Goal: Task Accomplishment & Management: Complete application form

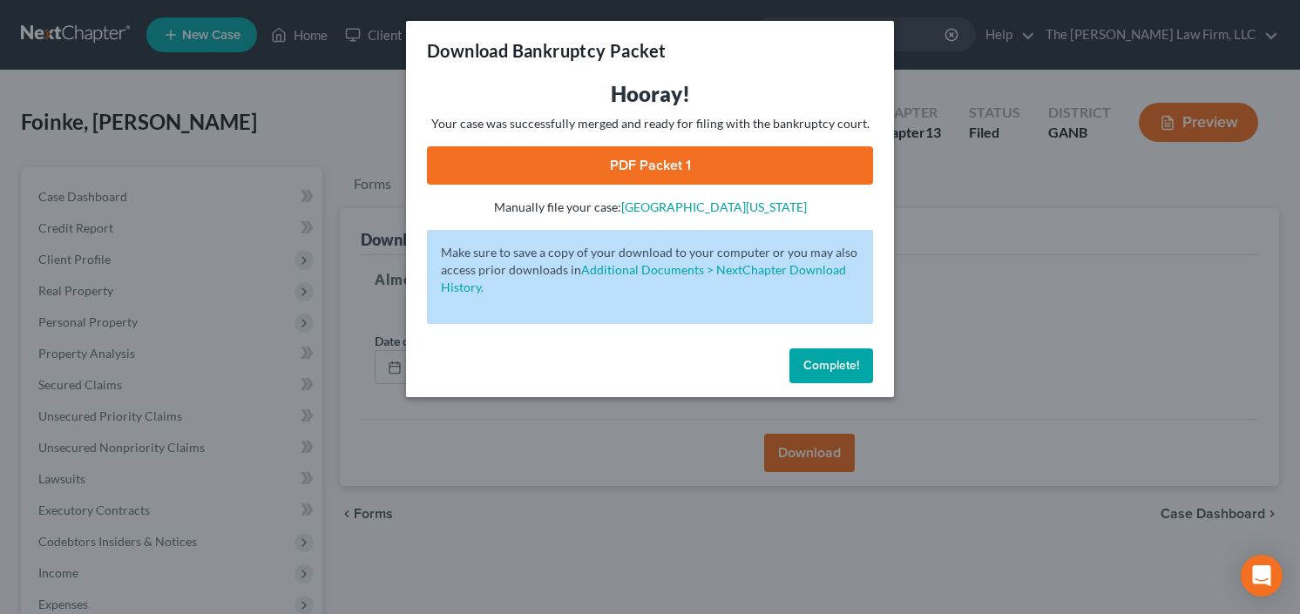
scroll to position [340, 0]
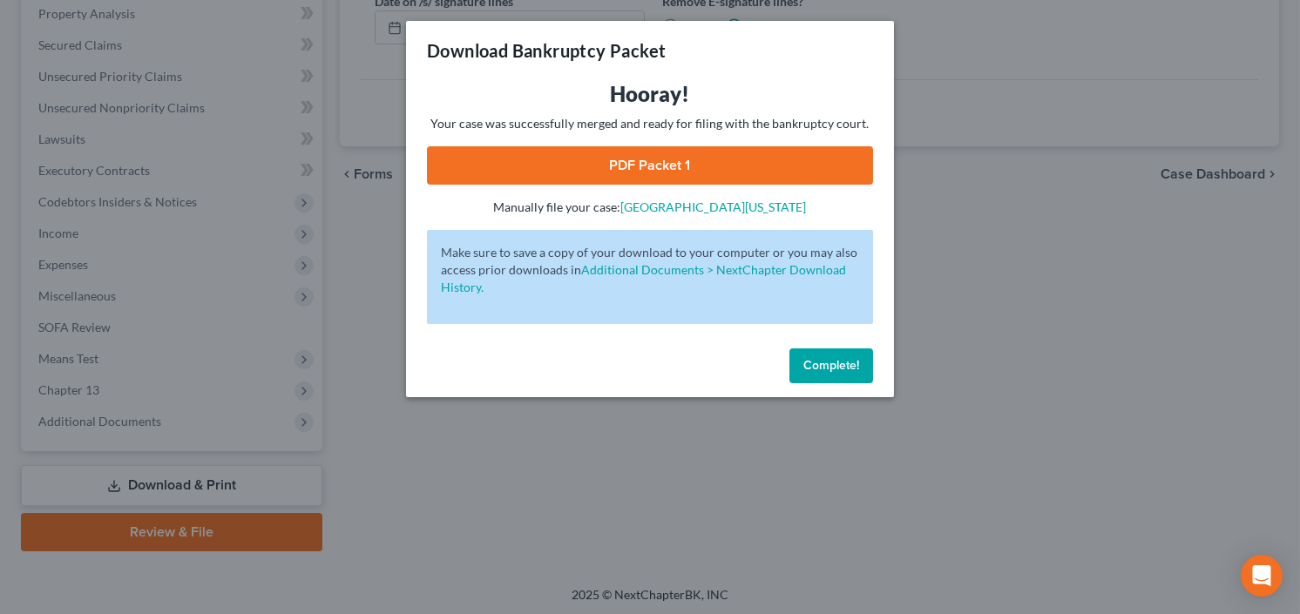
click at [836, 364] on span "Complete!" at bounding box center [831, 365] width 56 height 15
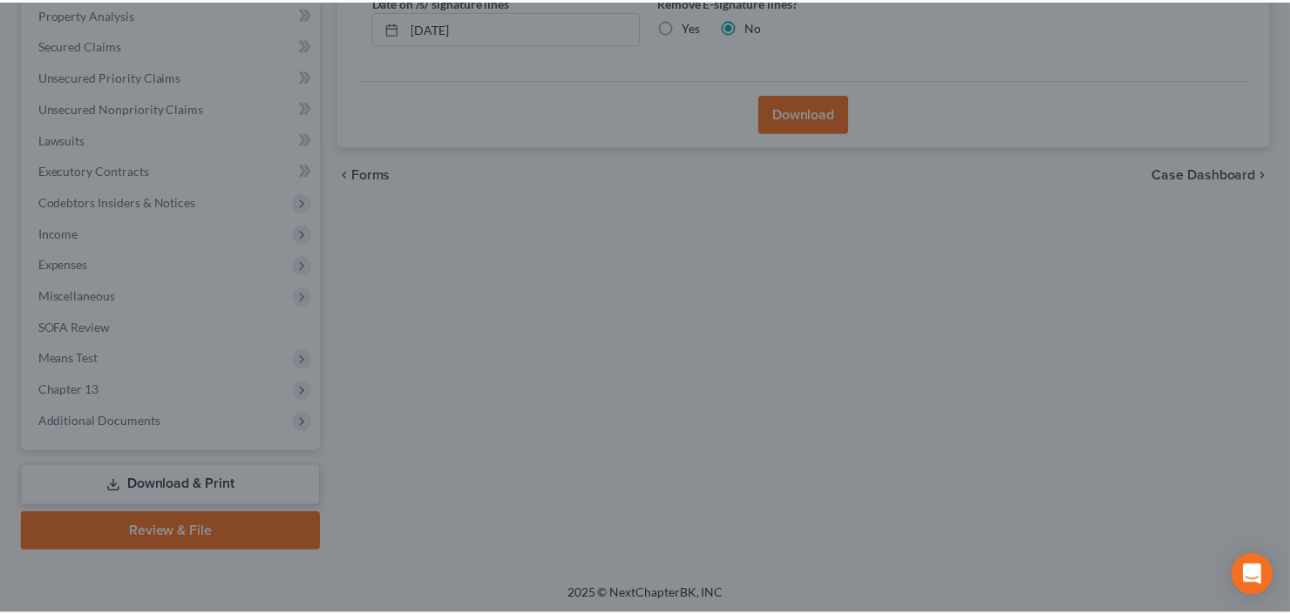
scroll to position [0, 0]
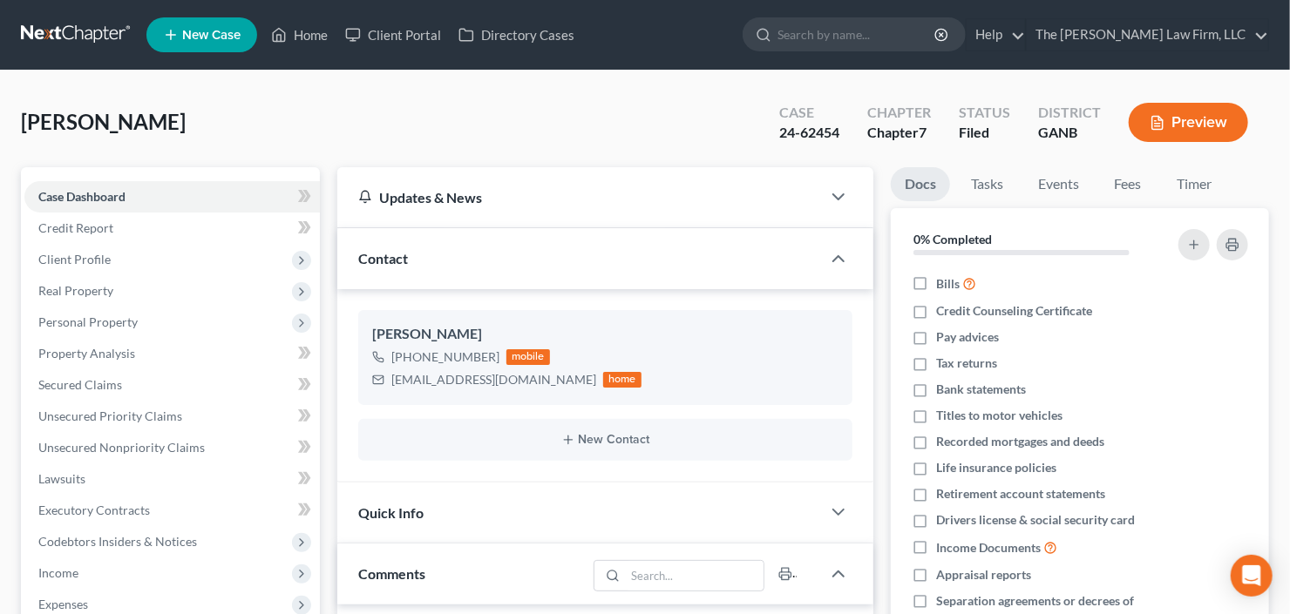
scroll to position [28, 0]
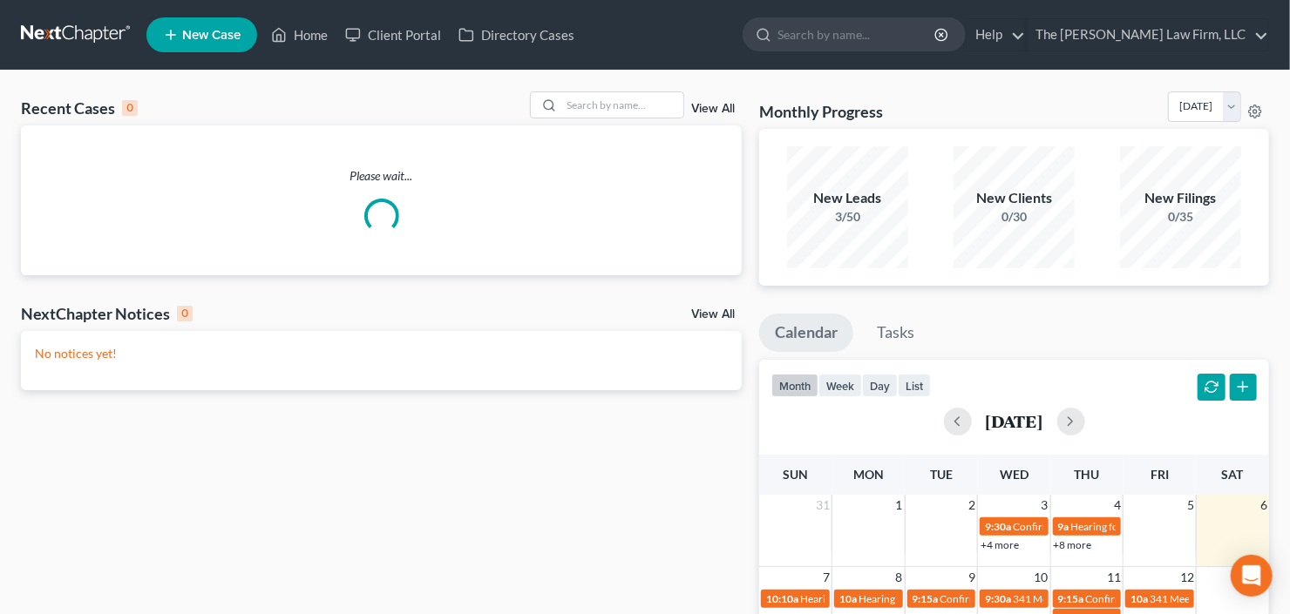
click at [194, 38] on span "New Case" at bounding box center [211, 35] width 58 height 13
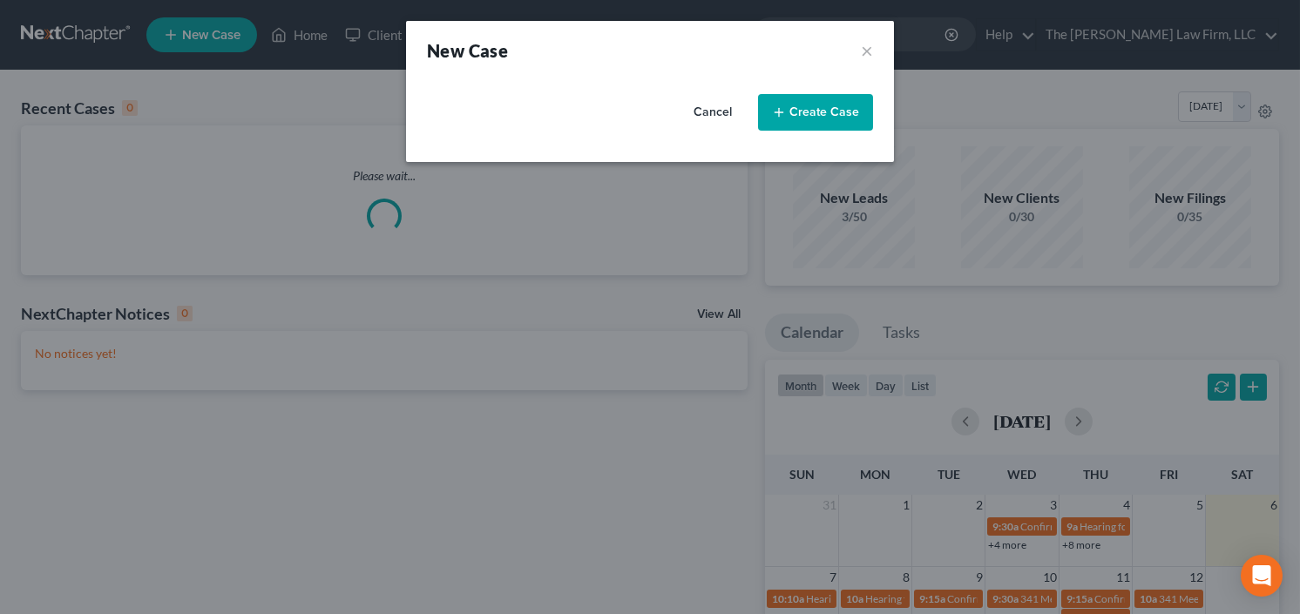
select select "19"
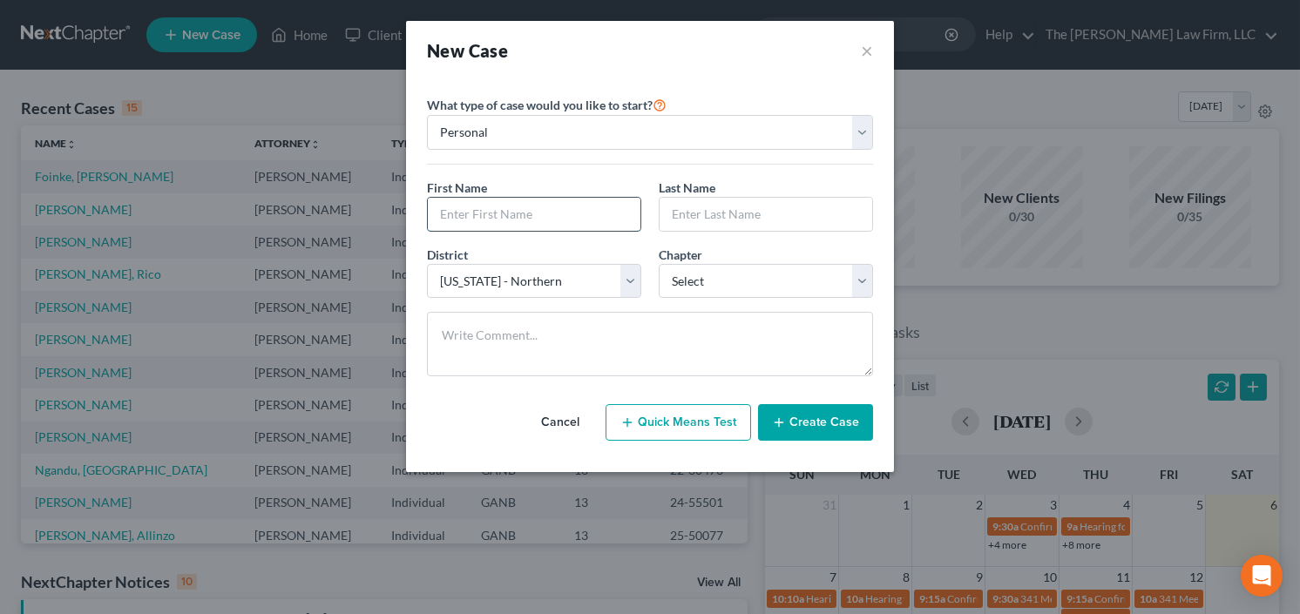
click at [516, 210] on input "text" at bounding box center [534, 214] width 213 height 33
type input "[PERSON_NAME]"
type input "Stiakakis"
click at [753, 272] on select "Select 7 11 12 13" at bounding box center [766, 281] width 214 height 35
select select "3"
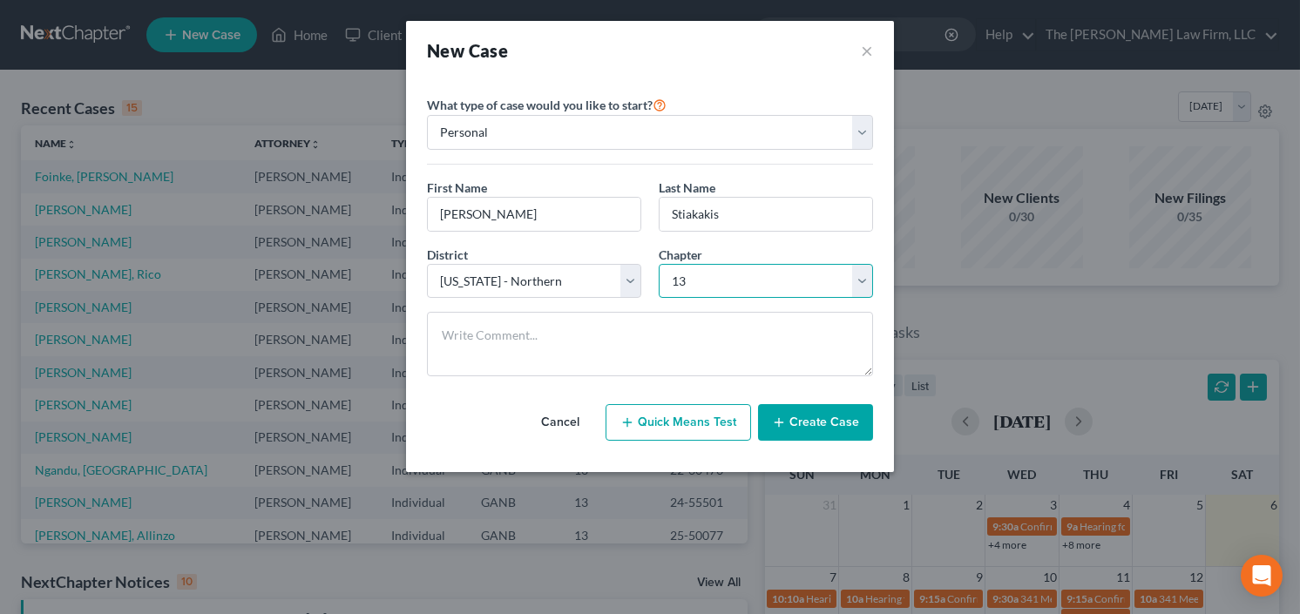
click at [659, 264] on select "Select 7 11 12 13" at bounding box center [766, 281] width 214 height 35
click at [810, 423] on button "Create Case" at bounding box center [815, 422] width 115 height 37
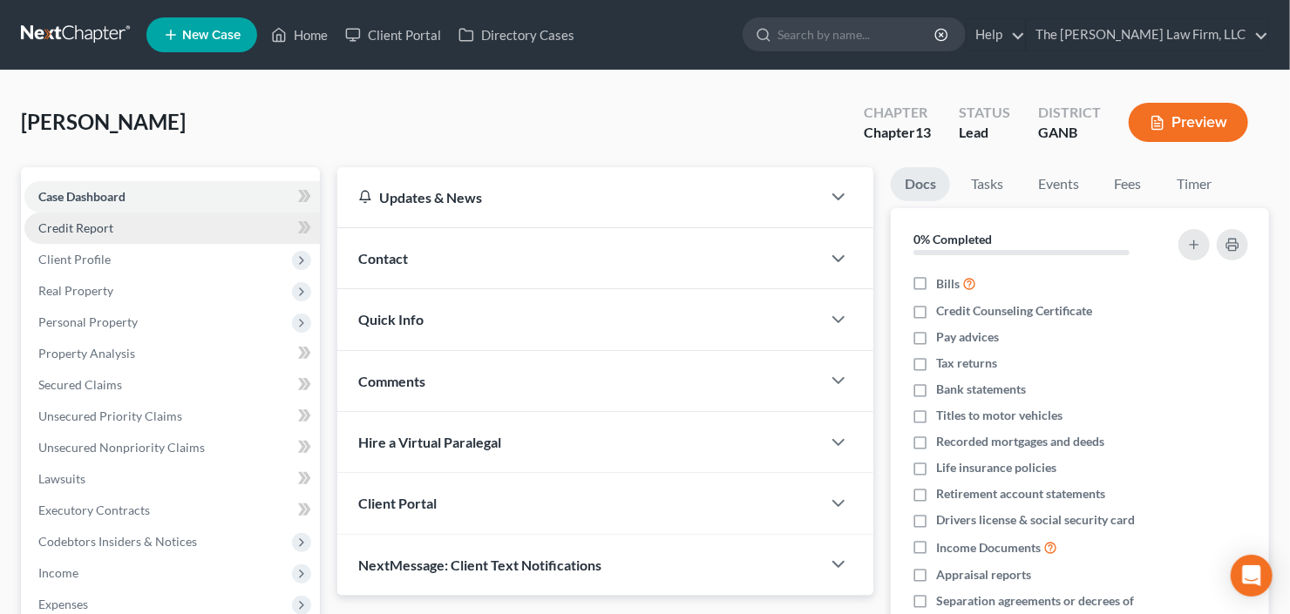
click at [105, 228] on span "Credit Report" at bounding box center [75, 227] width 75 height 15
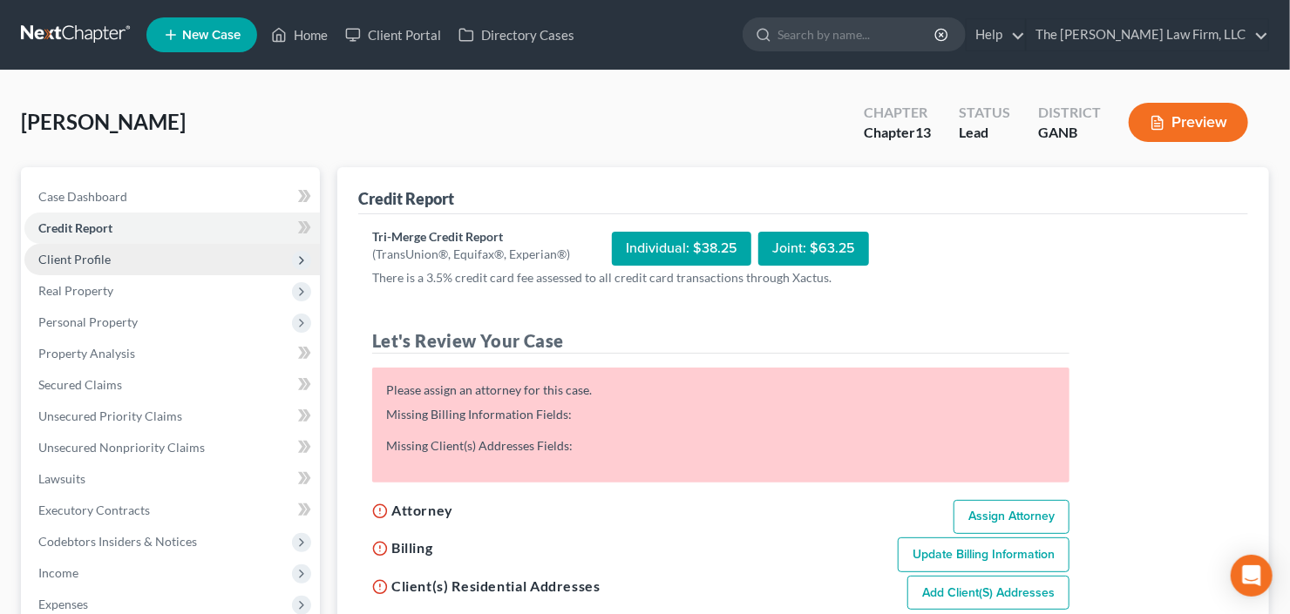
click at [103, 268] on span "Client Profile" at bounding box center [171, 259] width 295 height 31
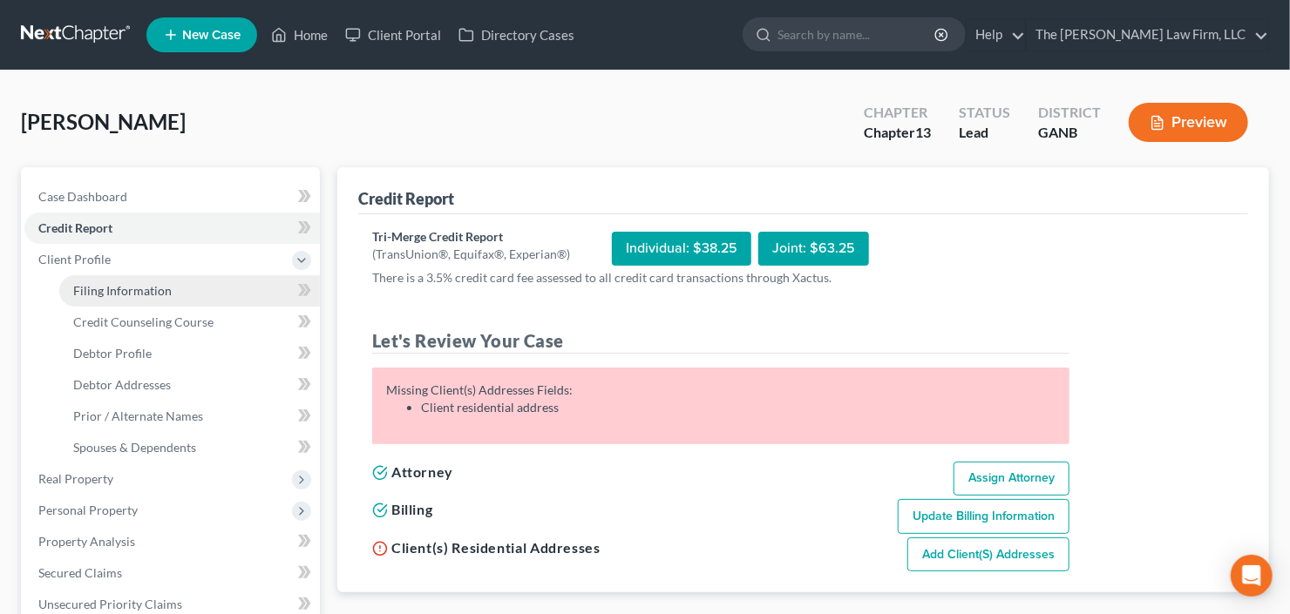
click at [112, 298] on link "Filing Information" at bounding box center [189, 290] width 261 height 31
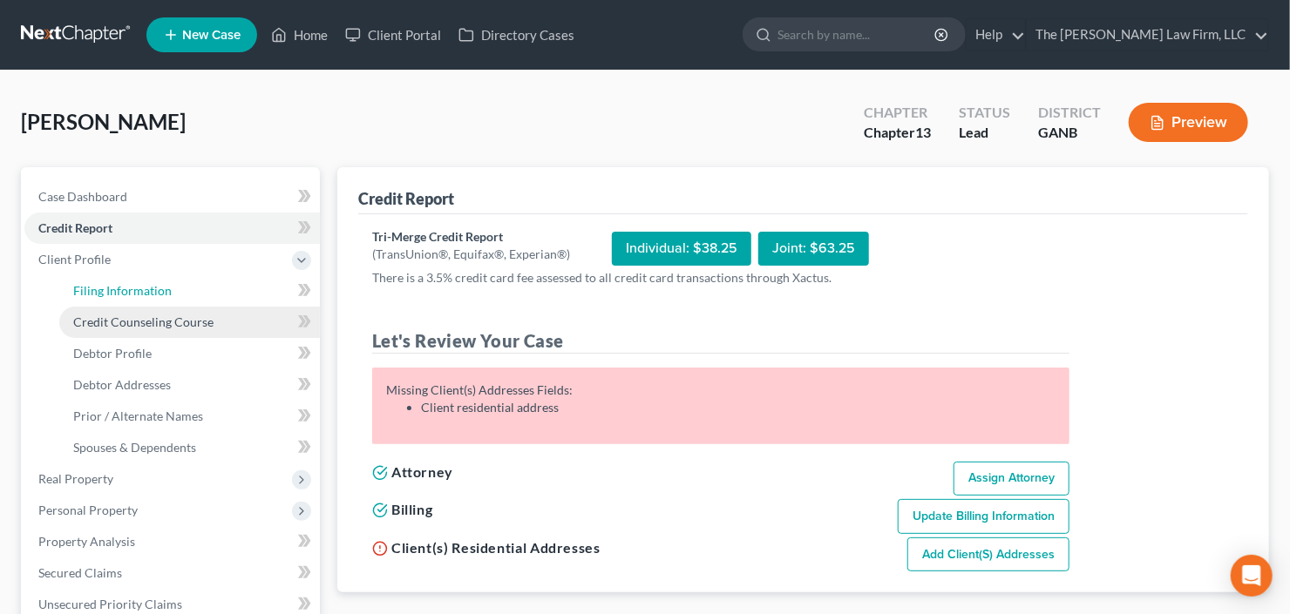
select select "1"
select select "0"
select select "3"
select select "19"
select select "0"
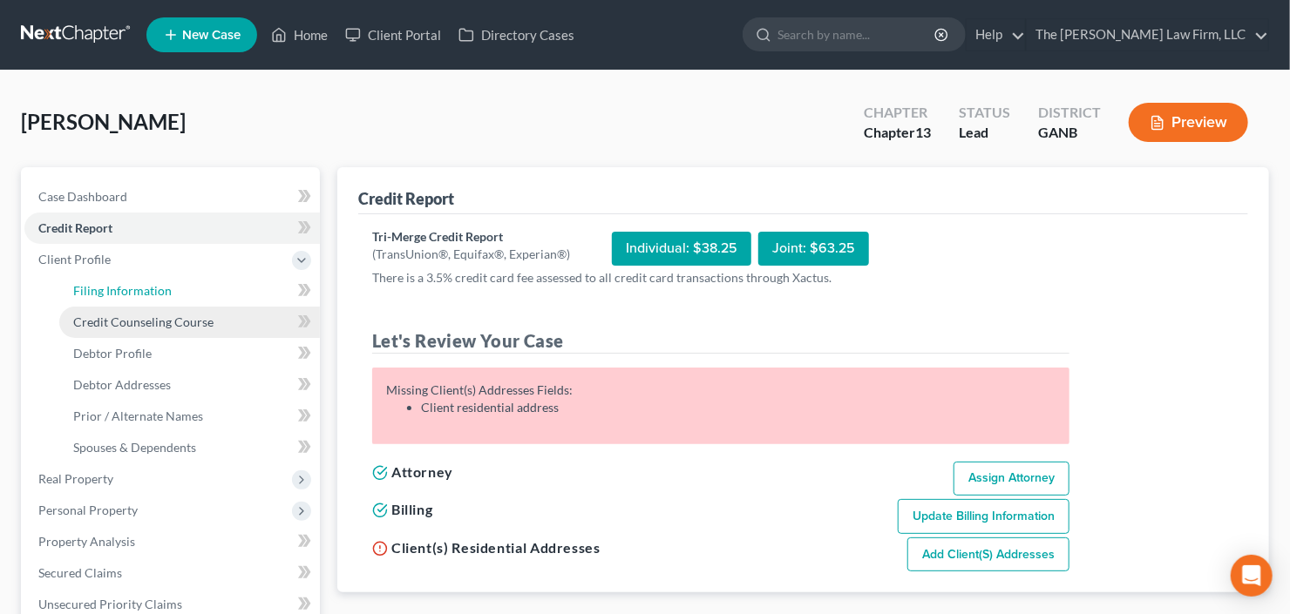
select select "10"
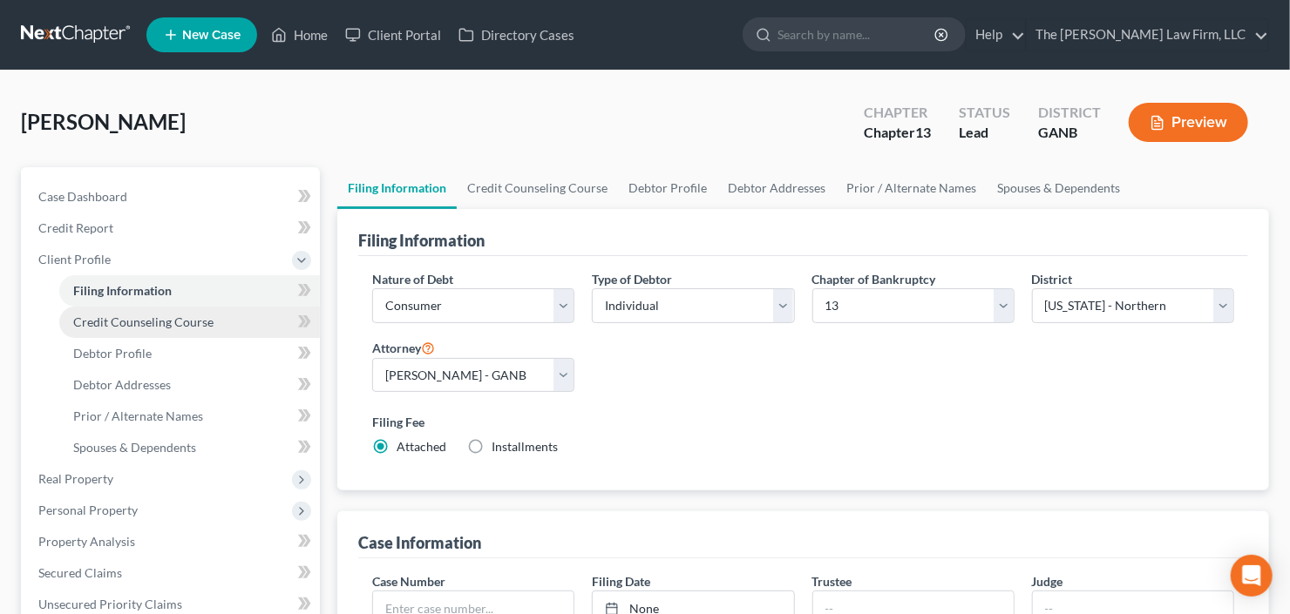
click at [119, 322] on span "Credit Counseling Course" at bounding box center [143, 322] width 140 height 15
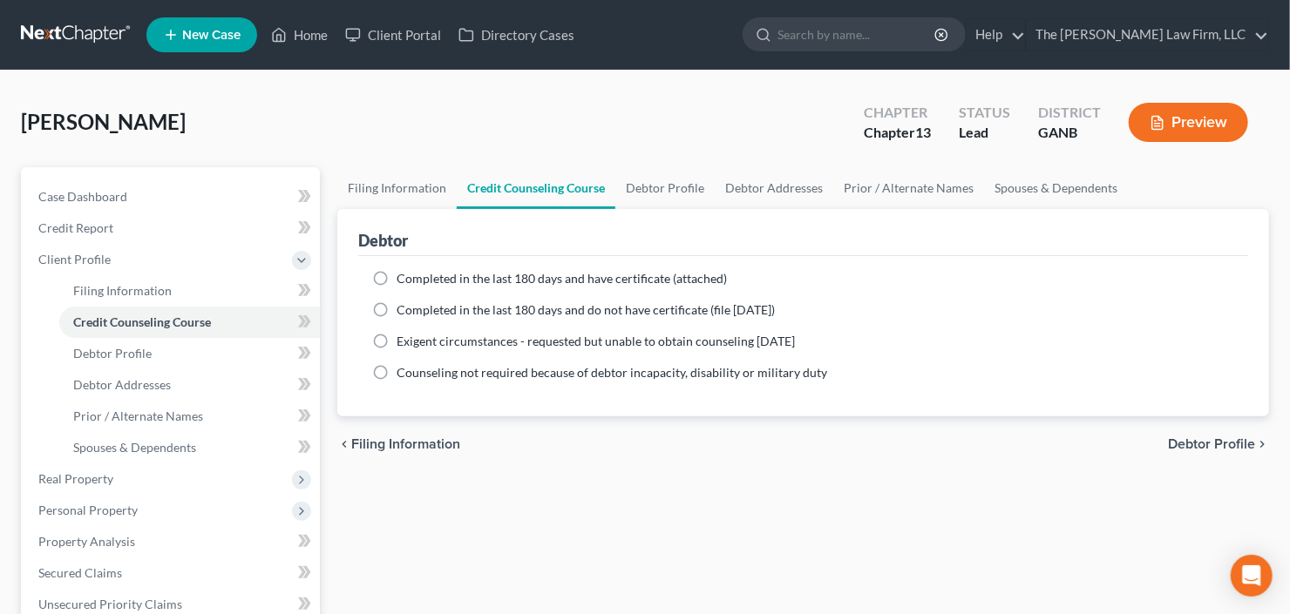
click at [429, 276] on span "Completed in the last 180 days and have certificate (attached)" at bounding box center [561, 278] width 330 height 15
click at [415, 276] on input "Completed in the last 180 days and have certificate (attached)" at bounding box center [408, 275] width 11 height 11
radio input "true"
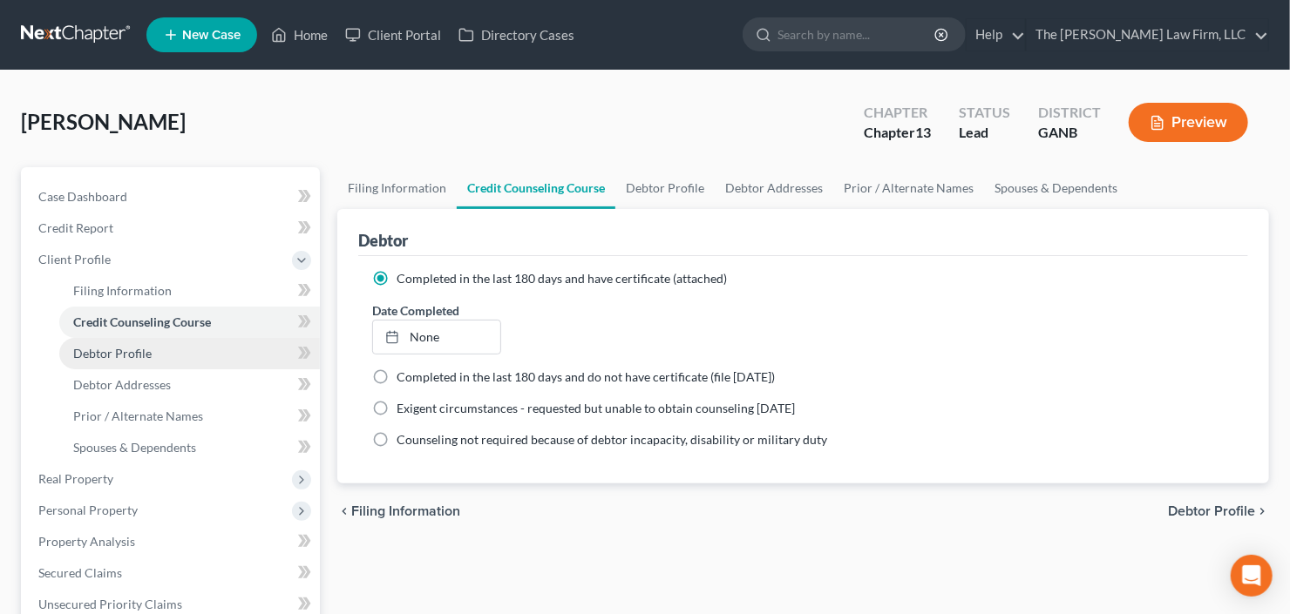
click at [117, 350] on span "Debtor Profile" at bounding box center [112, 353] width 78 height 15
select select "0"
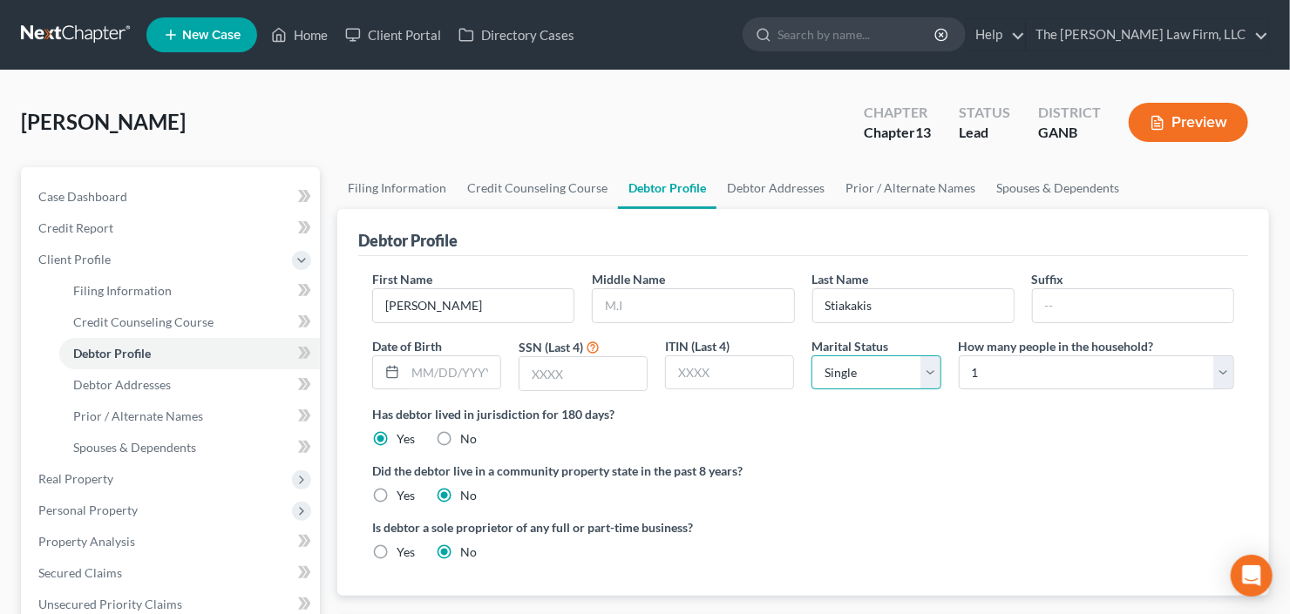
click at [902, 373] on select "Select Single Married Separated Divorced Widowed" at bounding box center [875, 373] width 129 height 35
select select "1"
click at [811, 356] on select "Select Single Married Separated Divorced Widowed" at bounding box center [875, 373] width 129 height 35
click at [697, 319] on input "text" at bounding box center [693, 305] width 200 height 33
drag, startPoint x: 93, startPoint y: 389, endPoint x: 140, endPoint y: 380, distance: 47.9
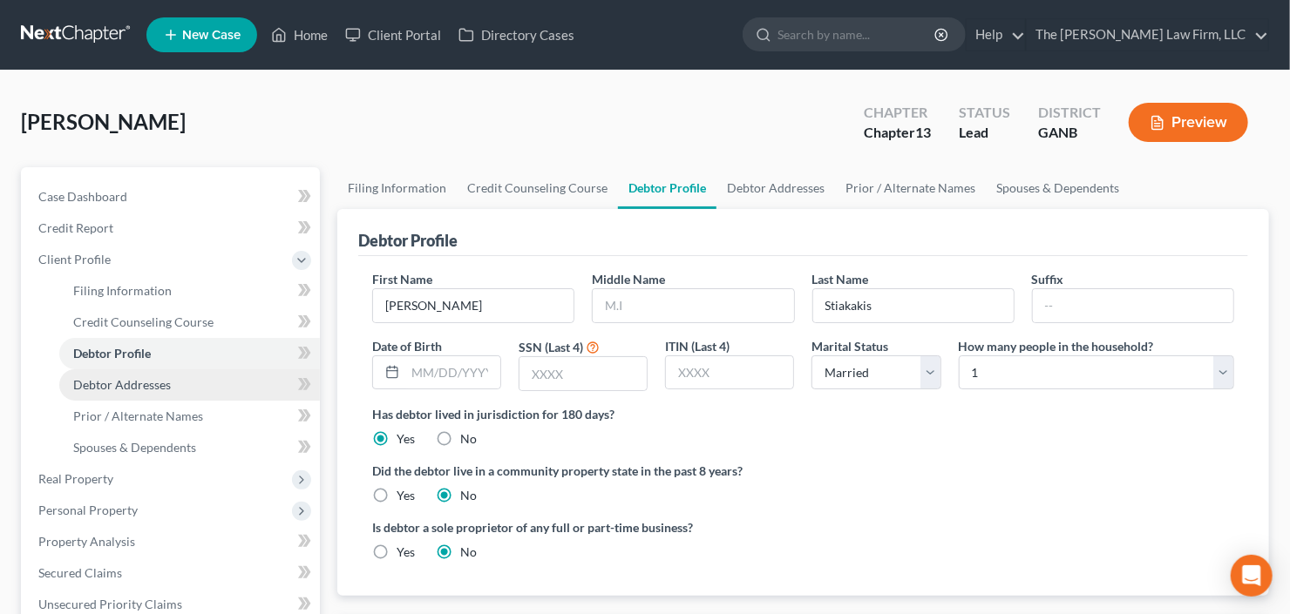
click at [93, 388] on span "Debtor Addresses" at bounding box center [122, 384] width 98 height 15
select select "0"
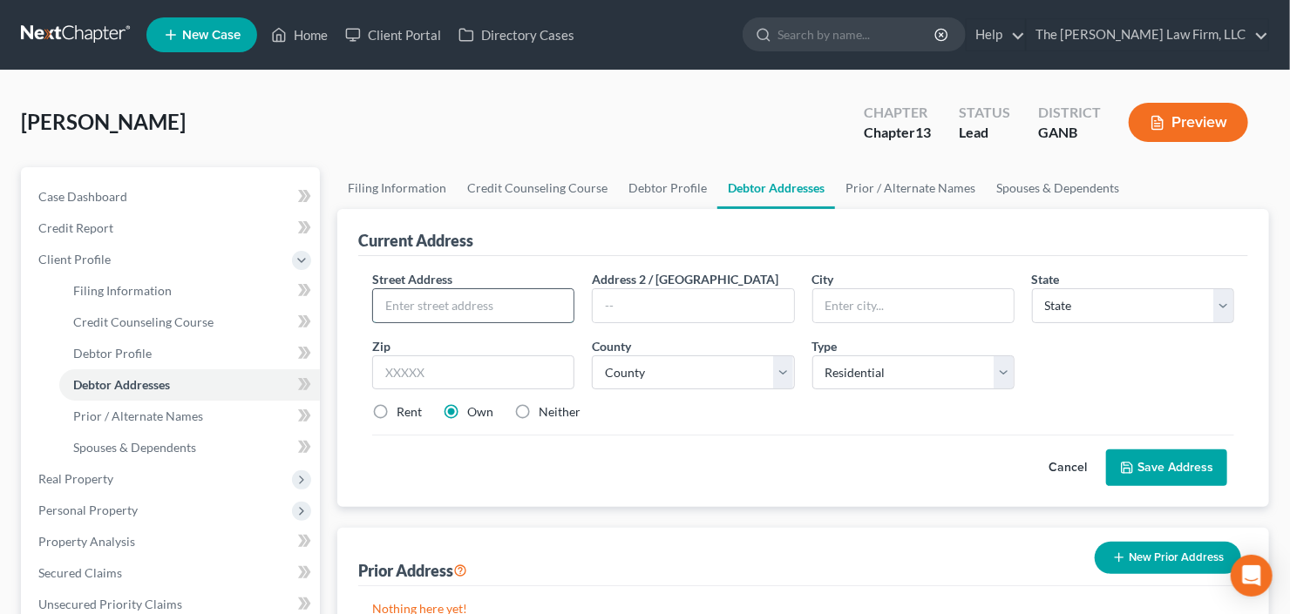
click at [481, 296] on input "text" at bounding box center [473, 305] width 200 height 33
type input "[STREET_ADDRESS][PERSON_NAME]"
type input "30040"
type input "Cumming"
select select "10"
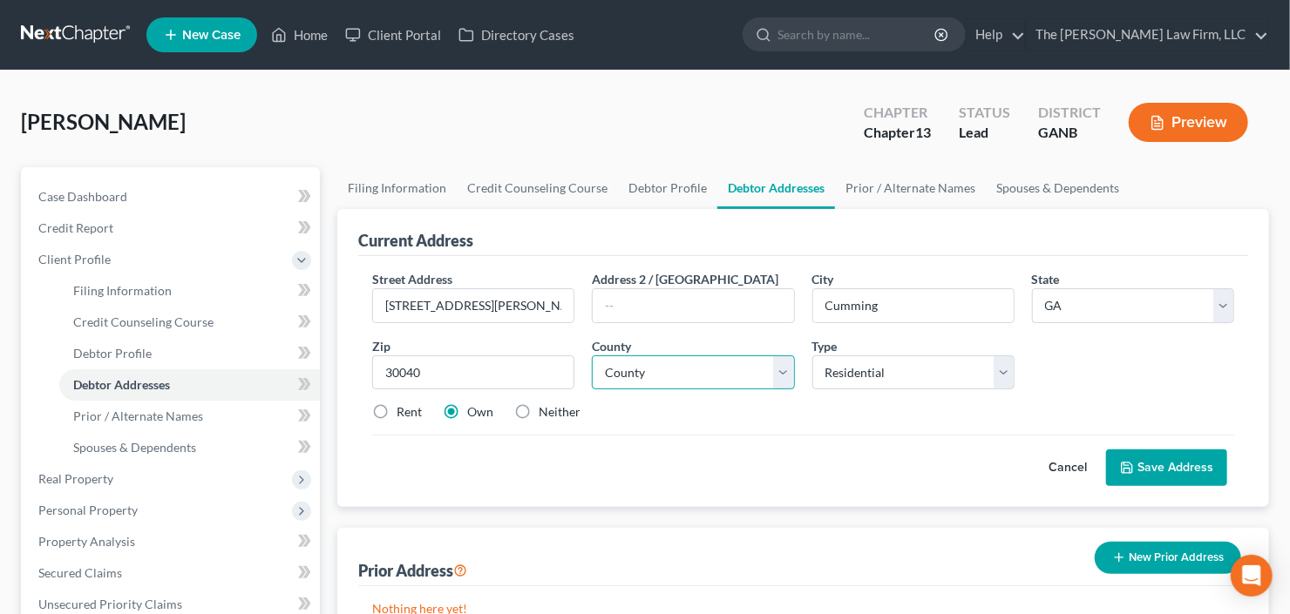
click at [640, 380] on select "County Appling County Atkinson County Bacon County Baker County Baldwin County …" at bounding box center [693, 373] width 202 height 35
select select "57"
click at [592, 356] on select "County Appling County Atkinson County Bacon County Baker County Baldwin County …" at bounding box center [693, 373] width 202 height 35
click at [1148, 465] on button "Save Address" at bounding box center [1166, 468] width 121 height 37
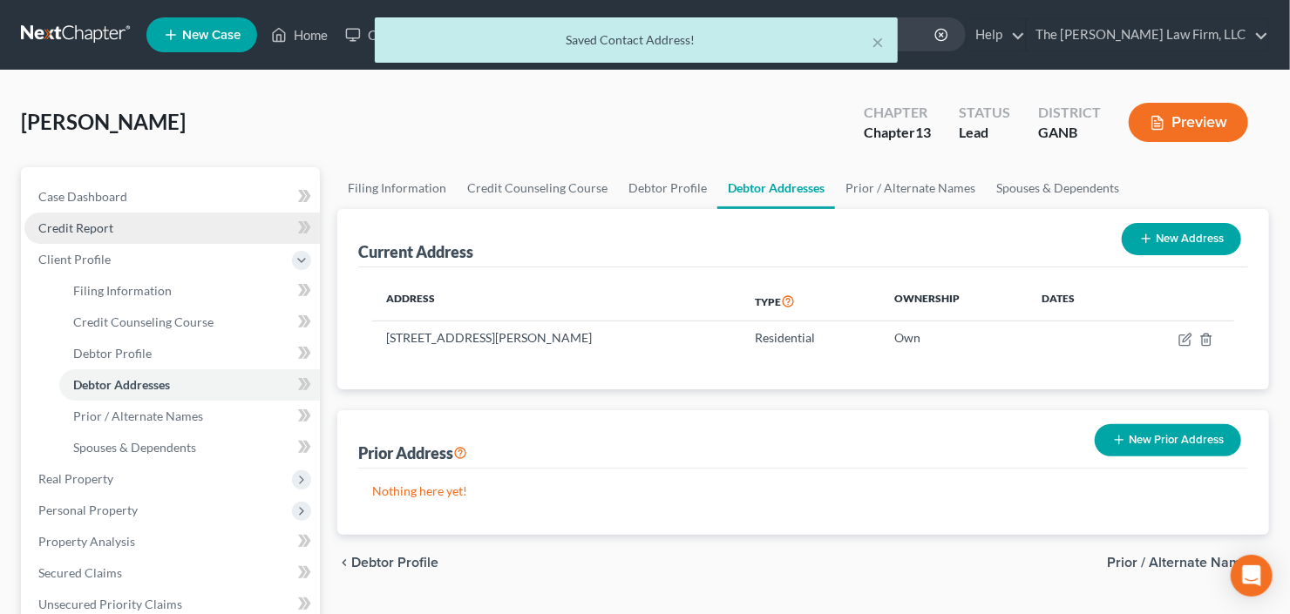
click at [91, 227] on span "Credit Report" at bounding box center [75, 227] width 75 height 15
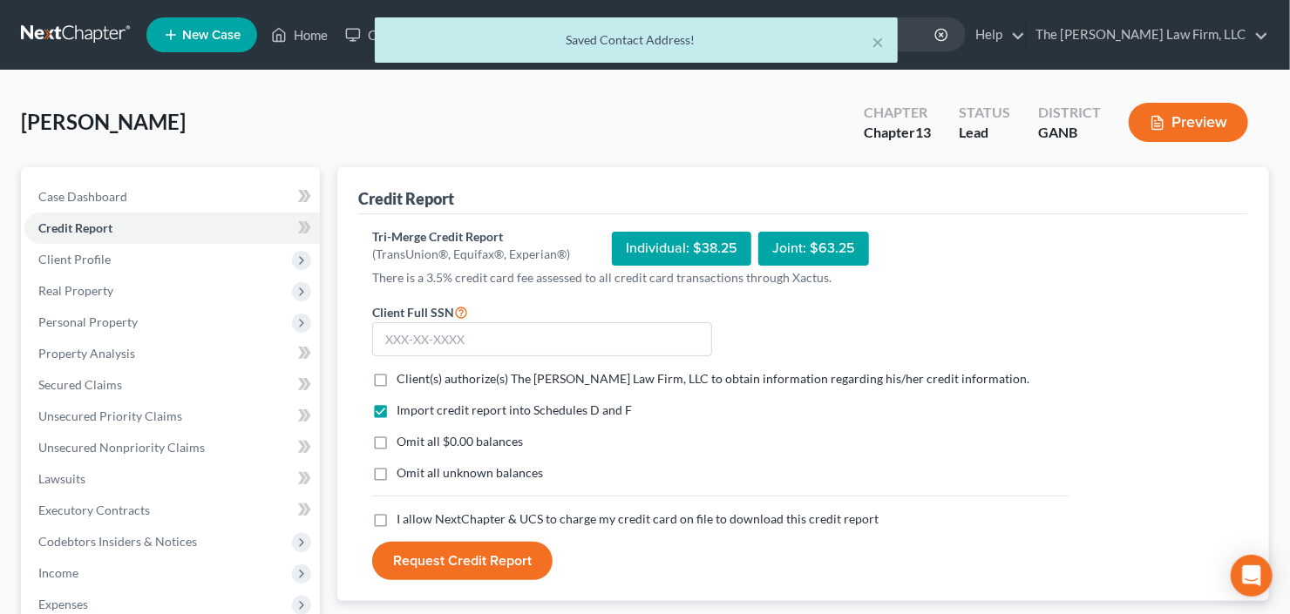
click at [396, 370] on label "Client(s) authorize(s) The Craig Black Law Firm, LLC to obtain information rega…" at bounding box center [712, 378] width 633 height 17
click at [403, 370] on input "Client(s) authorize(s) The Craig Black Law Firm, LLC to obtain information rega…" at bounding box center [408, 375] width 11 height 11
checkbox input "true"
click at [396, 516] on label "I allow NextChapter & UCS to charge my credit card on file to download this cre…" at bounding box center [637, 519] width 482 height 17
click at [403, 516] on input "I allow NextChapter & UCS to charge my credit card on file to download this cre…" at bounding box center [408, 516] width 11 height 11
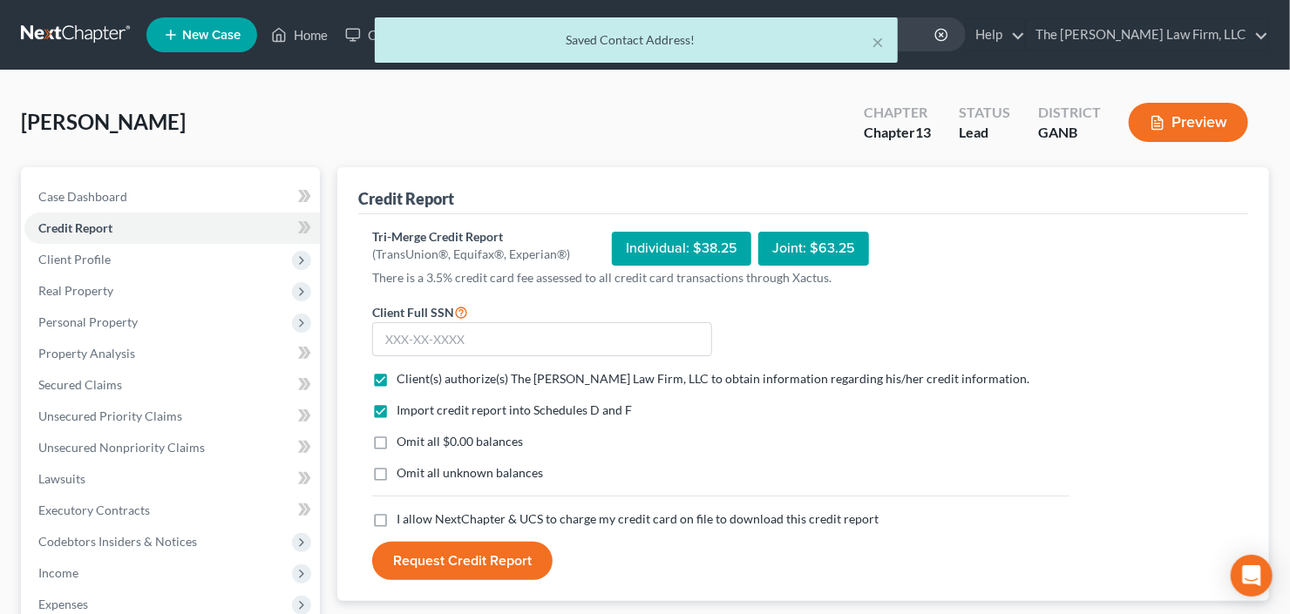
checkbox input "true"
click at [491, 328] on input "text" at bounding box center [542, 339] width 340 height 35
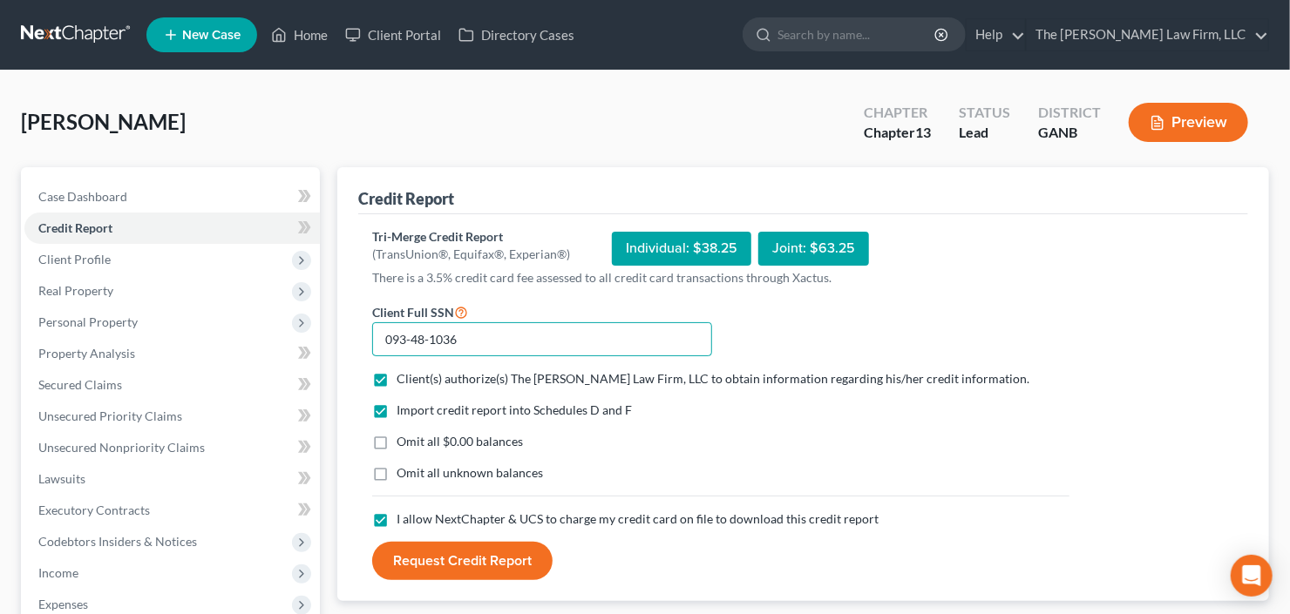
type input "093-48-1036"
click at [450, 549] on button "Request Credit Report" at bounding box center [462, 561] width 180 height 38
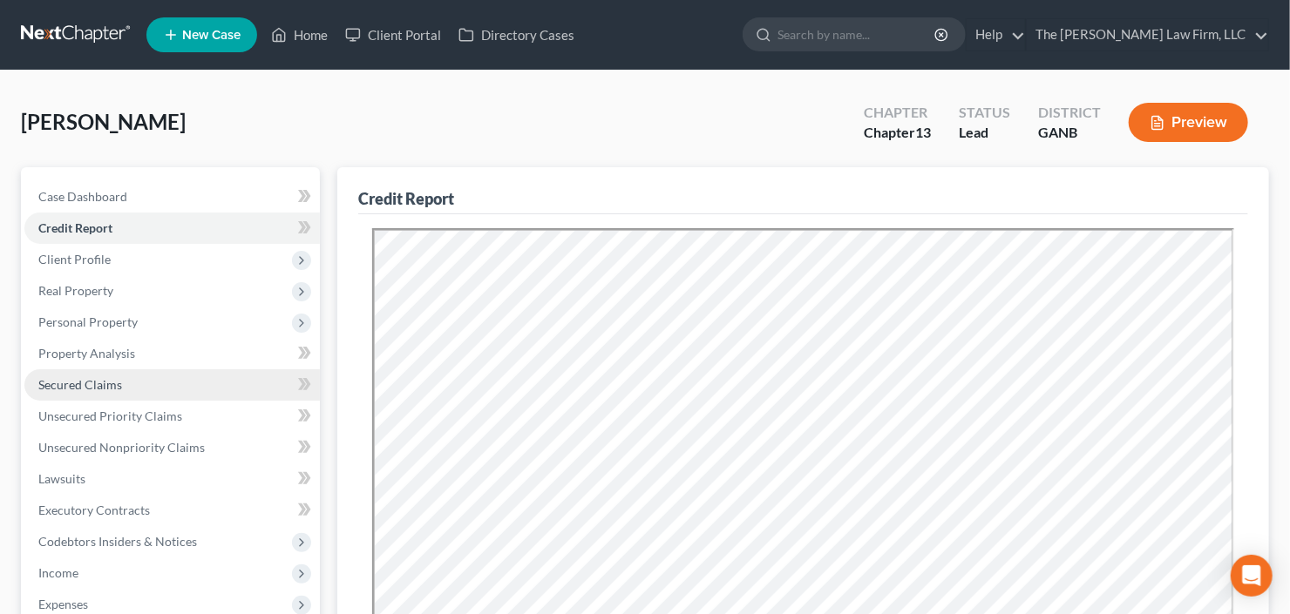
click at [45, 384] on span "Secured Claims" at bounding box center [80, 384] width 84 height 15
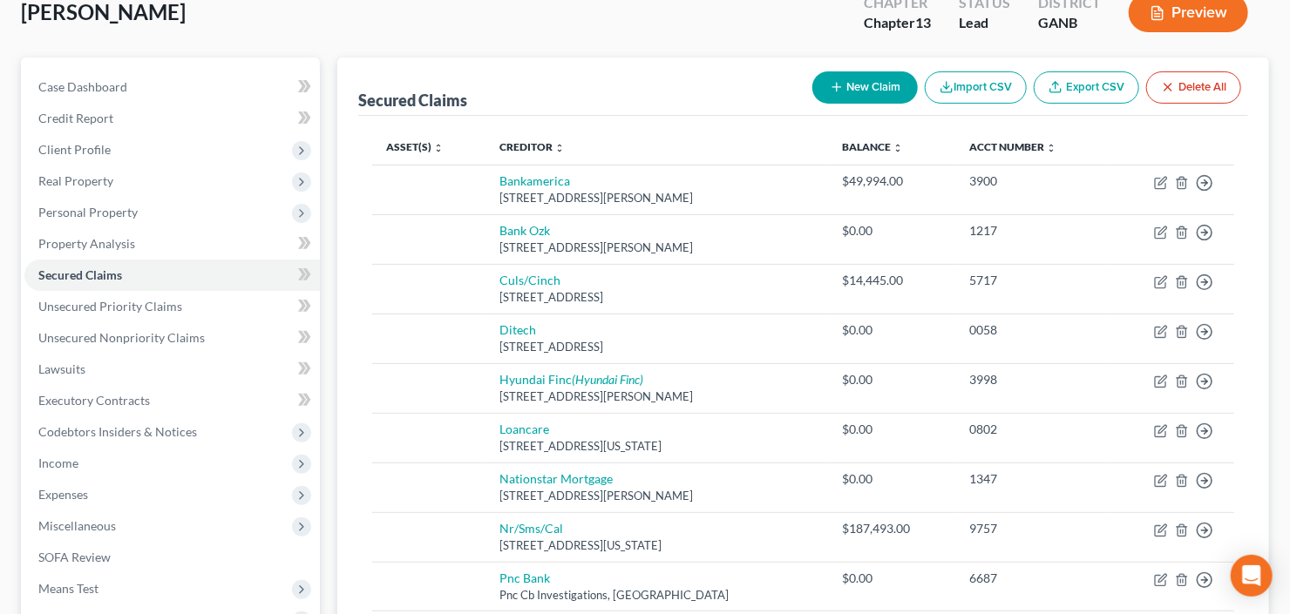
scroll to position [209, 0]
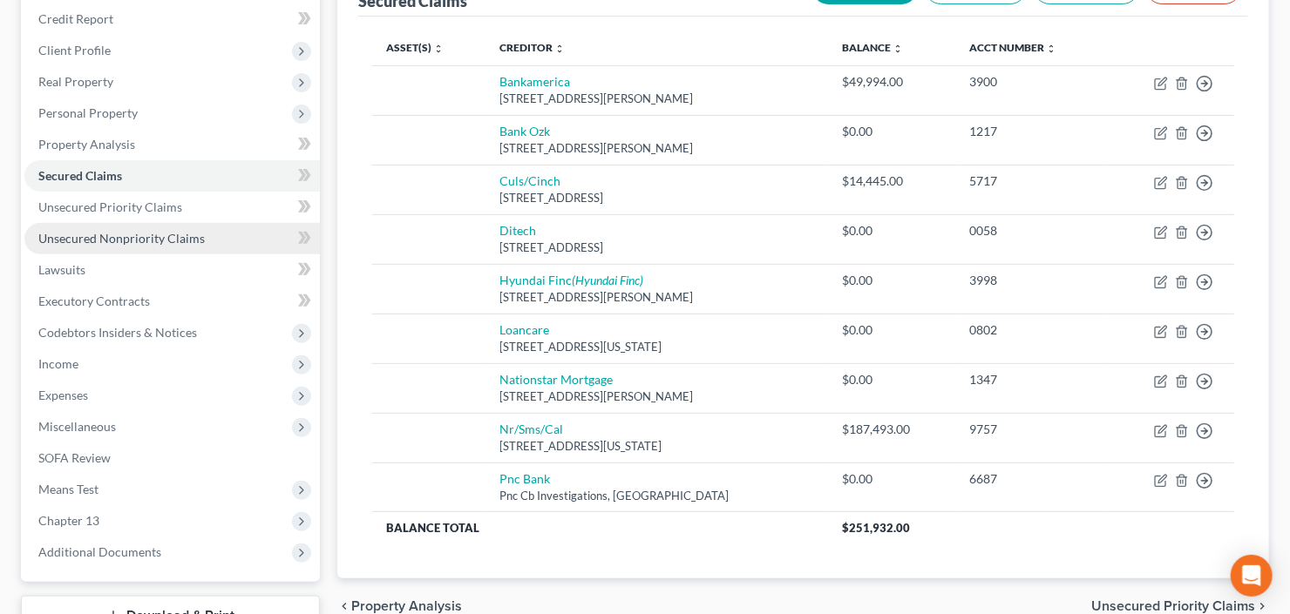
click at [125, 232] on span "Unsecured Nonpriority Claims" at bounding box center [121, 238] width 166 height 15
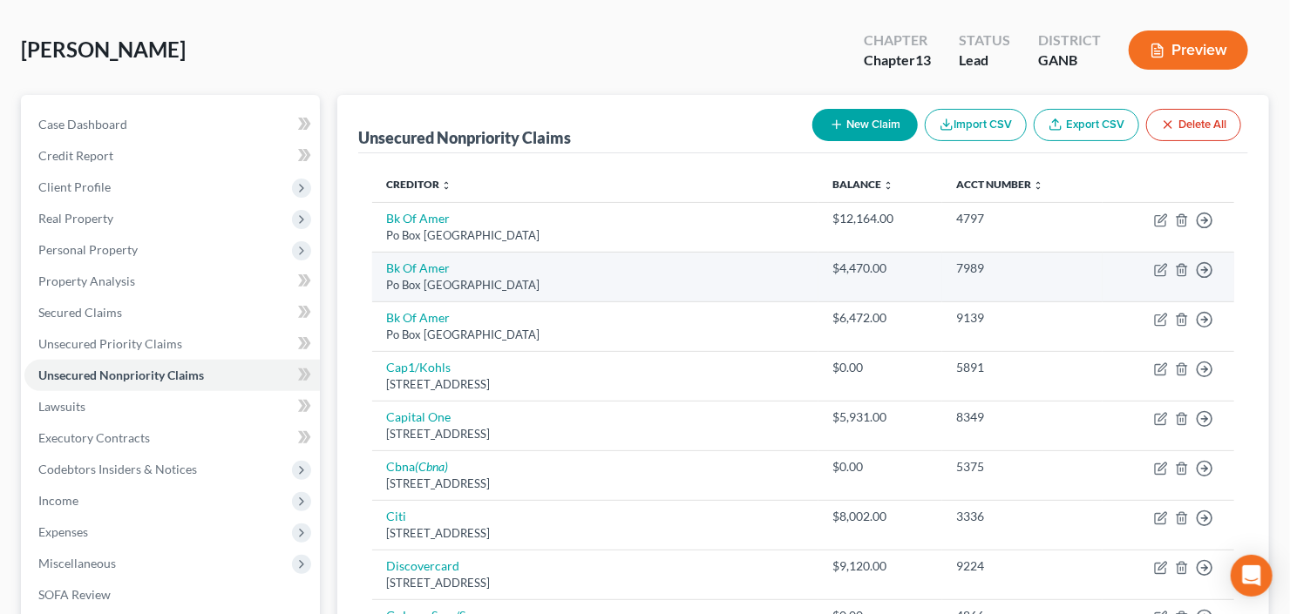
scroll to position [139, 0]
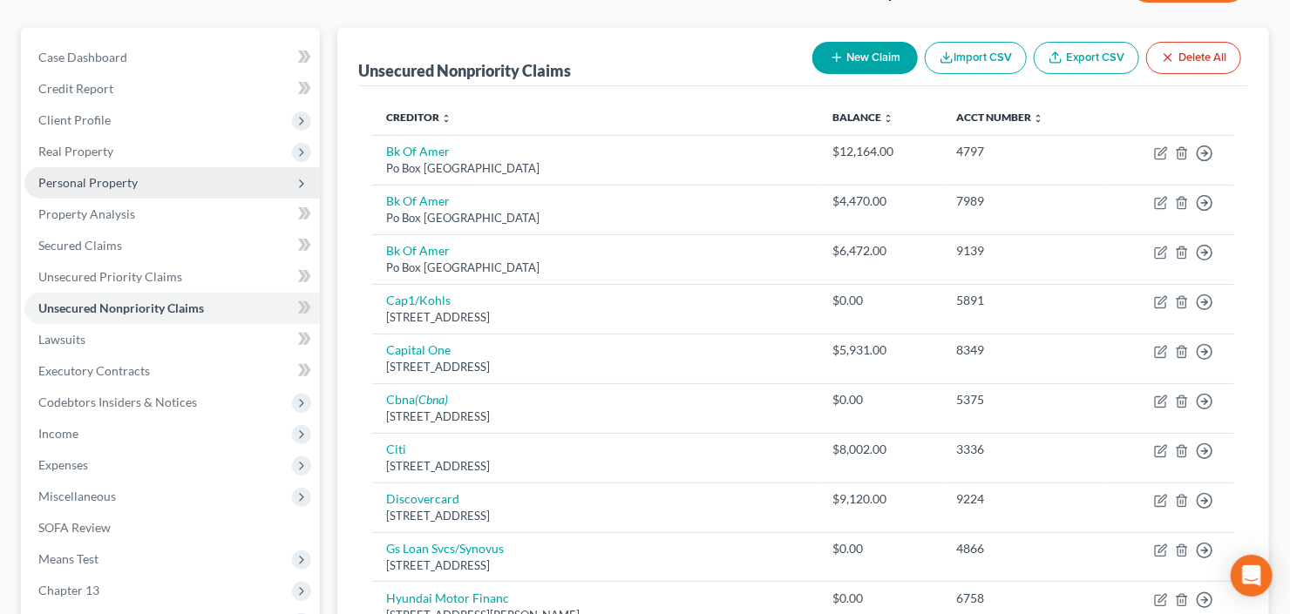
click at [193, 182] on span "Personal Property" at bounding box center [171, 182] width 295 height 31
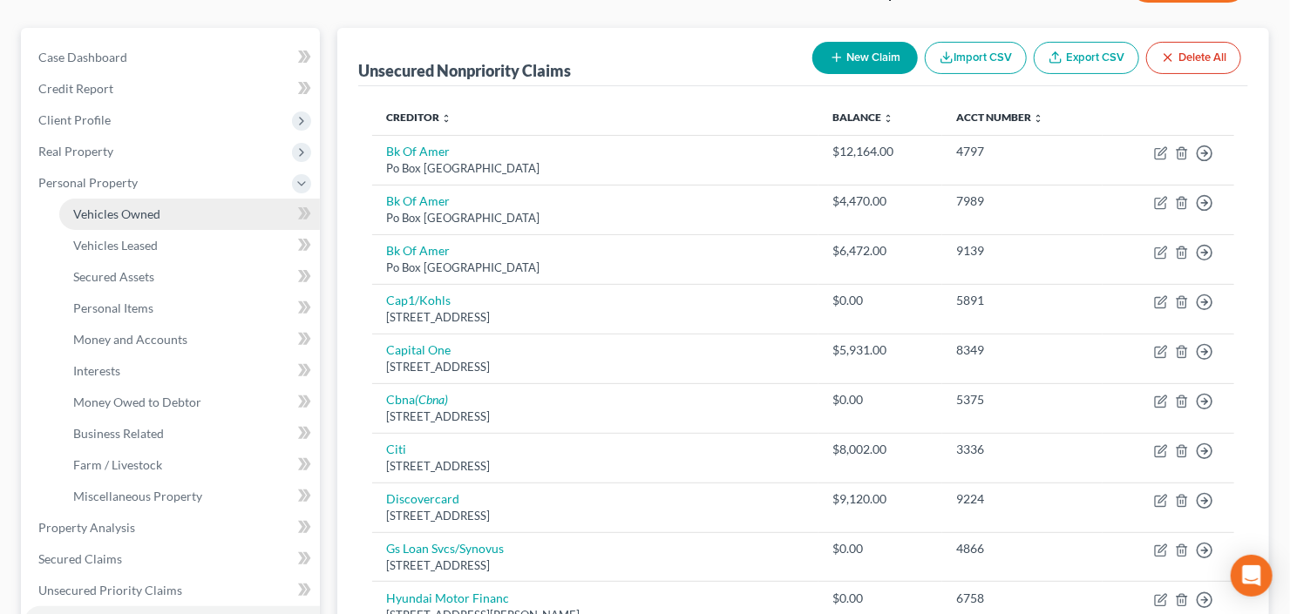
click at [193, 213] on link "Vehicles Owned" at bounding box center [189, 214] width 261 height 31
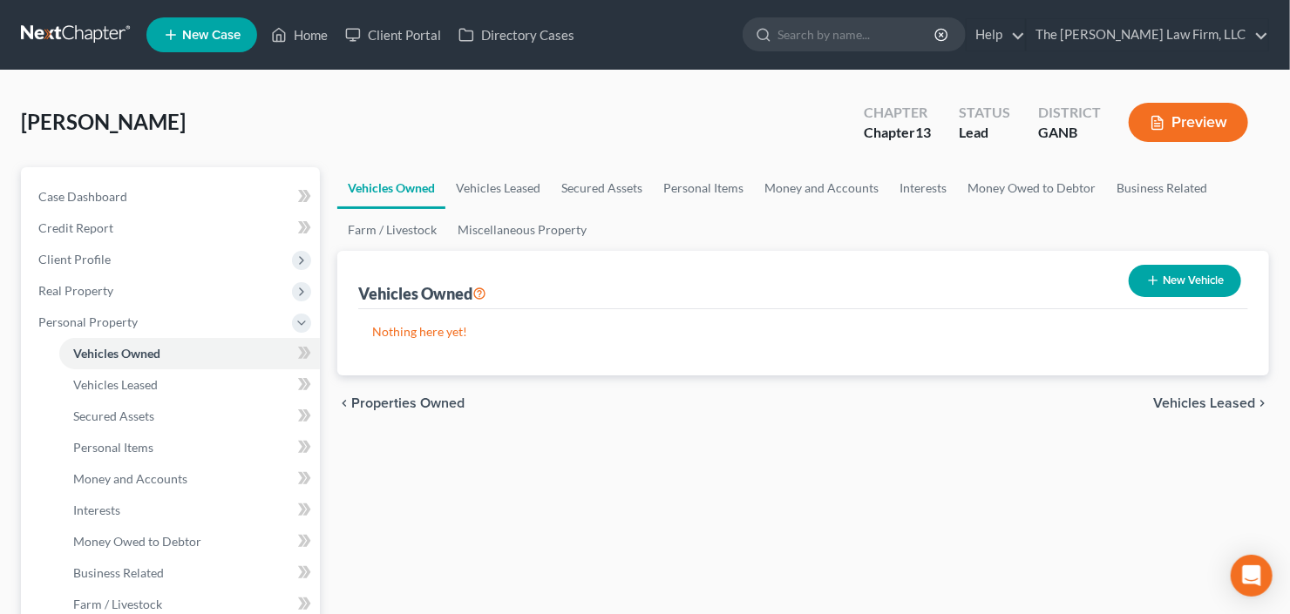
click at [1180, 282] on button "New Vehicle" at bounding box center [1184, 281] width 112 height 32
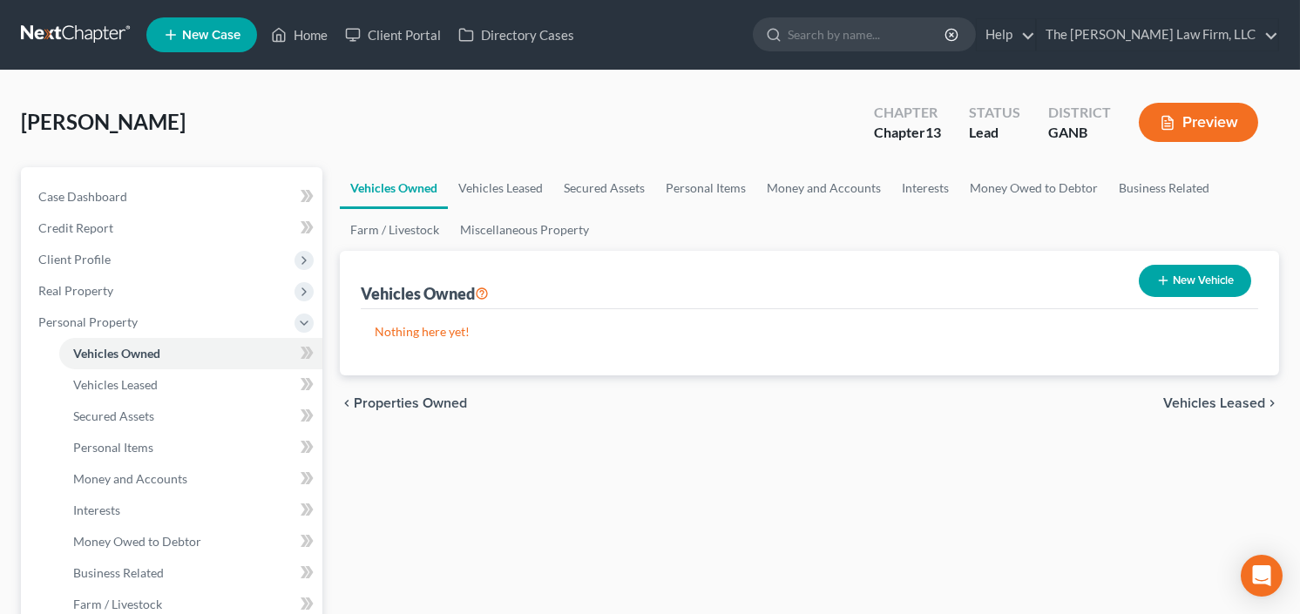
select select "0"
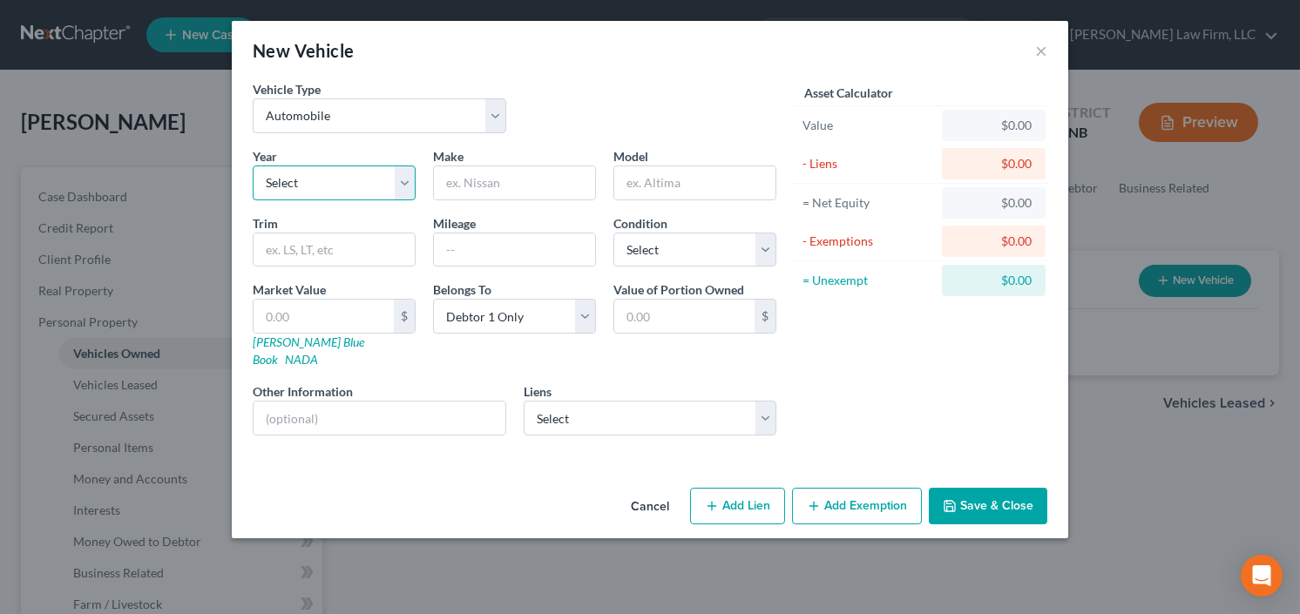
click at [349, 182] on select "Select 2026 2025 2024 2023 2022 2021 2020 2019 2018 2017 2016 2015 2014 2013 20…" at bounding box center [334, 183] width 163 height 35
select select "5"
click at [253, 166] on select "Select 2026 2025 2024 2023 2022 2021 2020 2019 2018 2017 2016 2015 2014 2013 20…" at bounding box center [334, 183] width 163 height 35
click at [546, 185] on input "text" at bounding box center [514, 182] width 161 height 33
type input "Hyundai"
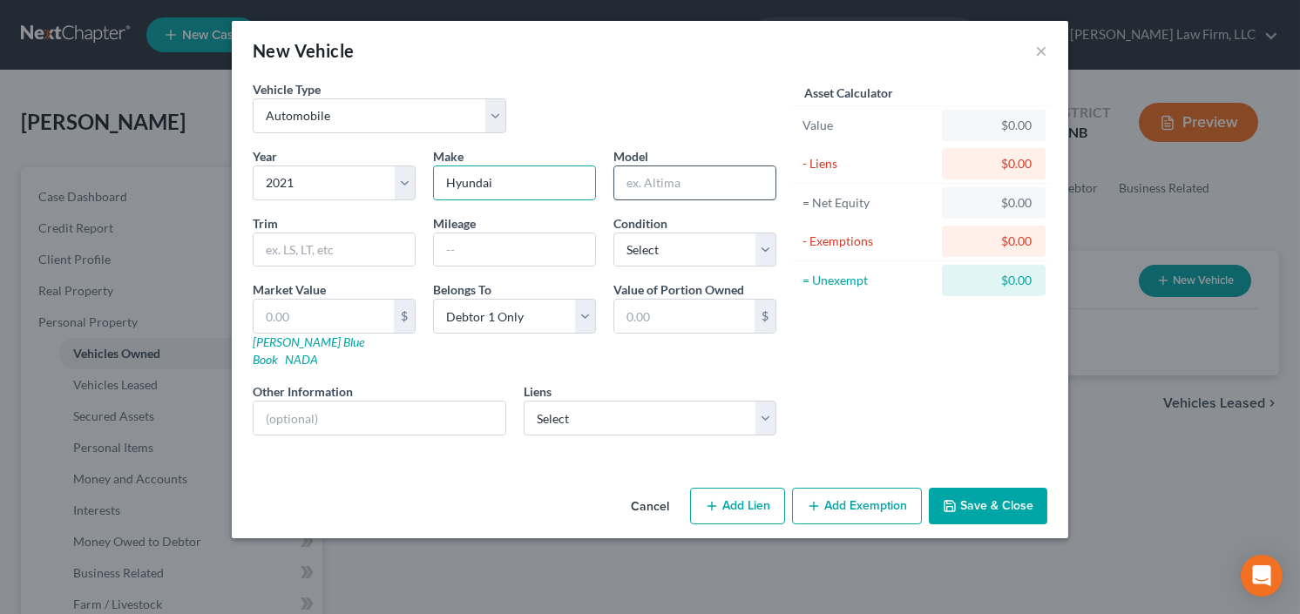
click at [748, 167] on input "text" at bounding box center [694, 182] width 161 height 33
type input "Elantra"
click at [322, 316] on input "text" at bounding box center [324, 316] width 140 height 33
type input "1"
type input "1.00"
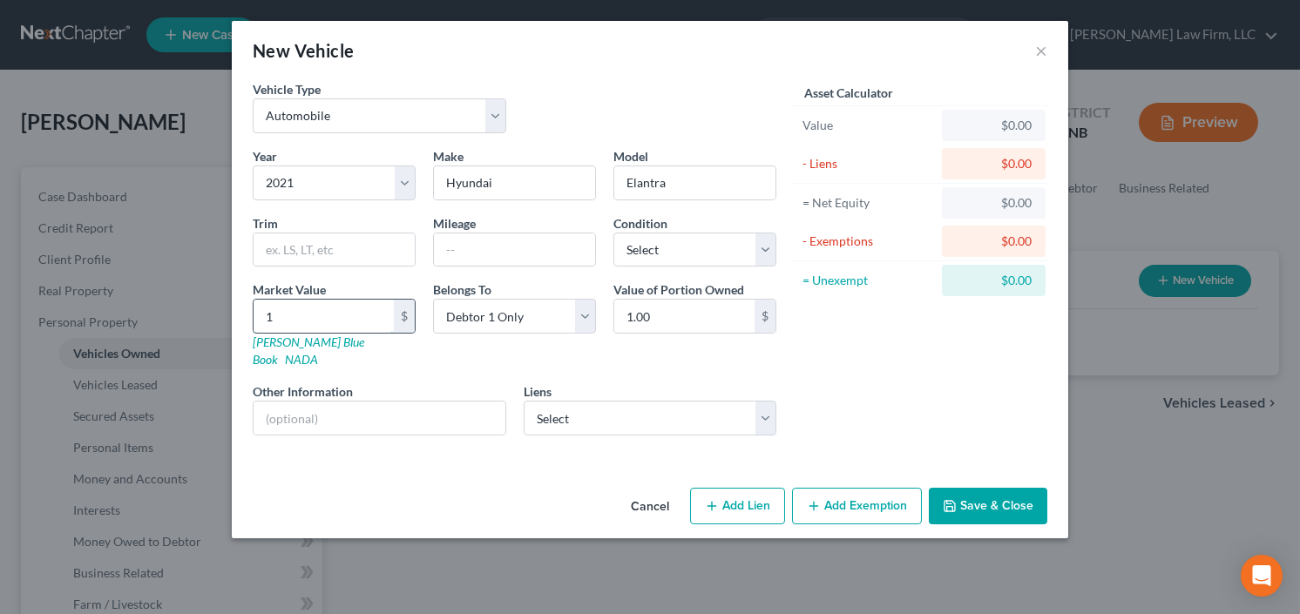
type input "15"
type input "15.00"
type input "150"
type input "150.00"
type input "1500"
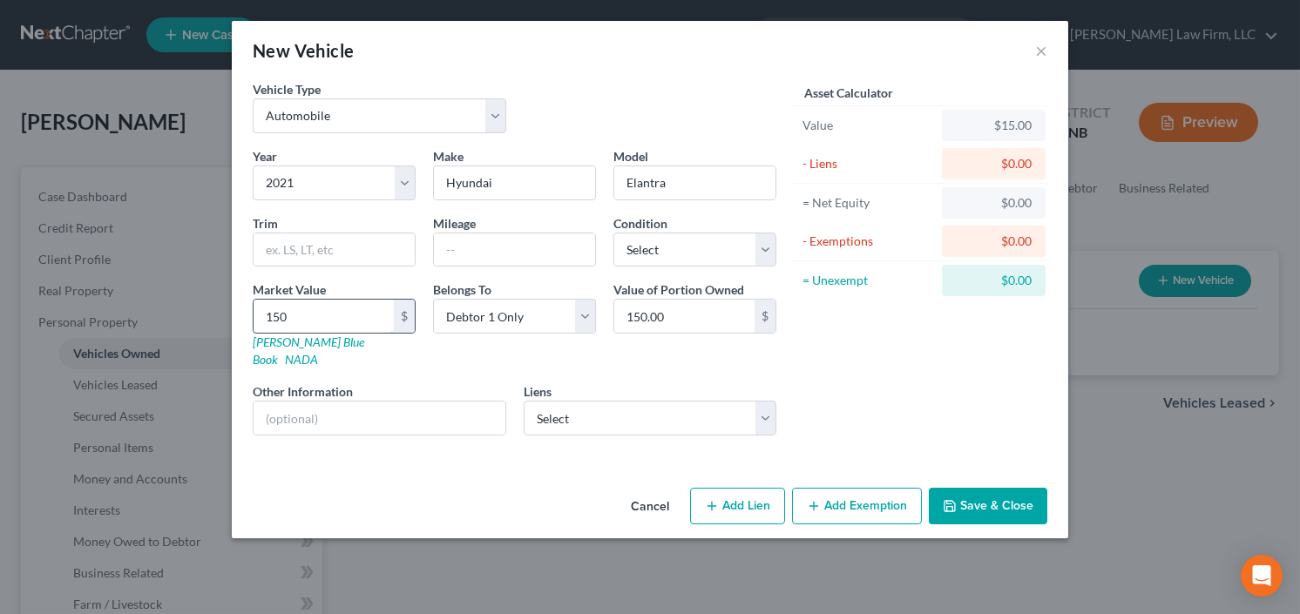
type input "1,500.00"
type input "1,5000"
type input "15,000.00"
type input "15,000"
click at [696, 401] on select "Select Nr/Sms/Cal - $187,493.00 Bankamerica - $49,994.00 Culs/Cinch - $14,445.0…" at bounding box center [651, 418] width 254 height 35
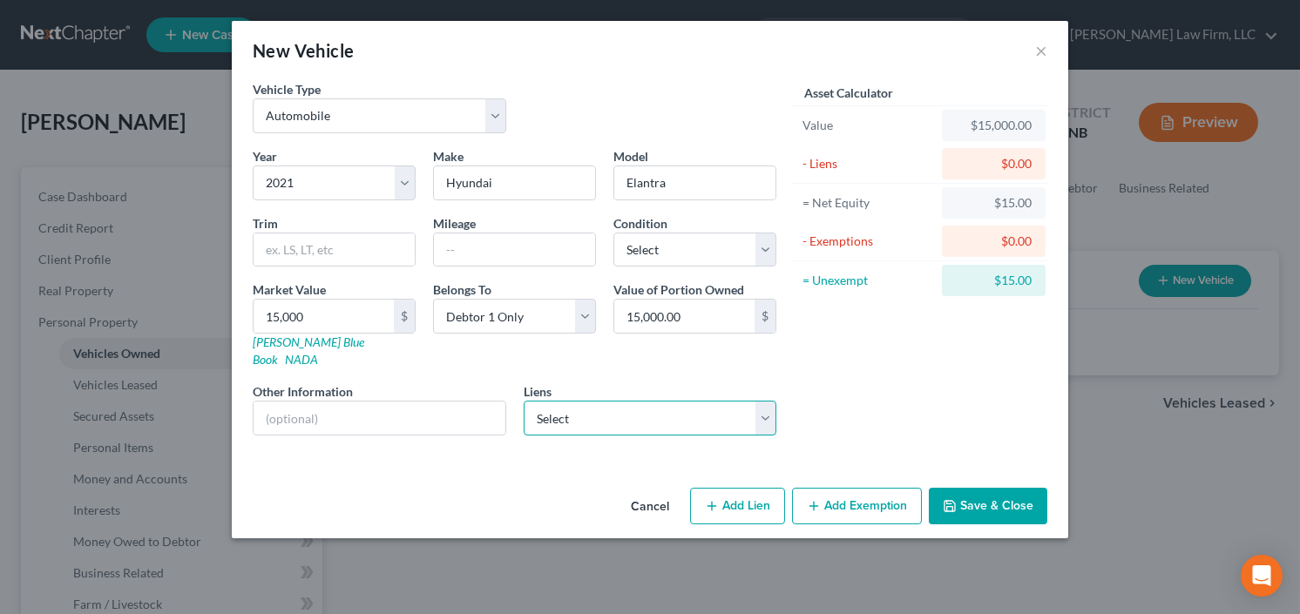
select select "2"
click at [524, 401] on select "Select Nr/Sms/Cal - $187,493.00 Bankamerica - $49,994.00 Culs/Cinch - $14,445.0…" at bounding box center [651, 418] width 254 height 35
select select
select select "10"
select select "0"
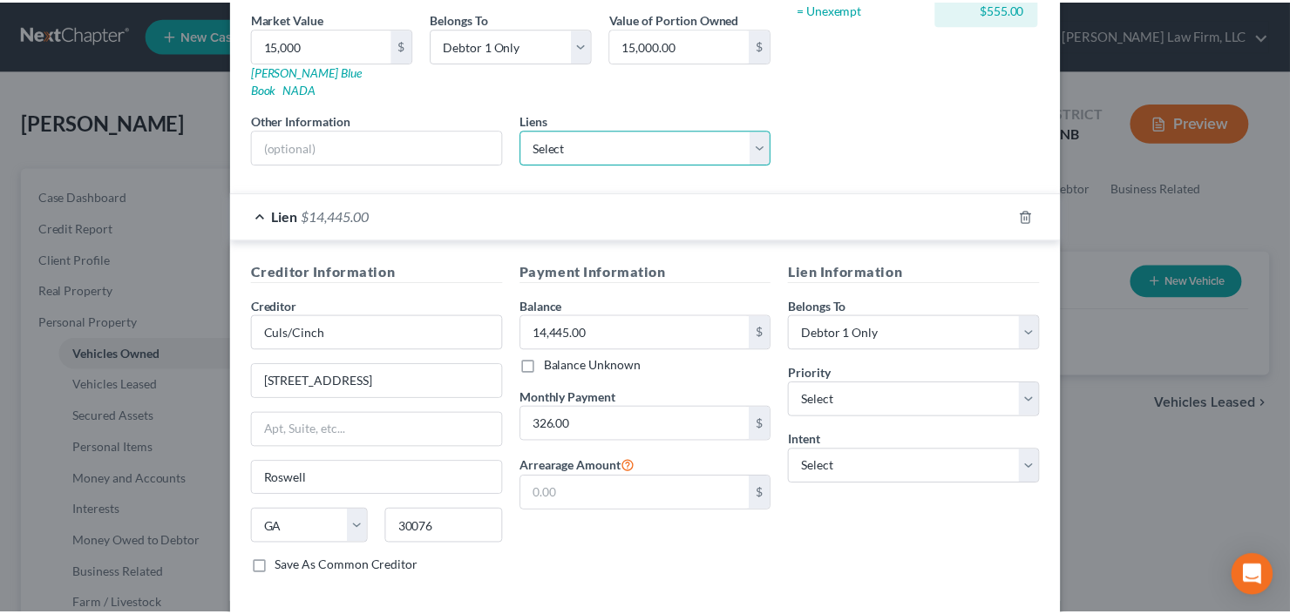
scroll to position [334, 0]
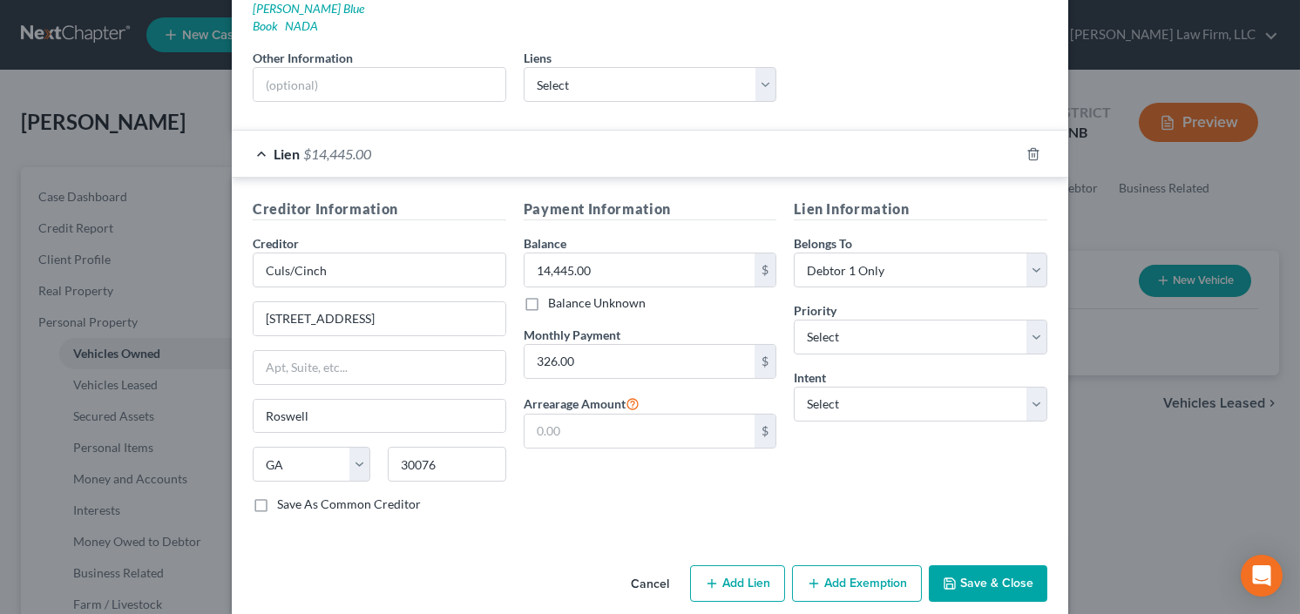
click at [991, 566] on button "Save & Close" at bounding box center [988, 584] width 119 height 37
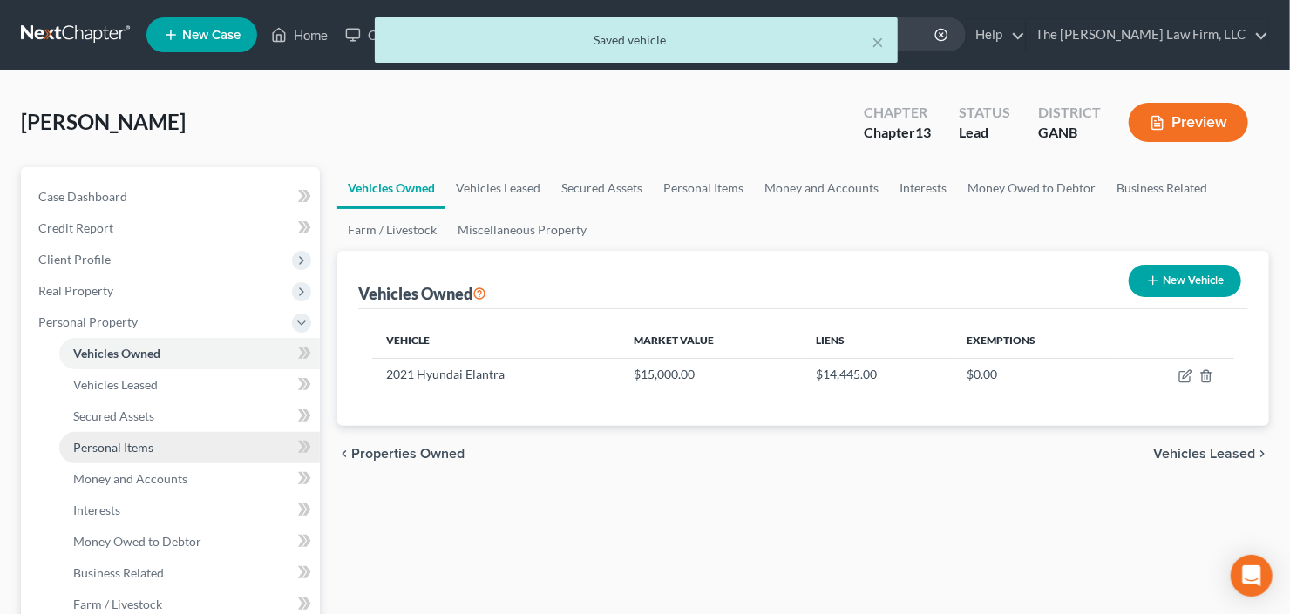
scroll to position [0, 0]
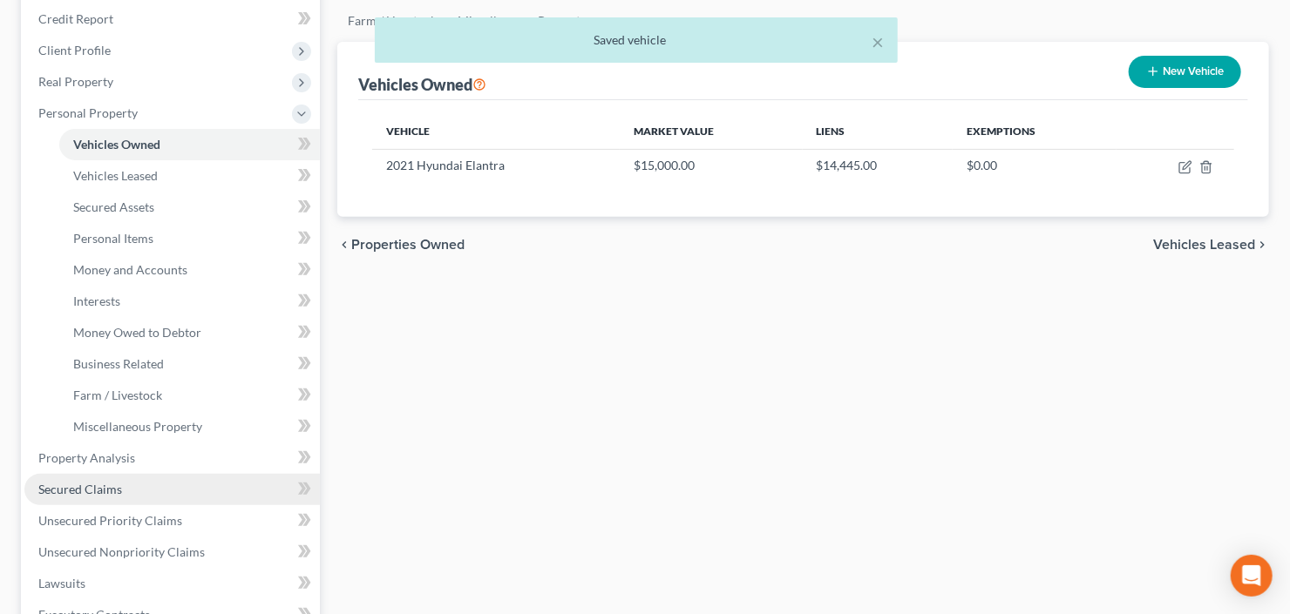
click at [118, 486] on span "Secured Claims" at bounding box center [80, 489] width 84 height 15
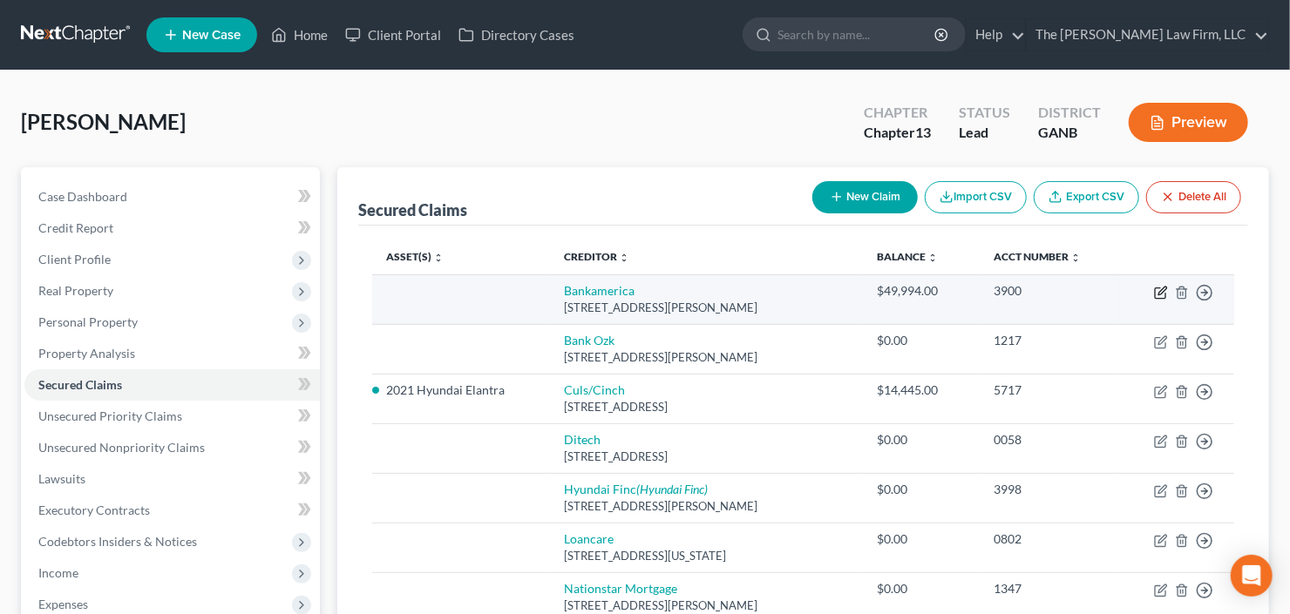
click at [1157, 289] on icon "button" at bounding box center [1161, 293] width 14 height 14
select select "9"
select select "0"
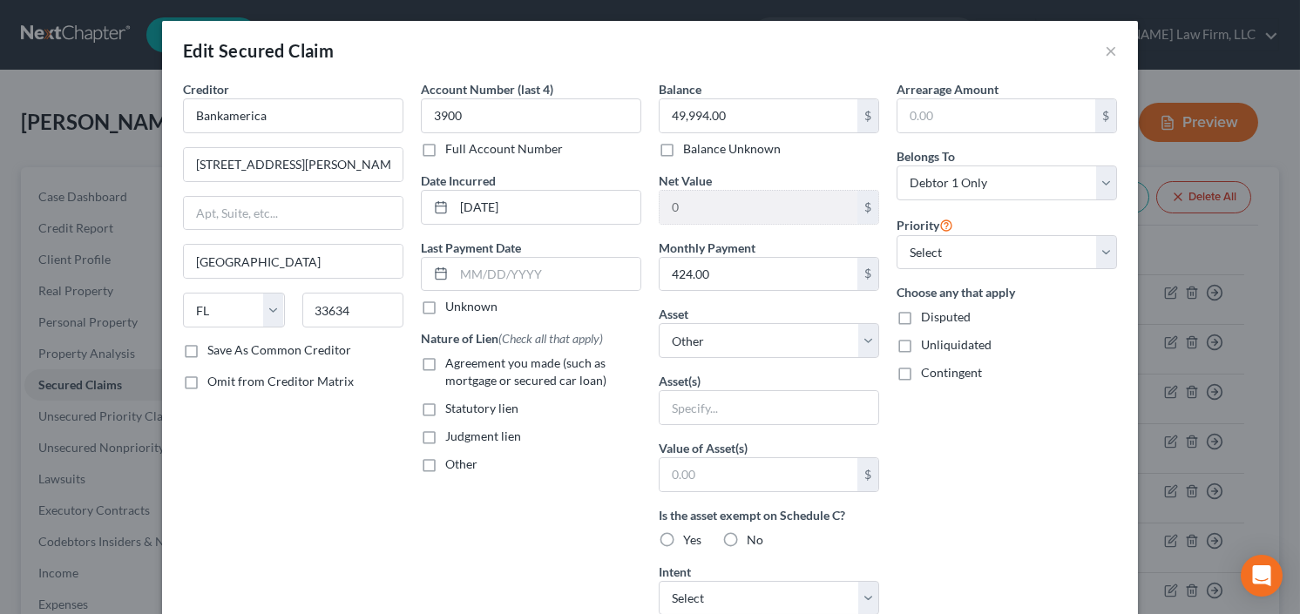
click at [445, 359] on label "Agreement you made (such as mortgage or secured car loan)" at bounding box center [543, 372] width 196 height 35
click at [452, 359] on input "Agreement you made (such as mortgage or secured car loan)" at bounding box center [457, 360] width 11 height 11
checkbox input "true"
click at [751, 340] on select "Select Other Multiple Assets 5450 Harris Creek Dr - $0.0 2021 Hyundai Elantra -…" at bounding box center [769, 340] width 220 height 35
select select "2"
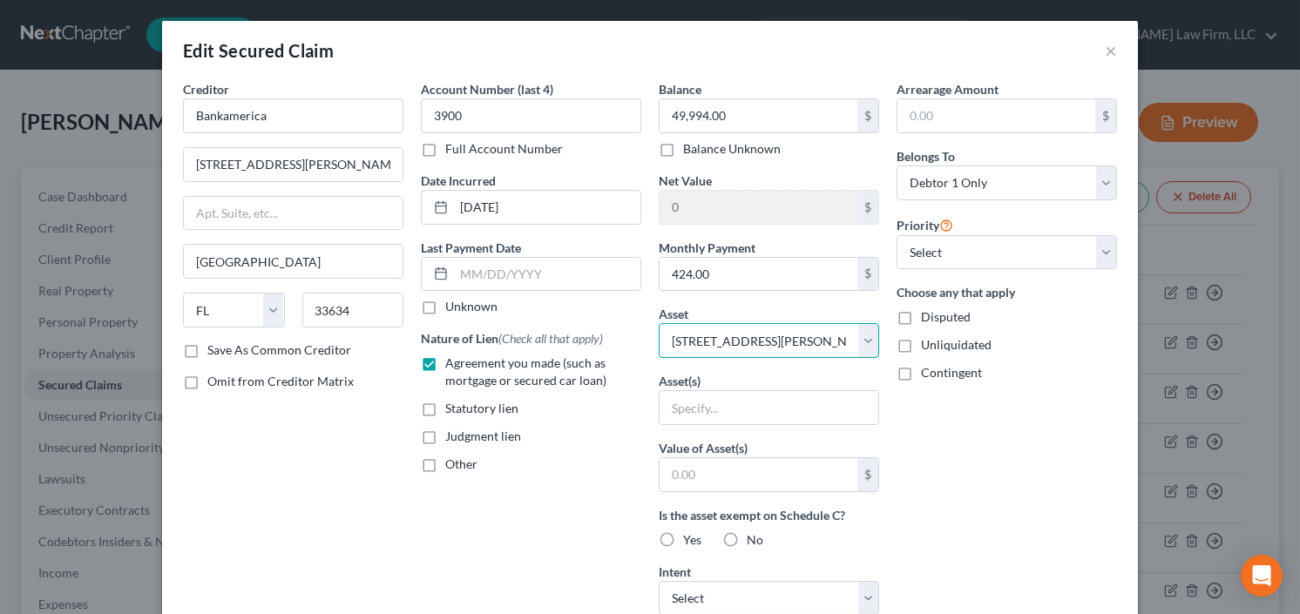
click at [659, 323] on select "Select Other Multiple Assets 5450 Harris Creek Dr - $0.0 2021 Hyundai Elantra -…" at bounding box center [769, 340] width 220 height 35
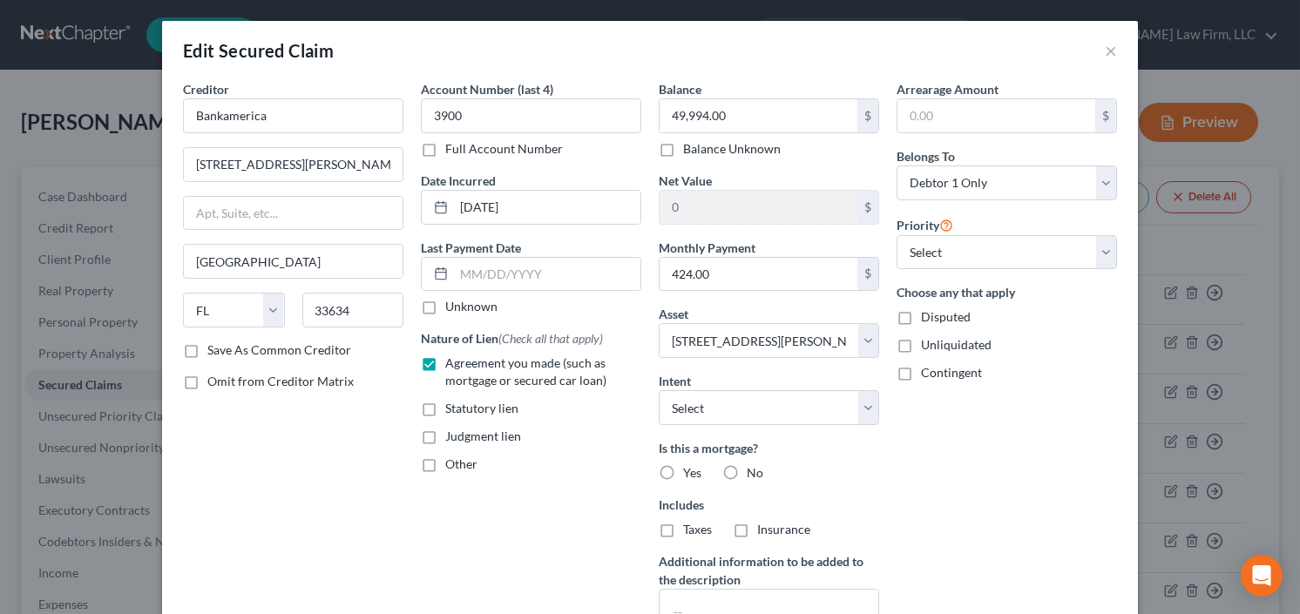
click at [683, 464] on label "Yes" at bounding box center [692, 472] width 18 height 17
click at [690, 464] on input "Yes" at bounding box center [695, 469] width 11 height 11
radio input "true"
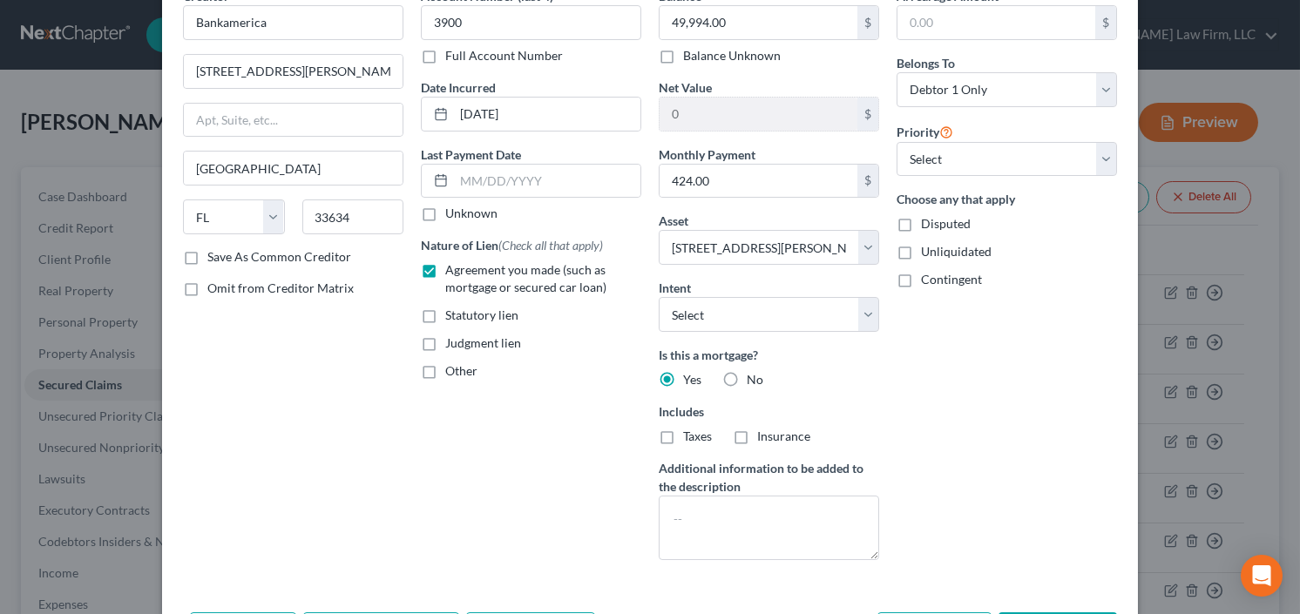
scroll to position [209, 0]
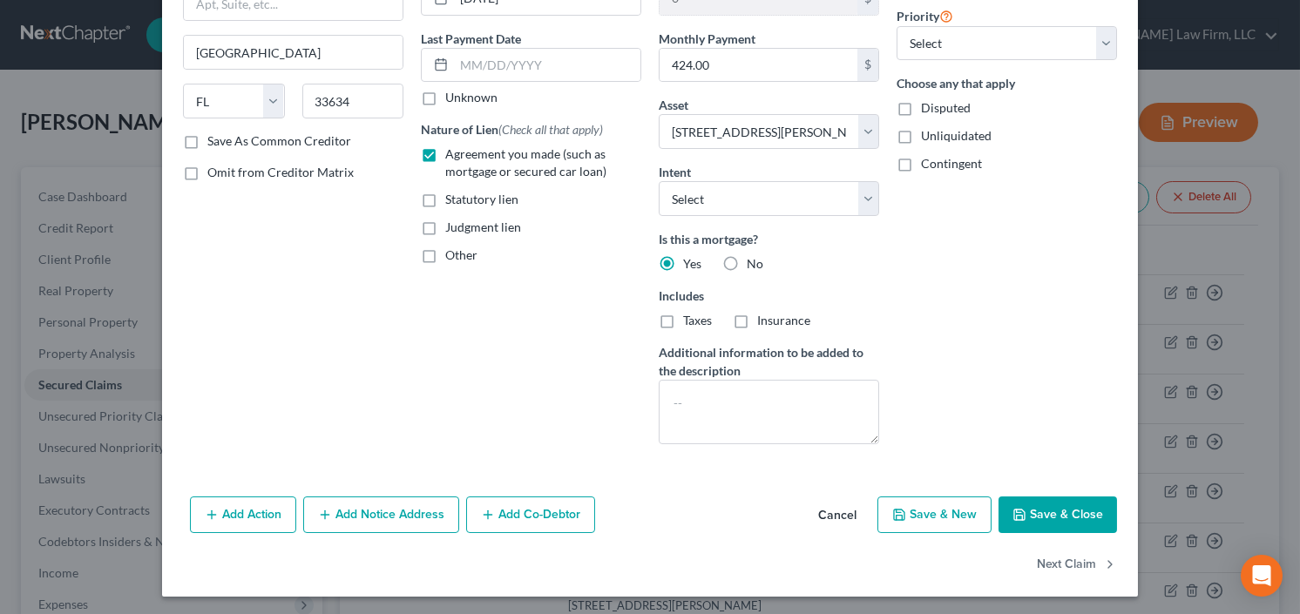
click at [1042, 525] on button "Save & Close" at bounding box center [1058, 515] width 119 height 37
select select
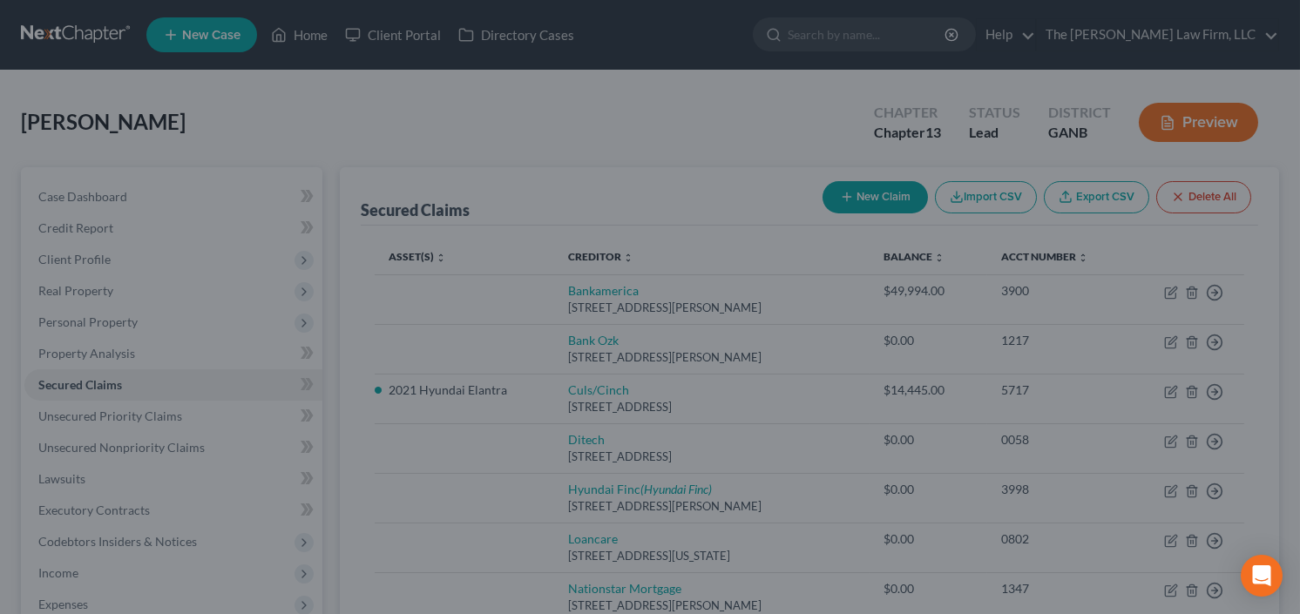
type input "-49,994.00"
select select "2"
type input "0"
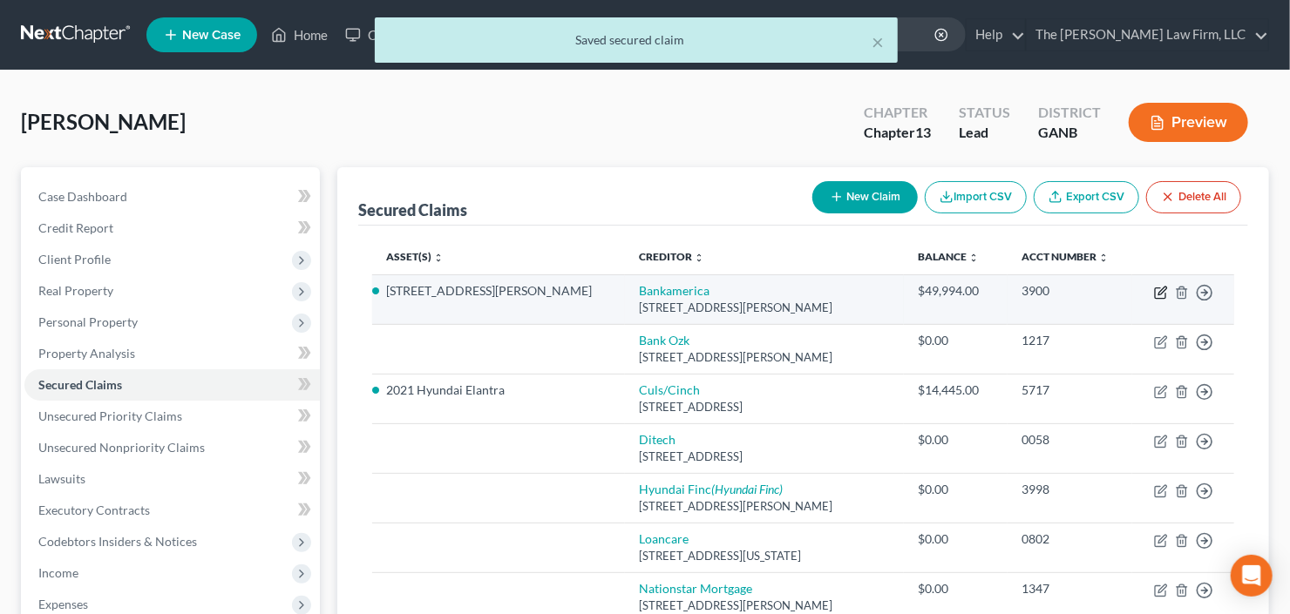
click at [1156, 288] on icon "button" at bounding box center [1160, 293] width 10 height 10
select select "9"
select select "0"
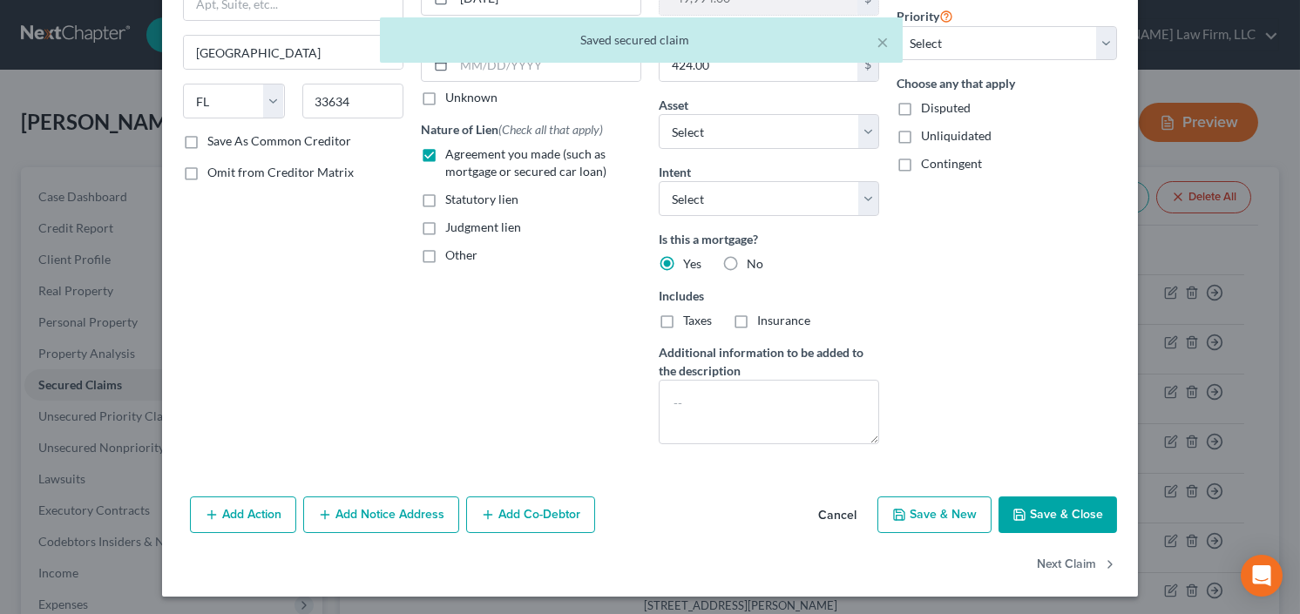
click at [1051, 497] on button "Save & Close" at bounding box center [1058, 515] width 119 height 37
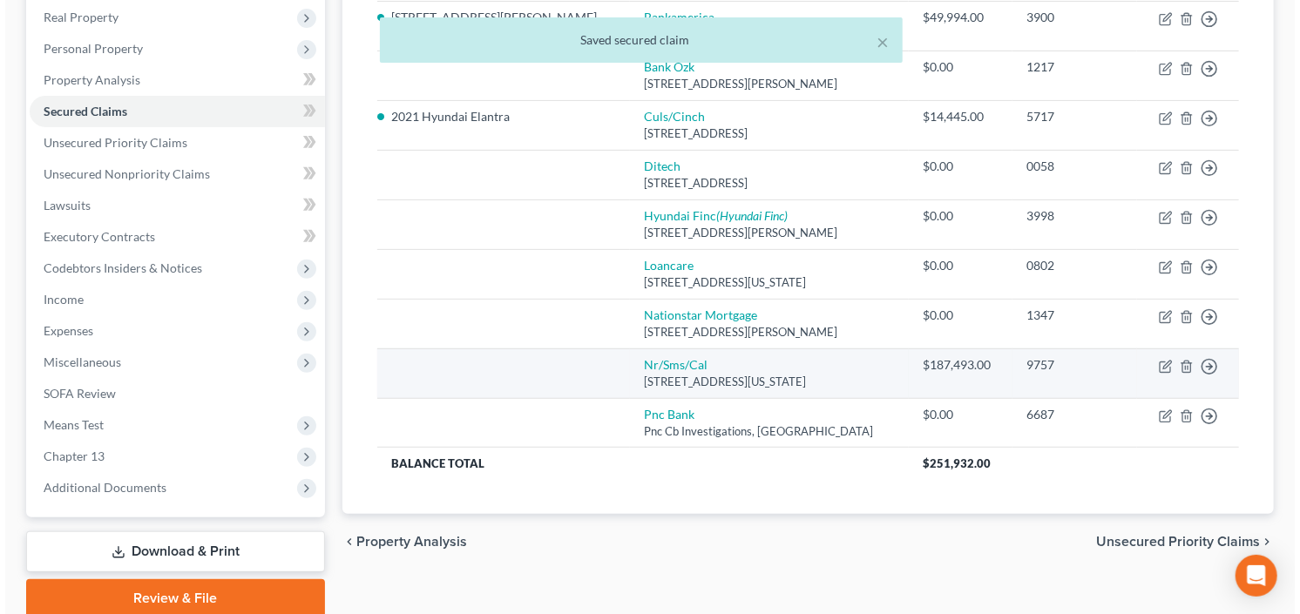
scroll to position [279, 0]
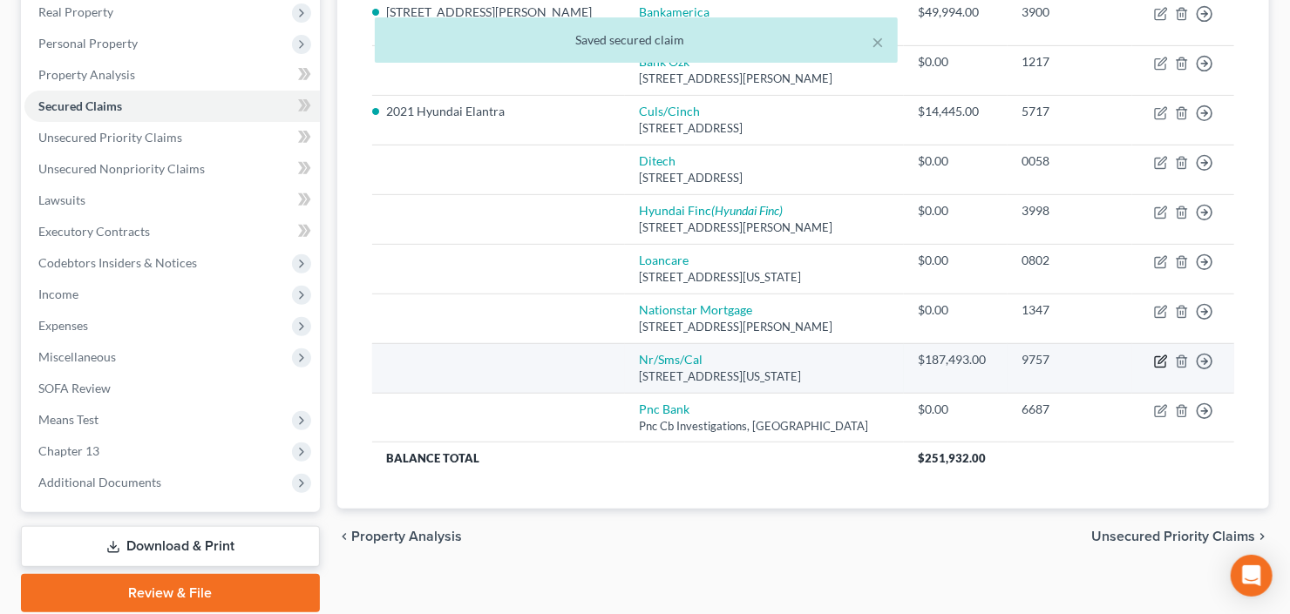
click at [1157, 362] on icon "button" at bounding box center [1161, 362] width 14 height 14
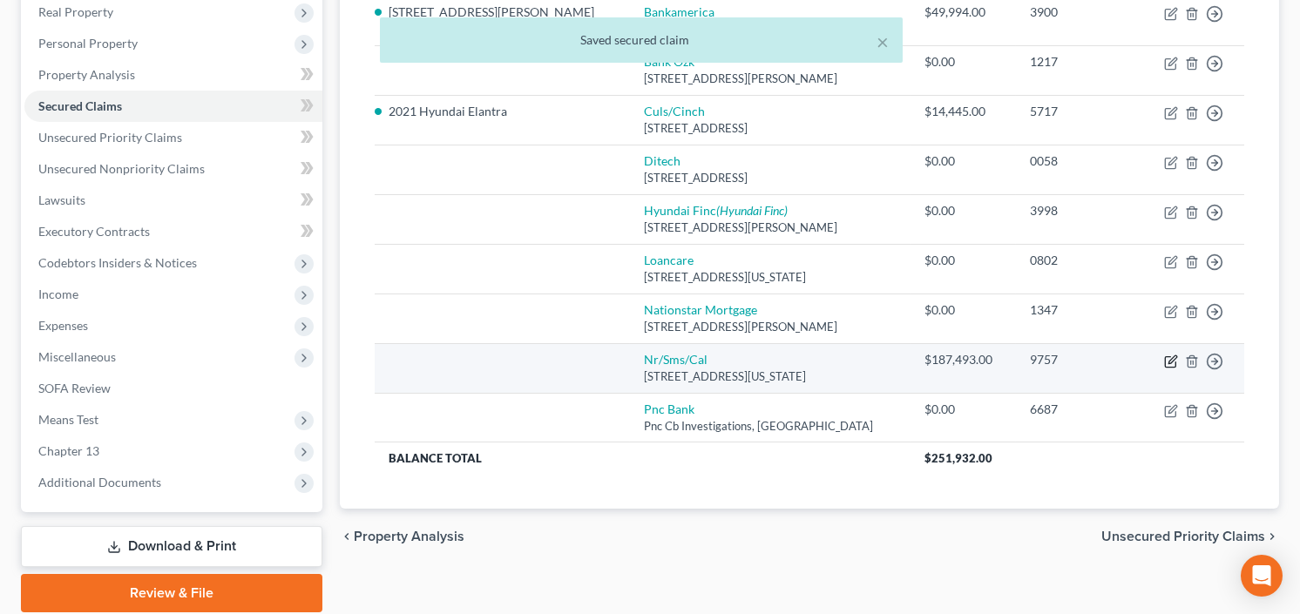
select select "39"
select select "0"
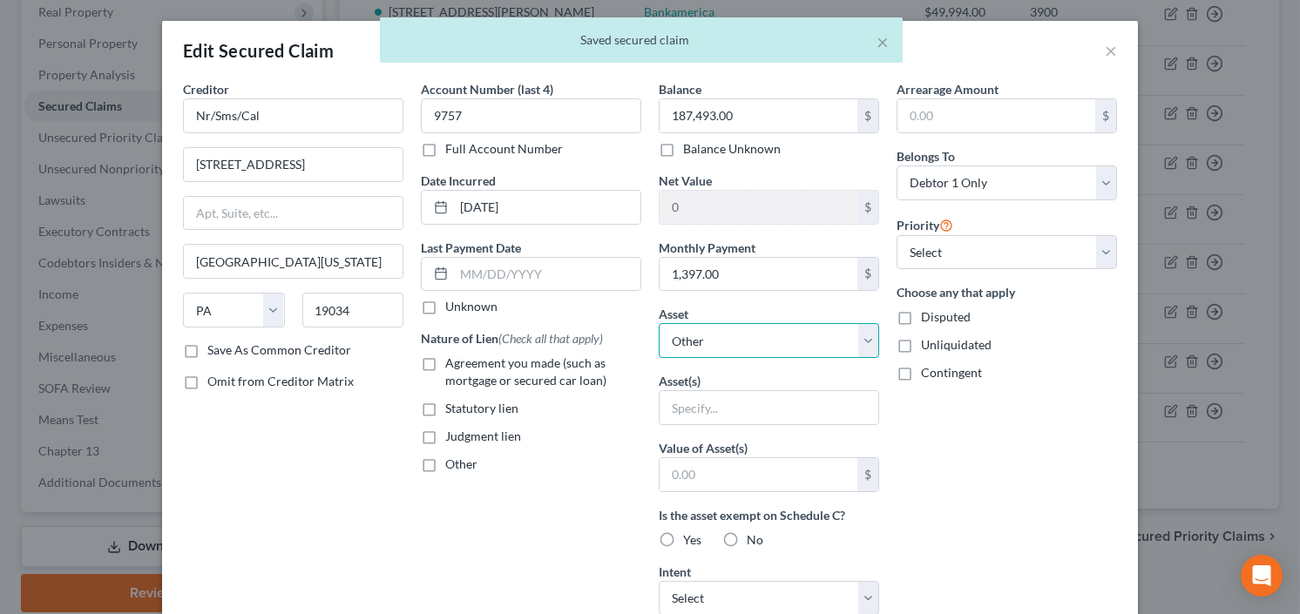
click at [739, 337] on select "Select Other Multiple Assets 5450 Harris Creek Dr - $0.0 2021 Hyundai Elantra -…" at bounding box center [769, 340] width 220 height 35
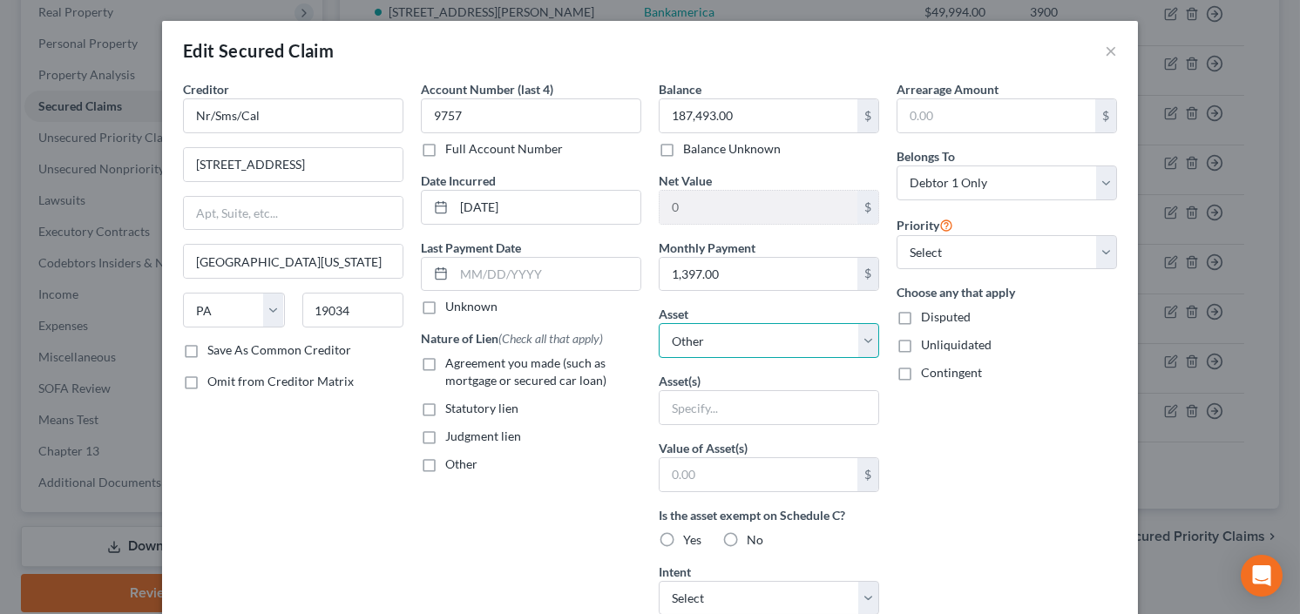
select select "2"
click at [659, 323] on select "Select Other Multiple Assets 5450 Harris Creek Dr - $0.0 2021 Hyundai Elantra -…" at bounding box center [769, 340] width 220 height 35
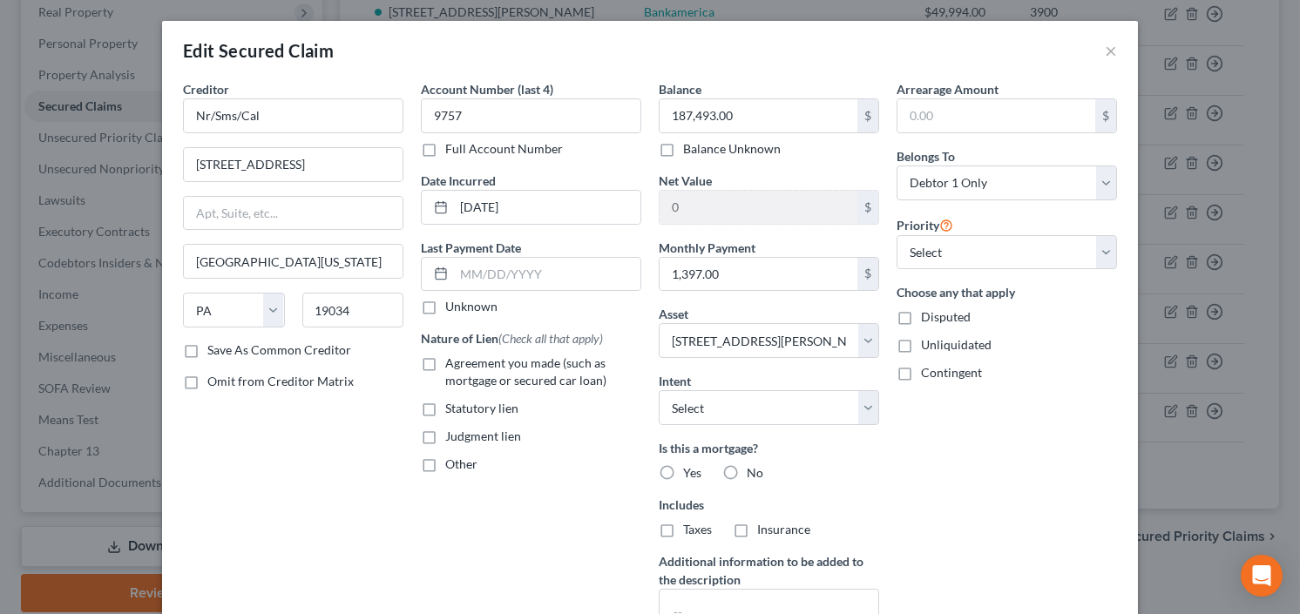
click at [445, 362] on label "Agreement you made (such as mortgage or secured car loan)" at bounding box center [543, 372] width 196 height 35
click at [452, 362] on input "Agreement you made (such as mortgage or secured car loan)" at bounding box center [457, 360] width 11 height 11
checkbox input "true"
click at [683, 468] on label "Yes" at bounding box center [692, 472] width 18 height 17
click at [690, 468] on input "Yes" at bounding box center [695, 469] width 11 height 11
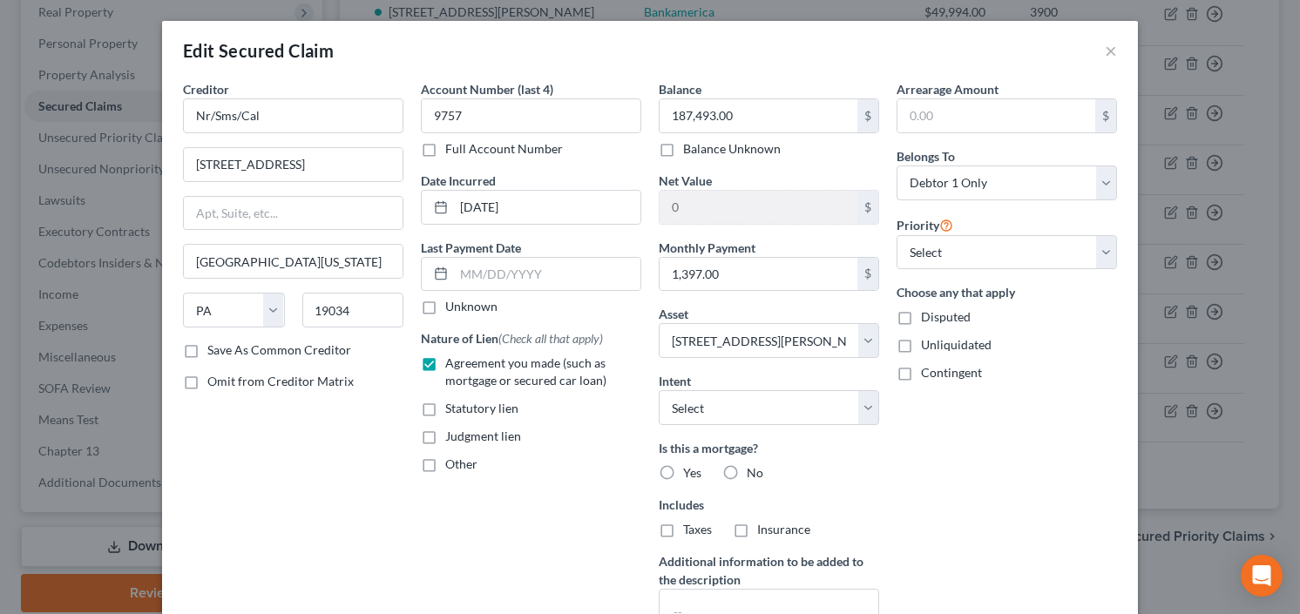
radio input "true"
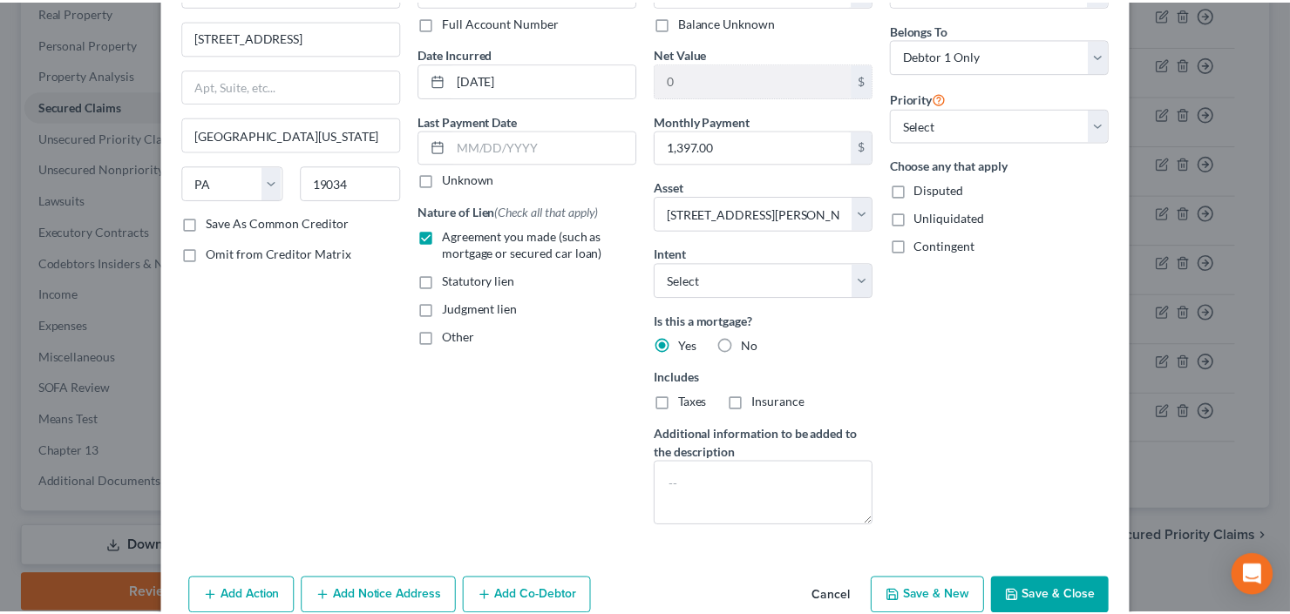
scroll to position [209, 0]
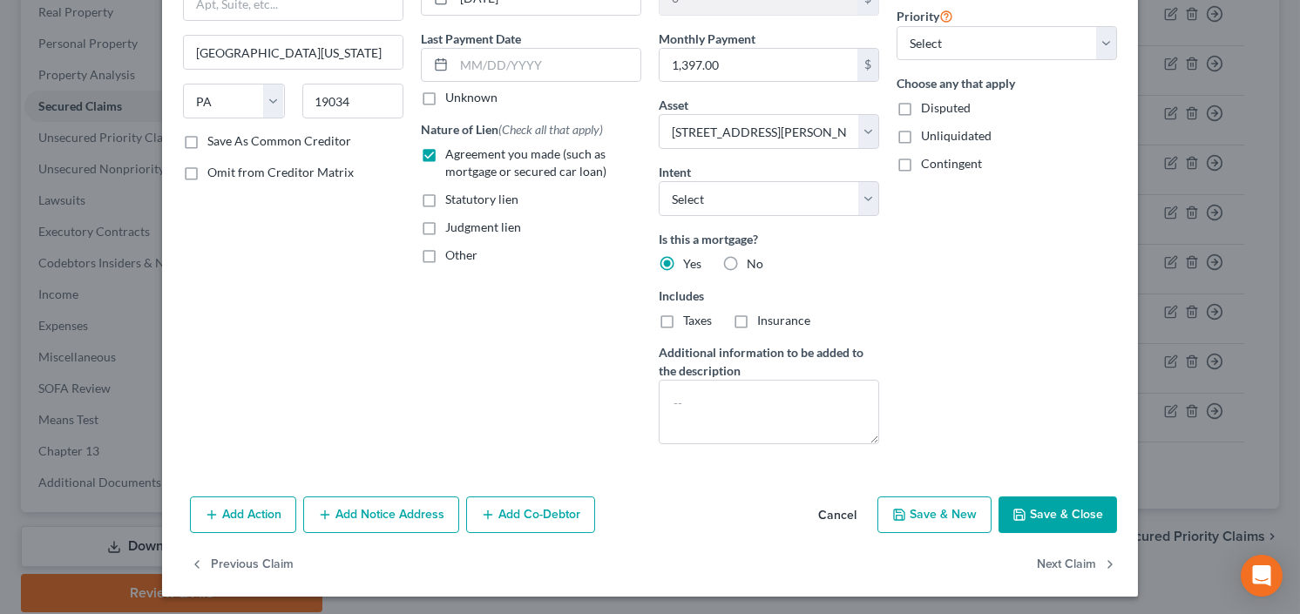
click at [1040, 518] on button "Save & Close" at bounding box center [1058, 515] width 119 height 37
select select
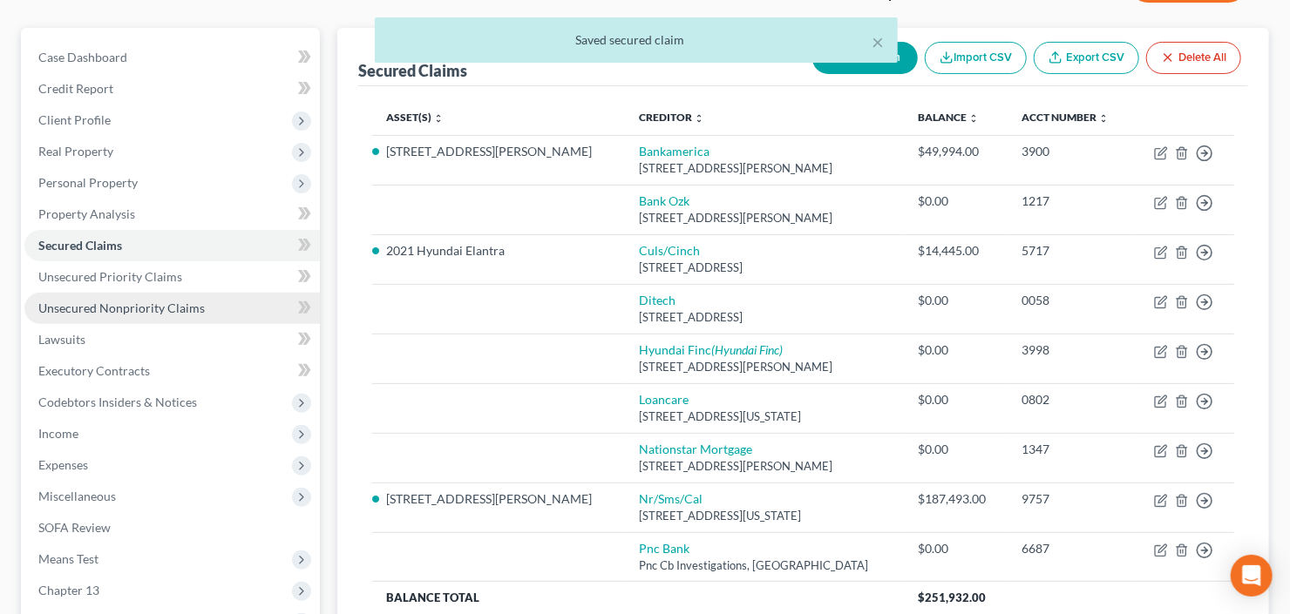
click at [83, 304] on span "Unsecured Nonpriority Claims" at bounding box center [121, 308] width 166 height 15
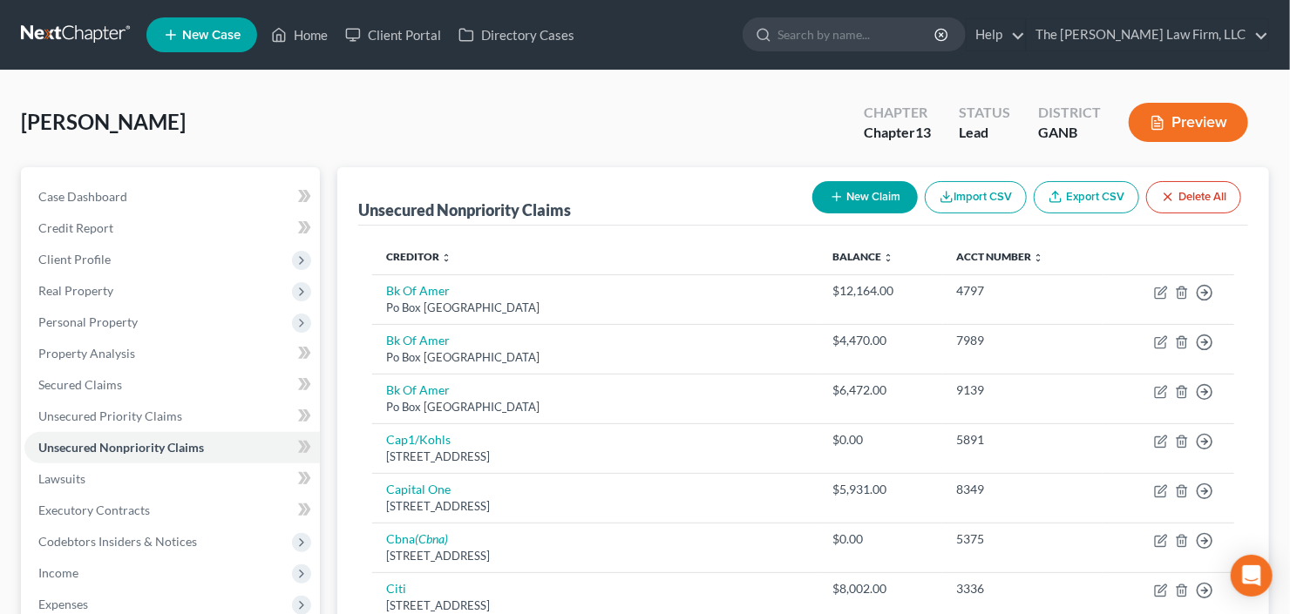
click at [1192, 200] on button "Delete All" at bounding box center [1193, 197] width 95 height 32
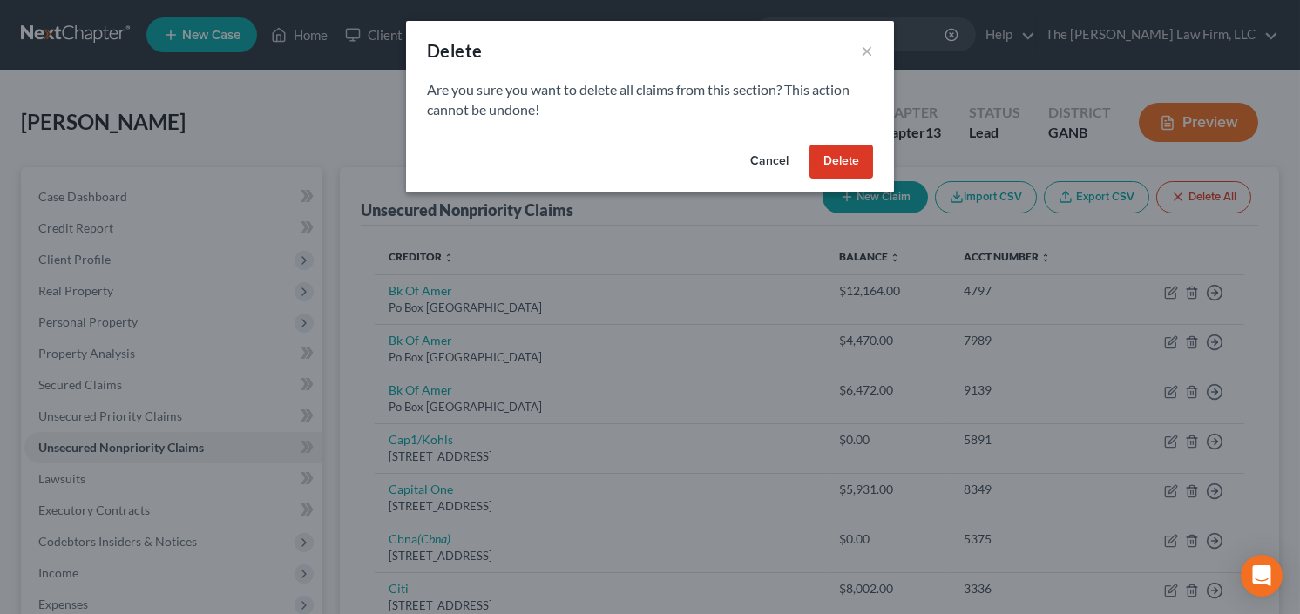
click at [834, 159] on button "Delete" at bounding box center [841, 162] width 64 height 35
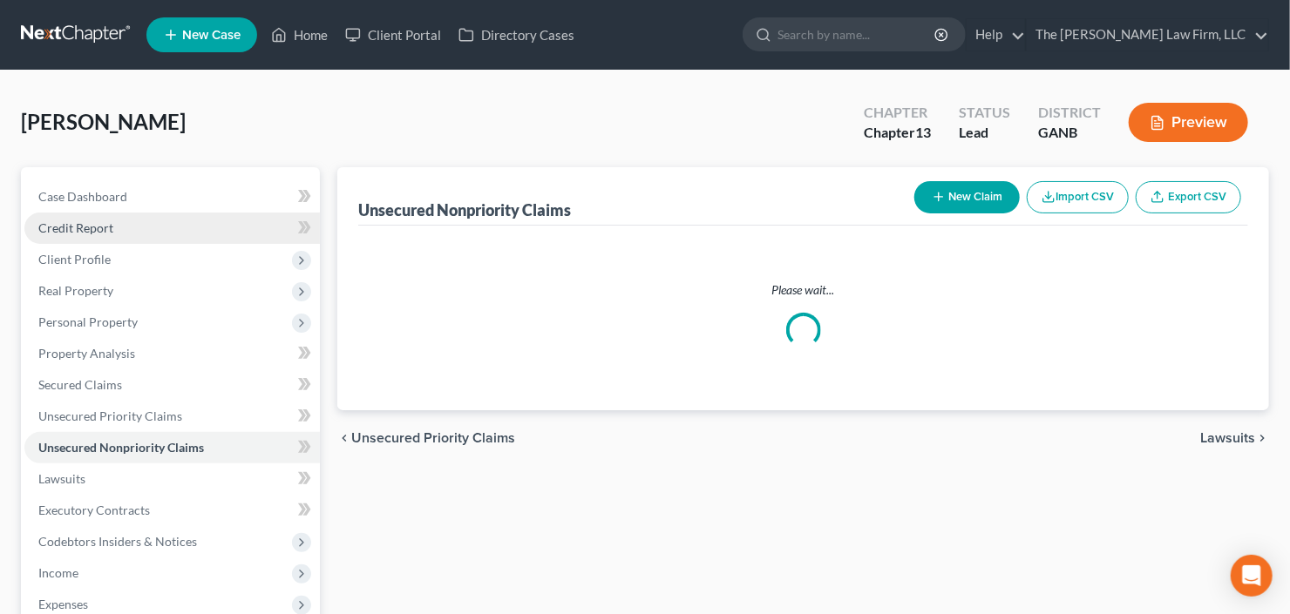
drag, startPoint x: 89, startPoint y: 233, endPoint x: 98, endPoint y: 231, distance: 9.7
click at [90, 232] on span "Credit Report" at bounding box center [75, 227] width 75 height 15
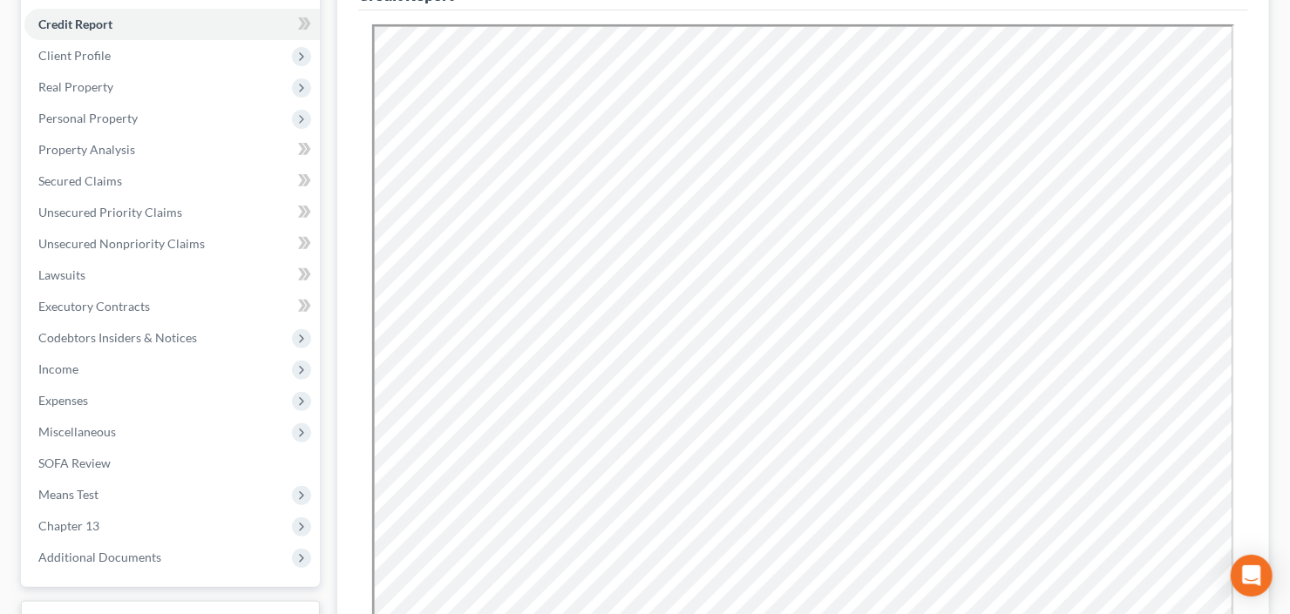
scroll to position [528, 0]
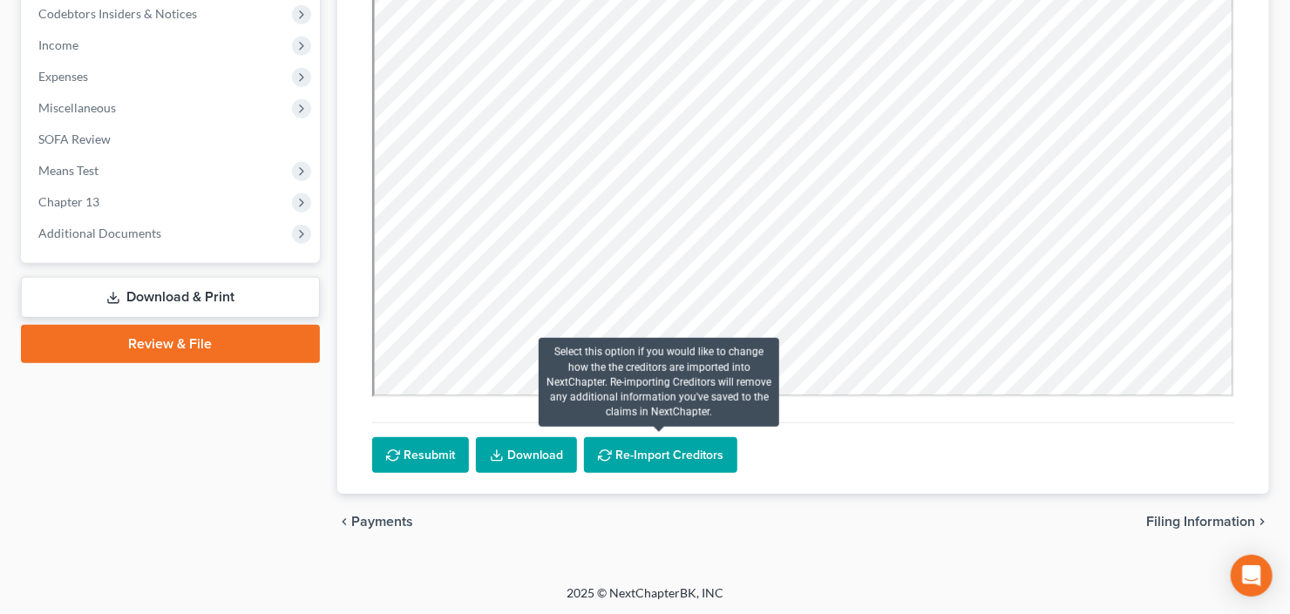
click at [652, 449] on button "Re-Import Creditors" at bounding box center [660, 455] width 153 height 37
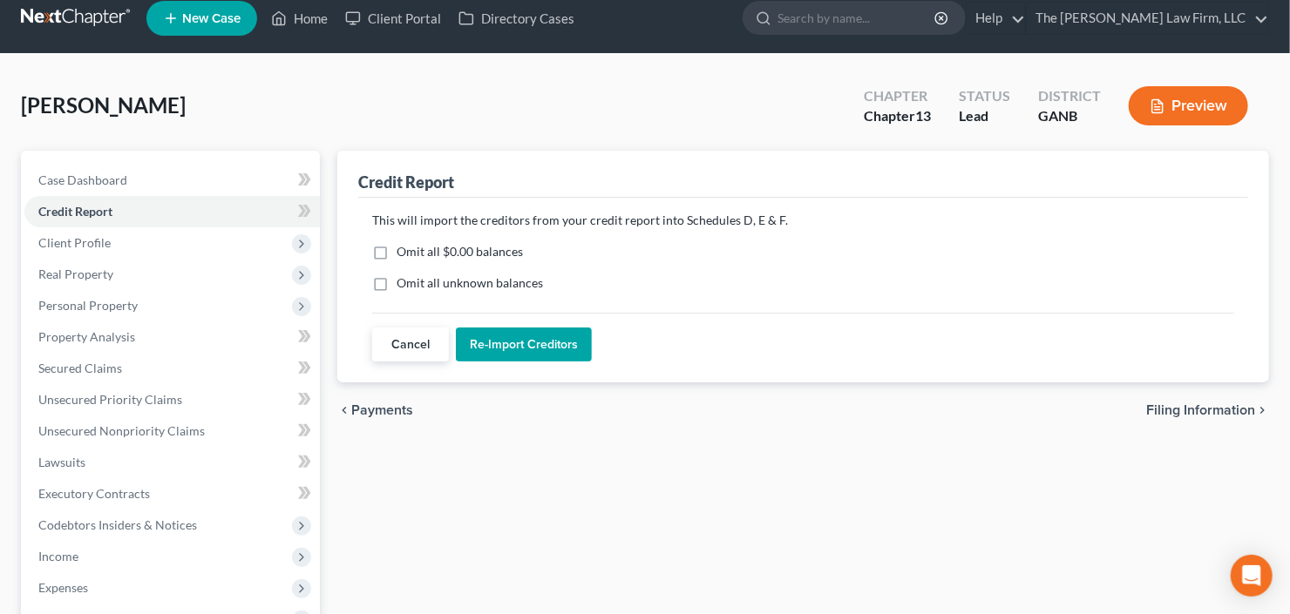
scroll to position [0, 0]
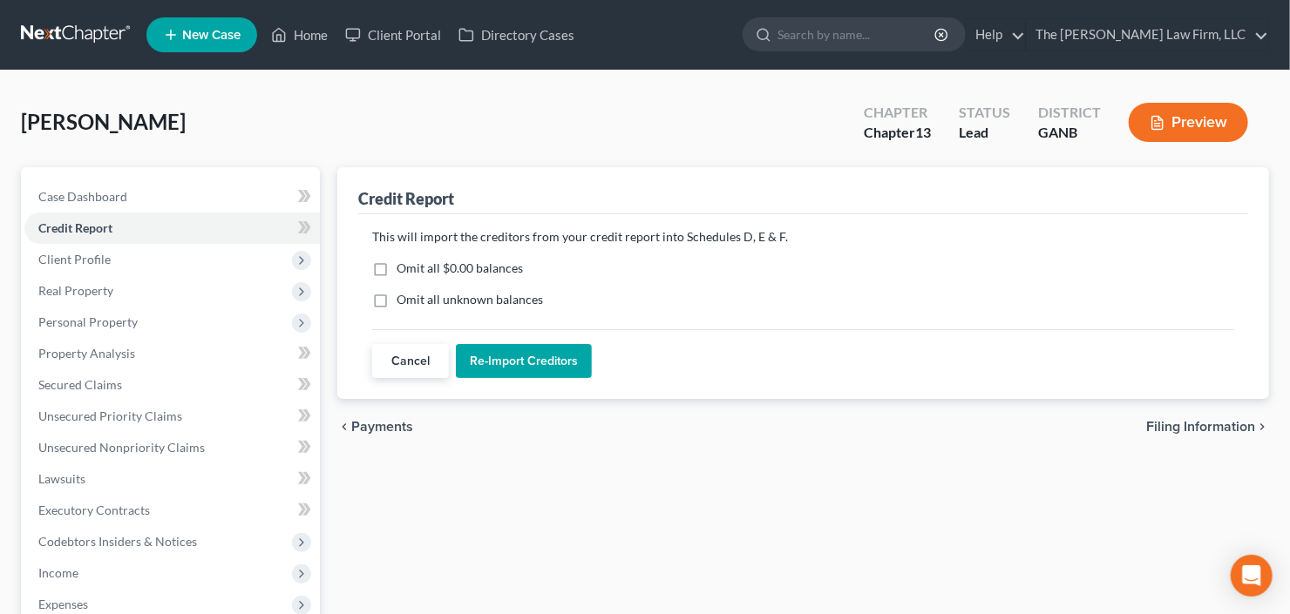
click at [396, 264] on label "Omit all $0.00 balances" at bounding box center [459, 268] width 126 height 17
click at [403, 264] on input "Omit all $0.00 balances" at bounding box center [408, 265] width 11 height 11
checkbox input "true"
click at [524, 358] on button "Re-Import Creditors" at bounding box center [524, 361] width 136 height 35
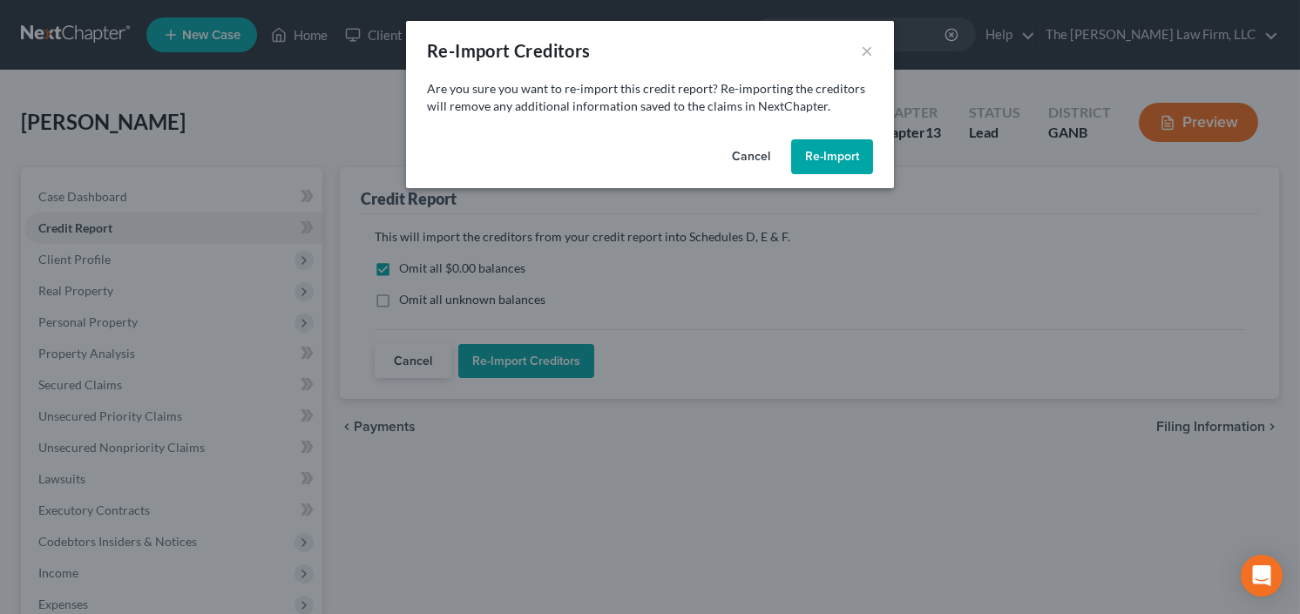
click at [818, 152] on button "Re-Import" at bounding box center [832, 156] width 82 height 35
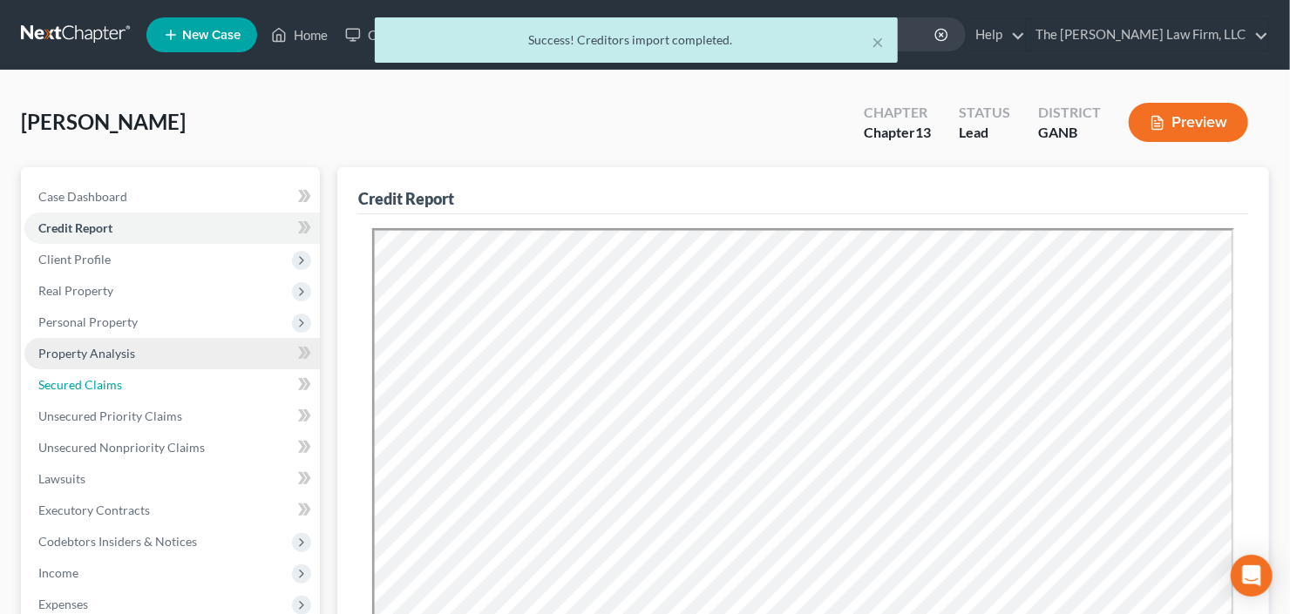
drag, startPoint x: 96, startPoint y: 383, endPoint x: 288, endPoint y: 350, distance: 194.4
click at [96, 383] on span "Secured Claims" at bounding box center [80, 384] width 84 height 15
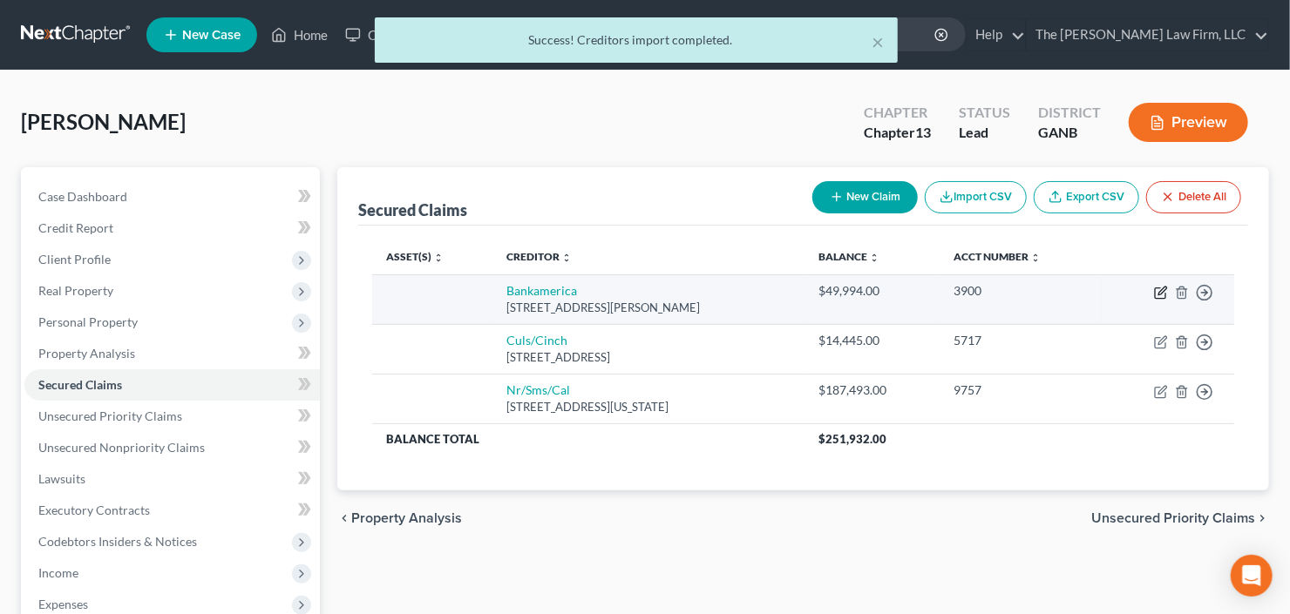
click at [1159, 295] on icon "button" at bounding box center [1161, 293] width 14 height 14
select select "9"
select select "0"
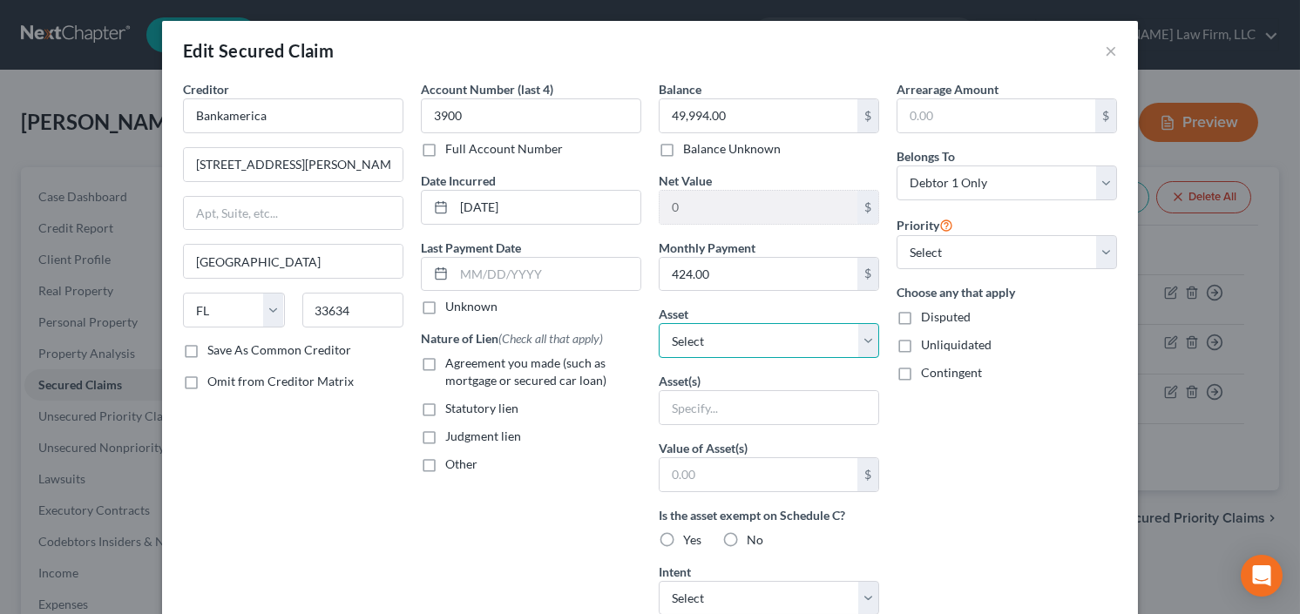
click at [722, 342] on select "Select Other Multiple Assets 5450 Harris Creek Dr - $0.0 2021 Hyundai Elantra -…" at bounding box center [769, 340] width 220 height 35
select select "2"
click at [659, 323] on select "Select Other Multiple Assets 5450 Harris Creek Dr - $0.0 2021 Hyundai Elantra -…" at bounding box center [769, 340] width 220 height 35
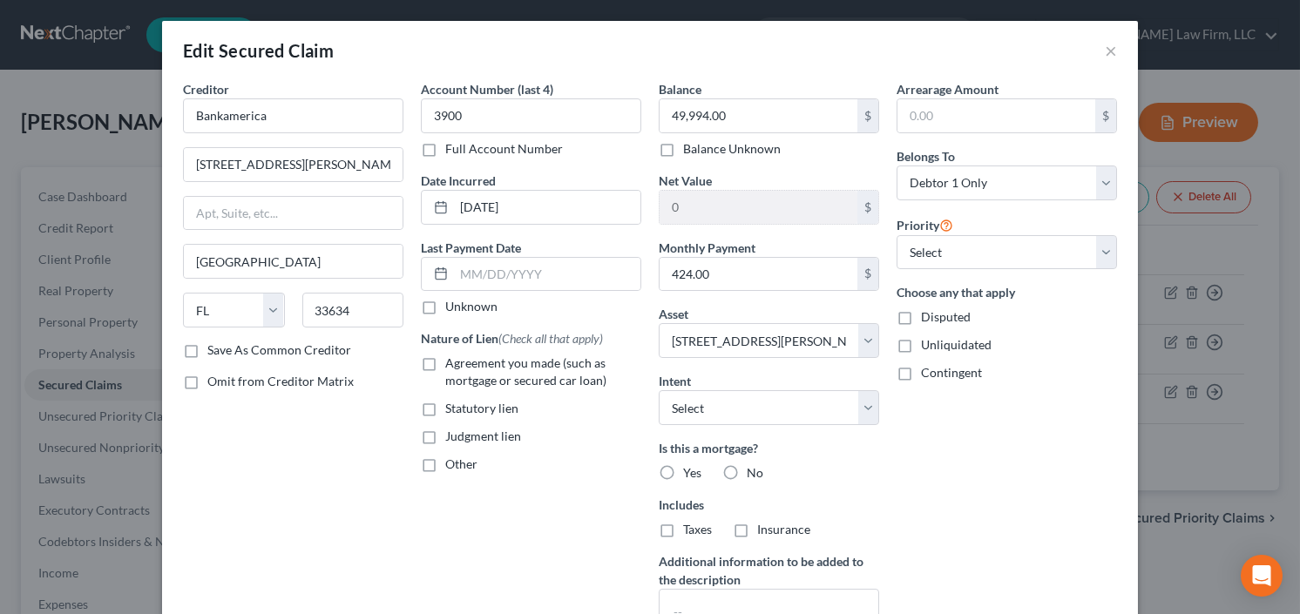
click at [445, 361] on label "Agreement you made (such as mortgage or secured car loan)" at bounding box center [543, 372] width 196 height 35
click at [452, 361] on input "Agreement you made (such as mortgage or secured car loan)" at bounding box center [457, 360] width 11 height 11
checkbox input "true"
click at [683, 464] on label "Yes" at bounding box center [692, 472] width 18 height 17
click at [690, 464] on input "Yes" at bounding box center [695, 469] width 11 height 11
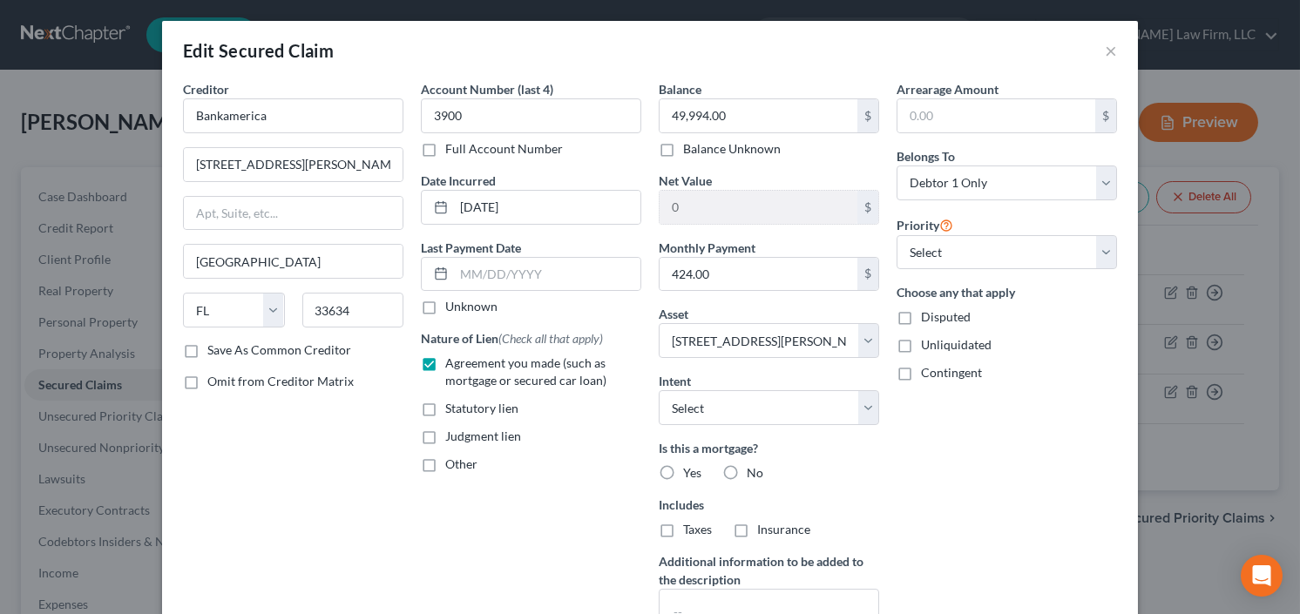
radio input "true"
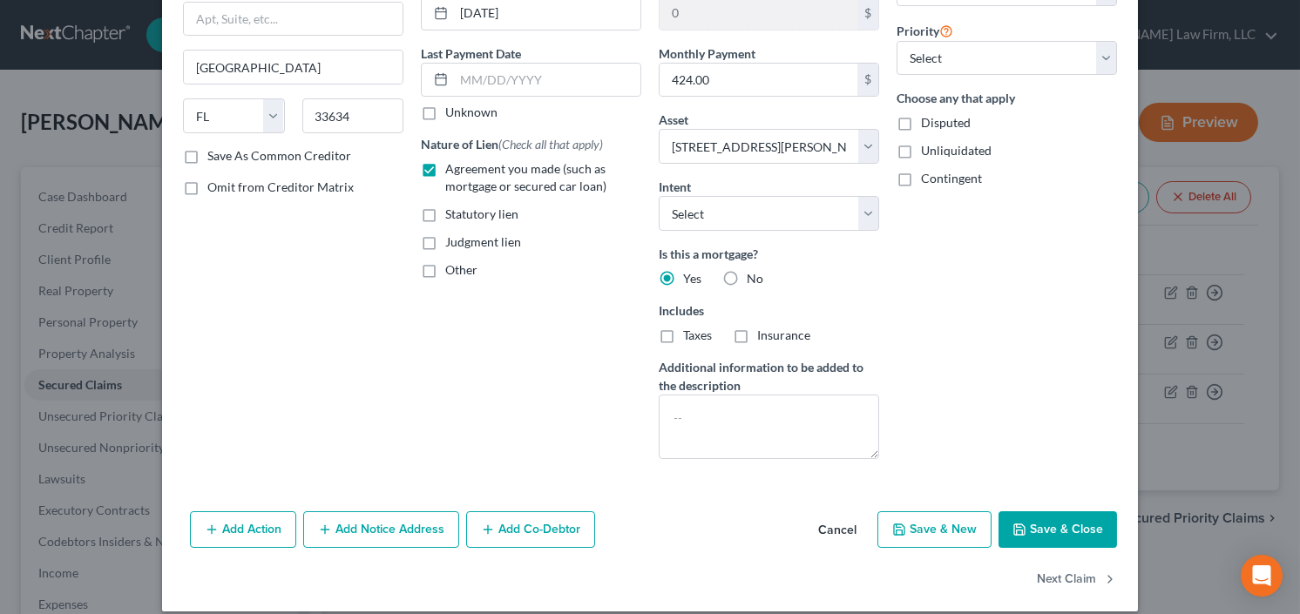
scroll to position [209, 0]
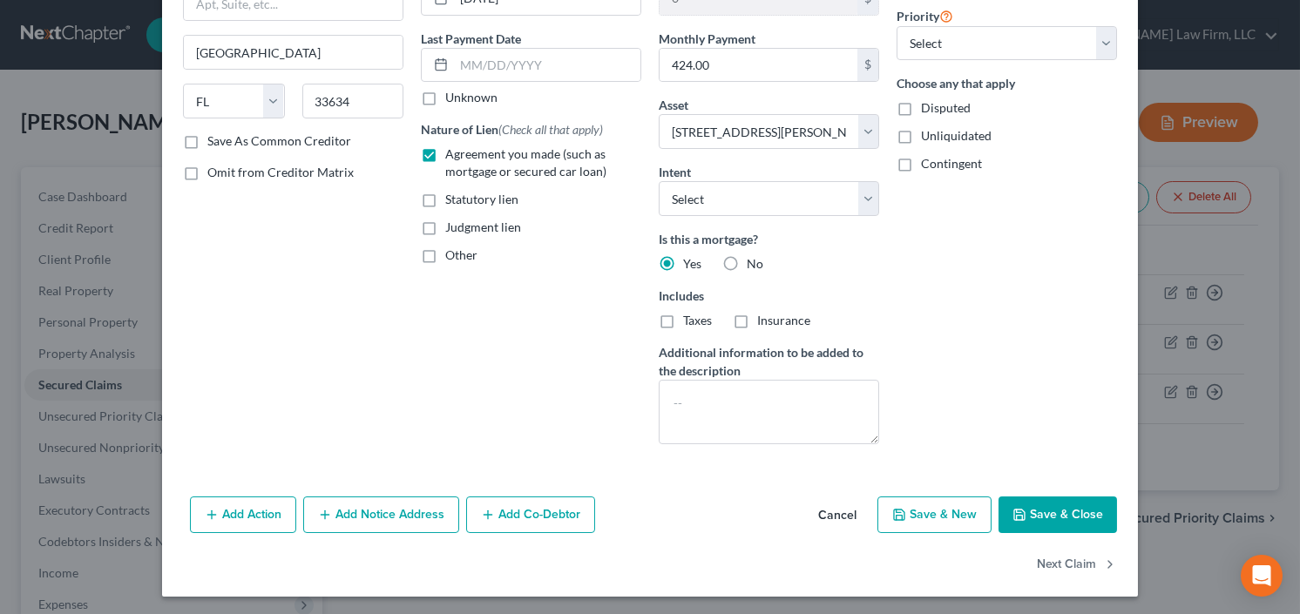
click at [1060, 521] on button "Save & Close" at bounding box center [1058, 515] width 119 height 37
select select
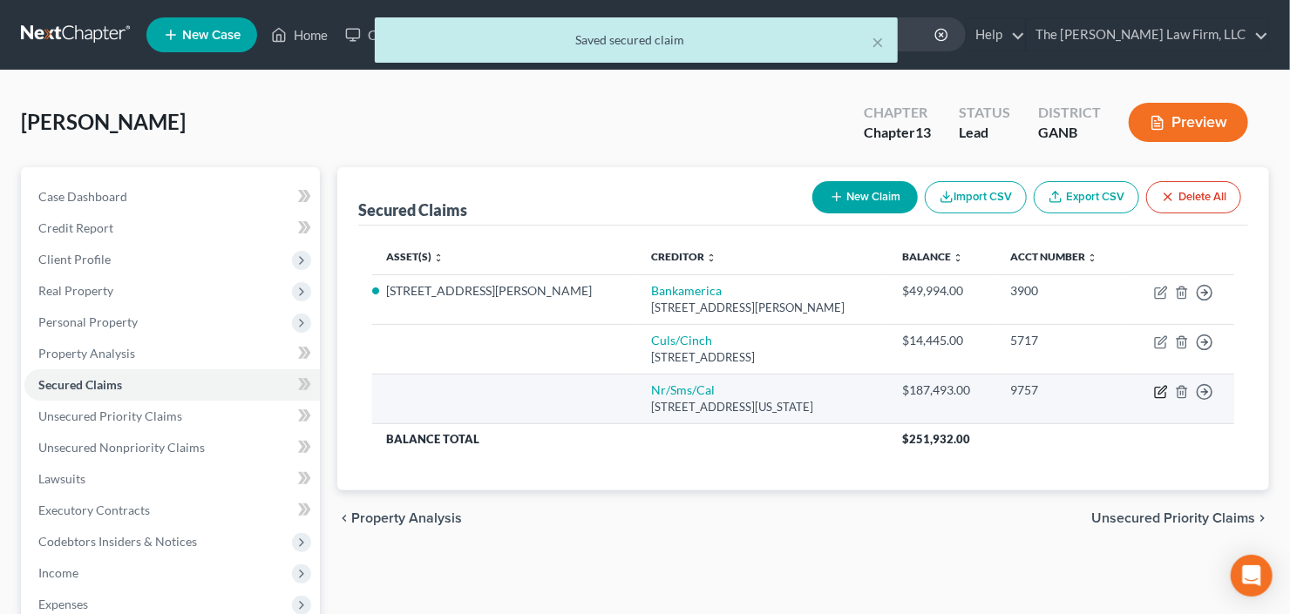
click at [1159, 391] on icon "button" at bounding box center [1161, 392] width 14 height 14
select select "39"
select select "0"
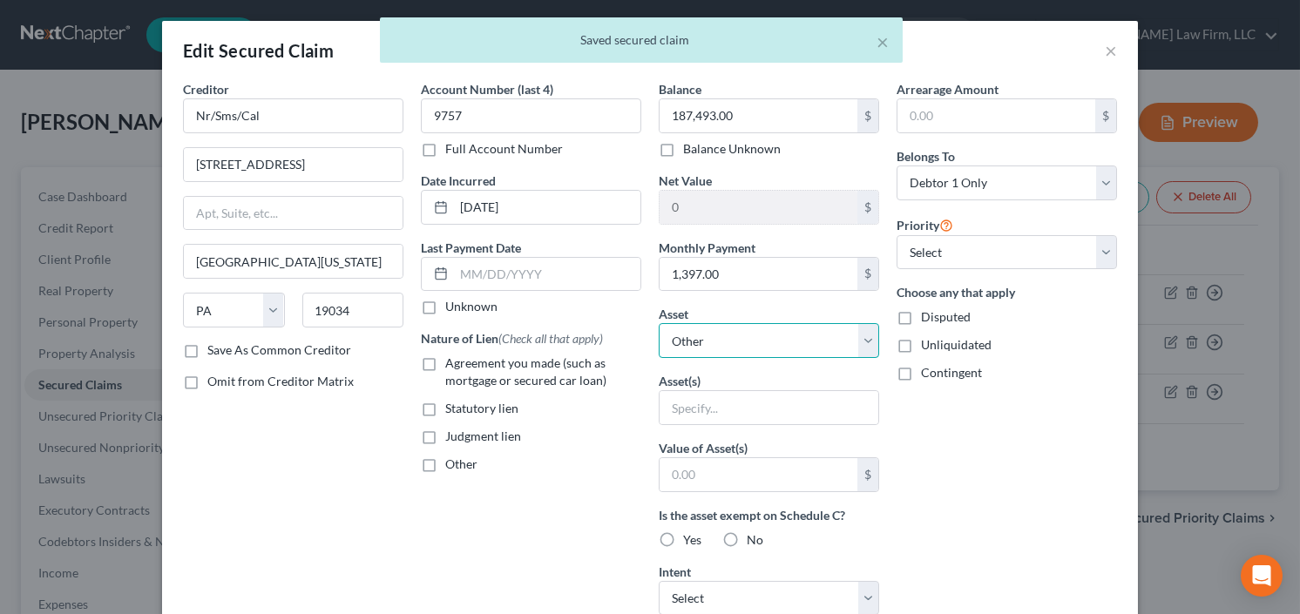
click at [735, 351] on select "Select Other Multiple Assets 5450 Harris Creek Dr - $0.0 2021 Hyundai Elantra -…" at bounding box center [769, 340] width 220 height 35
select select "2"
click at [659, 323] on select "Select Other Multiple Assets 5450 Harris Creek Dr - $0.0 2021 Hyundai Elantra -…" at bounding box center [769, 340] width 220 height 35
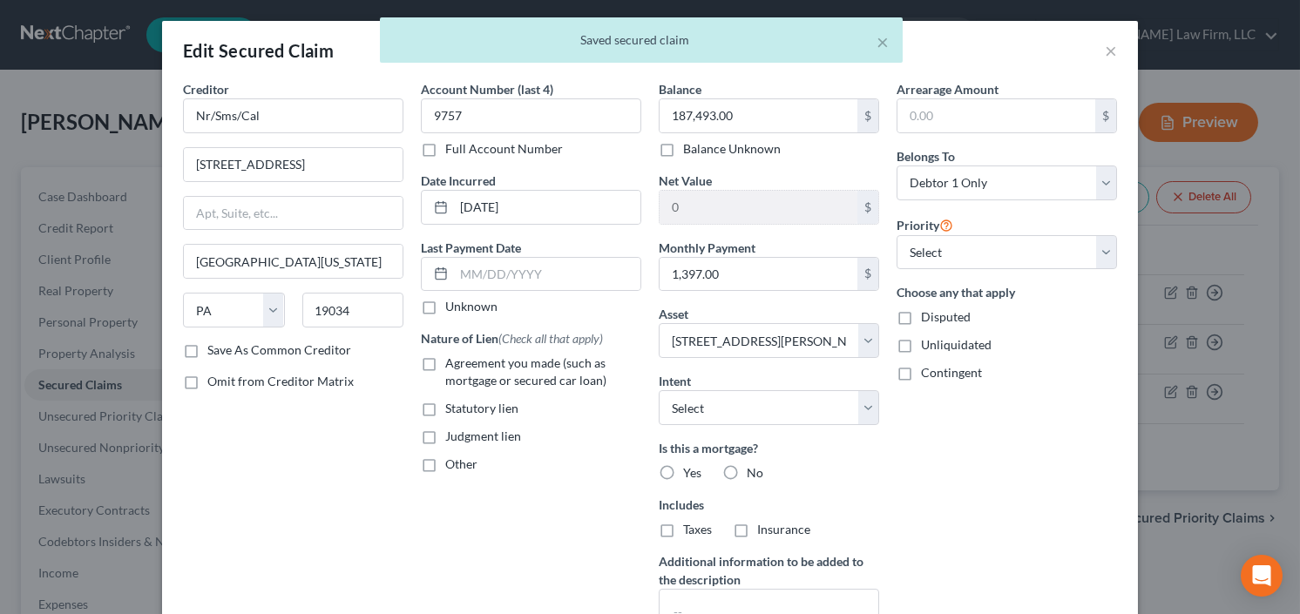
click at [445, 362] on label "Agreement you made (such as mortgage or secured car loan)" at bounding box center [543, 372] width 196 height 35
click at [452, 362] on input "Agreement you made (such as mortgage or secured car loan)" at bounding box center [457, 360] width 11 height 11
checkbox input "true"
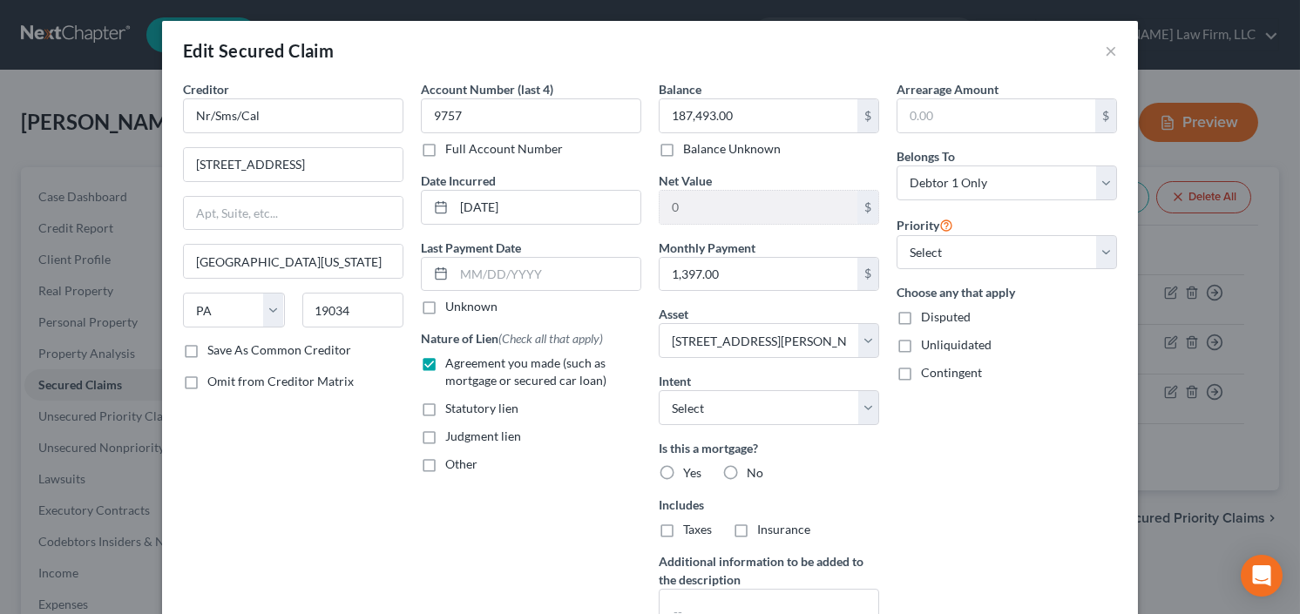
click at [683, 464] on label "Yes" at bounding box center [692, 472] width 18 height 17
click at [690, 464] on input "Yes" at bounding box center [695, 469] width 11 height 11
radio input "true"
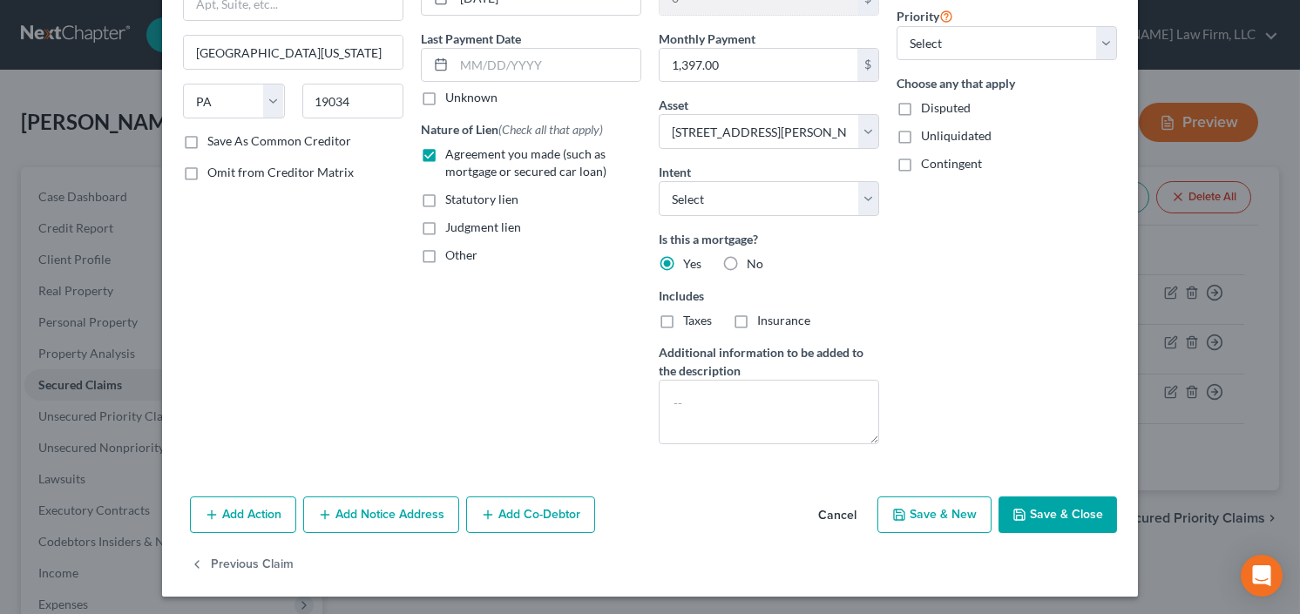
click at [1045, 512] on button "Save & Close" at bounding box center [1058, 515] width 119 height 37
select select
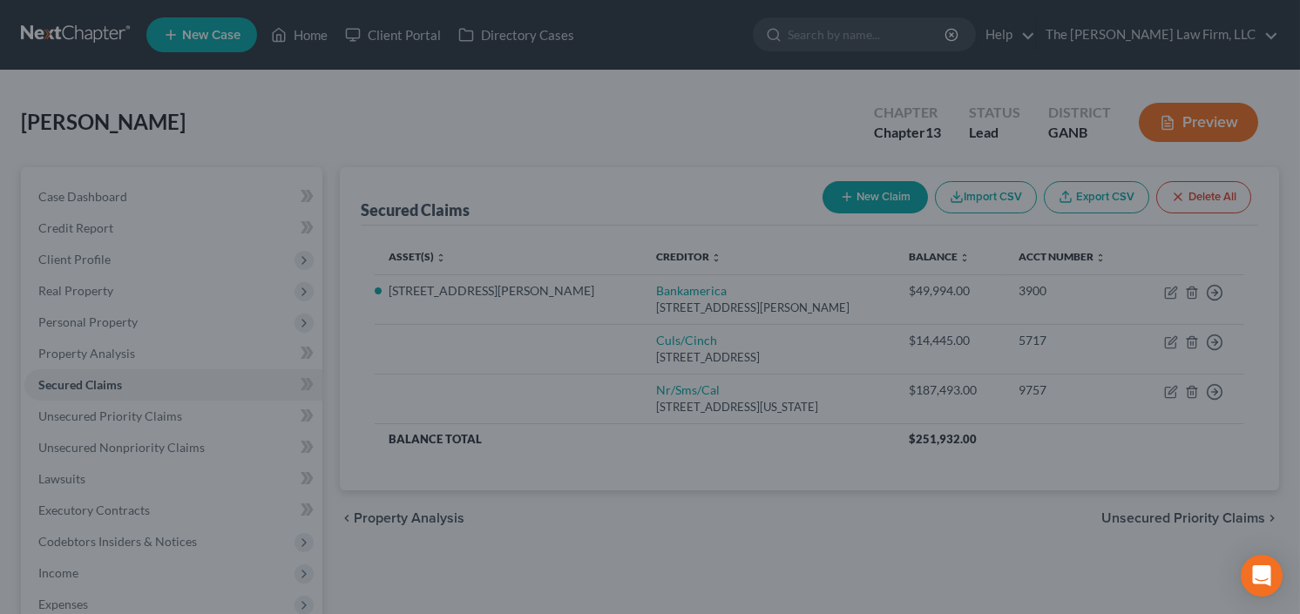
type input "-187,493.00"
select select "2"
type input "0"
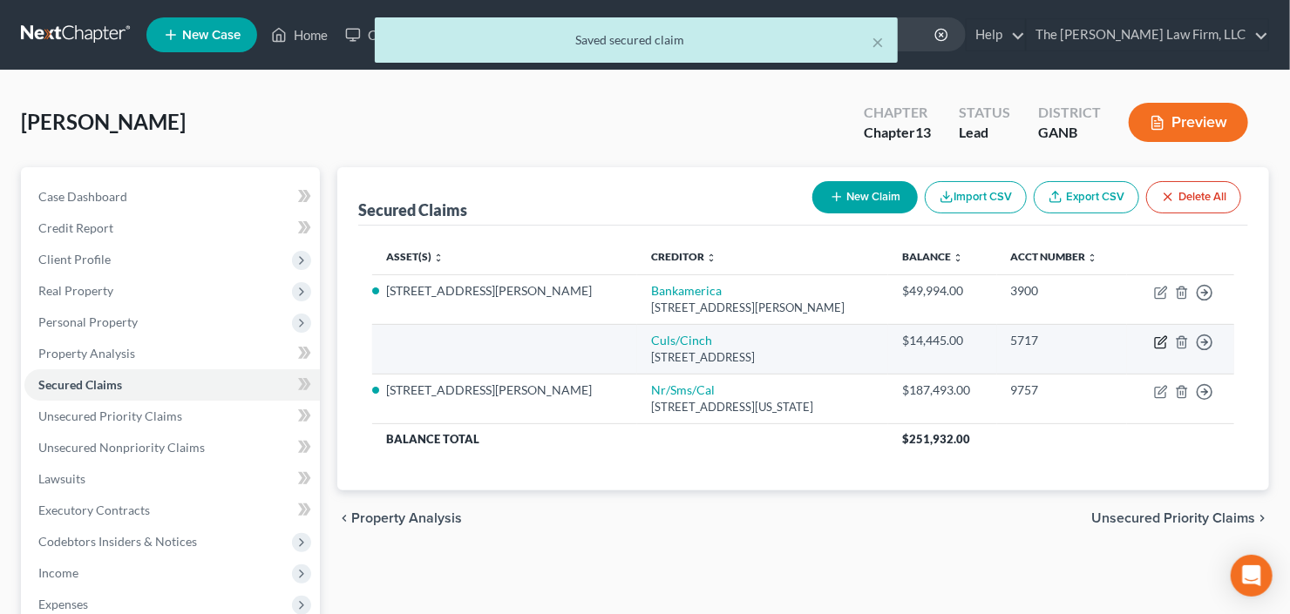
click at [1158, 341] on icon "button" at bounding box center [1162, 340] width 8 height 8
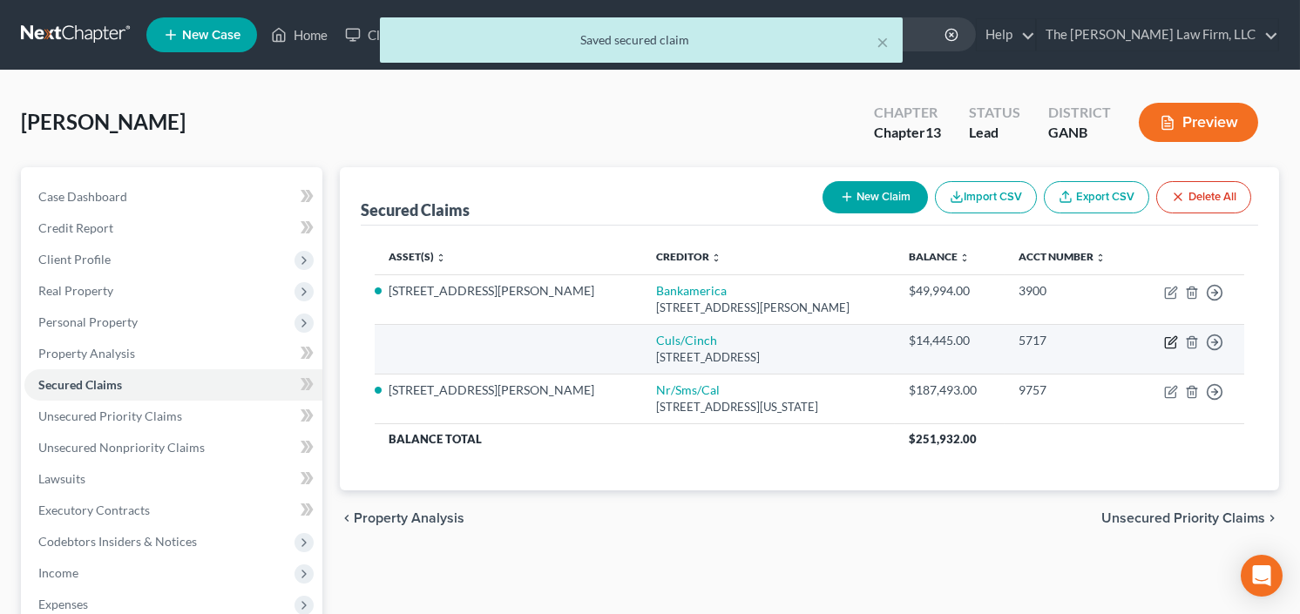
select select "10"
select select "0"
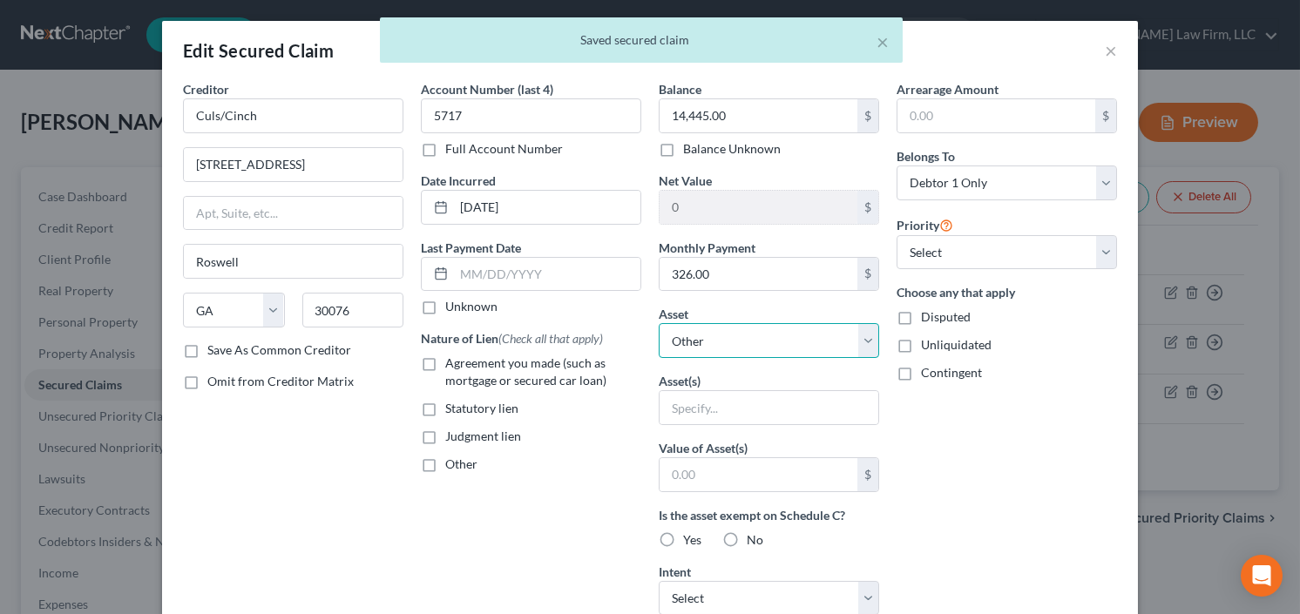
click at [701, 342] on select "Select Other Multiple Assets 5450 Harris Creek Dr - $0.0 2021 Hyundai Elantra -…" at bounding box center [769, 340] width 220 height 35
select select "2"
click at [659, 323] on select "Select Other Multiple Assets 5450 Harris Creek Dr - $0.0 2021 Hyundai Elantra -…" at bounding box center [769, 340] width 220 height 35
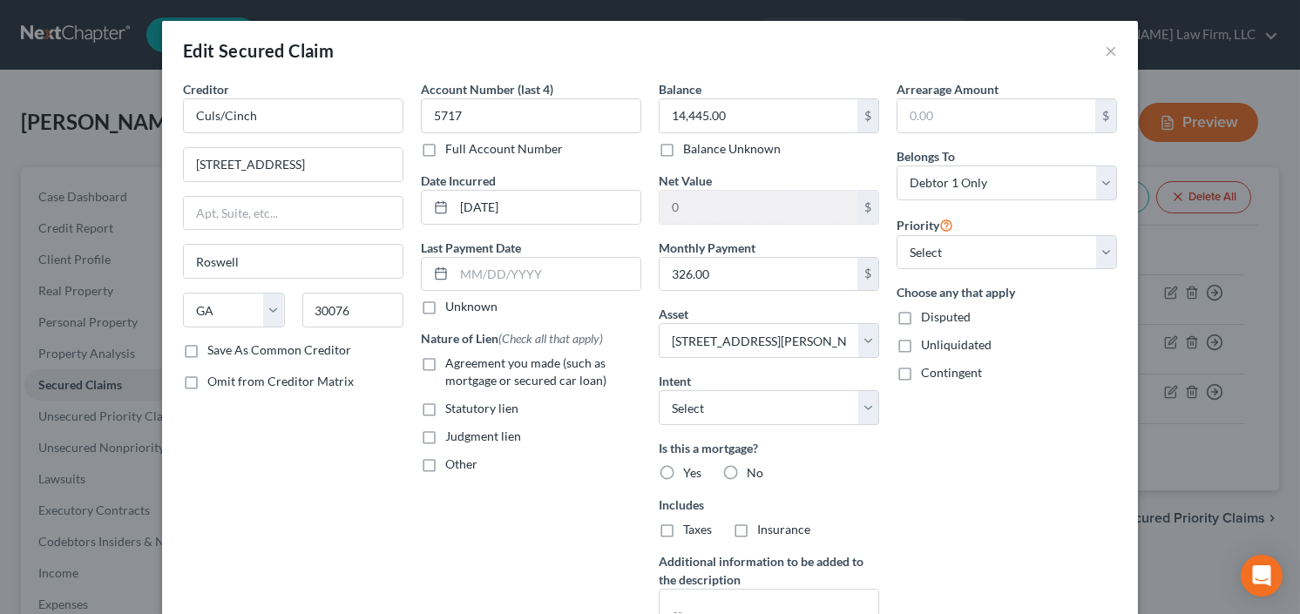
click at [445, 359] on label "Agreement you made (such as mortgage or secured car loan)" at bounding box center [543, 372] width 196 height 35
click at [452, 359] on input "Agreement you made (such as mortgage or secured car loan)" at bounding box center [457, 360] width 11 height 11
checkbox input "true"
click at [763, 334] on select "Select Other Multiple Assets 5450 Harris Creek Dr - $0.0 2021 Hyundai Elantra -…" at bounding box center [769, 340] width 220 height 35
select select "3"
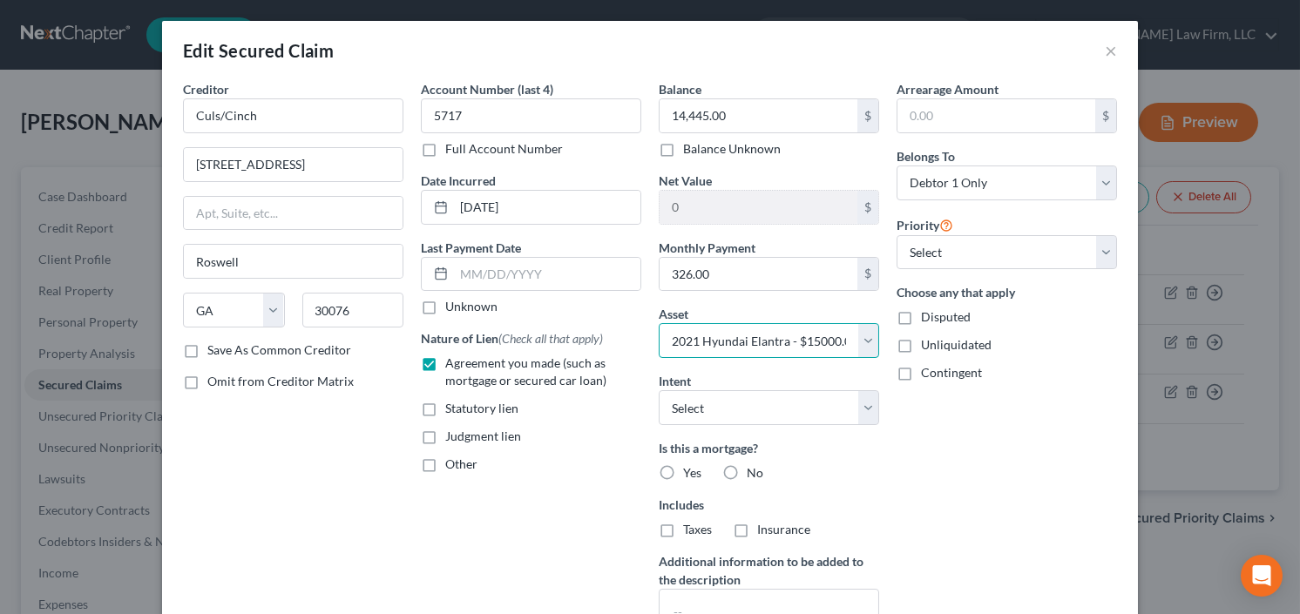
click at [659, 323] on select "Select Other Multiple Assets 5450 Harris Creek Dr - $0.0 2021 Hyundai Elantra -…" at bounding box center [769, 340] width 220 height 35
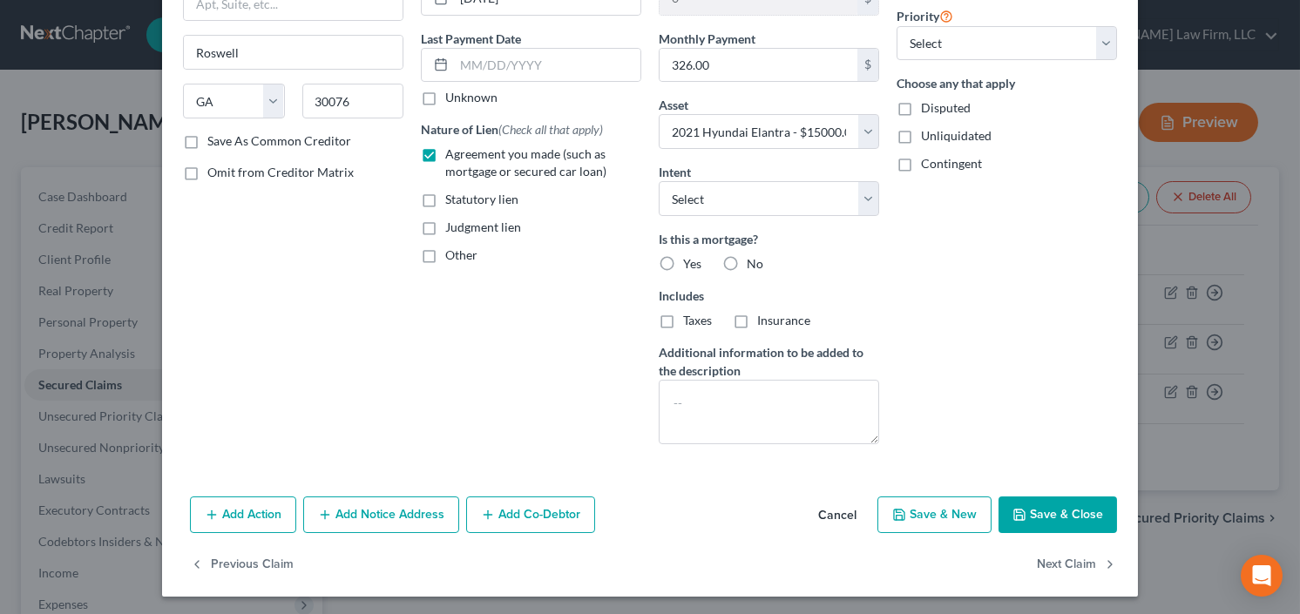
click at [1054, 504] on button "Save & Close" at bounding box center [1058, 515] width 119 height 37
select select
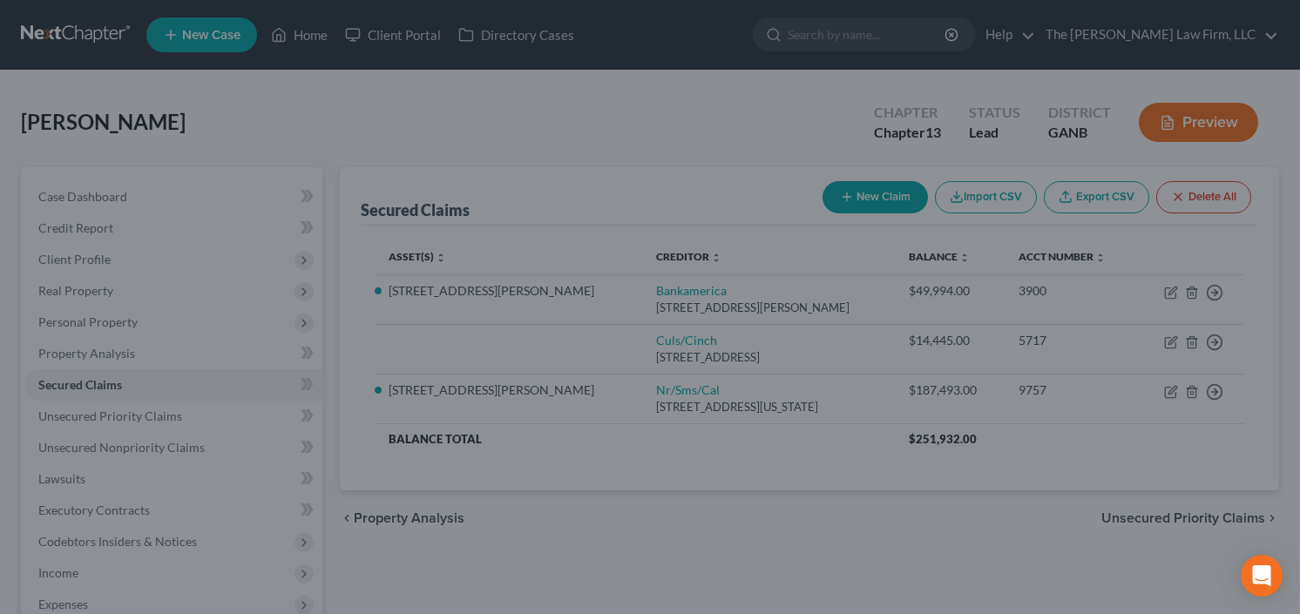
type input "555.00"
select select "3"
type input "0"
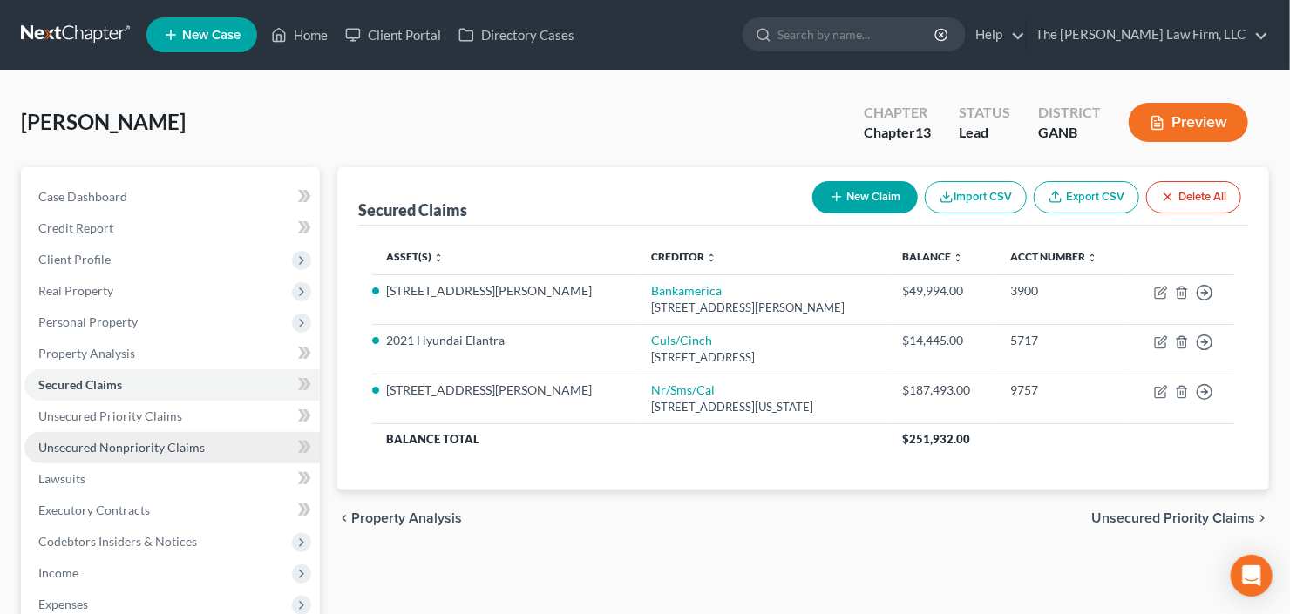
drag, startPoint x: 119, startPoint y: 449, endPoint x: 162, endPoint y: 442, distance: 44.1
click at [119, 449] on span "Unsecured Nonpriority Claims" at bounding box center [121, 447] width 166 height 15
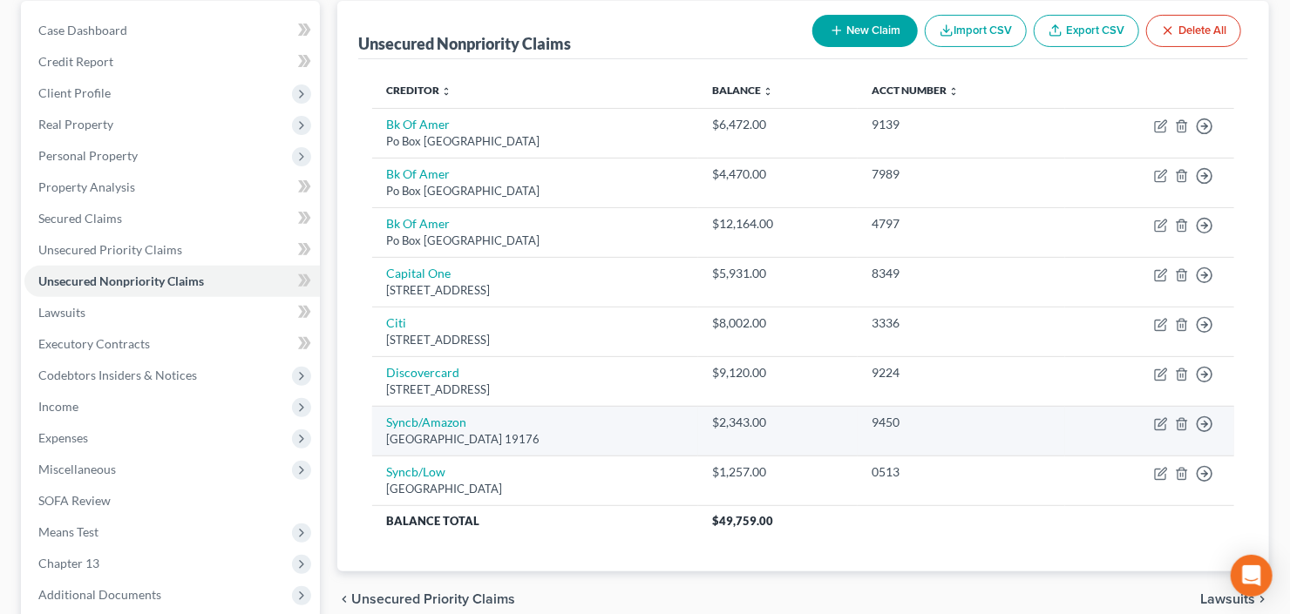
scroll to position [139, 0]
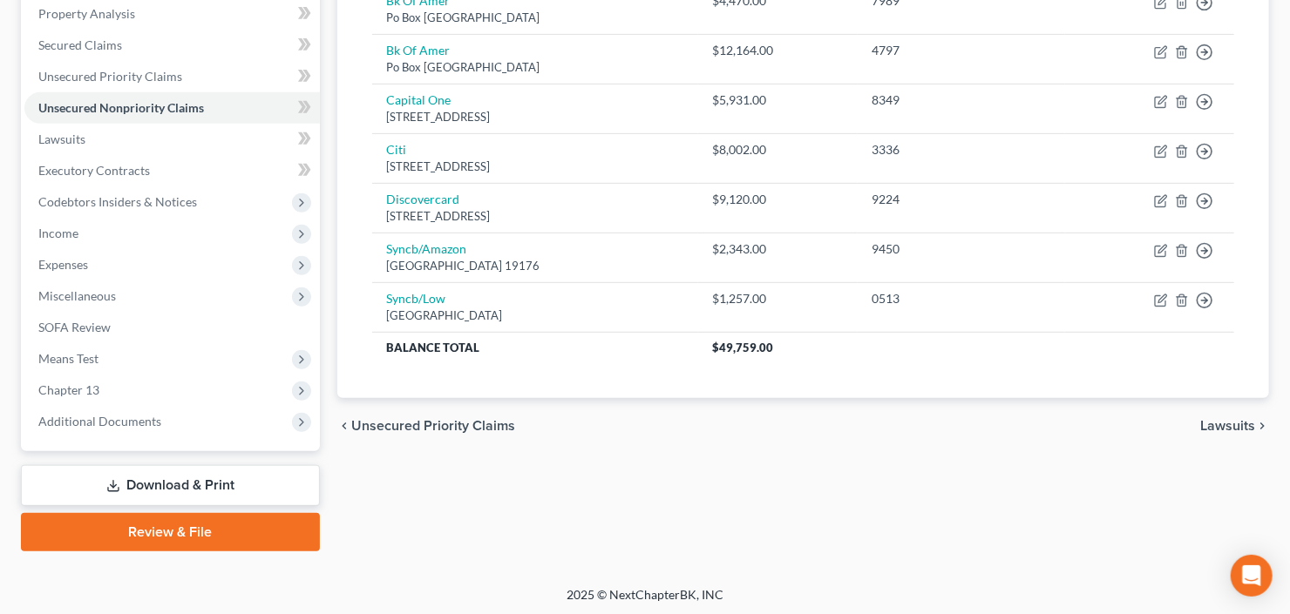
click at [155, 479] on link "Download & Print" at bounding box center [170, 485] width 299 height 41
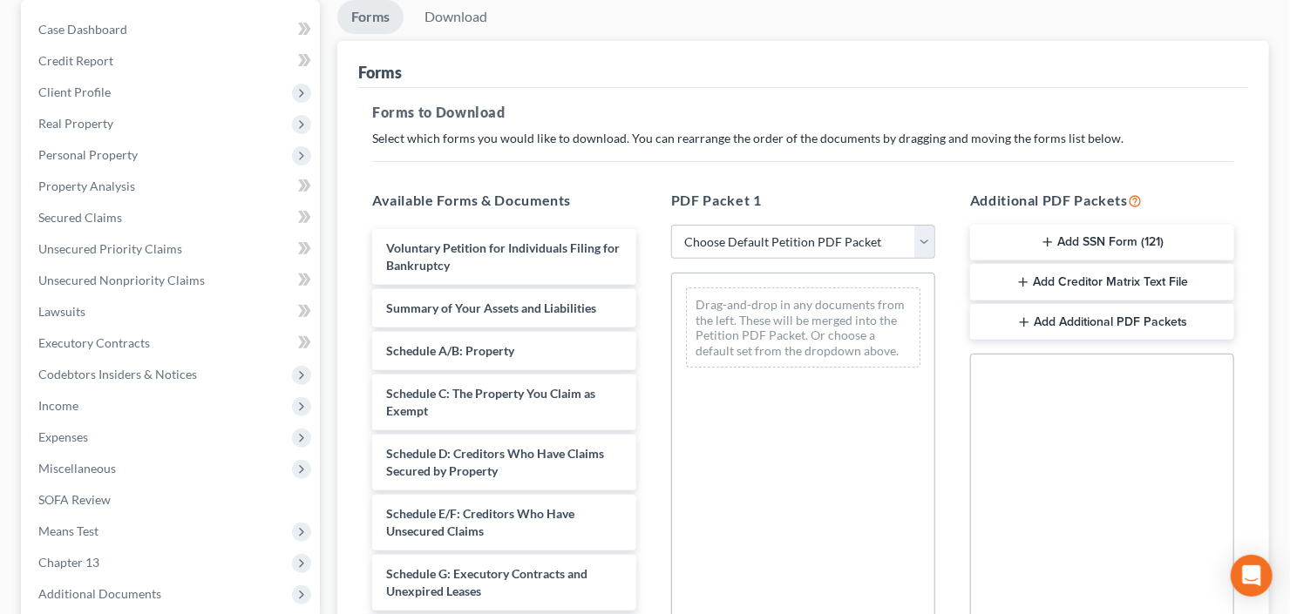
scroll to position [209, 0]
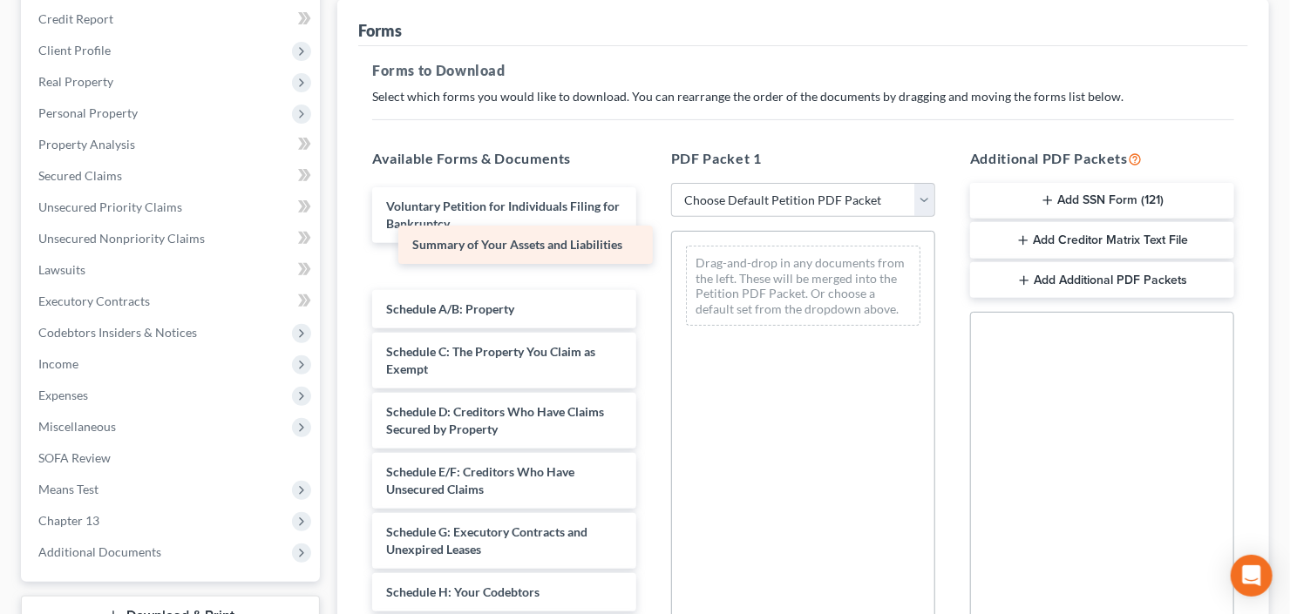
drag, startPoint x: 484, startPoint y: 274, endPoint x: 502, endPoint y: 252, distance: 28.4
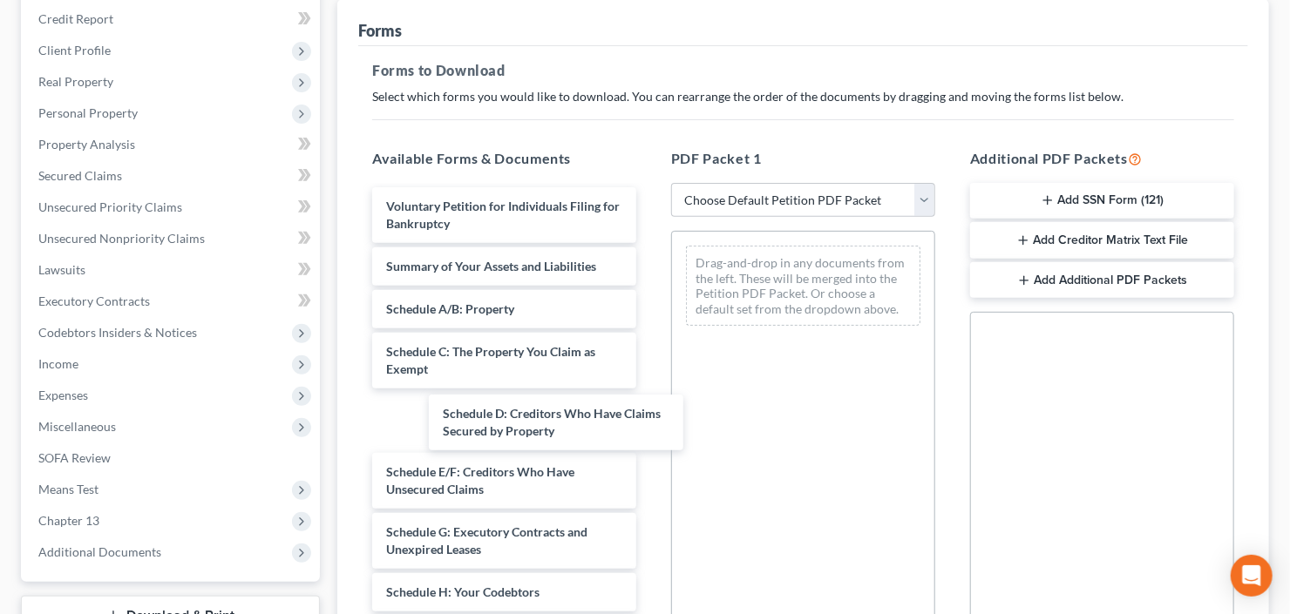
drag, startPoint x: 469, startPoint y: 415, endPoint x: 869, endPoint y: 322, distance: 410.7
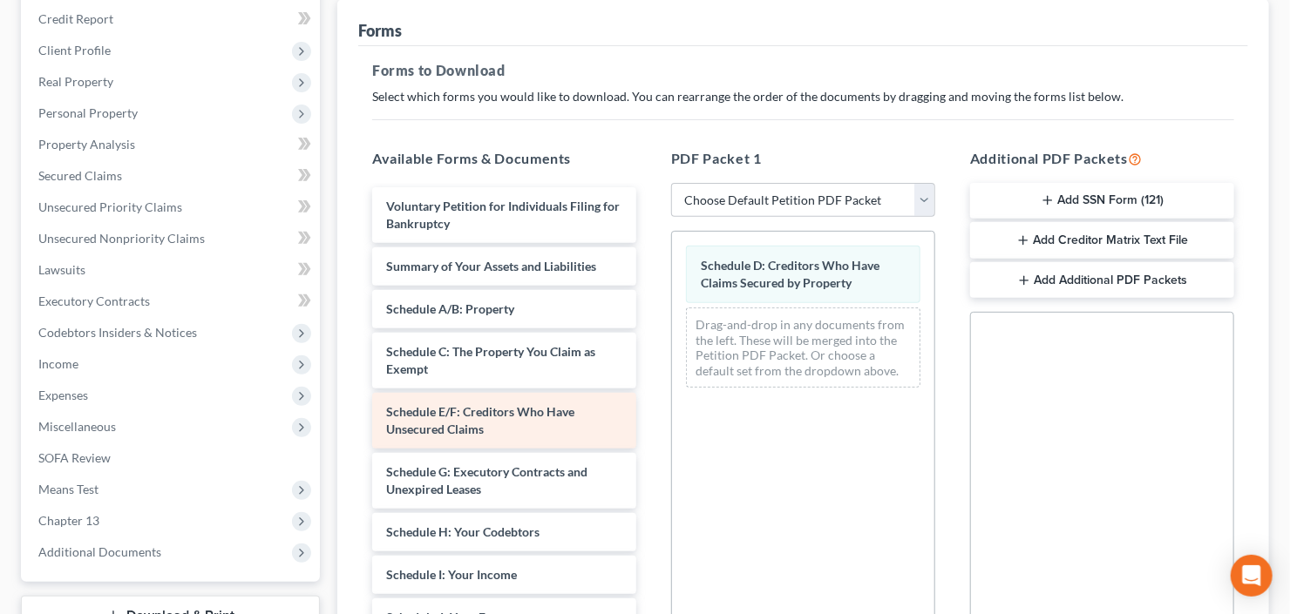
click at [650, 444] on div "Voluntary Petition for Individuals Filing for Bankruptcy Summary of Your Assets…" at bounding box center [504, 596] width 292 height 818
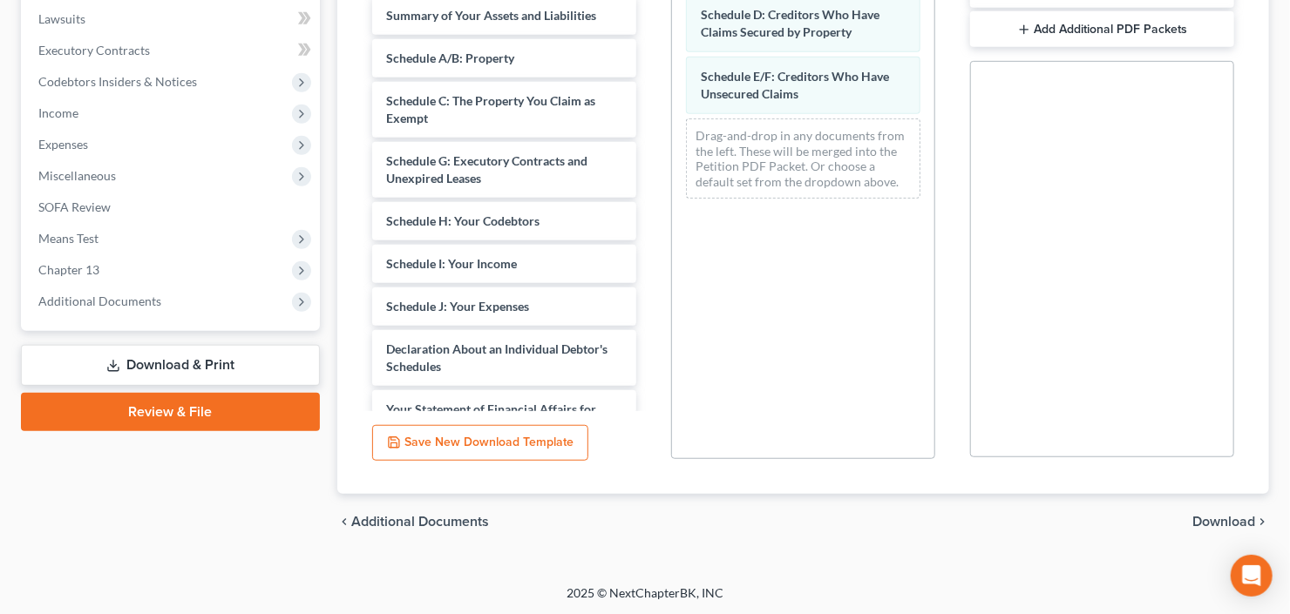
click at [1211, 522] on span "Download" at bounding box center [1223, 522] width 63 height 14
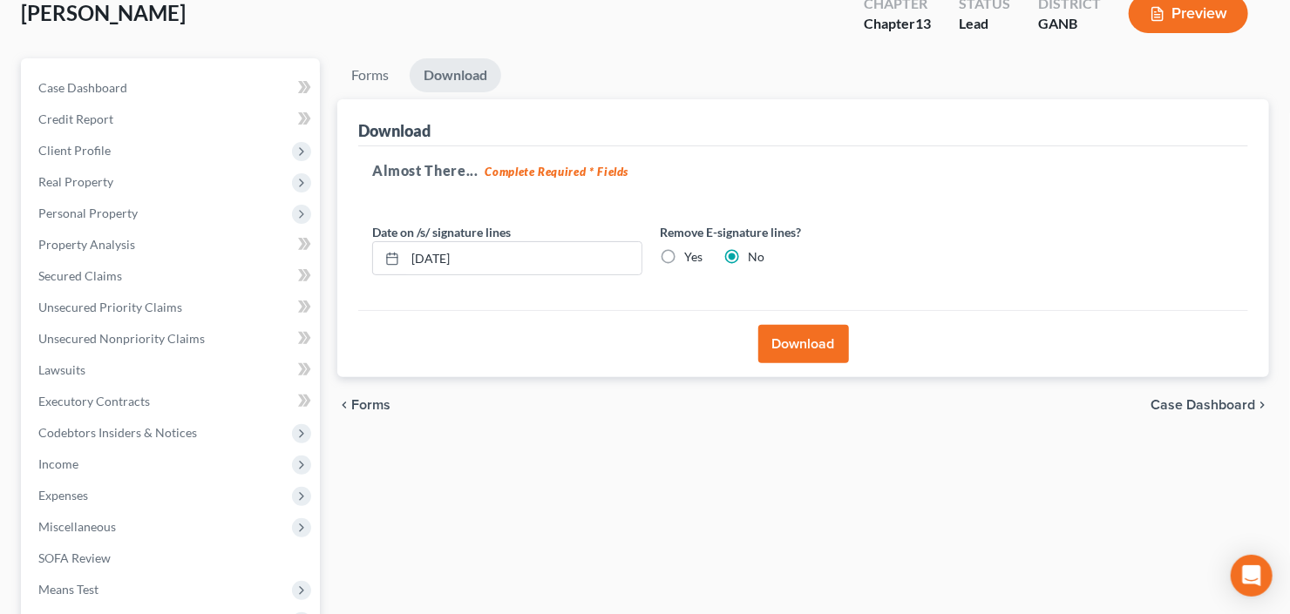
scroll to position [61, 0]
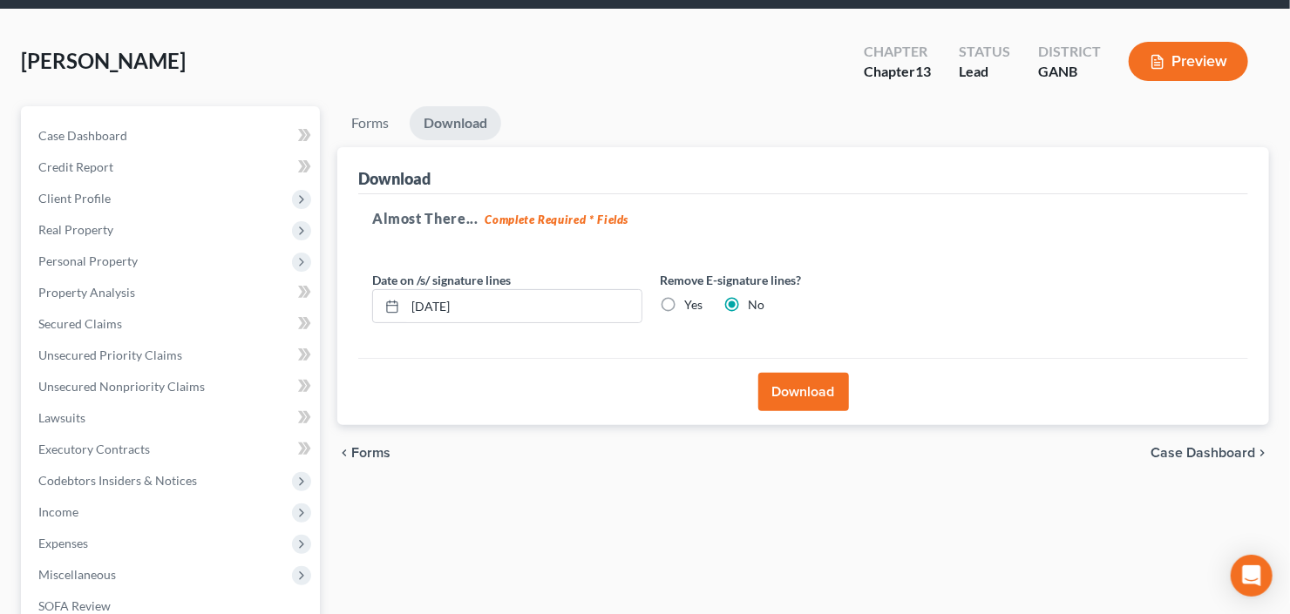
click at [767, 388] on button "Download" at bounding box center [803, 392] width 91 height 38
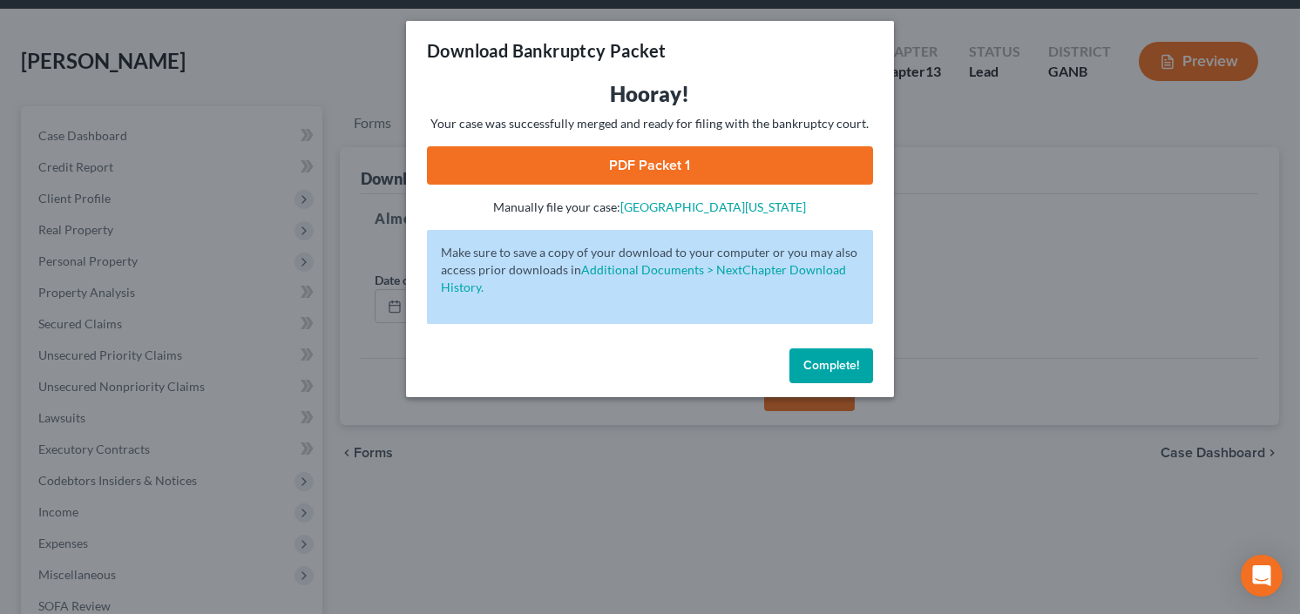
click at [603, 172] on link "PDF Packet 1" at bounding box center [650, 165] width 446 height 38
click at [823, 369] on span "Complete!" at bounding box center [831, 365] width 56 height 15
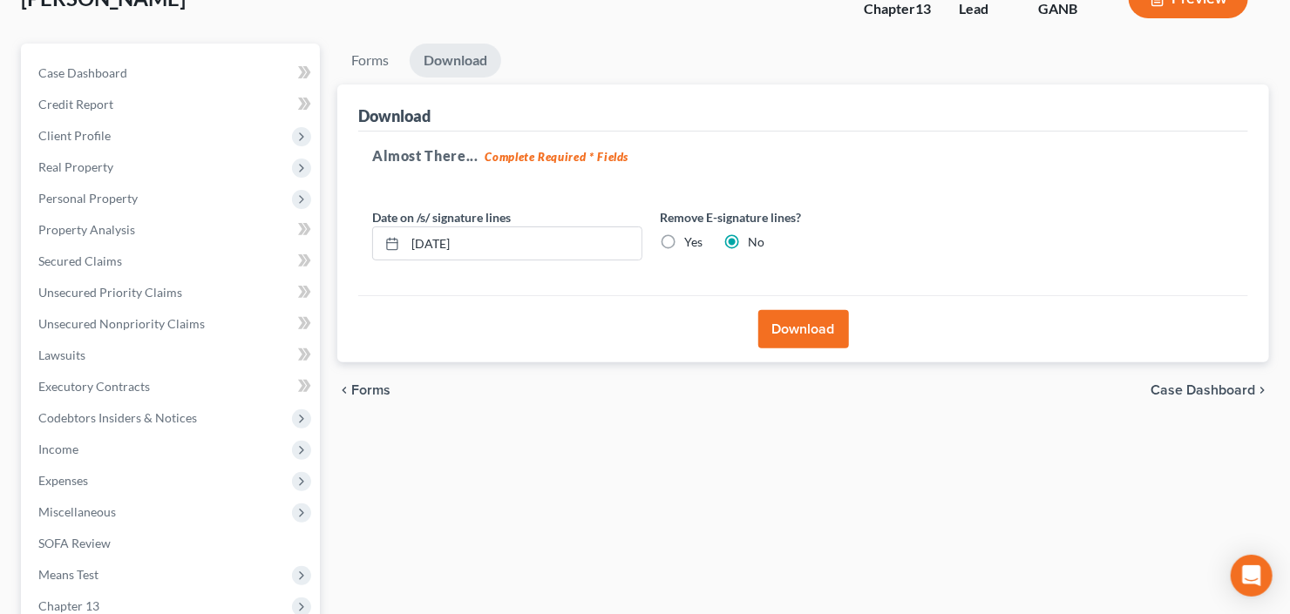
scroll to position [200, 0]
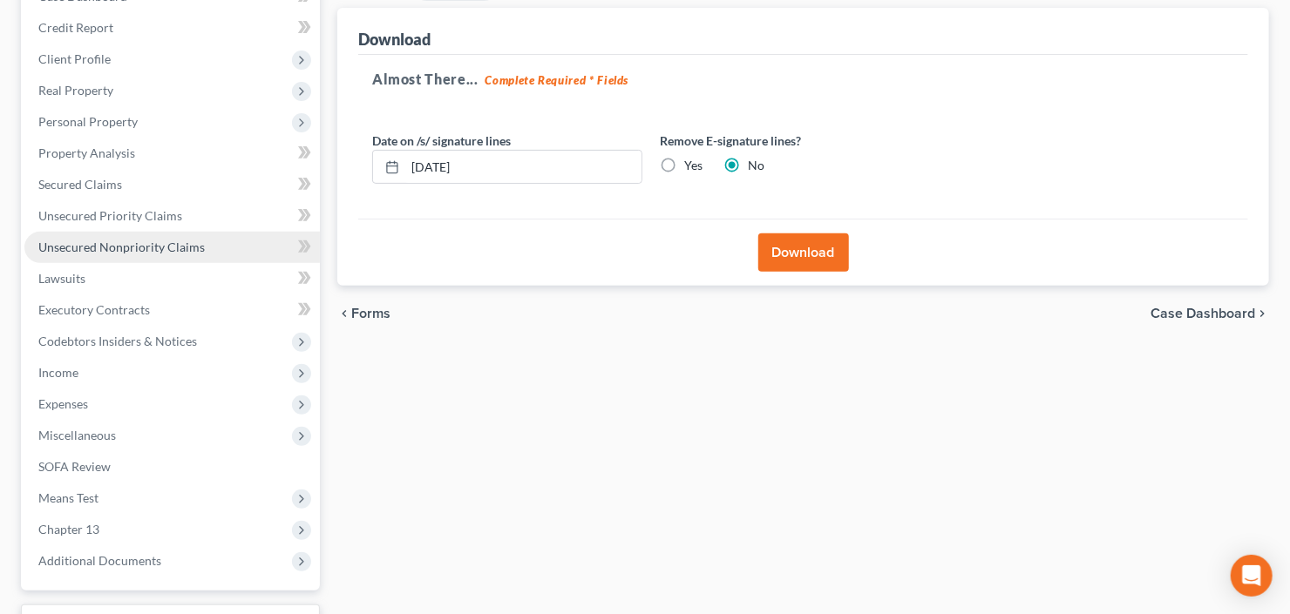
drag, startPoint x: 164, startPoint y: 249, endPoint x: 173, endPoint y: 247, distance: 9.1
click at [163, 249] on span "Unsecured Nonpriority Claims" at bounding box center [121, 247] width 166 height 15
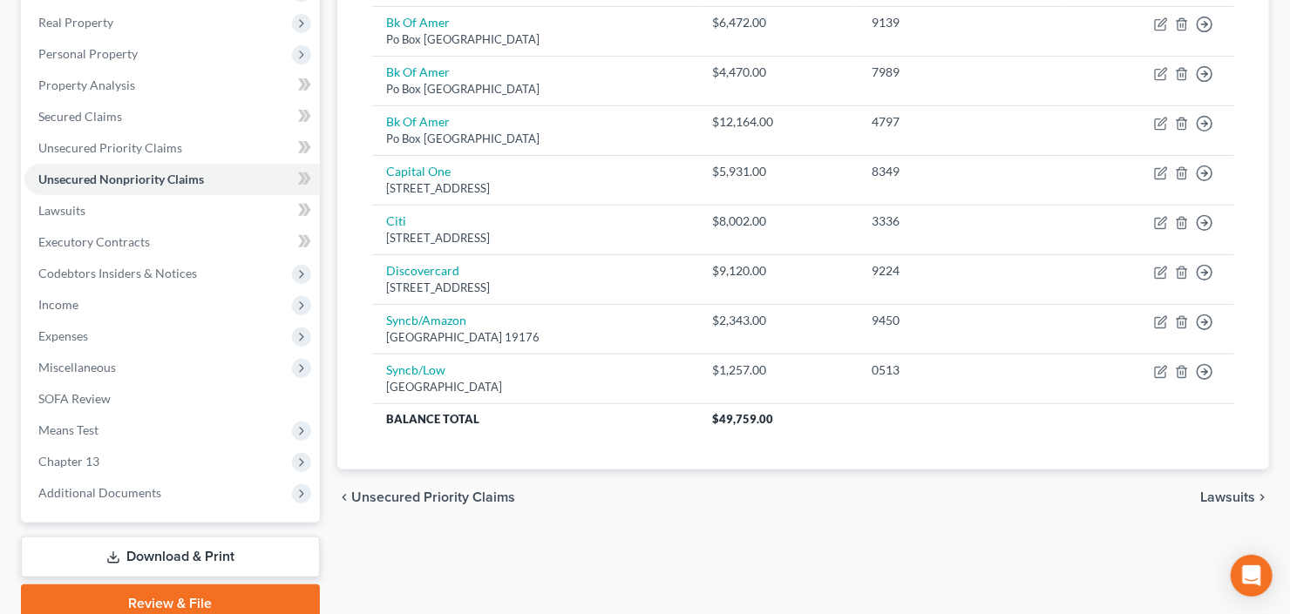
scroll to position [270, 0]
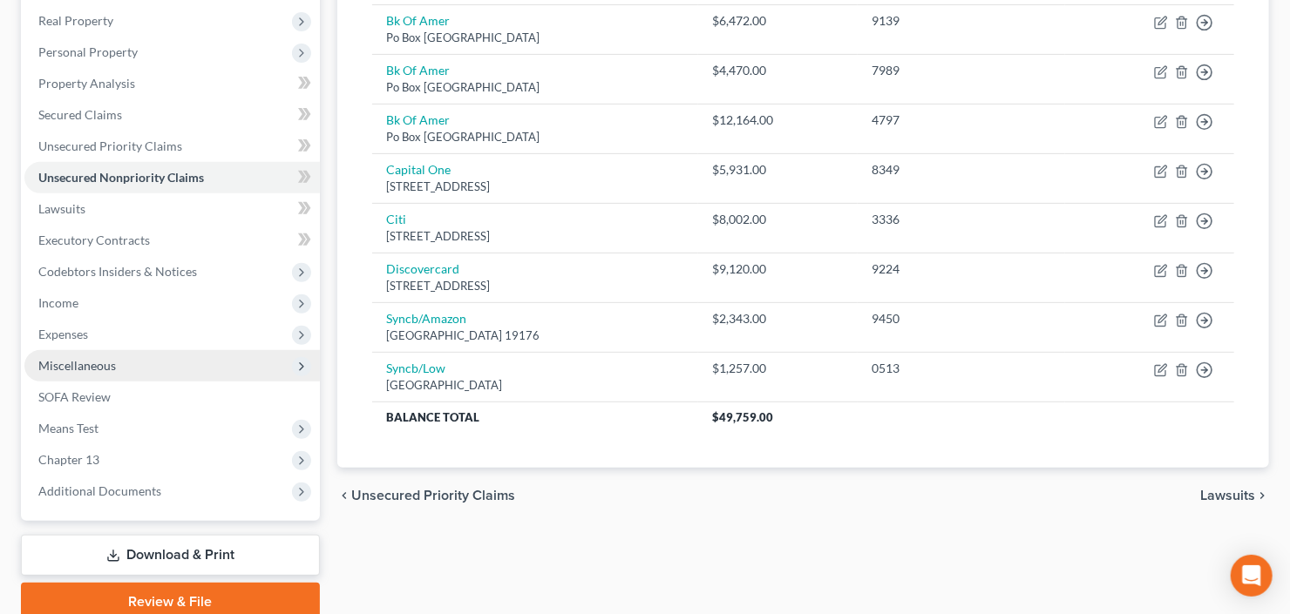
click at [71, 362] on span "Miscellaneous" at bounding box center [77, 365] width 78 height 15
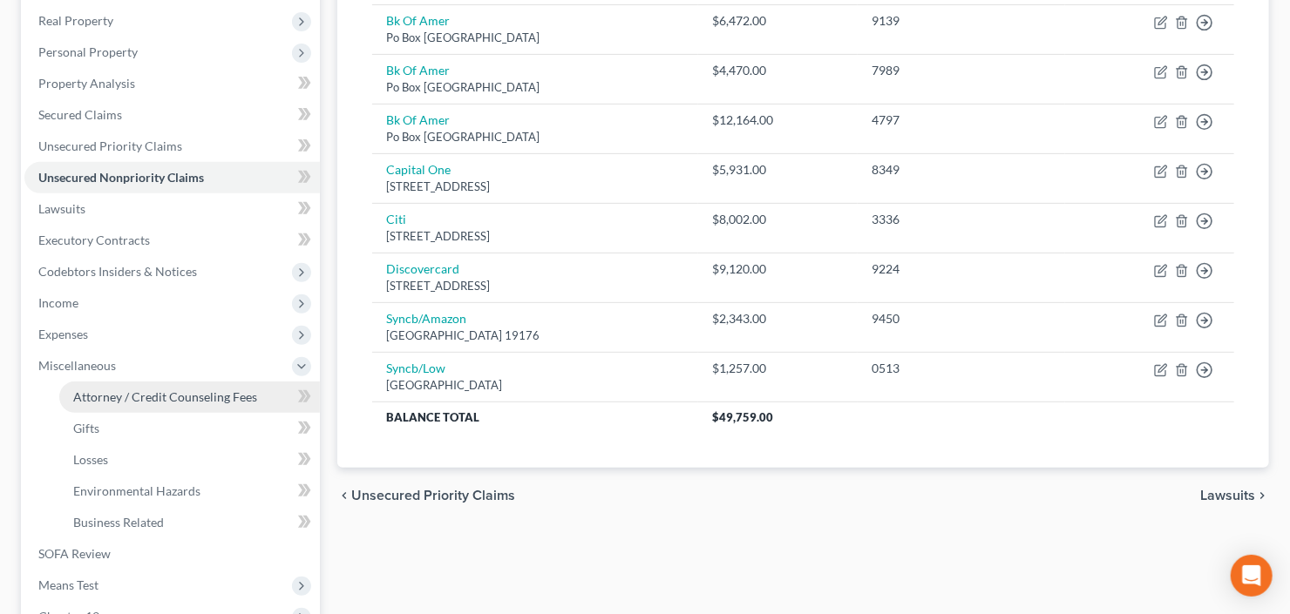
click at [118, 399] on span "Attorney / Credit Counseling Fees" at bounding box center [165, 396] width 184 height 15
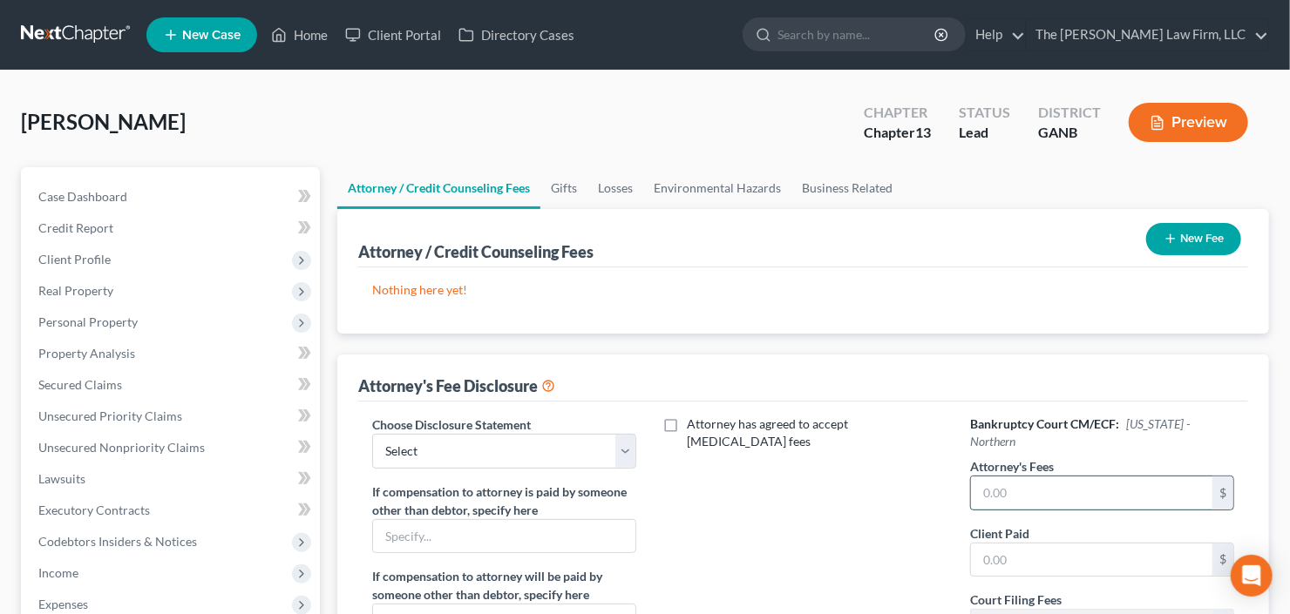
click at [1019, 478] on input "text" at bounding box center [1091, 493] width 241 height 33
type input "5,850"
click at [1006, 544] on input "text" at bounding box center [1091, 560] width 241 height 33
type input "400"
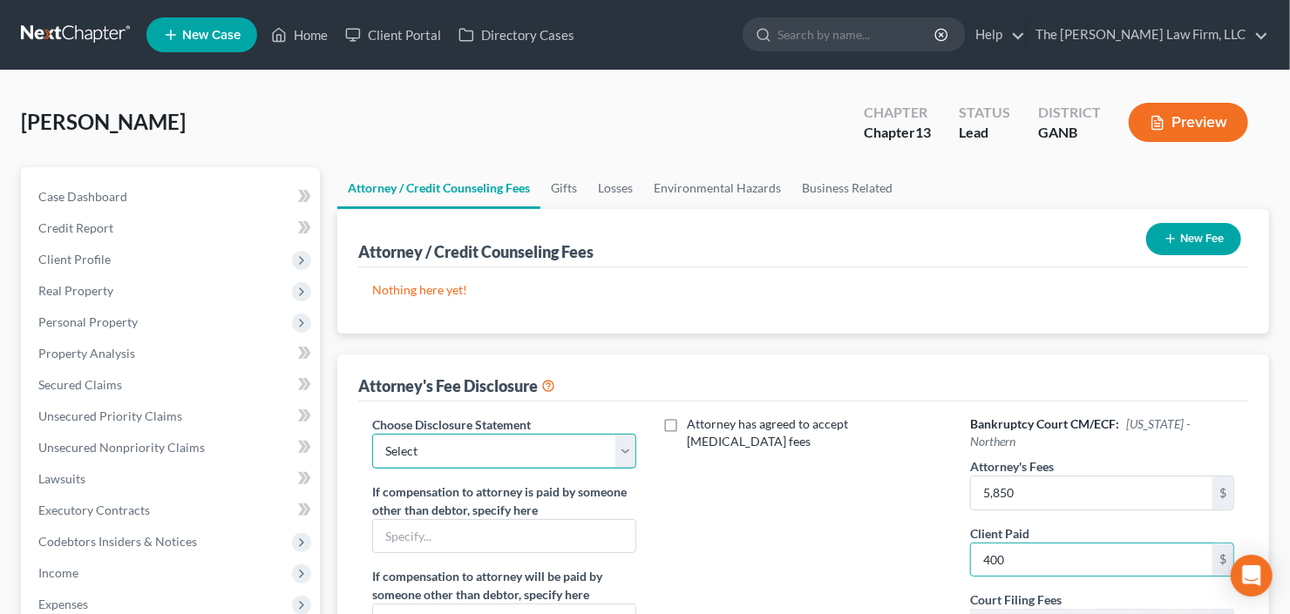
click at [528, 438] on select "Select Advanced Fee 13 Joint Hourly fee agreement Chapter 13 Advance Fee Ch 7 S…" at bounding box center [504, 451] width 264 height 35
select select "2"
click at [372, 434] on select "Select Advanced Fee 13 Joint Hourly fee agreement Chapter 13 Advance Fee Ch 7 S…" at bounding box center [504, 451] width 264 height 35
click at [1179, 242] on button "New Fee" at bounding box center [1193, 239] width 95 height 32
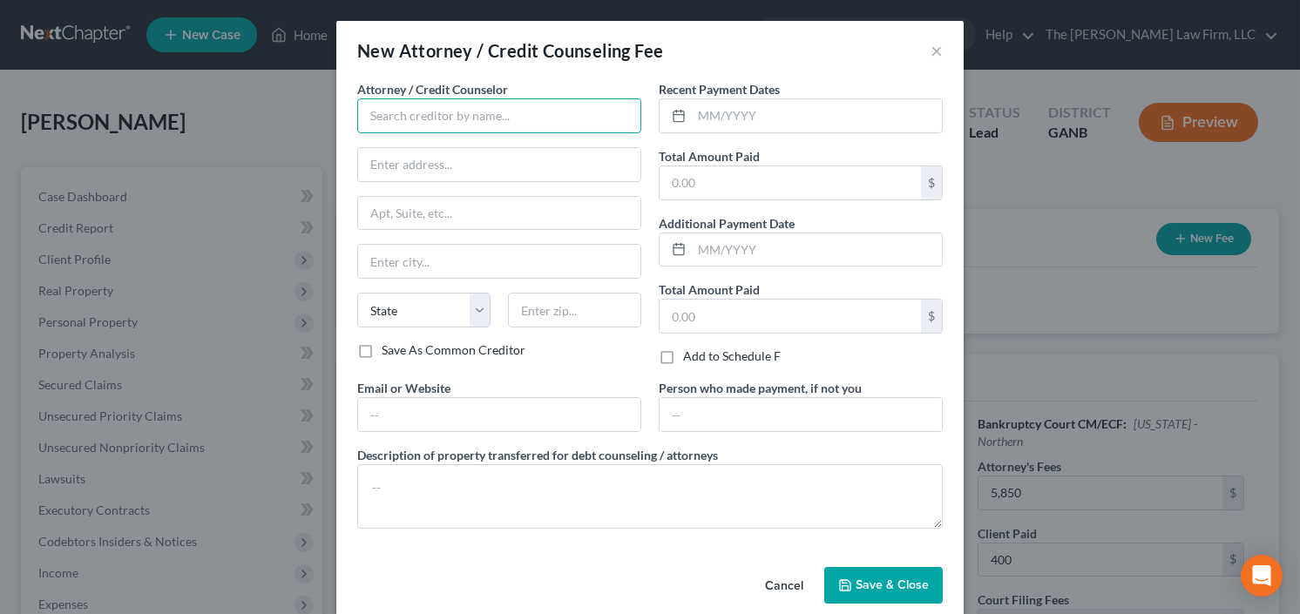
click at [396, 119] on input "text" at bounding box center [499, 115] width 284 height 35
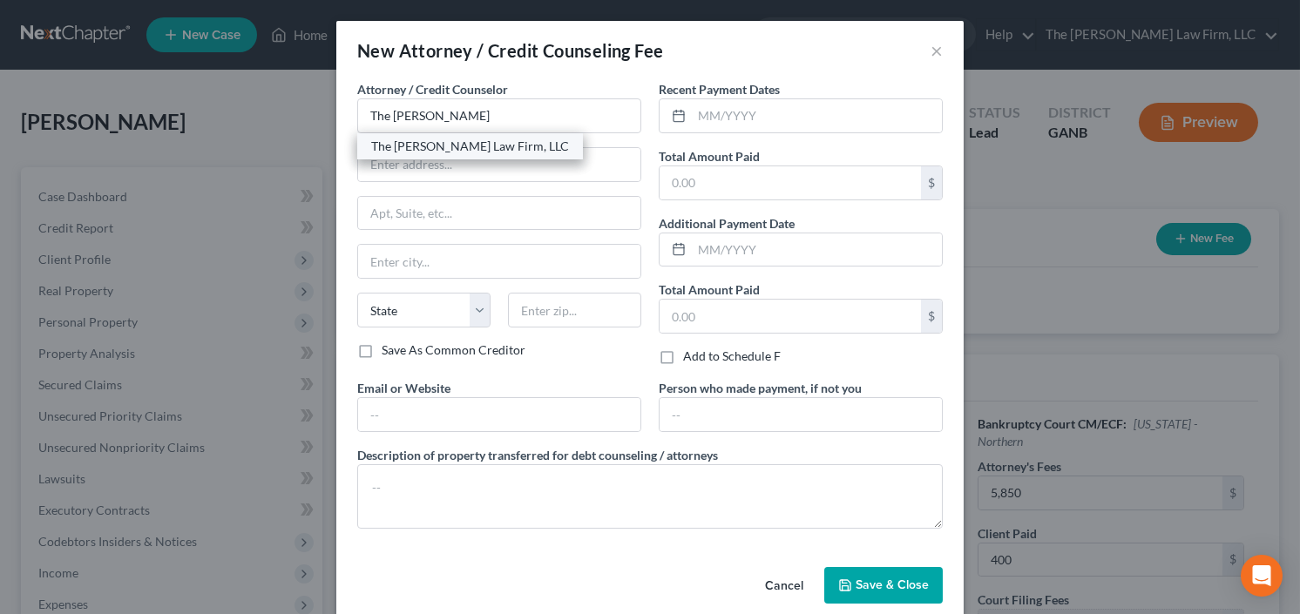
click at [429, 151] on div "The [PERSON_NAME] Law Firm, LLC" at bounding box center [470, 146] width 198 height 17
type input "The [PERSON_NAME] Law Firm, LLC"
type input "5555 Glenridge Connector Suite 200"
type input "Atlanta"
select select "10"
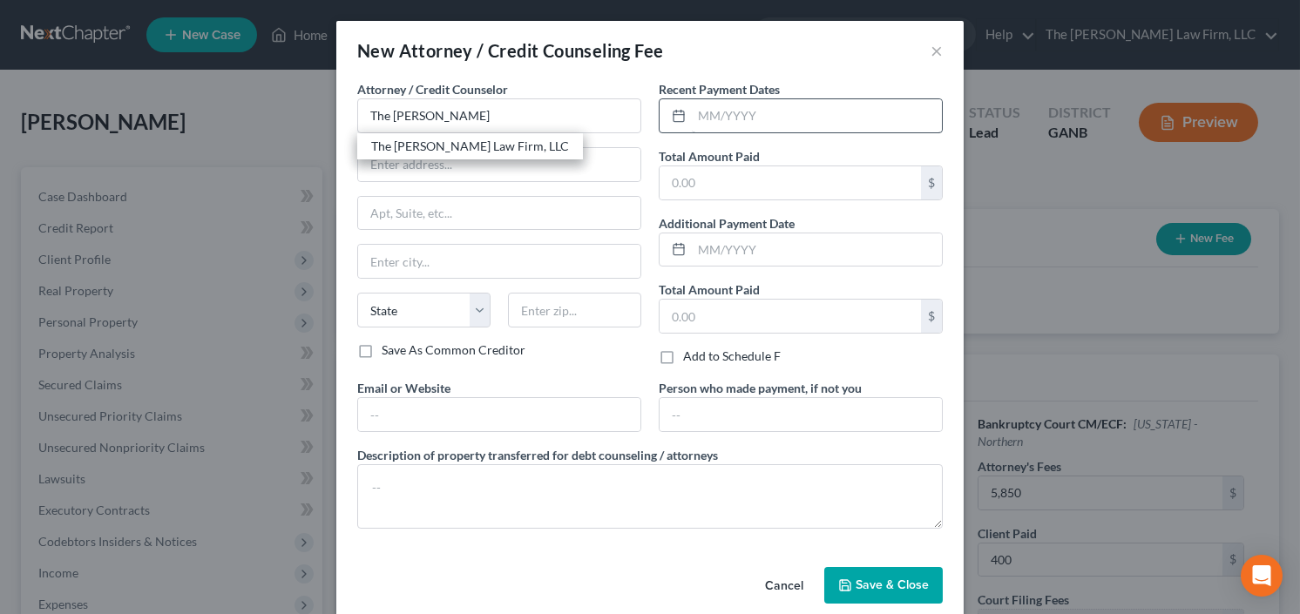
type input "30342"
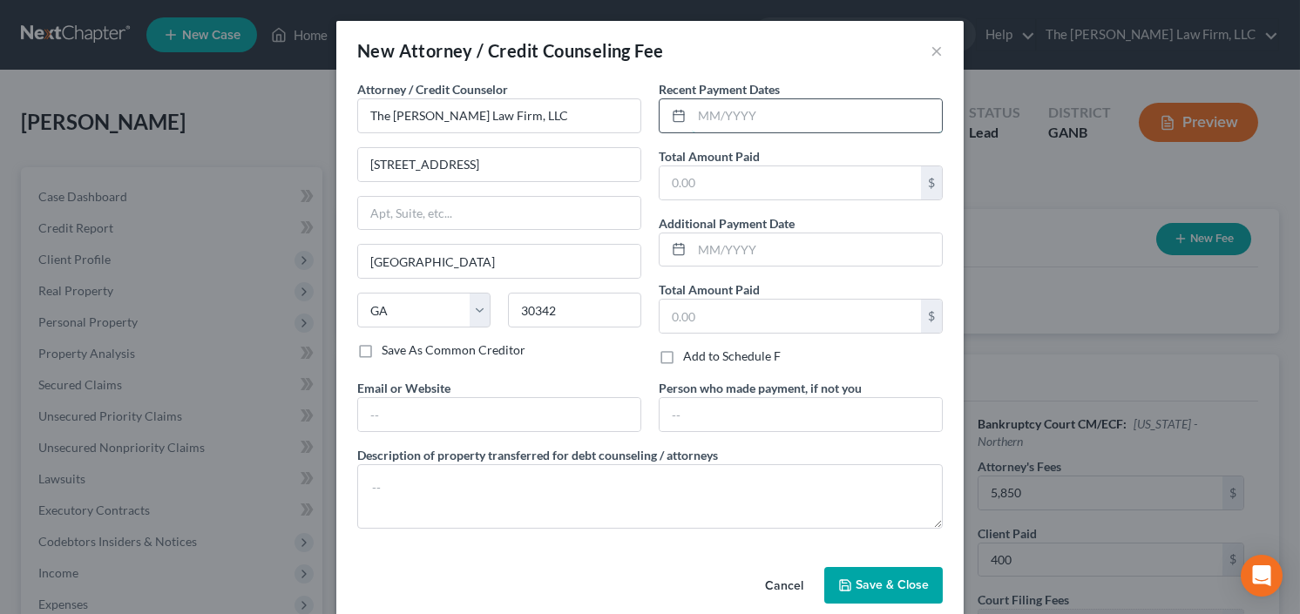
click at [782, 108] on input "text" at bounding box center [817, 115] width 250 height 33
type input "9/25"
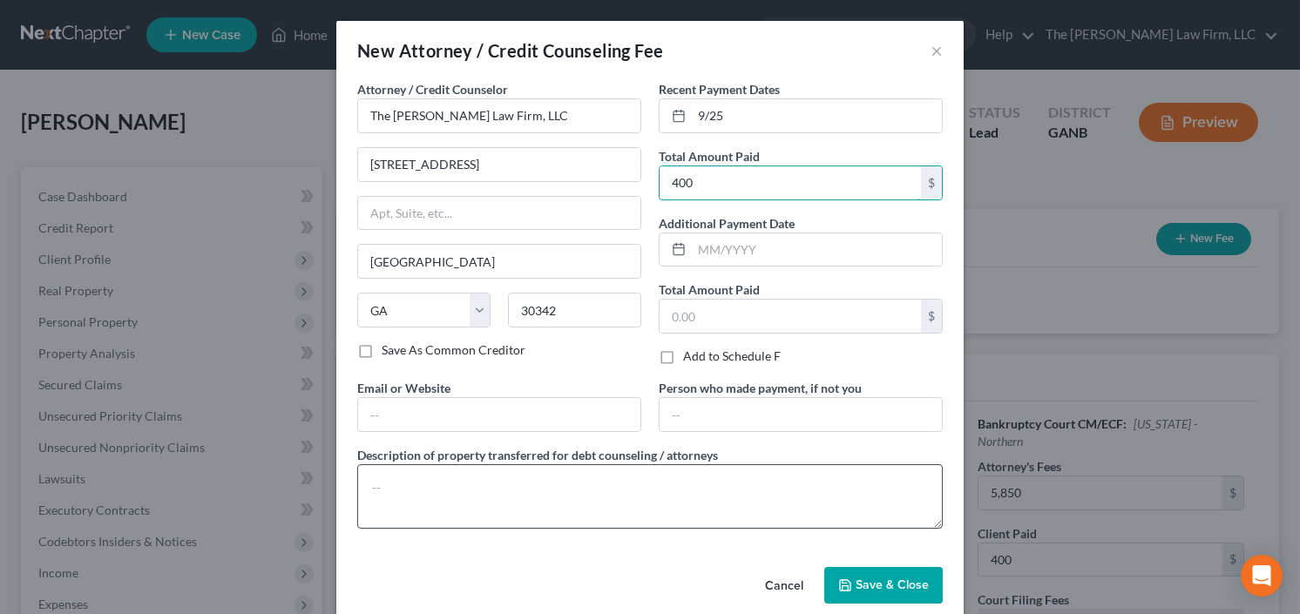
type input "400"
click at [399, 495] on textarea at bounding box center [650, 496] width 586 height 64
type textarea "retainer"
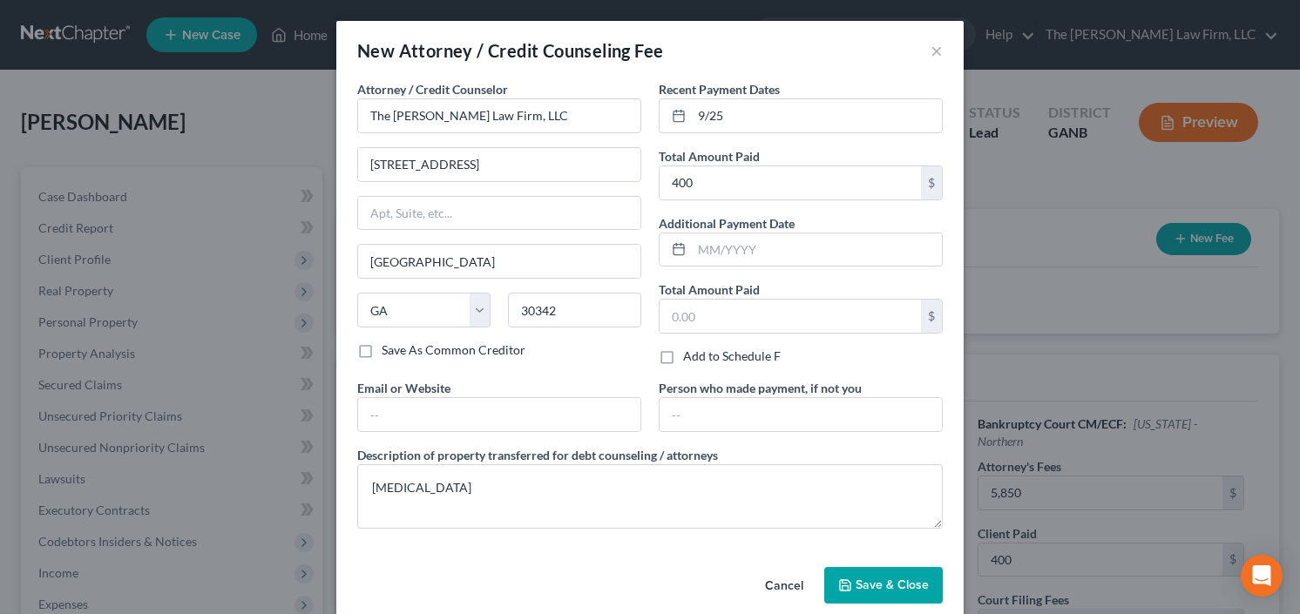
click at [864, 580] on span "Save & Close" at bounding box center [892, 585] width 73 height 15
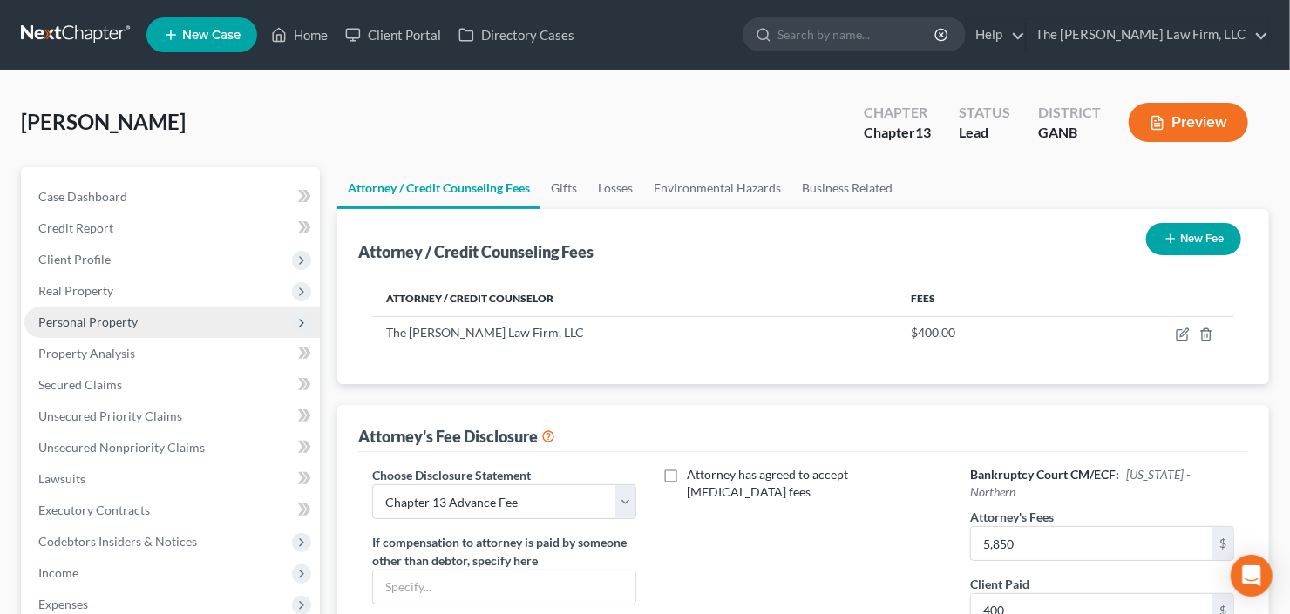
click at [132, 312] on span "Personal Property" at bounding box center [171, 322] width 295 height 31
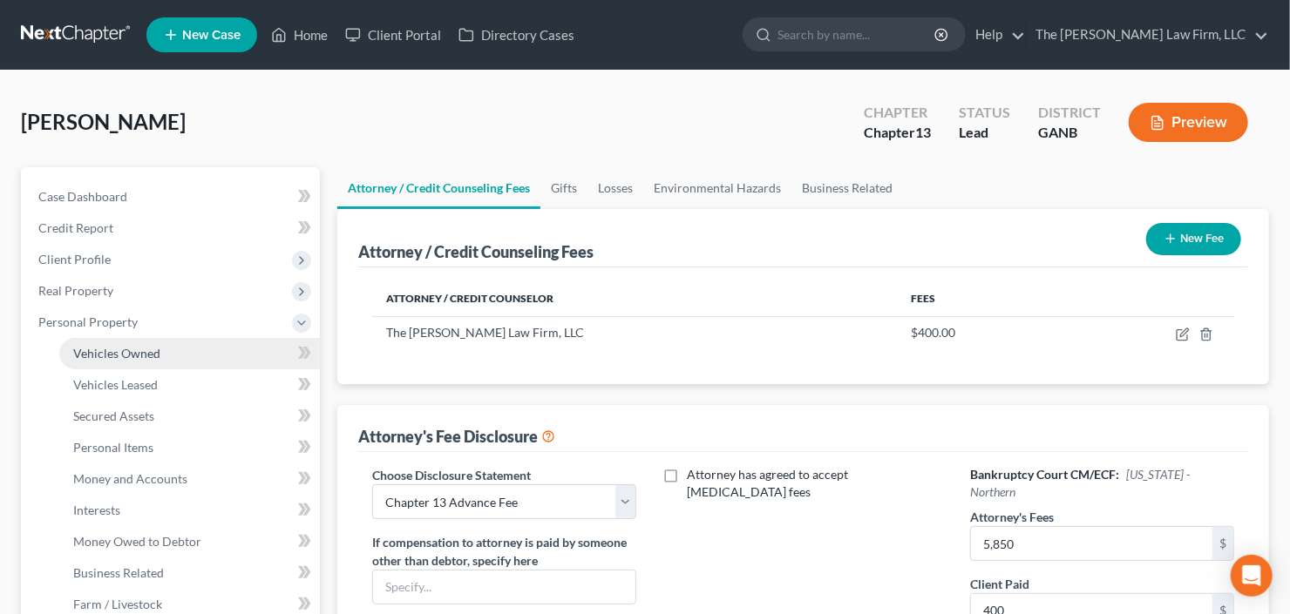
click at [151, 346] on span "Vehicles Owned" at bounding box center [116, 353] width 87 height 15
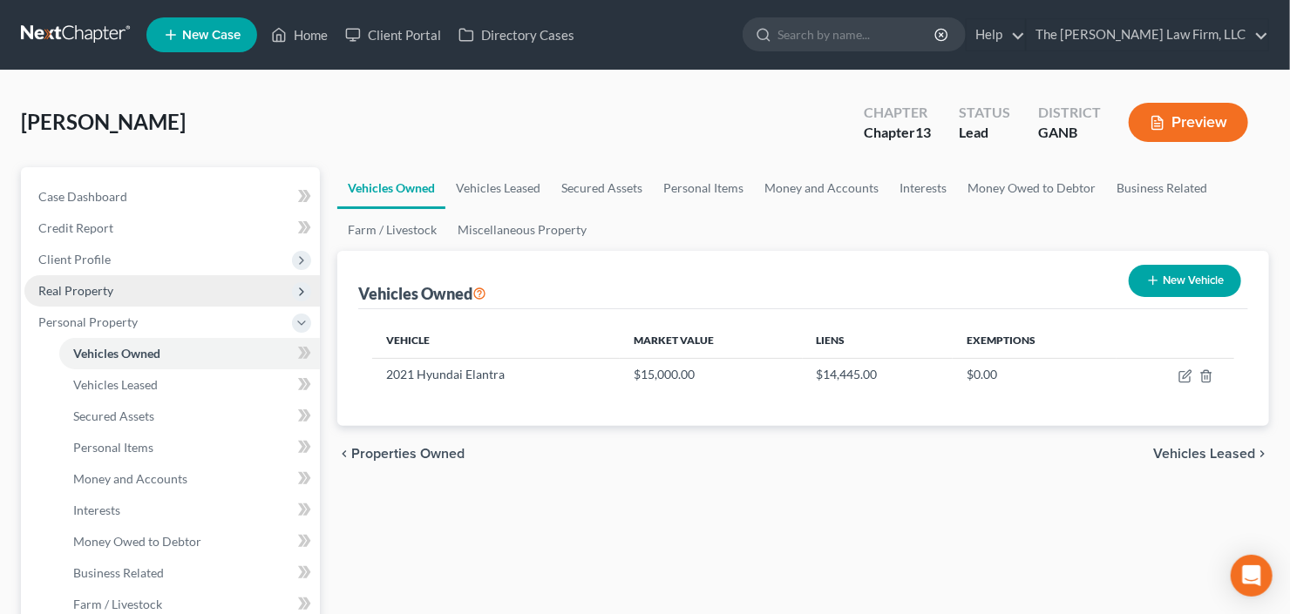
click at [102, 283] on span "Real Property" at bounding box center [75, 290] width 75 height 15
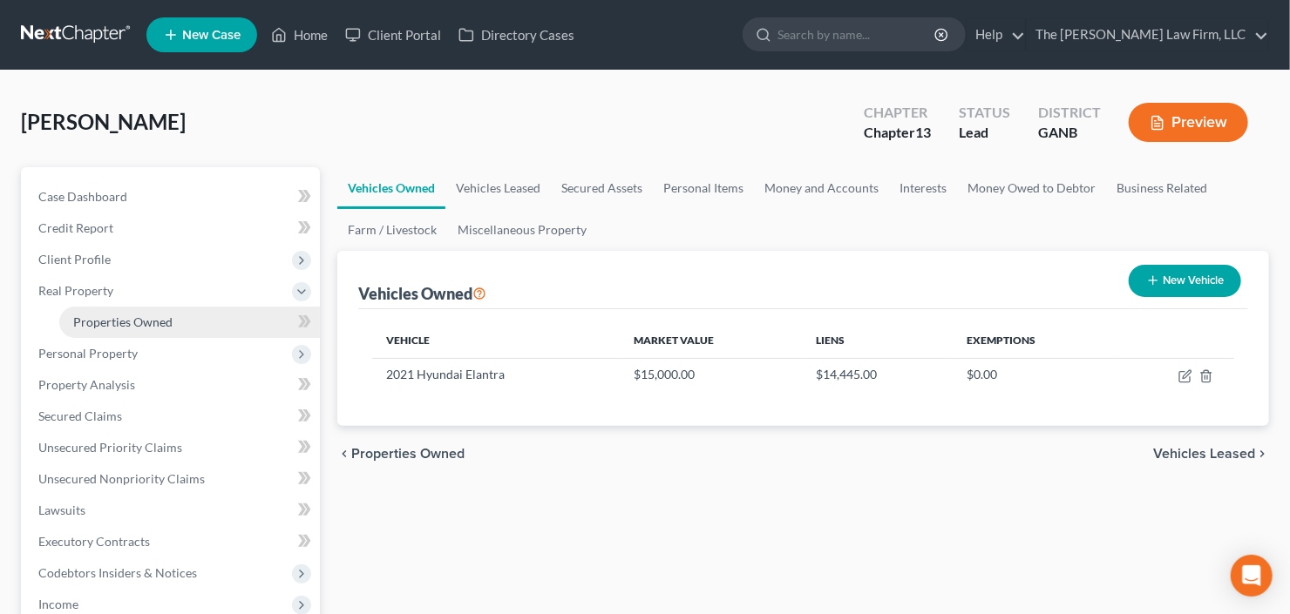
click at [160, 323] on span "Properties Owned" at bounding box center [122, 322] width 99 height 15
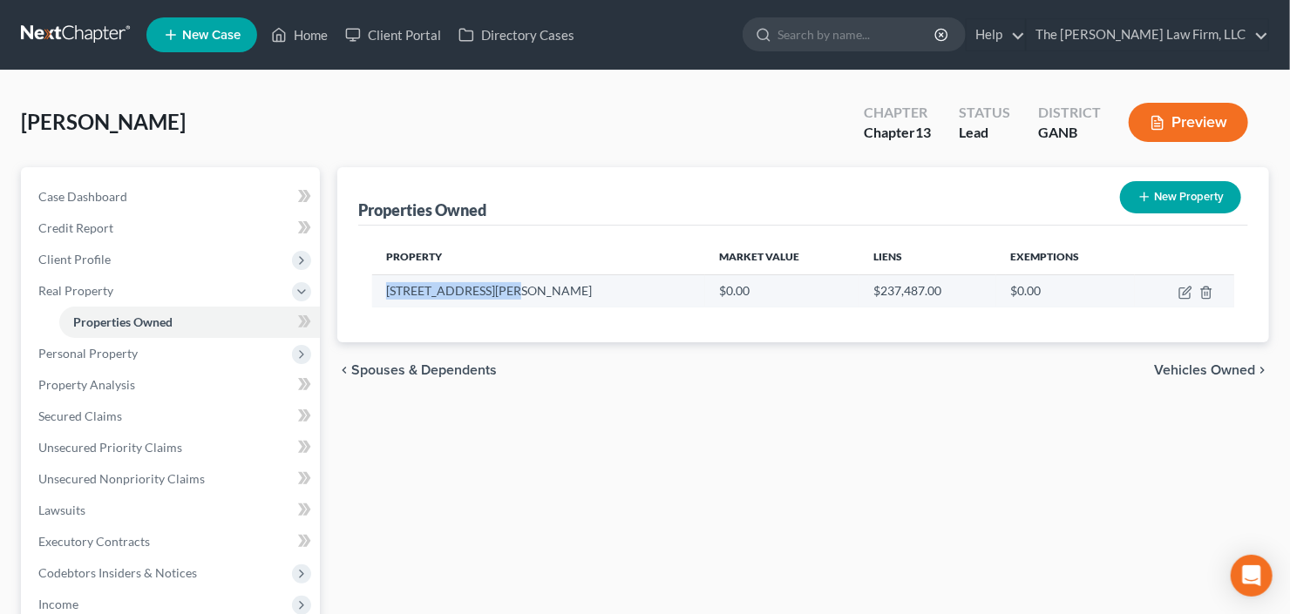
drag, startPoint x: 511, startPoint y: 288, endPoint x: 373, endPoint y: 293, distance: 138.6
click at [373, 293] on td "[STREET_ADDRESS][PERSON_NAME]" at bounding box center [538, 290] width 333 height 33
copy td "[STREET_ADDRESS][PERSON_NAME]"
click at [1185, 287] on icon "button" at bounding box center [1185, 293] width 14 height 14
select select "10"
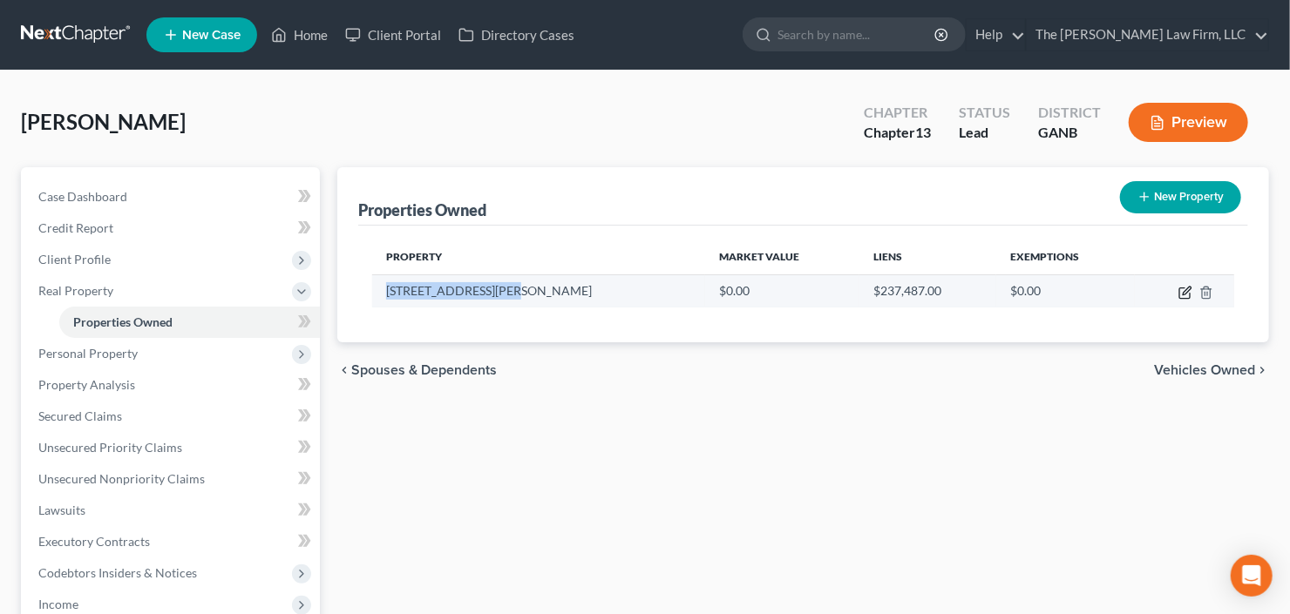
select select "57"
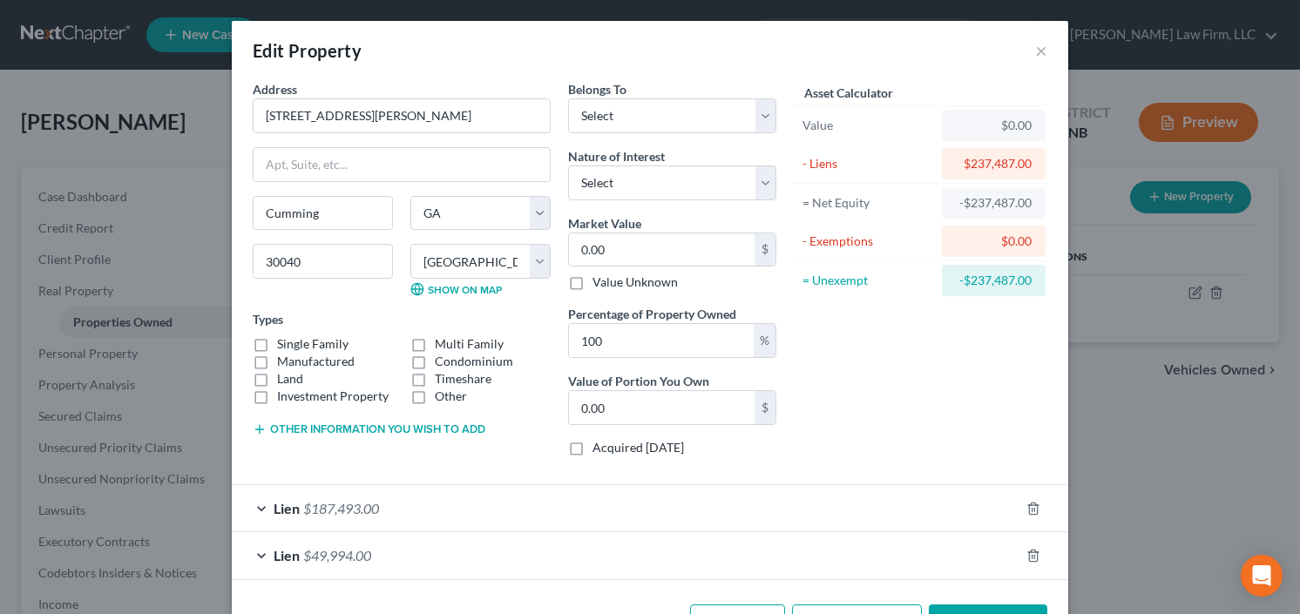
click at [277, 338] on label "Single Family" at bounding box center [312, 343] width 71 height 17
click at [284, 338] on input "Single Family" at bounding box center [289, 340] width 11 height 11
checkbox input "true"
click at [674, 179] on select "Select Fee Simple Joint Tenant Life Estate Equitable Interest Future Interest T…" at bounding box center [672, 183] width 208 height 35
select select "1"
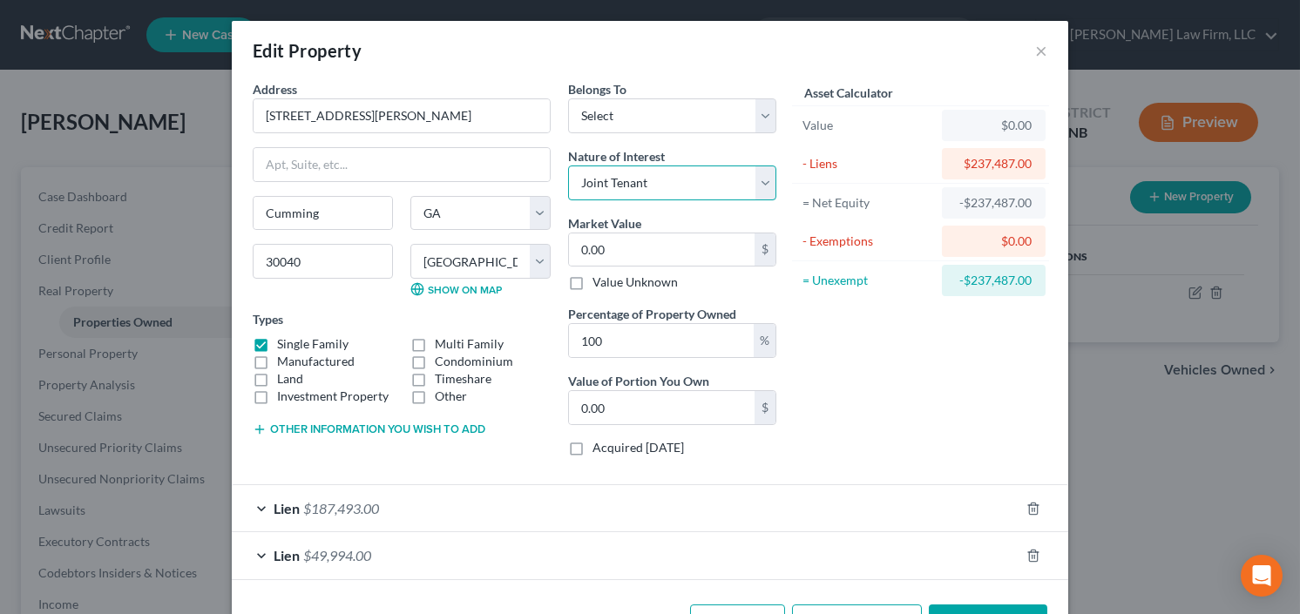
click at [568, 166] on select "Select Fee Simple Joint Tenant Life Estate Equitable Interest Future Interest T…" at bounding box center [672, 183] width 208 height 35
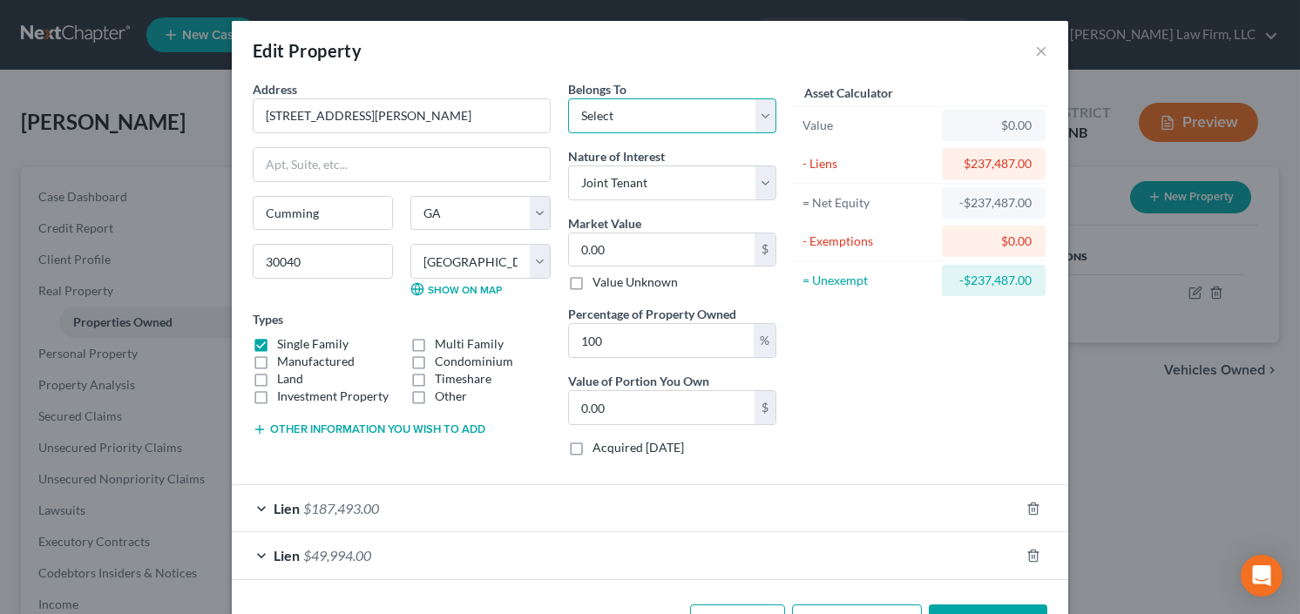
click at [681, 120] on select "Select Debtor 1 Only Debtor 2 Only Debtor 1 And Debtor 2 Only At Least One Of T…" at bounding box center [672, 115] width 208 height 35
select select "3"
click at [568, 98] on select "Select Debtor 1 Only Debtor 2 Only Debtor 1 And Debtor 2 Only At Least One Of T…" at bounding box center [672, 115] width 208 height 35
click at [638, 246] on input "0.00" at bounding box center [662, 250] width 186 height 33
type input "4"
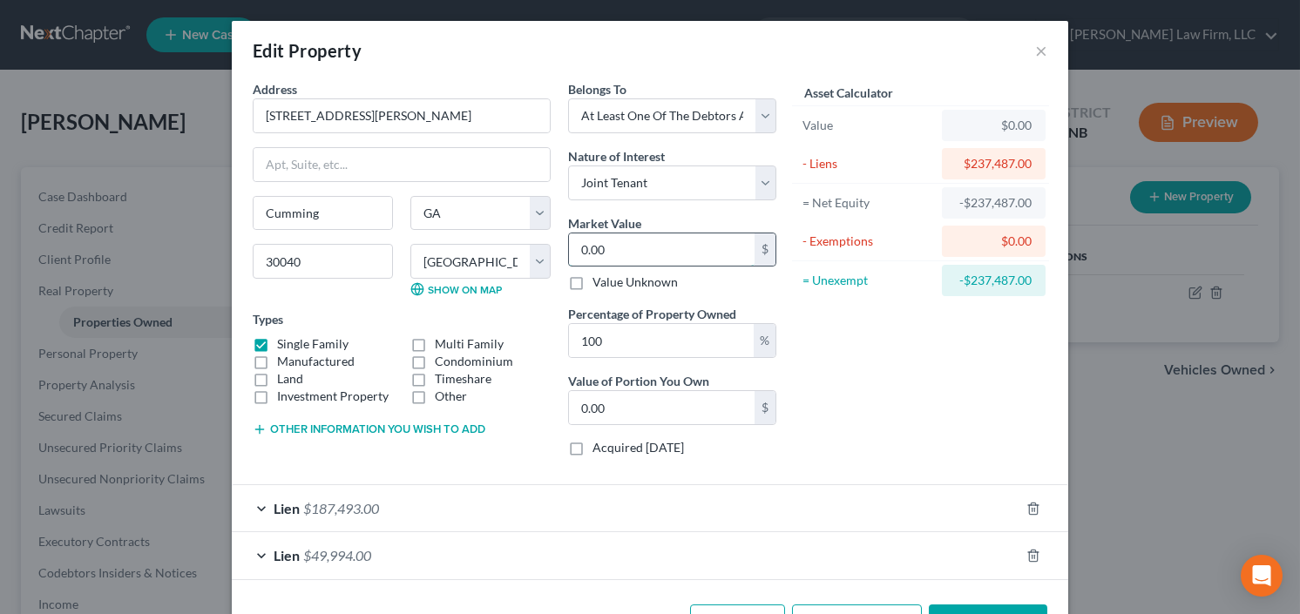
type input "4.00"
type input "45"
type input "45.00"
type input "453"
type input "453.00"
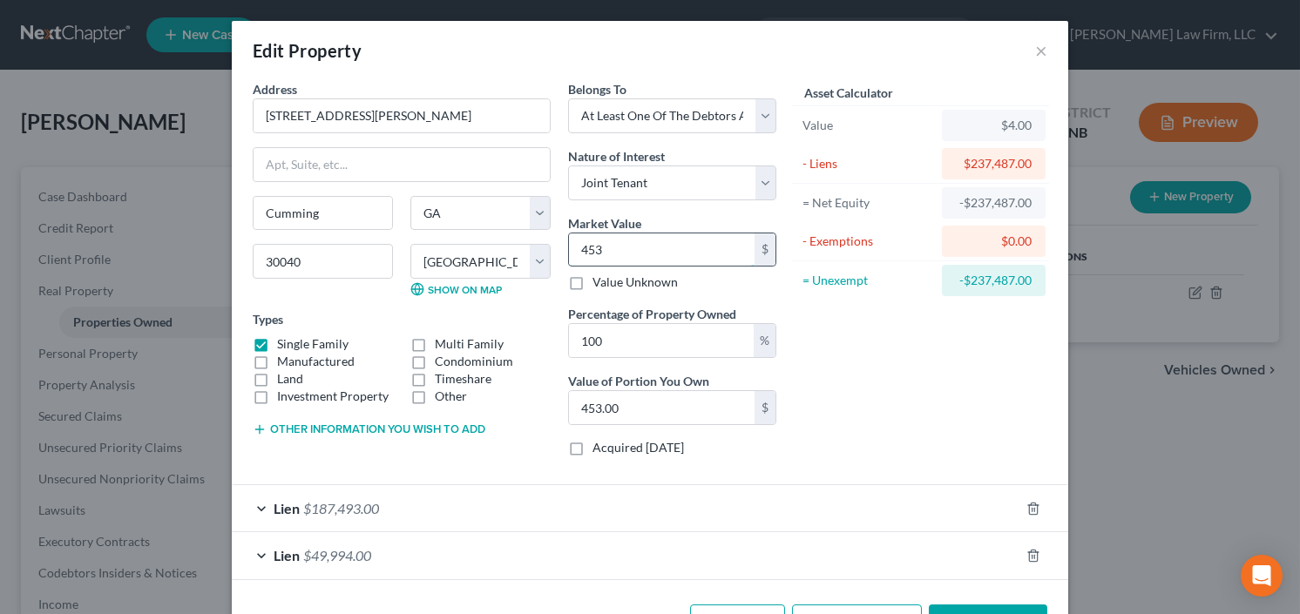
type input "4532"
type input "4,532.00"
type input "4,5320"
type input "45,320.00"
type input "45,3200"
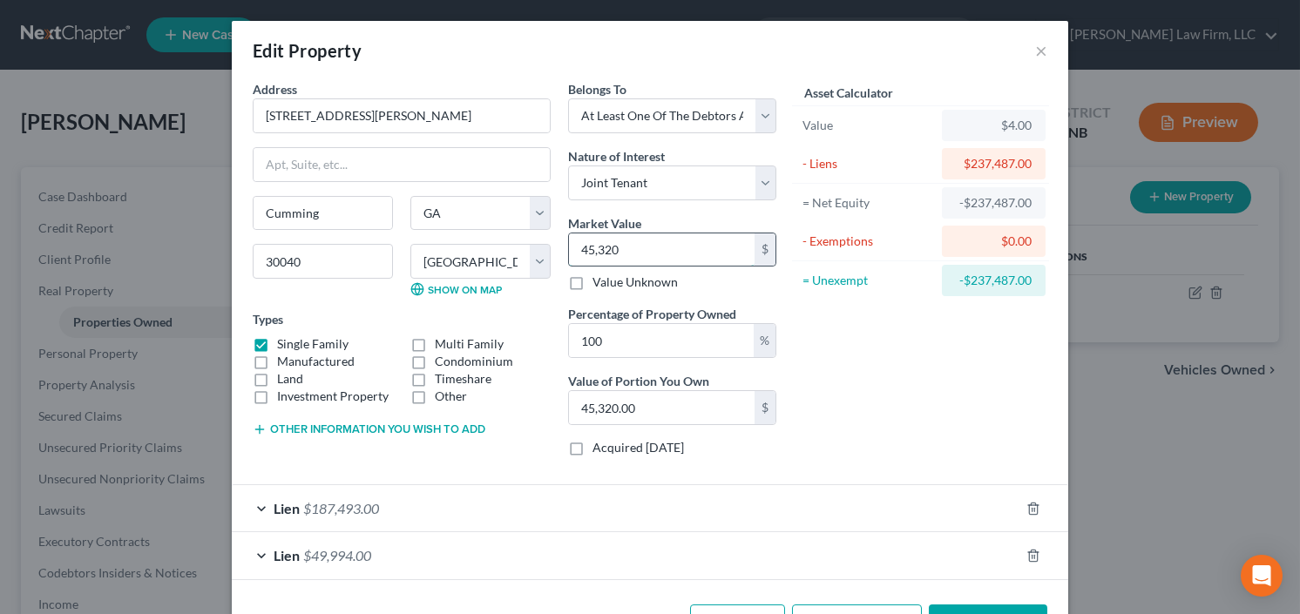
type input "453,200.00"
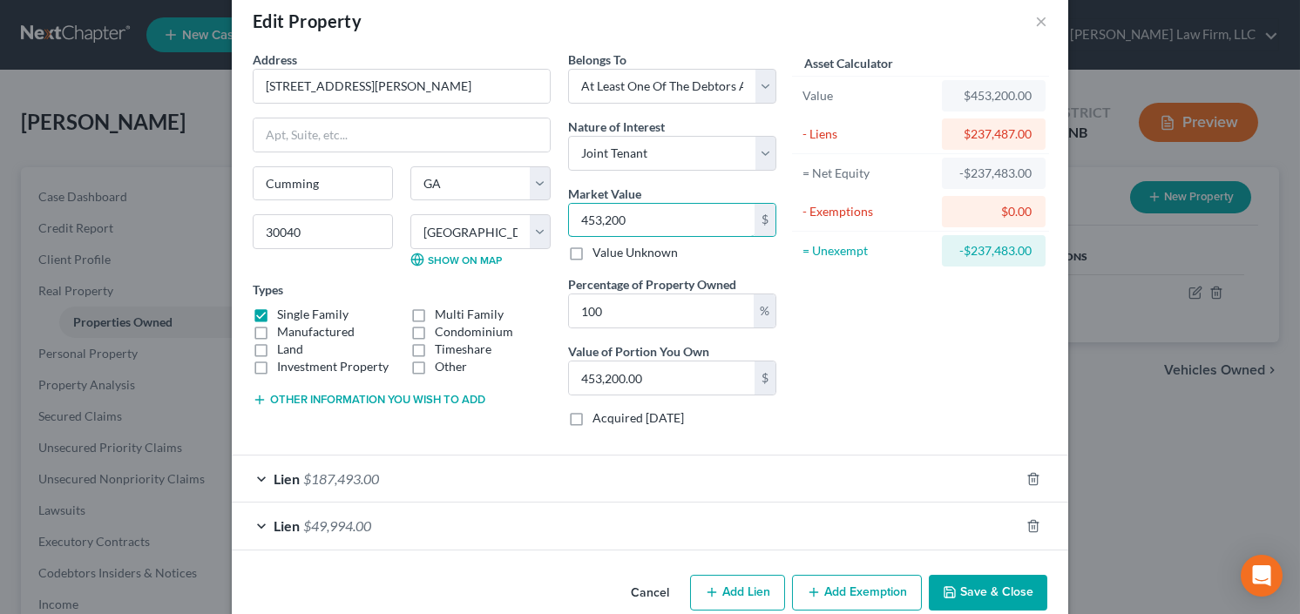
scroll to position [58, 0]
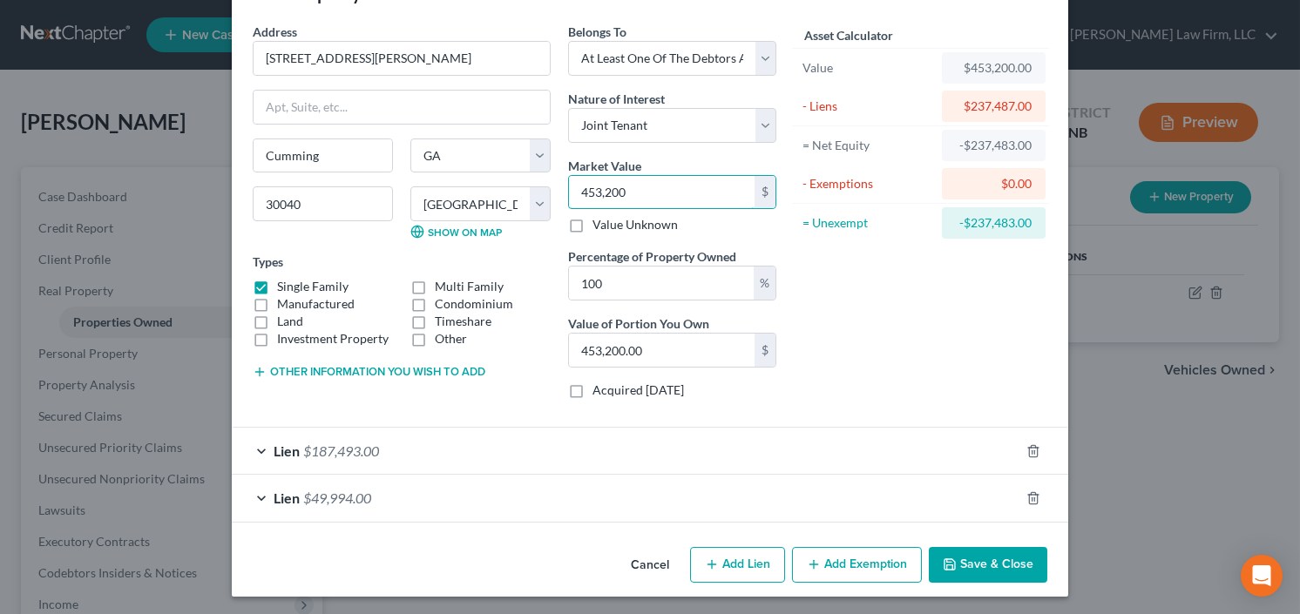
type input "453,200"
click at [844, 559] on button "Add Exemption" at bounding box center [857, 565] width 130 height 37
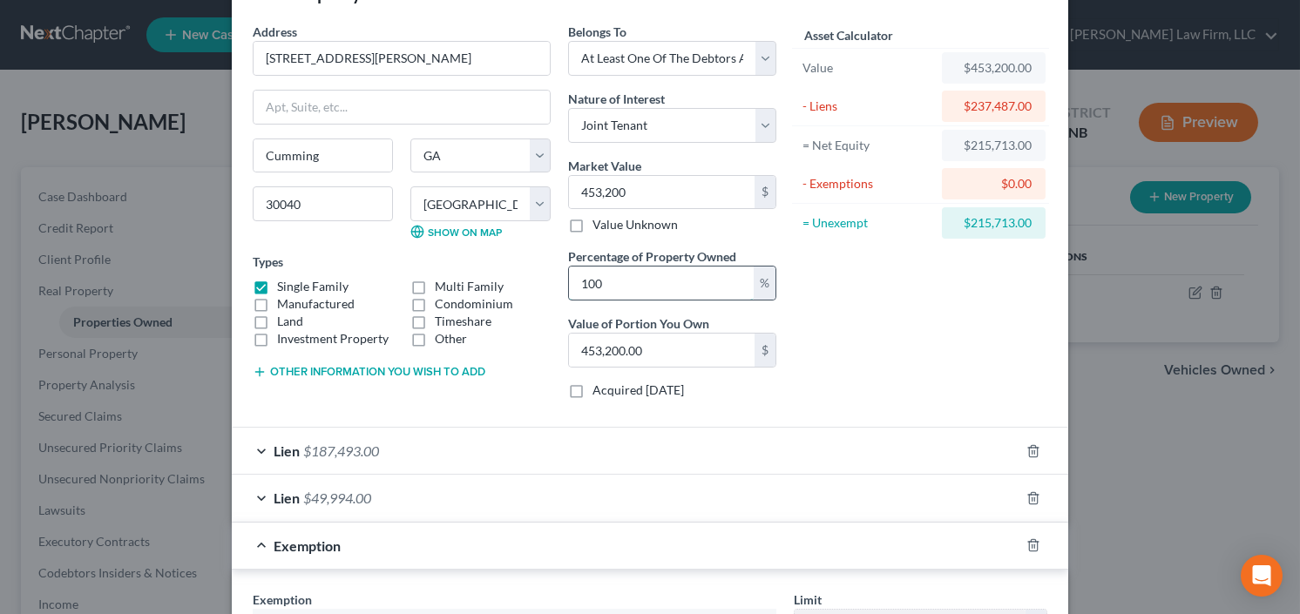
click at [639, 286] on input "100" at bounding box center [661, 283] width 185 height 33
drag, startPoint x: 616, startPoint y: 279, endPoint x: 597, endPoint y: 284, distance: 19.9
click at [597, 283] on input "100" at bounding box center [661, 283] width 185 height 33
drag, startPoint x: 570, startPoint y: 288, endPoint x: 556, endPoint y: 291, distance: 14.2
click at [559, 291] on div "Belongs To * Select Debtor 1 Only Debtor 2 Only Debtor 1 And Debtor 2 Only At L…" at bounding box center [672, 218] width 226 height 390
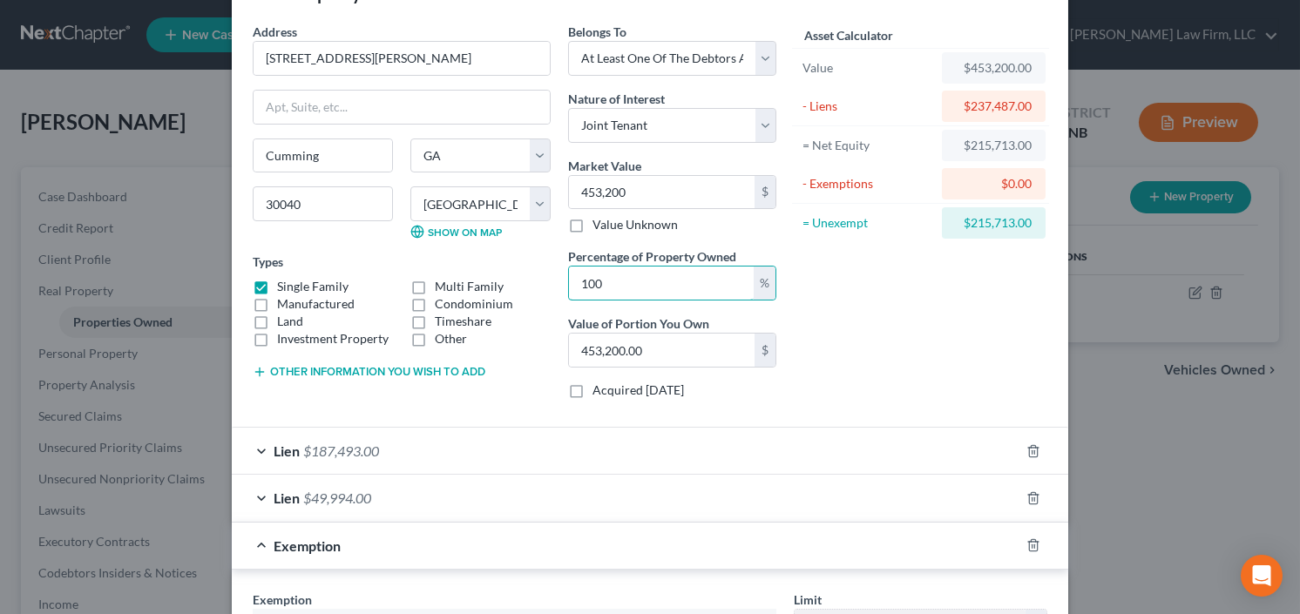
type input "5"
type input "22,660.00"
type input "50"
type input "226,600.00"
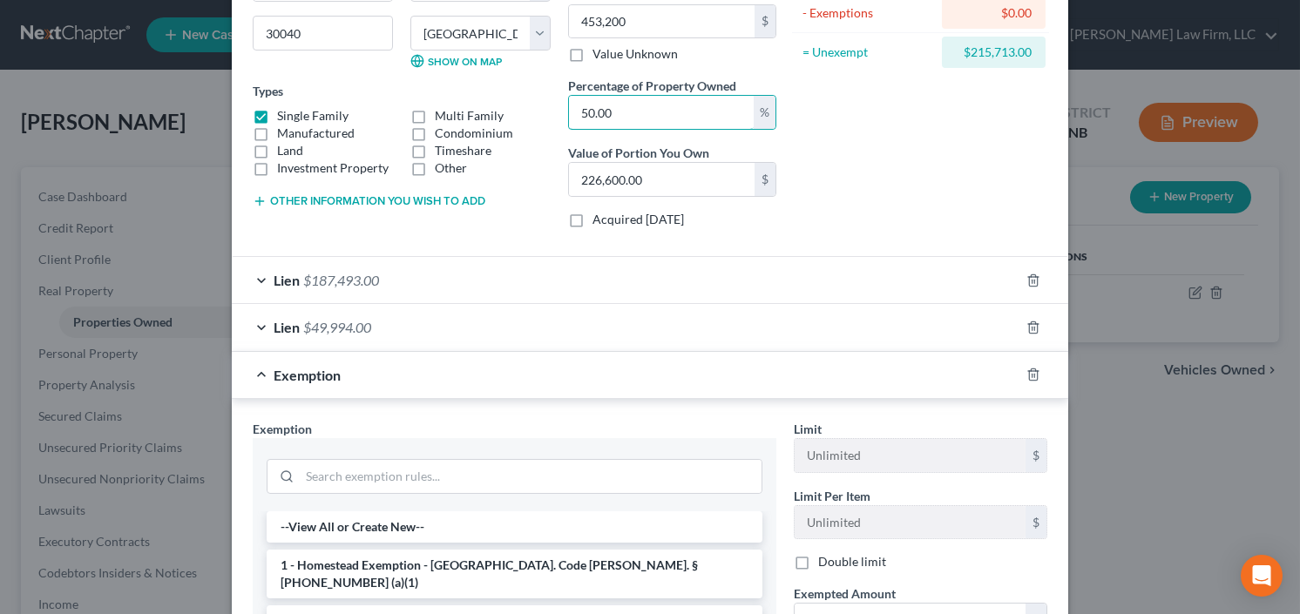
scroll to position [267, 0]
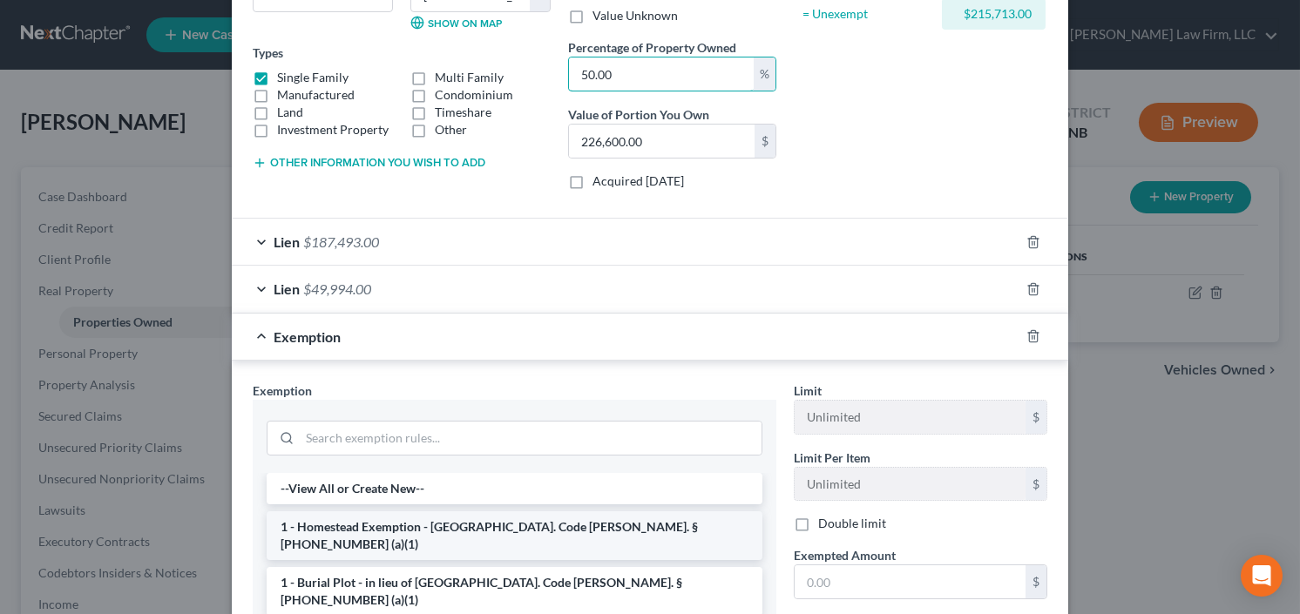
type input "50.00"
click at [449, 524] on li "1 - Homestead Exemption - Ga. Code Ann. § 44-13-100 (a)(1)" at bounding box center [515, 535] width 496 height 49
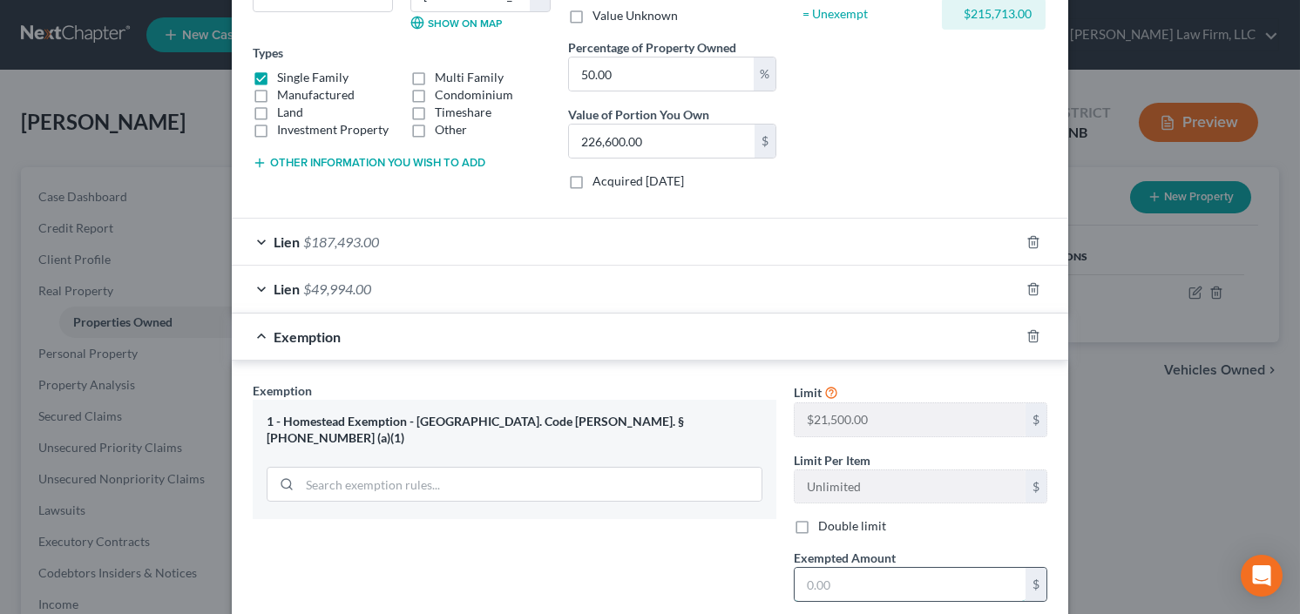
click at [854, 578] on input "text" at bounding box center [910, 584] width 231 height 33
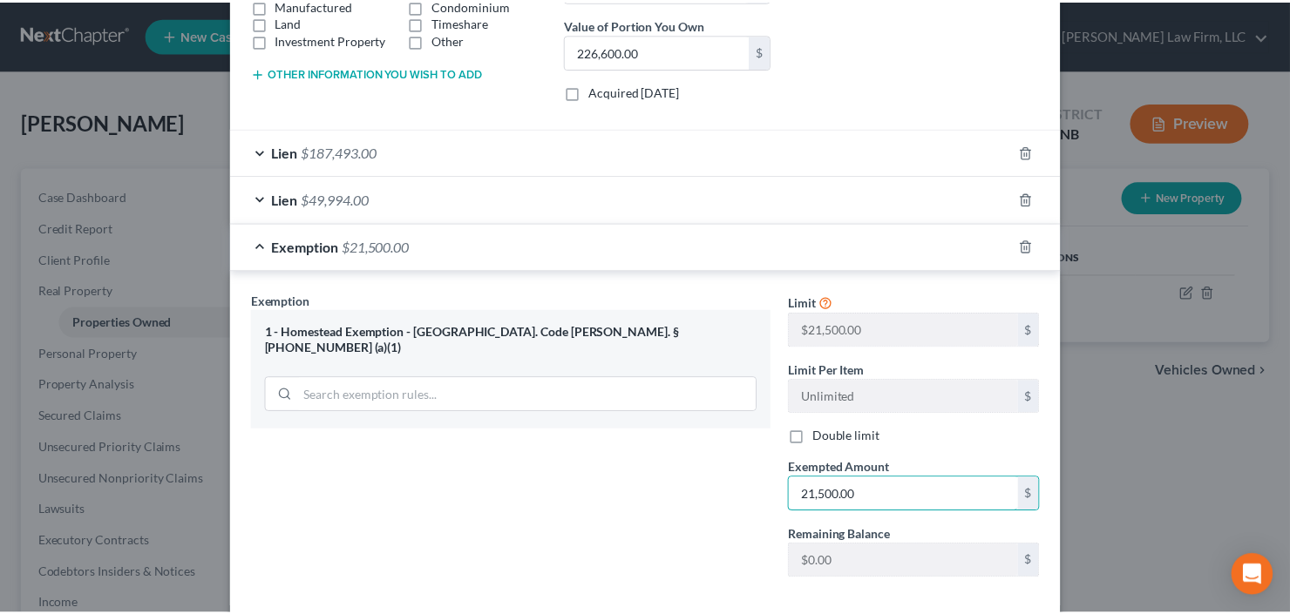
scroll to position [441, 0]
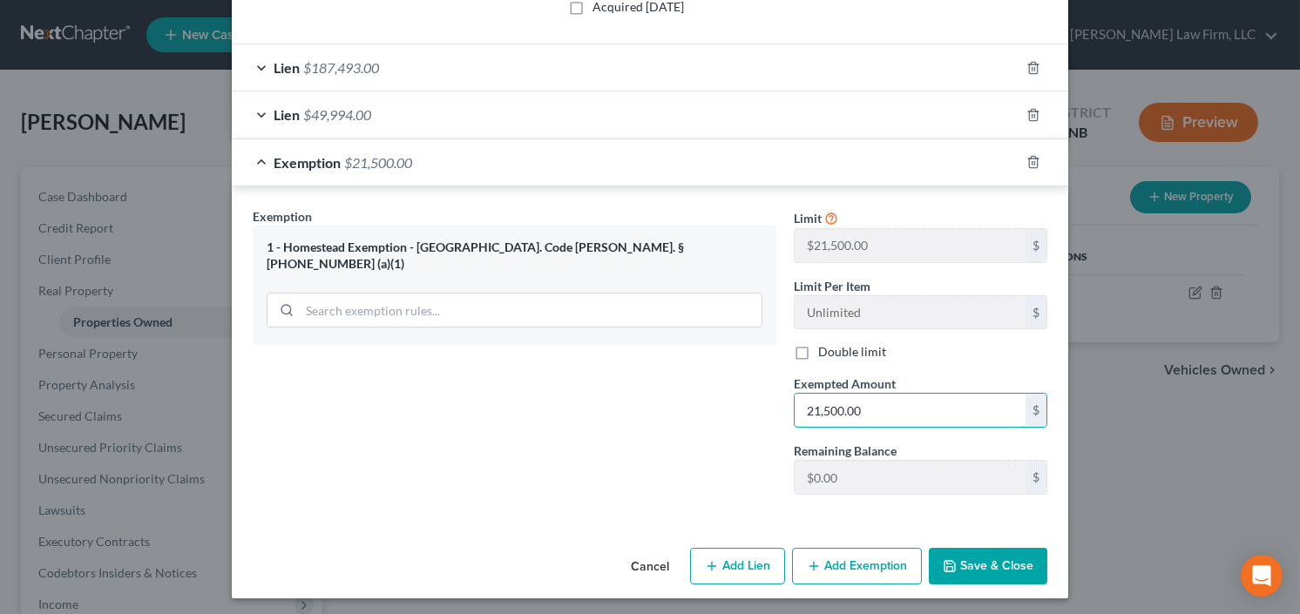
type input "21,500.00"
click at [976, 549] on button "Save & Close" at bounding box center [988, 566] width 119 height 37
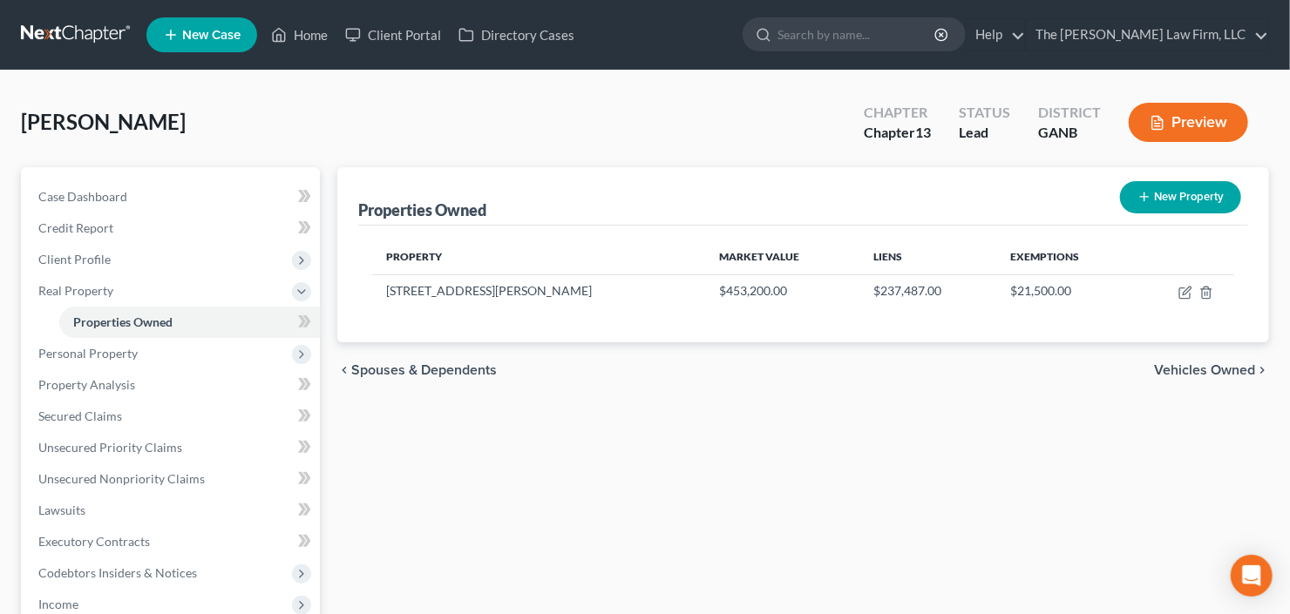
scroll to position [139, 0]
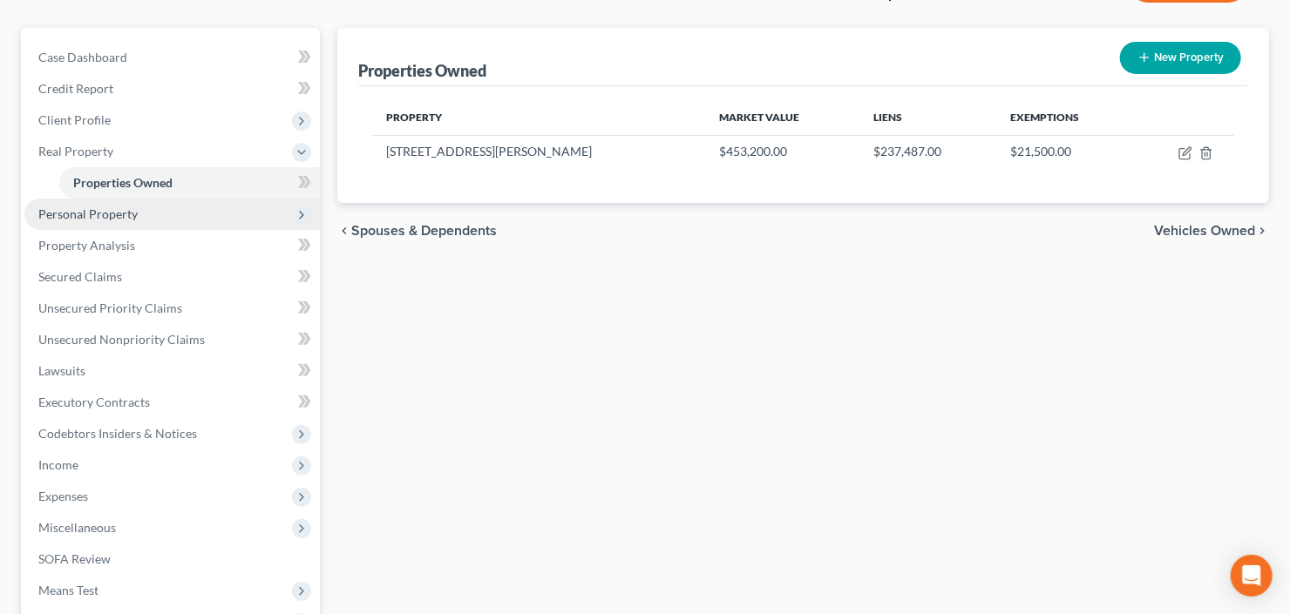
click at [121, 210] on span "Personal Property" at bounding box center [87, 214] width 99 height 15
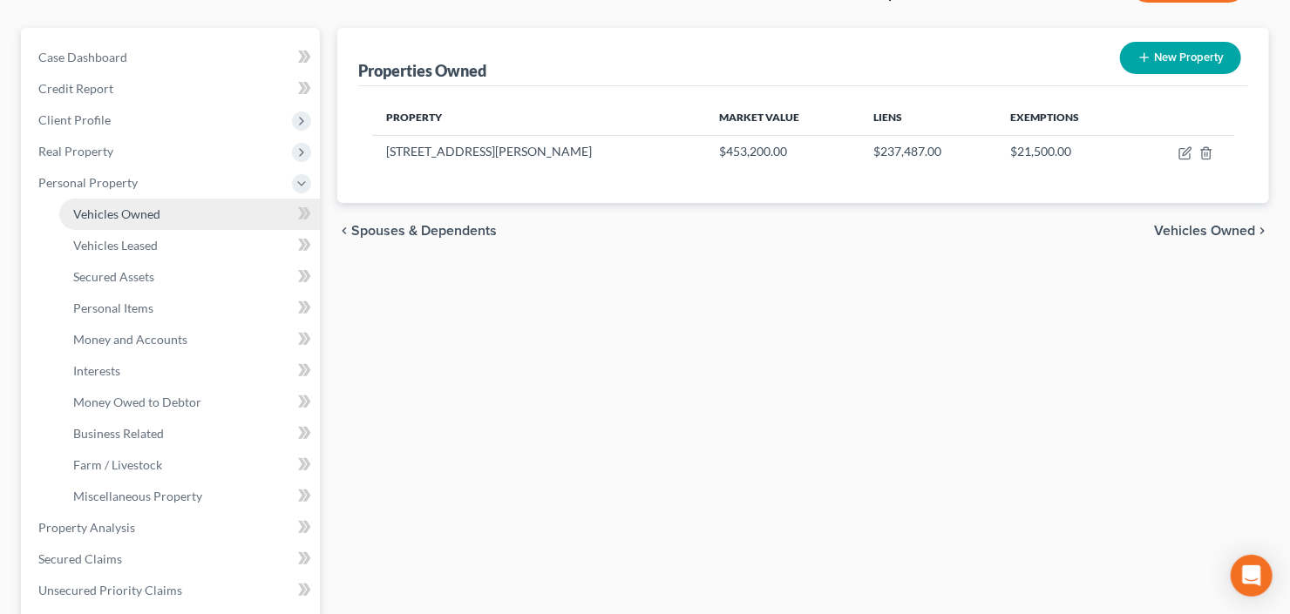
click at [136, 221] on link "Vehicles Owned" at bounding box center [189, 214] width 261 height 31
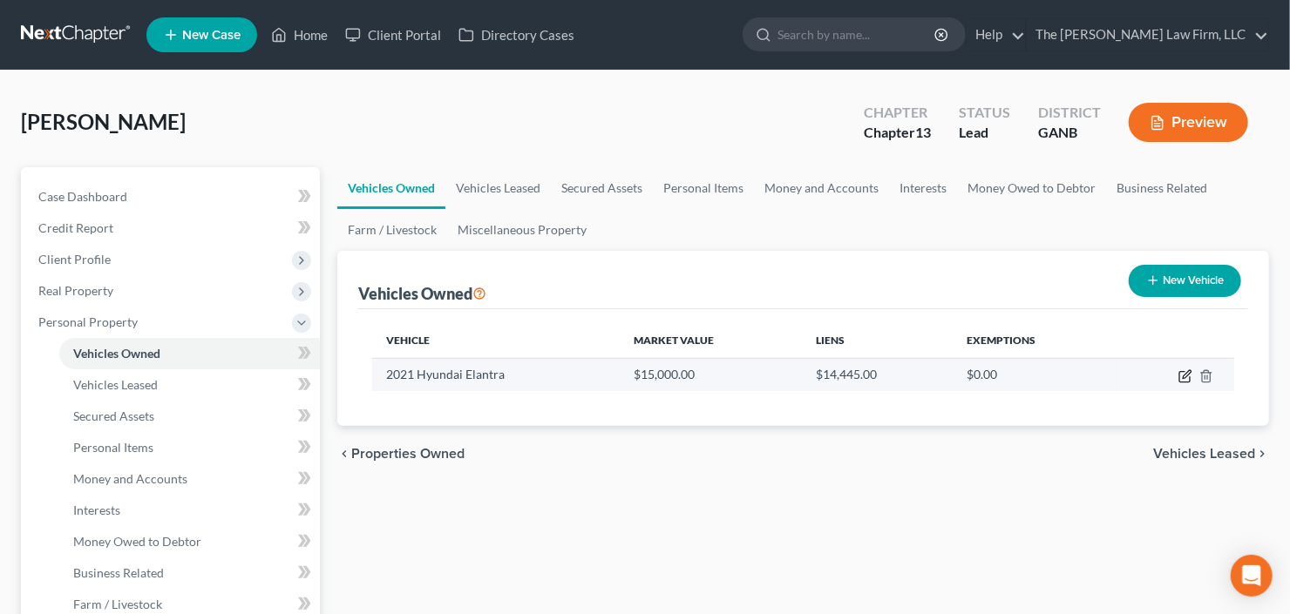
click at [1182, 374] on icon "button" at bounding box center [1185, 376] width 14 height 14
select select "0"
select select "5"
select select "0"
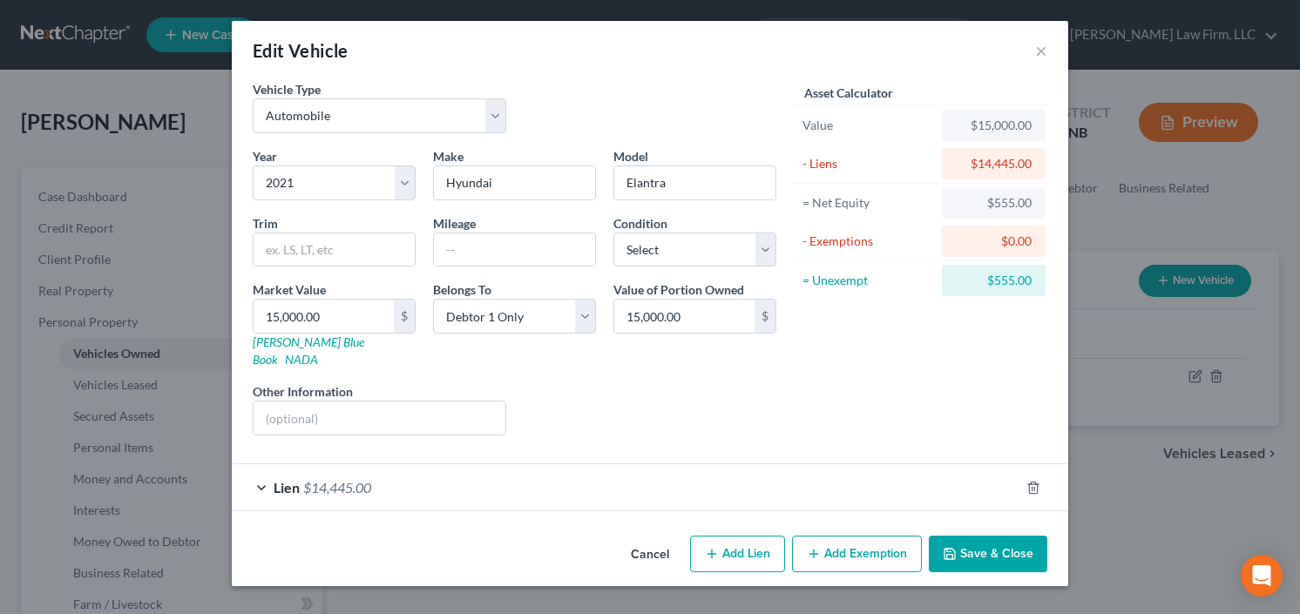
click at [871, 537] on button "Add Exemption" at bounding box center [857, 554] width 130 height 37
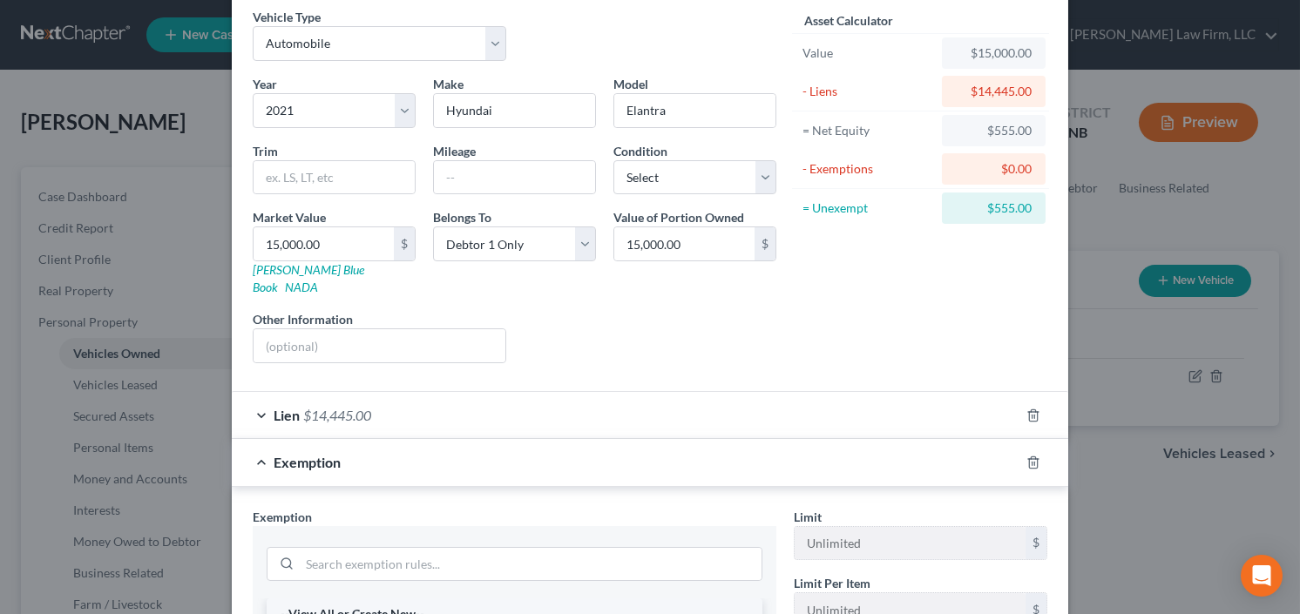
scroll to position [209, 0]
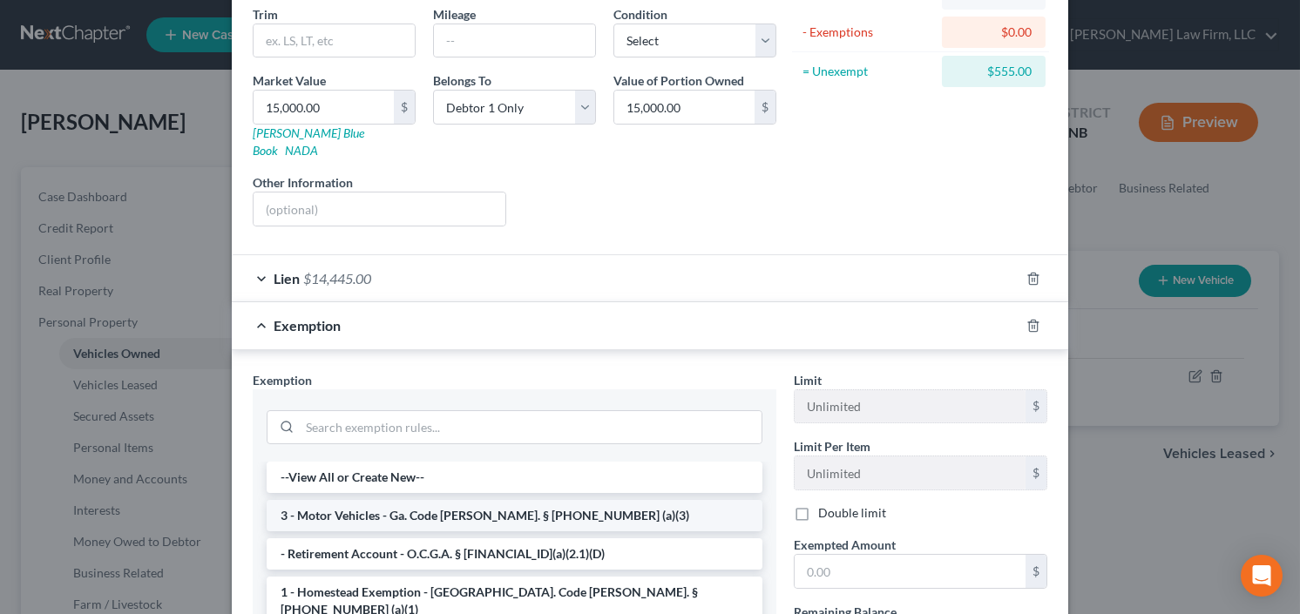
click at [392, 500] on li "3 - Motor Vehicles - Ga. Code Ann. § 44-13-100 (a)(3)" at bounding box center [515, 515] width 496 height 31
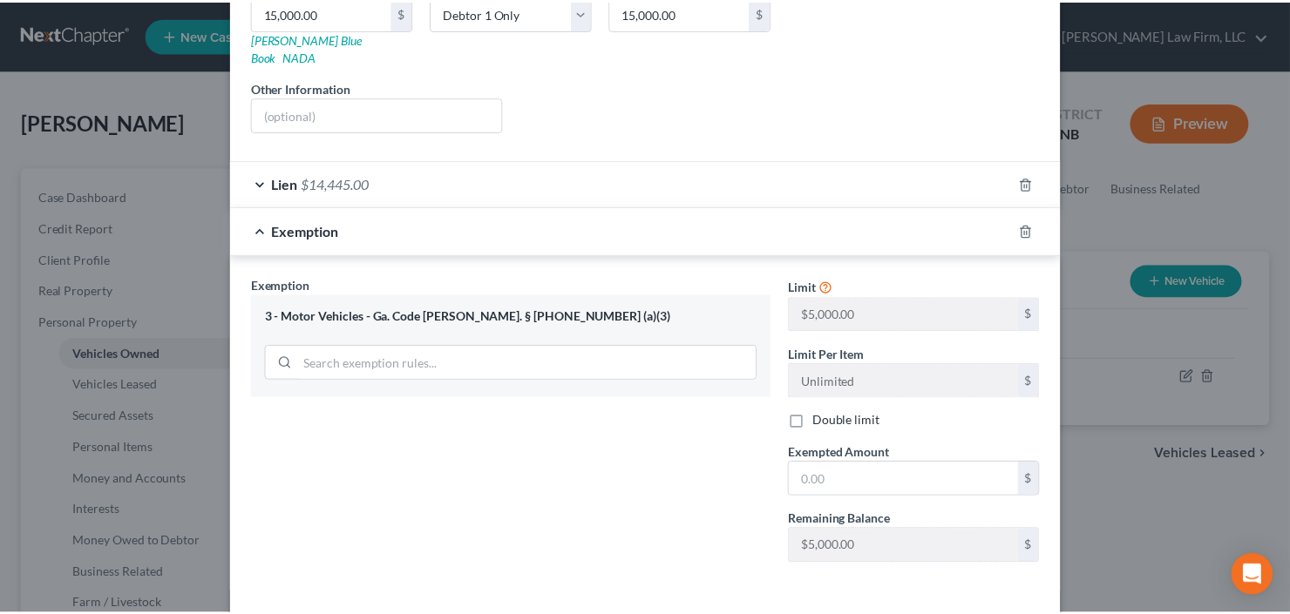
scroll to position [356, 0]
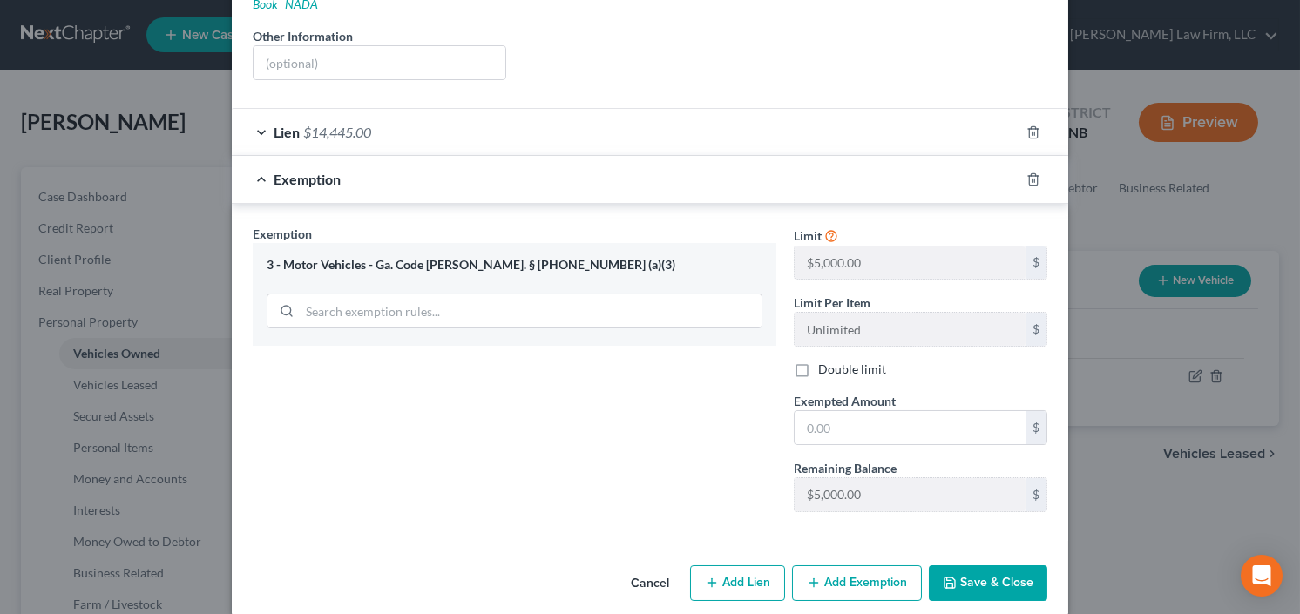
click at [848, 424] on div "Limit $5,000.00 $ Limit Per Item Unlimited $ Double limit Exempted Amount * $ R…" at bounding box center [920, 375] width 271 height 301
click at [845, 415] on input "text" at bounding box center [910, 427] width 231 height 33
type input "5,000.00"
click at [988, 566] on button "Save & Close" at bounding box center [988, 584] width 119 height 37
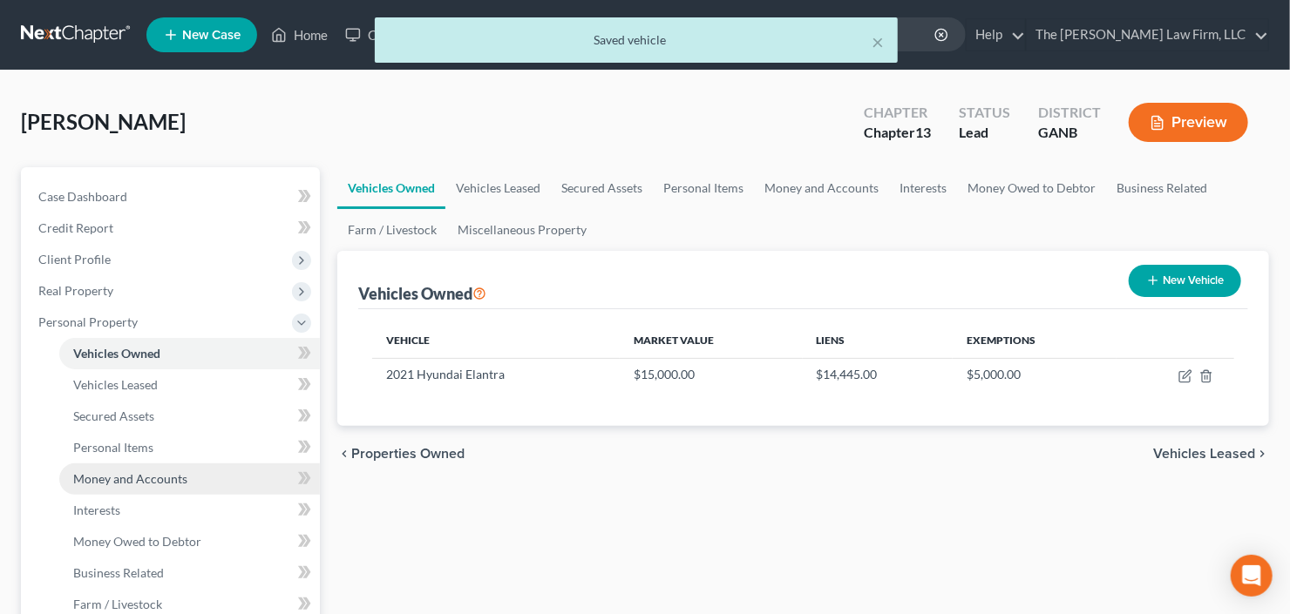
click at [94, 467] on link "Money and Accounts" at bounding box center [189, 479] width 261 height 31
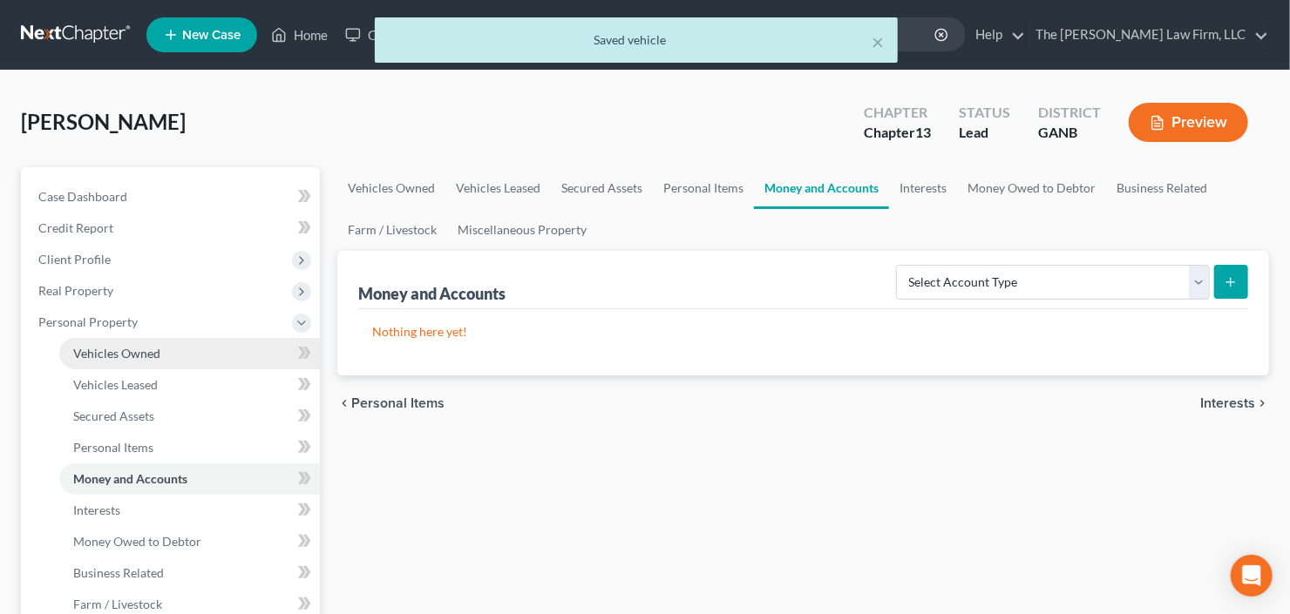
click at [120, 347] on span "Vehicles Owned" at bounding box center [116, 353] width 87 height 15
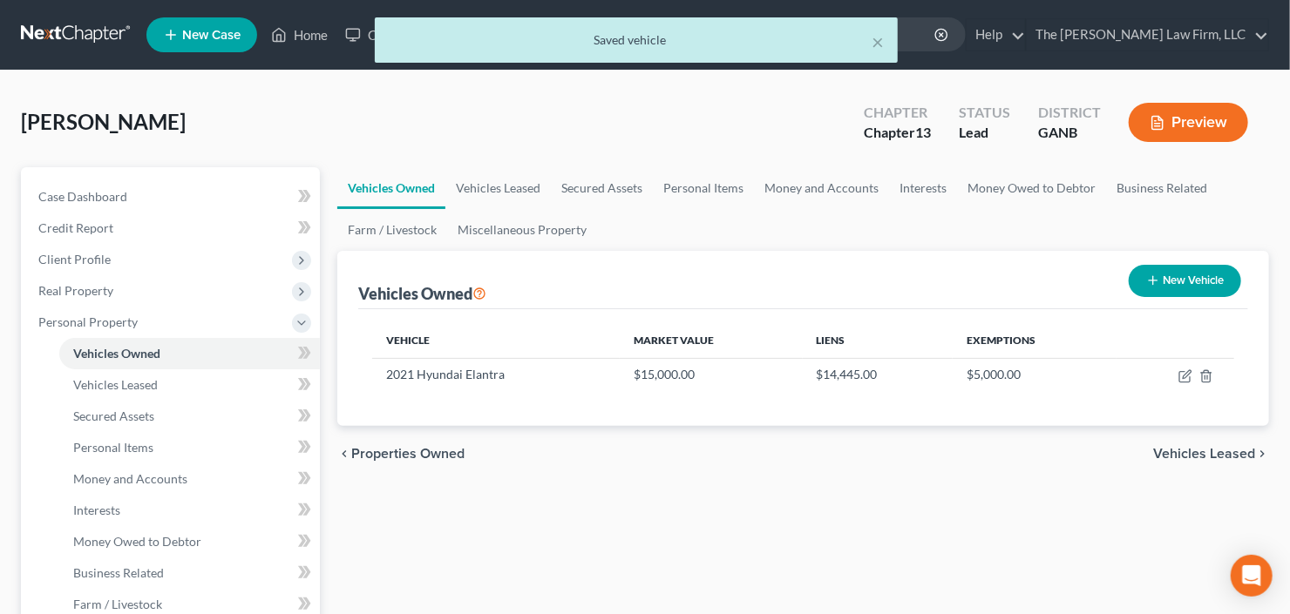
click at [1185, 274] on button "New Vehicle" at bounding box center [1184, 281] width 112 height 32
select select "0"
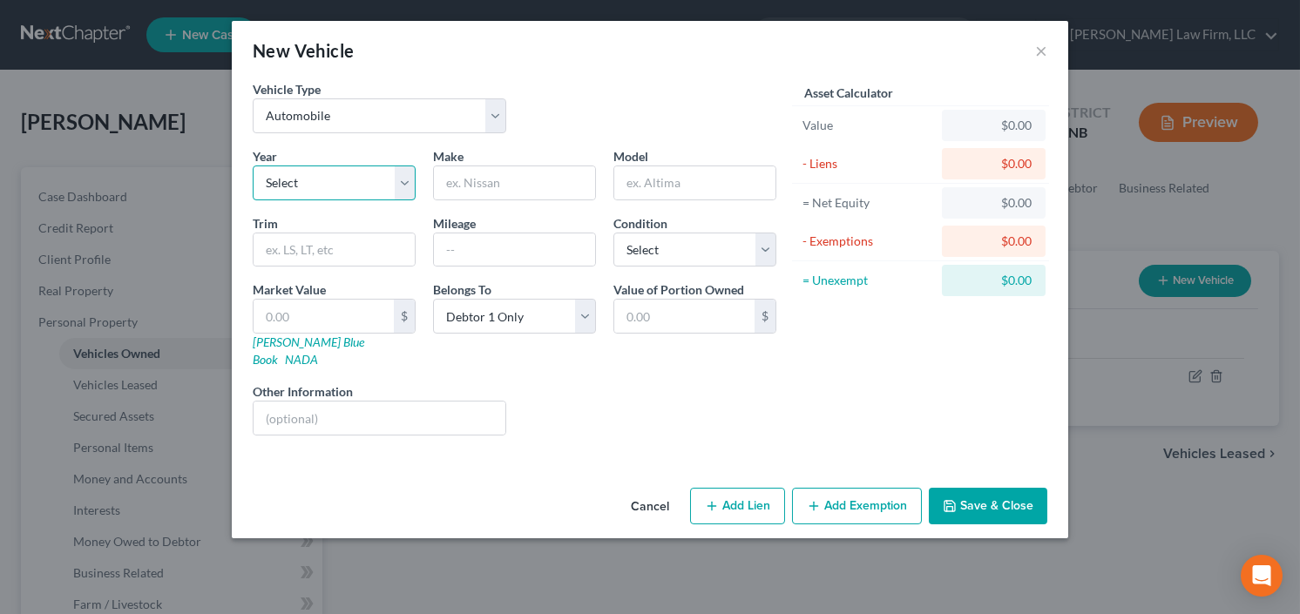
click at [318, 177] on select "Select 2026 2025 2024 2023 2022 2021 2020 2019 2018 2017 2016 2015 2014 2013 20…" at bounding box center [334, 183] width 163 height 35
select select "8"
click at [253, 166] on select "Select 2026 2025 2024 2023 2022 2021 2020 2019 2018 2017 2016 2015 2014 2013 20…" at bounding box center [334, 183] width 163 height 35
click at [538, 179] on input "text" at bounding box center [514, 182] width 161 height 33
type input "Hyundai"
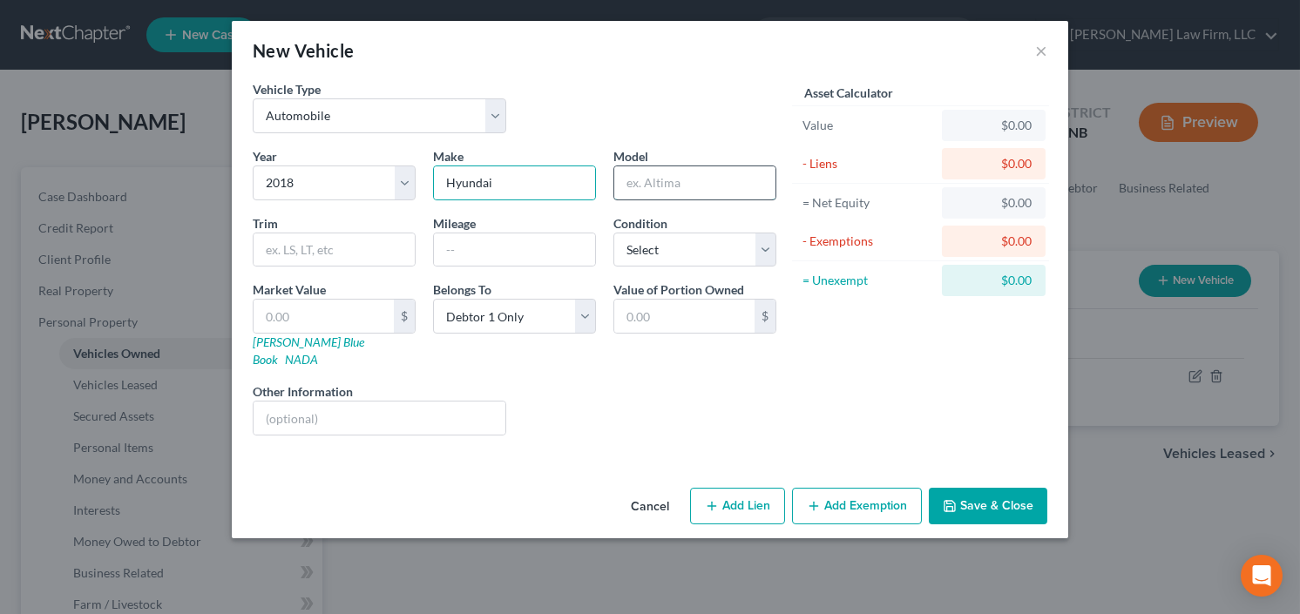
click at [717, 176] on input "text" at bounding box center [694, 182] width 161 height 33
type input "Elantra"
click at [254, 313] on input "text" at bounding box center [324, 316] width 140 height 33
click at [329, 308] on input "text" at bounding box center [324, 316] width 140 height 33
type input "4"
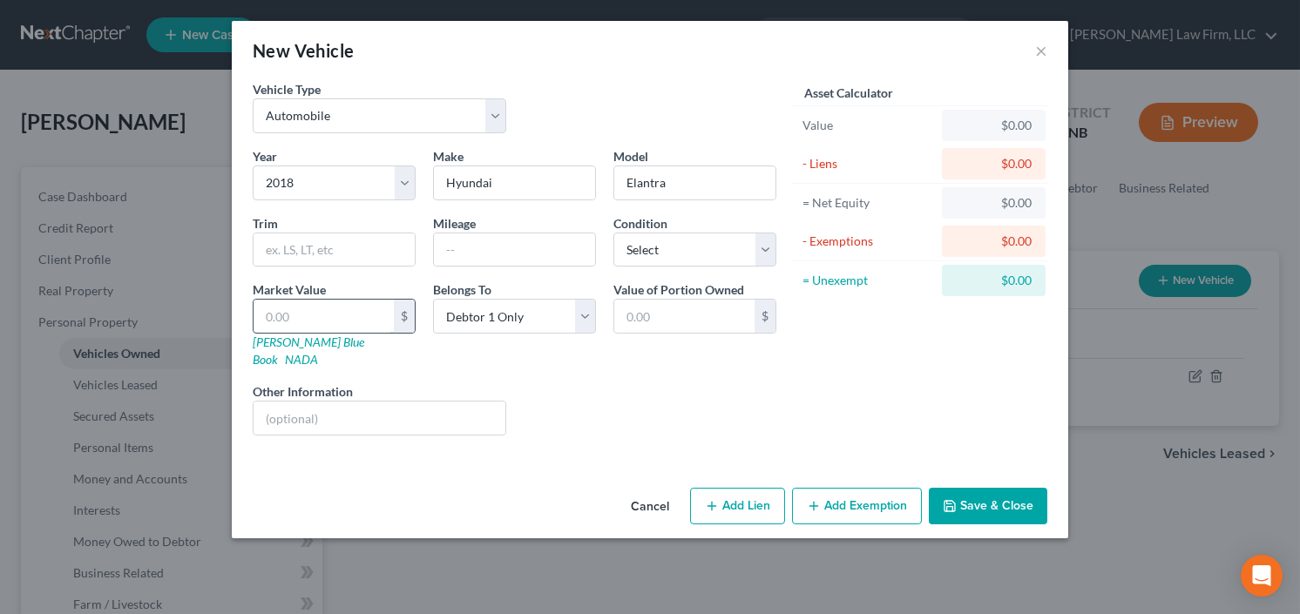
type input "4.00"
type input "40"
type input "40.00"
type input "400"
type input "400.00"
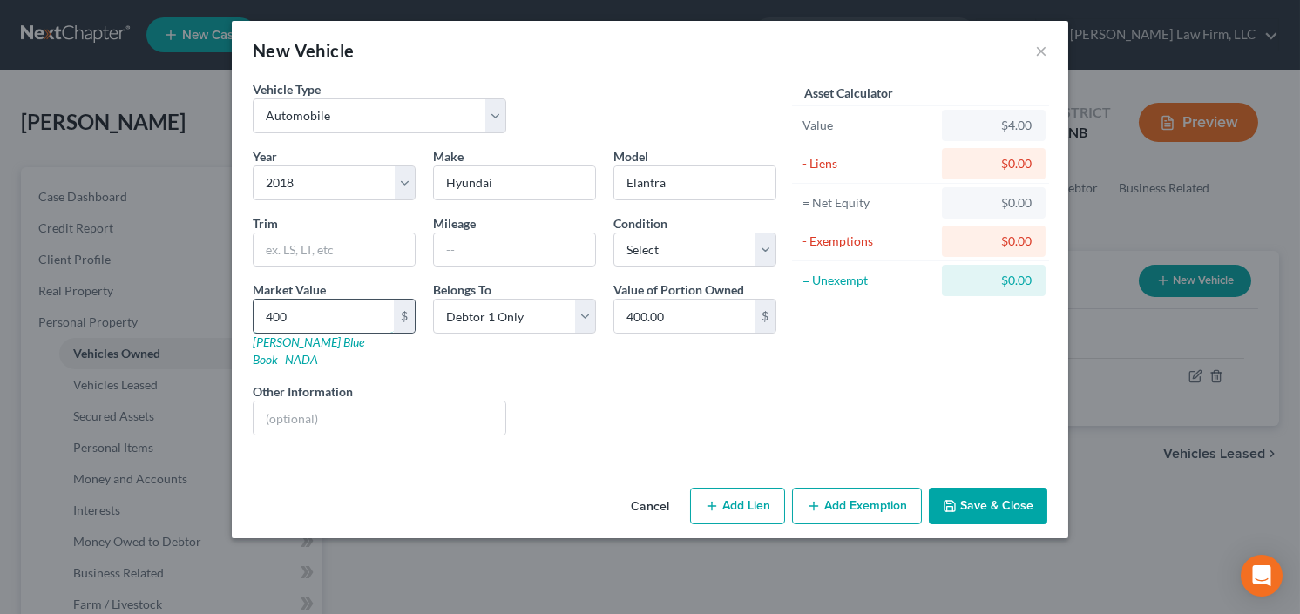
type input "4000"
type input "4,000.00"
type input "4,000"
click at [979, 488] on button "Save & Close" at bounding box center [988, 506] width 119 height 37
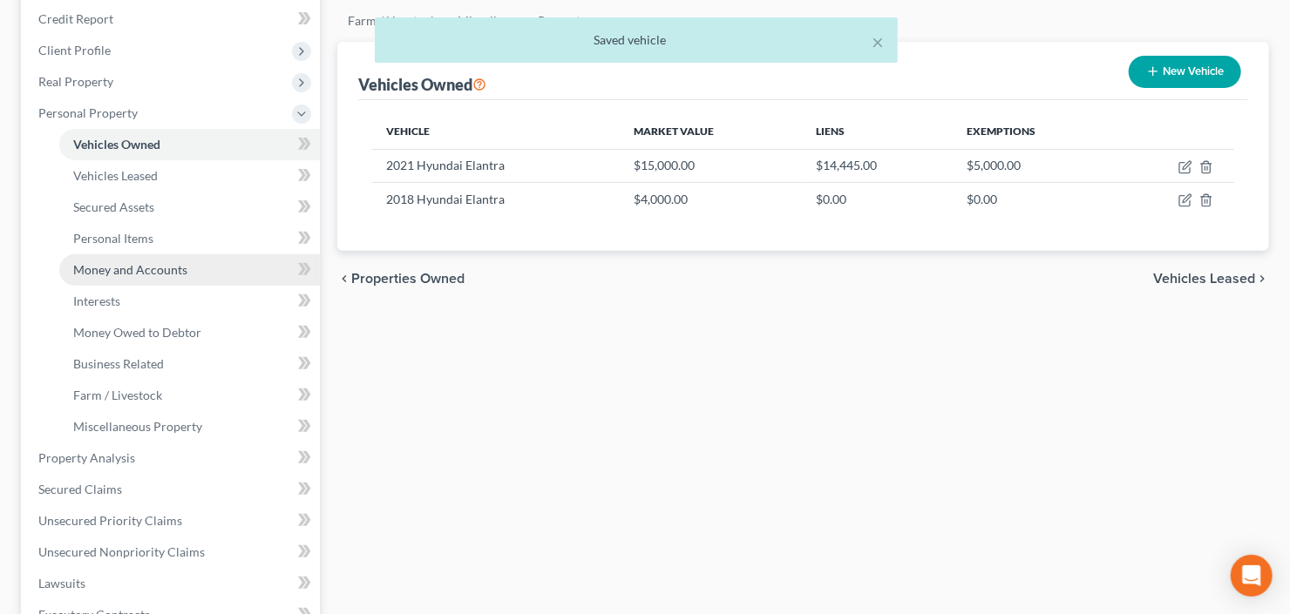
click at [97, 270] on span "Money and Accounts" at bounding box center [130, 269] width 114 height 15
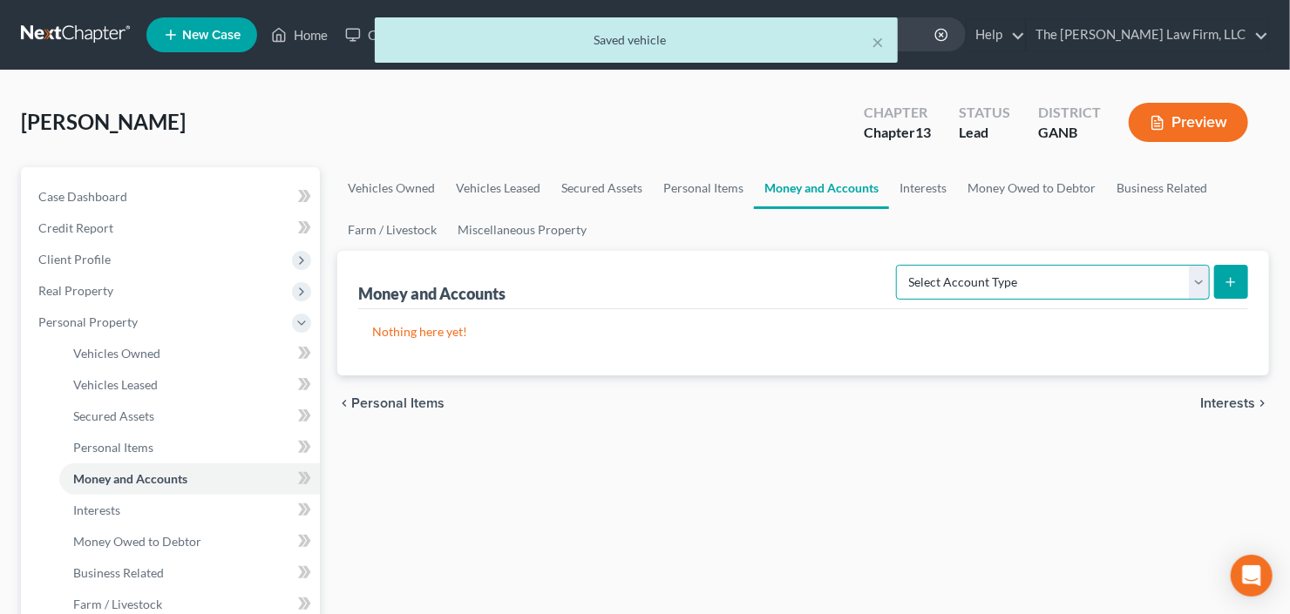
click at [1055, 291] on select "Select Account Type Brokerage Cash on Hand Certificates of Deposit Checking Acc…" at bounding box center [1053, 282] width 314 height 35
click at [900, 265] on select "Select Account Type Brokerage Cash on Hand Certificates of Deposit Checking Acc…" at bounding box center [1053, 282] width 314 height 35
click at [980, 366] on div "Nothing here yet!" at bounding box center [803, 342] width 890 height 66
click at [1009, 288] on select "Select Account Type Brokerage Cash on Hand Certificates of Deposit Checking Acc…" at bounding box center [1053, 282] width 314 height 35
select select "checking"
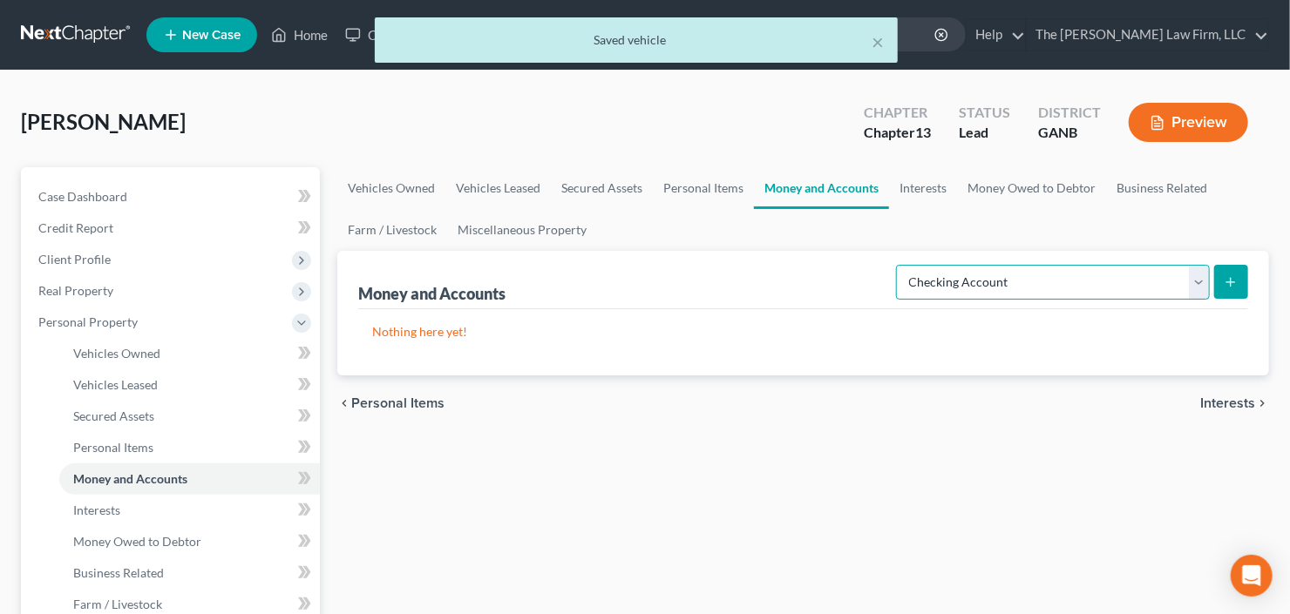
click at [900, 265] on select "Select Account Type Brokerage Cash on Hand Certificates of Deposit Checking Acc…" at bounding box center [1053, 282] width 314 height 35
click at [1224, 283] on icon "submit" at bounding box center [1230, 282] width 14 height 14
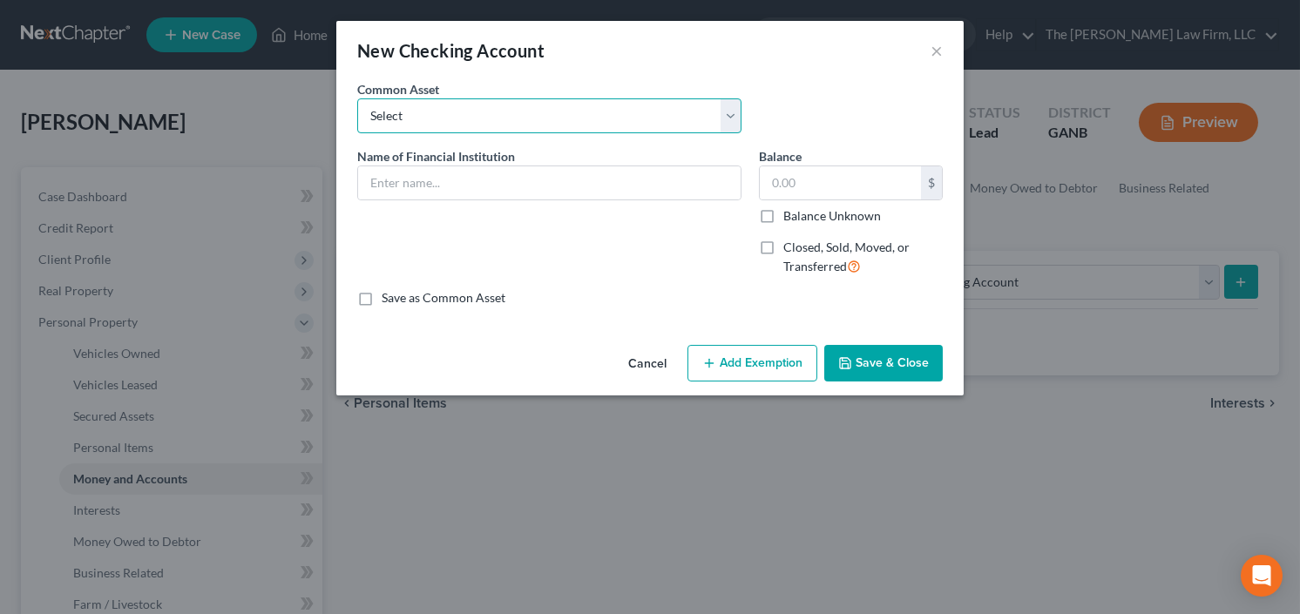
click at [423, 112] on select "Select PNC Credit Union of Georgia Discover Bank Atlanta Postal Credit Union Am…" at bounding box center [549, 115] width 384 height 35
select select "16"
click at [357, 98] on select "Select PNC Credit Union of Georgia Discover Bank Atlanta Postal Credit Union Am…" at bounding box center [549, 115] width 384 height 35
type input "Bank of America"
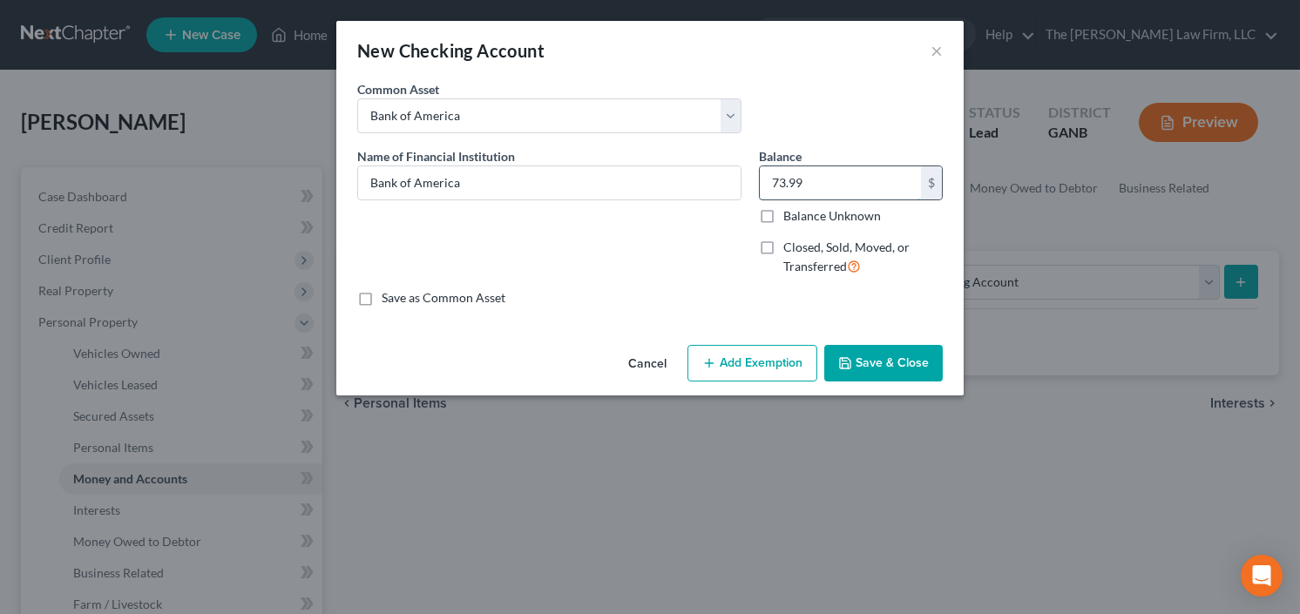
click at [850, 188] on input "73.99" at bounding box center [840, 182] width 161 height 33
click at [838, 188] on input "73.99" at bounding box center [840, 182] width 161 height 33
click at [838, 186] on input "73.99" at bounding box center [840, 182] width 161 height 33
drag, startPoint x: 823, startPoint y: 186, endPoint x: 720, endPoint y: 205, distance: 105.3
click at [726, 204] on div "Name of Financial Institution * Bank of America Balance 73.99 $ Balance Unknown…" at bounding box center [650, 218] width 603 height 143
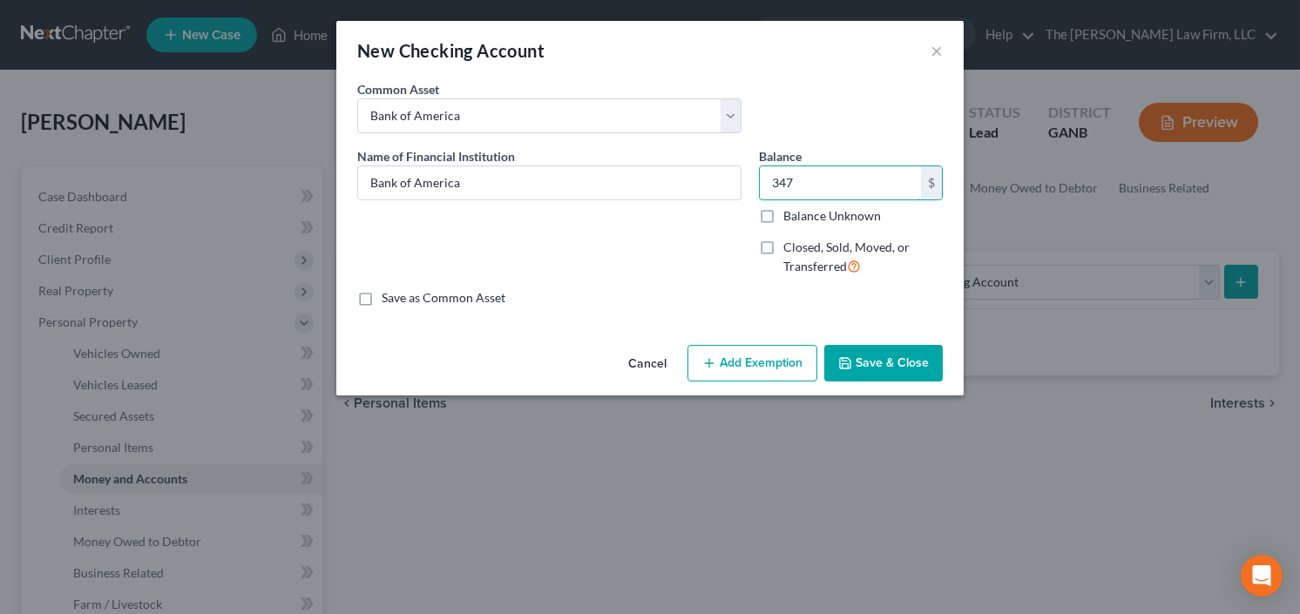
type input "347"
click at [895, 356] on button "Save & Close" at bounding box center [883, 363] width 119 height 37
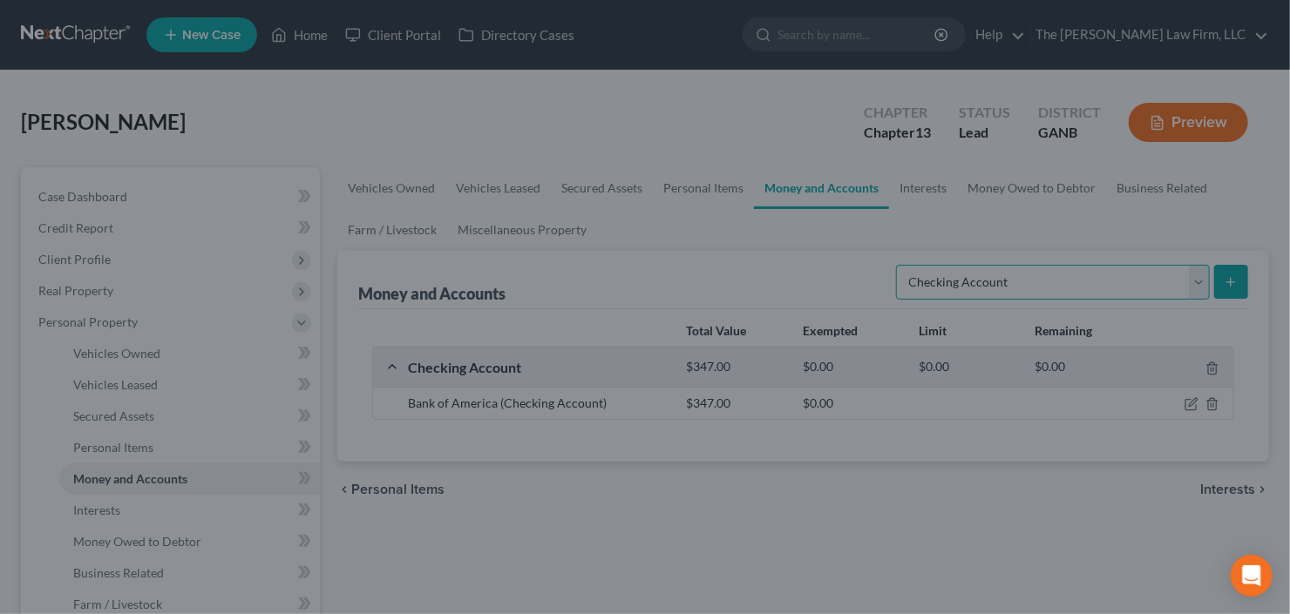
click at [1054, 275] on select "Select Account Type Brokerage Cash on Hand Certificates of Deposit Checking Acc…" at bounding box center [1053, 282] width 314 height 35
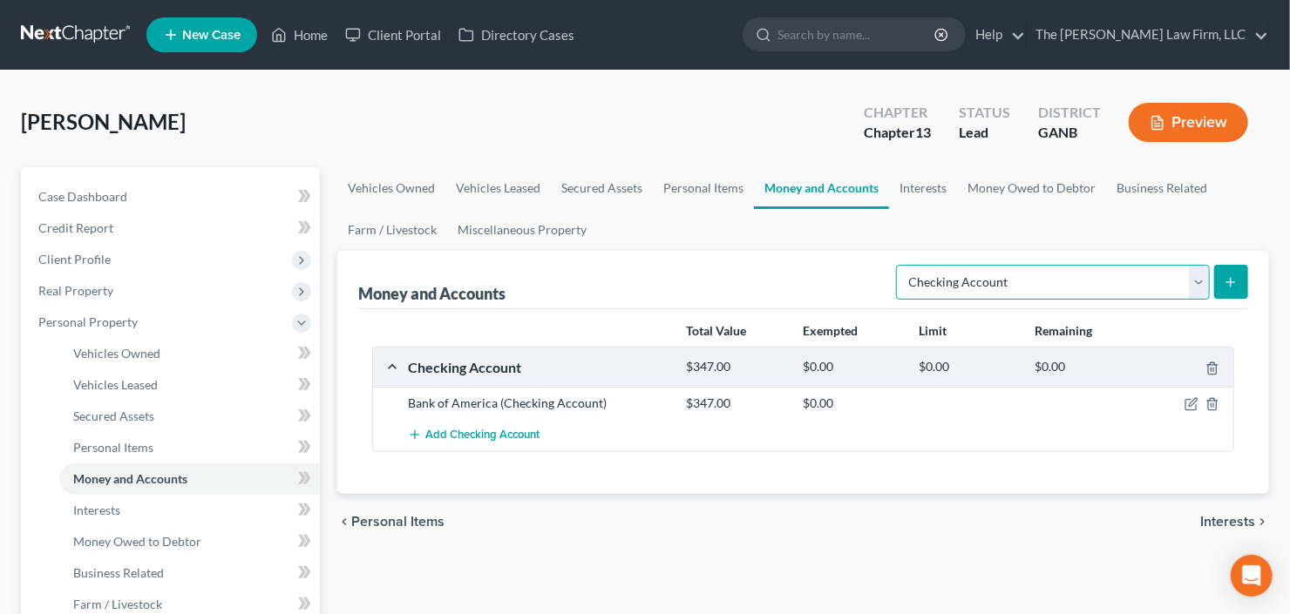
select select "savings"
click at [900, 265] on select "Select Account Type Brokerage Cash on Hand Certificates of Deposit Checking Acc…" at bounding box center [1053, 282] width 314 height 35
click at [1233, 284] on icon "submit" at bounding box center [1230, 282] width 14 height 14
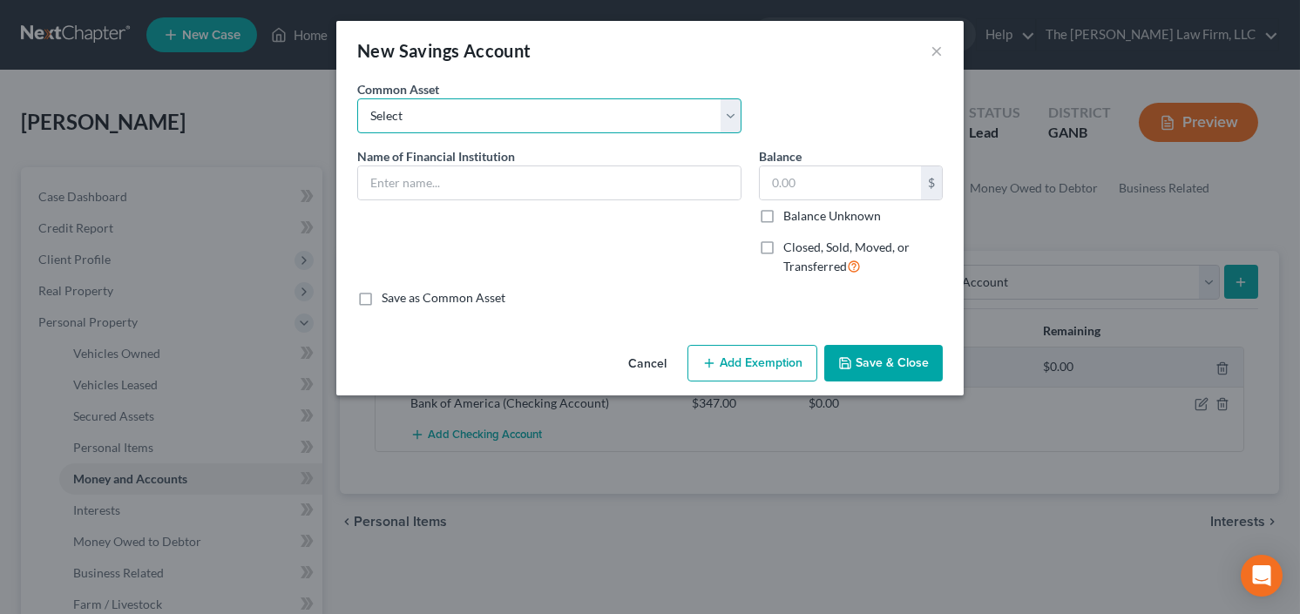
click at [450, 104] on select "Select Wells Fargo Discover Bank Truist Chase Huntington National Bank Fidelity…" at bounding box center [549, 115] width 384 height 35
select select "12"
click at [357, 98] on select "Select Wells Fargo Discover Bank Truist Chase Huntington National Bank Fidelity…" at bounding box center [549, 115] width 384 height 35
type input "Bank of America"
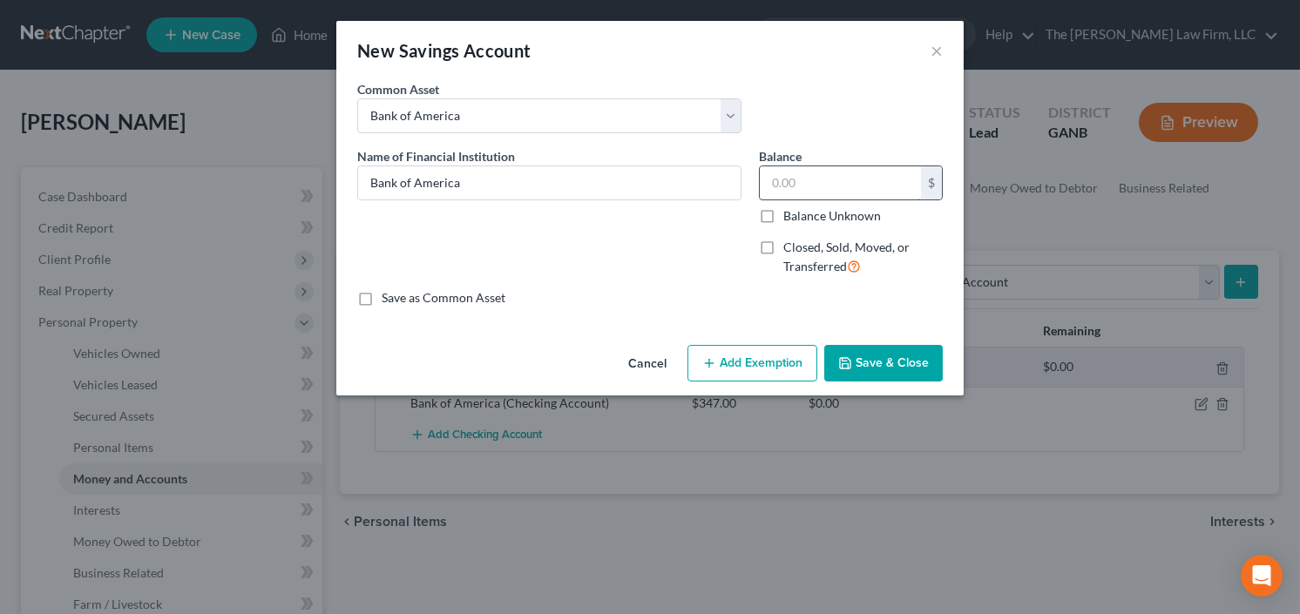
click at [846, 187] on input "text" at bounding box center [840, 182] width 161 height 33
type input "5.00"
click at [882, 362] on button "Save & Close" at bounding box center [883, 363] width 119 height 37
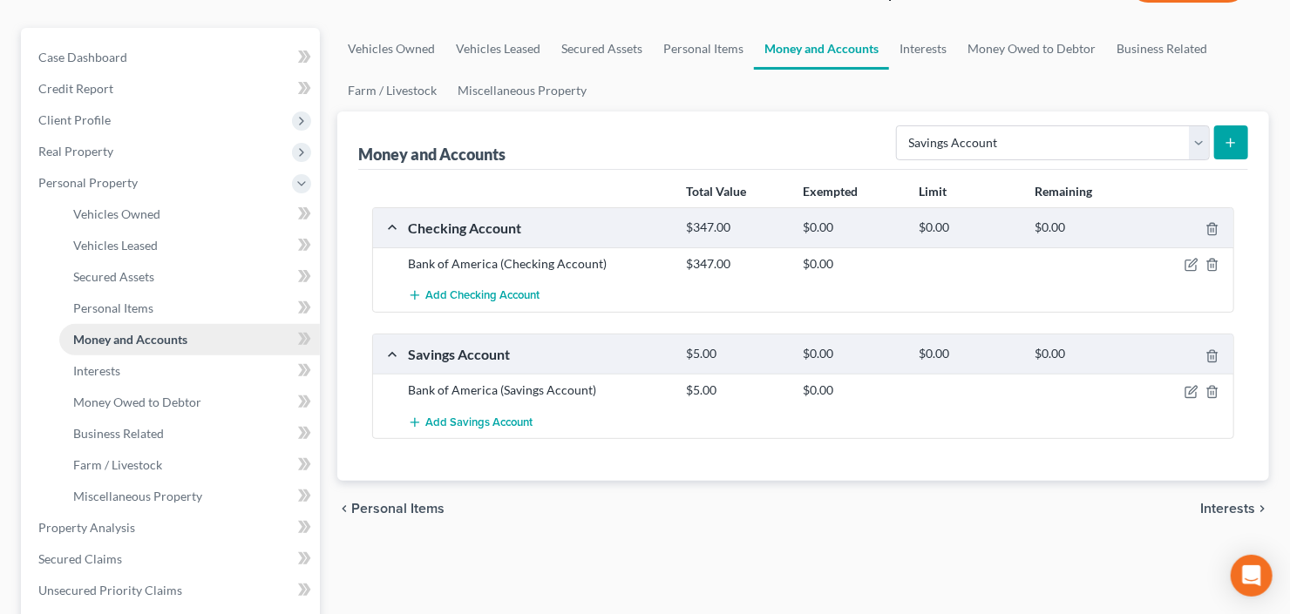
scroll to position [209, 0]
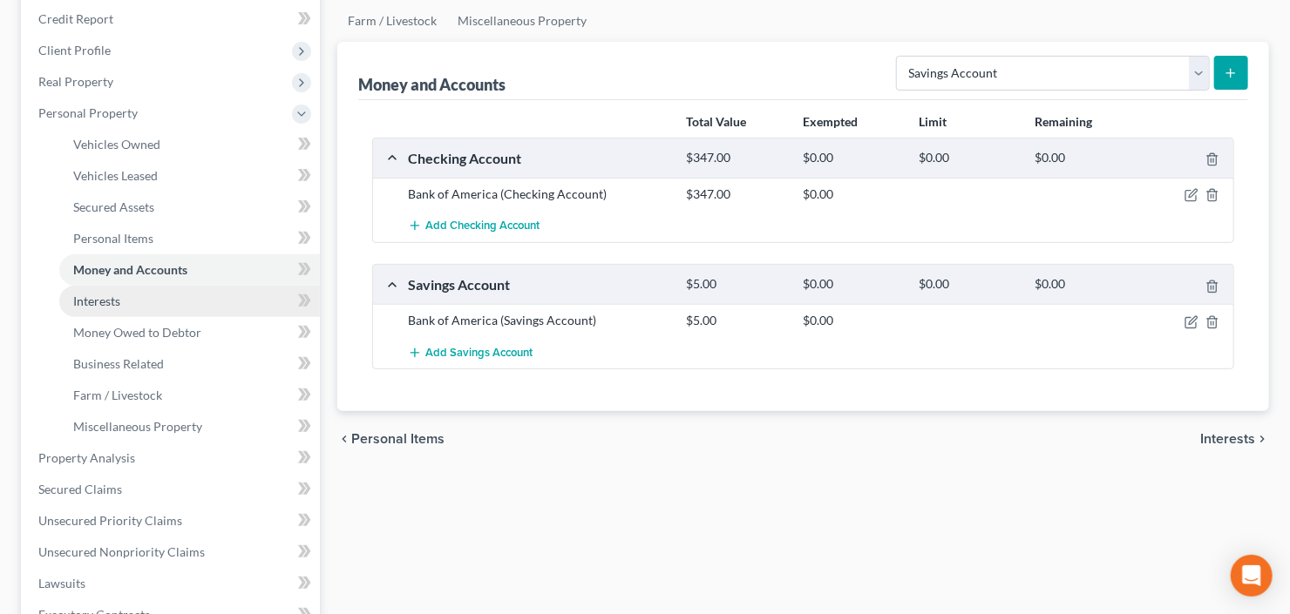
click at [124, 301] on link "Interests" at bounding box center [189, 301] width 261 height 31
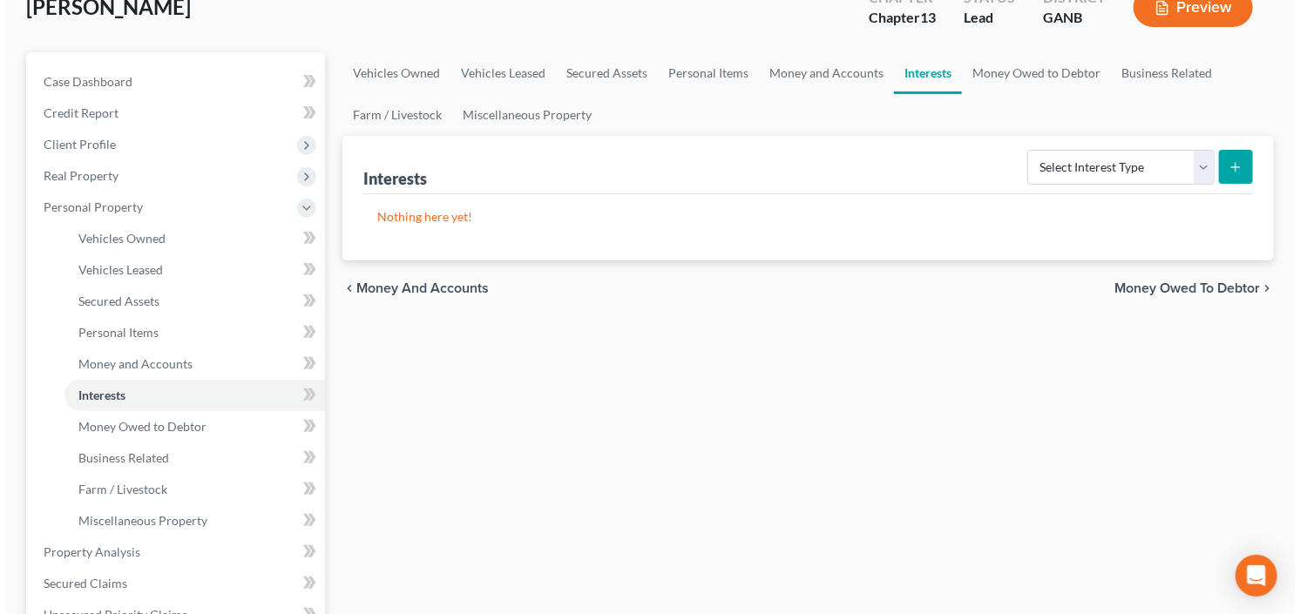
scroll to position [139, 0]
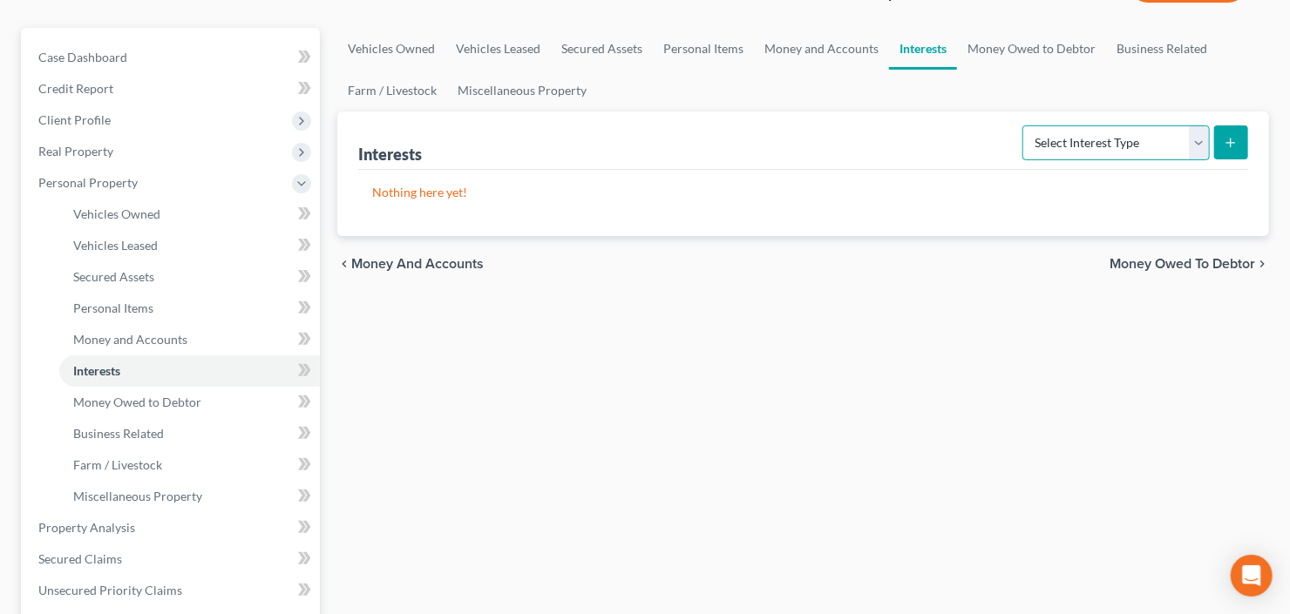
click at [1166, 144] on select "Select Interest Type 401K Annuity Bond Education IRA Government Bond Government…" at bounding box center [1115, 142] width 187 height 35
select select "401k"
click at [1025, 125] on select "Select Interest Type 401K Annuity Bond Education IRA Government Bond Government…" at bounding box center [1115, 142] width 187 height 35
click at [1228, 137] on icon "submit" at bounding box center [1230, 143] width 14 height 14
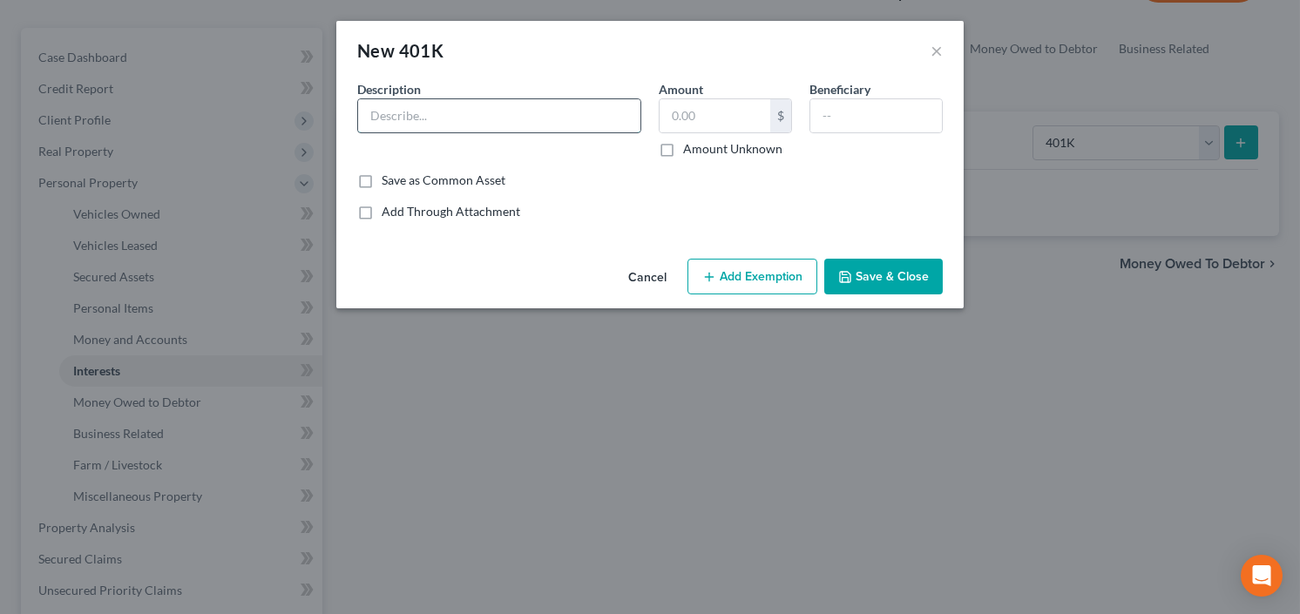
click at [493, 107] on input "text" at bounding box center [499, 115] width 282 height 33
type input "401k"
click at [766, 106] on input "text" at bounding box center [715, 115] width 111 height 33
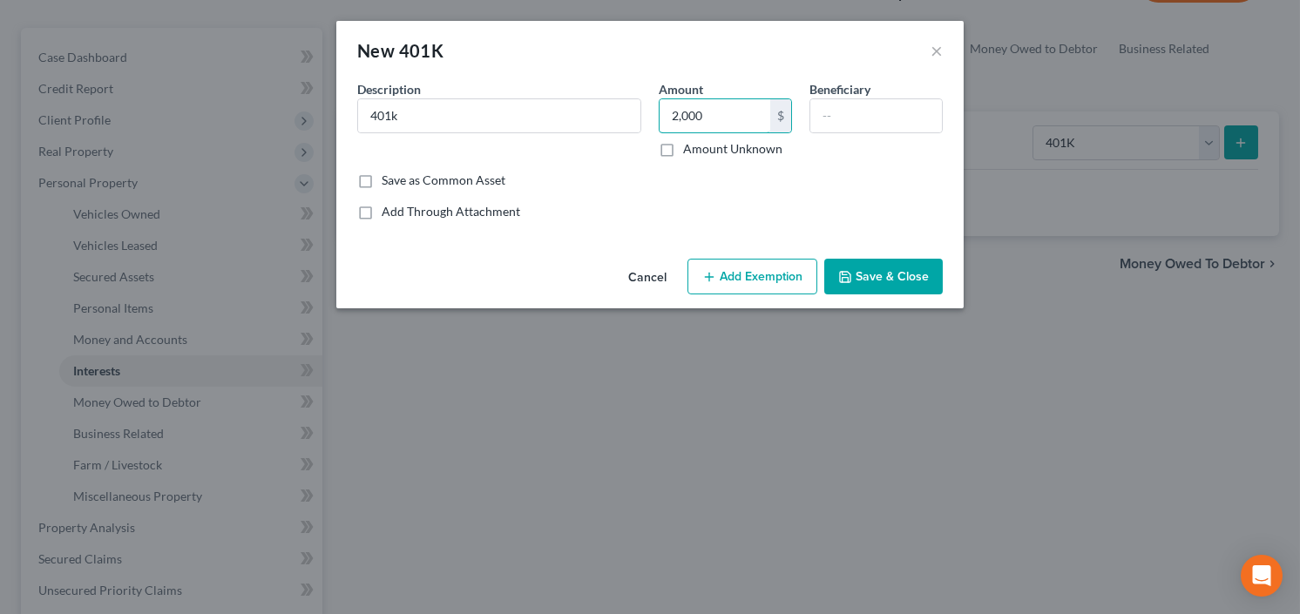
type input "2,000"
click at [744, 283] on button "Add Exemption" at bounding box center [752, 277] width 130 height 37
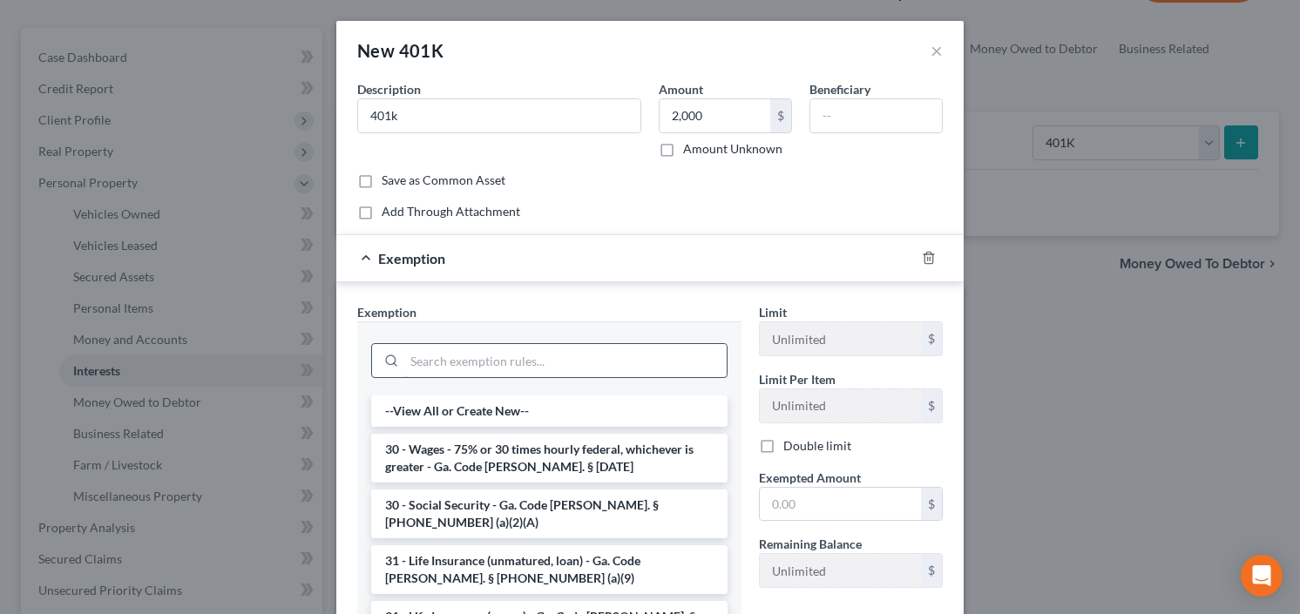
click at [452, 368] on input "search" at bounding box center [565, 360] width 322 height 33
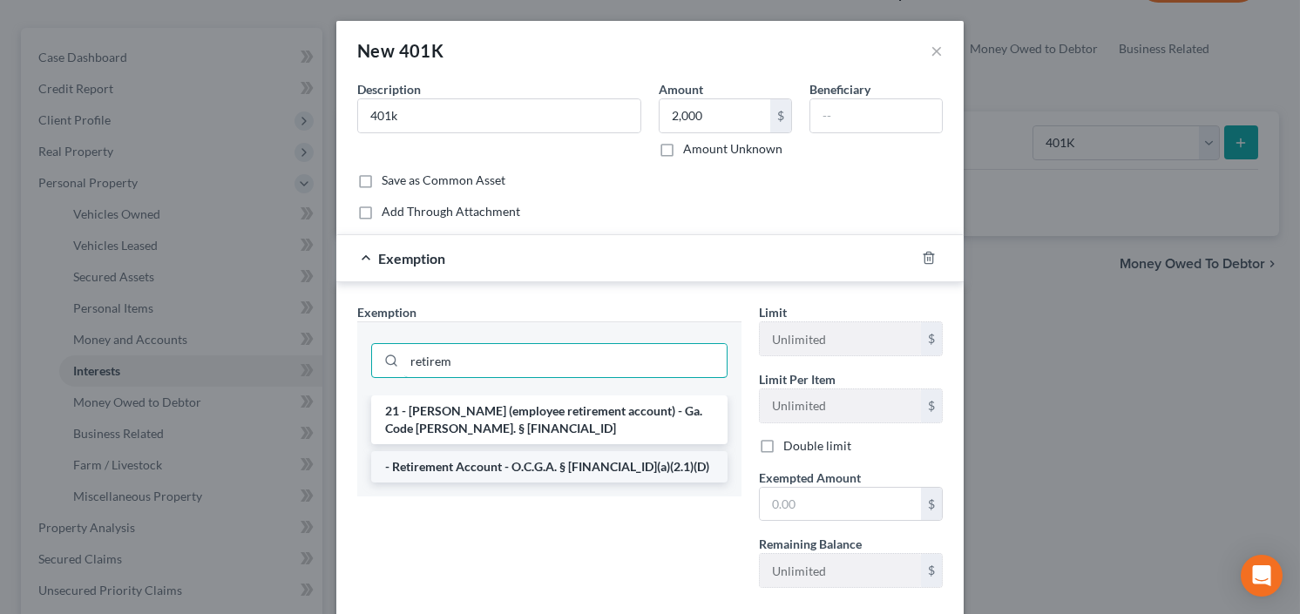
type input "retirem"
click at [532, 471] on li "- Retirement Account - O.C.G.A. § 44-13-100(a)(2.1)(D)" at bounding box center [549, 466] width 356 height 31
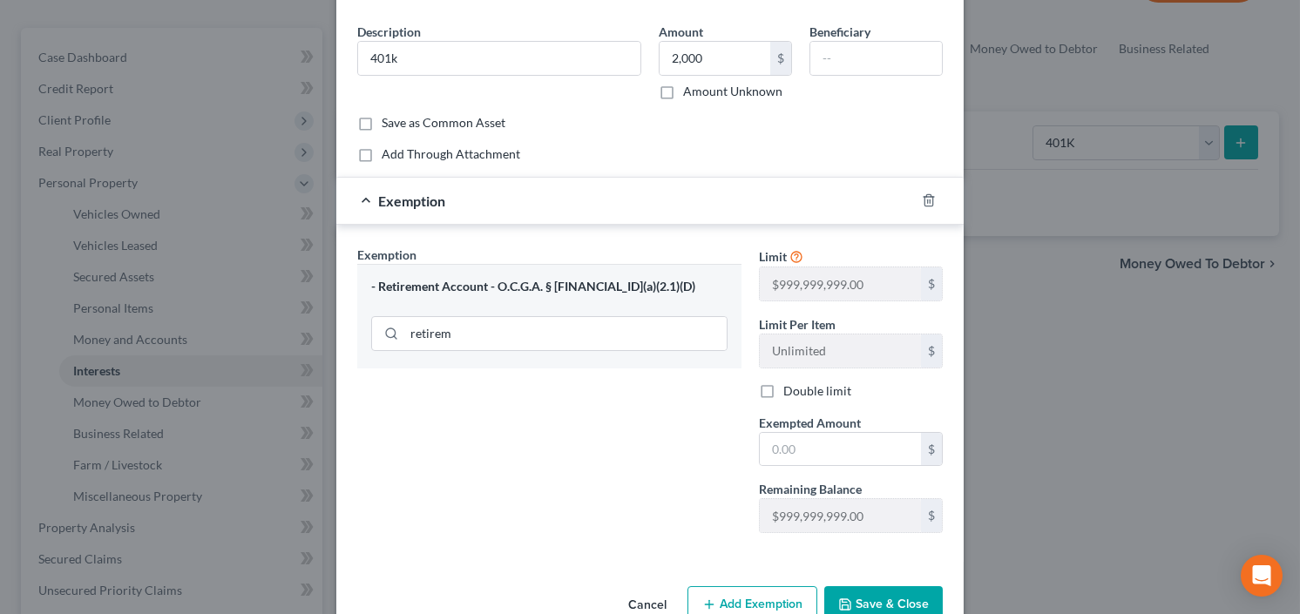
scroll to position [98, 0]
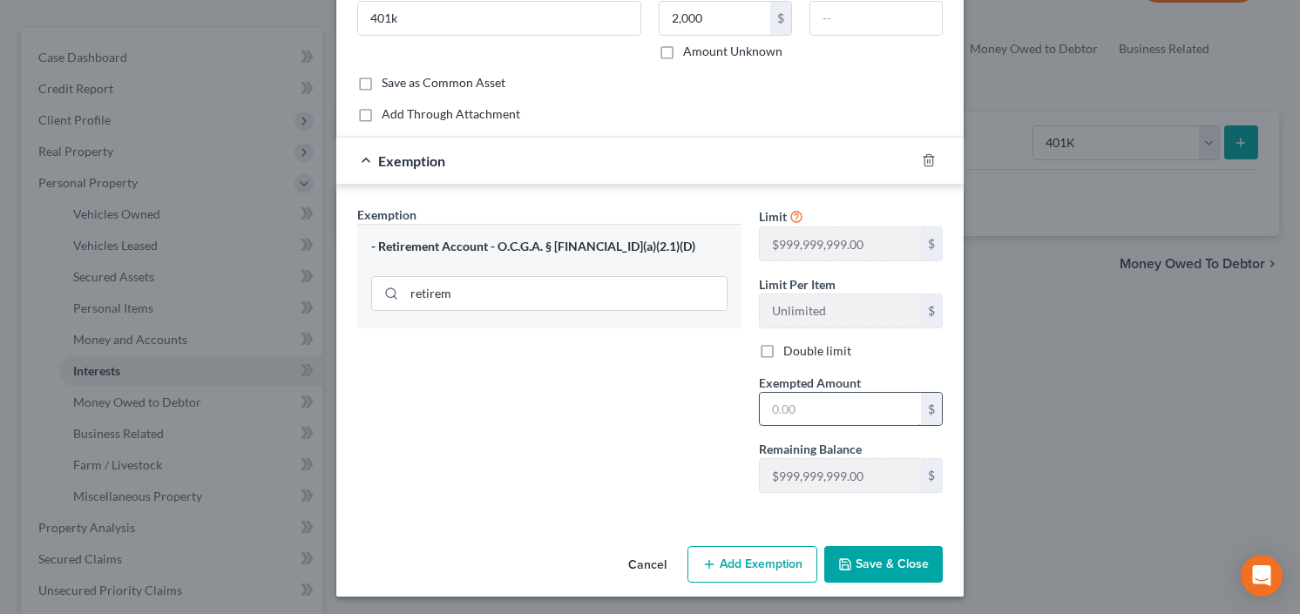
click at [811, 406] on input "text" at bounding box center [840, 409] width 161 height 33
type input "2,000.00"
click at [866, 552] on button "Save & Close" at bounding box center [883, 564] width 119 height 37
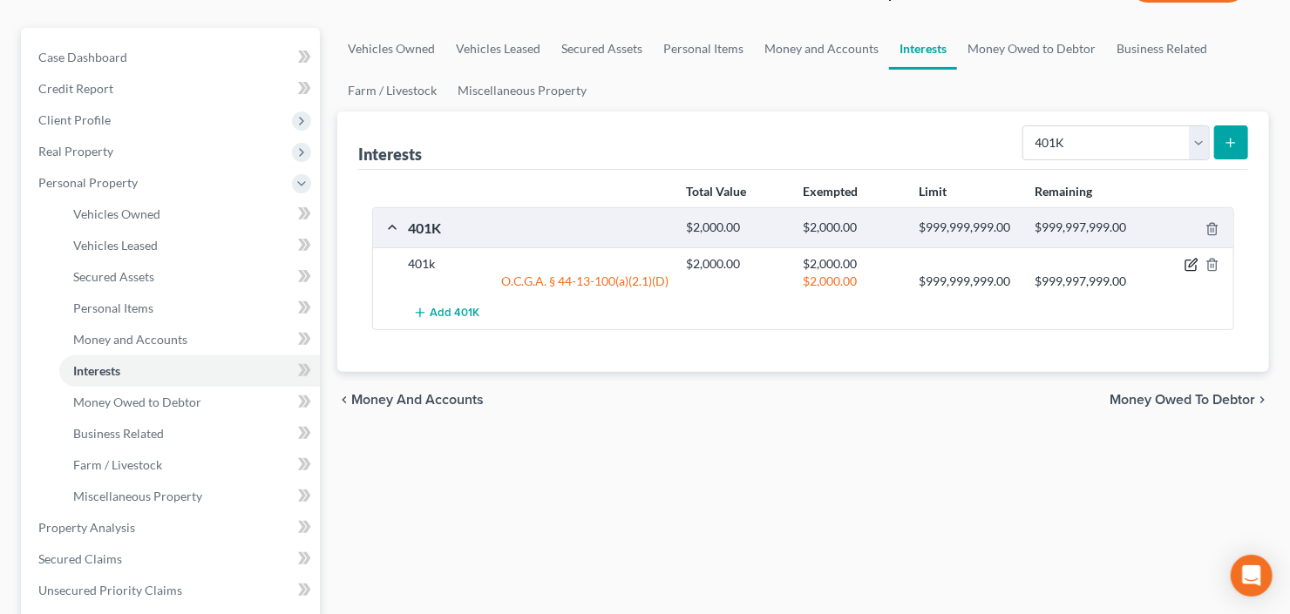
click at [1185, 263] on icon "button" at bounding box center [1190, 266] width 10 height 10
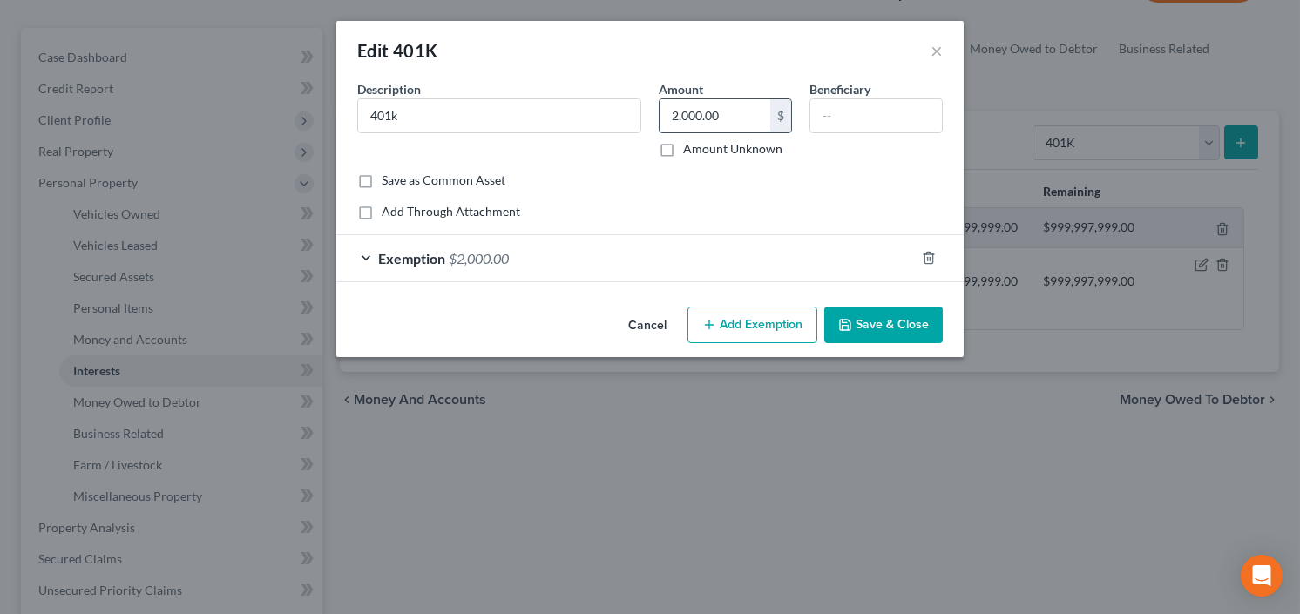
click at [721, 116] on input "2,000.00" at bounding box center [715, 115] width 111 height 33
type input "2,118.63"
click at [708, 329] on icon "button" at bounding box center [709, 325] width 14 height 14
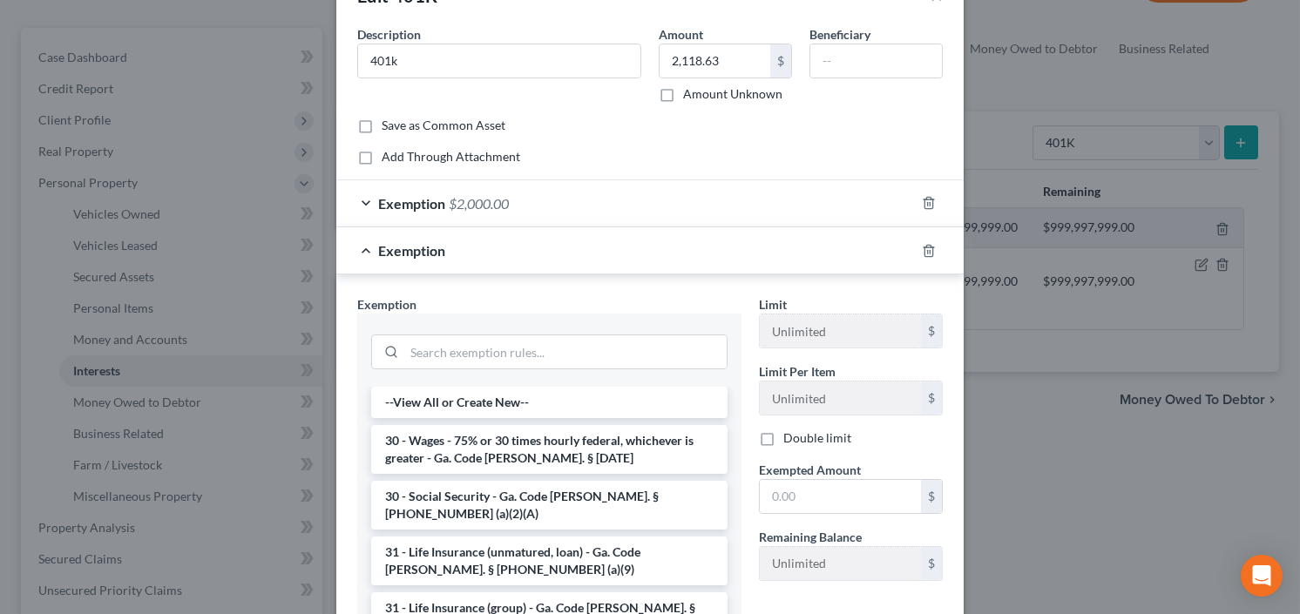
scroll to position [139, 0]
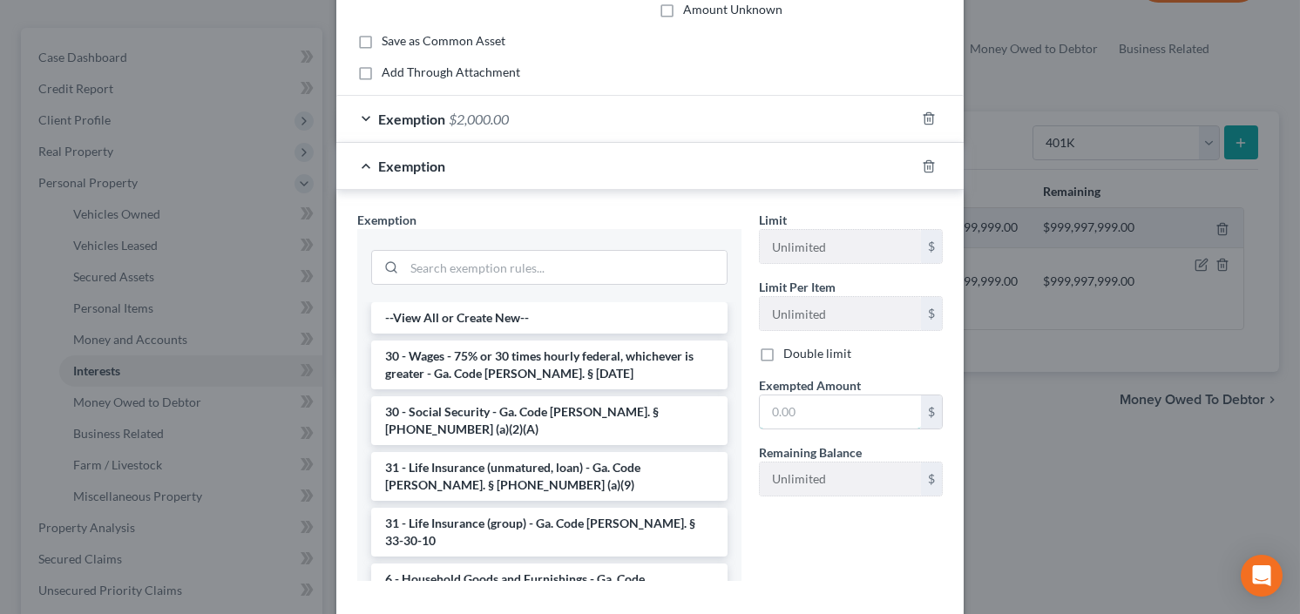
drag, startPoint x: 830, startPoint y: 401, endPoint x: 827, endPoint y: 385, distance: 16.1
click at [830, 401] on input "text" at bounding box center [840, 412] width 161 height 33
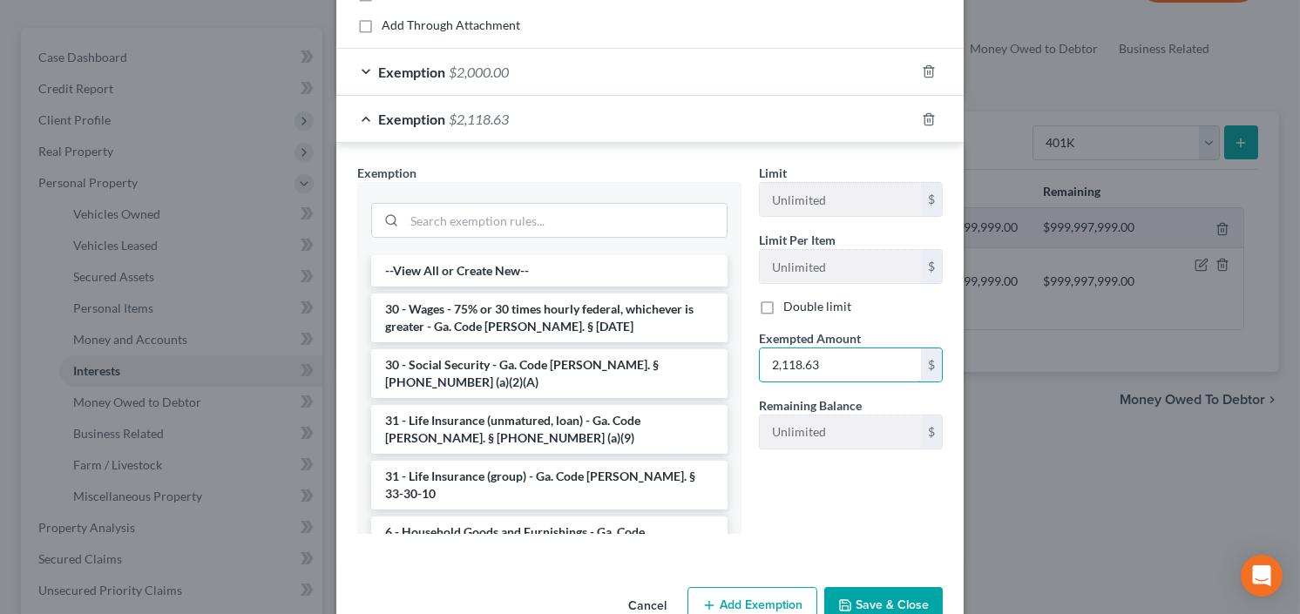
scroll to position [228, 0]
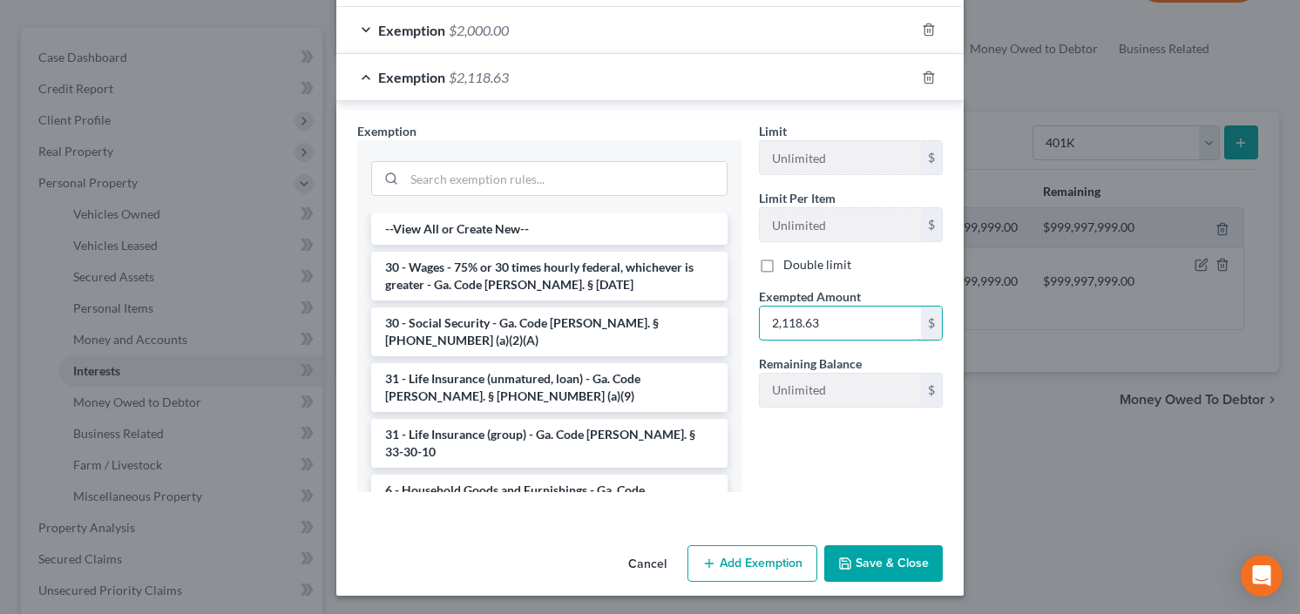
type input "2,118.63"
click at [867, 560] on button "Save & Close" at bounding box center [883, 563] width 119 height 37
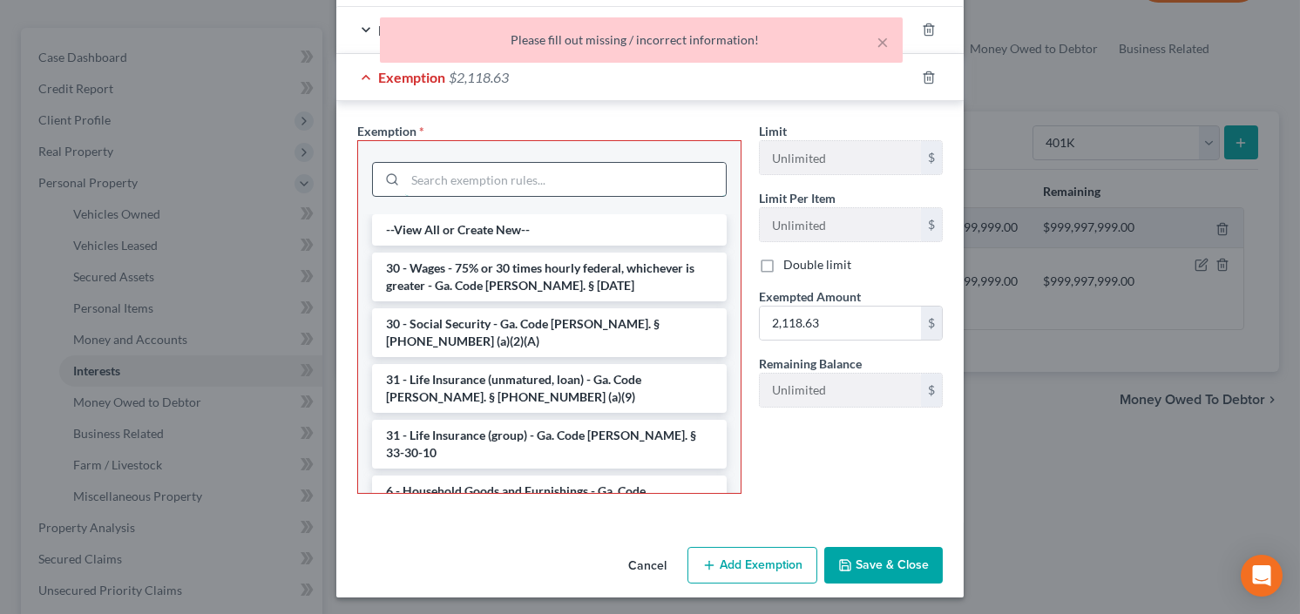
click at [478, 182] on input "search" at bounding box center [565, 179] width 321 height 33
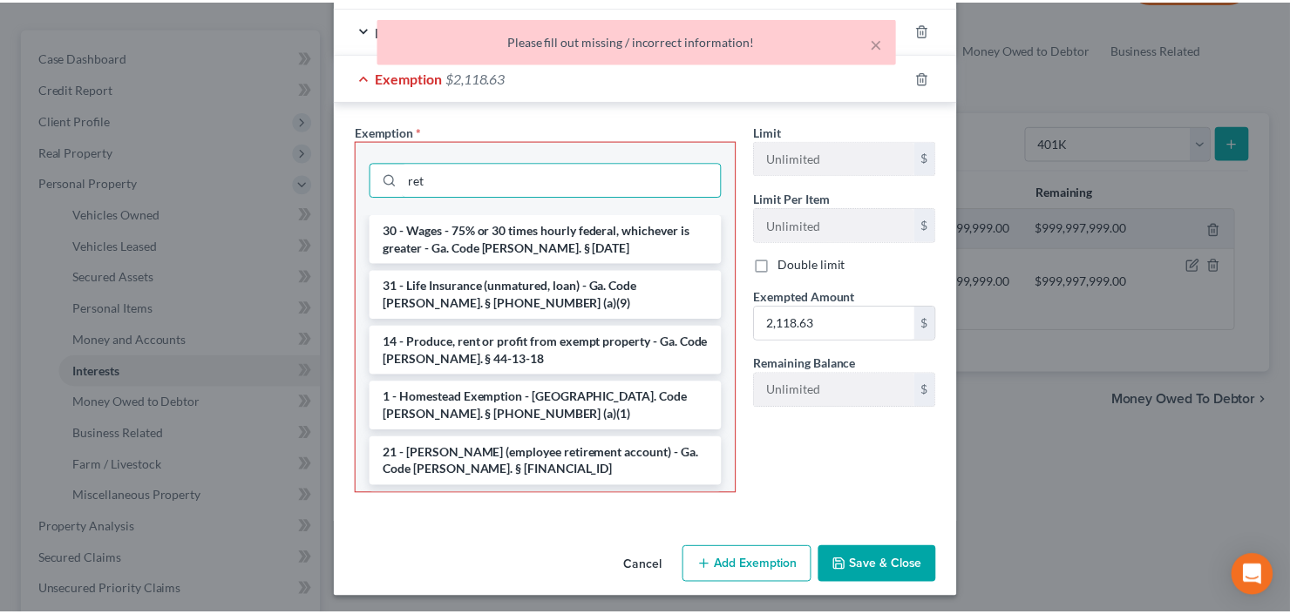
scroll to position [142, 0]
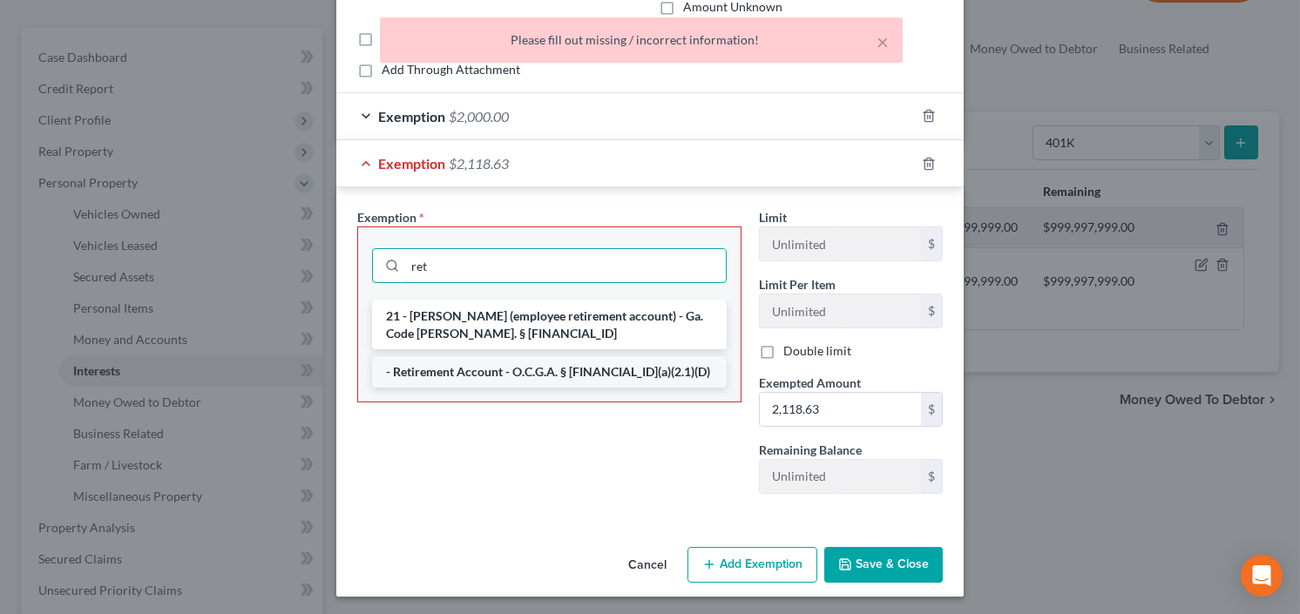
type input "ret"
click at [503, 370] on li "- Retirement Account - O.C.G.A. § 44-13-100(a)(2.1)(D)" at bounding box center [549, 371] width 355 height 31
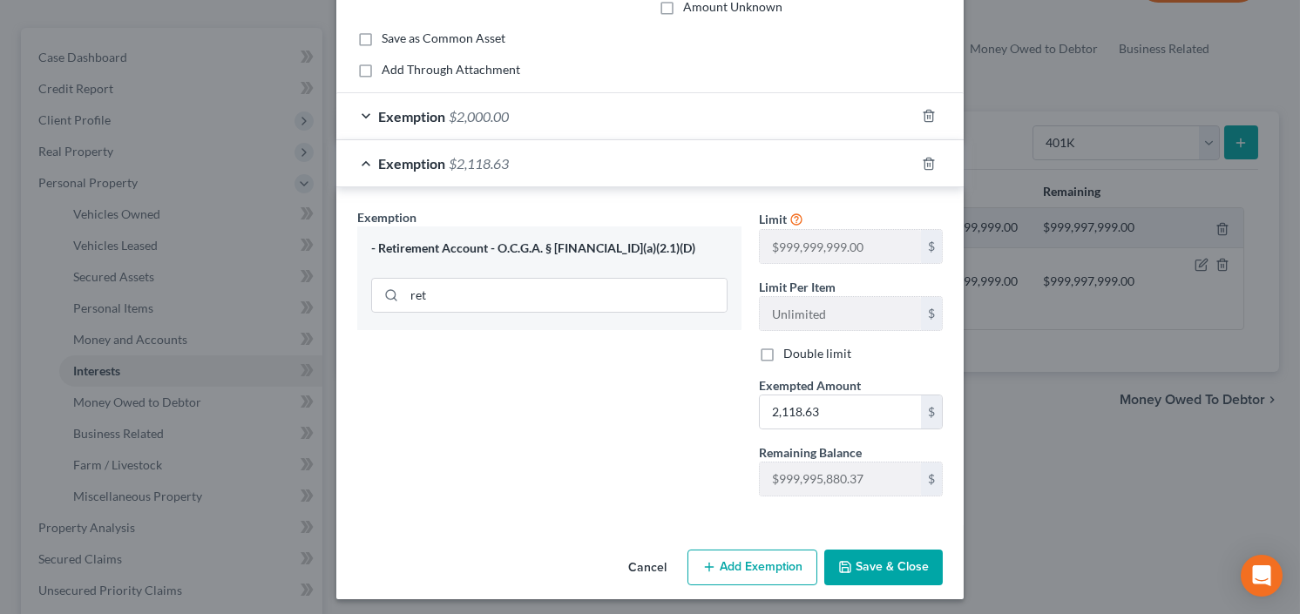
click at [869, 550] on button "Save & Close" at bounding box center [883, 568] width 119 height 37
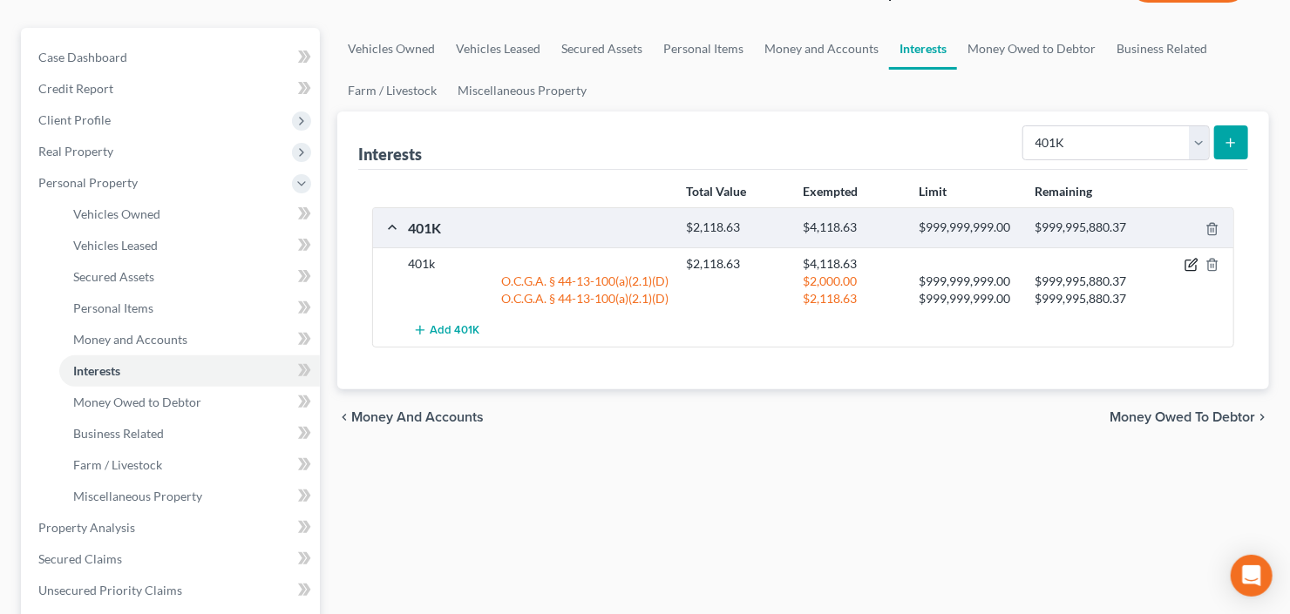
click at [1188, 264] on icon "button" at bounding box center [1191, 265] width 14 height 14
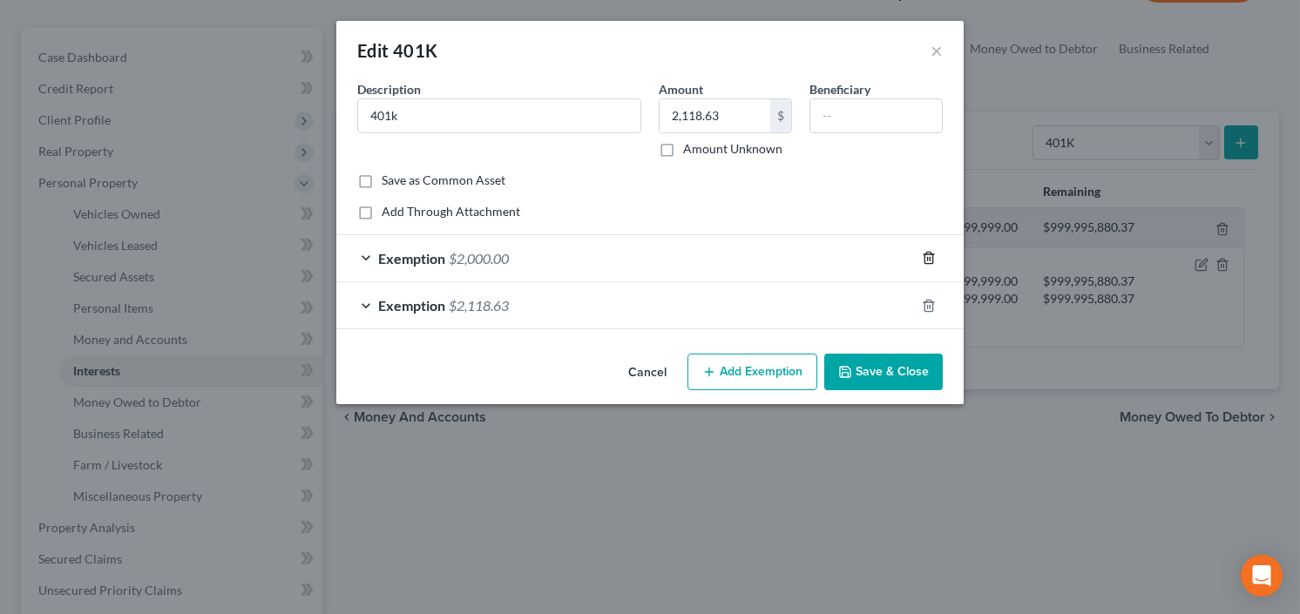
click at [931, 253] on icon "button" at bounding box center [929, 258] width 8 height 11
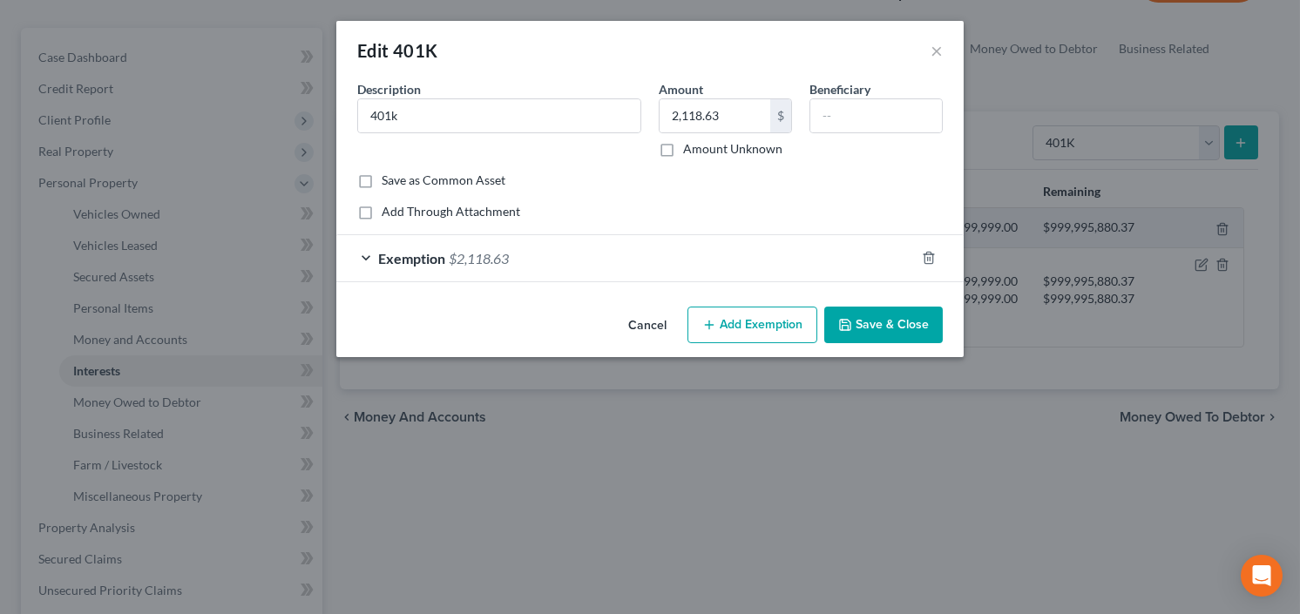
click at [892, 334] on button "Save & Close" at bounding box center [883, 325] width 119 height 37
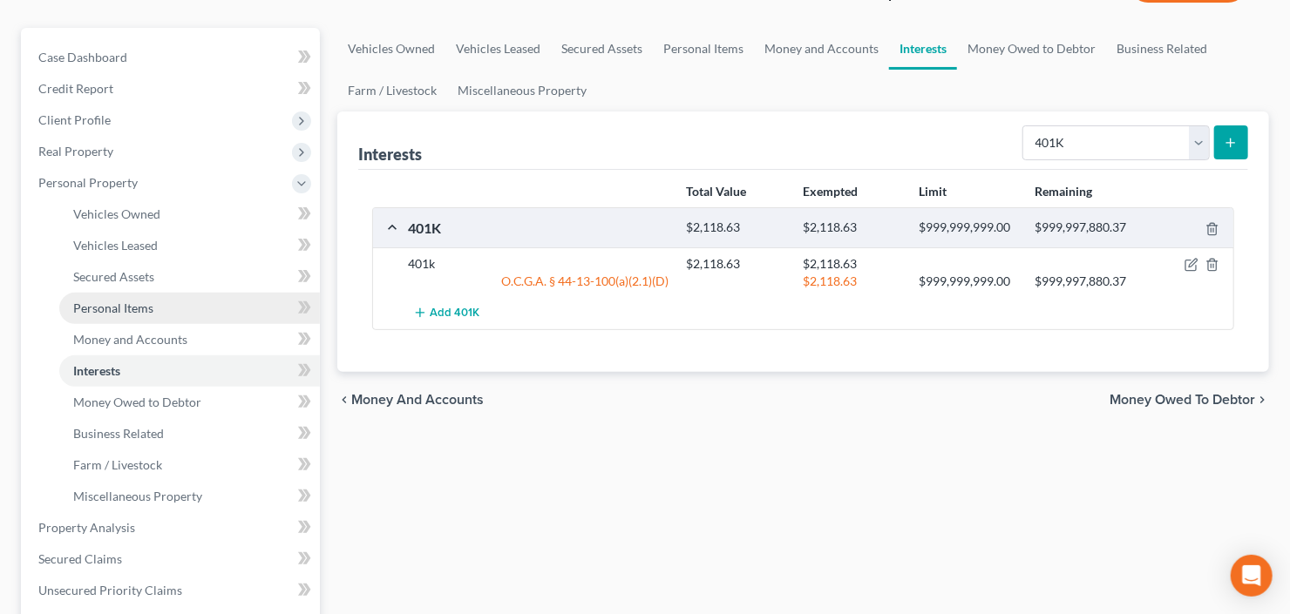
drag, startPoint x: 139, startPoint y: 309, endPoint x: 151, endPoint y: 309, distance: 11.3
click at [139, 309] on span "Personal Items" at bounding box center [113, 308] width 80 height 15
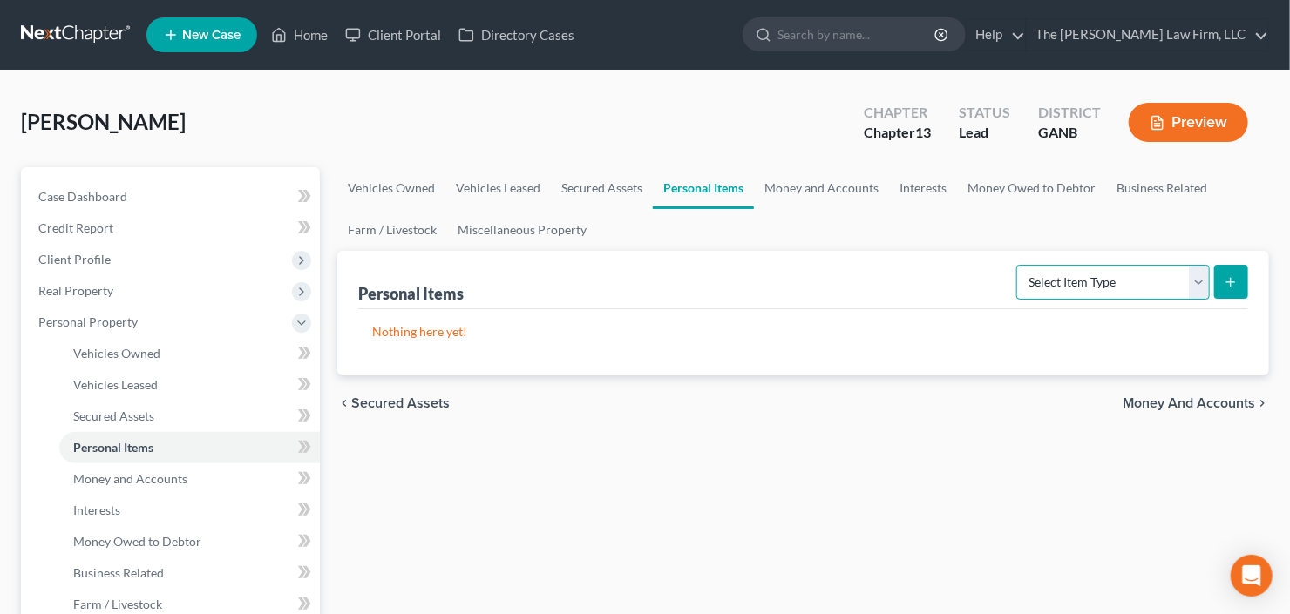
click at [1085, 277] on select "Select Item Type Clothing Collectibles Of Value Electronics Firearms Household …" at bounding box center [1112, 282] width 193 height 35
select select "household_goods"
click at [1019, 265] on select "Select Item Type Clothing Collectibles Of Value Electronics Firearms Household …" at bounding box center [1112, 282] width 193 height 35
click at [1227, 277] on icon "submit" at bounding box center [1230, 282] width 14 height 14
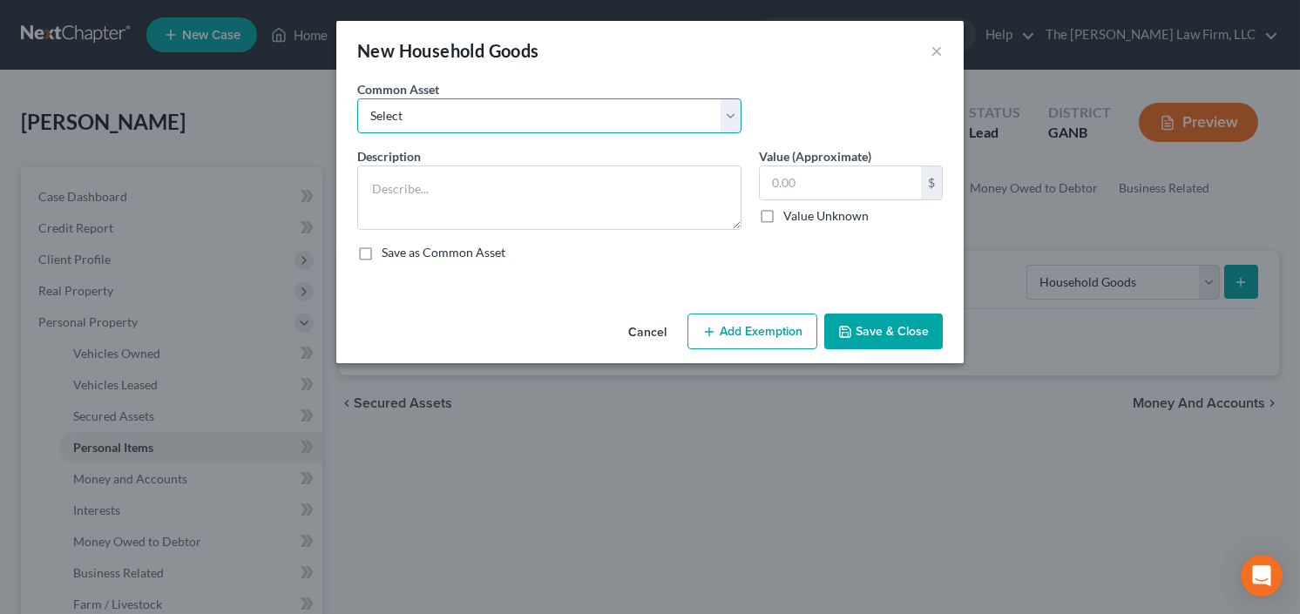
click at [558, 117] on select "Select All household goods and furniture All household goods and furniture All …" at bounding box center [549, 115] width 384 height 35
select select "0"
click at [357, 98] on select "Select All household goods and furniture All household goods and furniture All …" at bounding box center [549, 115] width 384 height 35
type textarea "All household goods and furniture"
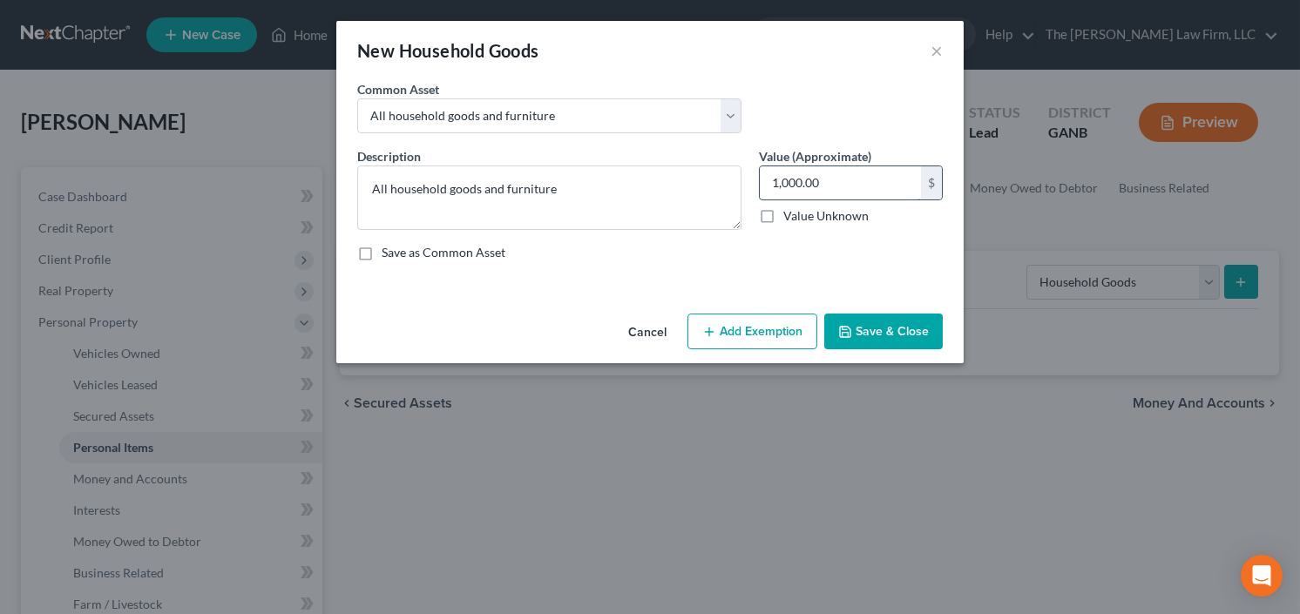
click at [870, 186] on input "1,000.00" at bounding box center [840, 182] width 161 height 33
type input "2,000"
click at [760, 334] on button "Add Exemption" at bounding box center [752, 332] width 130 height 37
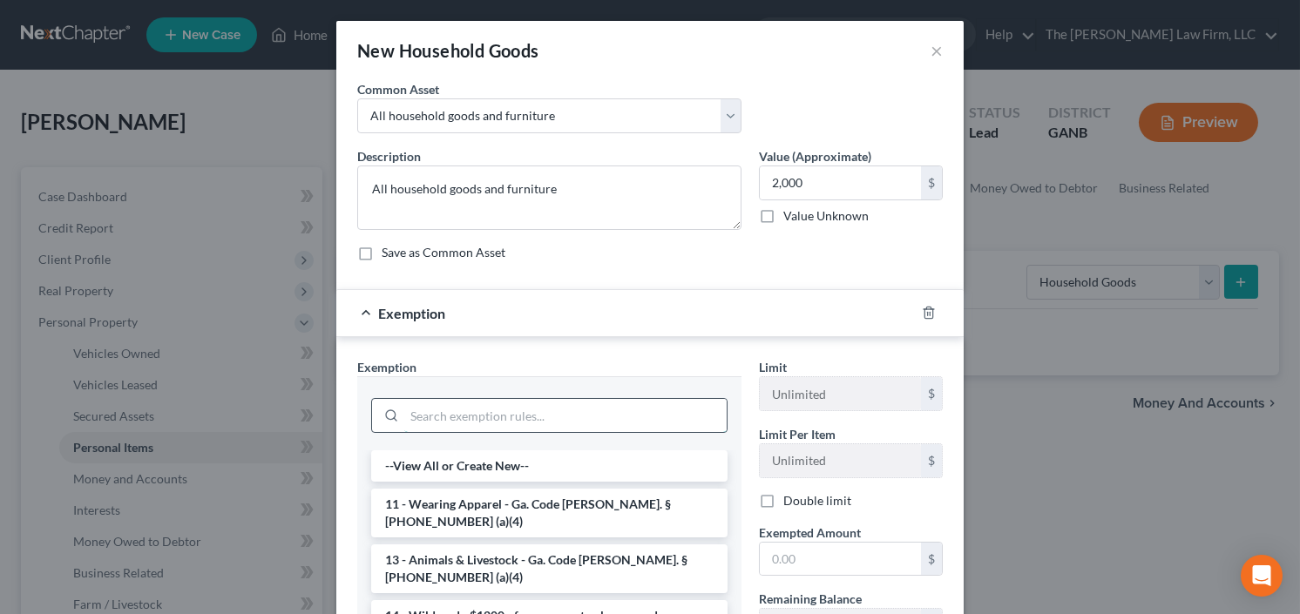
click at [474, 419] on input "search" at bounding box center [565, 415] width 322 height 33
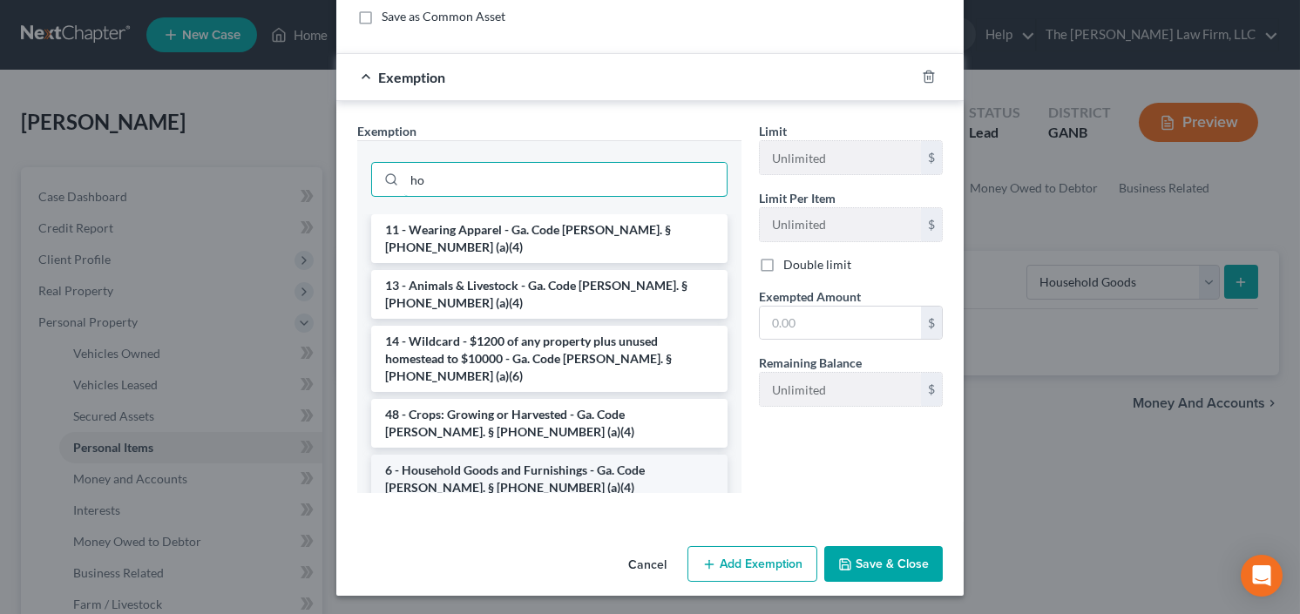
type input "ho"
click at [507, 455] on li "6 - Household Goods and Furnishings - Ga. Code Ann. § 44-13-100 (a)(4)" at bounding box center [549, 479] width 356 height 49
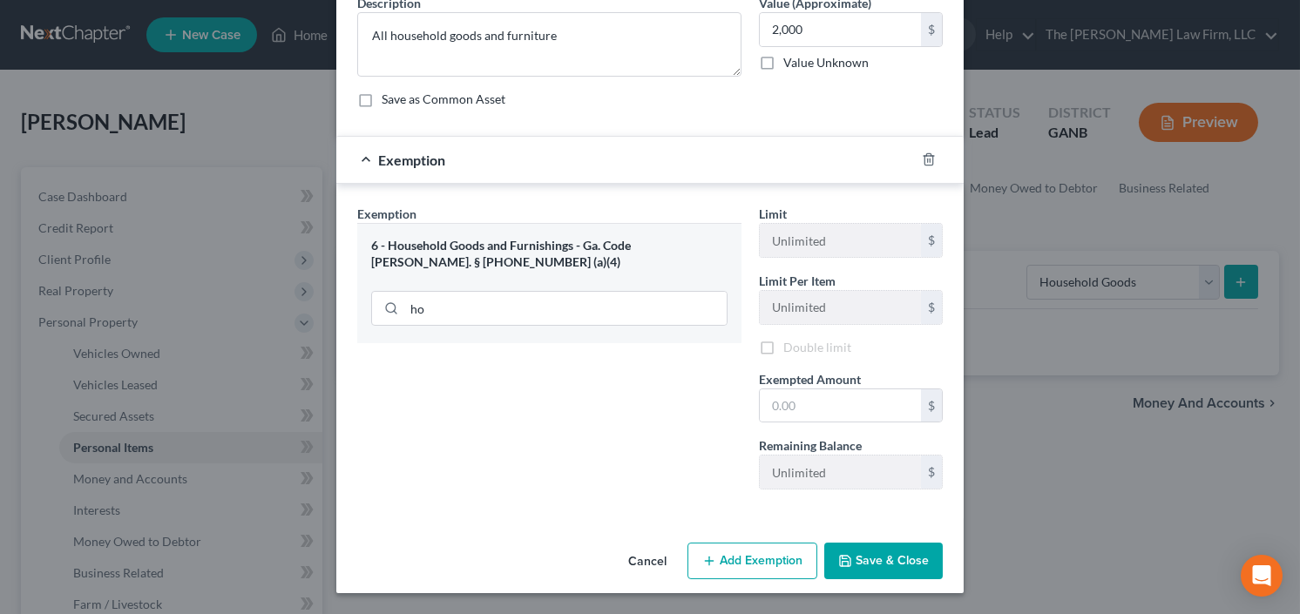
scroll to position [152, 0]
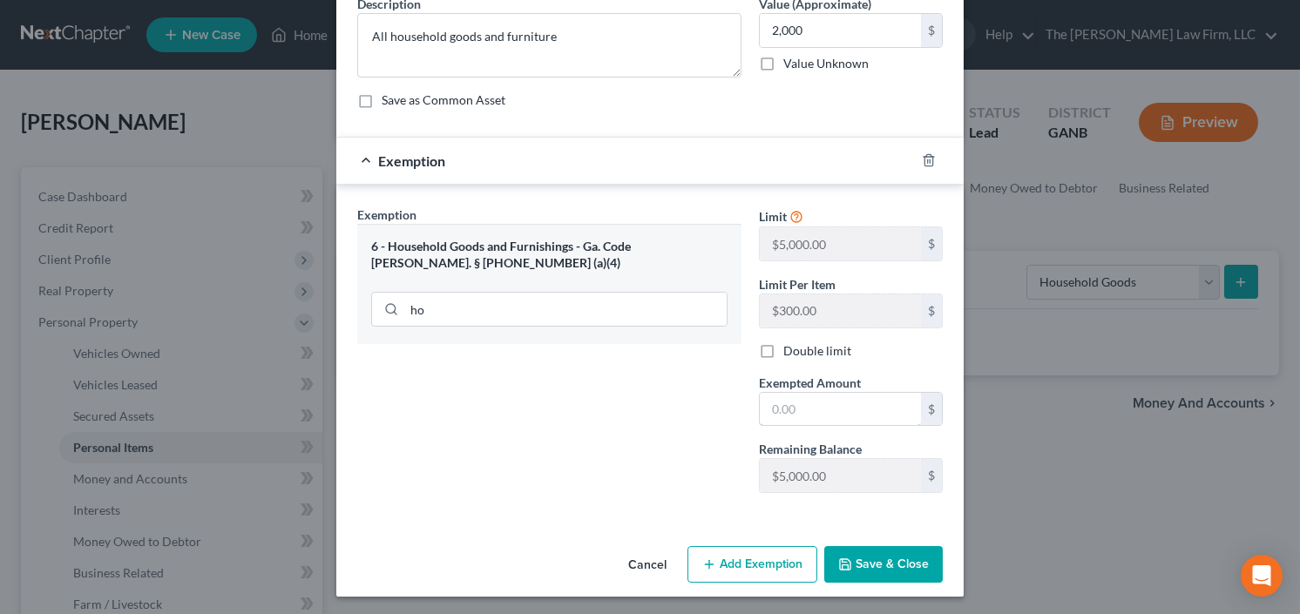
drag, startPoint x: 795, startPoint y: 394, endPoint x: 772, endPoint y: 380, distance: 26.6
click at [795, 394] on input "text" at bounding box center [840, 409] width 161 height 33
type input "2,000.00"
click at [858, 552] on button "Save & Close" at bounding box center [883, 564] width 119 height 37
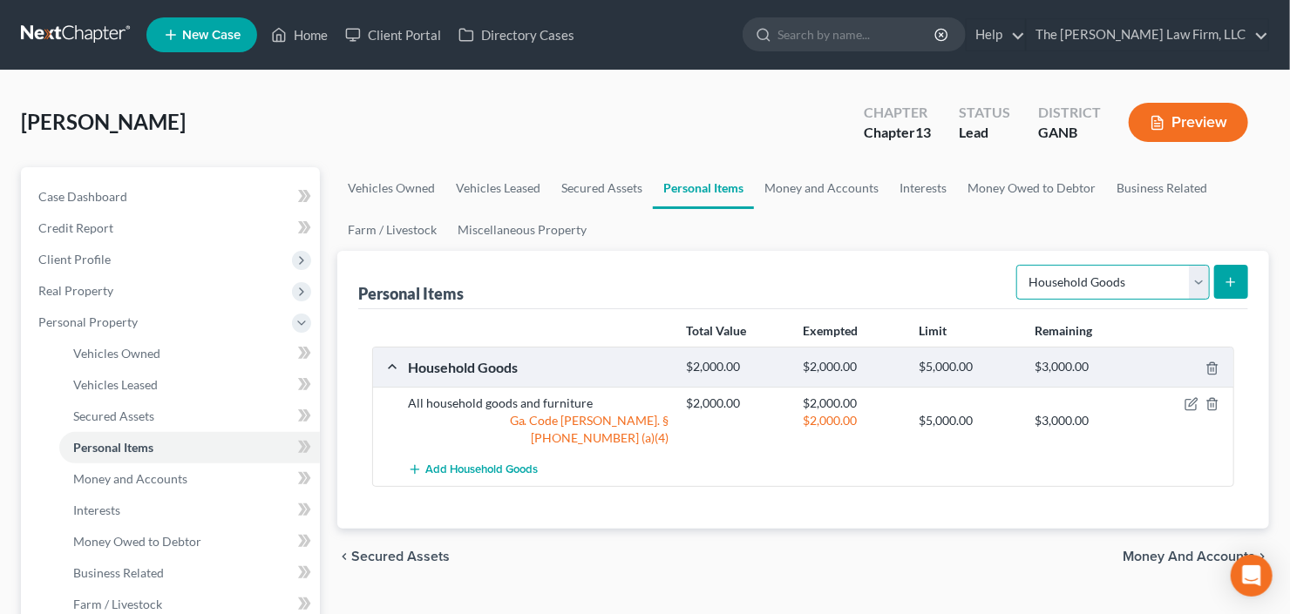
click at [1112, 283] on select "Select Item Type Clothing Collectibles Of Value Electronics Firearms Household …" at bounding box center [1112, 282] width 193 height 35
select select "electronics"
click at [1019, 265] on select "Select Item Type Clothing Collectibles Of Value Electronics Firearms Household …" at bounding box center [1112, 282] width 193 height 35
click at [1229, 275] on icon "submit" at bounding box center [1230, 282] width 14 height 14
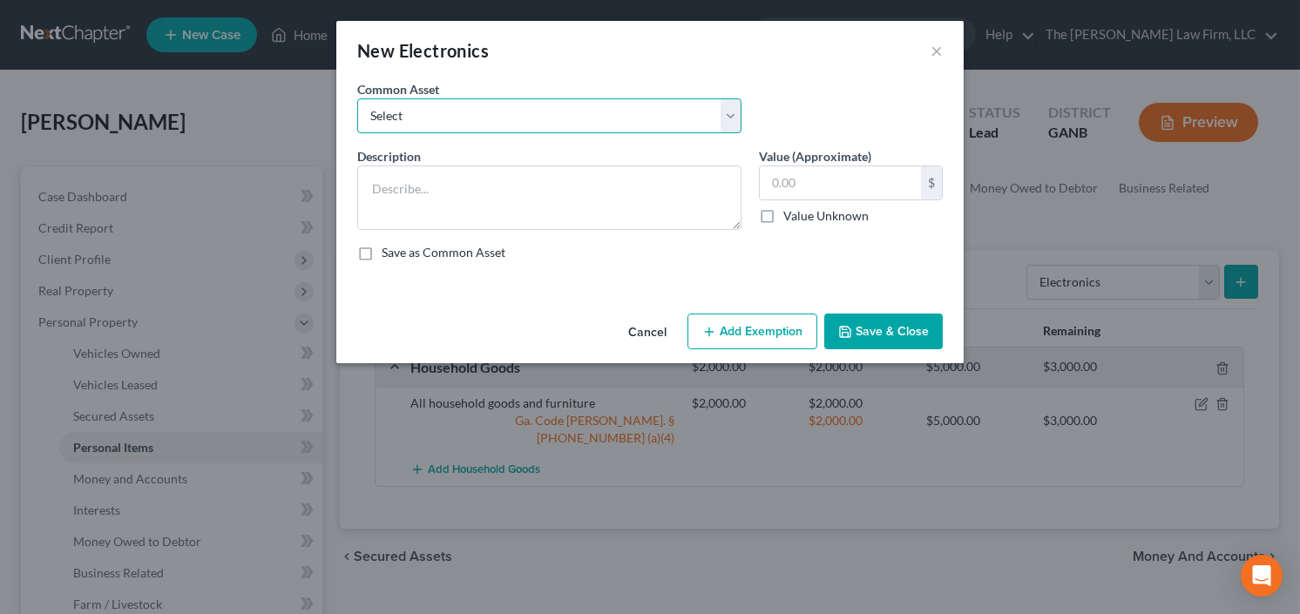
click at [504, 108] on select "Select All Electronics" at bounding box center [549, 115] width 384 height 35
select select "0"
click at [357, 98] on select "Select All Electronics" at bounding box center [549, 115] width 384 height 35
type textarea "All Electronics"
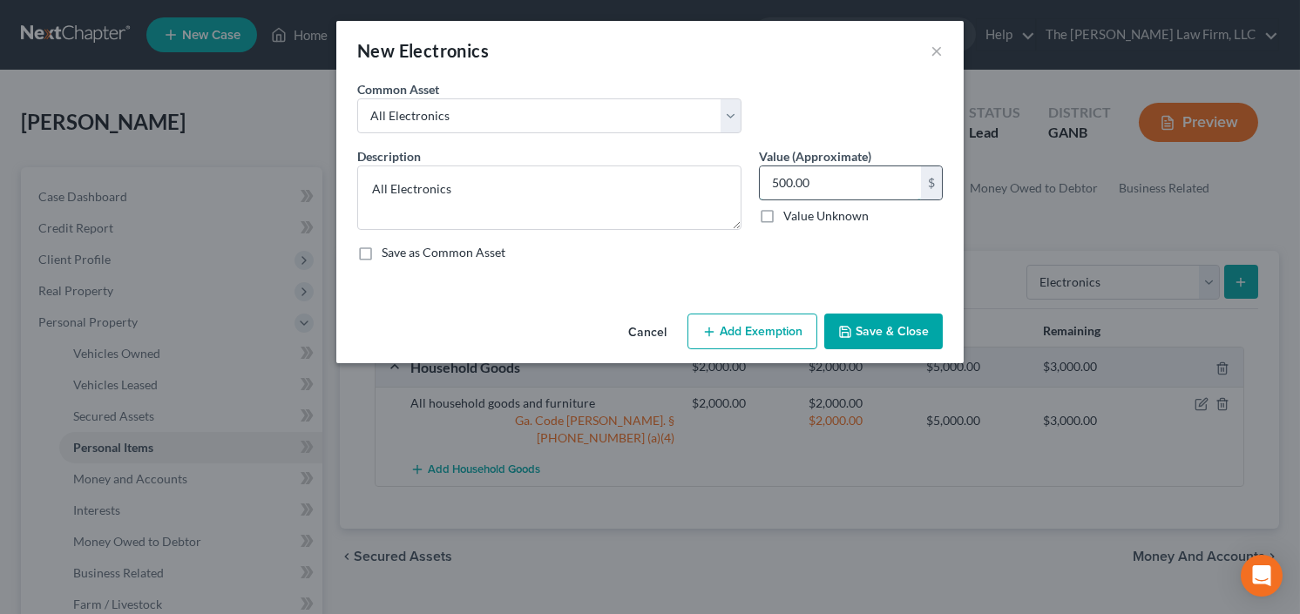
click at [835, 191] on input "500.00" at bounding box center [840, 182] width 161 height 33
type input "1,000"
click at [708, 334] on icon "button" at bounding box center [709, 332] width 14 height 14
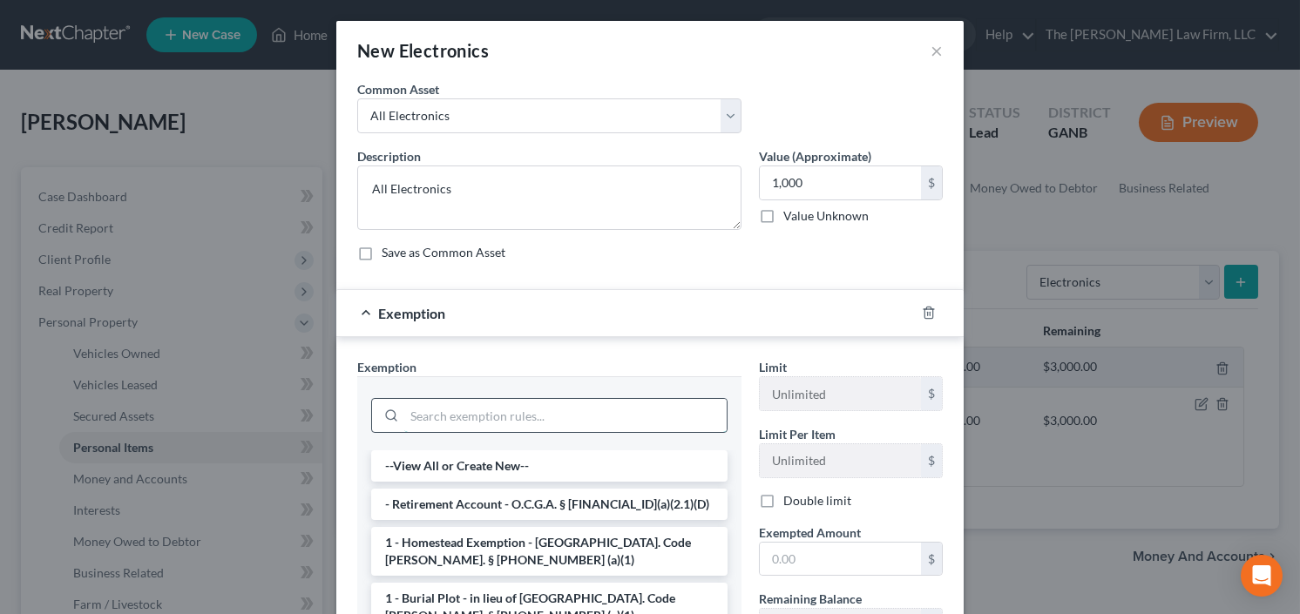
click at [569, 427] on input "search" at bounding box center [565, 415] width 322 height 33
click at [572, 406] on input "search" at bounding box center [565, 415] width 322 height 33
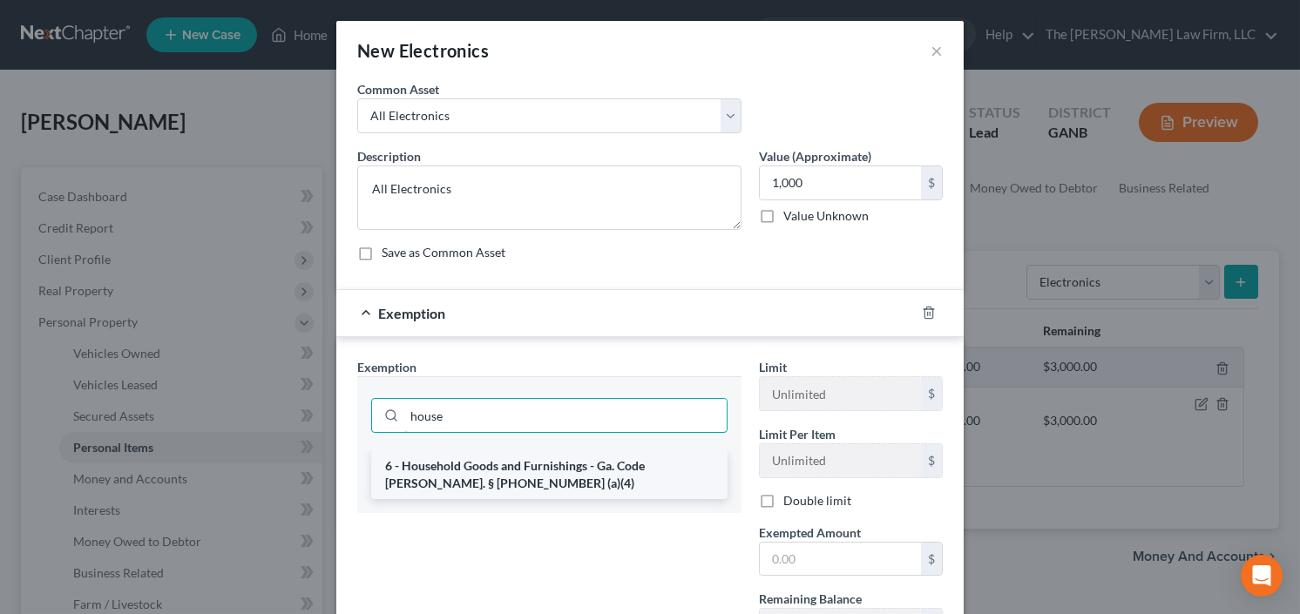
type input "house"
click at [541, 460] on li "6 - Household Goods and Furnishings - Ga. Code Ann. § 44-13-100 (a)(4)" at bounding box center [549, 474] width 356 height 49
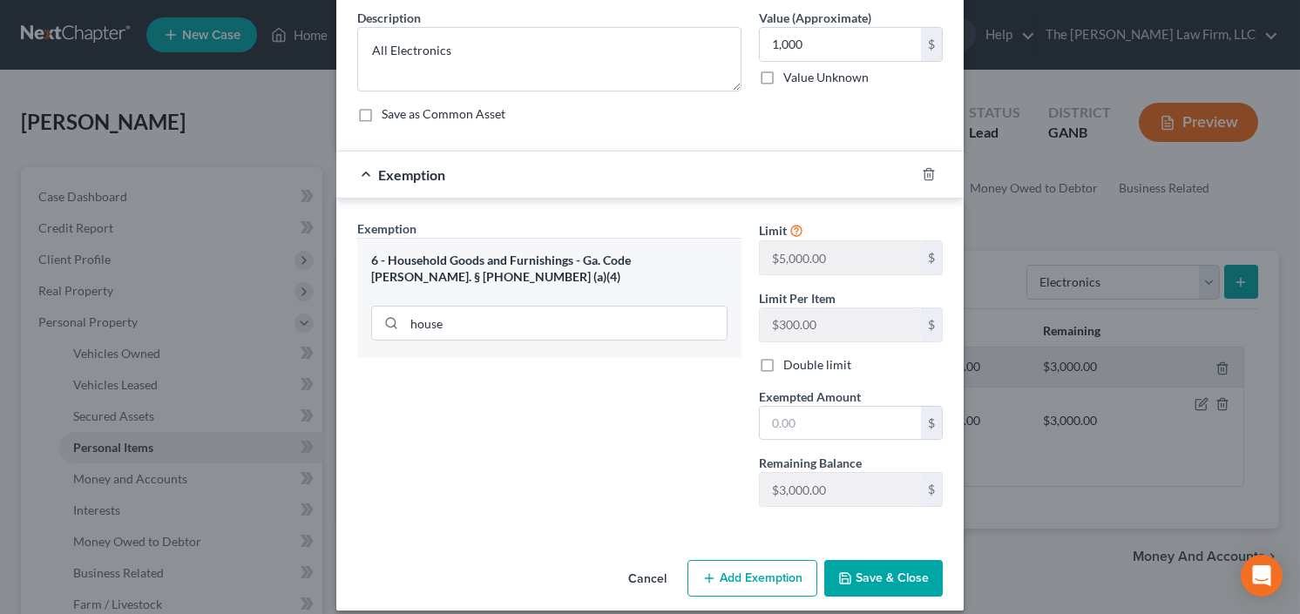
scroll to position [139, 0]
click at [827, 428] on input "text" at bounding box center [840, 422] width 161 height 33
type input "1,000.0"
drag, startPoint x: 852, startPoint y: 581, endPoint x: 862, endPoint y: 577, distance: 10.5
click at [853, 580] on button "Save & Close" at bounding box center [883, 577] width 119 height 37
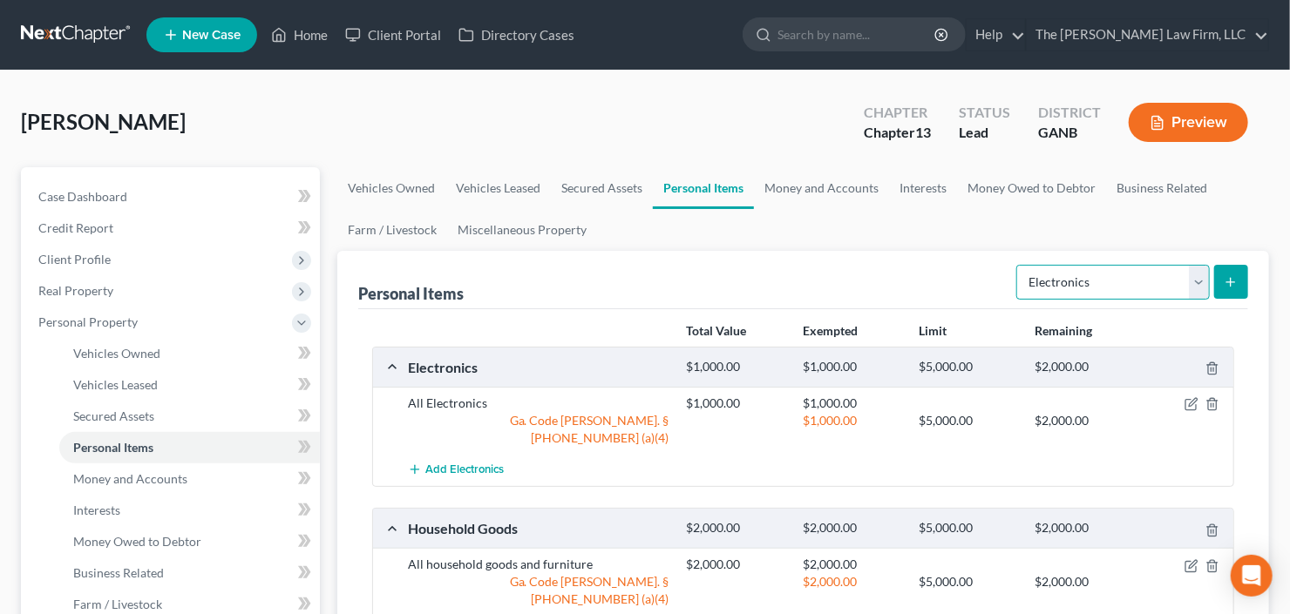
click at [1168, 267] on select "Select Item Type Clothing Collectibles Of Value Electronics Firearms Household …" at bounding box center [1112, 282] width 193 height 35
select select "clothing"
click at [1019, 265] on select "Select Item Type Clothing Collectibles Of Value Electronics Firearms Household …" at bounding box center [1112, 282] width 193 height 35
click at [1236, 275] on icon "submit" at bounding box center [1230, 282] width 14 height 14
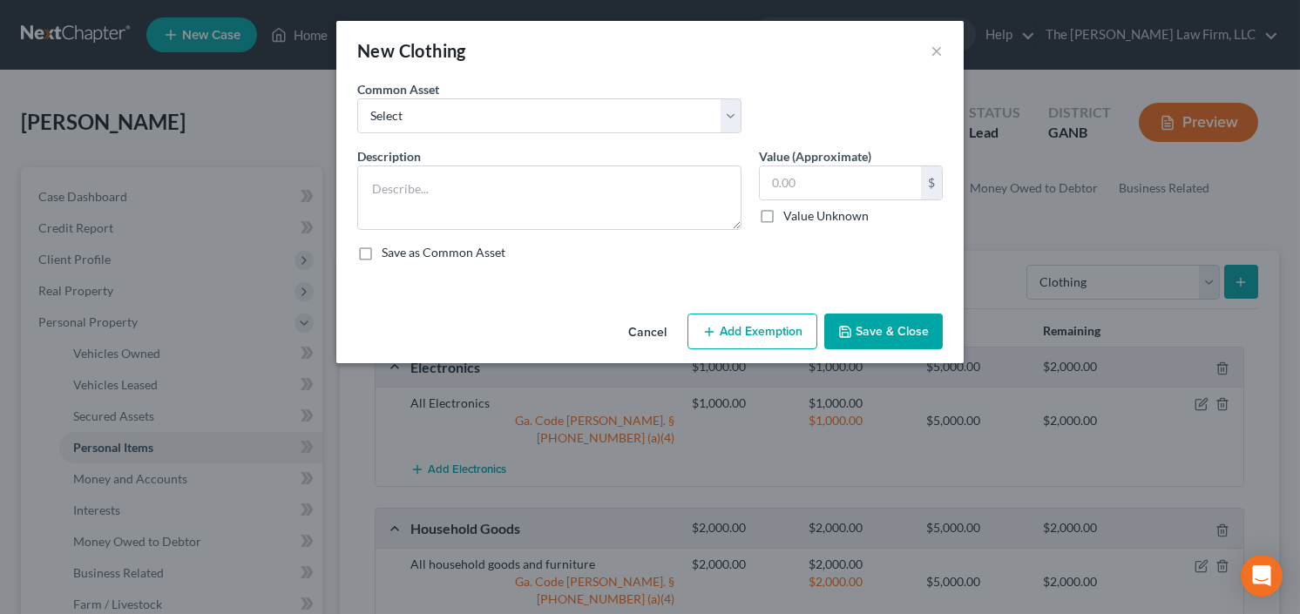
click at [521, 132] on div "Common Asset Select All clothing and shoes All clothing and shoes All clothing …" at bounding box center [650, 113] width 603 height 67
click at [525, 128] on select "Select All clothing and shoes All clothing and shoes All clothing and shoes" at bounding box center [549, 115] width 384 height 35
select select "0"
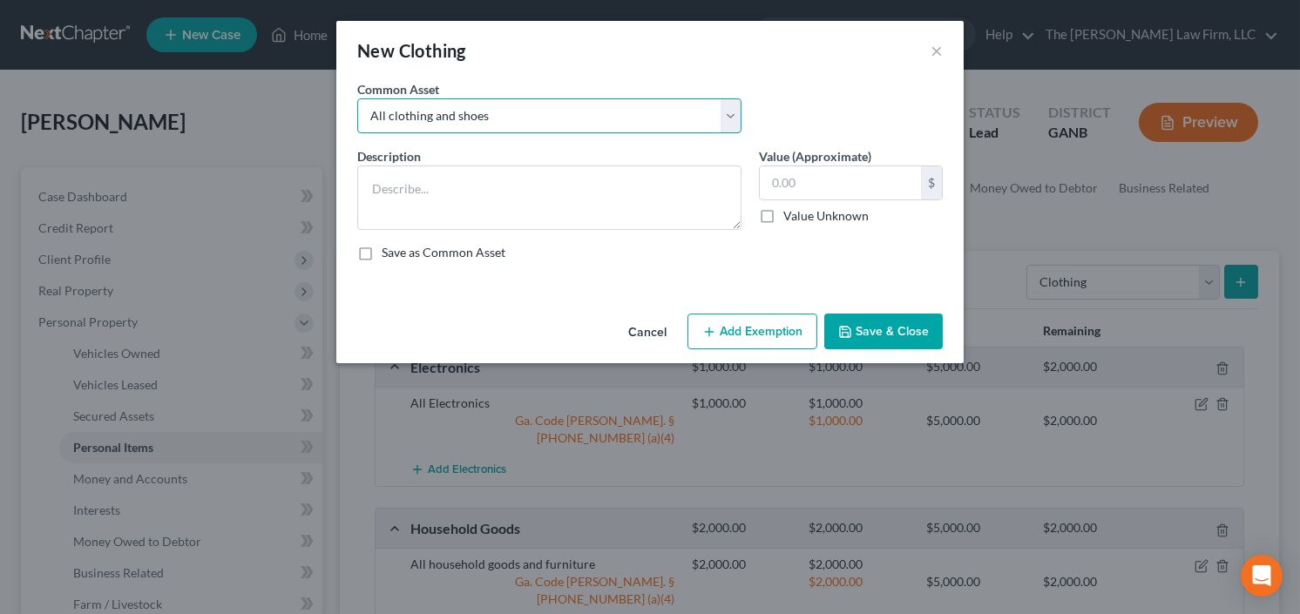
click at [357, 98] on select "Select All clothing and shoes All clothing and shoes All clothing and shoes" at bounding box center [549, 115] width 384 height 35
type textarea "All clothing and shoes"
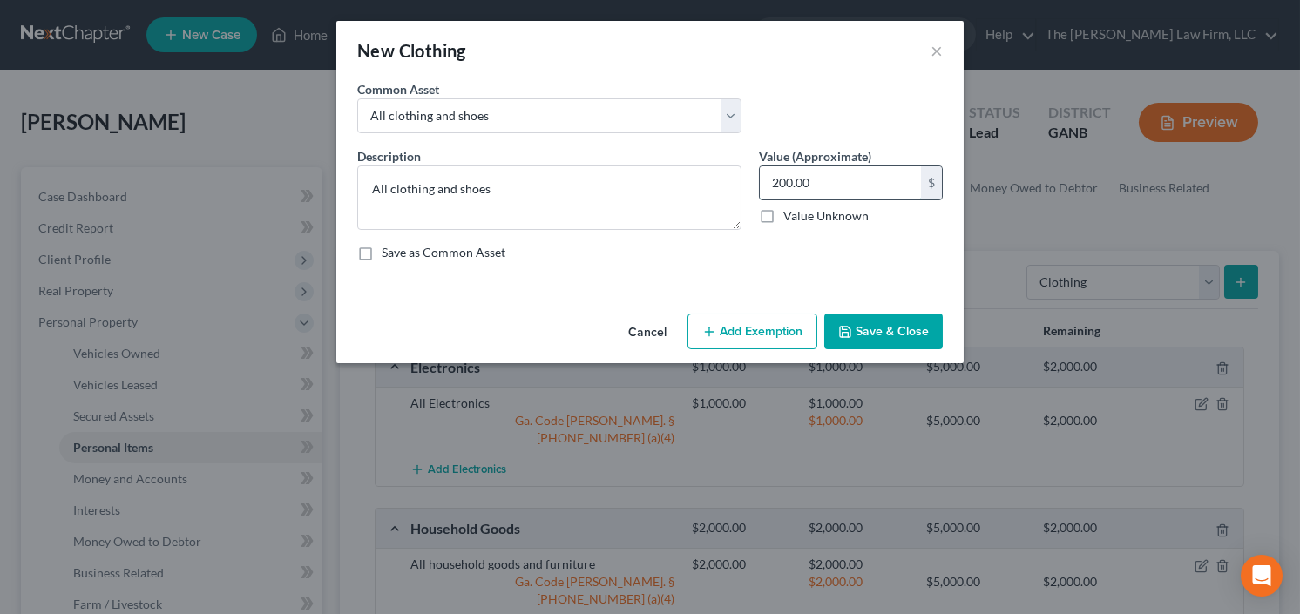
click at [877, 167] on input "200.00" at bounding box center [840, 182] width 161 height 33
type input "500"
click at [906, 336] on button "Save & Close" at bounding box center [883, 332] width 119 height 37
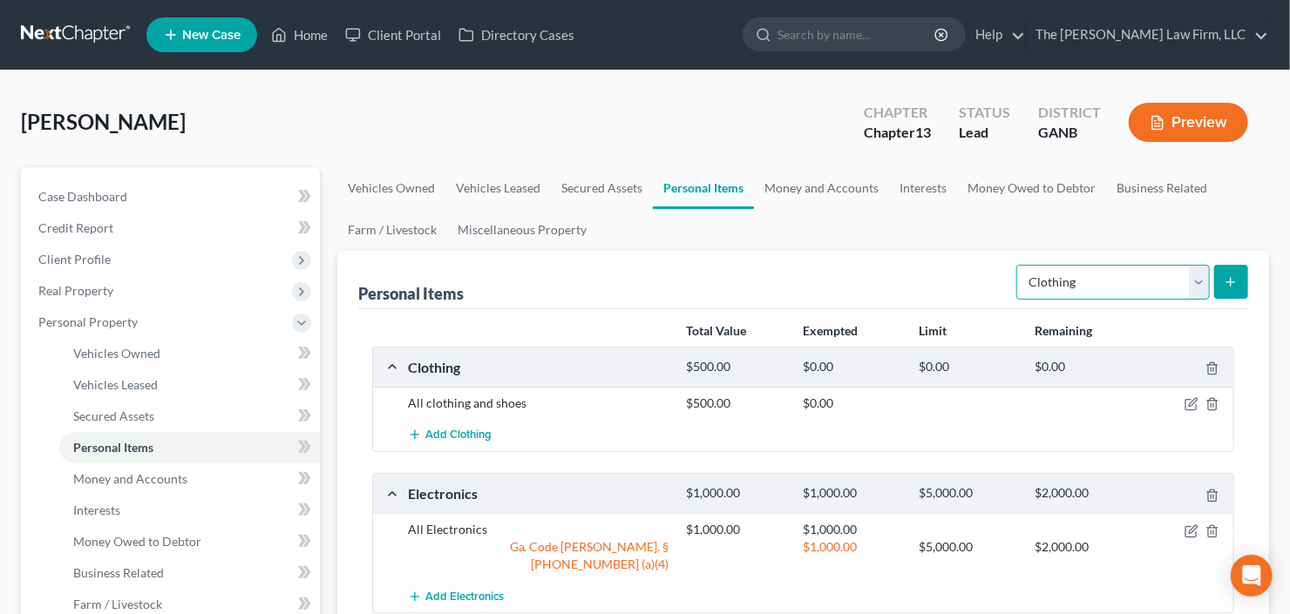
click at [1112, 275] on select "Select Item Type Clothing Collectibles Of Value Electronics Firearms Household …" at bounding box center [1112, 282] width 193 height 35
select select "jewelry"
click at [1019, 265] on select "Select Item Type Clothing Collectibles Of Value Electronics Firearms Household …" at bounding box center [1112, 282] width 193 height 35
click at [1229, 277] on icon "submit" at bounding box center [1230, 282] width 14 height 14
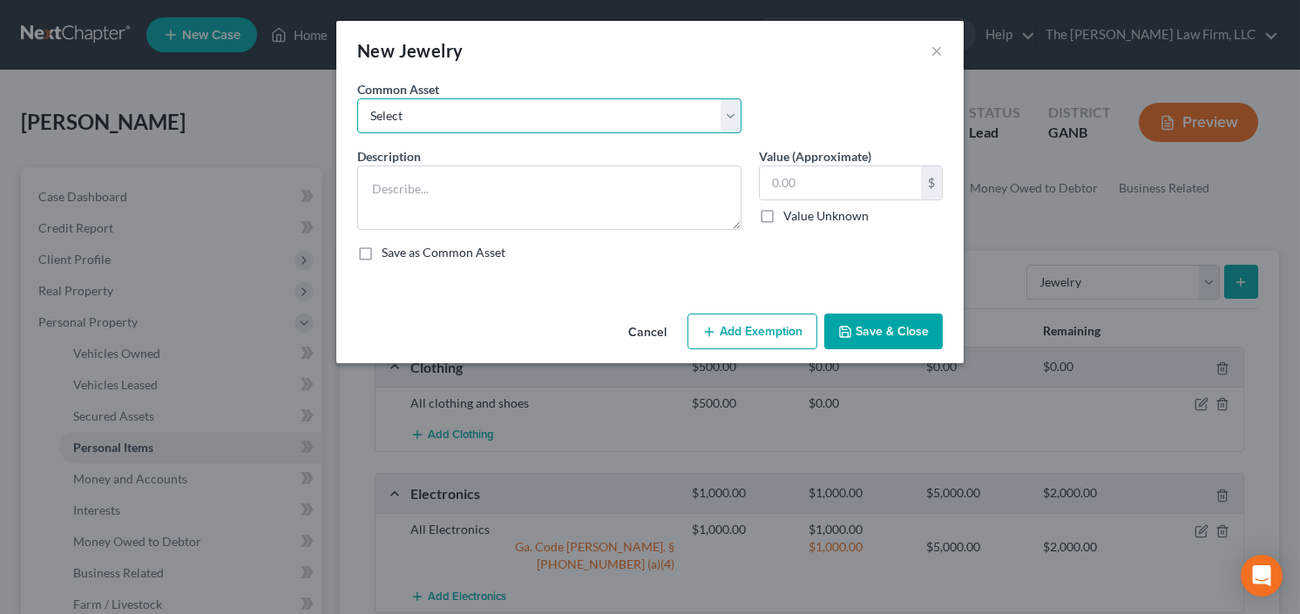
click at [476, 122] on select "Select Jewelry Costume Jewelry" at bounding box center [549, 115] width 384 height 35
select select "0"
click at [357, 98] on select "Select Jewelry Costume Jewelry" at bounding box center [549, 115] width 384 height 35
type textarea "Jewelry"
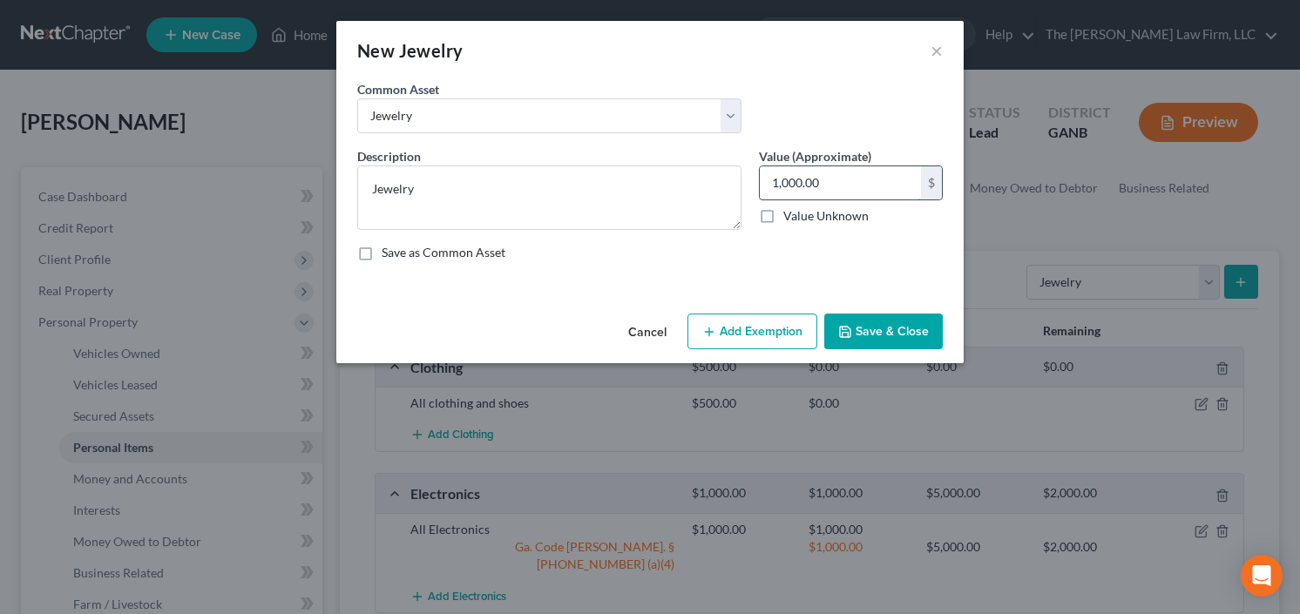
click at [821, 177] on input "1,000.00" at bounding box center [840, 182] width 161 height 33
type input "2,000"
click at [765, 333] on button "Add Exemption" at bounding box center [752, 332] width 130 height 37
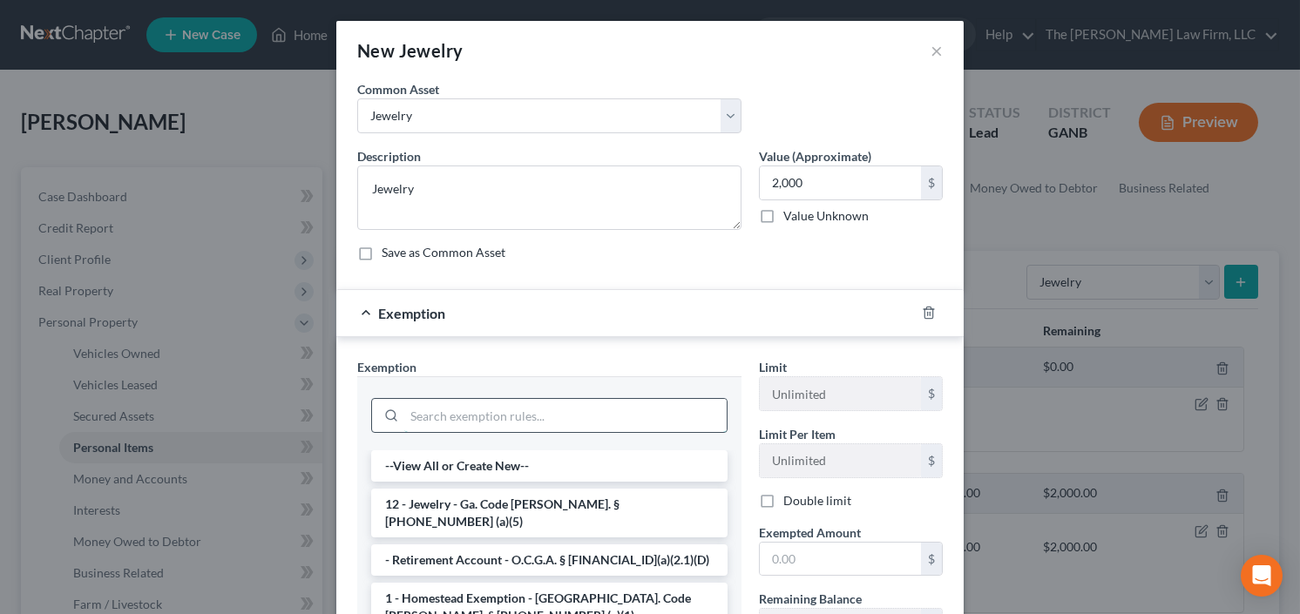
click at [530, 413] on input "search" at bounding box center [565, 415] width 322 height 33
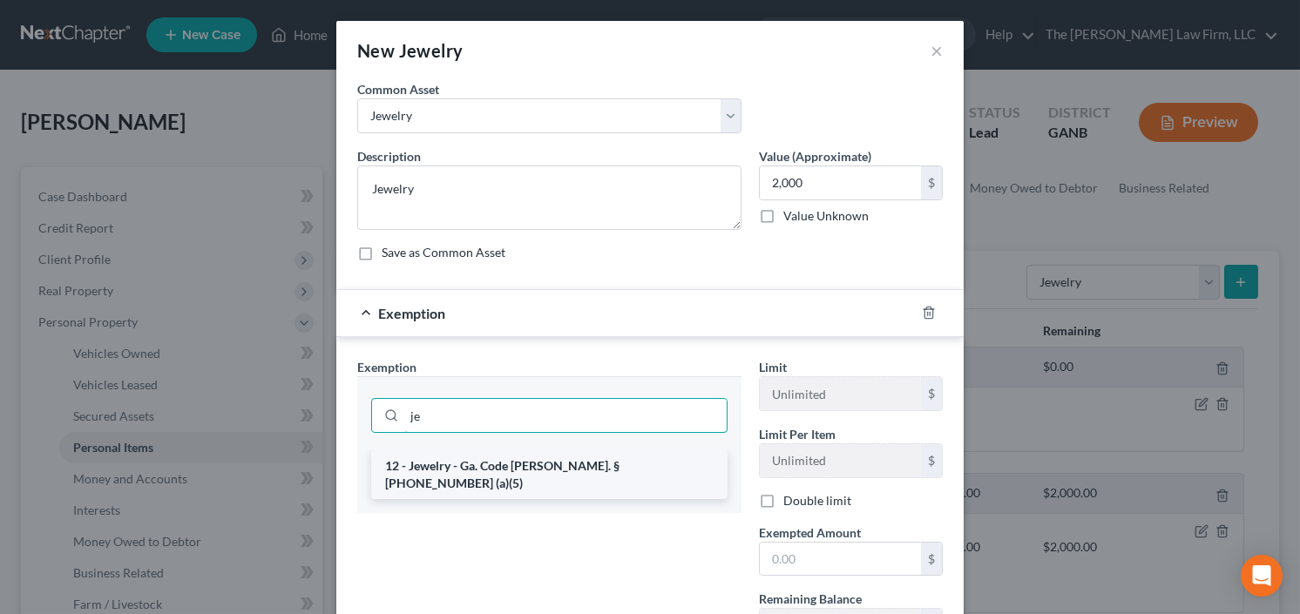
type input "je"
click at [512, 469] on li "12 - Jewelry - Ga. Code Ann. § 44-13-100 (a)(5)" at bounding box center [549, 474] width 356 height 49
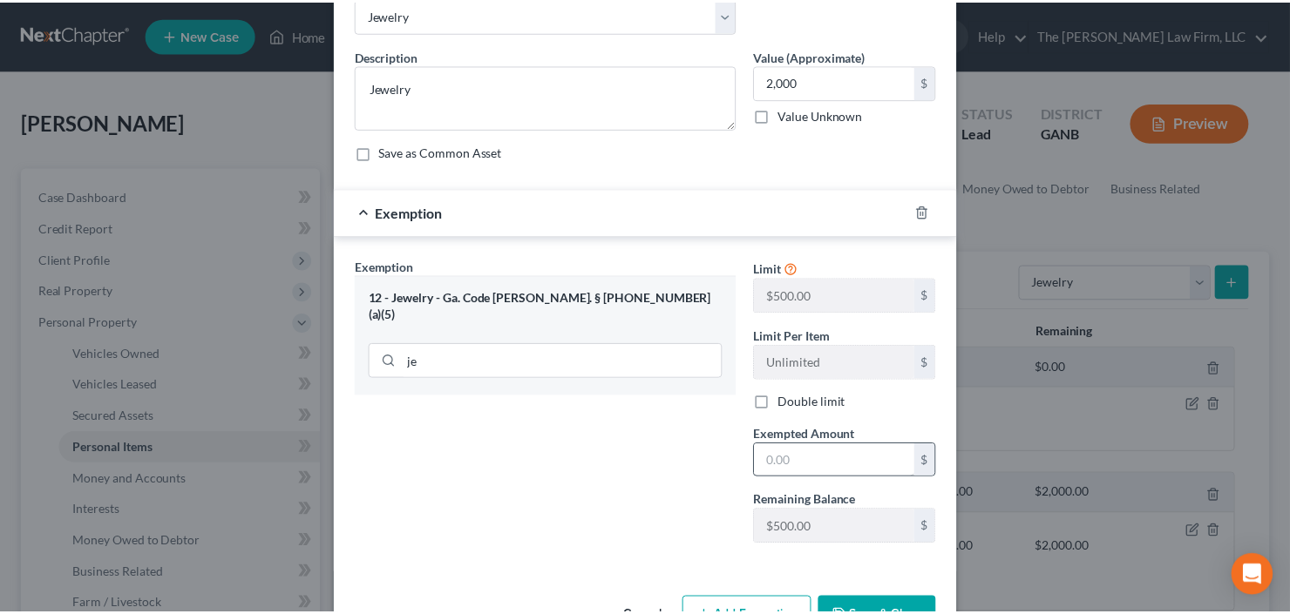
scroll to position [152, 0]
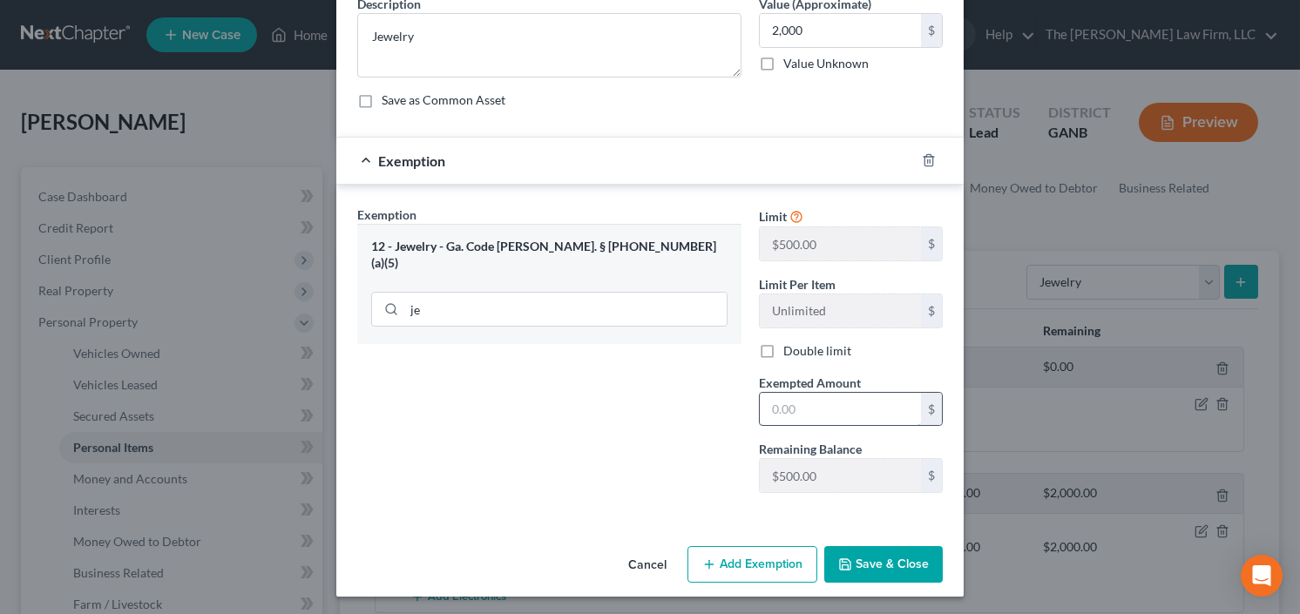
click at [813, 410] on input "text" at bounding box center [840, 409] width 161 height 33
drag, startPoint x: 837, startPoint y: 402, endPoint x: 687, endPoint y: 409, distance: 150.9
click at [687, 410] on div "Exemption Set must be selected for CA. Exemption * 12 - Jewelry - Ga. Code Ann.…" at bounding box center [650, 357] width 603 height 302
type input "500."
click at [884, 554] on button "Save & Close" at bounding box center [883, 564] width 119 height 37
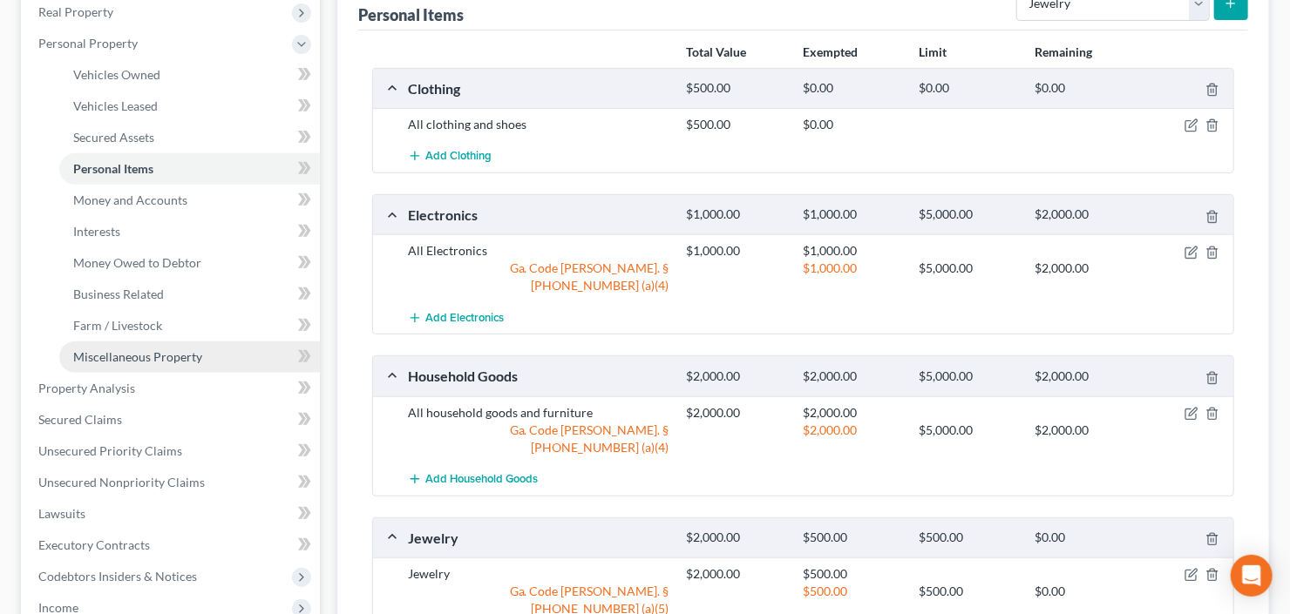
scroll to position [488, 0]
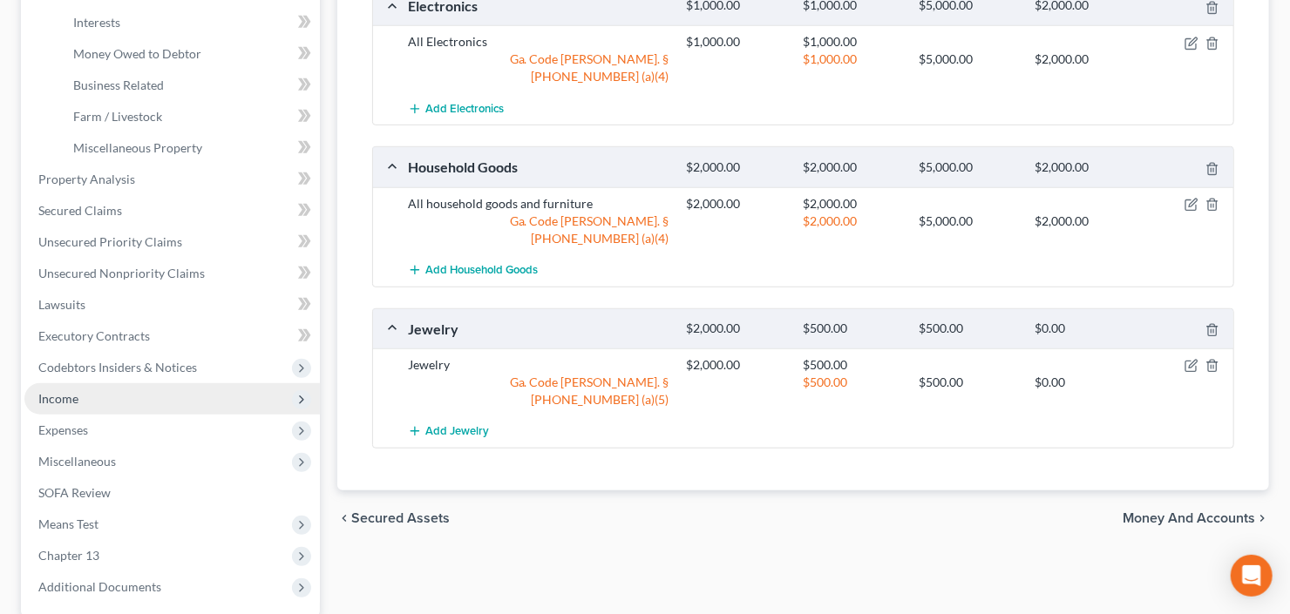
click at [125, 396] on span "Income" at bounding box center [171, 398] width 295 height 31
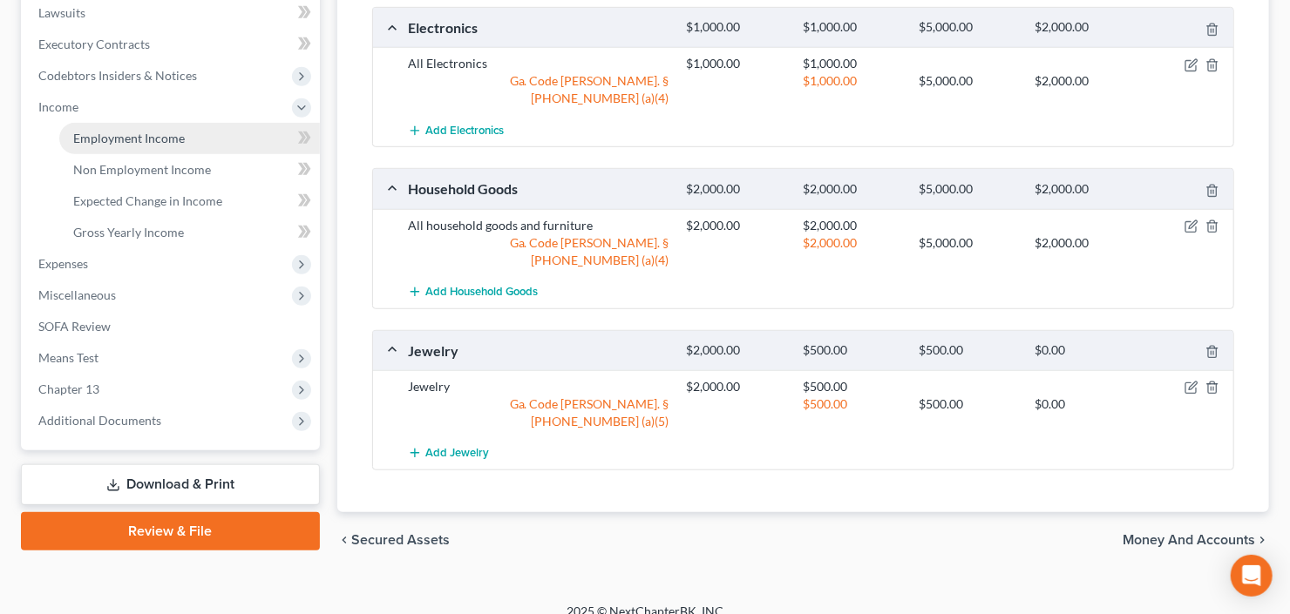
click at [179, 136] on span "Employment Income" at bounding box center [129, 138] width 112 height 15
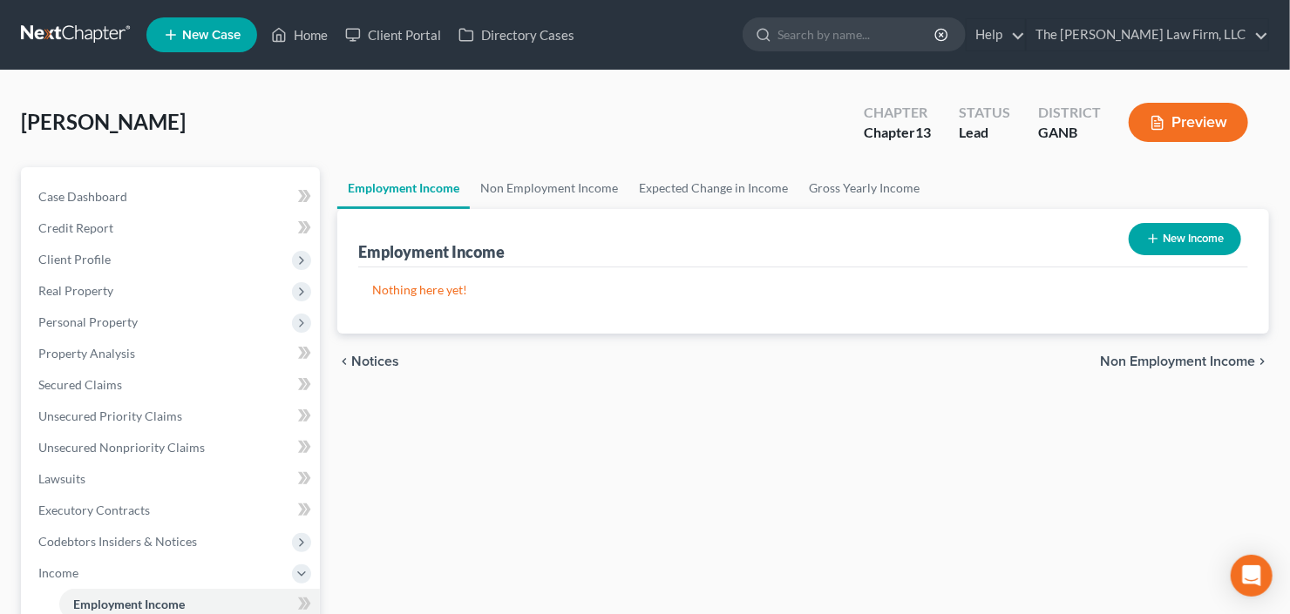
click at [1216, 237] on button "New Income" at bounding box center [1184, 239] width 112 height 32
select select "0"
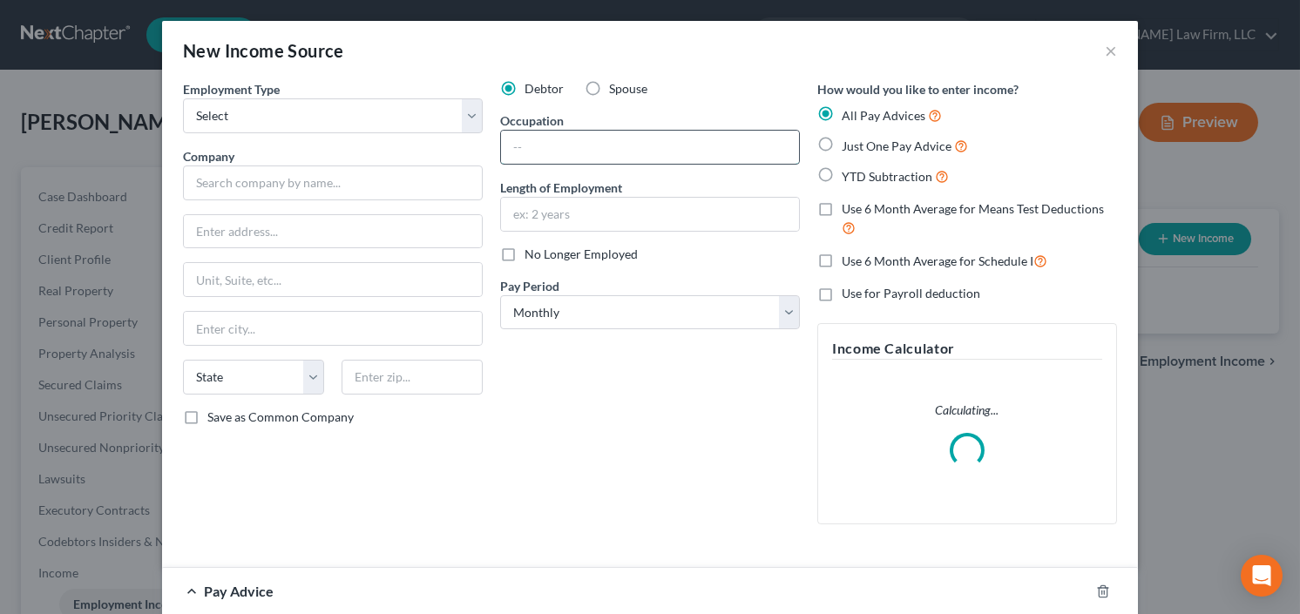
click at [608, 141] on input "text" at bounding box center [650, 147] width 298 height 33
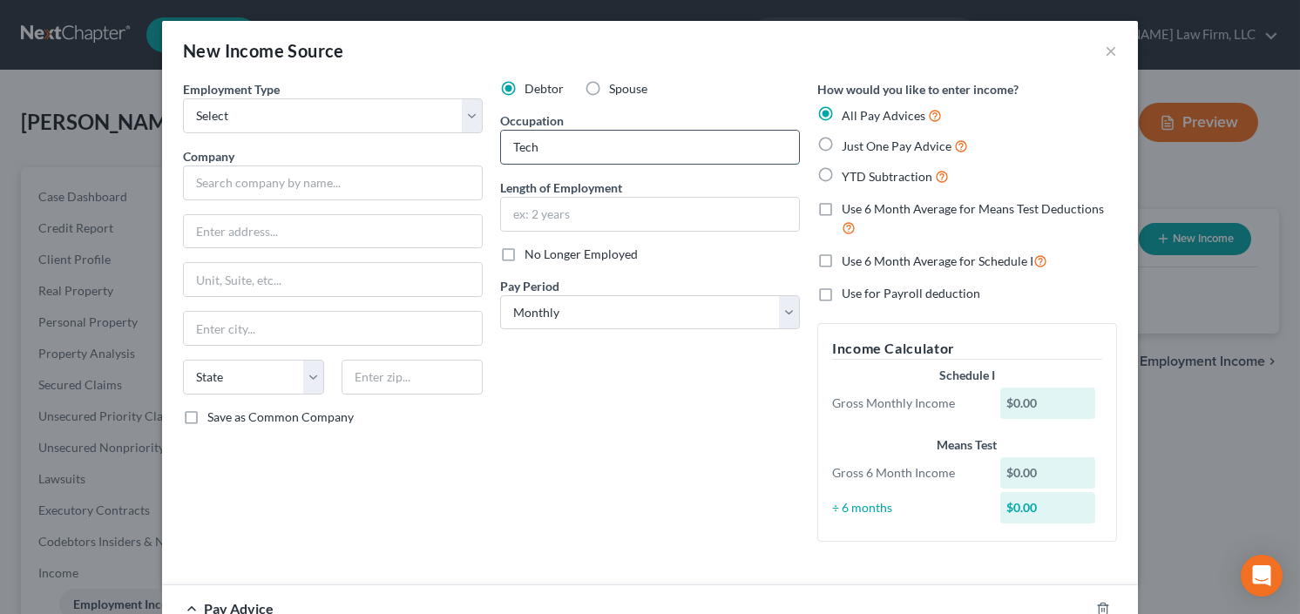
type input "Technician"
click at [286, 187] on input "text" at bounding box center [333, 183] width 300 height 35
click at [617, 198] on input "text" at bounding box center [650, 214] width 298 height 33
type input "S"
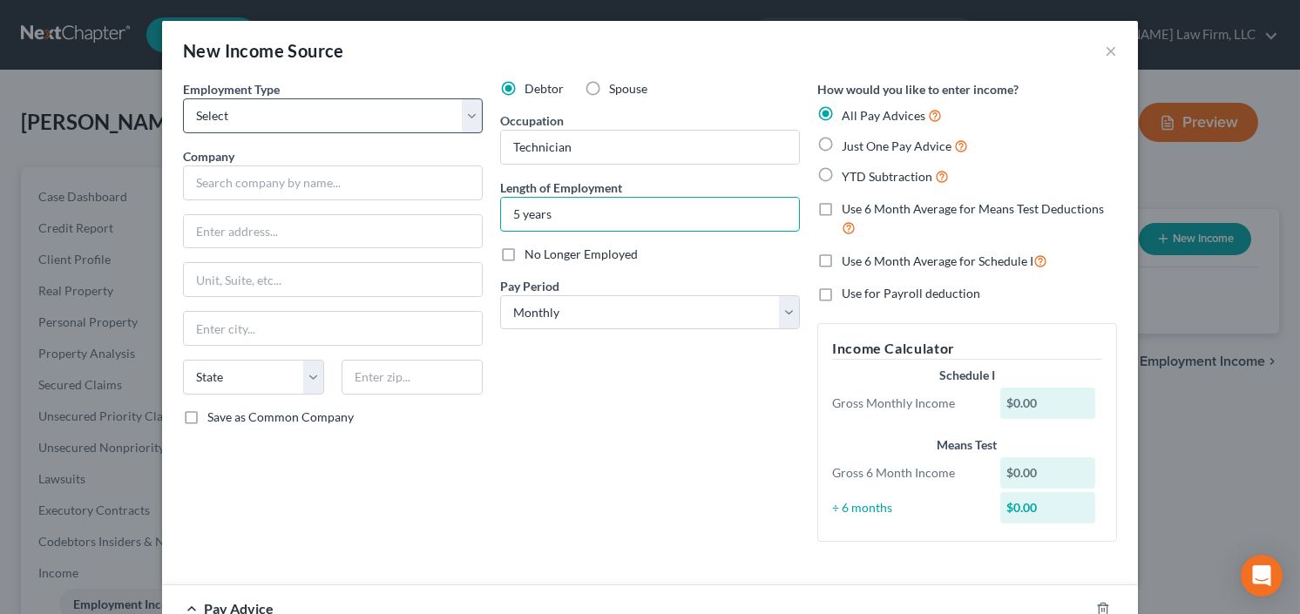
type input "5 years"
click at [280, 113] on select "Select Full or Part Time Employment Self Employment" at bounding box center [333, 115] width 300 height 35
select select "0"
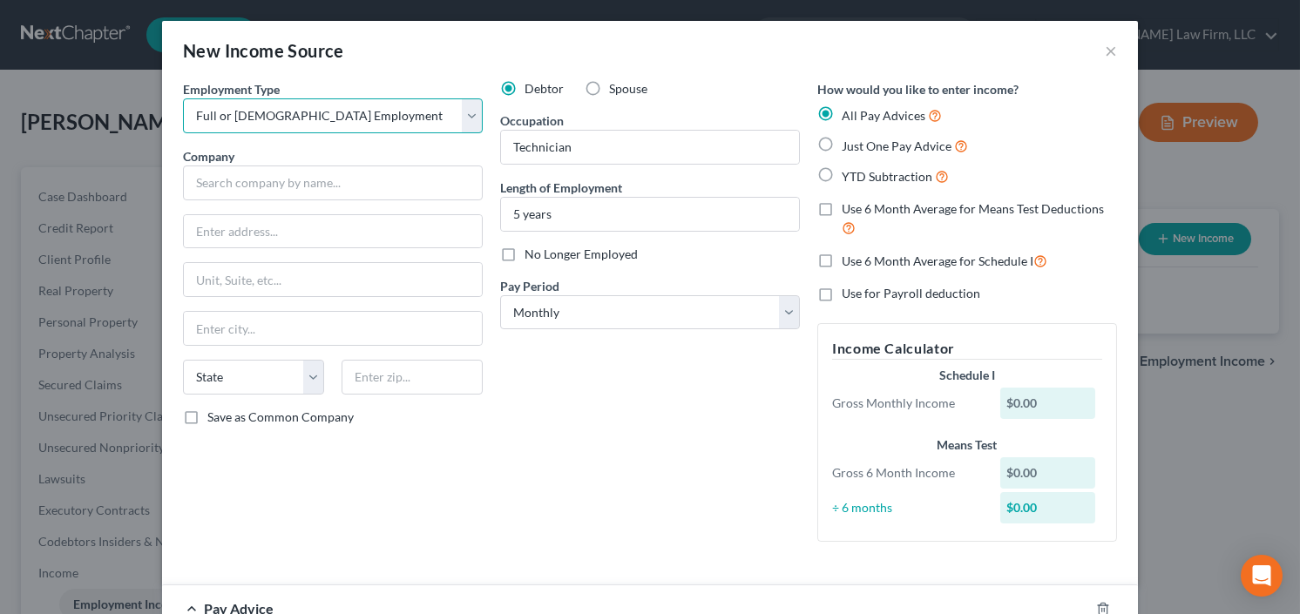
click at [183, 98] on select "Select Full or Part Time Employment Self Employment" at bounding box center [333, 115] width 300 height 35
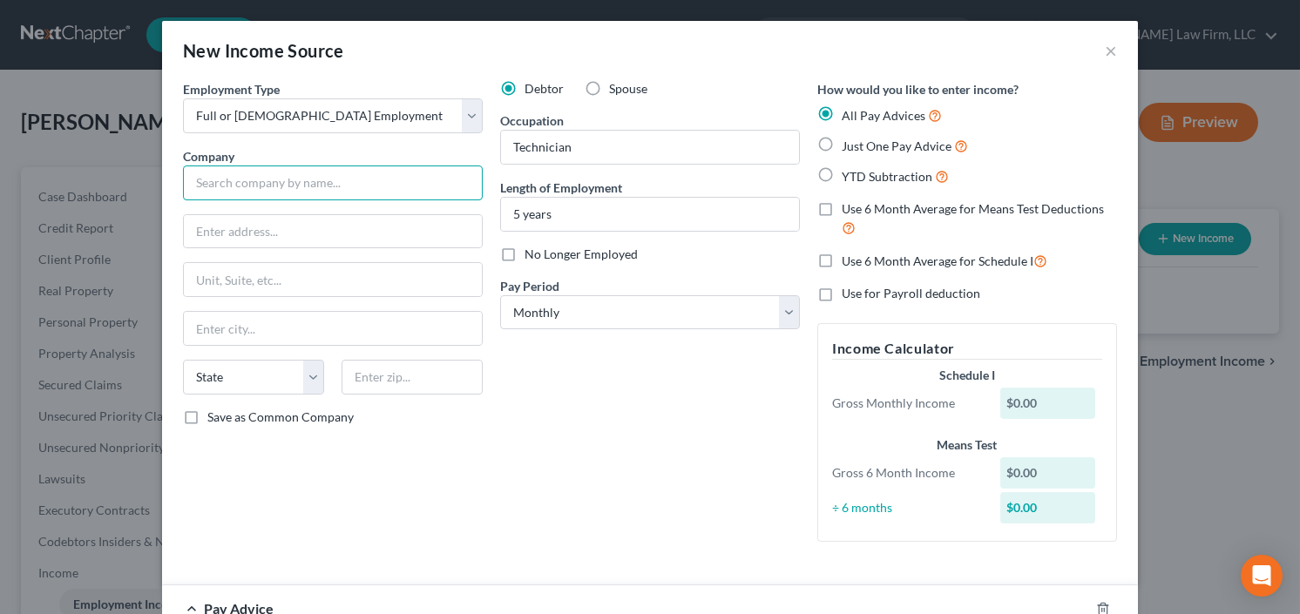
drag, startPoint x: 284, startPoint y: 174, endPoint x: 293, endPoint y: 179, distance: 10.2
click at [284, 174] on input "text" at bounding box center [333, 183] width 300 height 35
click at [380, 186] on input "Benchmark Technology" at bounding box center [333, 183] width 300 height 35
type input "Benchmark Technology Group Inc"
type input "1665 Bluegrass Lakes Parkway"
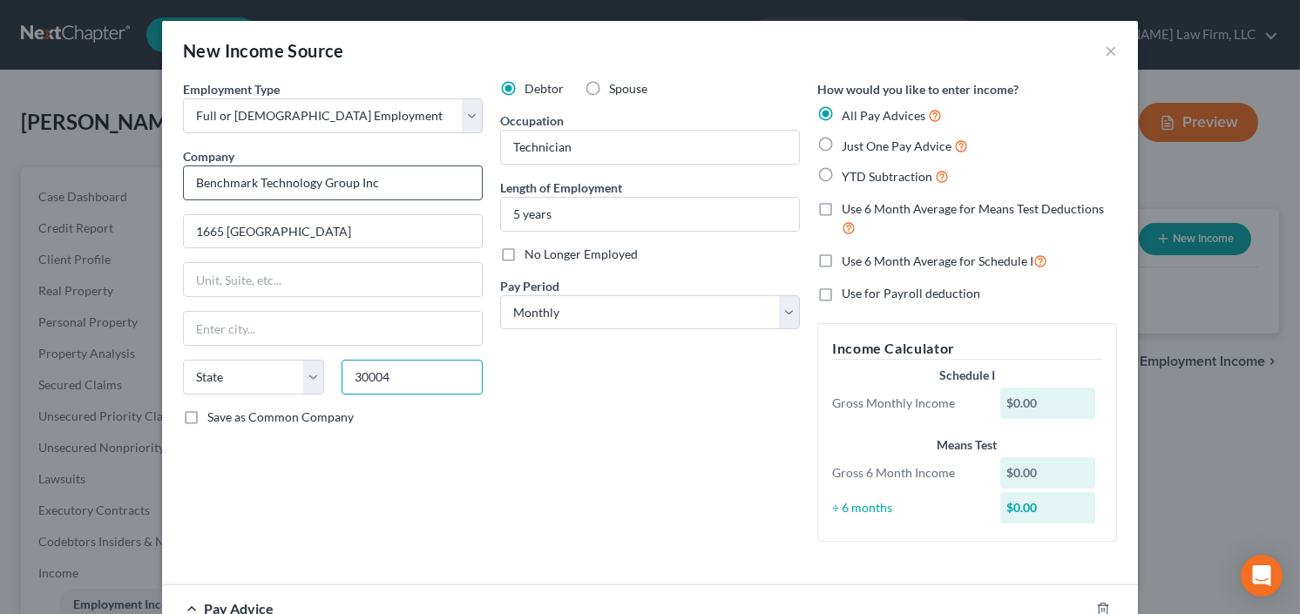
type input "30004"
type input "Alpharetta"
select select "10"
click at [842, 178] on label "YTD Subtraction" at bounding box center [895, 176] width 107 height 20
click at [849, 178] on input "YTD Subtraction" at bounding box center [854, 171] width 11 height 11
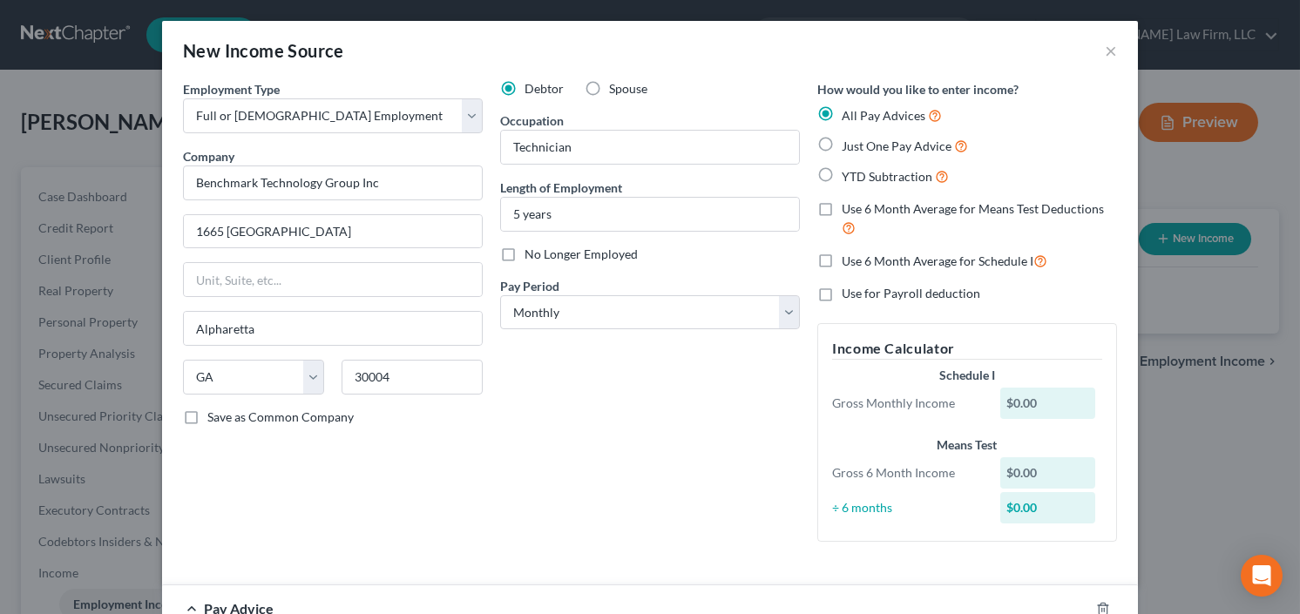
radio input "true"
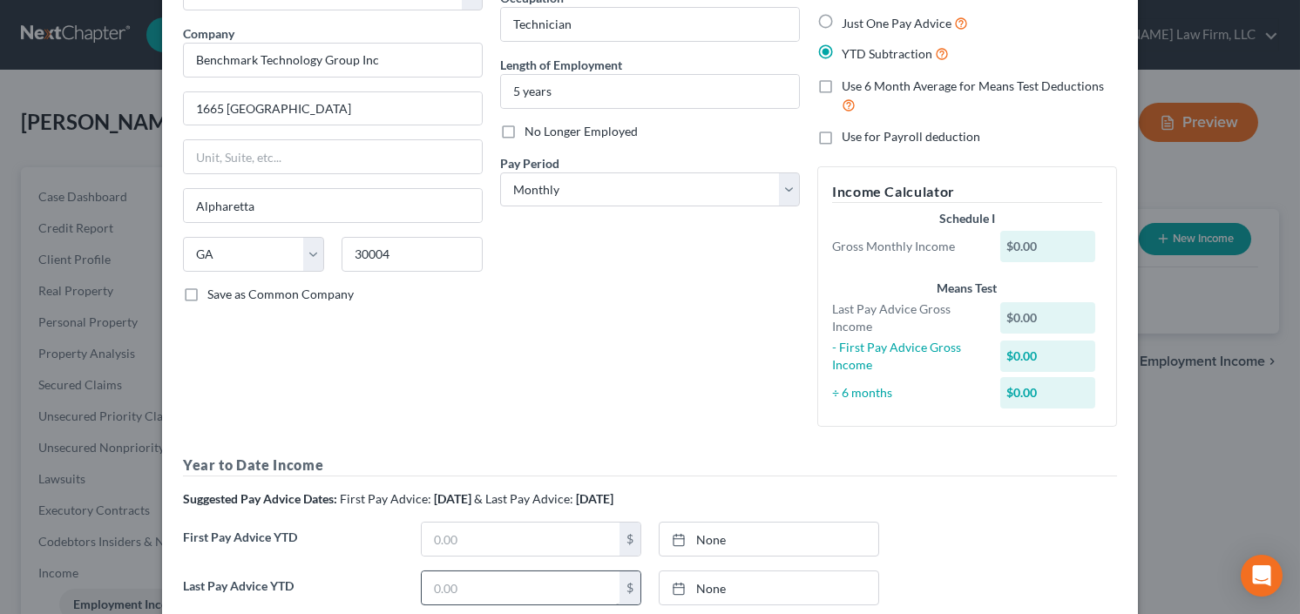
scroll to position [279, 0]
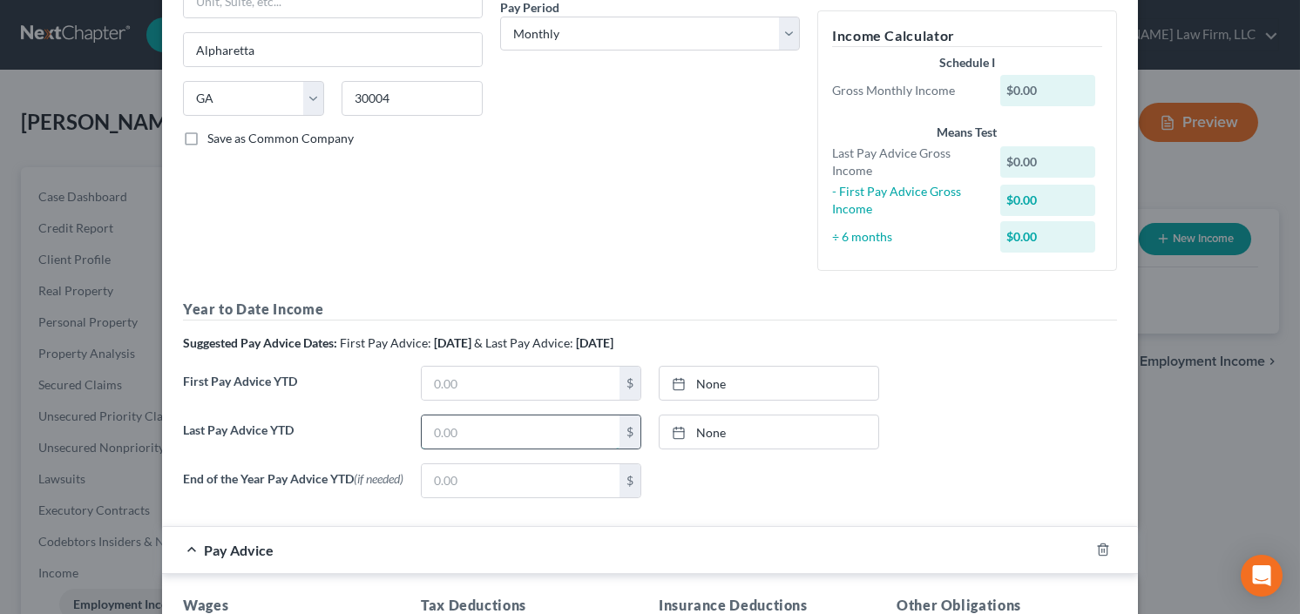
click at [512, 437] on input "text" at bounding box center [521, 432] width 198 height 33
type input "20,535.72"
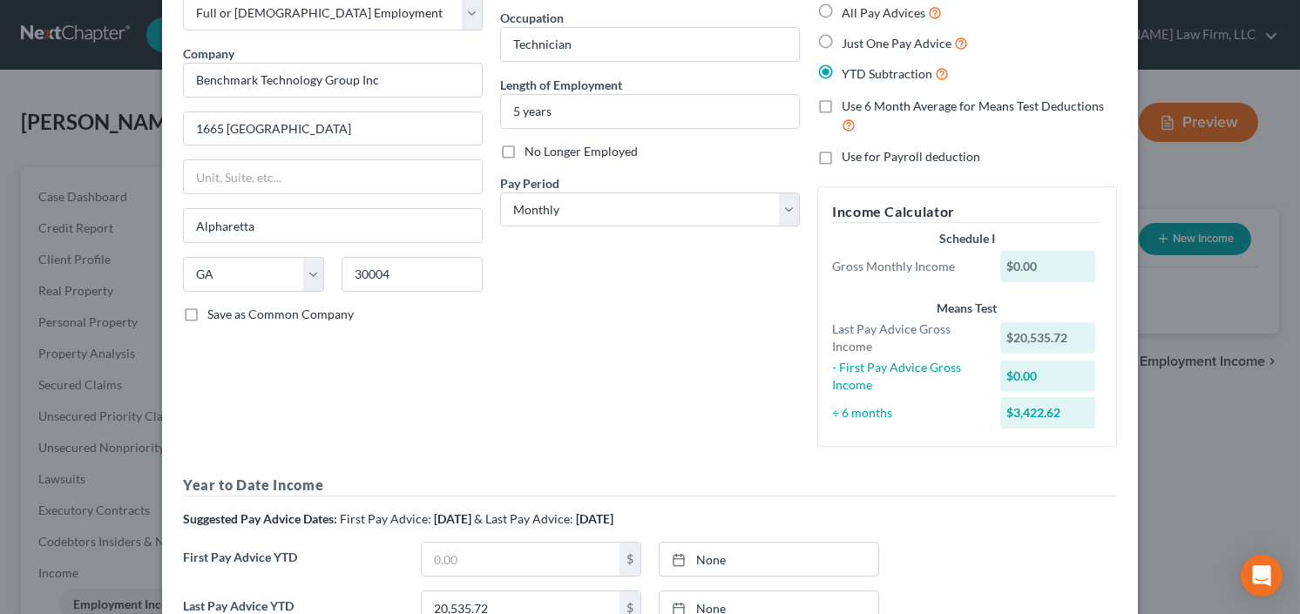
scroll to position [70, 0]
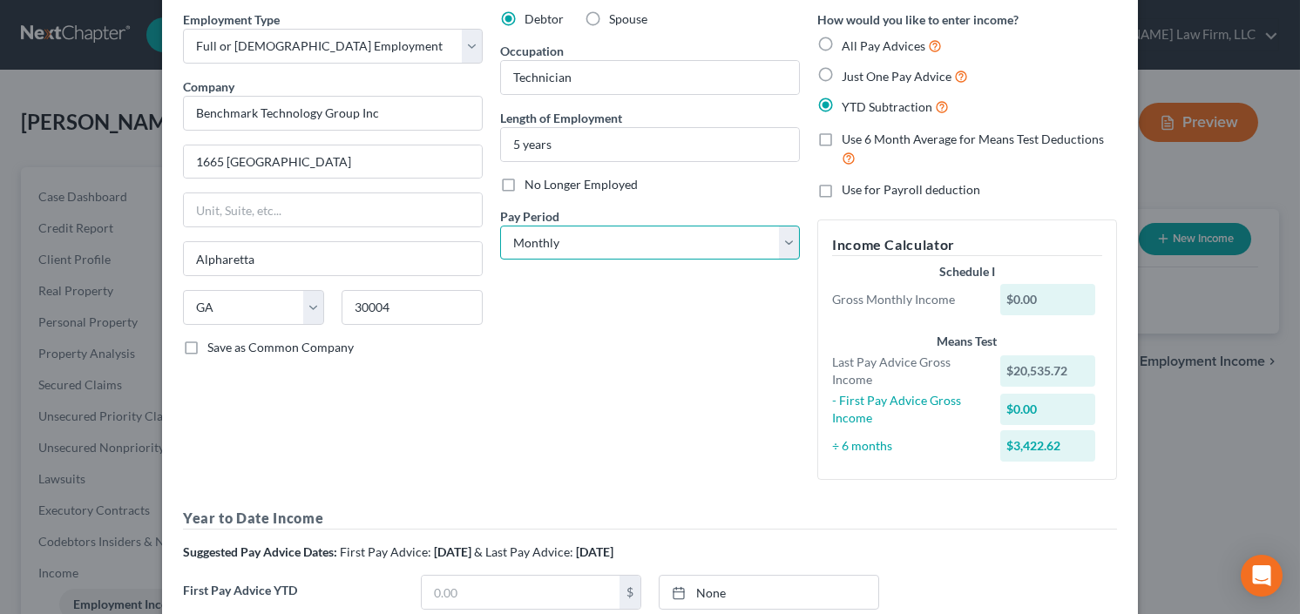
click at [594, 234] on select "Select Monthly Twice Monthly Every Other Week Weekly" at bounding box center [650, 243] width 300 height 35
click at [606, 233] on select "Select Monthly Twice Monthly Every Other Week Weekly" at bounding box center [650, 243] width 300 height 35
select select "2"
click at [500, 226] on select "Select Monthly Twice Monthly Every Other Week Weekly" at bounding box center [650, 243] width 300 height 35
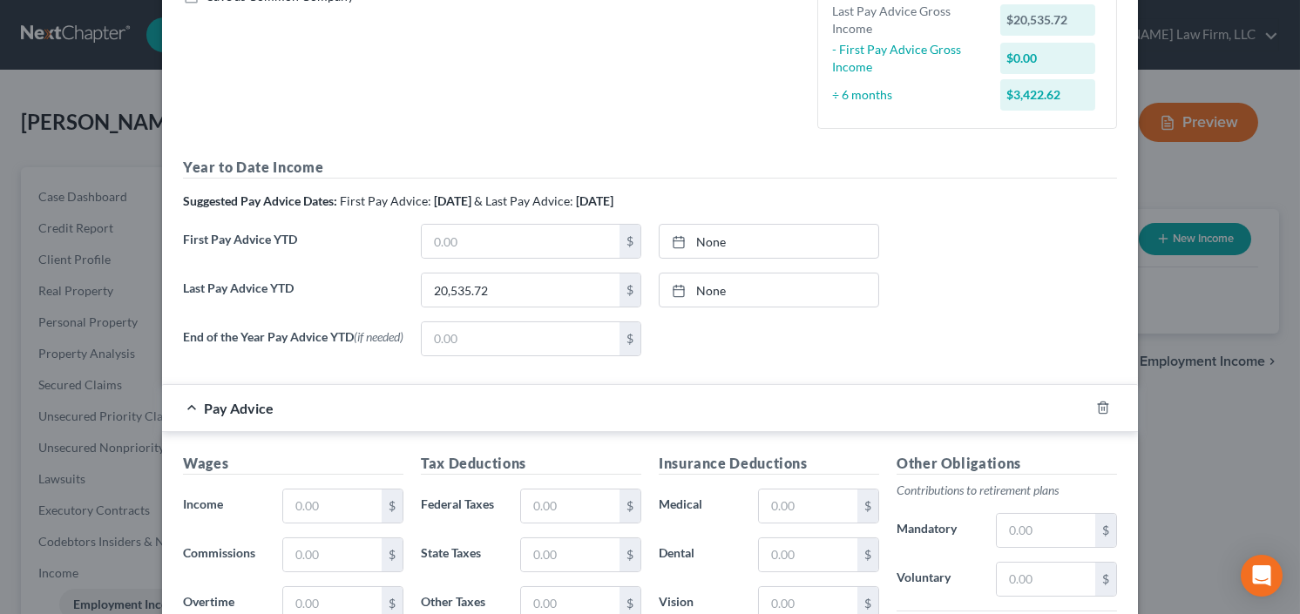
scroll to position [488, 0]
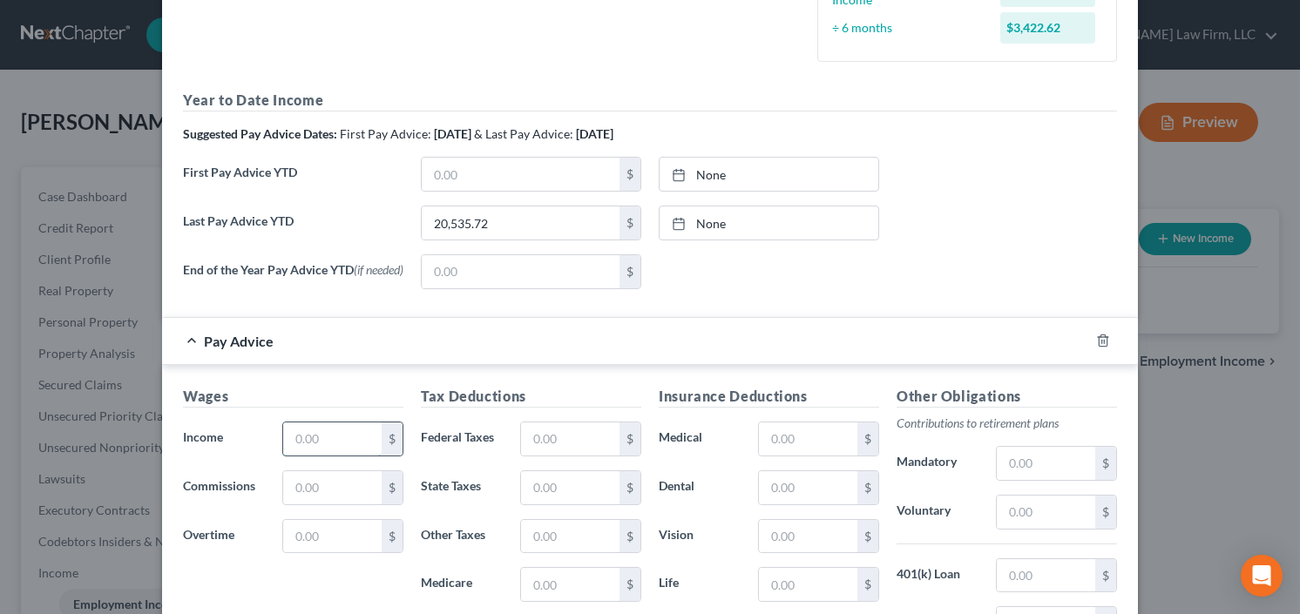
click at [310, 444] on input "text" at bounding box center [332, 439] width 98 height 33
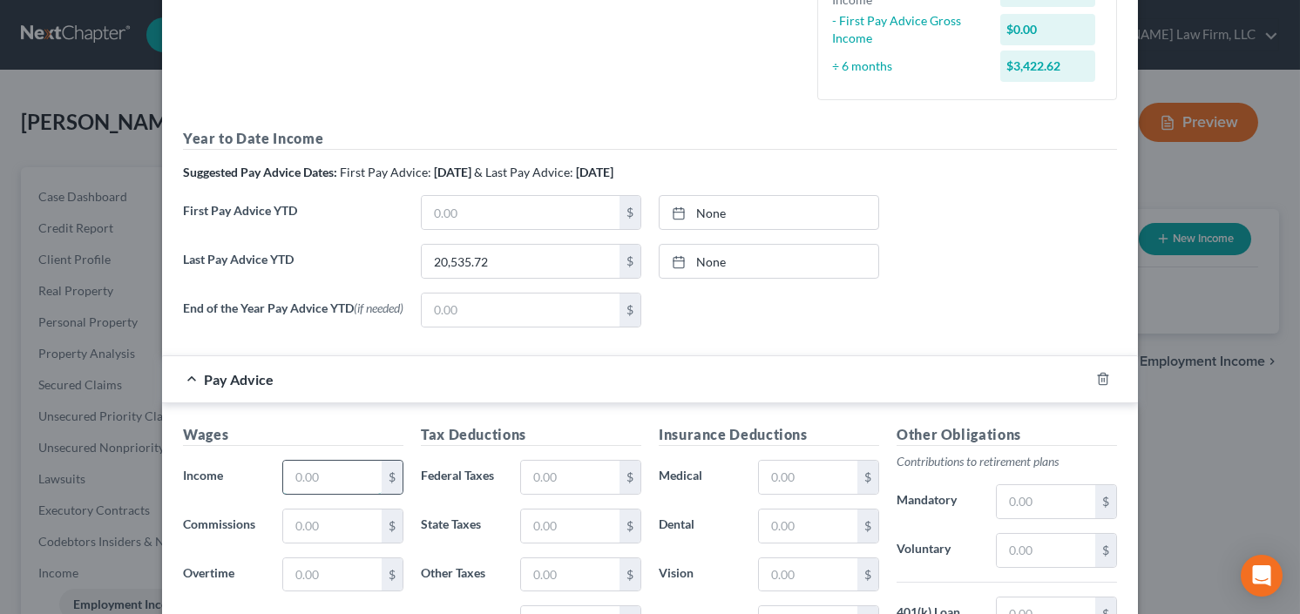
click at [324, 481] on input "text" at bounding box center [332, 477] width 98 height 33
type input "1,579.81"
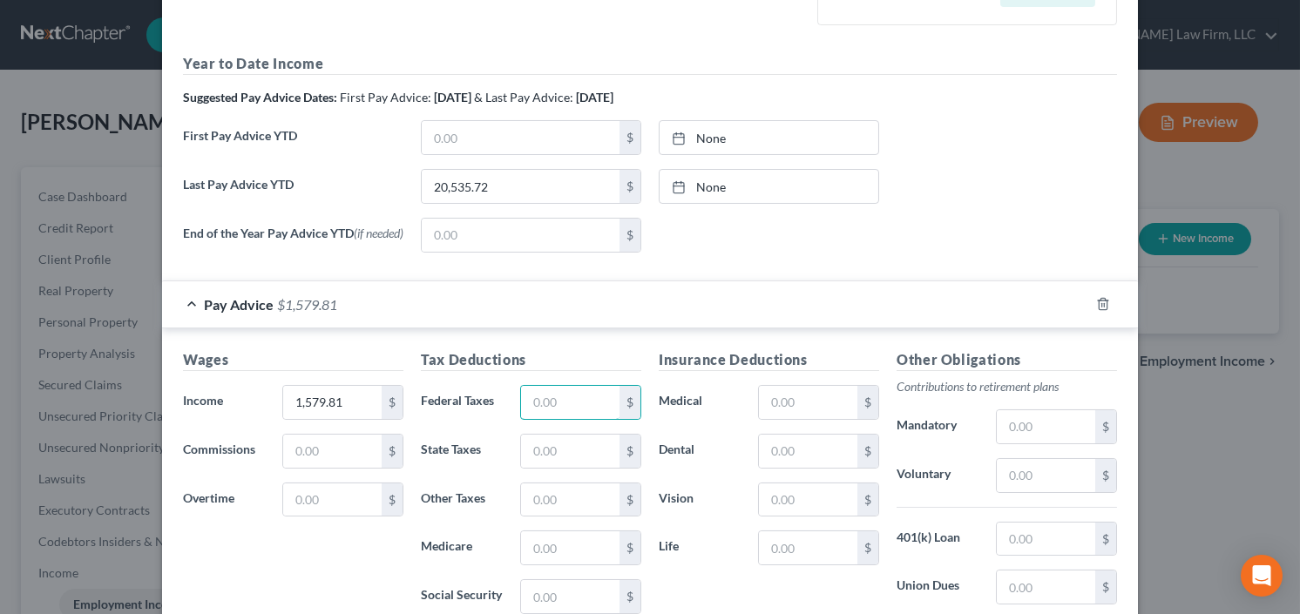
scroll to position [697, 0]
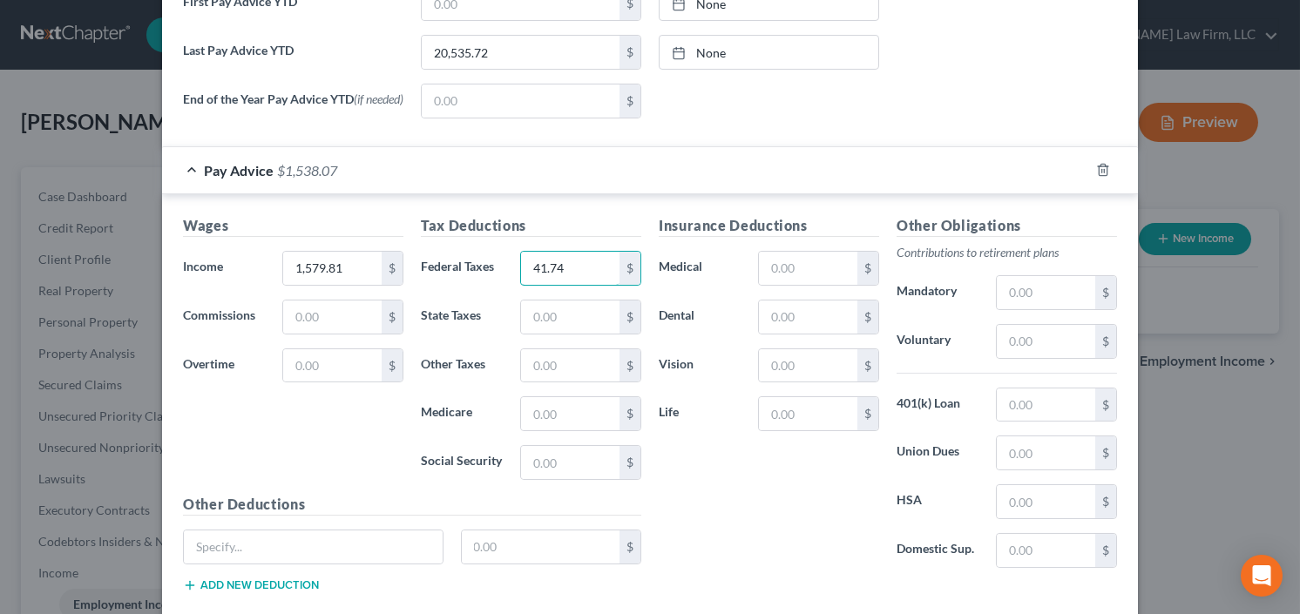
type input "41.74"
type input "97.42"
type input "22.78"
type input "33.64"
click at [797, 264] on input "text" at bounding box center [808, 268] width 98 height 33
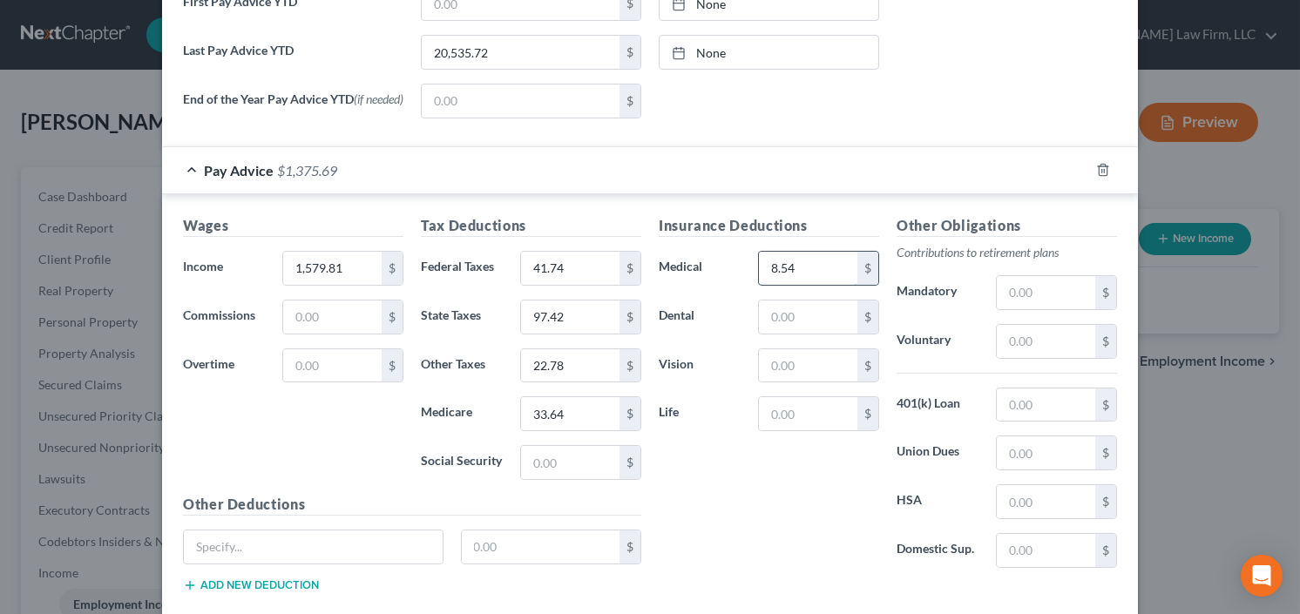
type input "8.54"
type input "4.41"
click at [1035, 301] on input "text" at bounding box center [1046, 292] width 98 height 33
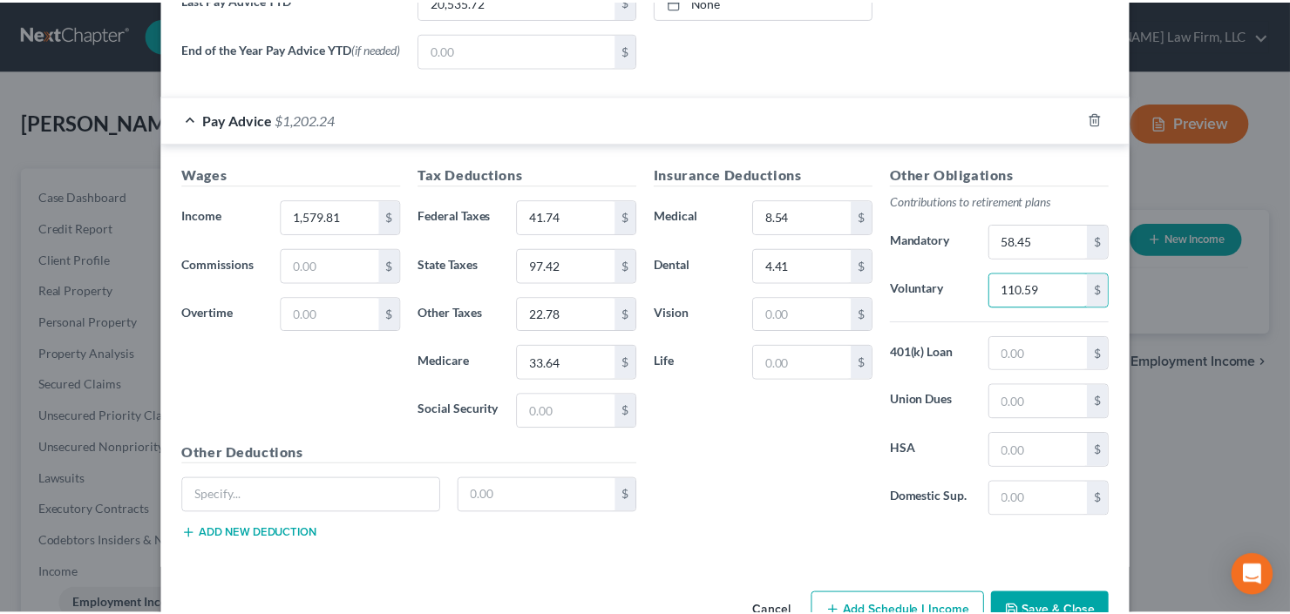
scroll to position [796, 0]
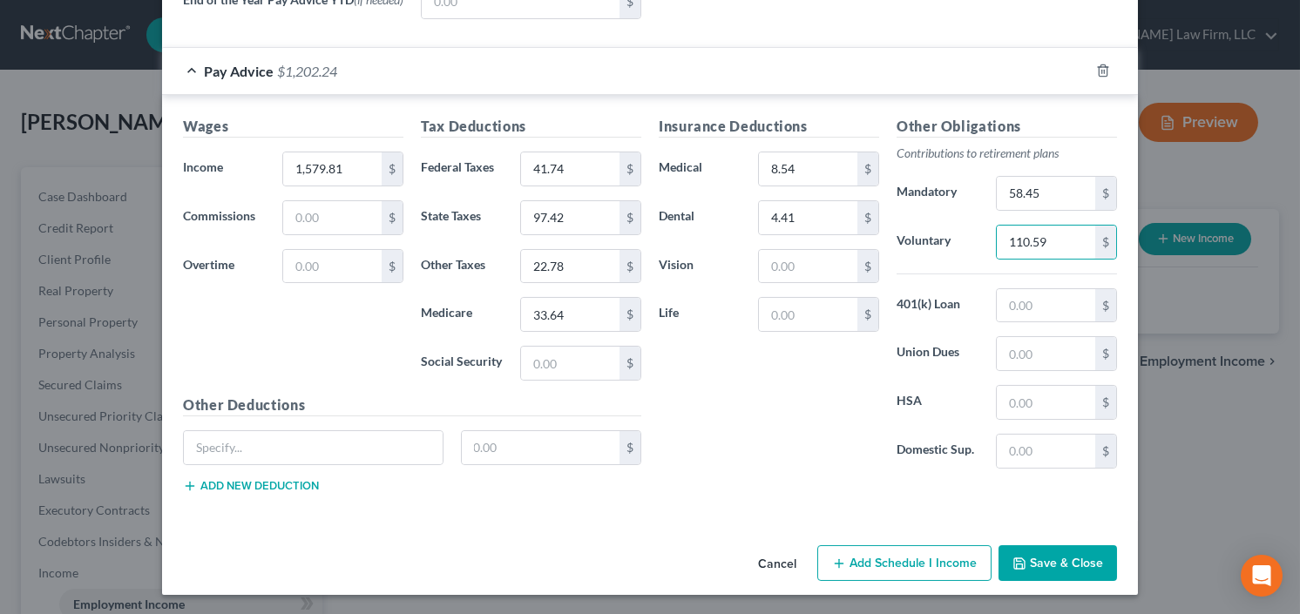
click at [1028, 550] on button "Save & Close" at bounding box center [1058, 563] width 119 height 37
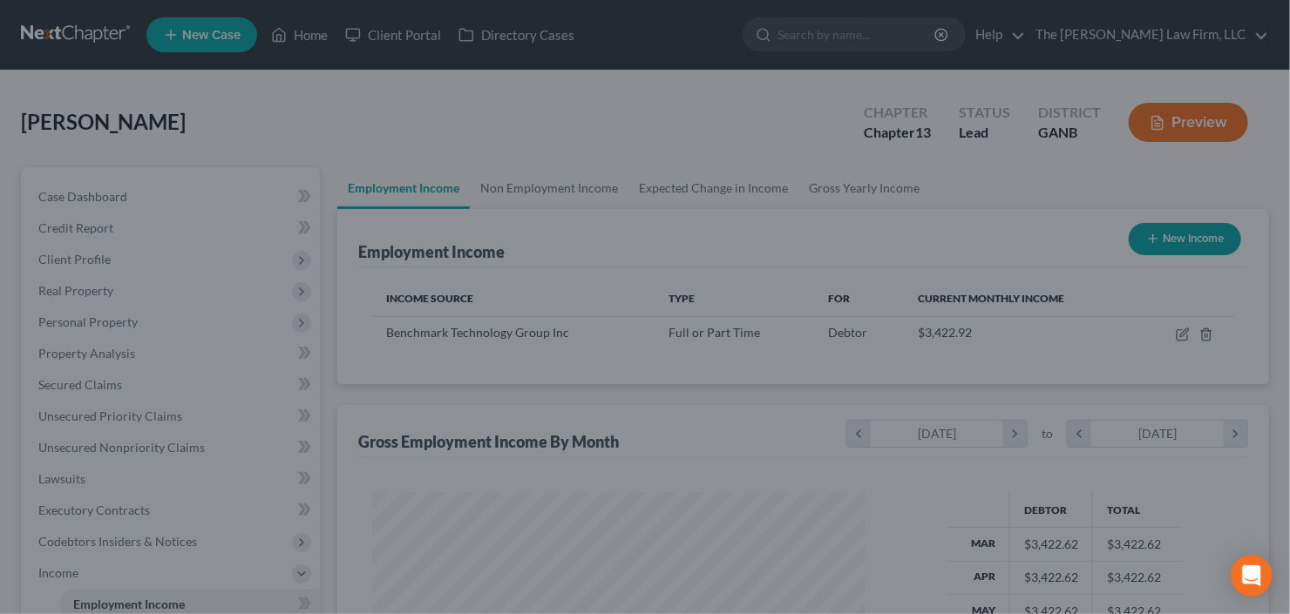
scroll to position [871041, 870828]
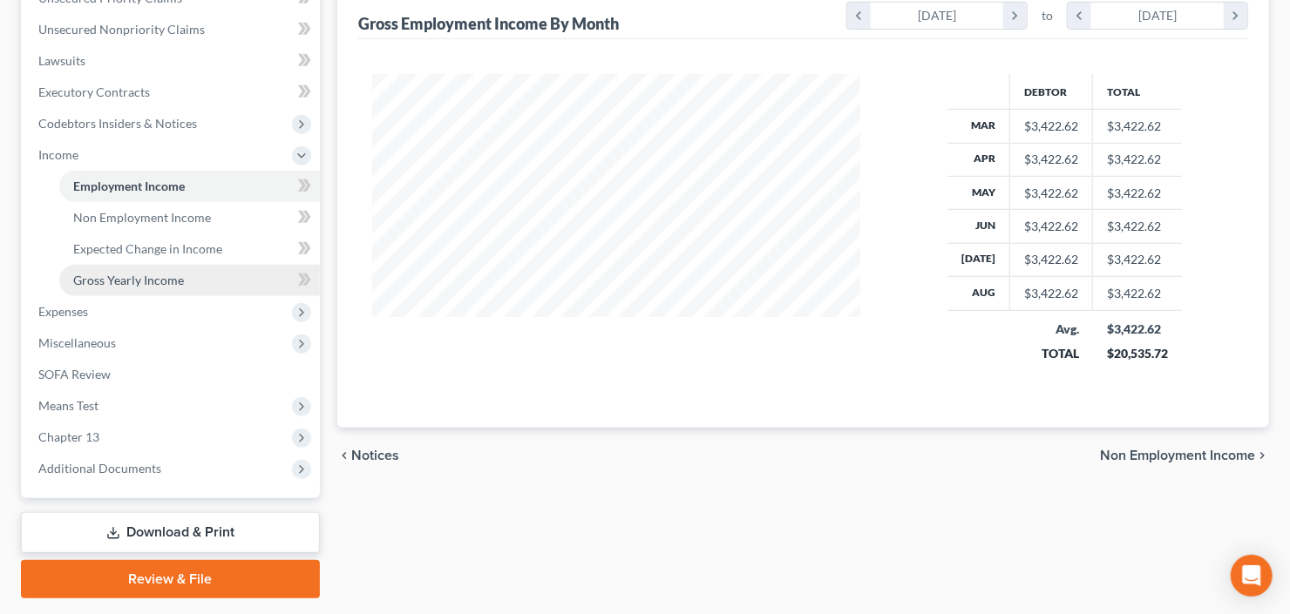
click at [110, 267] on link "Gross Yearly Income" at bounding box center [189, 280] width 261 height 31
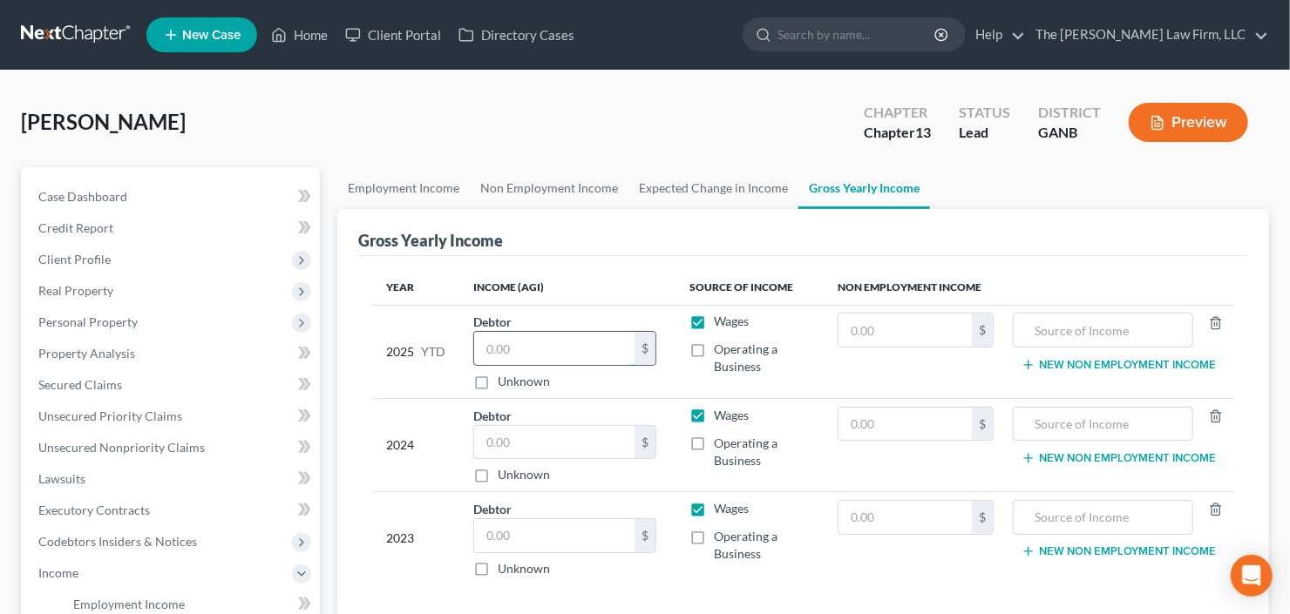
click at [525, 352] on input "text" at bounding box center [554, 348] width 160 height 33
click at [897, 335] on input "text" at bounding box center [904, 330] width 133 height 33
click at [1059, 330] on input "text" at bounding box center [1102, 330] width 161 height 33
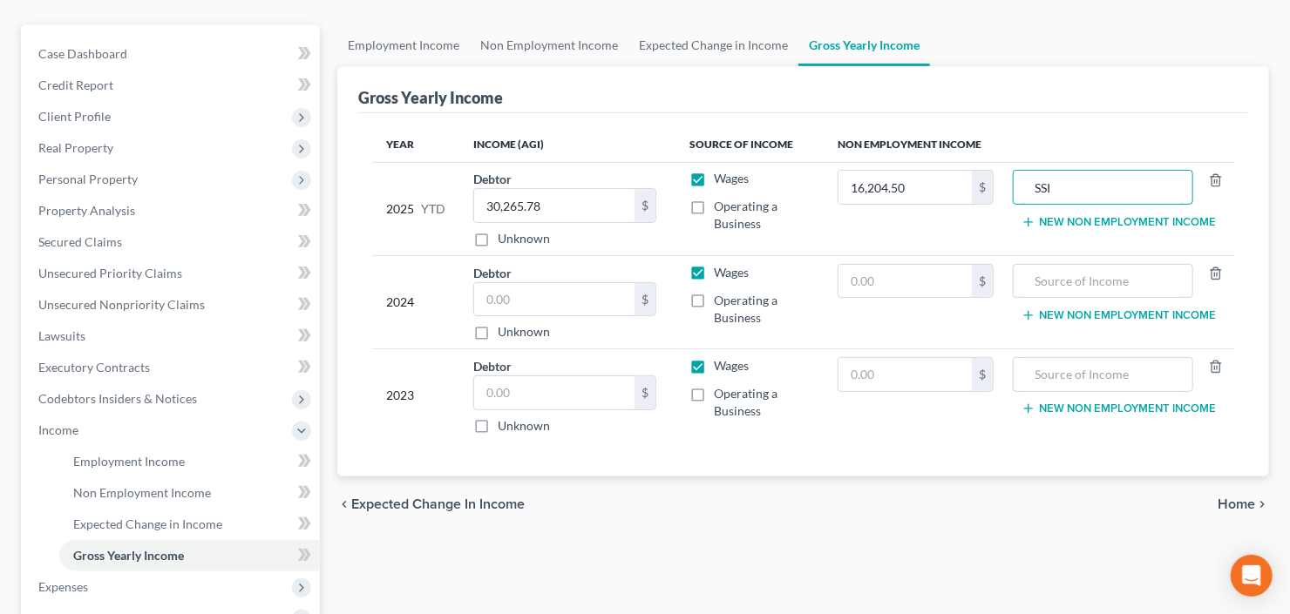
scroll to position [209, 0]
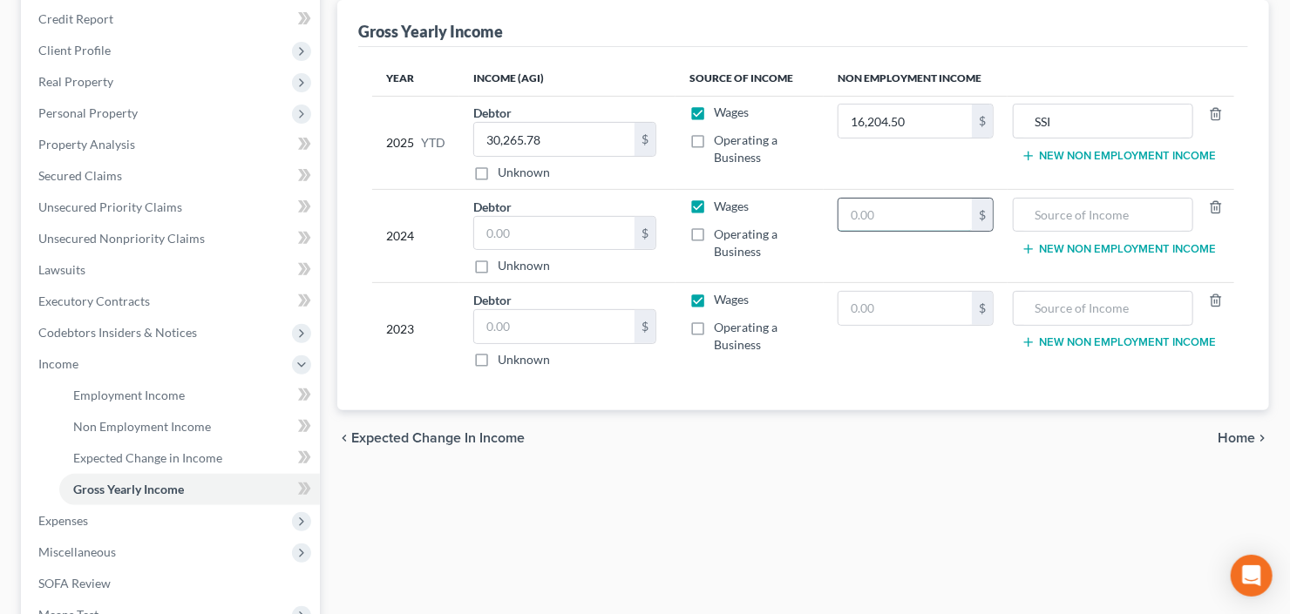
click at [934, 212] on input "text" at bounding box center [904, 215] width 133 height 33
click at [1070, 224] on input "text" at bounding box center [1102, 215] width 161 height 33
click at [540, 230] on input "text" at bounding box center [554, 233] width 160 height 33
click at [525, 319] on input "text" at bounding box center [554, 326] width 160 height 33
click at [878, 307] on input "text" at bounding box center [904, 308] width 133 height 33
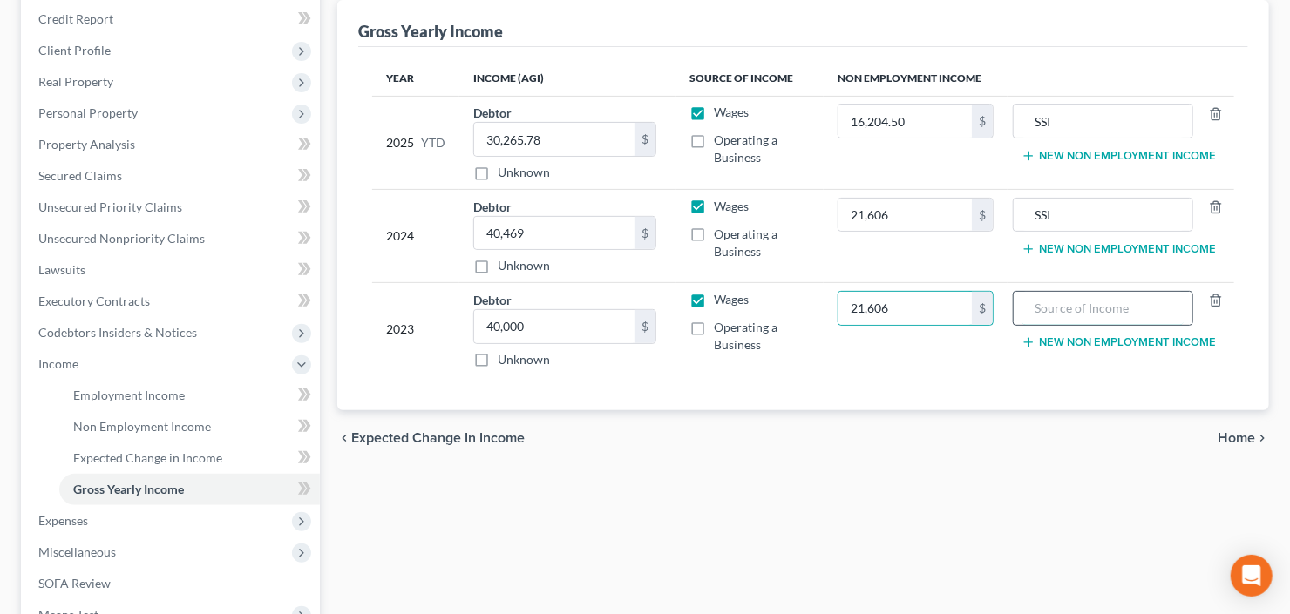
click at [1106, 299] on input "text" at bounding box center [1102, 308] width 161 height 33
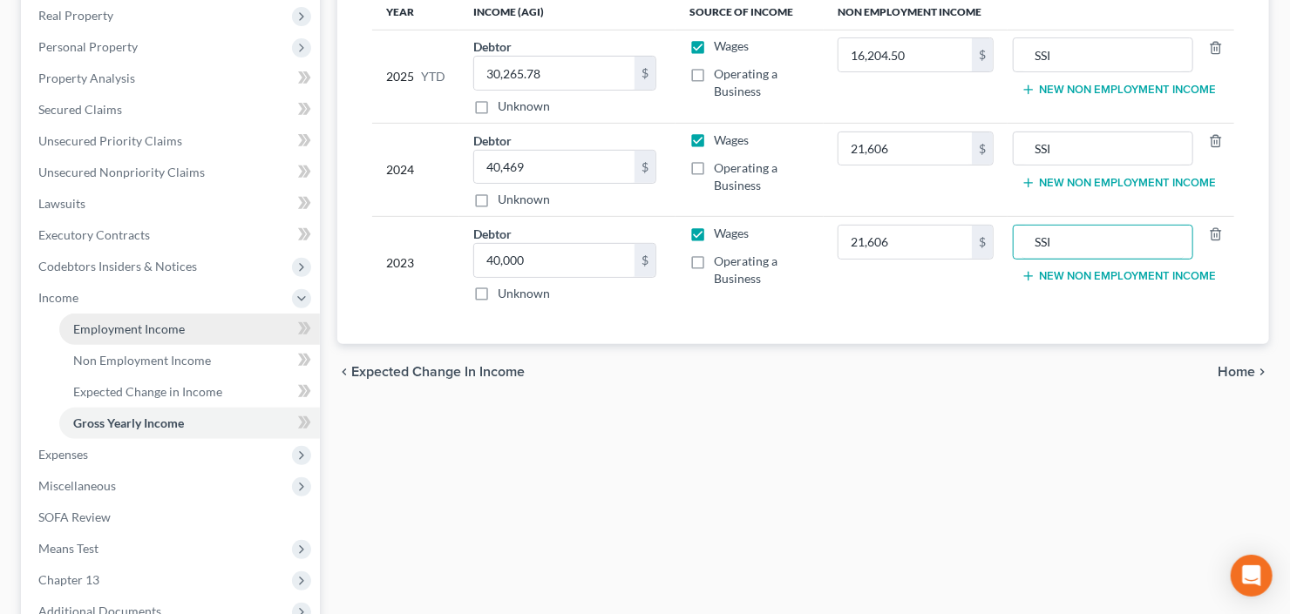
scroll to position [279, 0]
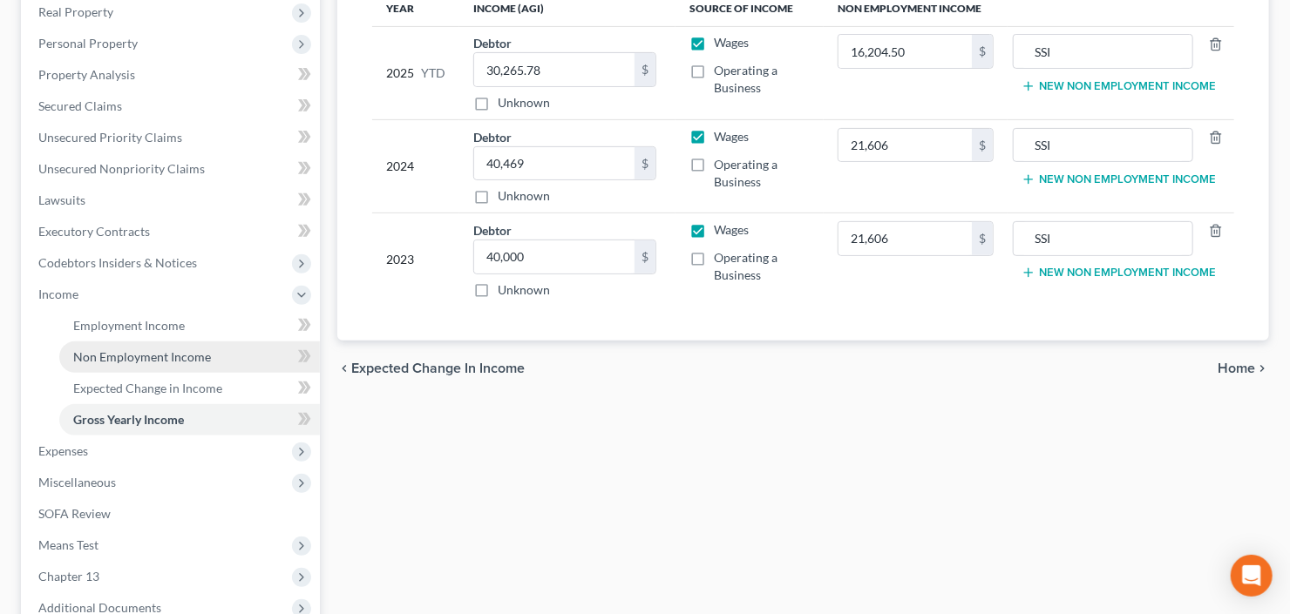
click at [161, 351] on span "Non Employment Income" at bounding box center [142, 356] width 138 height 15
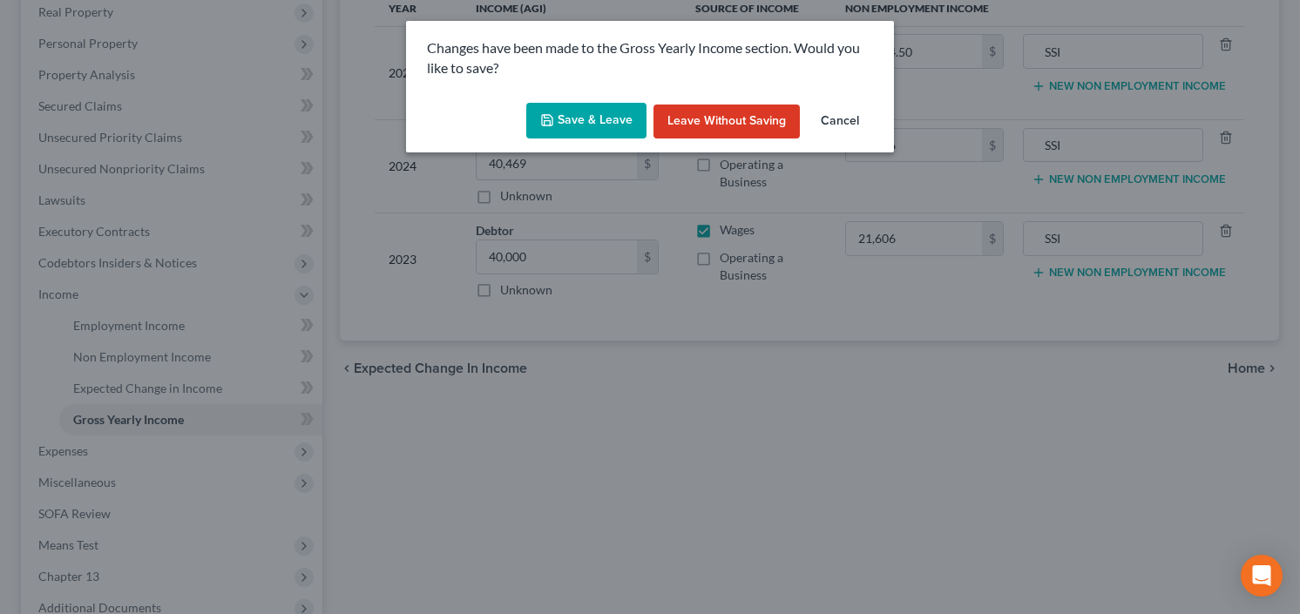
click at [606, 119] on button "Save & Leave" at bounding box center [586, 121] width 120 height 37
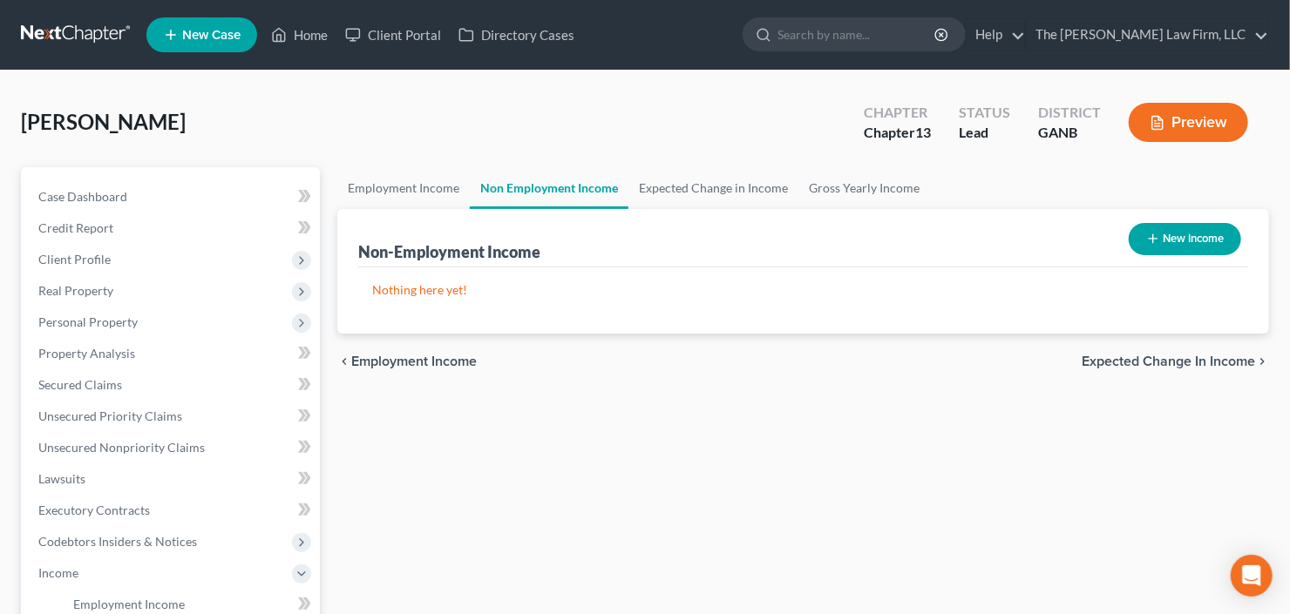
click at [1175, 235] on button "New Income" at bounding box center [1184, 239] width 112 height 32
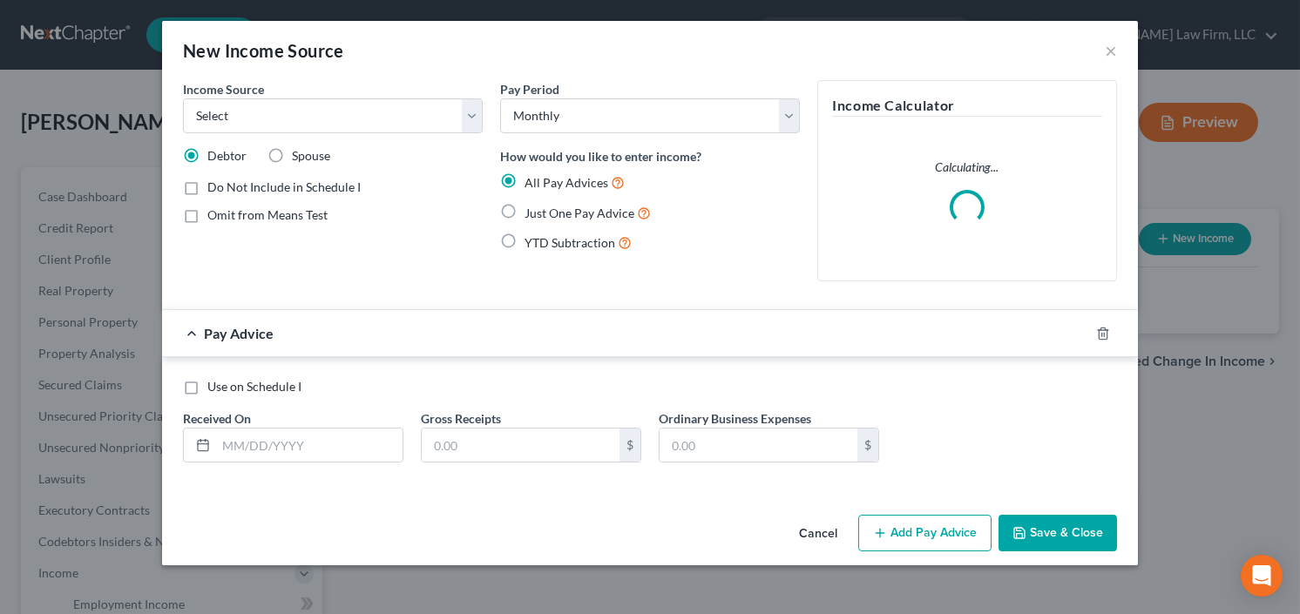
drag, startPoint x: 206, startPoint y: 91, endPoint x: 247, endPoint y: 114, distance: 48.0
click at [206, 91] on span "Income Source" at bounding box center [223, 89] width 81 height 15
drag, startPoint x: 251, startPoint y: 116, endPoint x: 257, endPoint y: 127, distance: 12.9
click at [251, 116] on select "Select Unemployment Disability (from employer) Pension Retirement Social Securi…" at bounding box center [333, 115] width 300 height 35
click at [183, 98] on select "Select Unemployment Disability (from employer) Pension Retirement Social Securi…" at bounding box center [333, 115] width 300 height 35
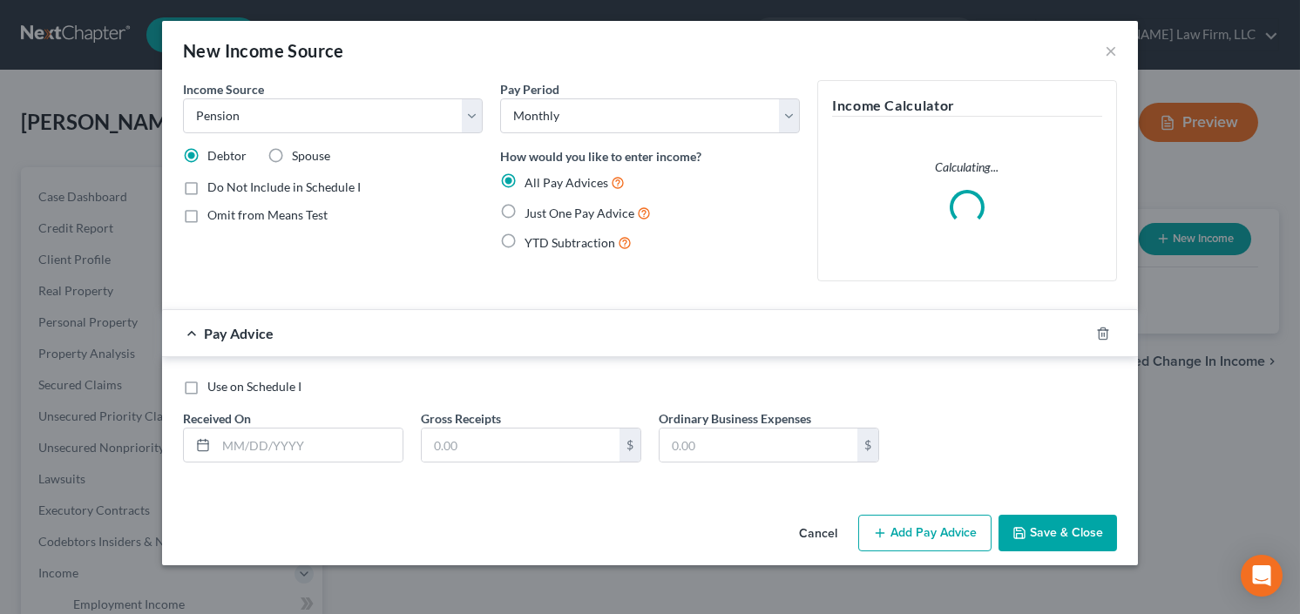
click at [525, 210] on label "Just One Pay Advice" at bounding box center [588, 213] width 126 height 20
click at [525, 207] on label "Just One Pay Advice" at bounding box center [588, 213] width 126 height 20
click at [532, 207] on input "Just One Pay Advice" at bounding box center [537, 208] width 11 height 11
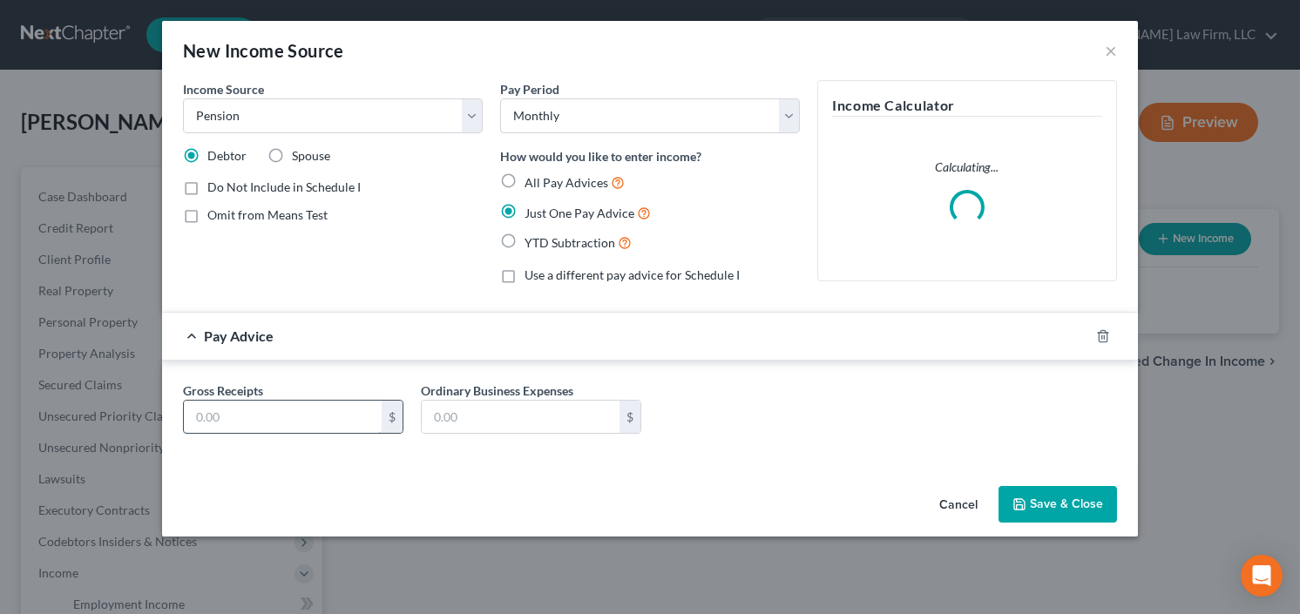
click at [296, 419] on input "text" at bounding box center [283, 417] width 198 height 33
click at [1074, 497] on button "Save & Close" at bounding box center [1058, 504] width 119 height 37
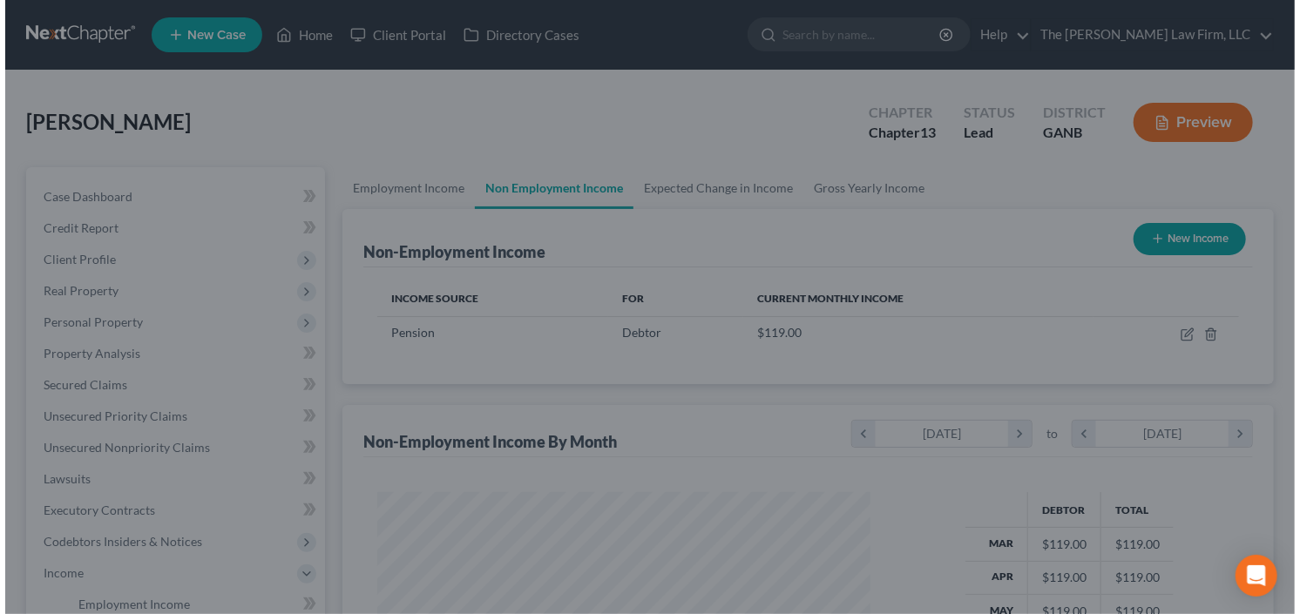
scroll to position [871041, 870828]
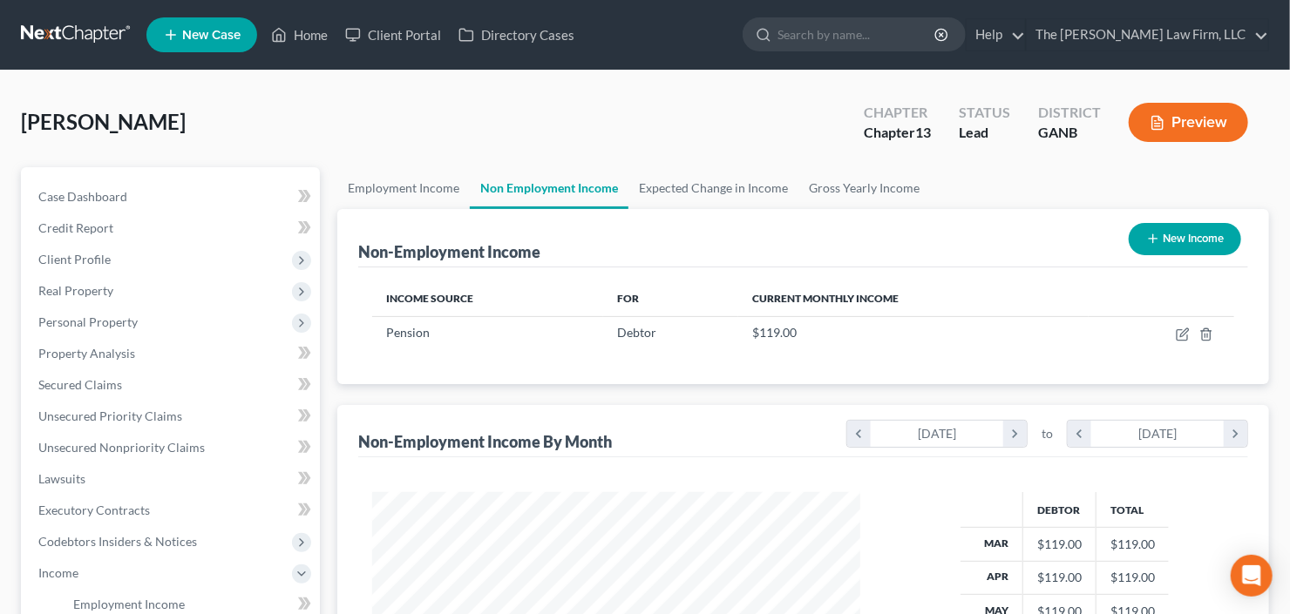
click at [1191, 229] on button "New Income" at bounding box center [1184, 239] width 112 height 32
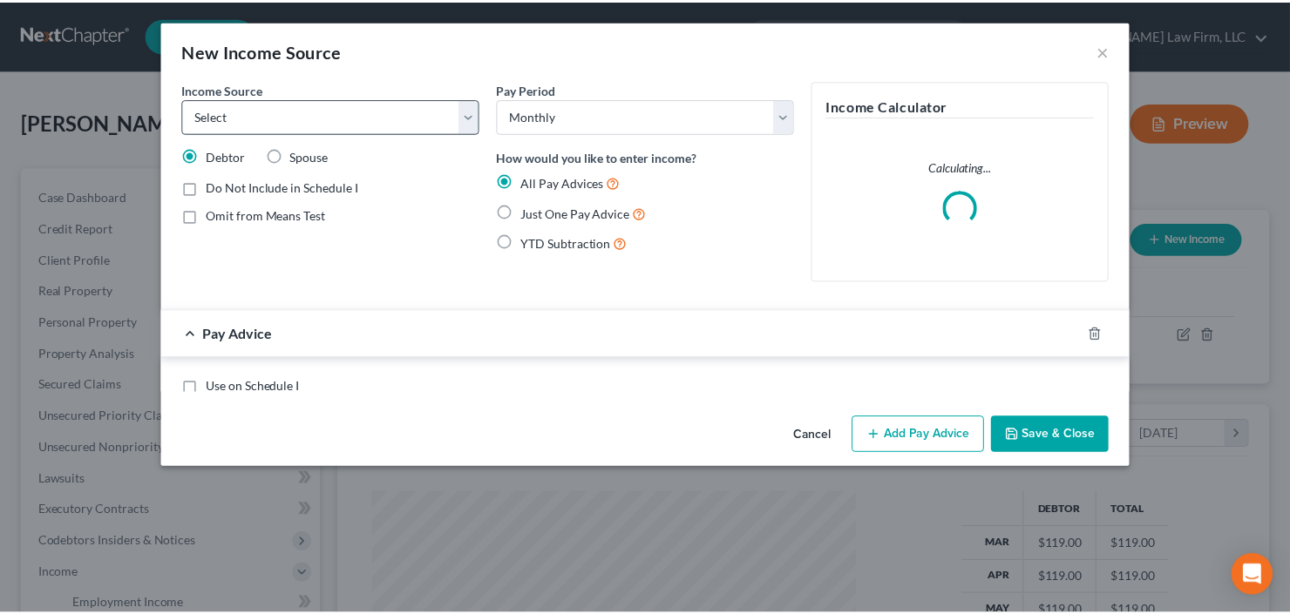
scroll to position [311, 527]
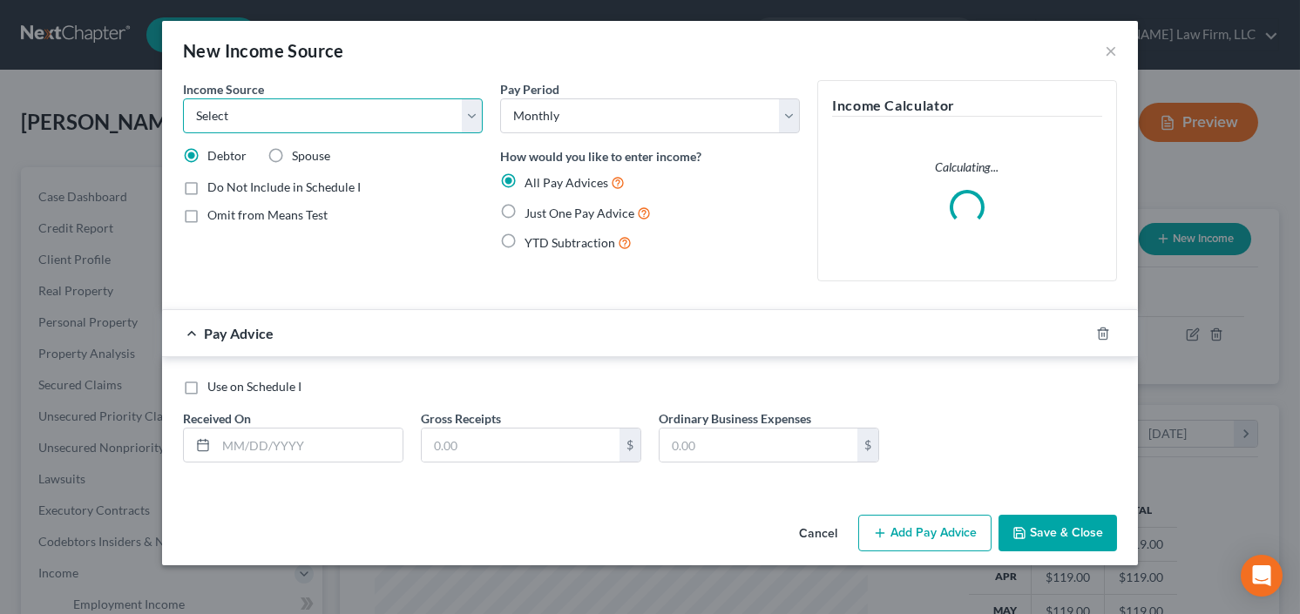
click at [261, 116] on select "Select Unemployment Disability (from employer) Pension Retirement Social Securi…" at bounding box center [333, 115] width 300 height 35
click at [183, 98] on select "Select Unemployment Disability (from employer) Pension Retirement Social Securi…" at bounding box center [333, 115] width 300 height 35
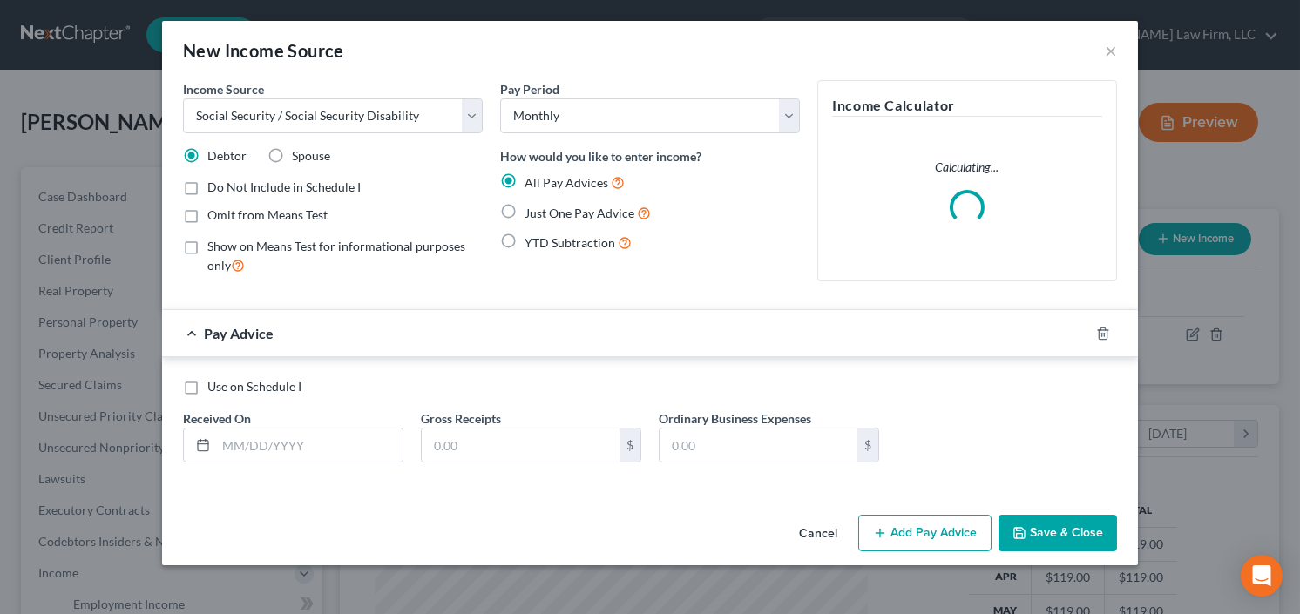
click at [525, 210] on label "Just One Pay Advice" at bounding box center [588, 213] width 126 height 20
click at [532, 210] on input "Just One Pay Advice" at bounding box center [537, 208] width 11 height 11
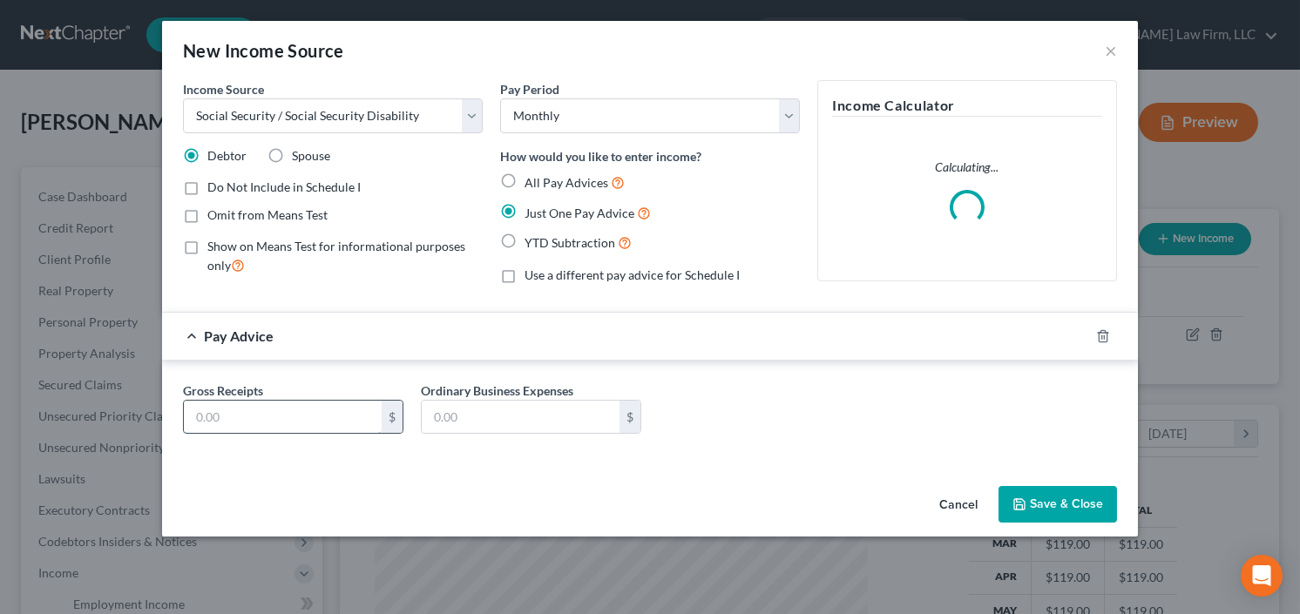
click at [302, 424] on input "text" at bounding box center [283, 417] width 198 height 33
click at [1153, 491] on div "New Income Source × Income Source * Select Unemployment Disability (from employ…" at bounding box center [650, 307] width 1300 height 614
click at [1064, 508] on button "Save & Close" at bounding box center [1058, 504] width 119 height 37
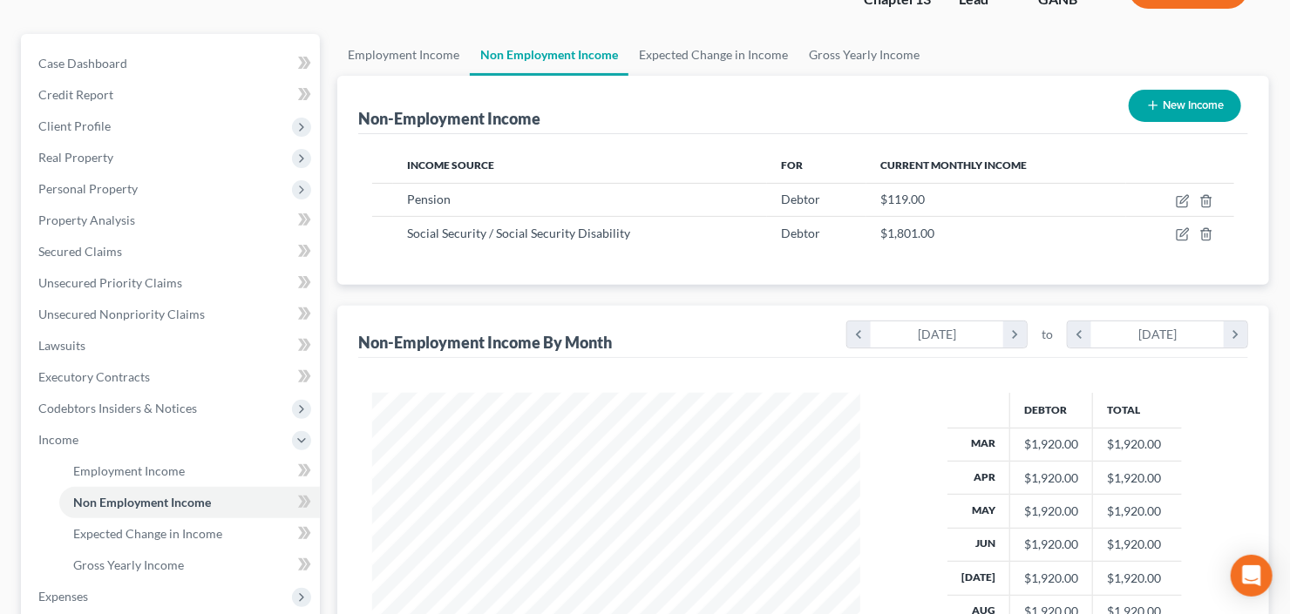
scroll to position [209, 0]
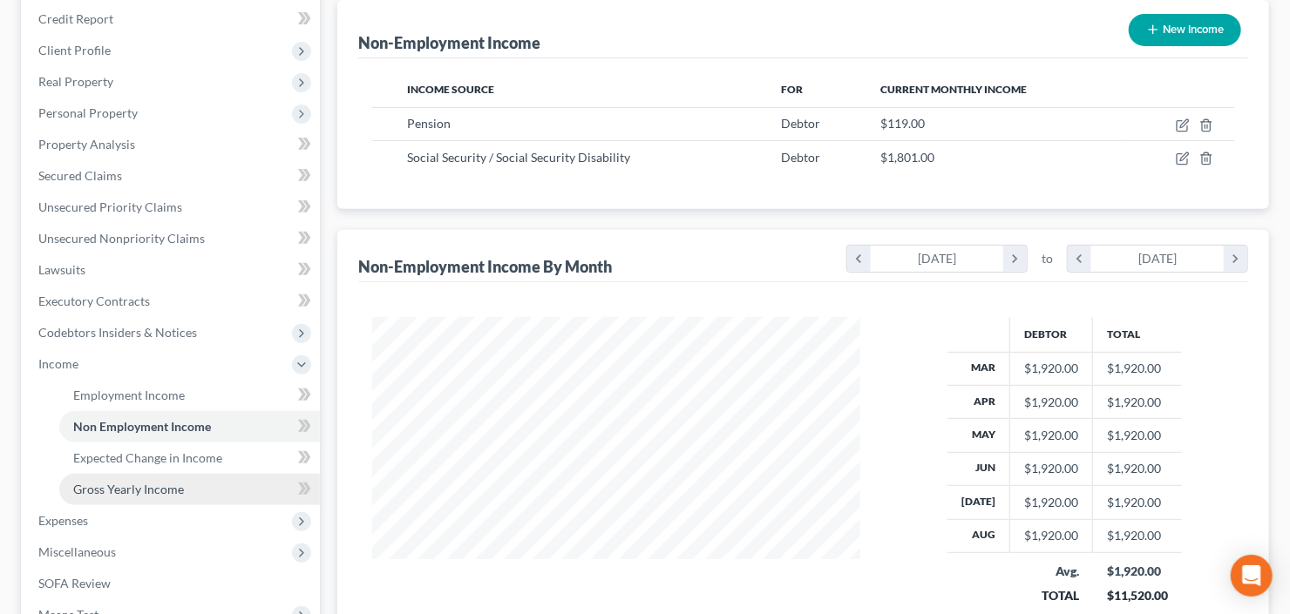
click at [117, 491] on span "Gross Yearly Income" at bounding box center [128, 489] width 111 height 15
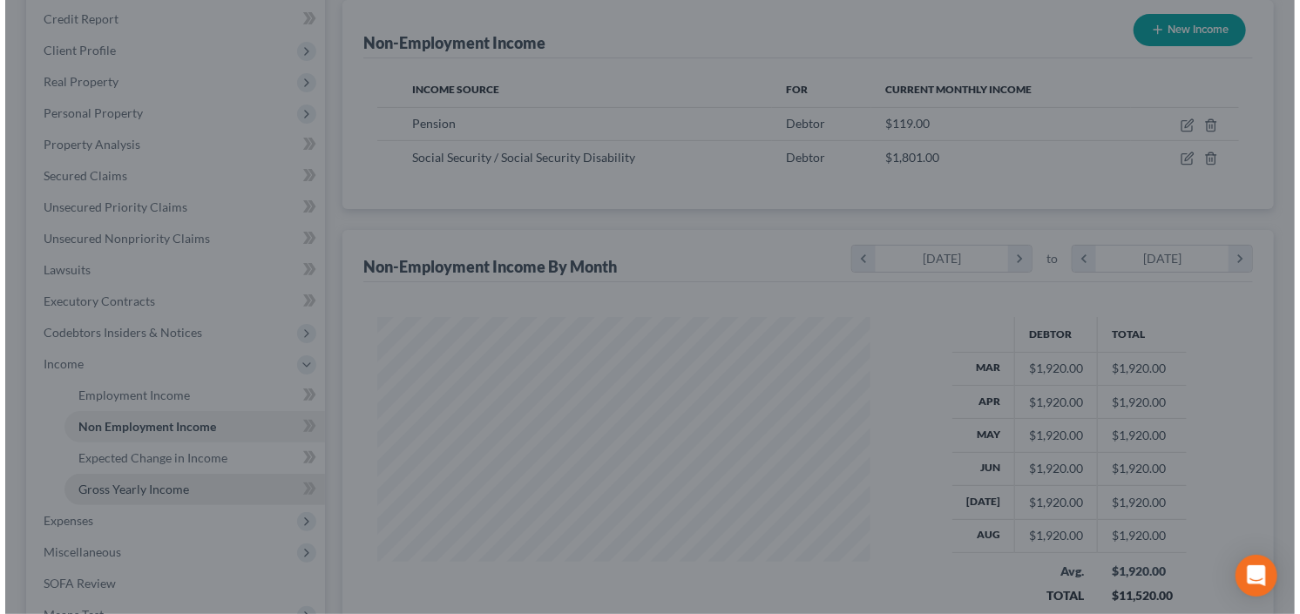
scroll to position [311, 527]
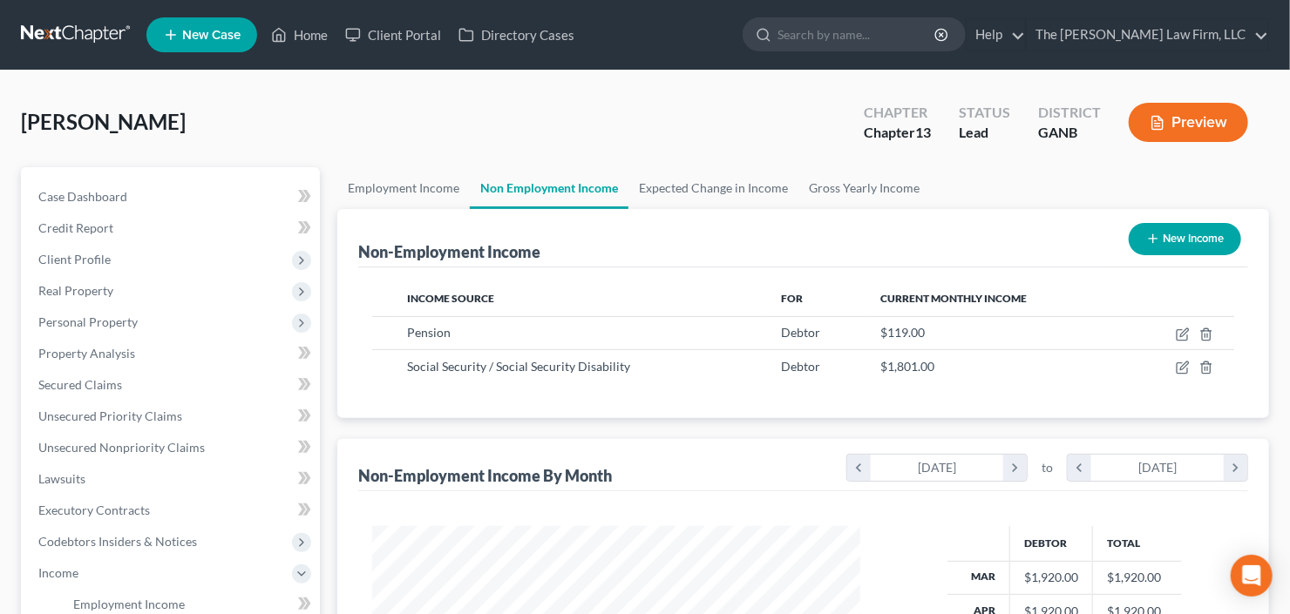
scroll to position [311, 523]
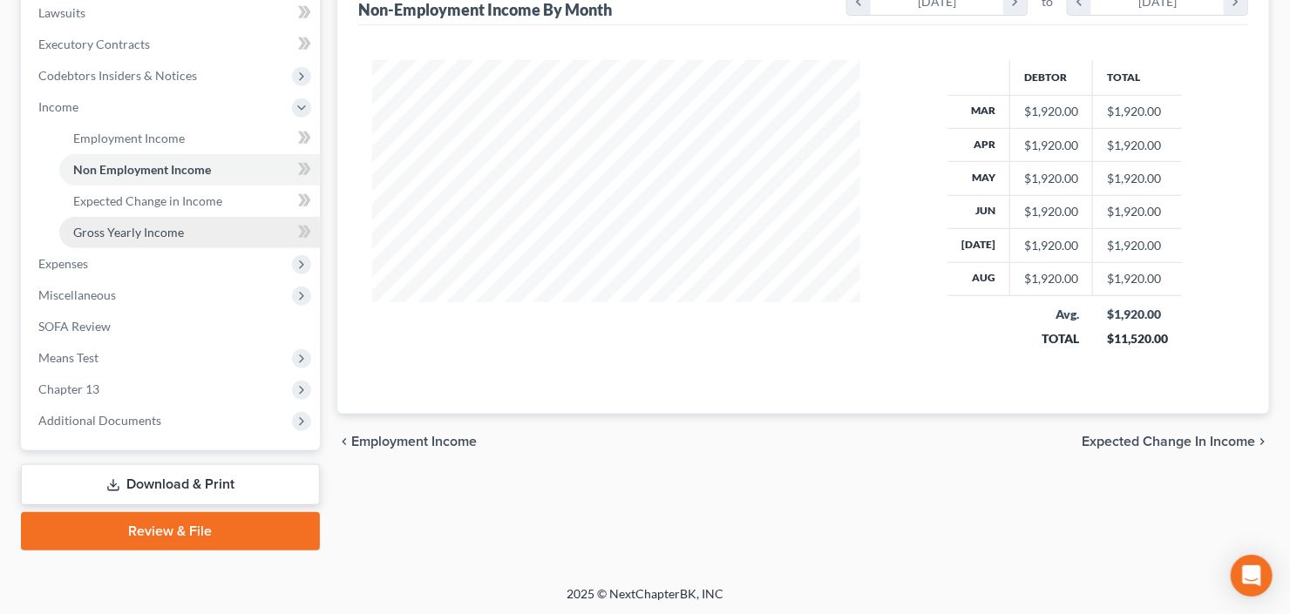
click at [160, 234] on span "Gross Yearly Income" at bounding box center [128, 232] width 111 height 15
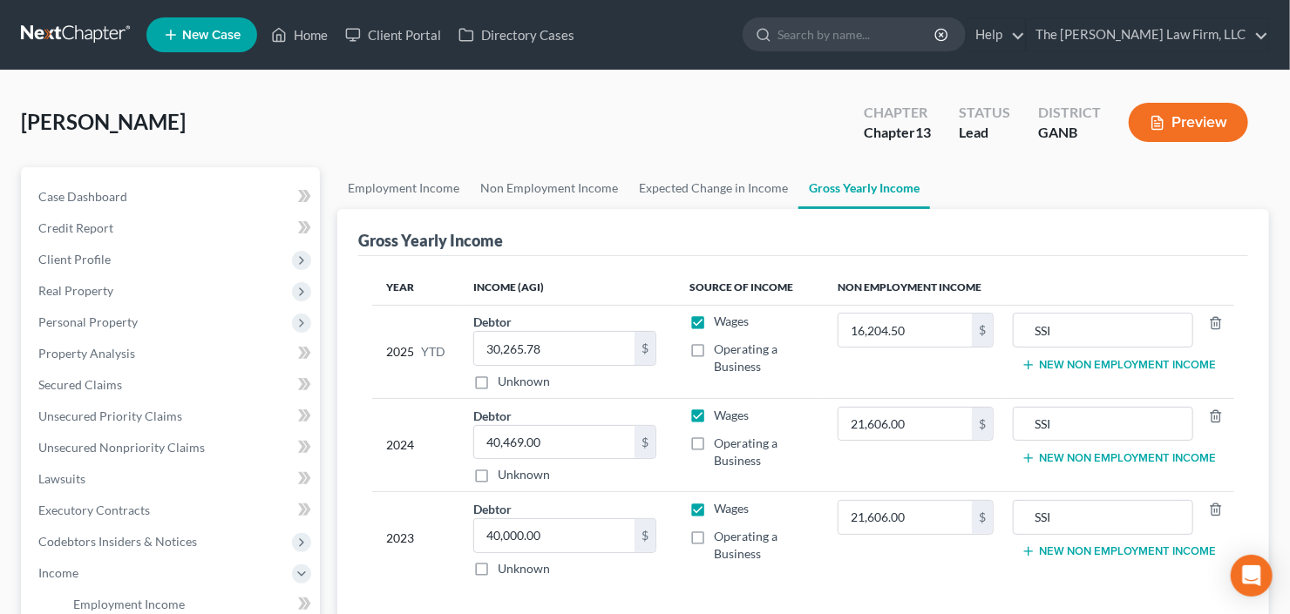
click at [1116, 370] on td "SSI New Non Employment Income" at bounding box center [1120, 351] width 227 height 93
click at [1120, 365] on button "New Non Employment Income" at bounding box center [1118, 365] width 194 height 14
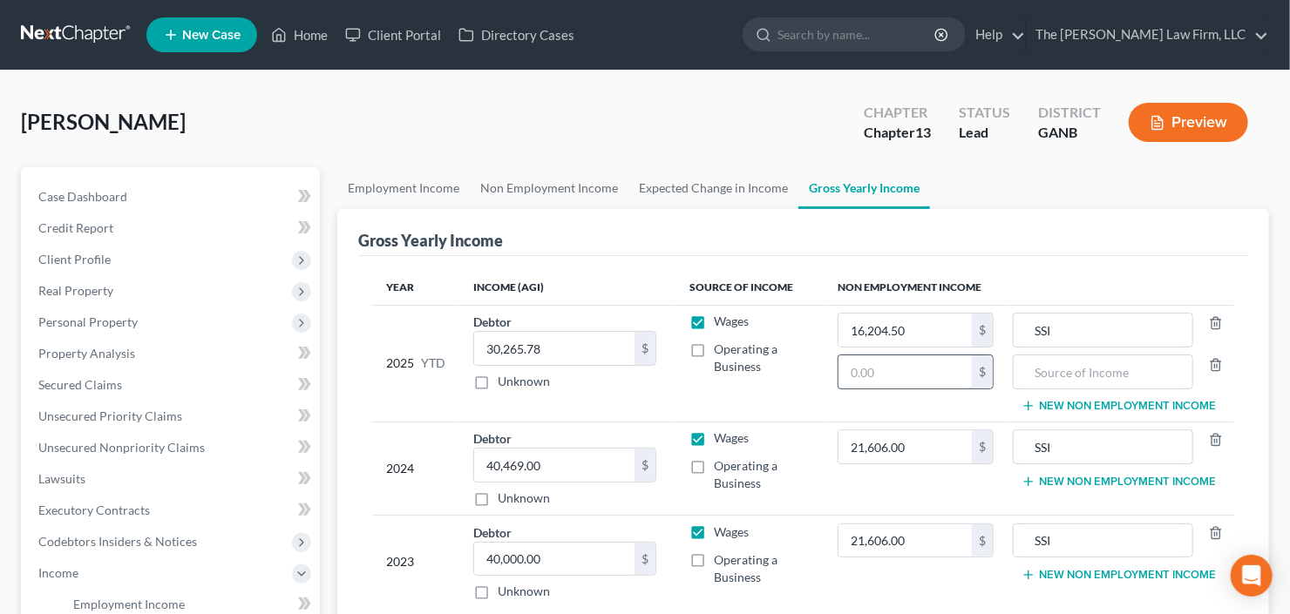
click at [872, 378] on input "text" at bounding box center [904, 372] width 133 height 33
type input "1,071"
click at [1076, 376] on input "text" at bounding box center [1102, 372] width 161 height 33
type input "Pension"
click at [1086, 484] on button "New Non Employment Income" at bounding box center [1118, 482] width 194 height 14
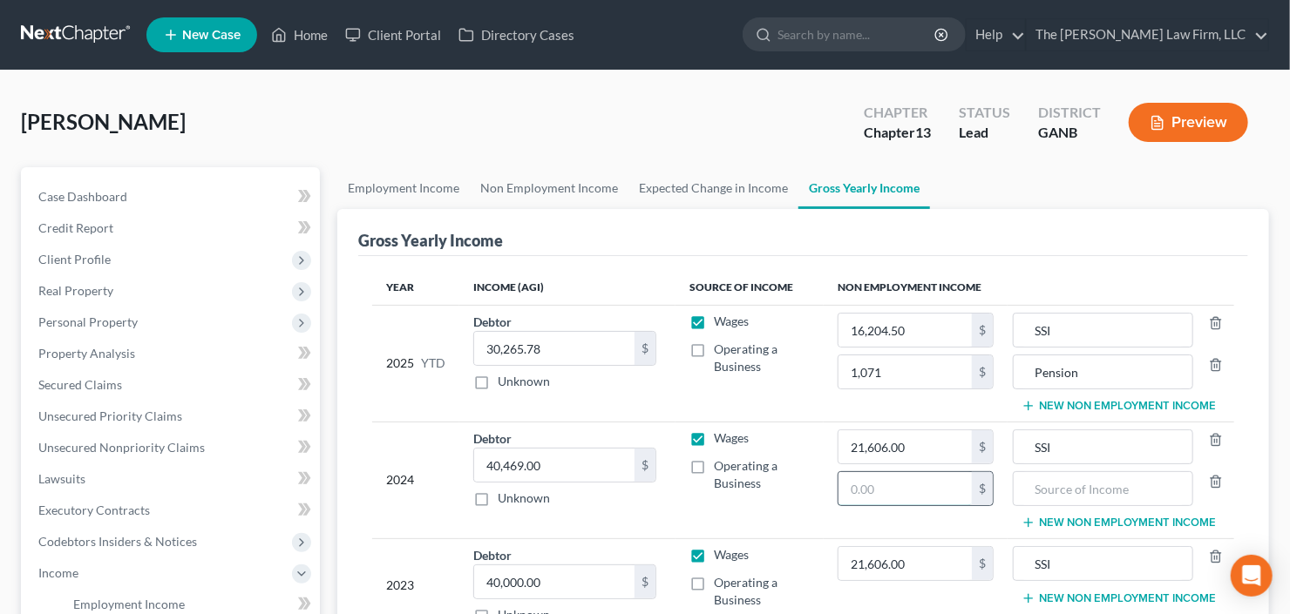
click at [864, 484] on input "text" at bounding box center [904, 488] width 133 height 33
type input "1,428"
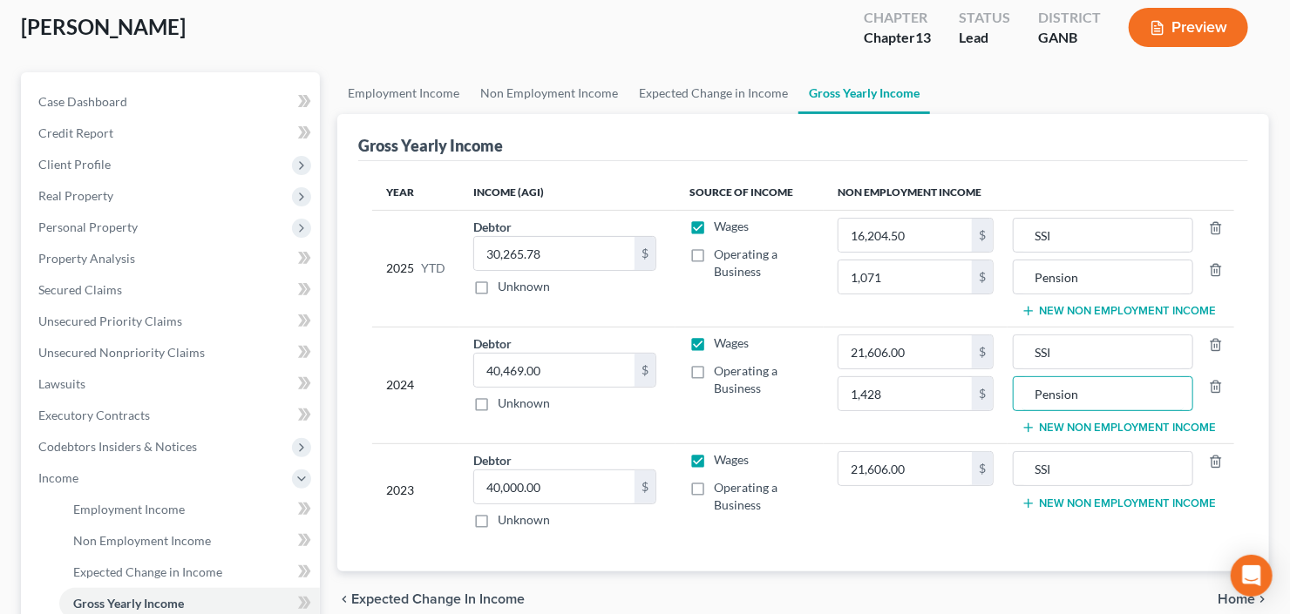
scroll to position [209, 0]
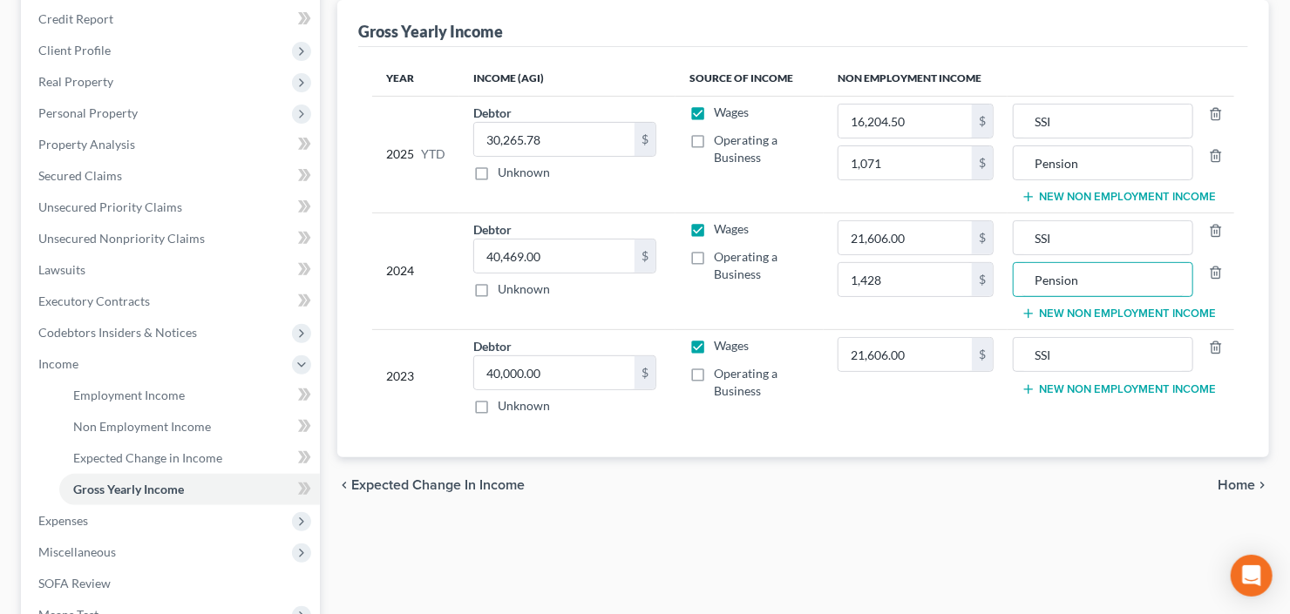
type input "Pension"
click at [1118, 389] on button "New Non Employment Income" at bounding box center [1118, 390] width 194 height 14
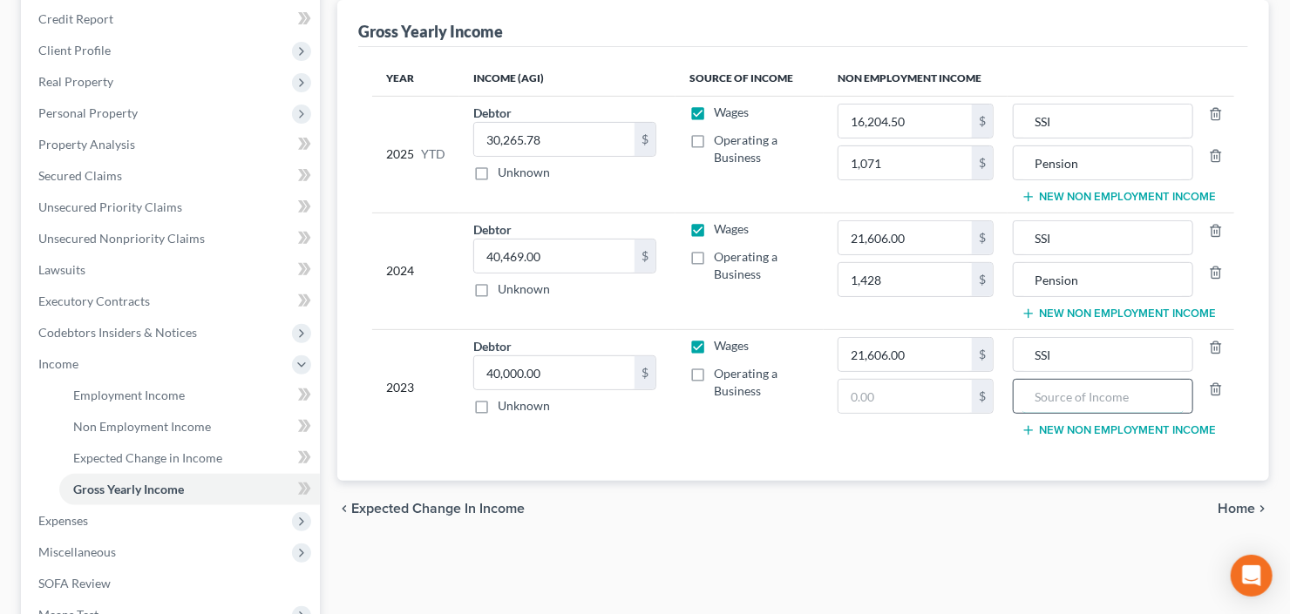
click at [1075, 395] on input "text" at bounding box center [1102, 396] width 161 height 33
type input "Pension"
click at [898, 401] on input "text" at bounding box center [904, 396] width 133 height 33
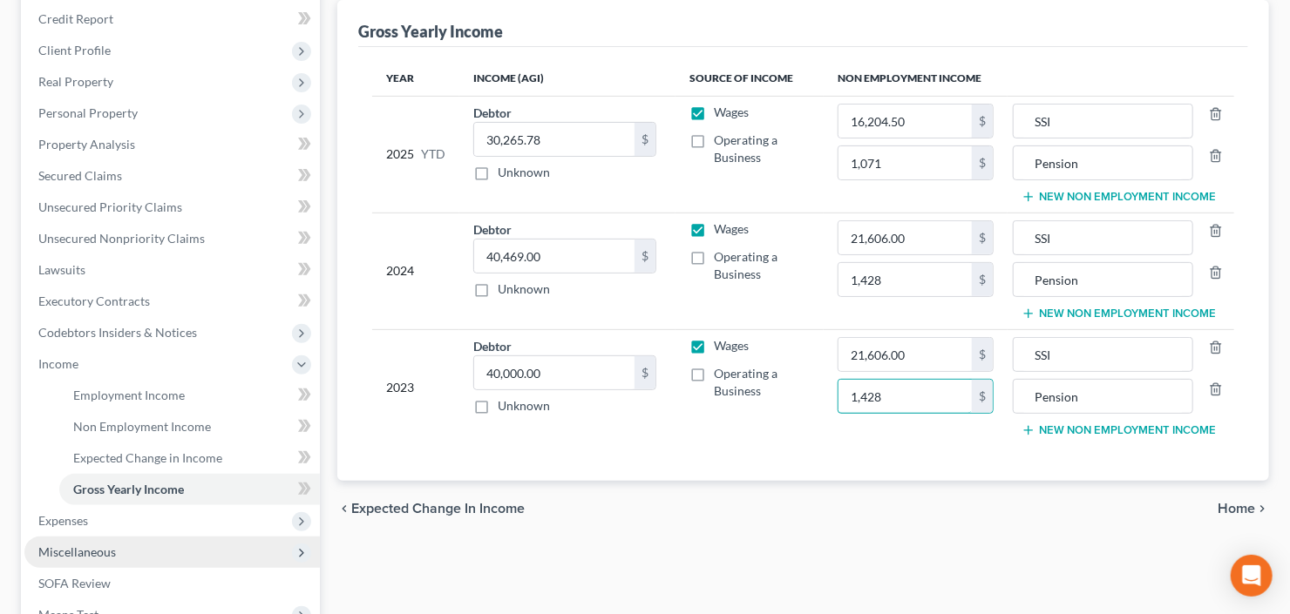
scroll to position [349, 0]
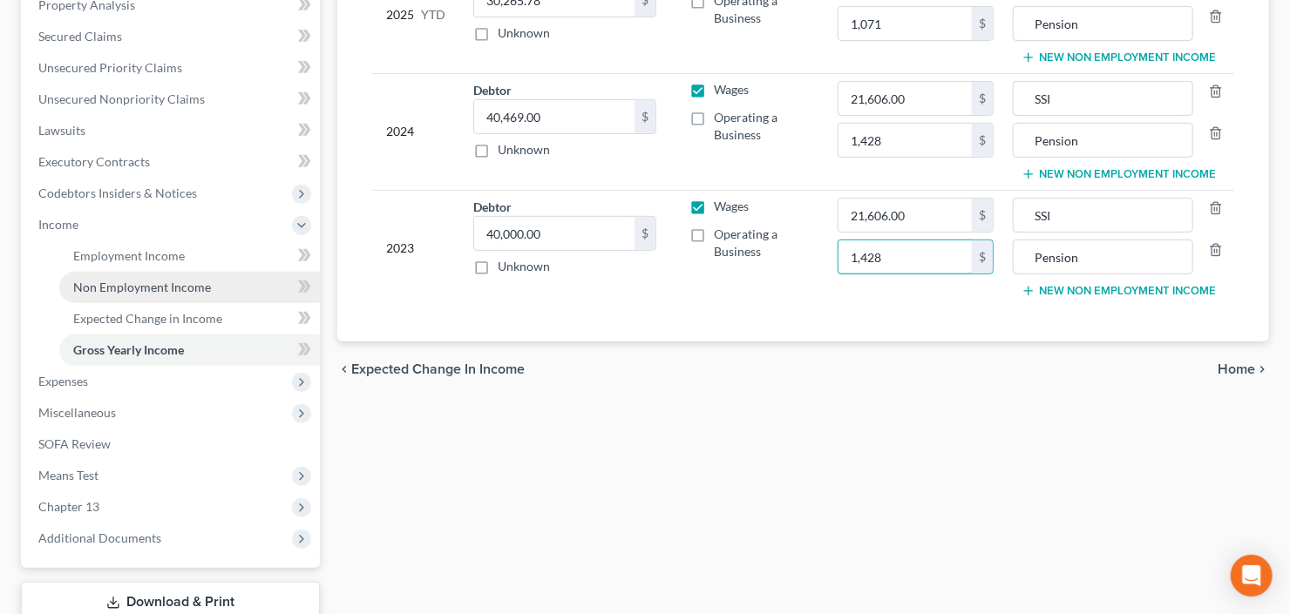
type input "1,428"
click at [114, 286] on span "Non Employment Income" at bounding box center [142, 287] width 138 height 15
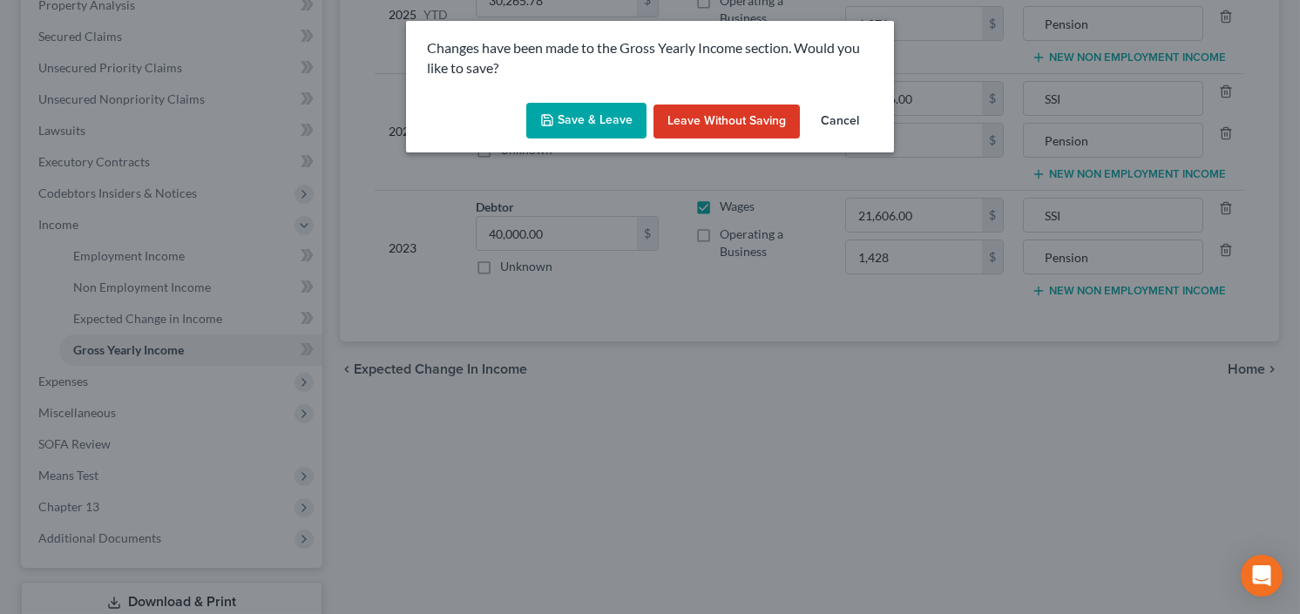
drag, startPoint x: 553, startPoint y: 122, endPoint x: 674, endPoint y: 156, distance: 125.8
click at [551, 122] on polyline "button" at bounding box center [548, 123] width 6 height 4
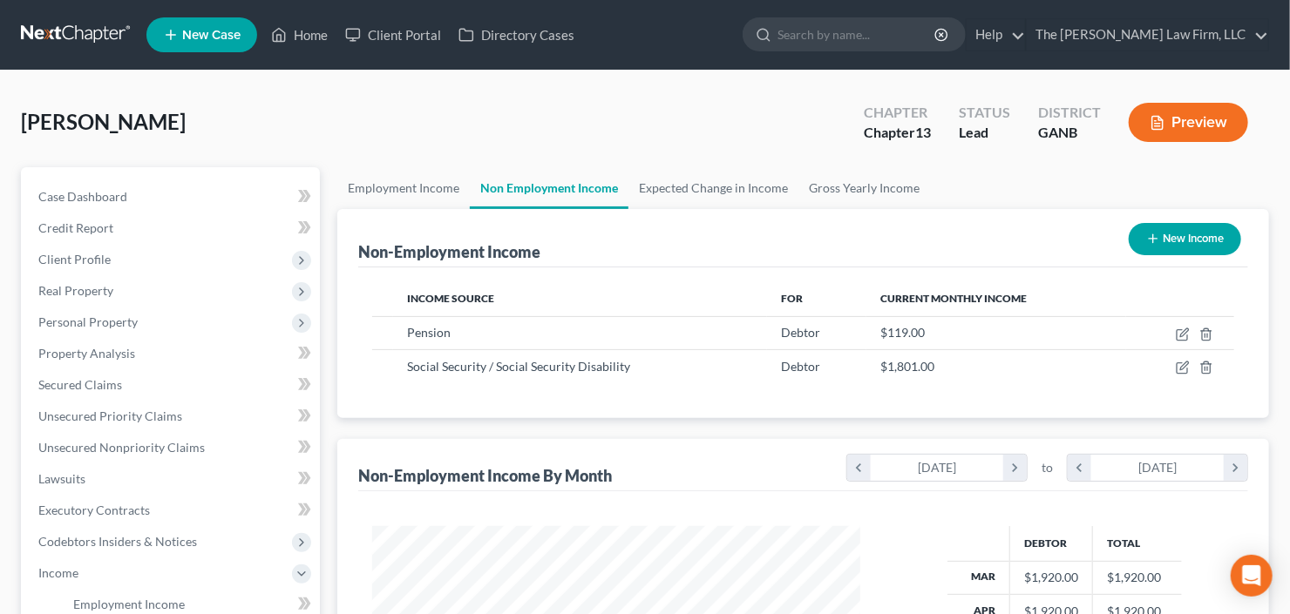
click at [1228, 229] on button "New Income" at bounding box center [1184, 239] width 112 height 32
select select "0"
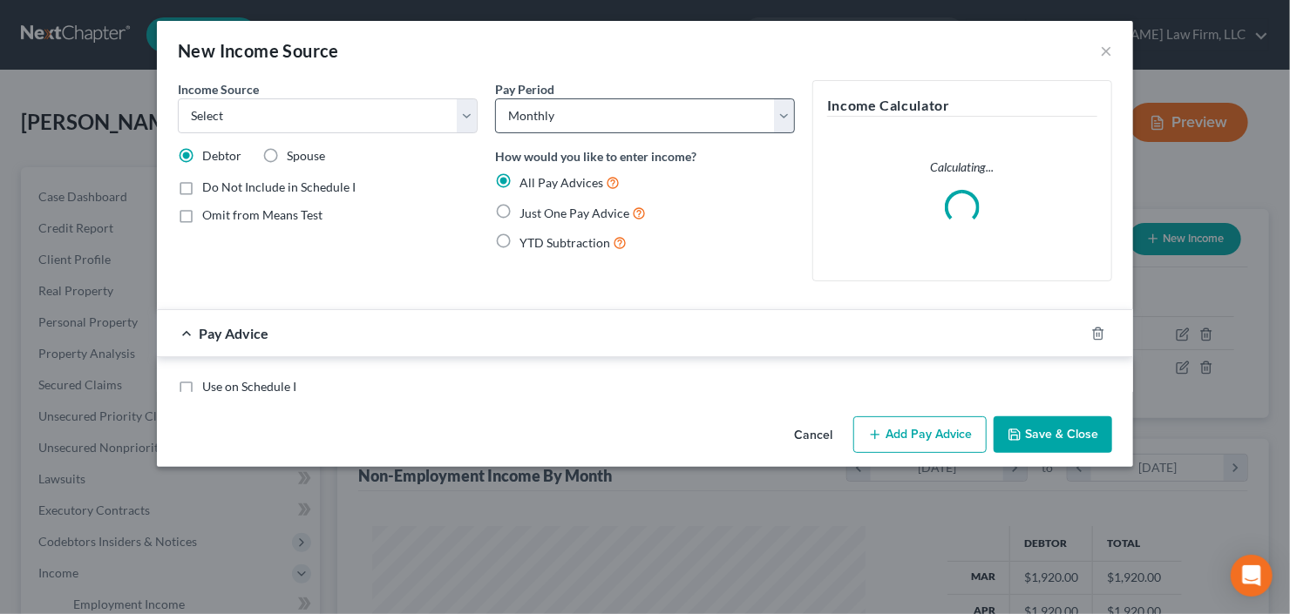
scroll to position [311, 527]
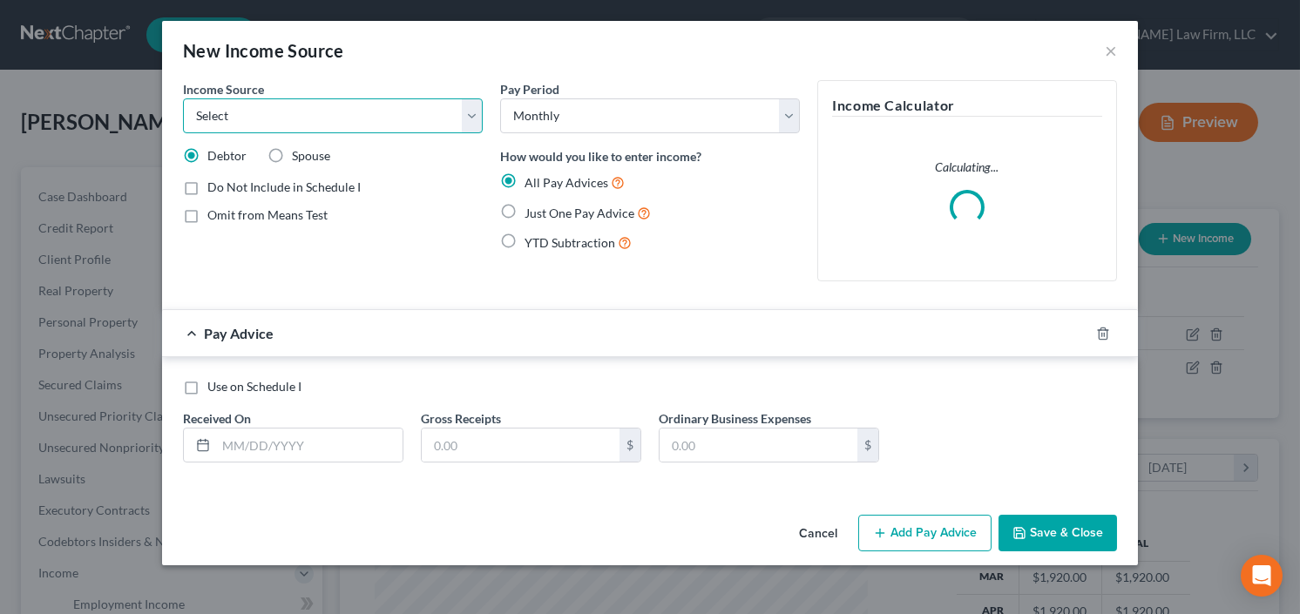
drag, startPoint x: 259, startPoint y: 120, endPoint x: 259, endPoint y: 131, distance: 10.5
click at [259, 120] on select "Select Unemployment Disability (from employer) Pension Retirement Social Securi…" at bounding box center [333, 115] width 300 height 35
select select "4"
click at [183, 98] on select "Select Unemployment Disability (from employer) Pension Retirement Social Securi…" at bounding box center [333, 115] width 300 height 35
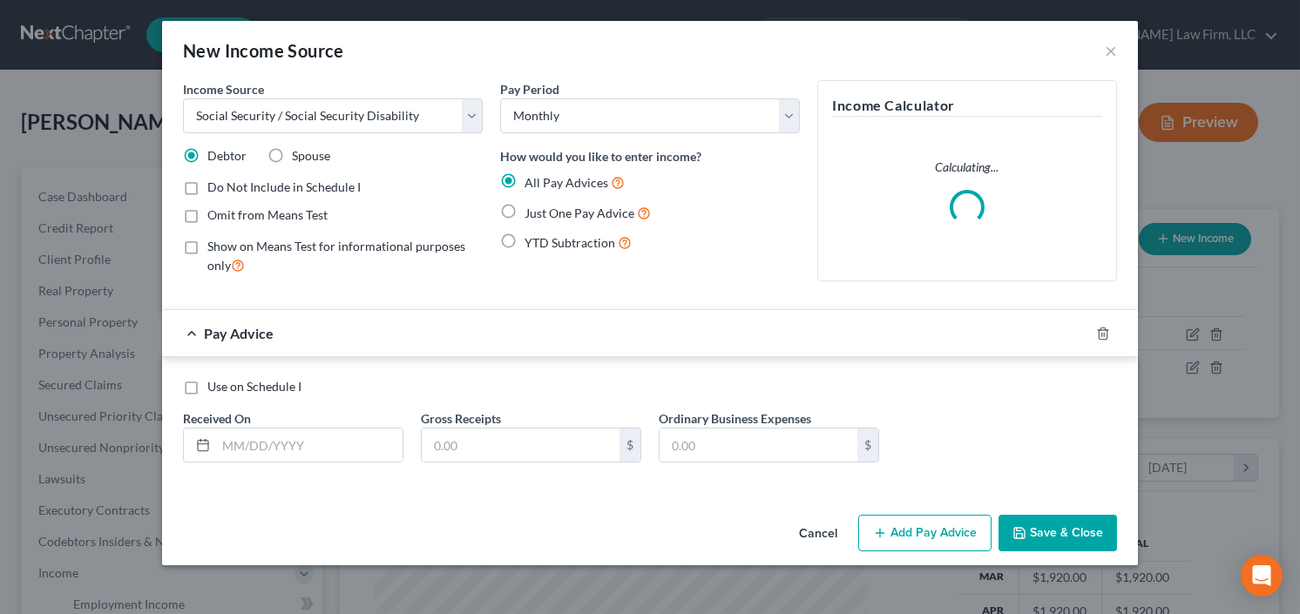
click at [292, 150] on label "Spouse" at bounding box center [311, 155] width 38 height 17
click at [299, 150] on input "Spouse" at bounding box center [304, 152] width 11 height 11
radio input "true"
click at [525, 209] on label "Just One Pay Advice" at bounding box center [588, 213] width 126 height 20
click at [532, 209] on input "Just One Pay Advice" at bounding box center [537, 208] width 11 height 11
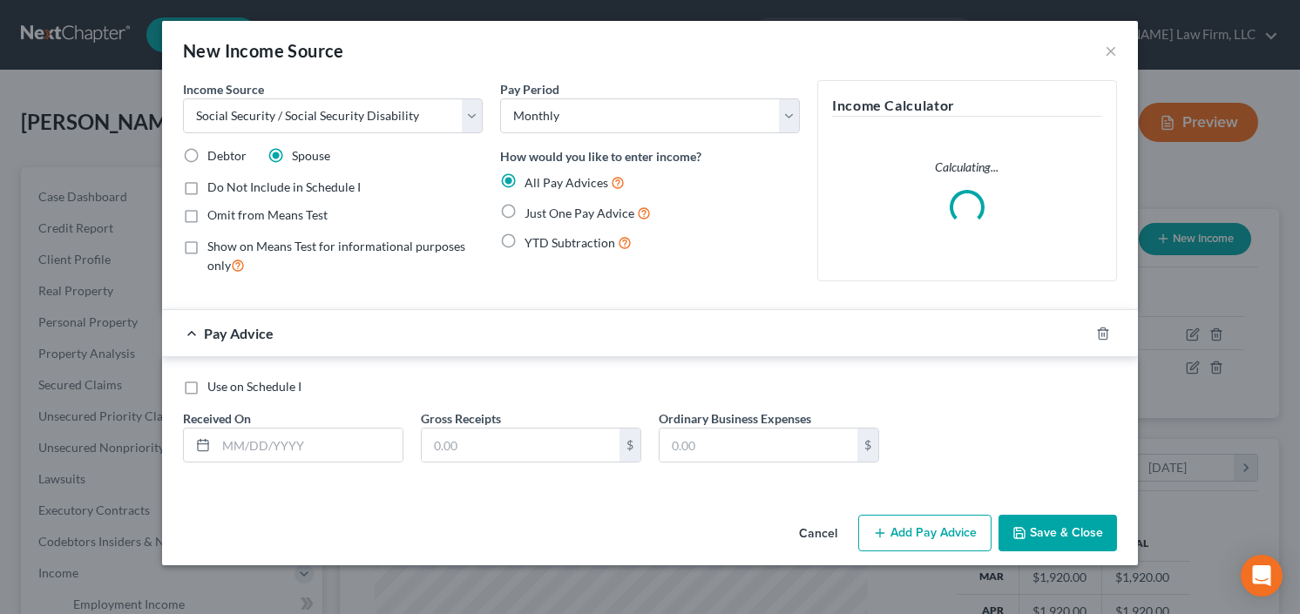
radio input "true"
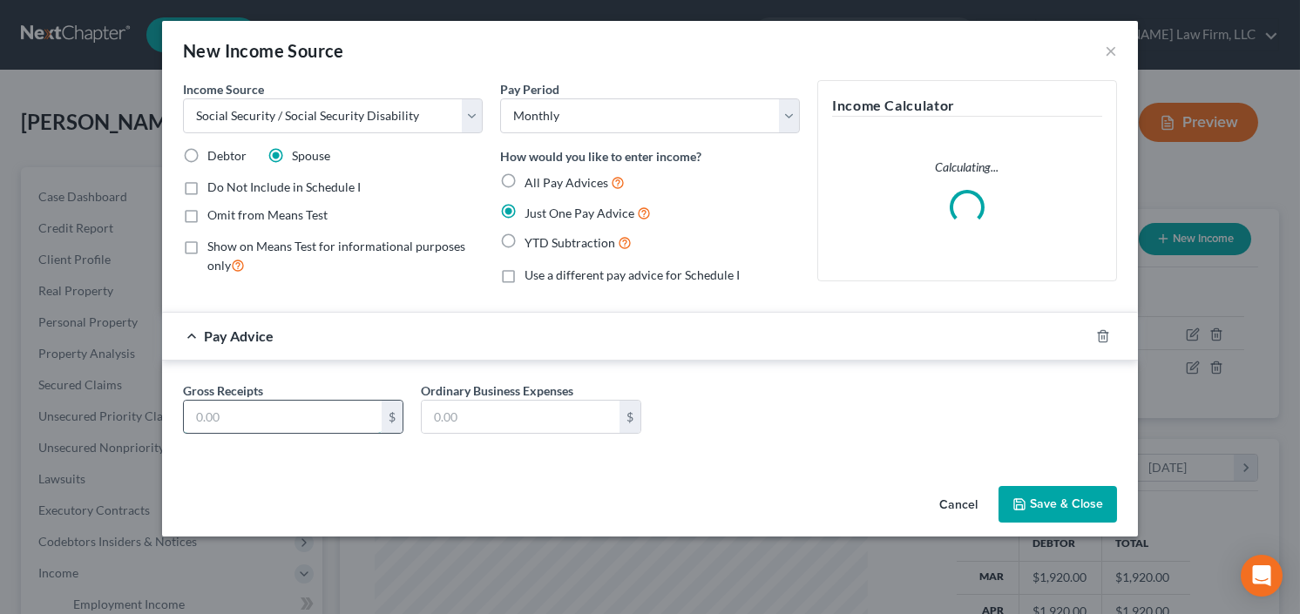
click at [249, 422] on input "text" at bounding box center [283, 417] width 198 height 33
type input "733.30"
click at [1065, 504] on button "Save & Close" at bounding box center [1058, 504] width 119 height 37
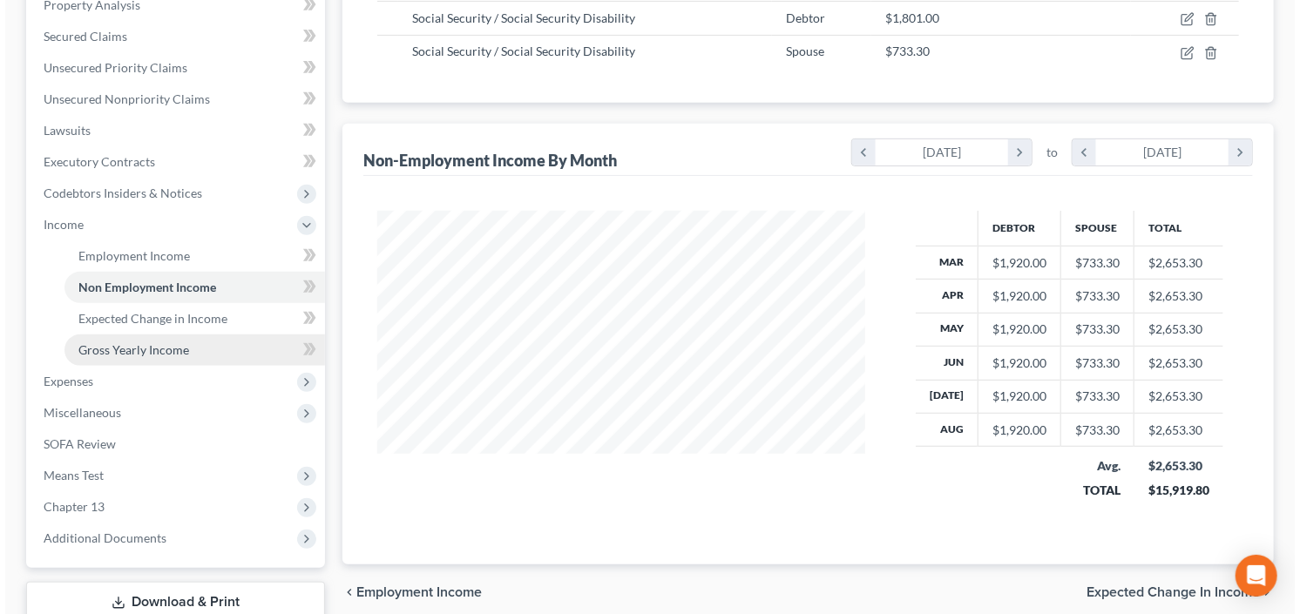
scroll to position [466, 0]
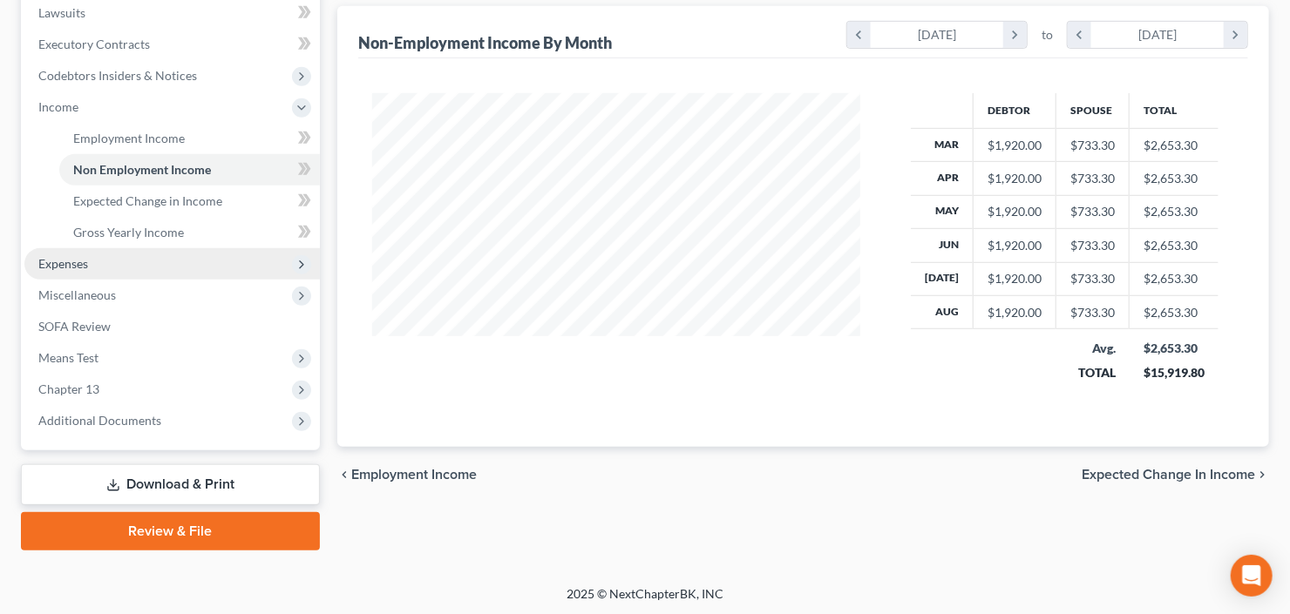
drag, startPoint x: 96, startPoint y: 256, endPoint x: 113, endPoint y: 261, distance: 18.2
click at [96, 255] on span "Expenses" at bounding box center [171, 263] width 295 height 31
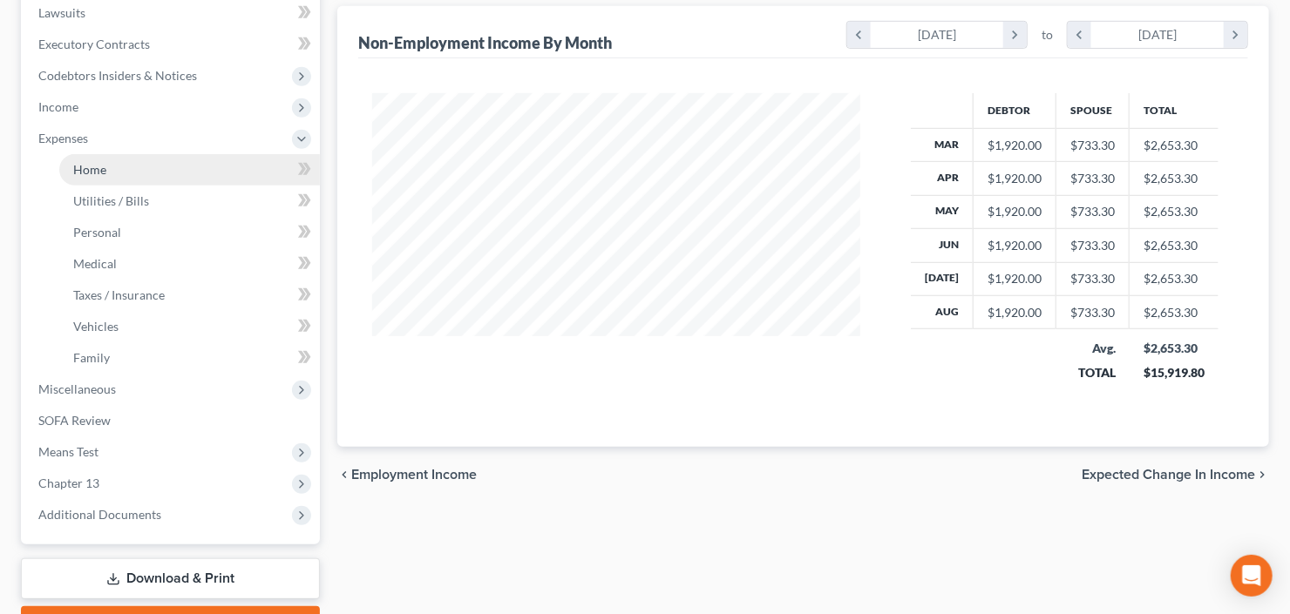
click at [109, 166] on link "Home" at bounding box center [189, 169] width 261 height 31
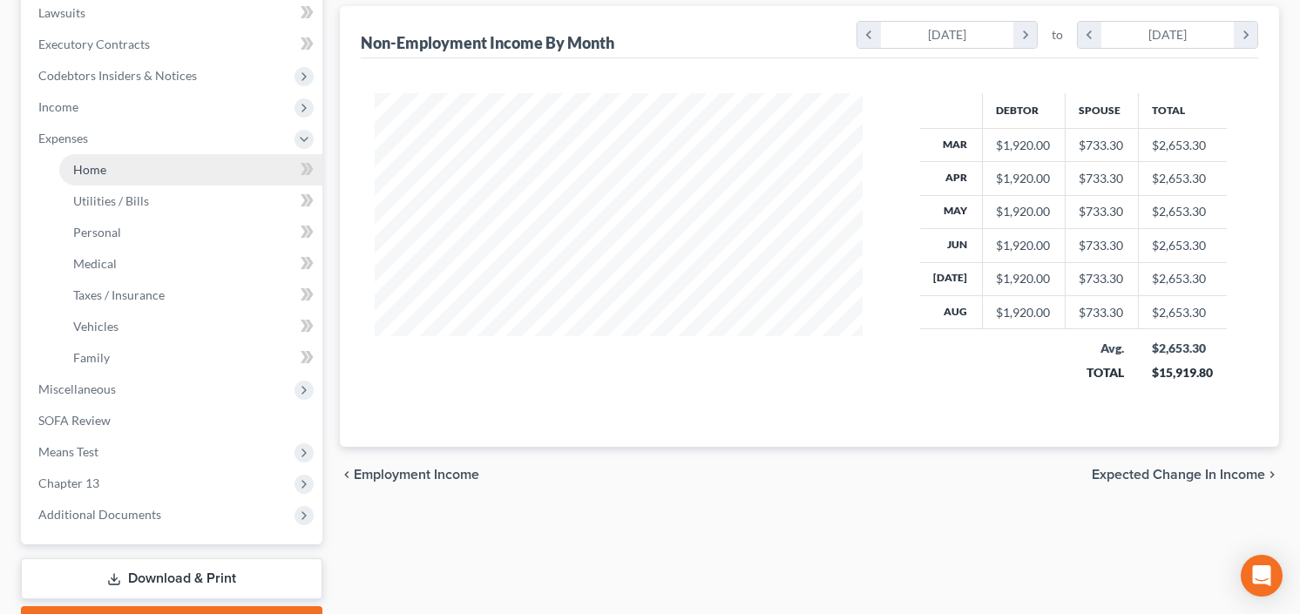
scroll to position [311, 527]
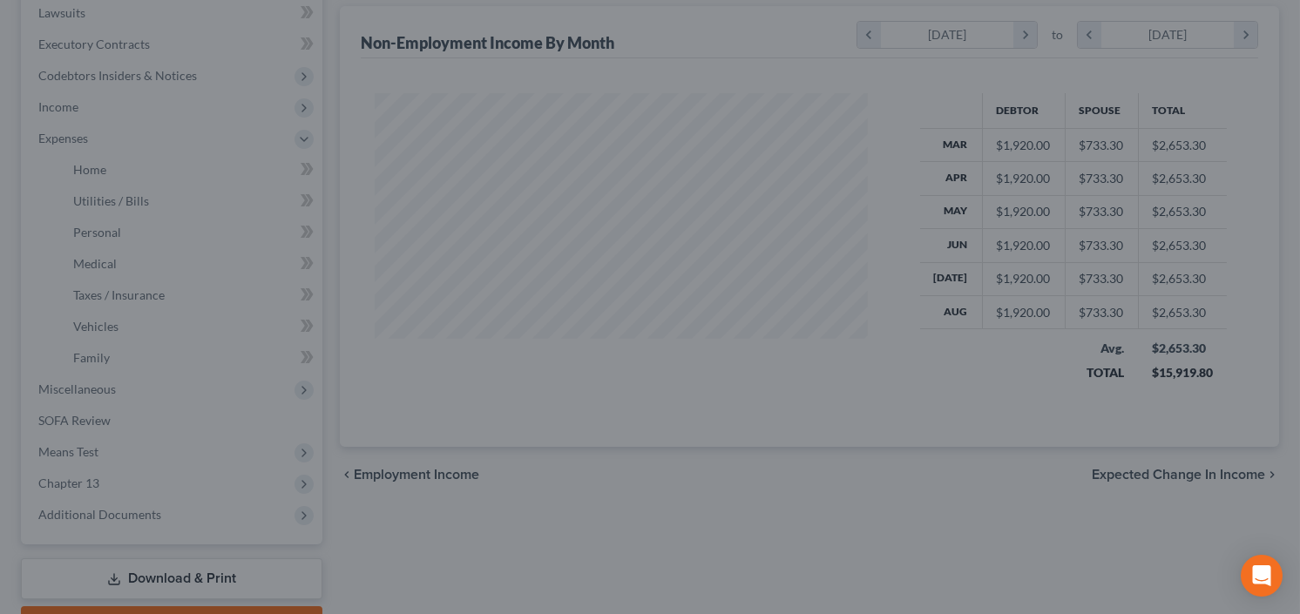
drag, startPoint x: 647, startPoint y: 246, endPoint x: 720, endPoint y: 87, distance: 174.3
click at [717, 89] on div at bounding box center [650, 307] width 1300 height 614
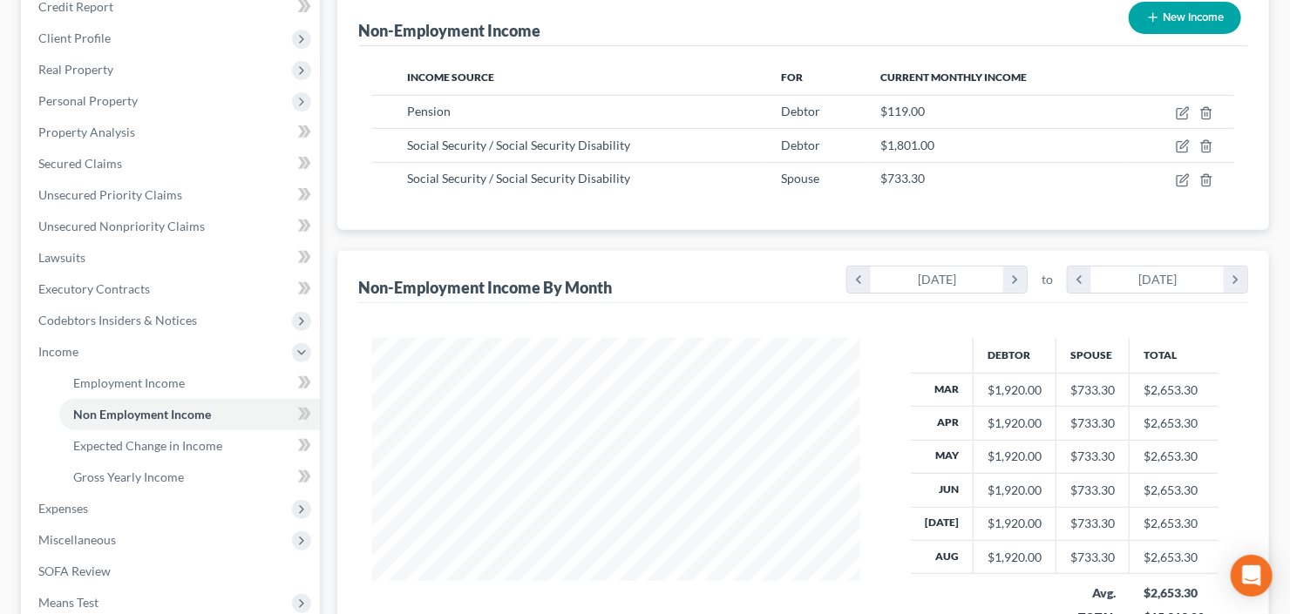
scroll to position [349, 0]
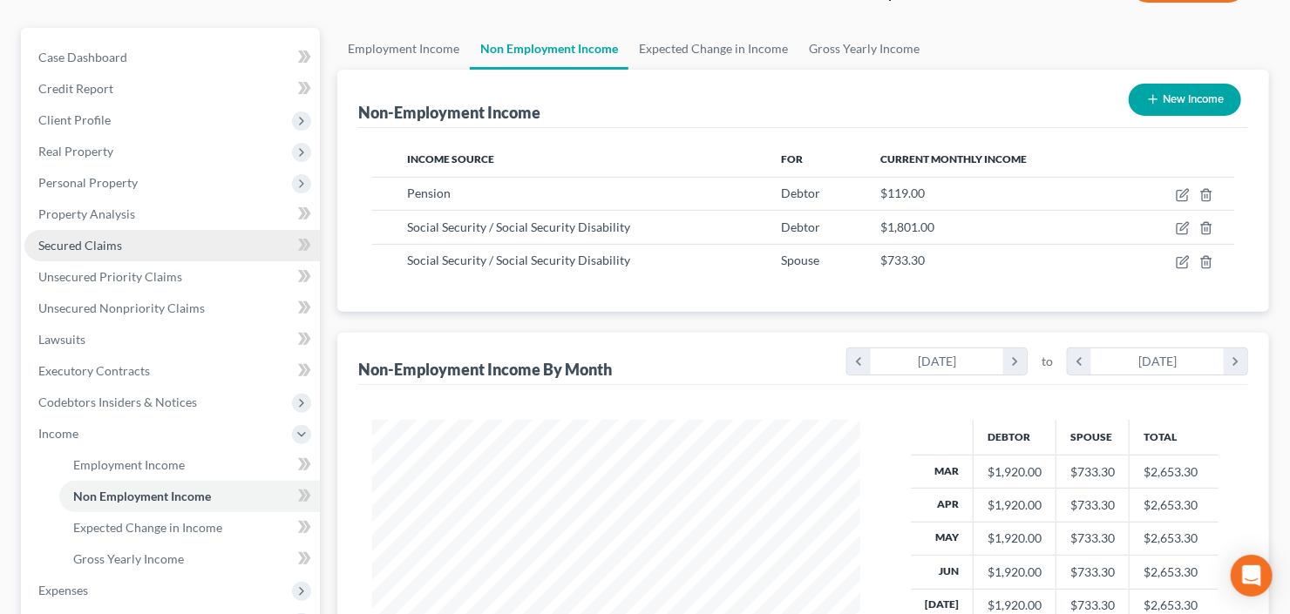
click at [84, 243] on span "Secured Claims" at bounding box center [80, 245] width 84 height 15
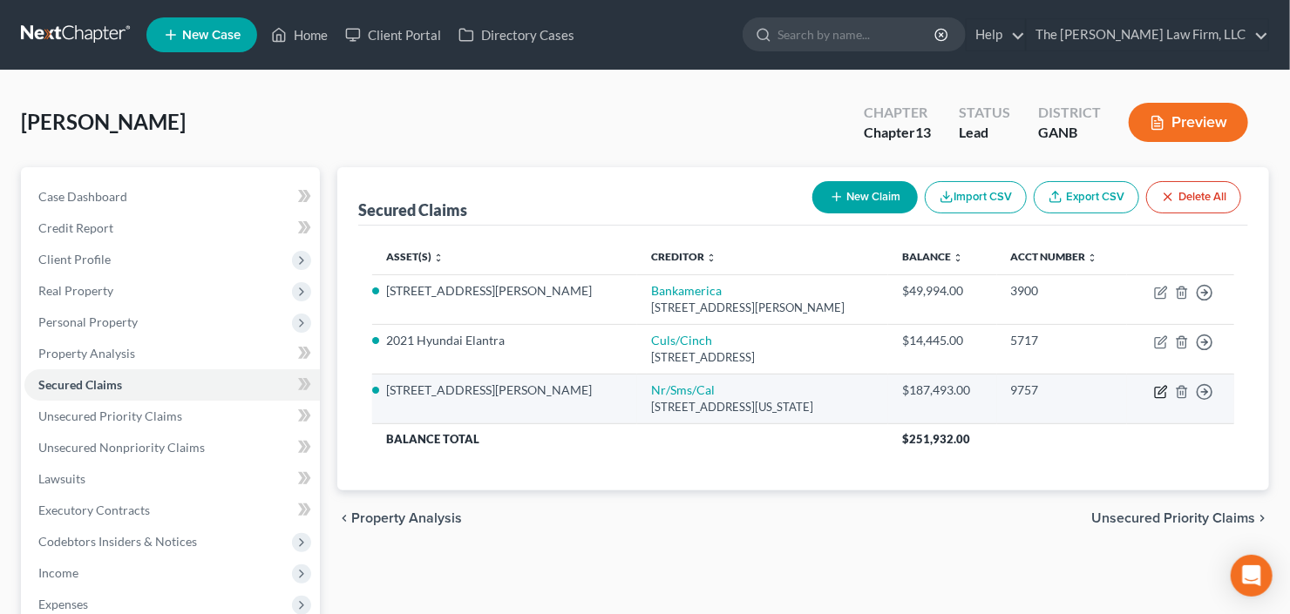
click at [1155, 390] on icon "button" at bounding box center [1161, 392] width 14 height 14
select select "39"
select select "2"
select select "0"
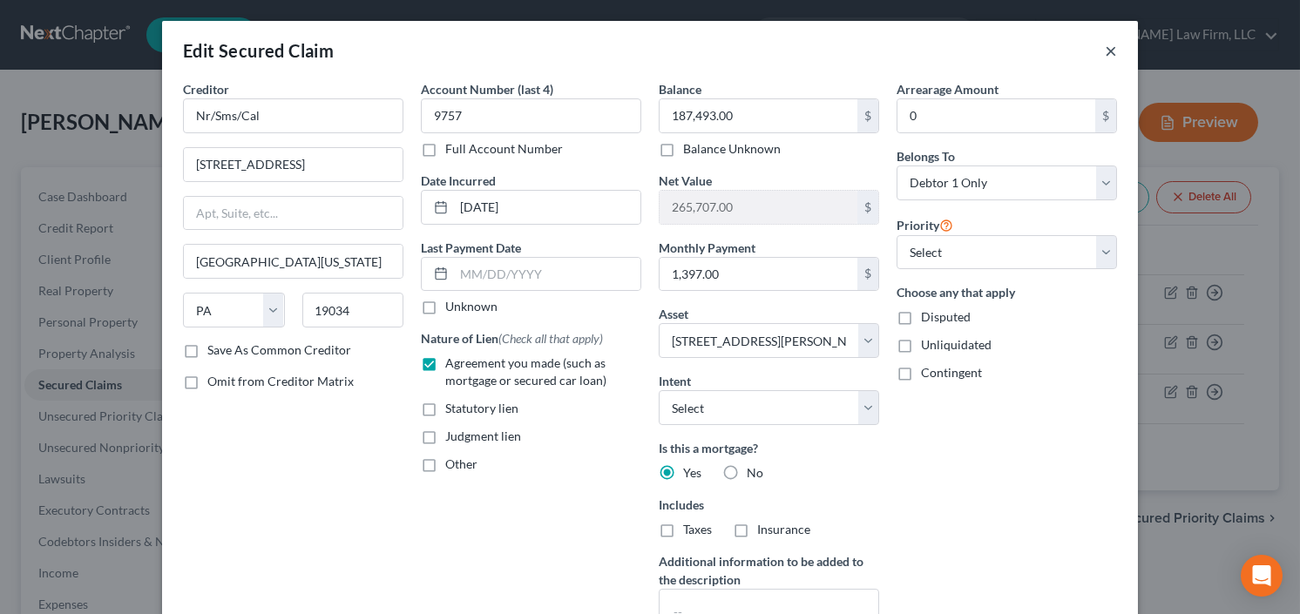
click at [1107, 44] on button "×" at bounding box center [1111, 50] width 12 height 21
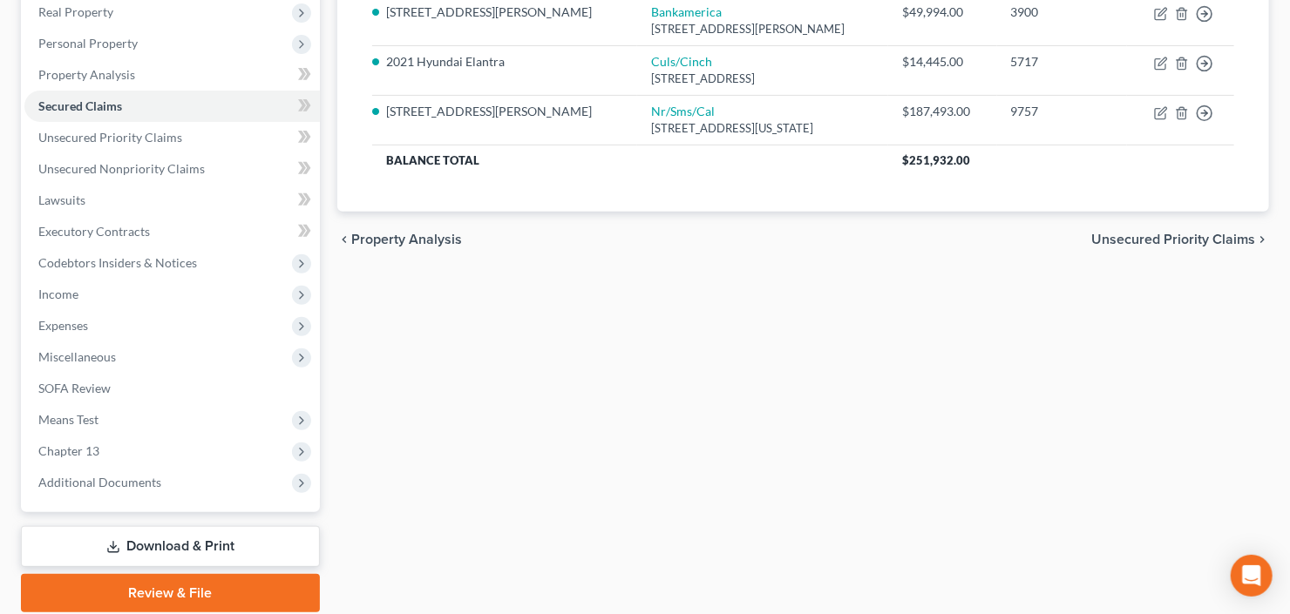
scroll to position [70, 0]
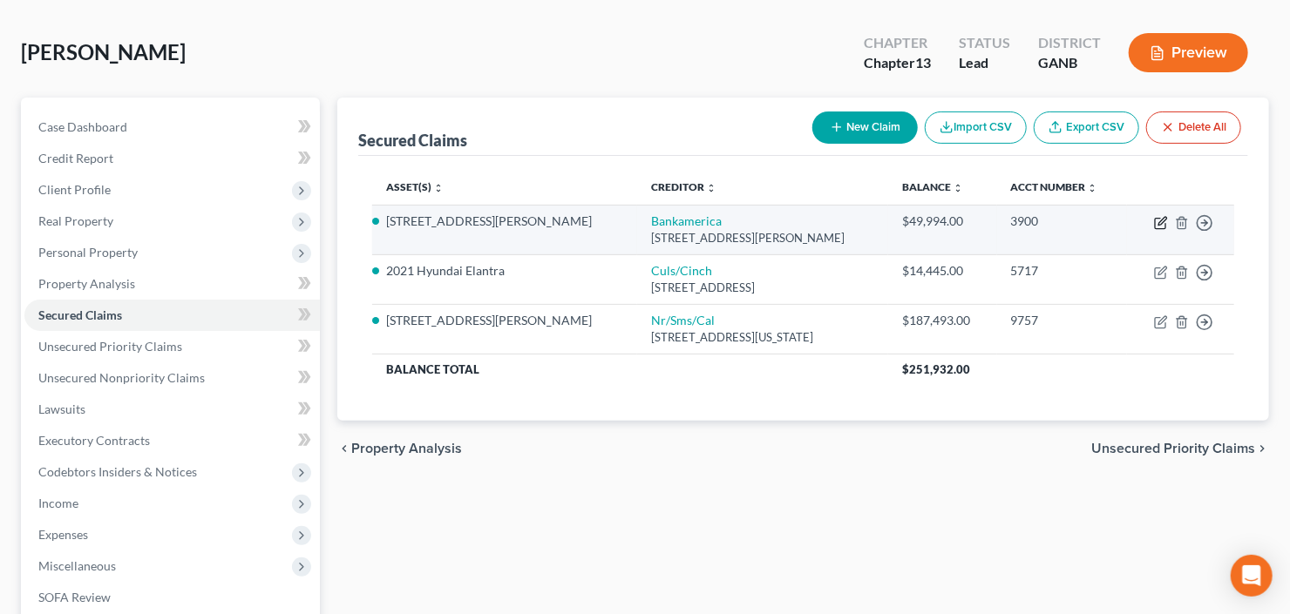
click at [1162, 219] on icon "button" at bounding box center [1161, 223] width 14 height 14
select select "9"
select select "2"
select select "0"
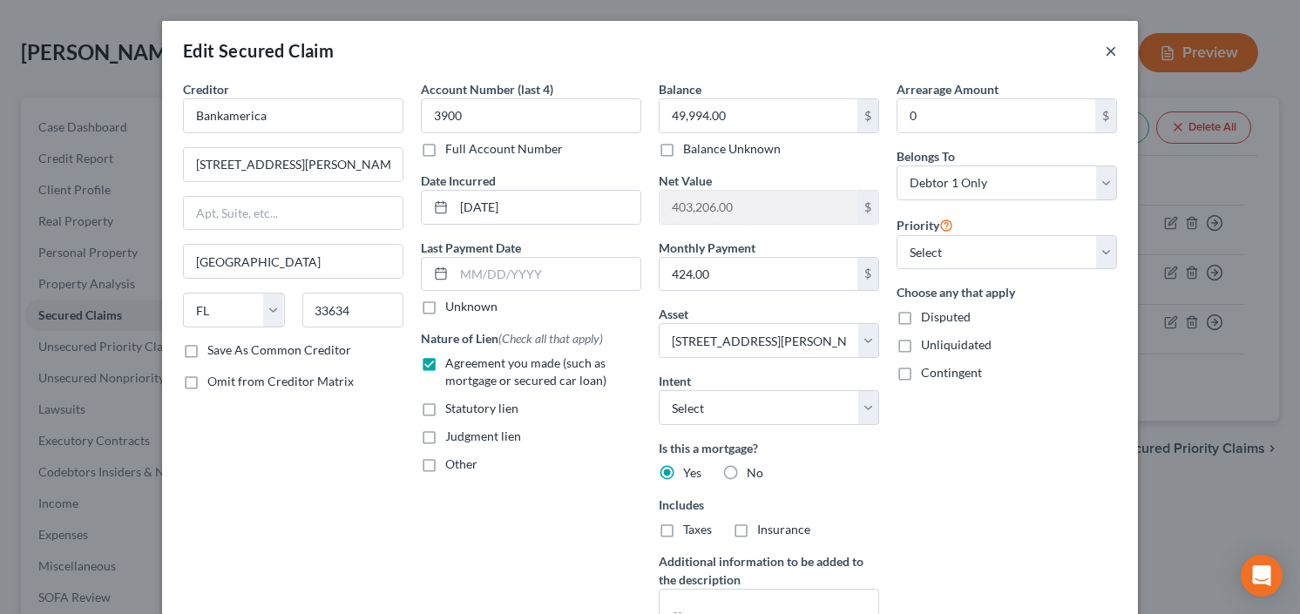
click at [1107, 46] on button "×" at bounding box center [1111, 50] width 12 height 21
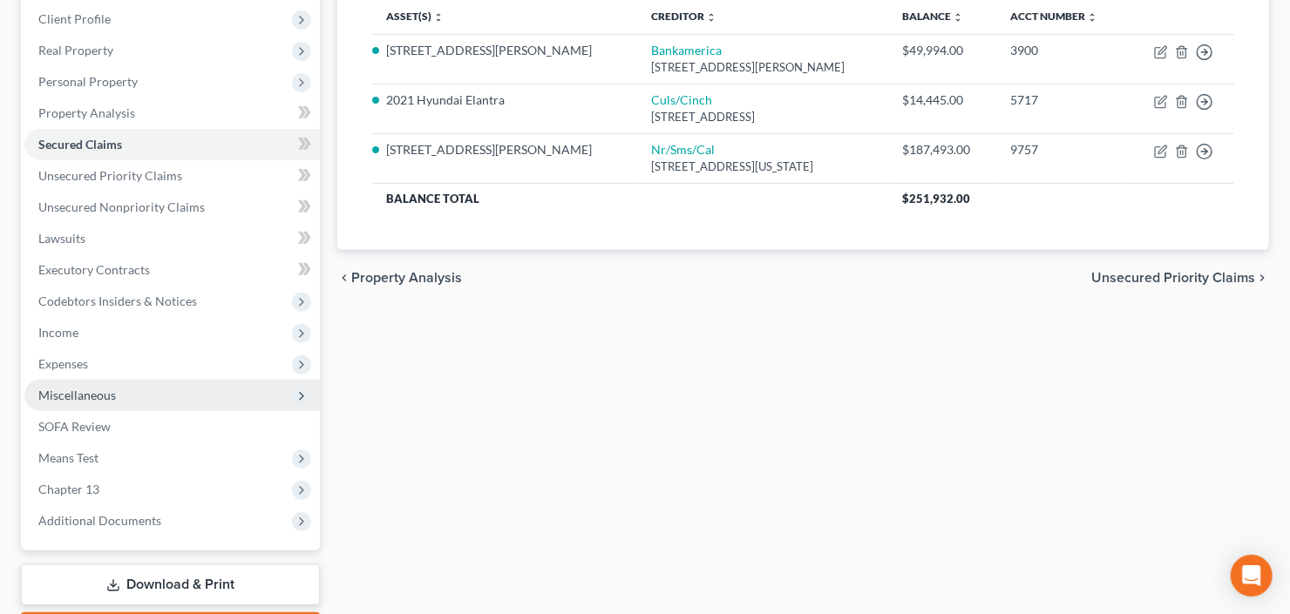
scroll to position [340, 0]
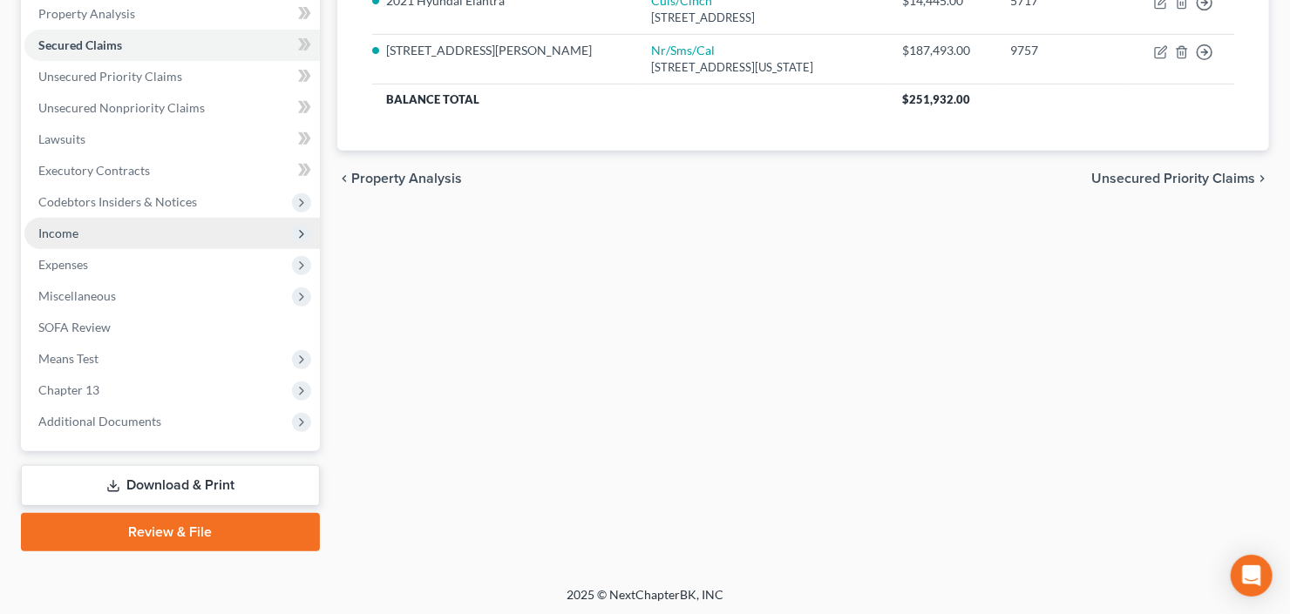
click at [145, 232] on span "Income" at bounding box center [171, 233] width 295 height 31
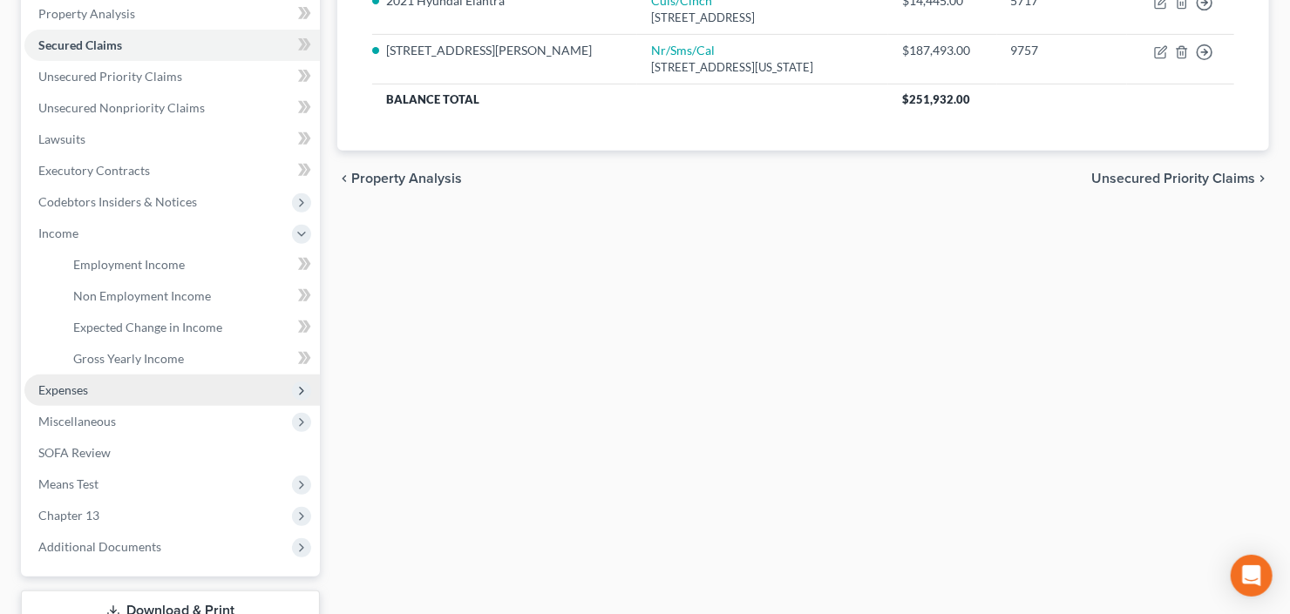
click at [130, 379] on span "Expenses" at bounding box center [171, 390] width 295 height 31
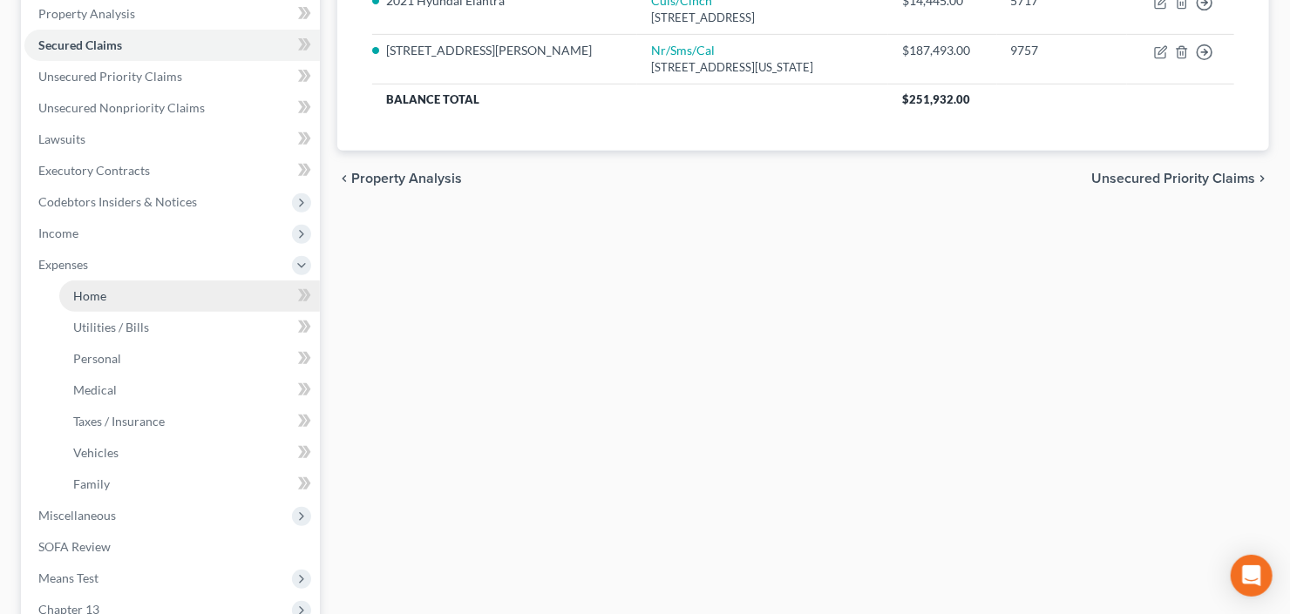
click at [123, 298] on link "Home" at bounding box center [189, 296] width 261 height 31
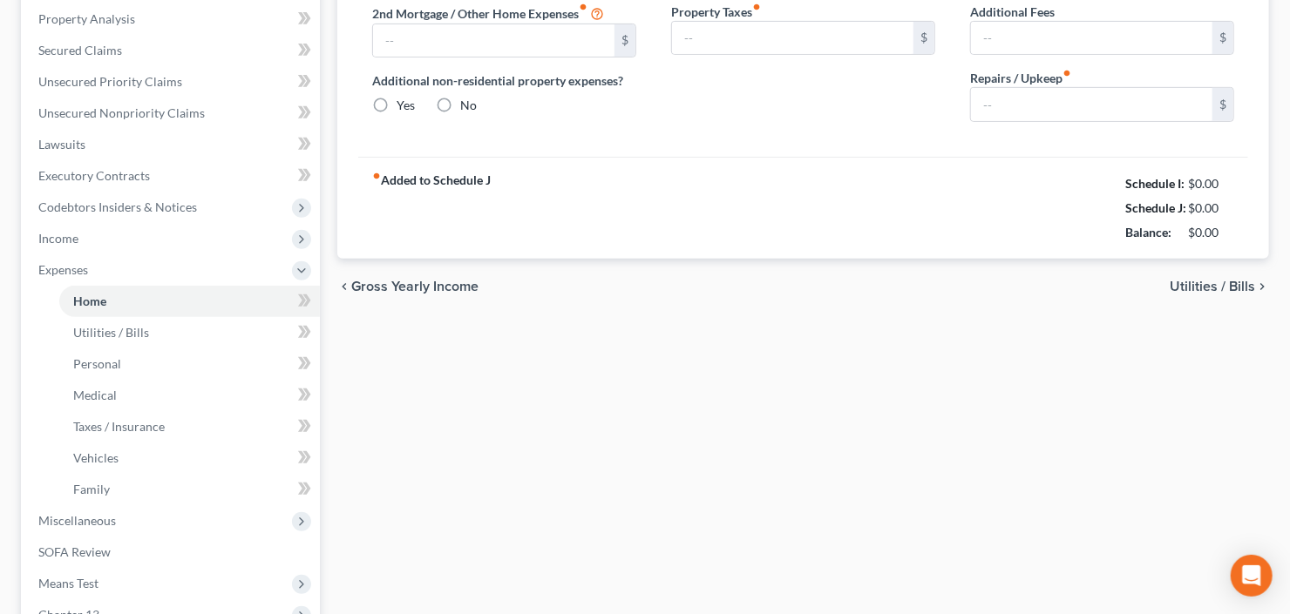
type input "0.00"
radio input "true"
type input "0.00"
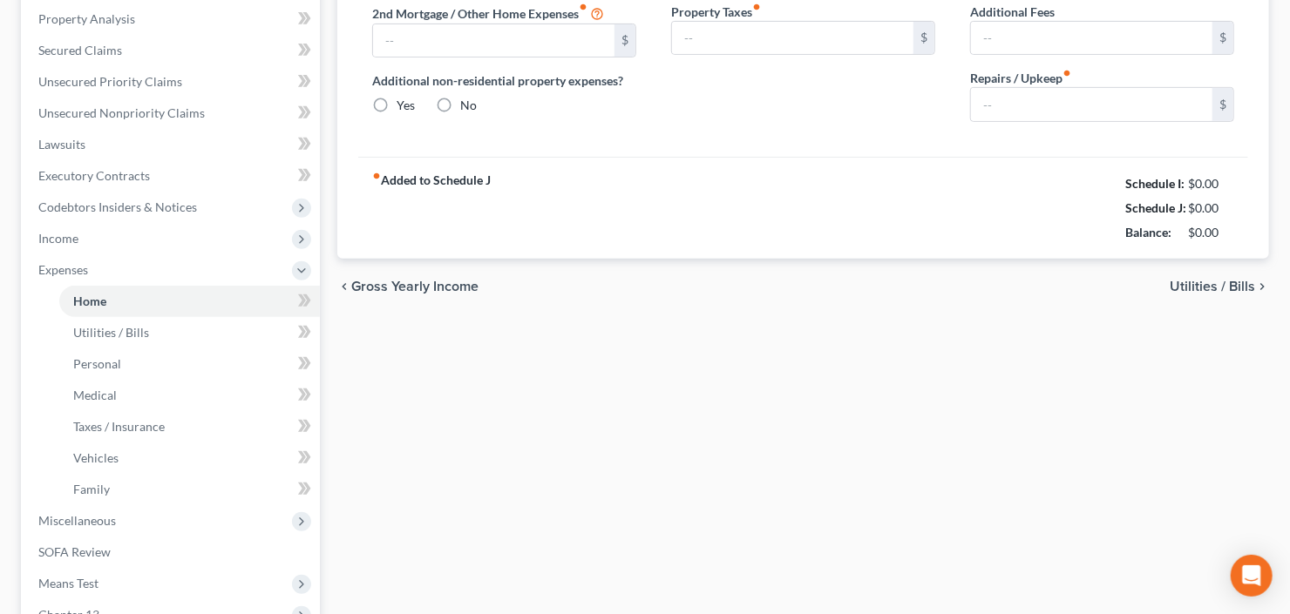
type input "0.00"
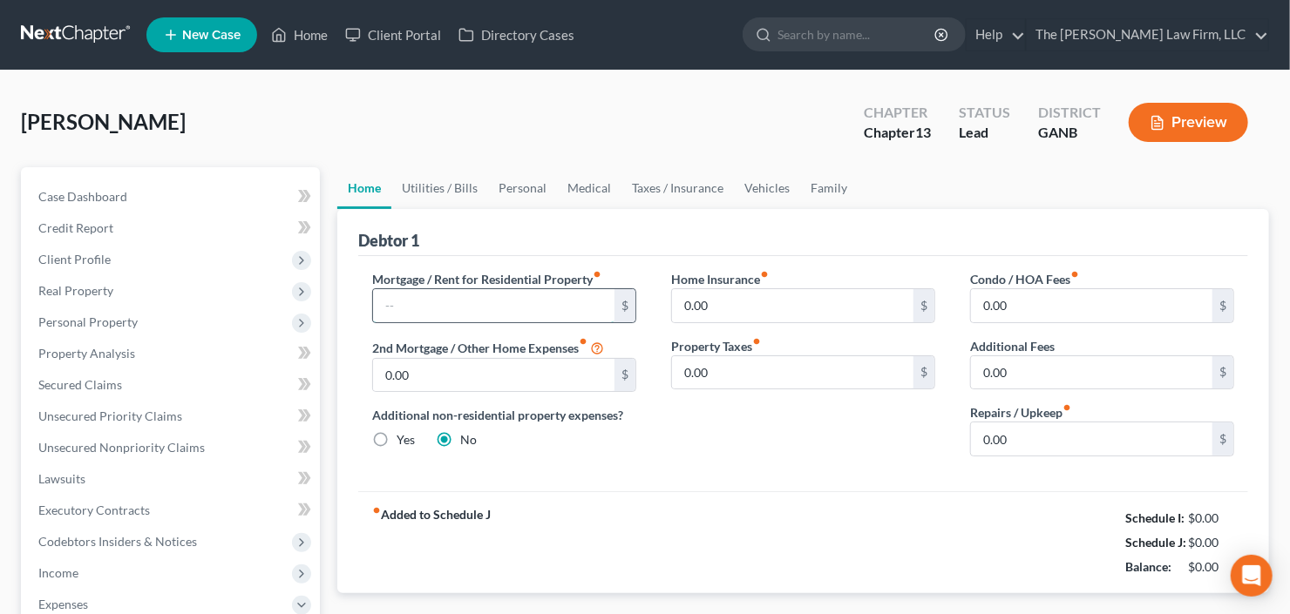
click at [412, 298] on input "text" at bounding box center [493, 305] width 241 height 33
type input "1,397"
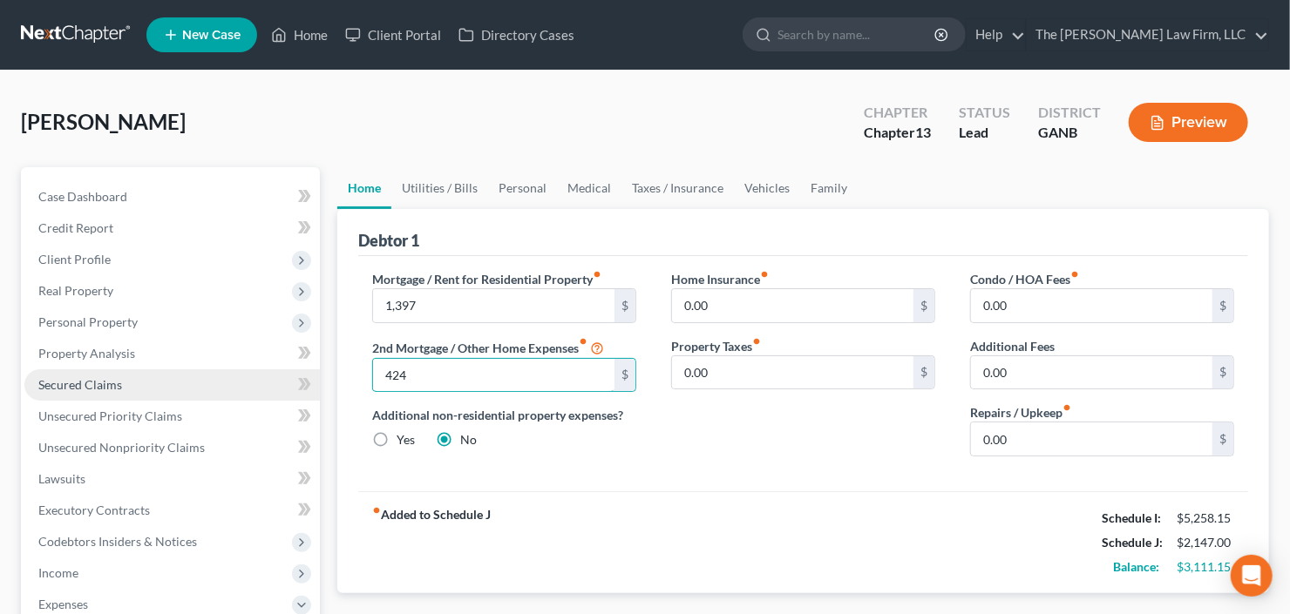
type input "424"
click at [103, 383] on span "Secured Claims" at bounding box center [80, 384] width 84 height 15
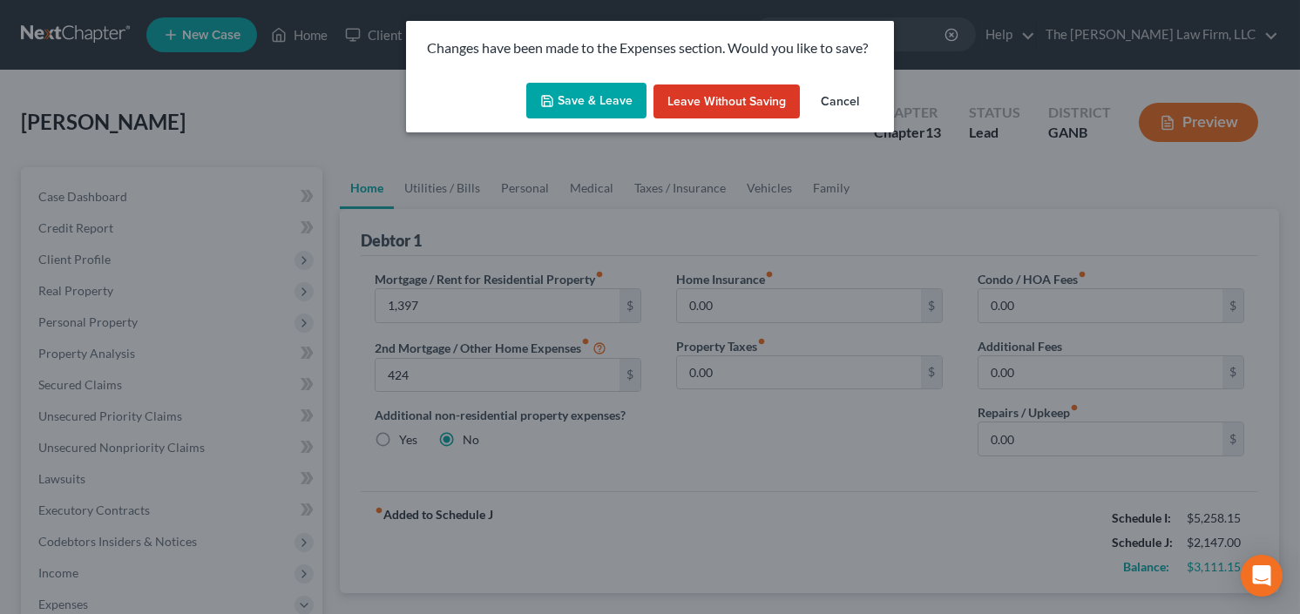
click at [566, 95] on button "Save & Leave" at bounding box center [586, 101] width 120 height 37
type input "1,397.00"
type input "424.00"
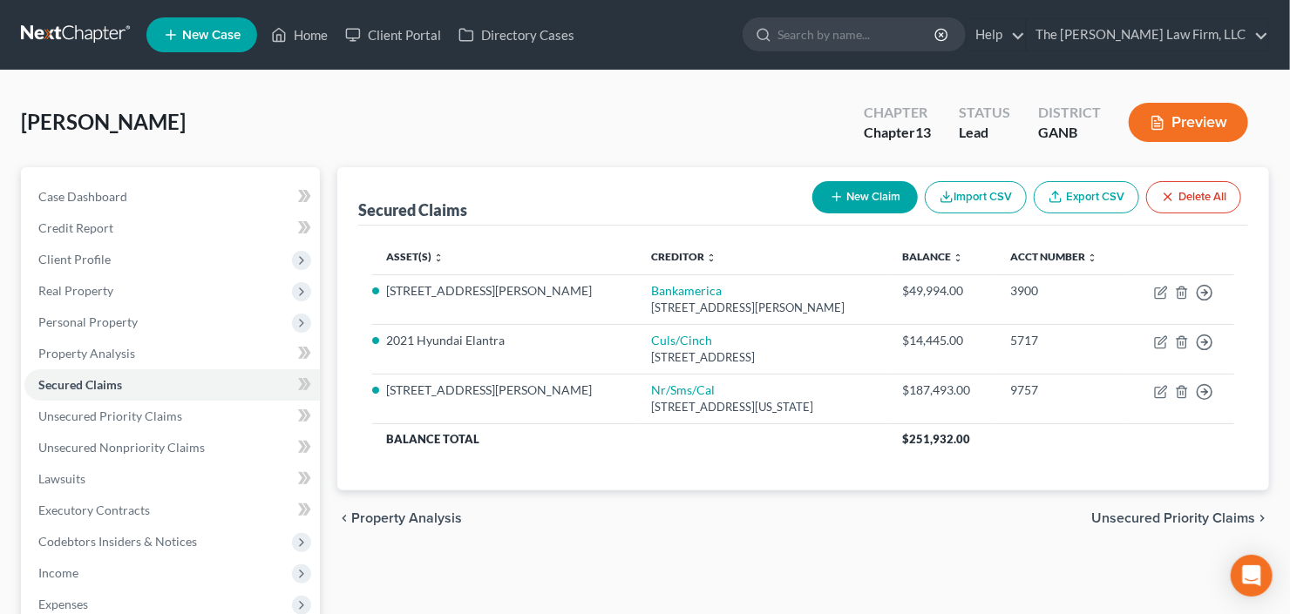
click at [880, 195] on button "New Claim" at bounding box center [864, 197] width 105 height 32
select select "0"
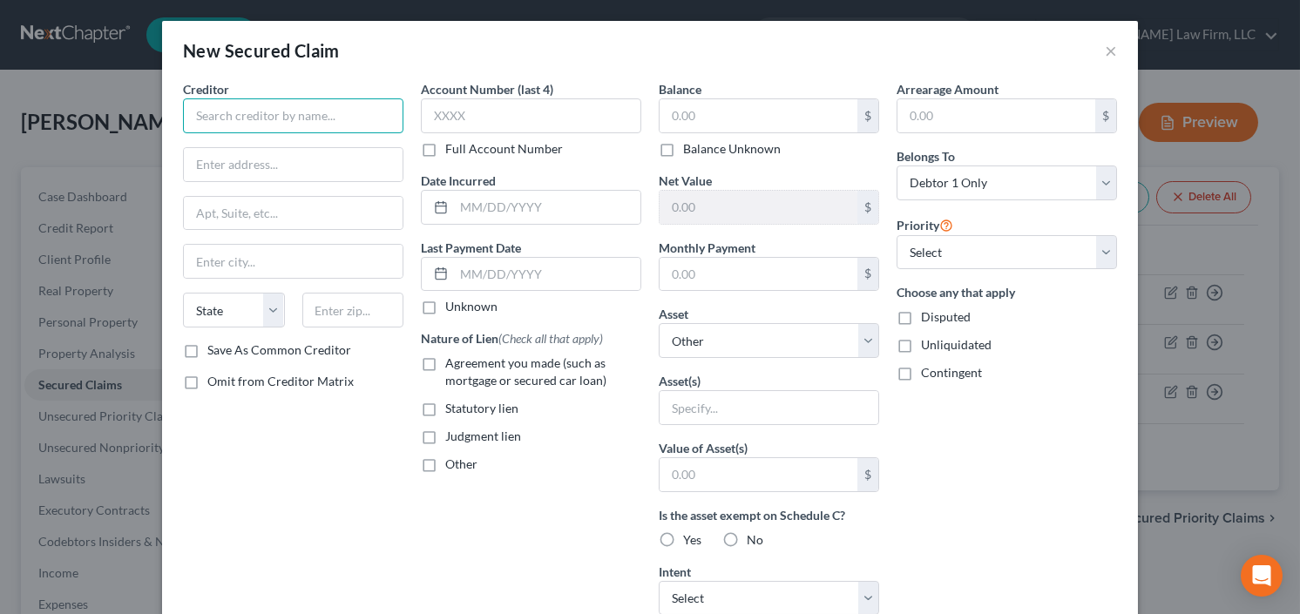
click at [334, 126] on input "text" at bounding box center [293, 115] width 220 height 35
click at [763, 331] on select "Select Other Multiple Assets [STREET_ADDRESS][PERSON_NAME] - $453200.0 2021 Hyu…" at bounding box center [769, 340] width 220 height 35
type input "[PERSON_NAME] Creek HOA"
select select "2"
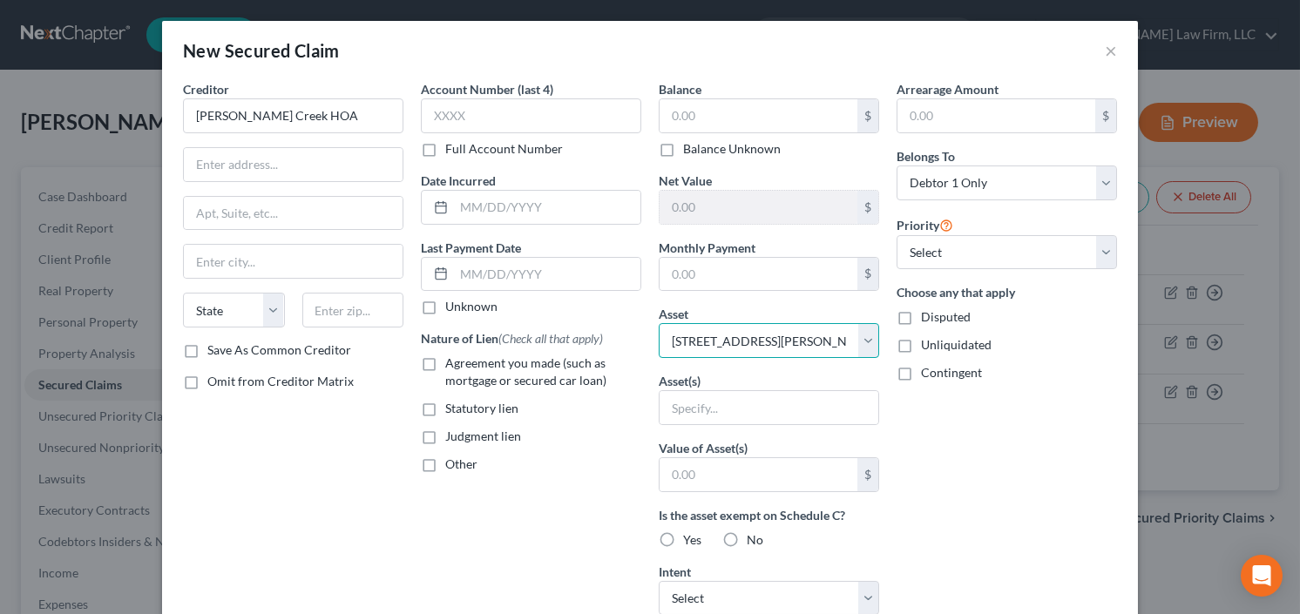
click at [659, 323] on select "Select Other Multiple Assets [STREET_ADDRESS][PERSON_NAME] - $453200.0 2021 Hyu…" at bounding box center [769, 340] width 220 height 35
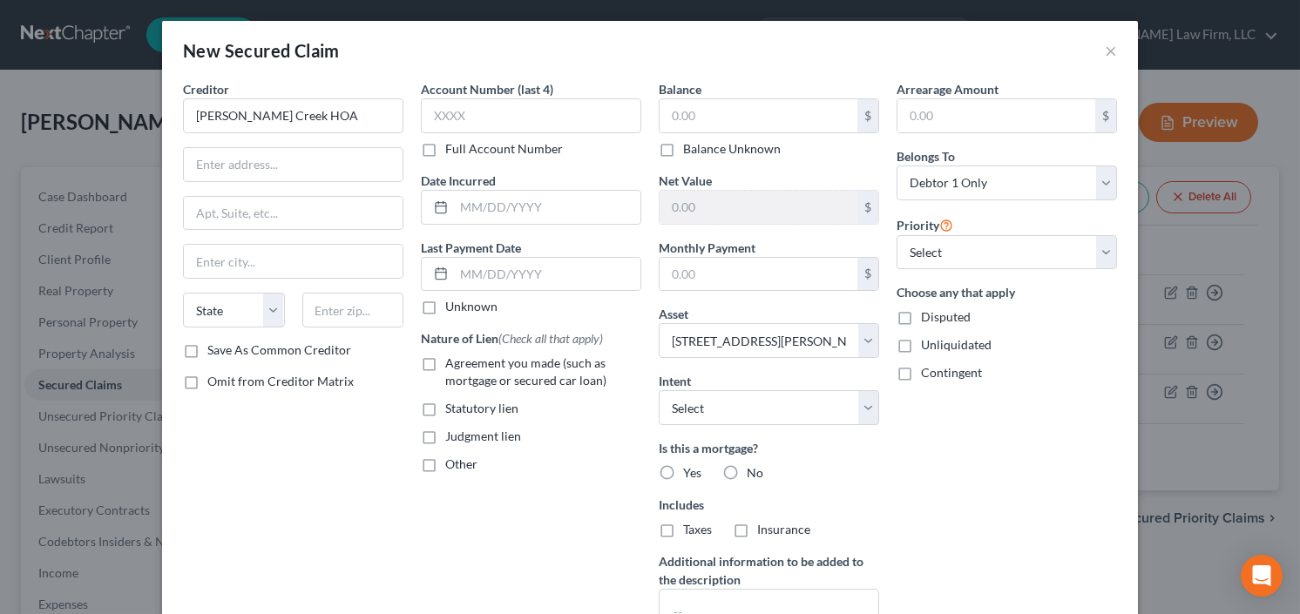
click at [445, 366] on label "Agreement you made (such as mortgage or secured car loan)" at bounding box center [543, 372] width 196 height 35
click at [452, 366] on input "Agreement you made (such as mortgage or secured car loan)" at bounding box center [457, 360] width 11 height 11
checkbox input "true"
click at [445, 463] on label "Other" at bounding box center [461, 464] width 32 height 17
click at [452, 463] on input "Other" at bounding box center [457, 461] width 11 height 11
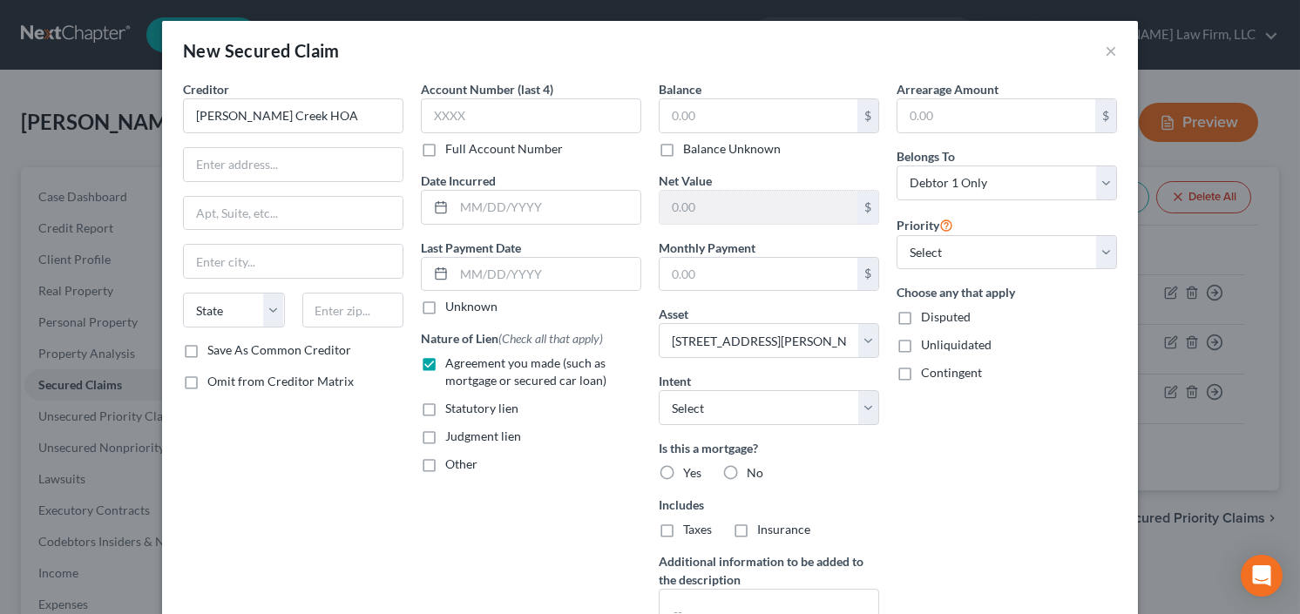
checkbox input "true"
click at [445, 361] on label "Agreement you made (such as mortgage or secured car loan)" at bounding box center [543, 372] width 196 height 35
click at [452, 361] on input "Agreement you made (such as mortgage or secured car loan)" at bounding box center [457, 360] width 11 height 11
checkbox input "false"
click at [536, 499] on input "text" at bounding box center [531, 504] width 219 height 33
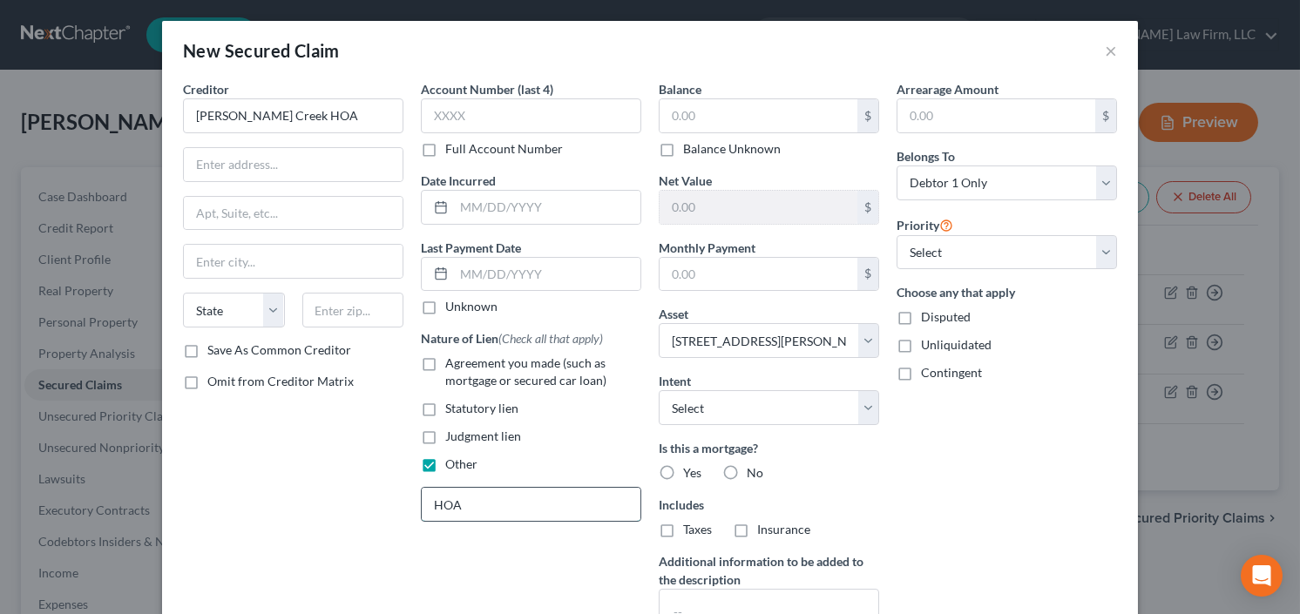
type input "HOA"
click at [732, 281] on input "text" at bounding box center [759, 274] width 198 height 33
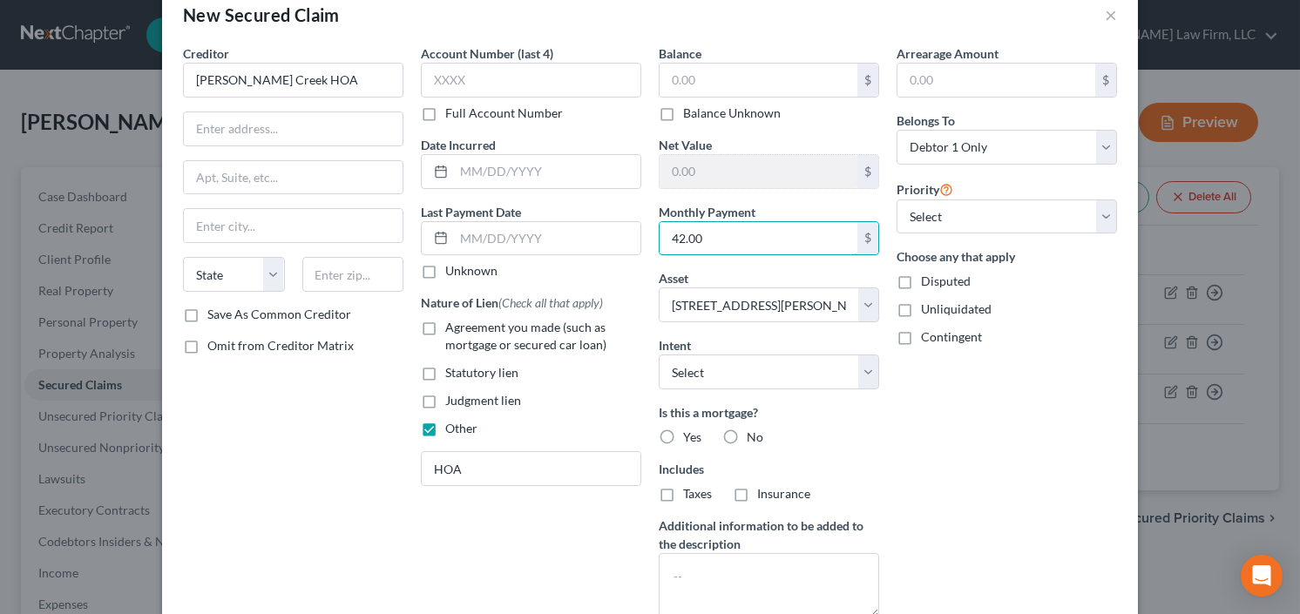
scroll to position [70, 0]
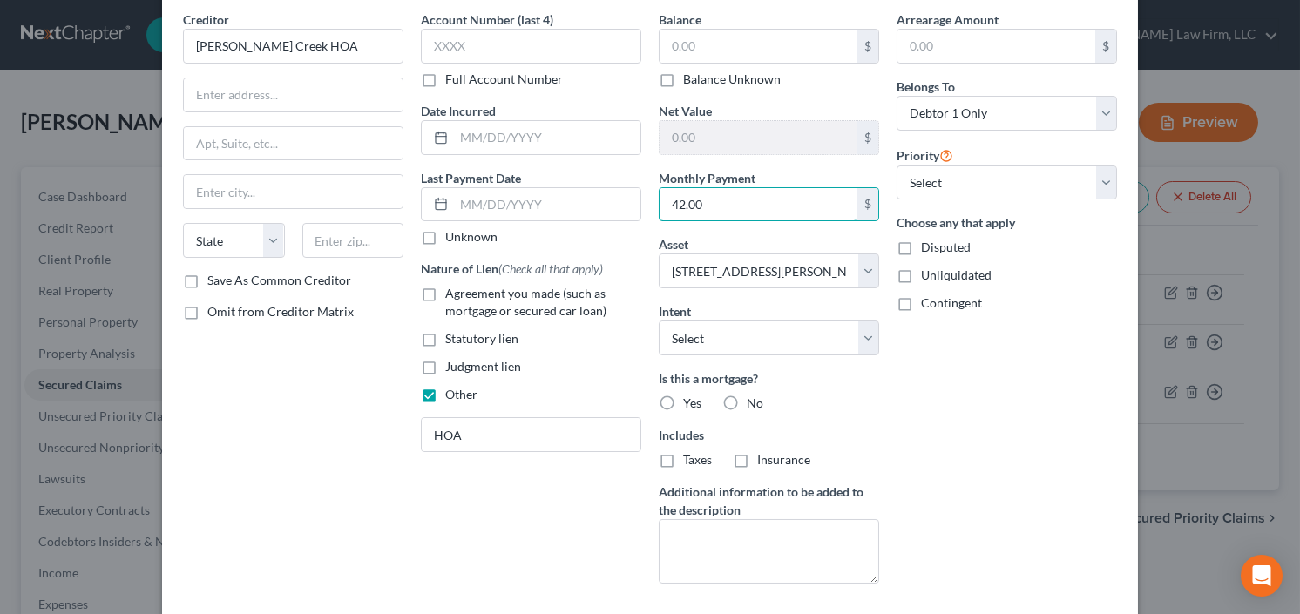
type input "42.00"
click at [683, 396] on label "Yes" at bounding box center [692, 403] width 18 height 17
click at [690, 396] on input "Yes" at bounding box center [695, 400] width 11 height 11
radio input "true"
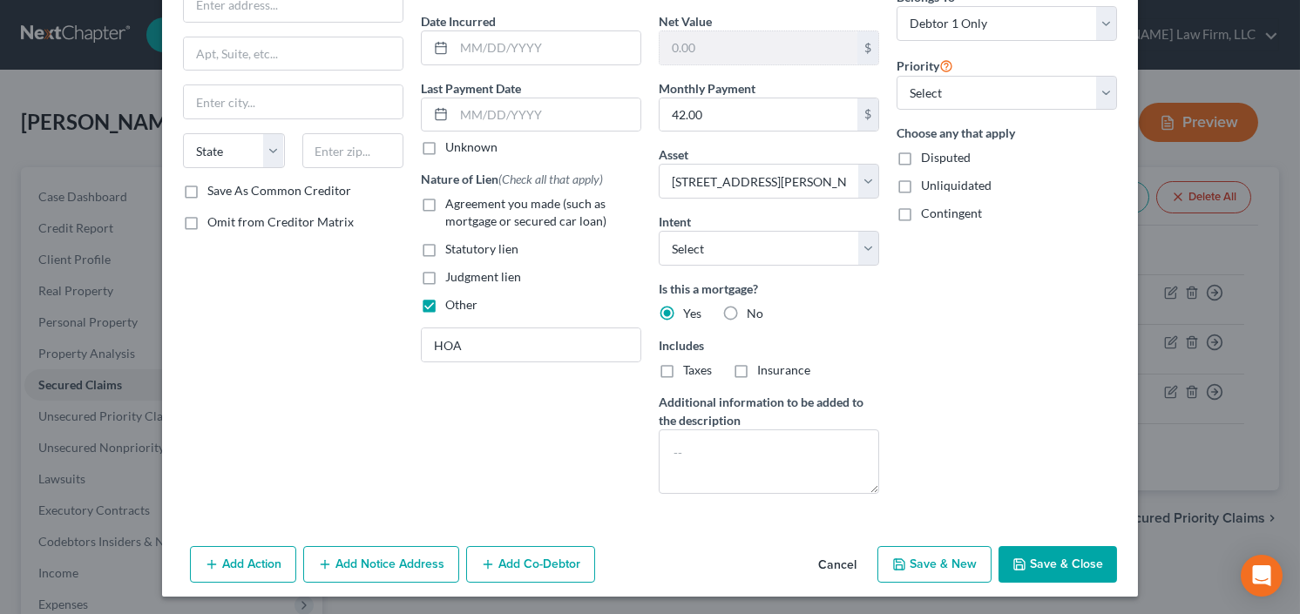
click at [1074, 575] on button "Save & Close" at bounding box center [1058, 564] width 119 height 37
select select
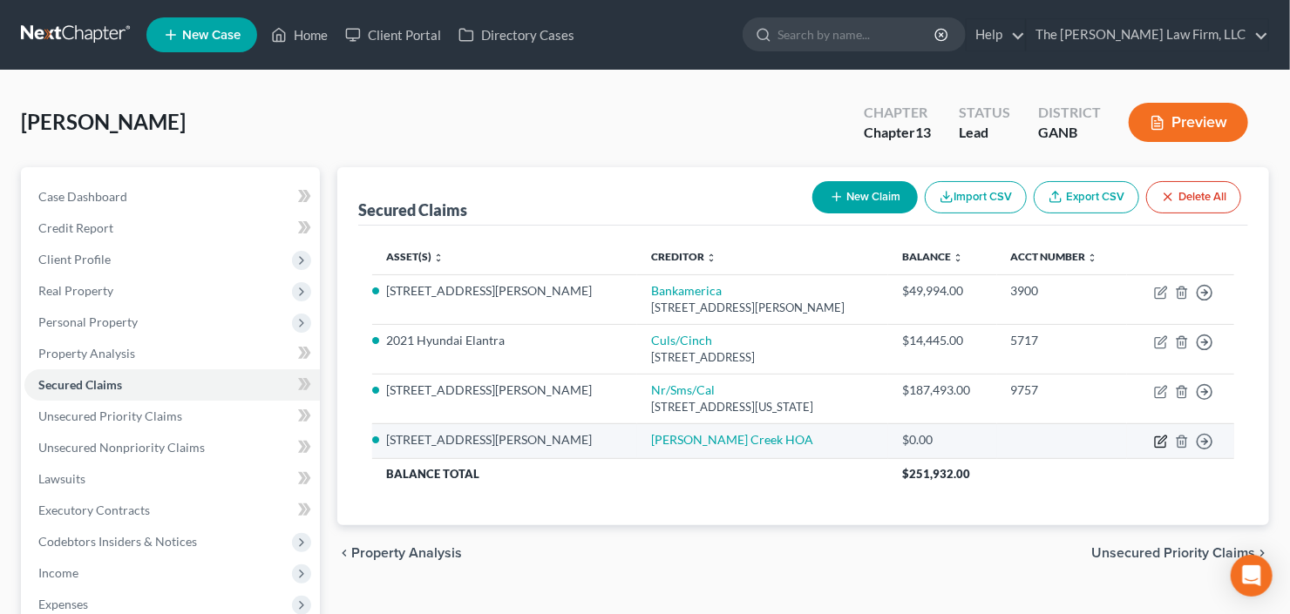
click at [1161, 438] on icon "button" at bounding box center [1161, 442] width 14 height 14
select select "0"
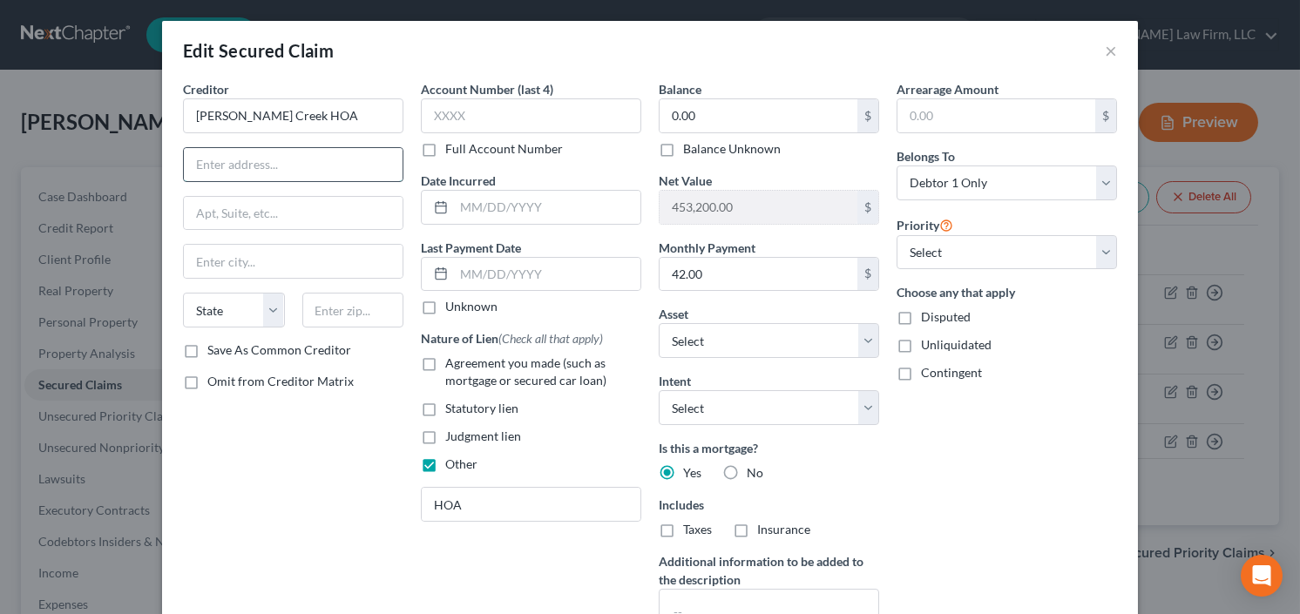
paste input "[STREET_ADDRESS][PERSON_NAME]"
type input "[STREET_ADDRESS][PERSON_NAME]"
click at [365, 308] on input "text" at bounding box center [353, 310] width 102 height 35
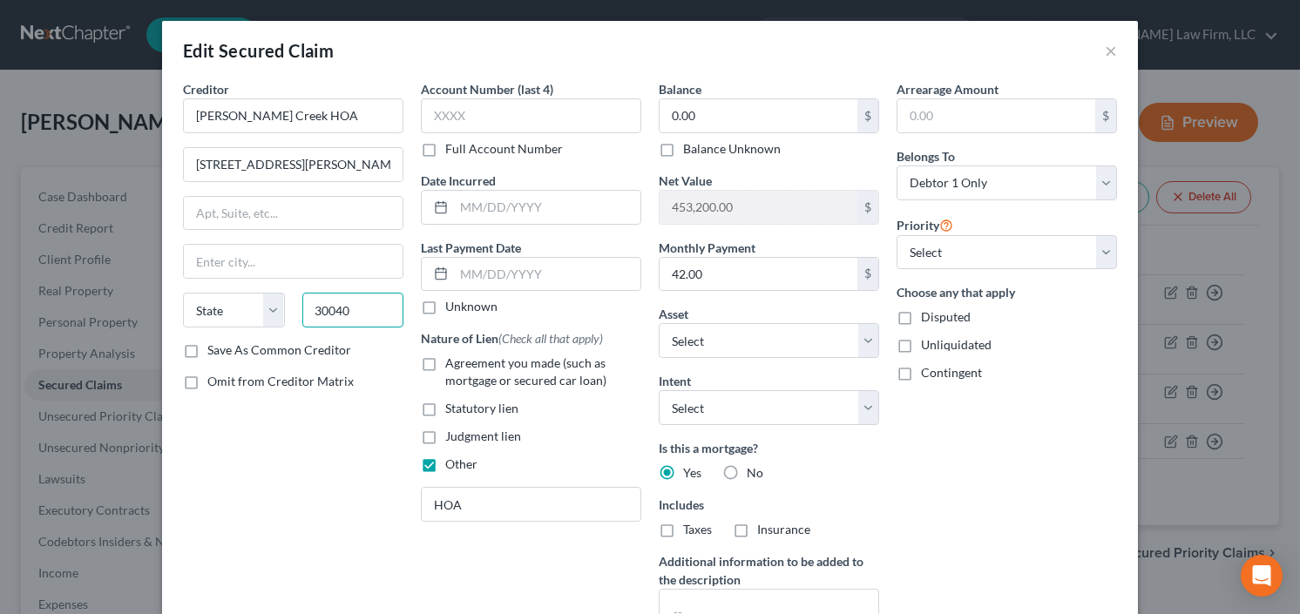
type input "30040"
type input "Cumming"
select select "10"
drag, startPoint x: 320, startPoint y: 168, endPoint x: 524, endPoint y: 159, distance: 204.1
click at [507, 159] on div "Creditor * [PERSON_NAME][GEOGRAPHIC_DATA] [STREET_ADDRESS][PERSON_NAME] [GEOGRA…" at bounding box center [650, 373] width 952 height 587
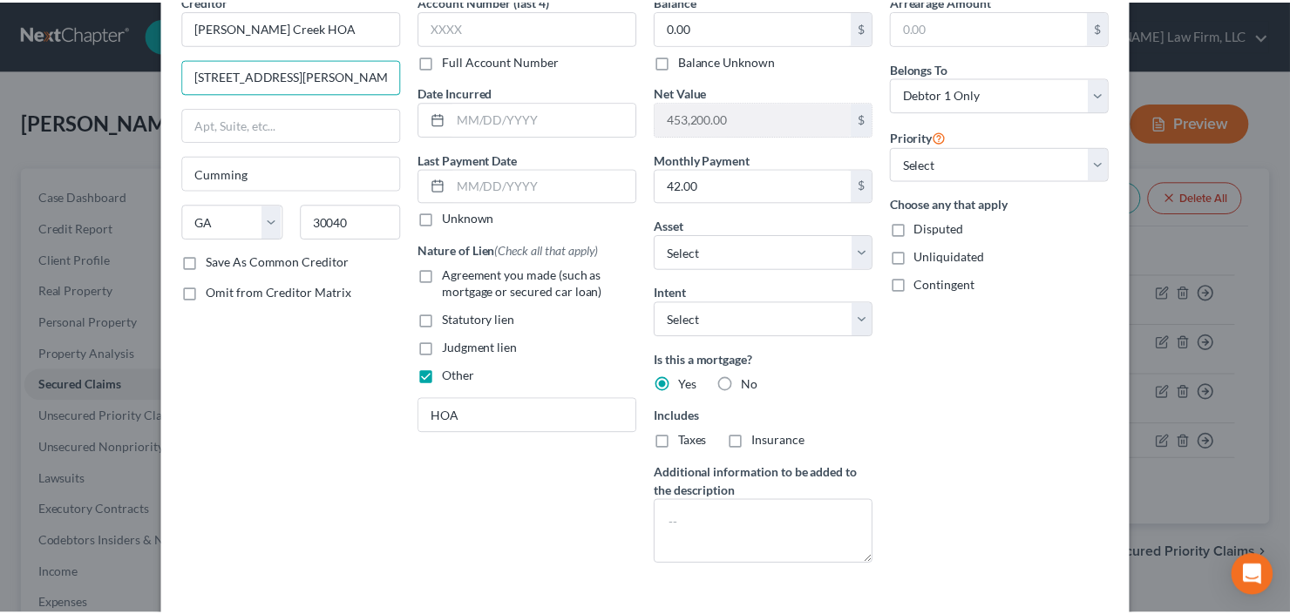
scroll to position [139, 0]
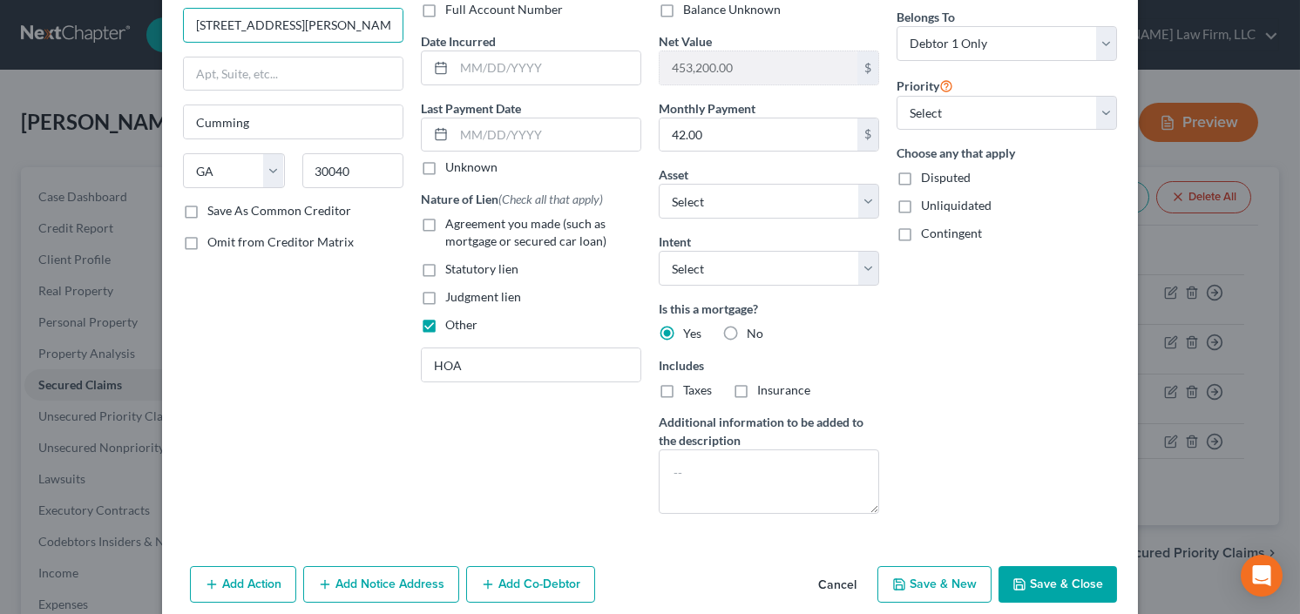
type input "[STREET_ADDRESS][PERSON_NAME]"
click at [1046, 573] on button "Save & Close" at bounding box center [1058, 584] width 119 height 37
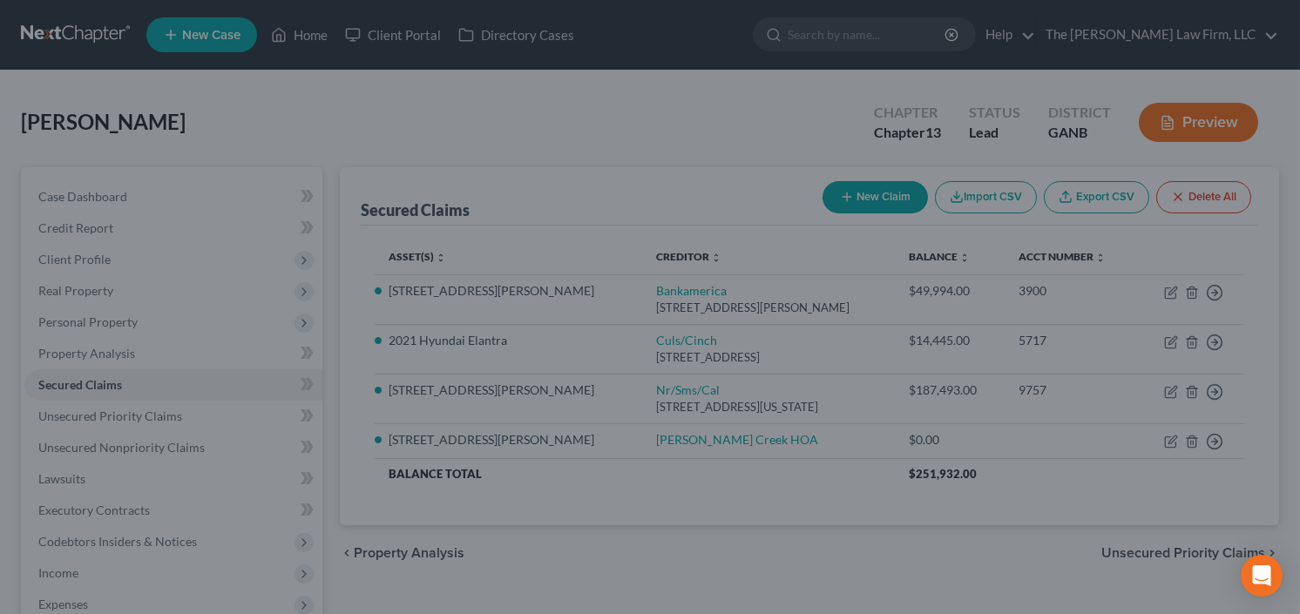
select select "2"
type input "0"
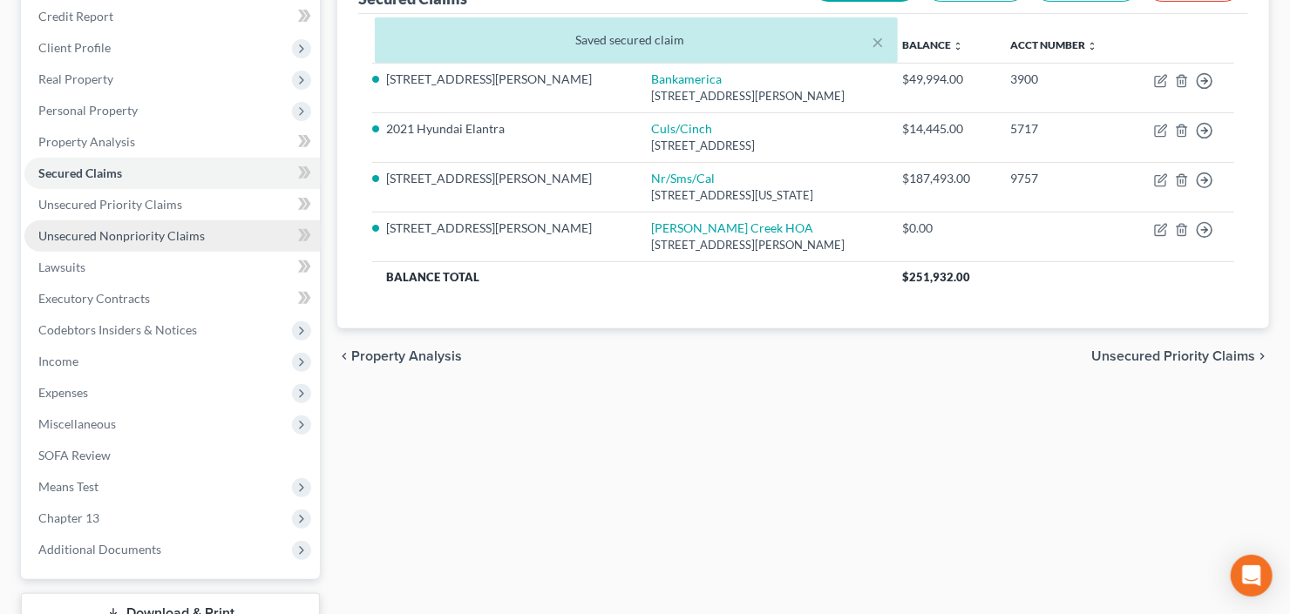
scroll to position [279, 0]
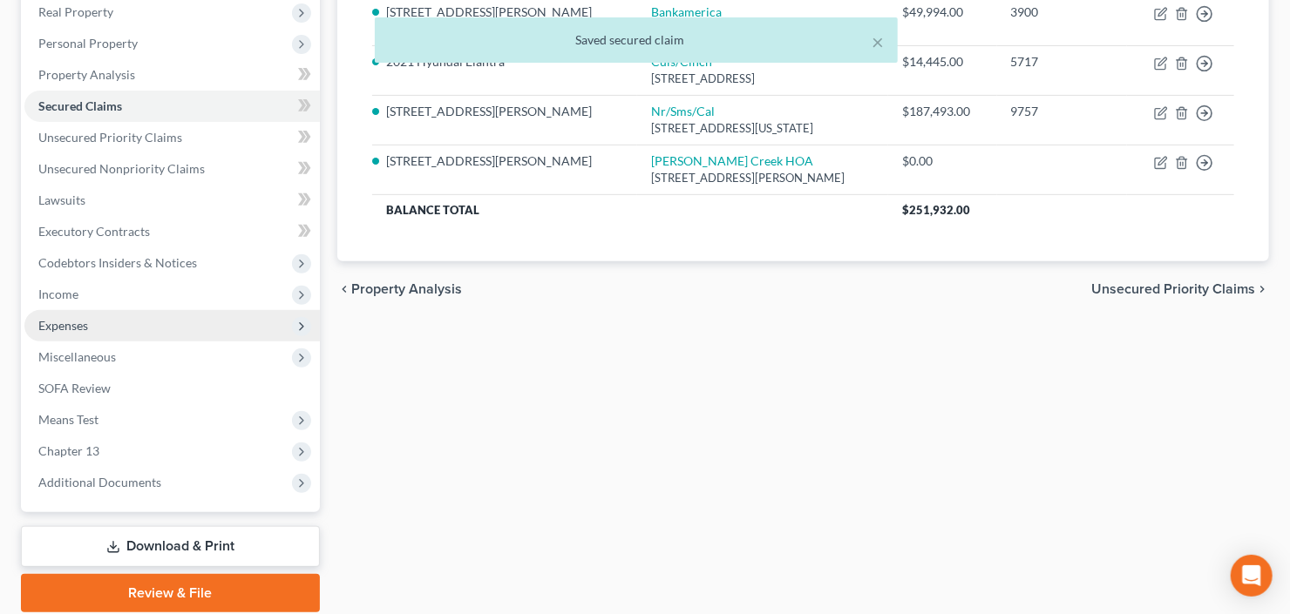
click at [124, 318] on span "Expenses" at bounding box center [171, 325] width 295 height 31
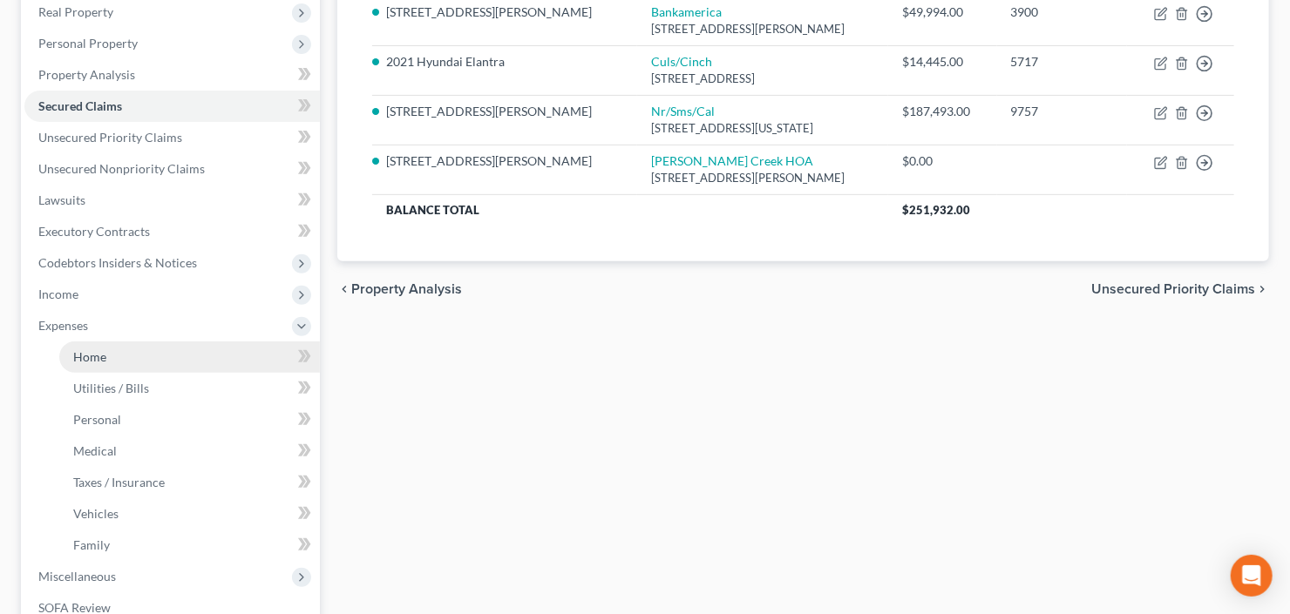
click at [85, 358] on span "Home" at bounding box center [89, 356] width 33 height 15
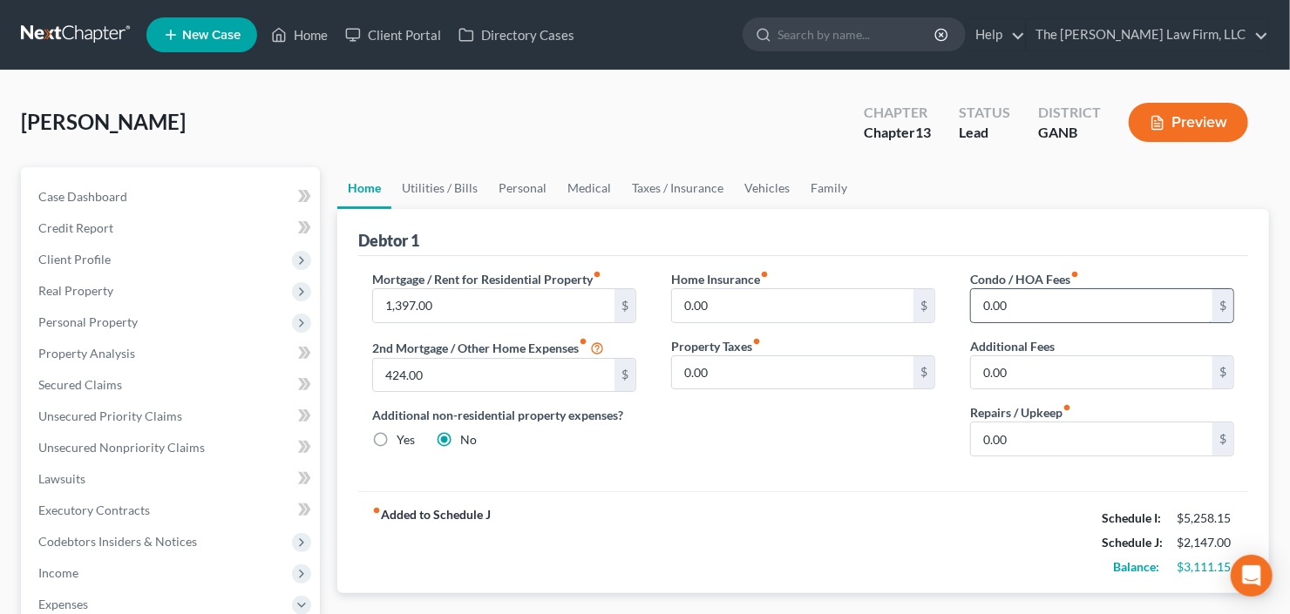
click at [1021, 301] on input "0.00" at bounding box center [1091, 305] width 241 height 33
type input "42"
click at [445, 187] on link "Utilities / Bills" at bounding box center [439, 188] width 97 height 42
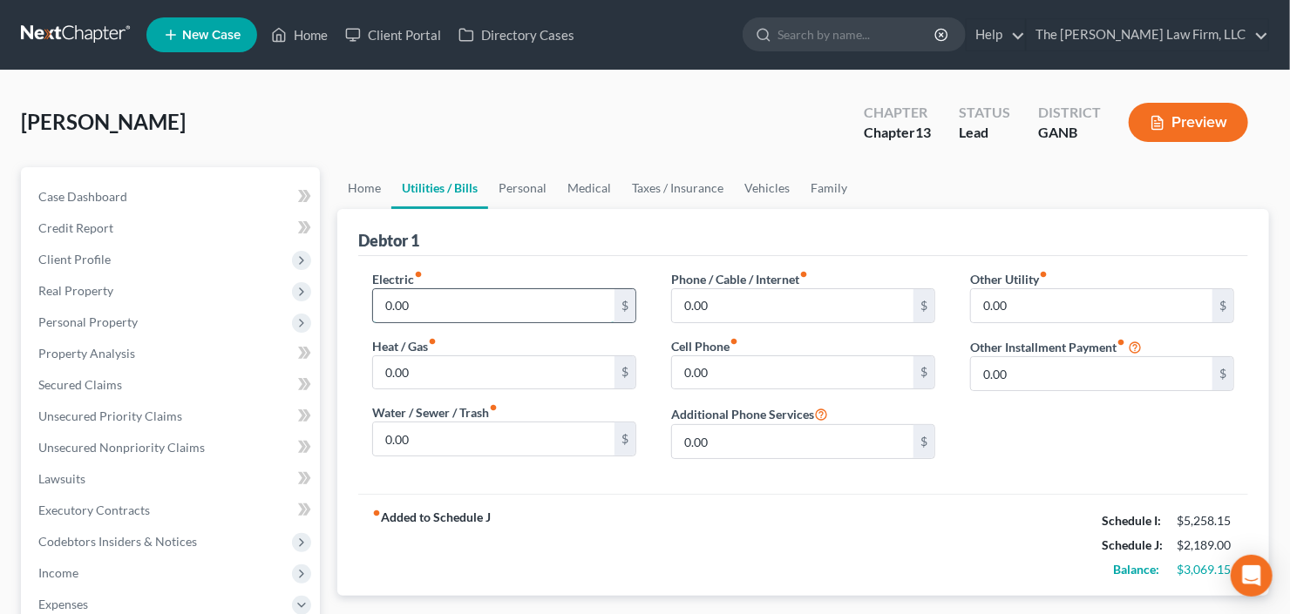
click at [450, 306] on input "0.00" at bounding box center [493, 305] width 241 height 33
type input "400"
type input "75"
type input "350"
click at [769, 177] on link "Vehicles" at bounding box center [767, 188] width 66 height 42
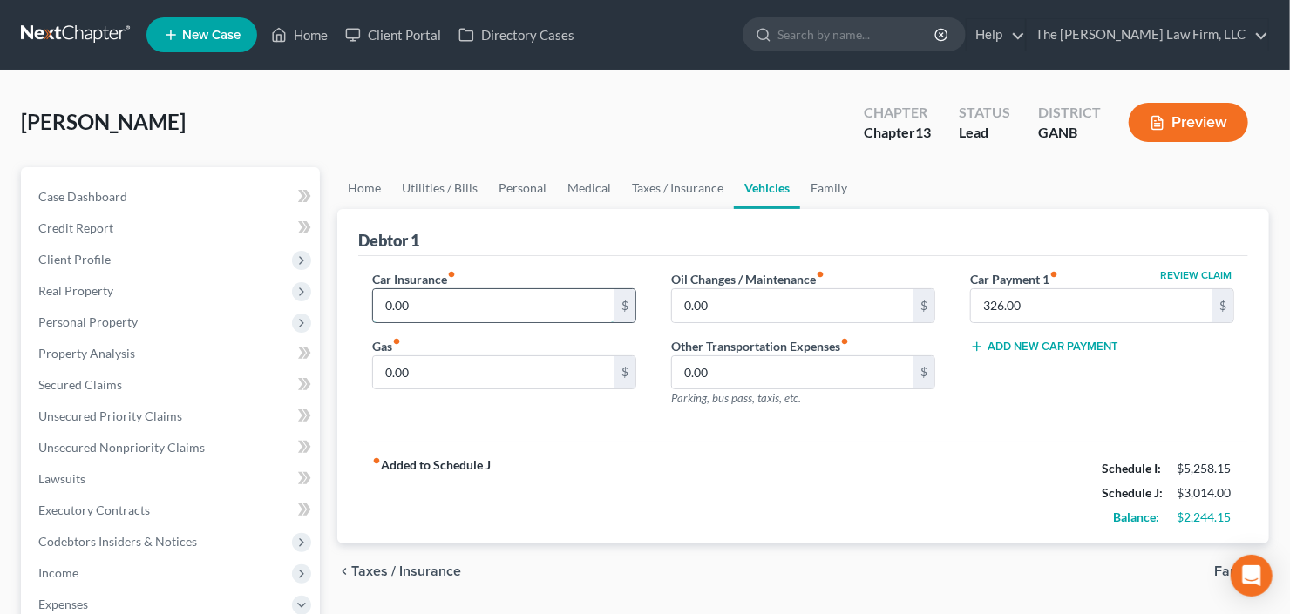
click at [437, 306] on input "0.00" at bounding box center [493, 305] width 241 height 33
type input "193"
click at [1077, 302] on input "326.00" at bounding box center [1091, 305] width 241 height 33
click at [423, 373] on input "0.00" at bounding box center [493, 372] width 241 height 33
type input "450"
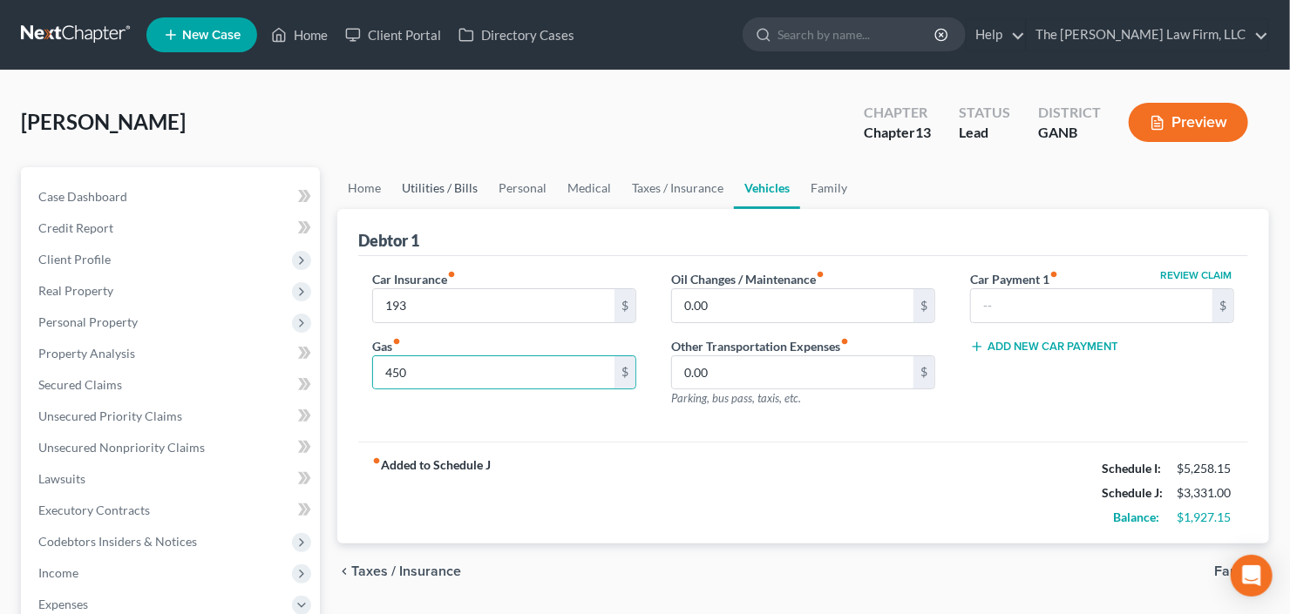
click at [460, 190] on link "Utilities / Bills" at bounding box center [439, 188] width 97 height 42
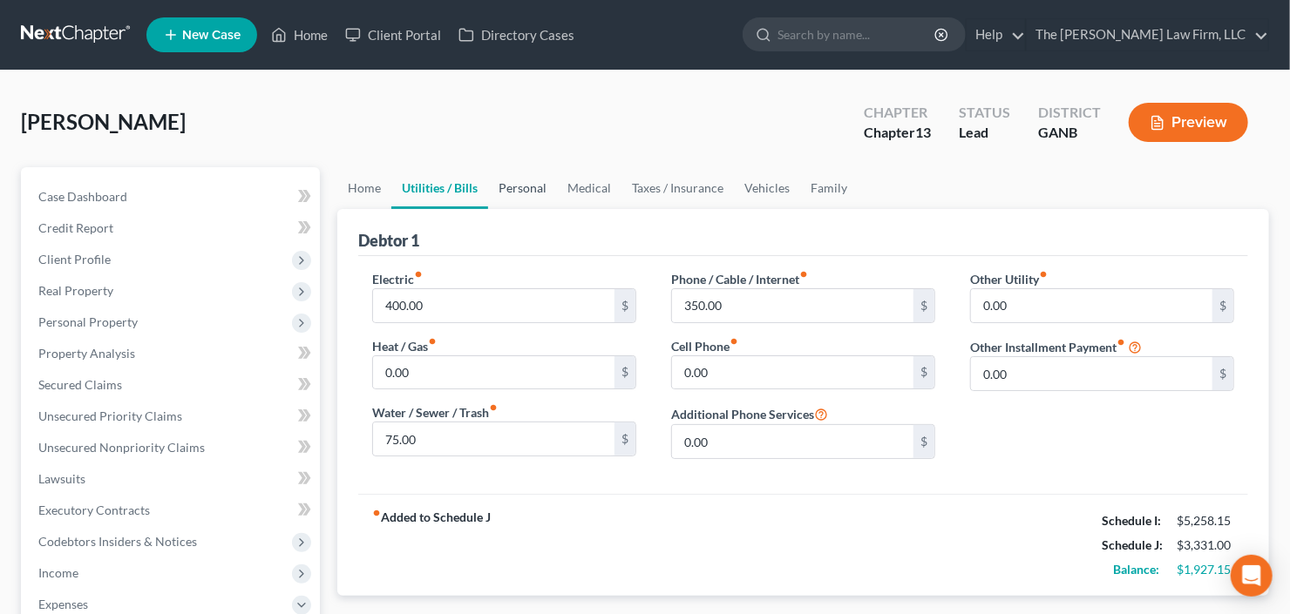
click at [518, 176] on link "Personal" at bounding box center [522, 188] width 69 height 42
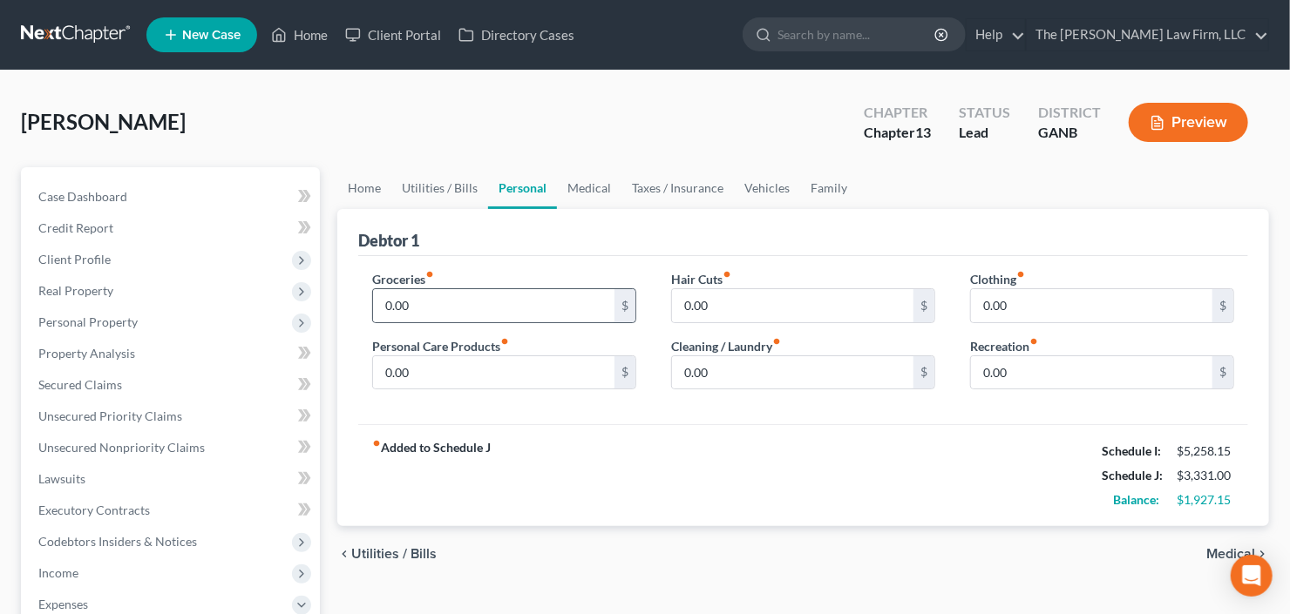
click at [522, 288] on div "0.00 $" at bounding box center [504, 305] width 264 height 35
click at [499, 299] on input "0.00" at bounding box center [493, 305] width 241 height 33
type input "500"
type input "100"
type input "50"
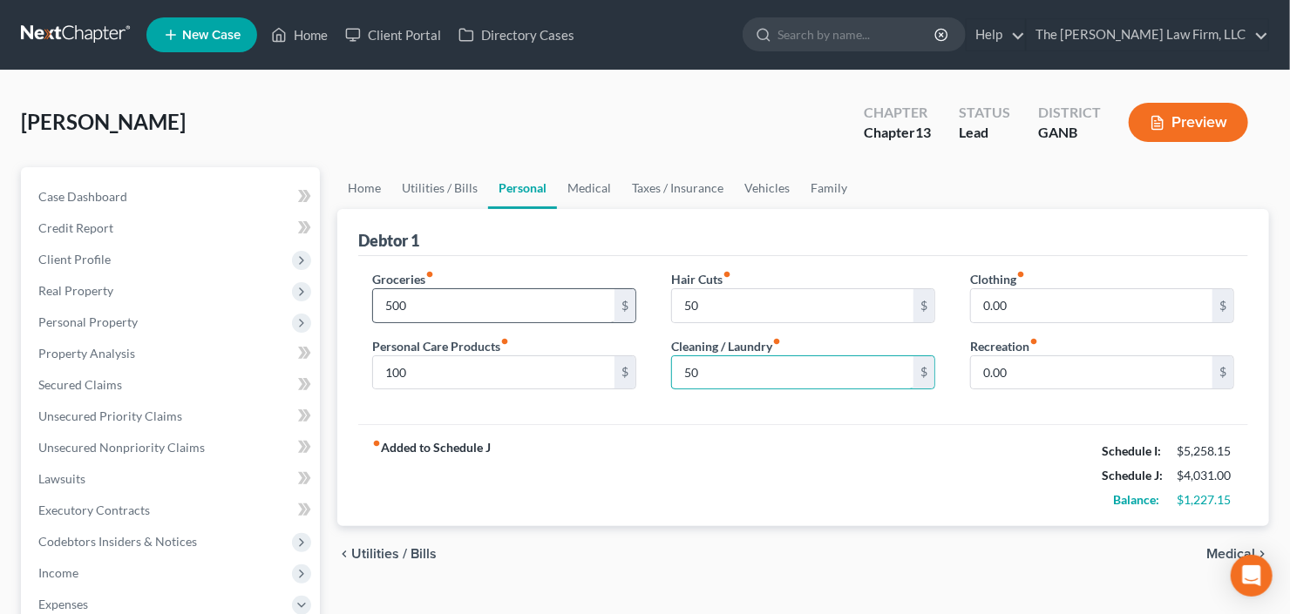
type input "50"
click at [401, 179] on link "Utilities / Bills" at bounding box center [439, 188] width 97 height 42
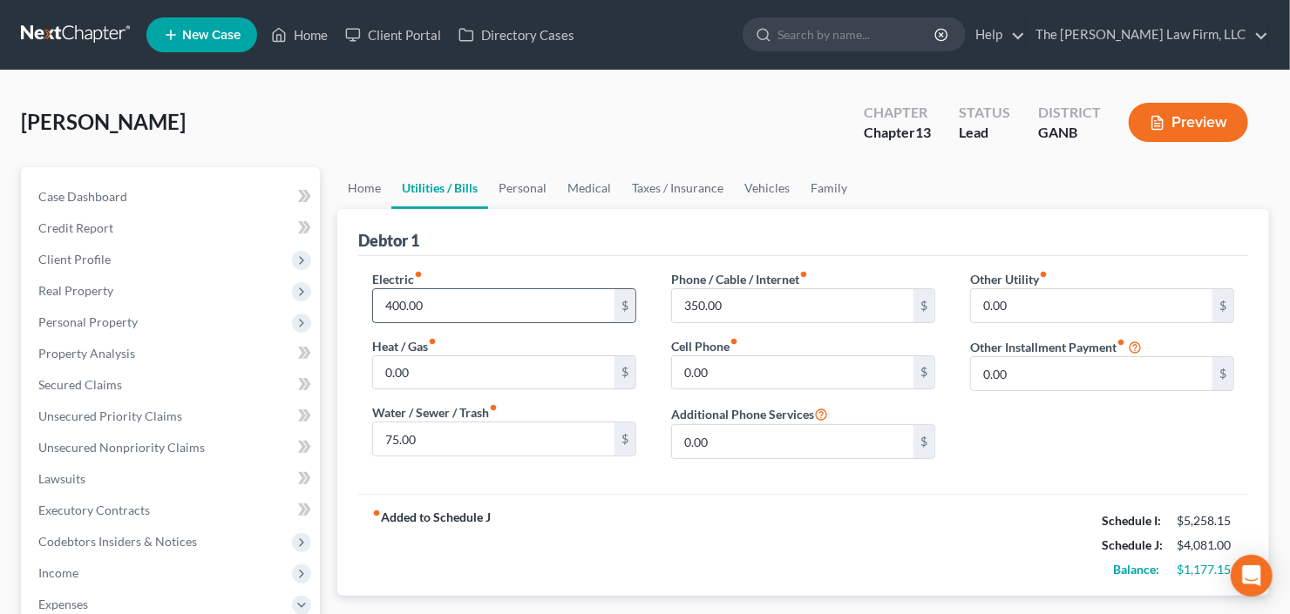
click at [498, 290] on input "400.00" at bounding box center [493, 305] width 241 height 33
type input "300"
type input "250"
click at [410, 436] on input "75.00" at bounding box center [493, 439] width 241 height 33
type input "50"
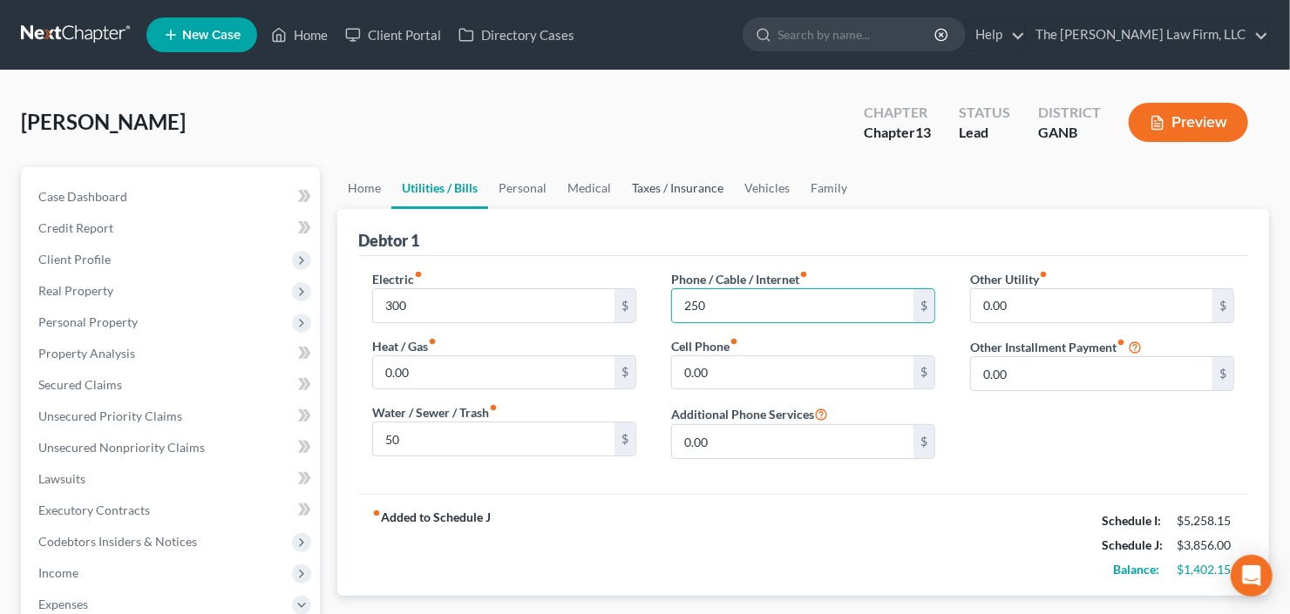
click at [669, 182] on link "Taxes / Insurance" at bounding box center [677, 188] width 112 height 42
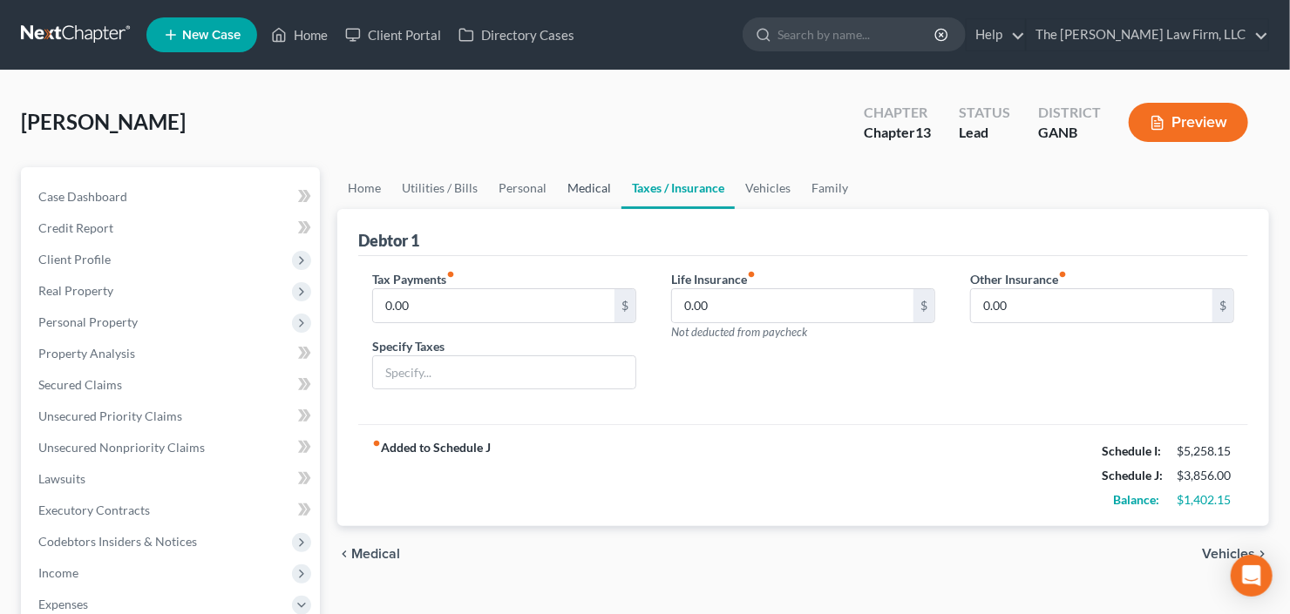
click at [597, 183] on link "Medical" at bounding box center [589, 188] width 64 height 42
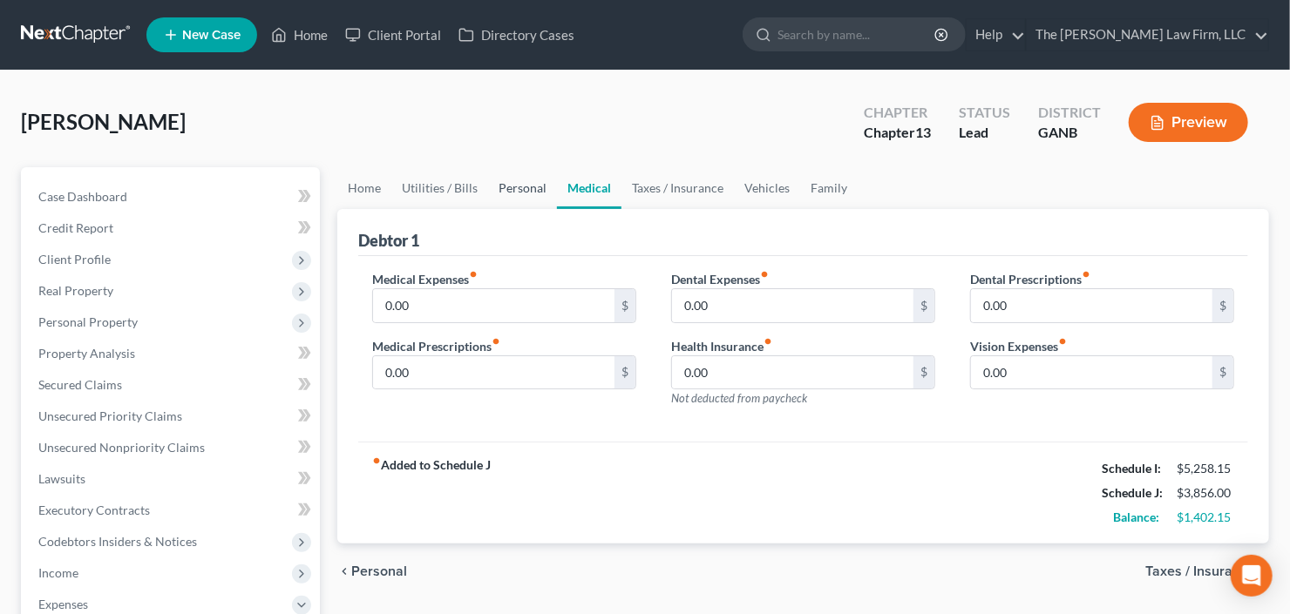
click at [524, 193] on link "Personal" at bounding box center [522, 188] width 69 height 42
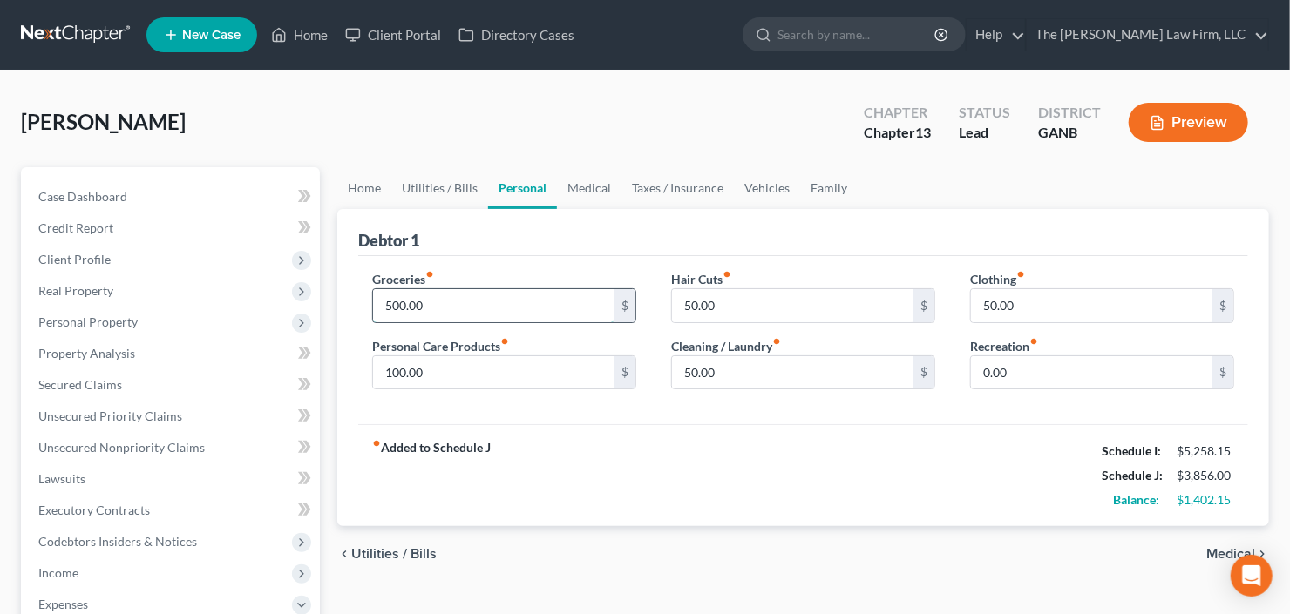
click at [470, 304] on input "500.00" at bounding box center [493, 305] width 241 height 33
type input "600"
type input "110"
type input "72"
type input "70"
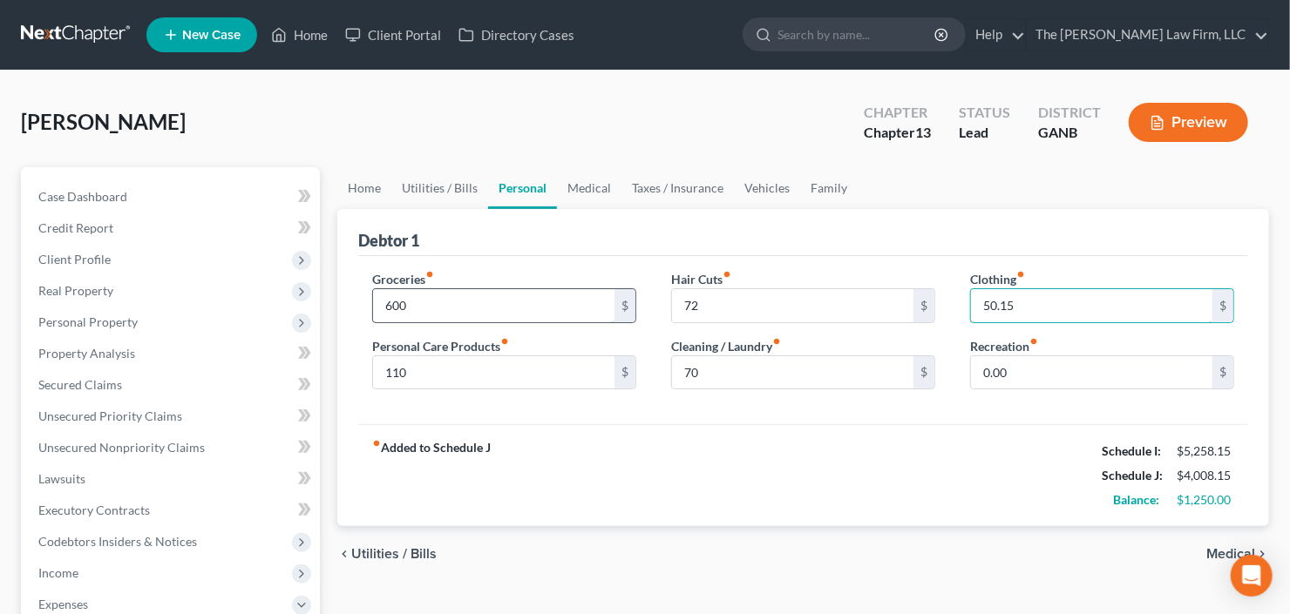
type input "50.15"
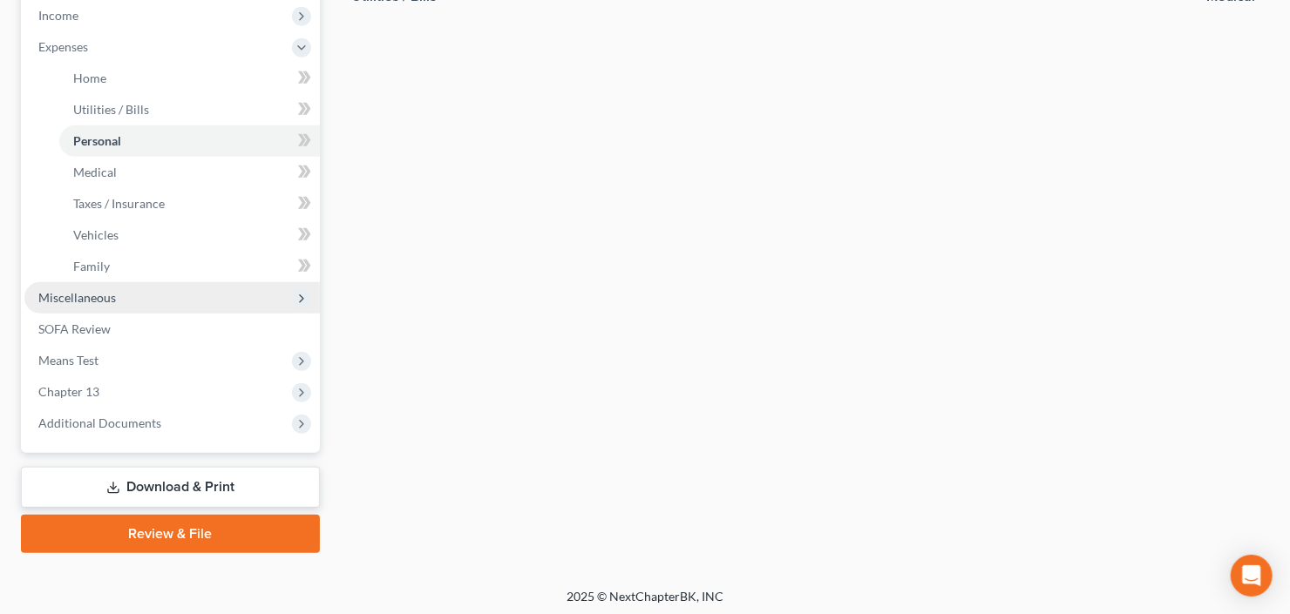
click at [108, 301] on span "Miscellaneous" at bounding box center [77, 297] width 78 height 15
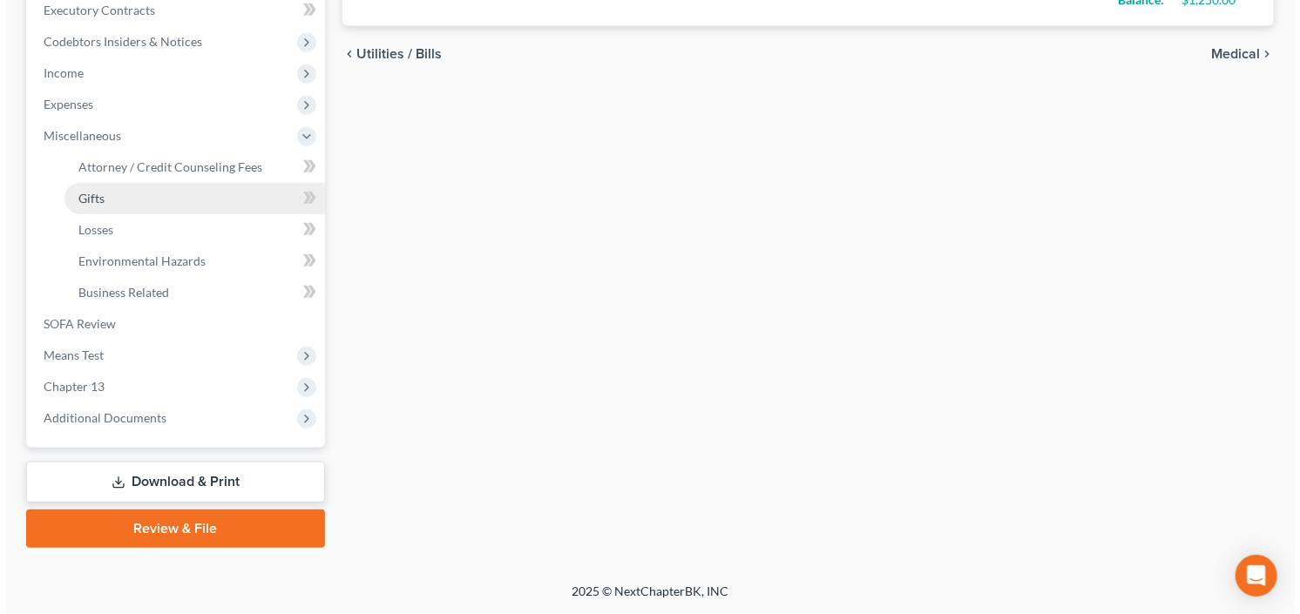
scroll to position [497, 0]
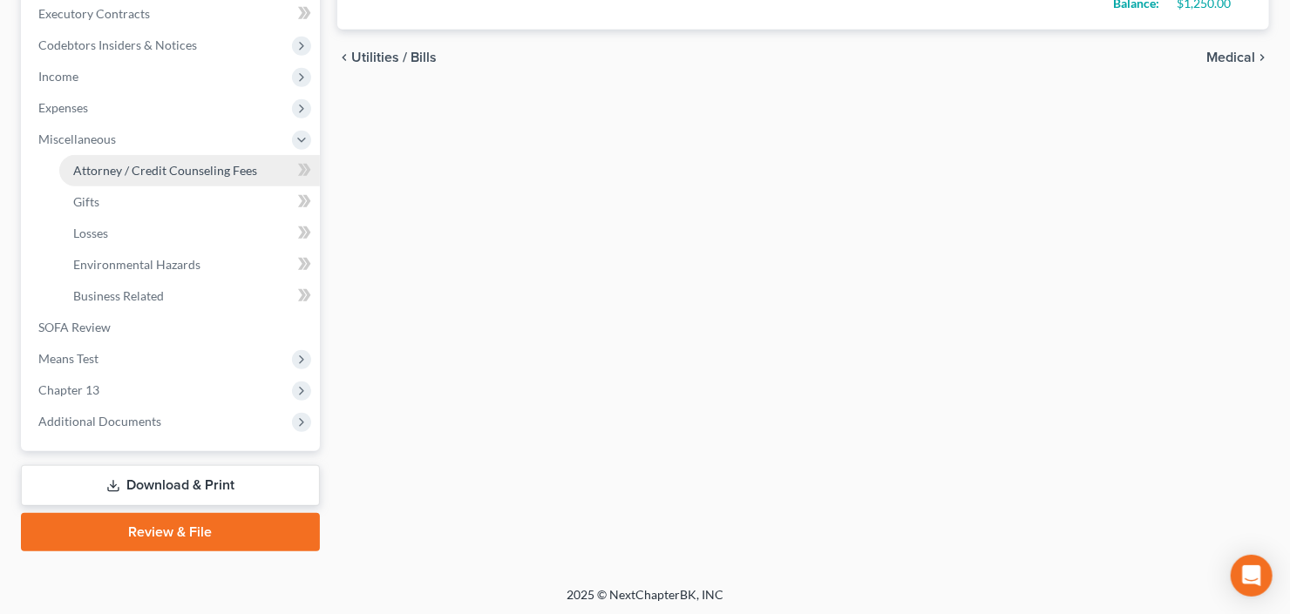
click at [161, 173] on span "Attorney / Credit Counseling Fees" at bounding box center [165, 170] width 184 height 15
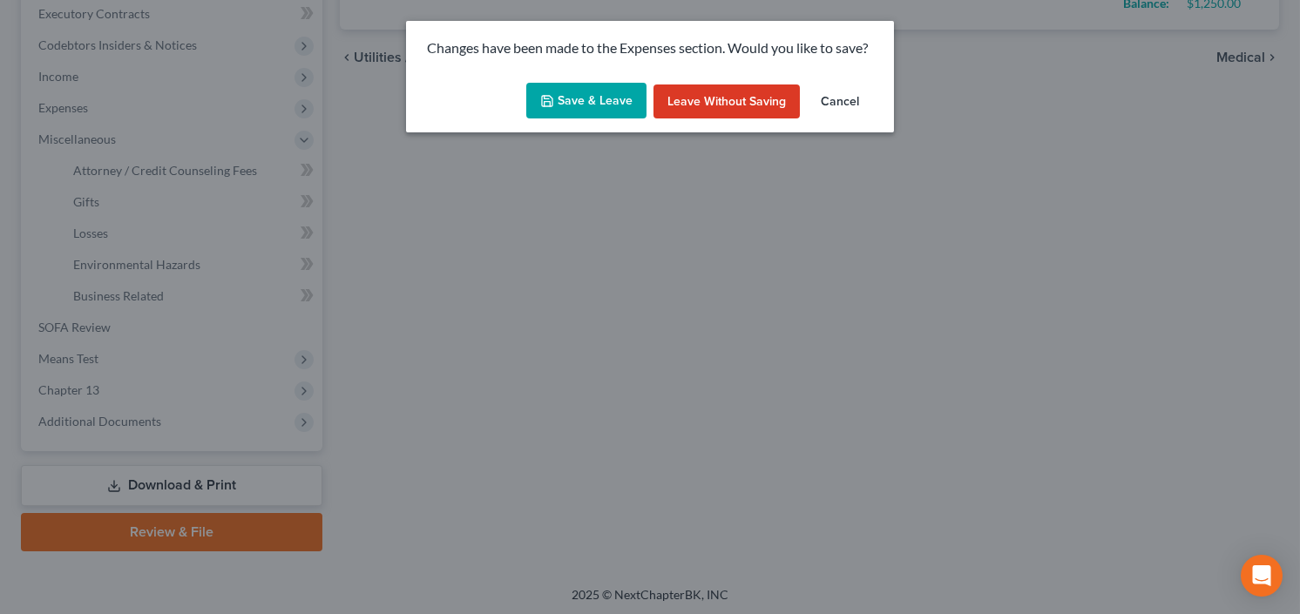
click at [585, 102] on button "Save & Leave" at bounding box center [586, 101] width 120 height 37
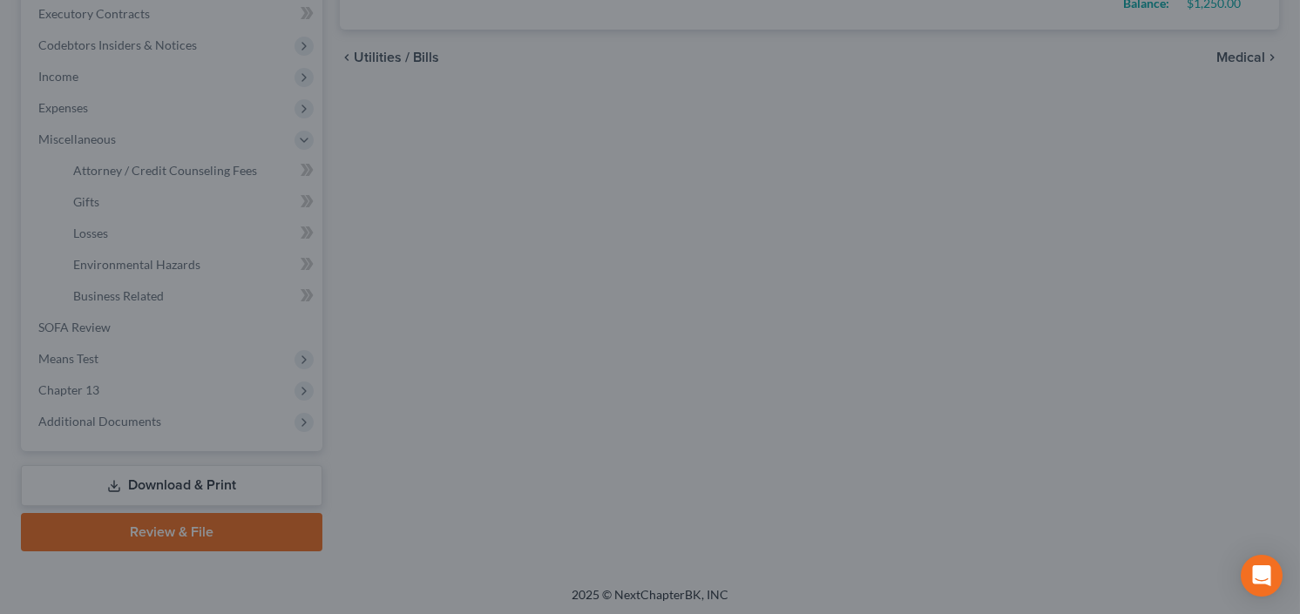
type input "600.00"
type input "110.00"
type input "72.00"
type input "70.00"
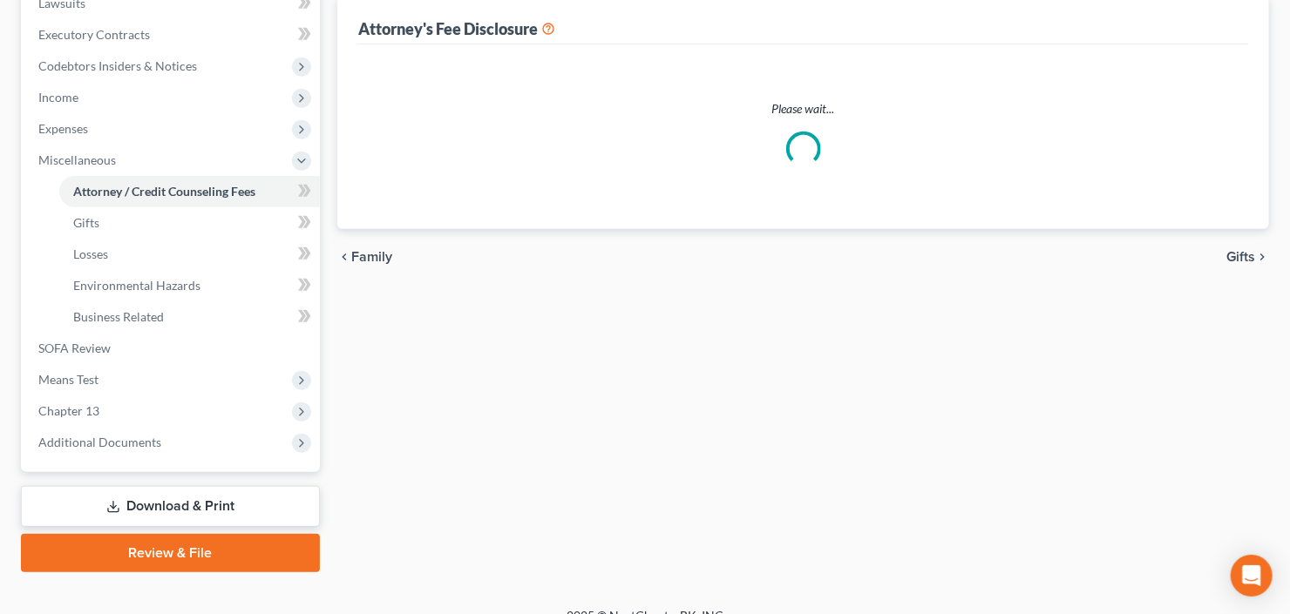
select select "2"
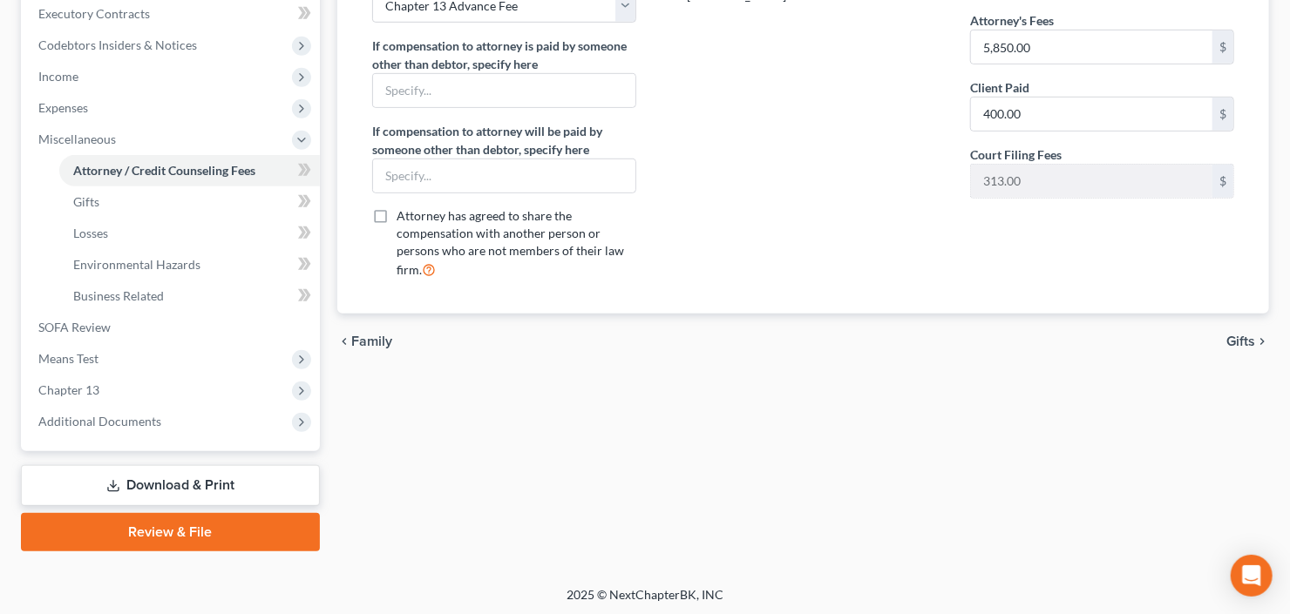
click at [124, 492] on link "Download & Print" at bounding box center [170, 485] width 299 height 41
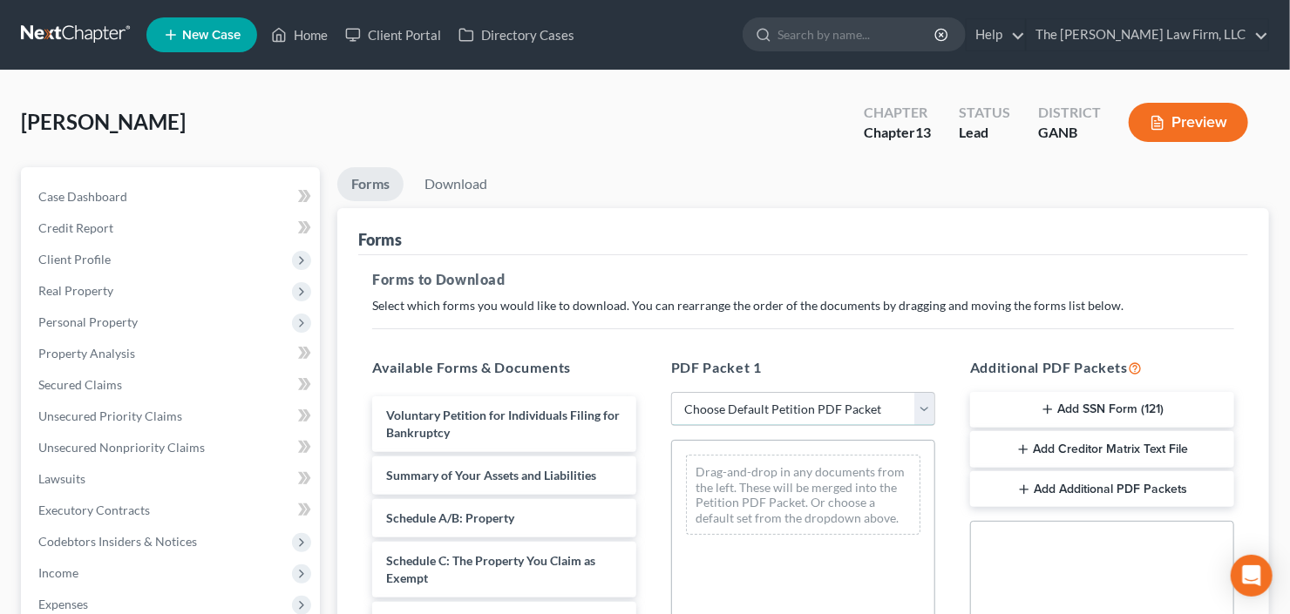
click at [776, 402] on select "Choose Default Petition PDF Packet Complete Bankruptcy Petition (all forms and …" at bounding box center [803, 409] width 264 height 35
select select "0"
click at [671, 392] on select "Choose Default Petition PDF Packet Complete Bankruptcy Petition (all forms and …" at bounding box center [803, 409] width 264 height 35
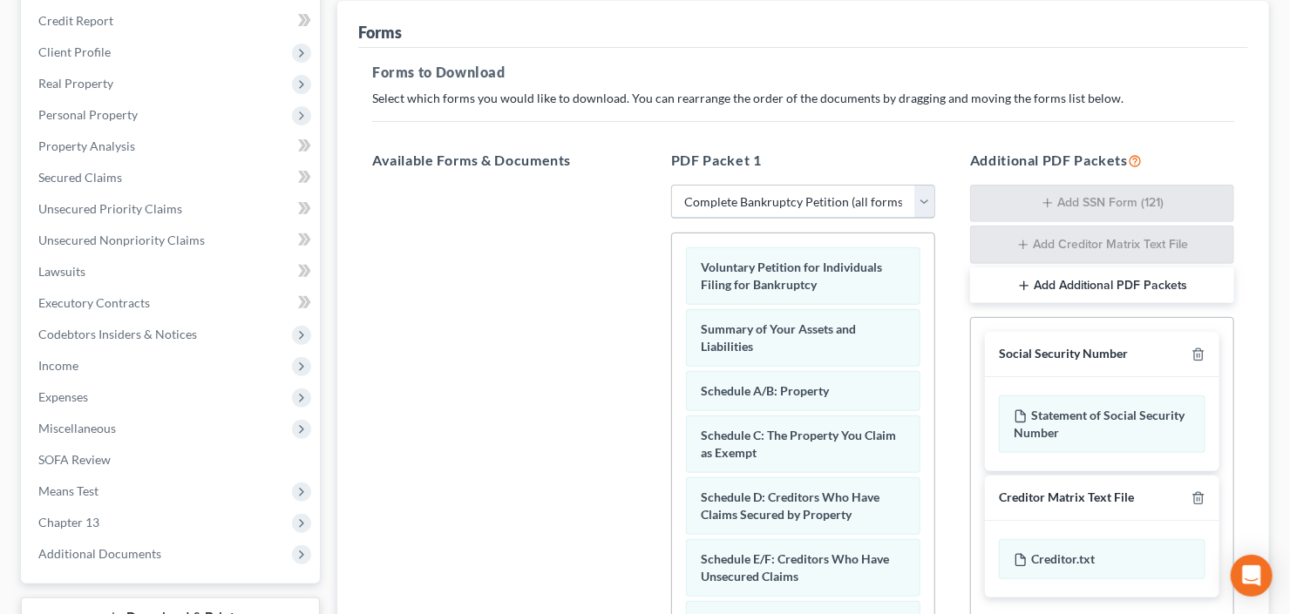
scroll to position [209, 0]
click at [1200, 348] on icon "button" at bounding box center [1198, 353] width 8 height 11
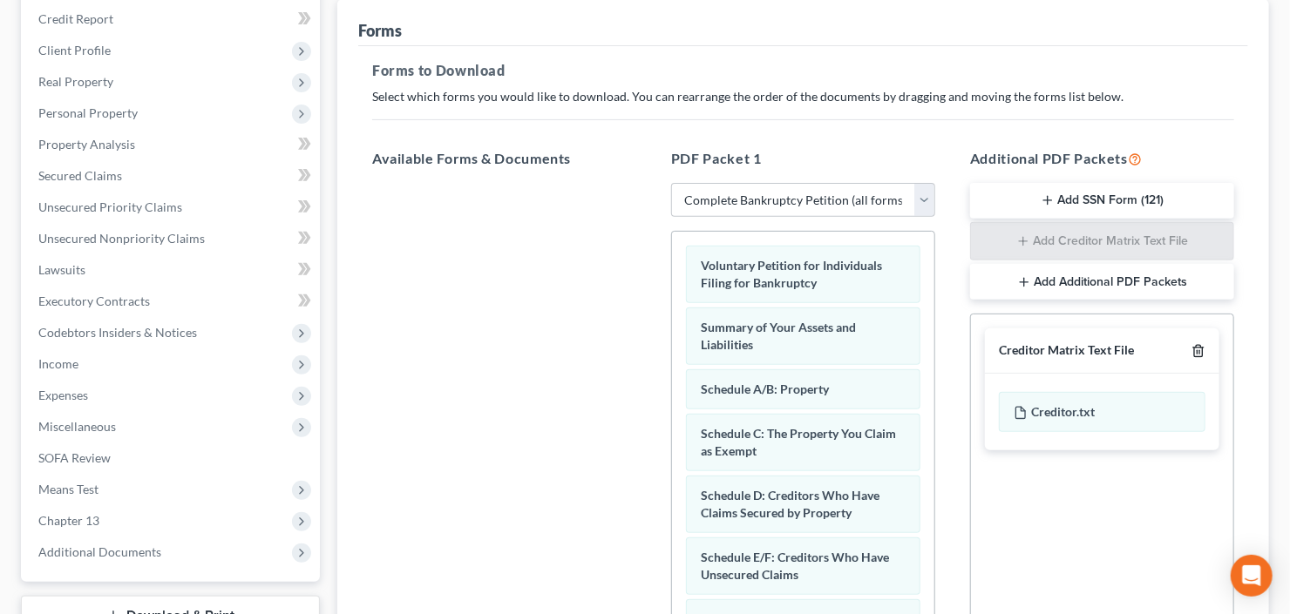
click at [1200, 347] on icon "button" at bounding box center [1198, 351] width 14 height 14
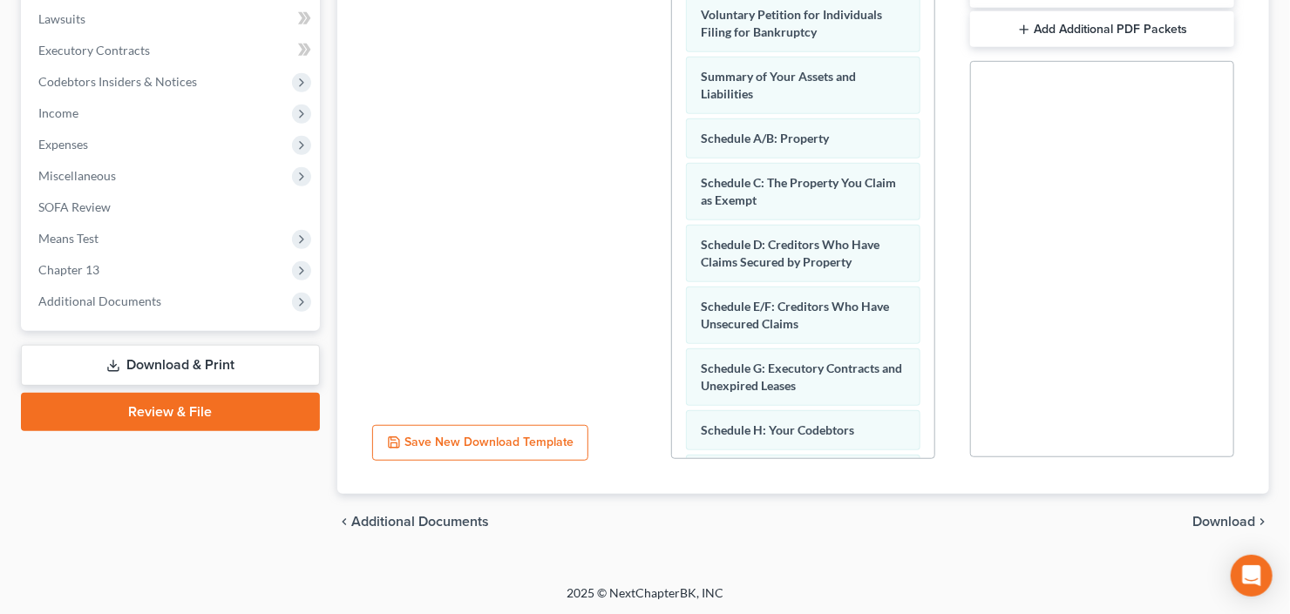
click at [1212, 515] on span "Download" at bounding box center [1223, 522] width 63 height 14
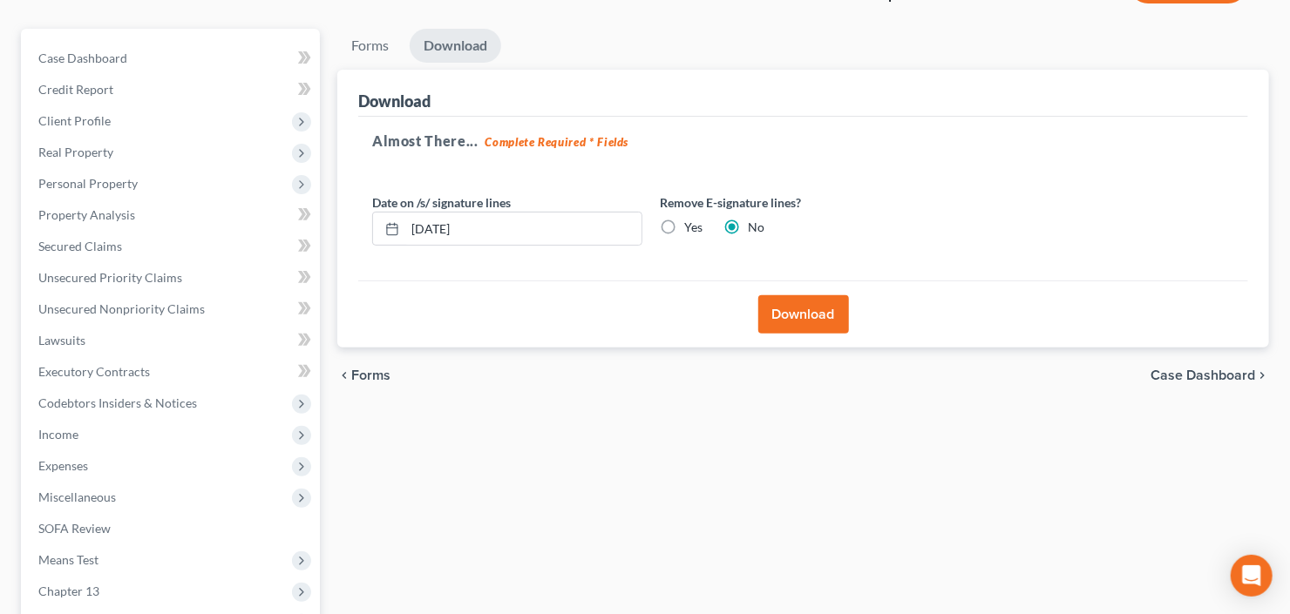
scroll to position [0, 0]
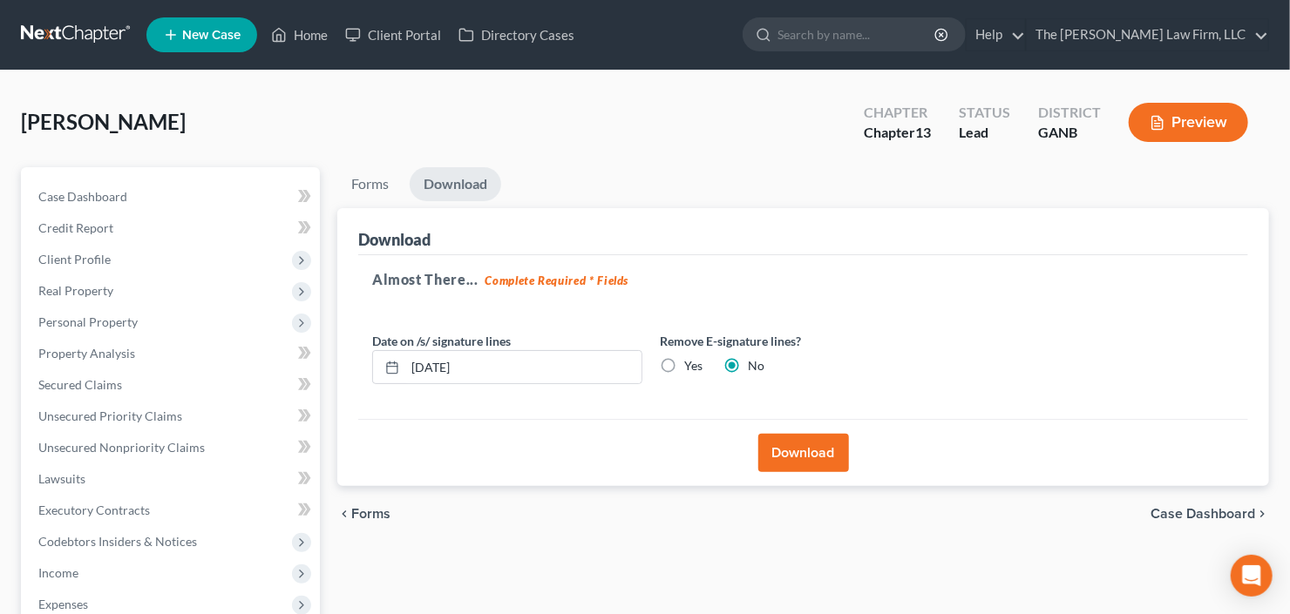
click at [794, 450] on button "Download" at bounding box center [803, 453] width 91 height 38
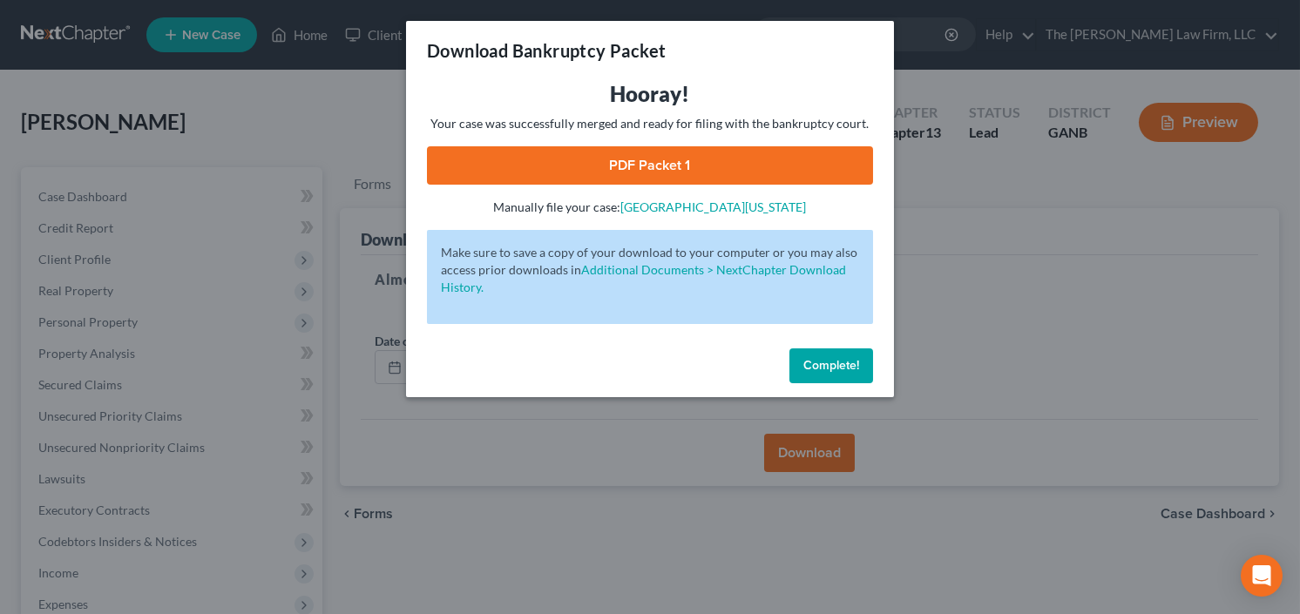
click at [613, 172] on link "PDF Packet 1" at bounding box center [650, 165] width 446 height 38
click at [821, 356] on button "Complete!" at bounding box center [831, 366] width 84 height 35
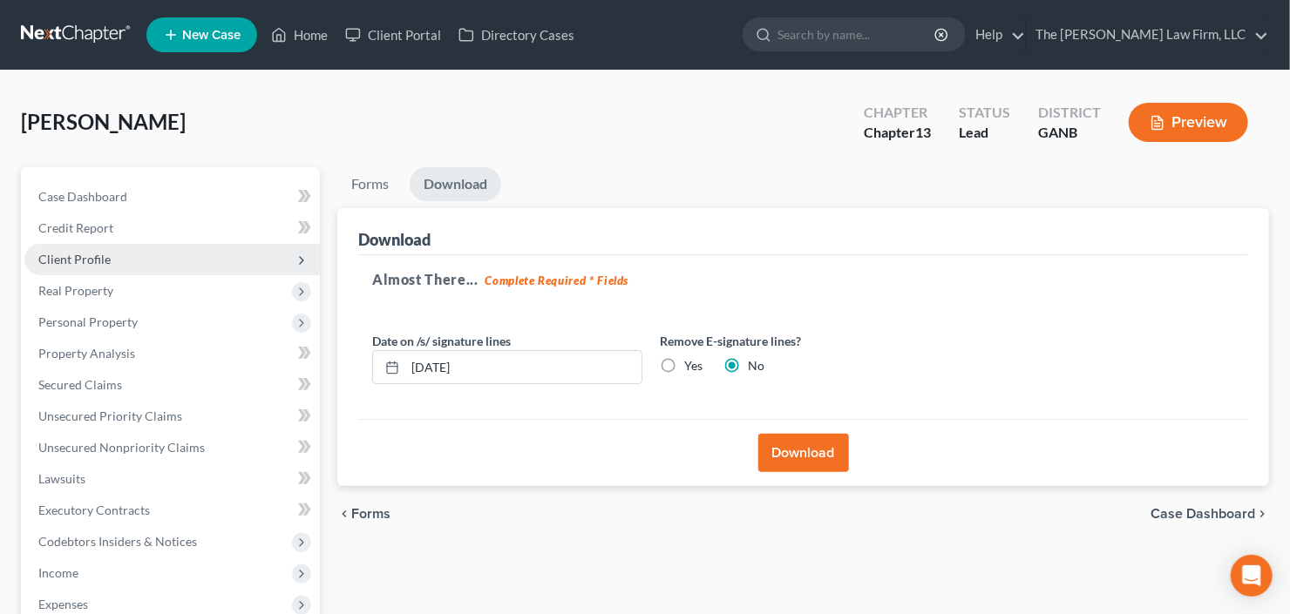
click at [81, 256] on span "Client Profile" at bounding box center [74, 259] width 72 height 15
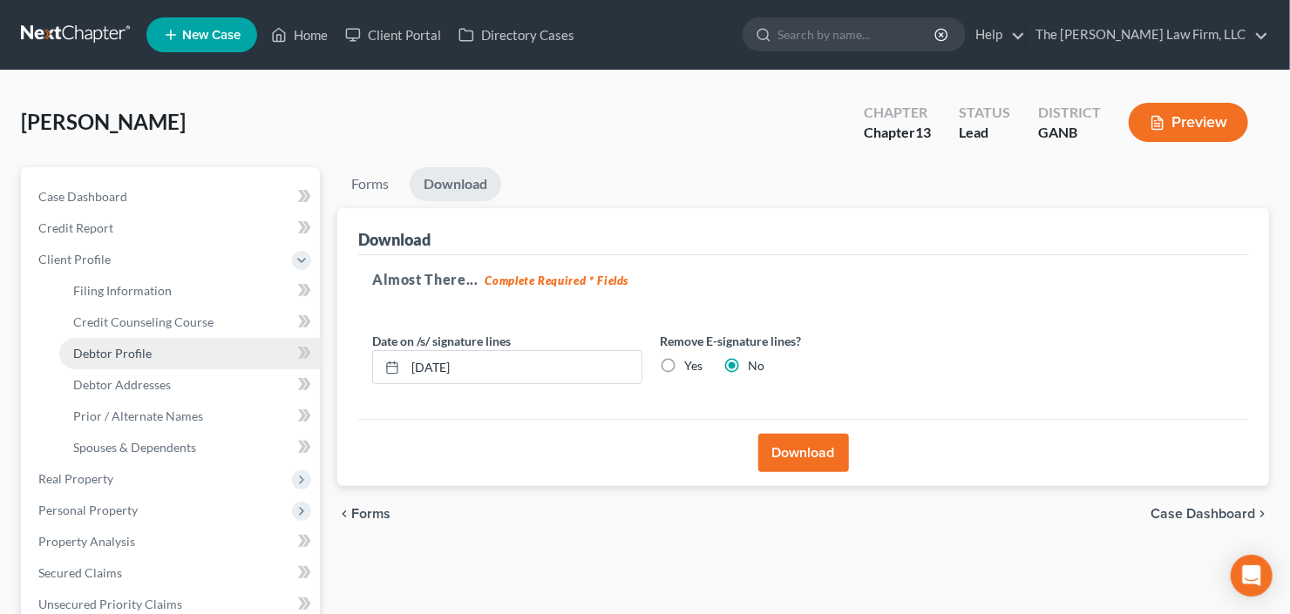
click at [151, 352] on link "Debtor Profile" at bounding box center [189, 353] width 261 height 31
select select "1"
select select "0"
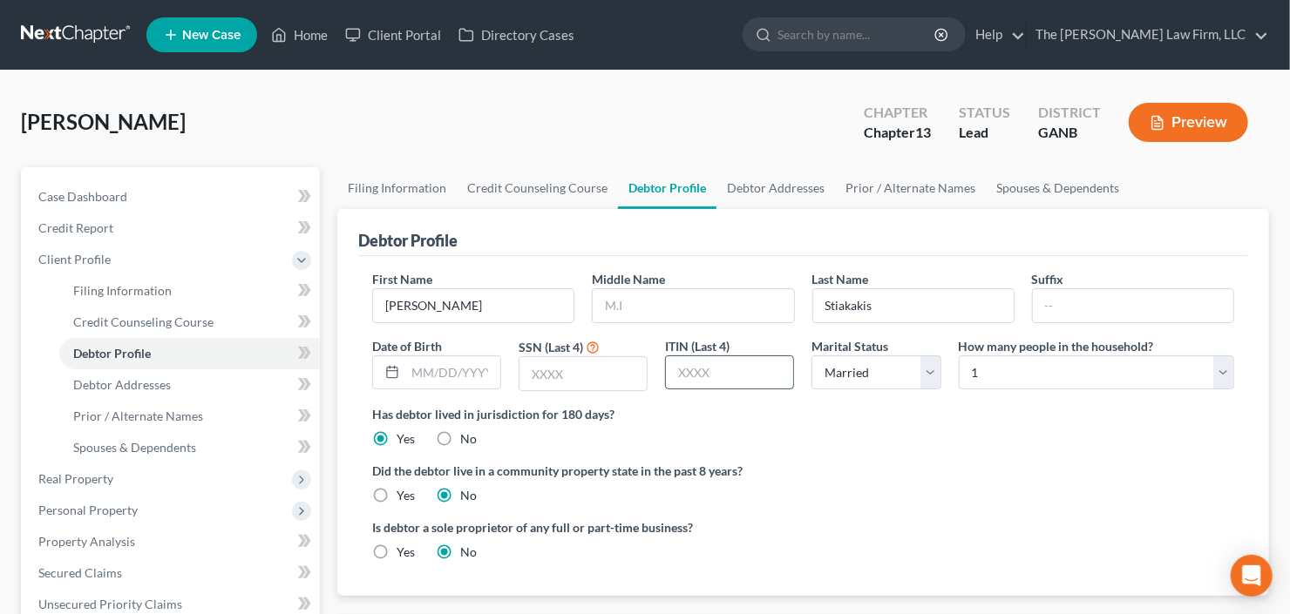
click at [774, 374] on input "text" at bounding box center [729, 372] width 127 height 33
click at [569, 372] on input "text" at bounding box center [582, 373] width 127 height 33
click at [552, 382] on input "text" at bounding box center [582, 373] width 127 height 33
type input "1036"
click at [585, 374] on input "1036" at bounding box center [582, 373] width 127 height 33
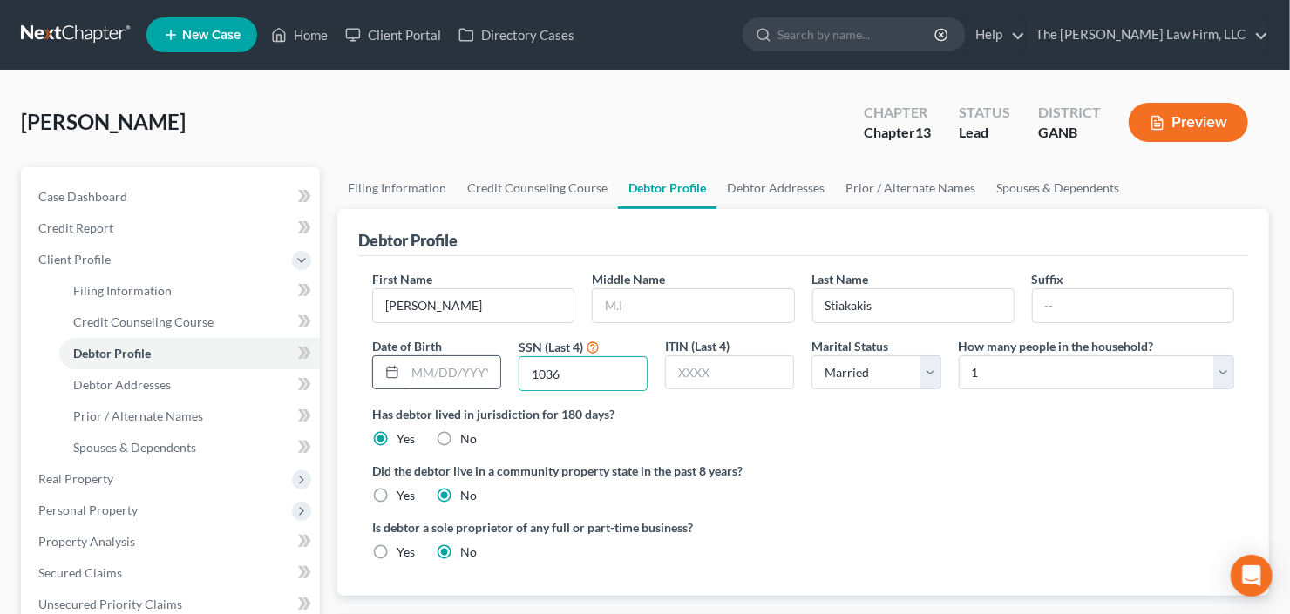
click at [454, 387] on div at bounding box center [436, 373] width 129 height 35
click at [454, 373] on input "text" at bounding box center [452, 372] width 95 height 33
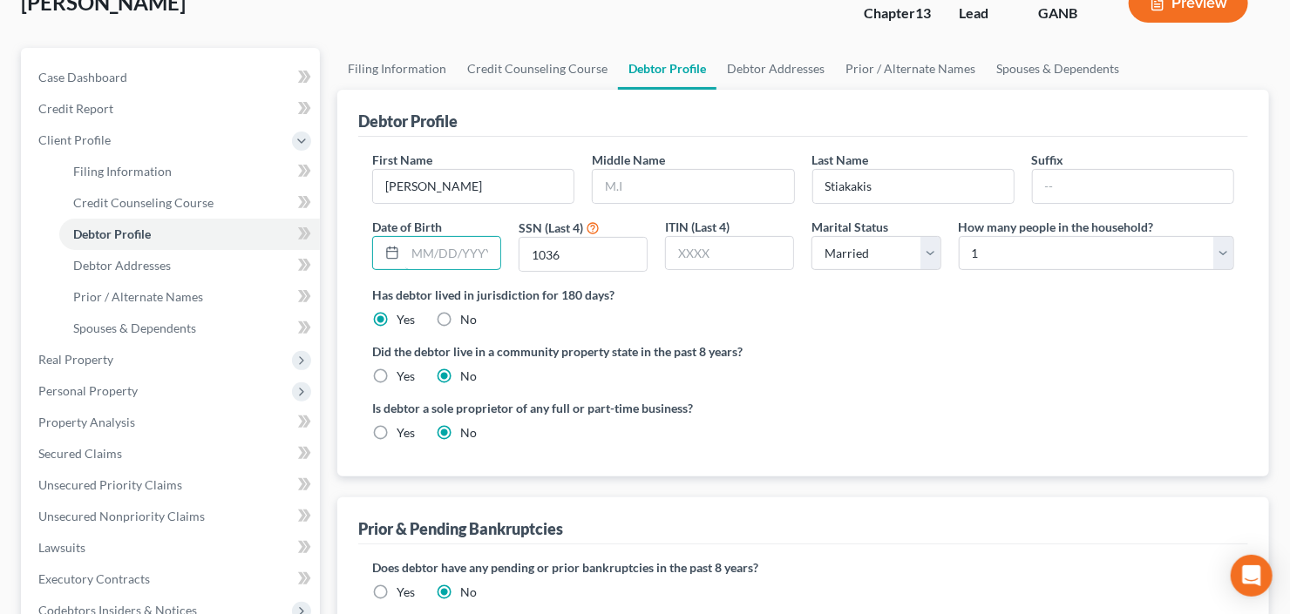
scroll to position [209, 0]
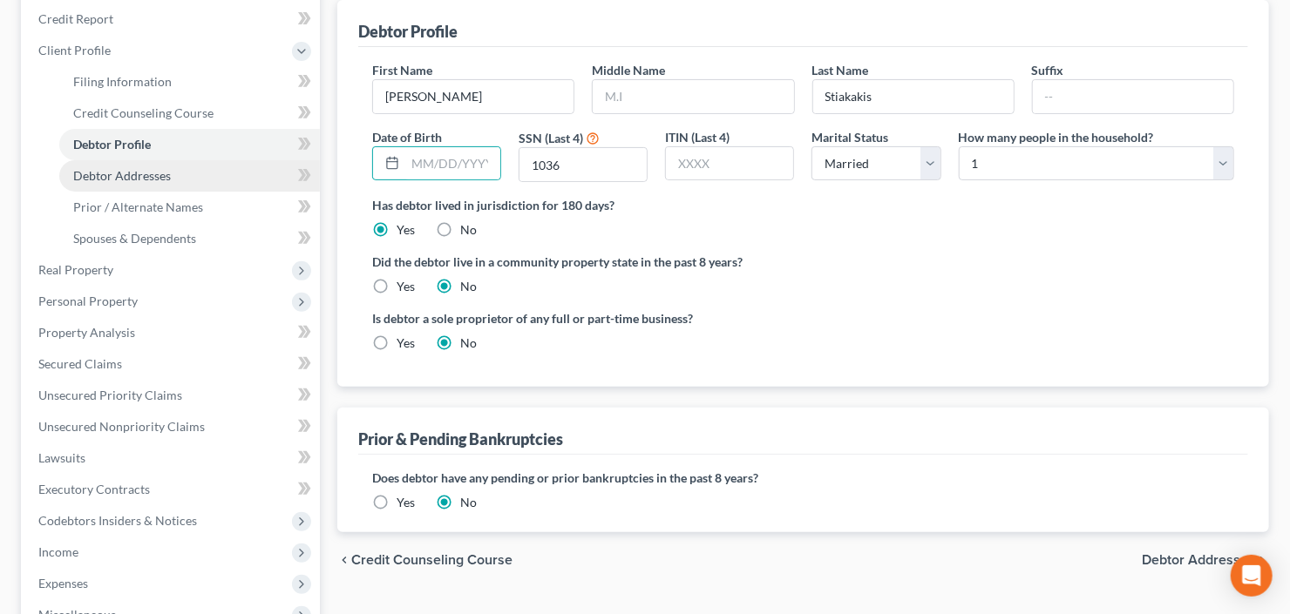
click at [105, 175] on span "Debtor Addresses" at bounding box center [122, 175] width 98 height 15
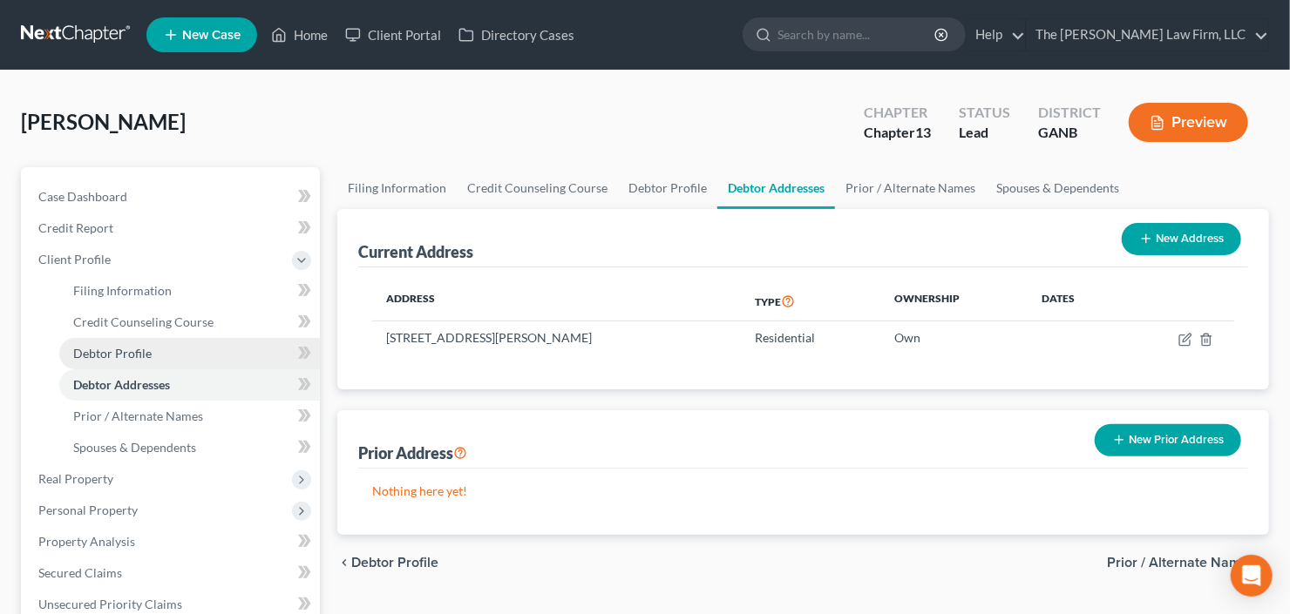
click at [129, 340] on link "Debtor Profile" at bounding box center [189, 353] width 261 height 31
select select "1"
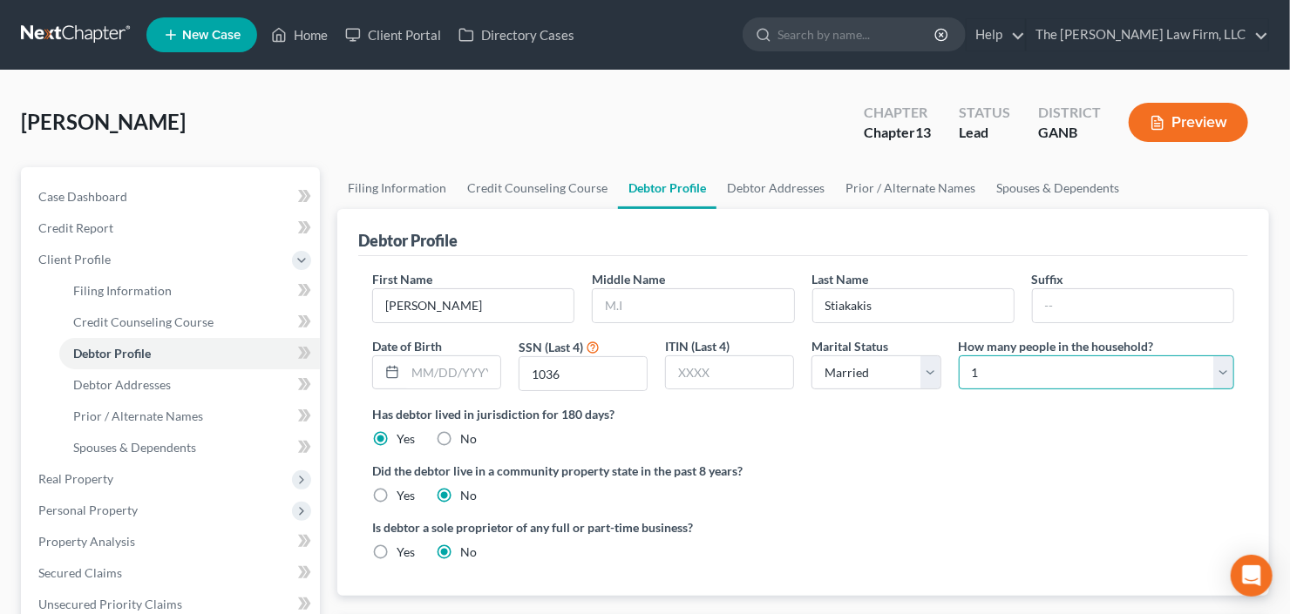
click at [994, 368] on select "Select 1 2 3 4 5 6 7 8 9 10 11 12 13 14 15 16 17 18 19 20" at bounding box center [1095, 373] width 275 height 35
select select "1"
click at [958, 356] on select "Select 1 2 3 4 5 6 7 8 9 10 11 12 13 14 15 16 17 18 19 20" at bounding box center [1095, 373] width 275 height 35
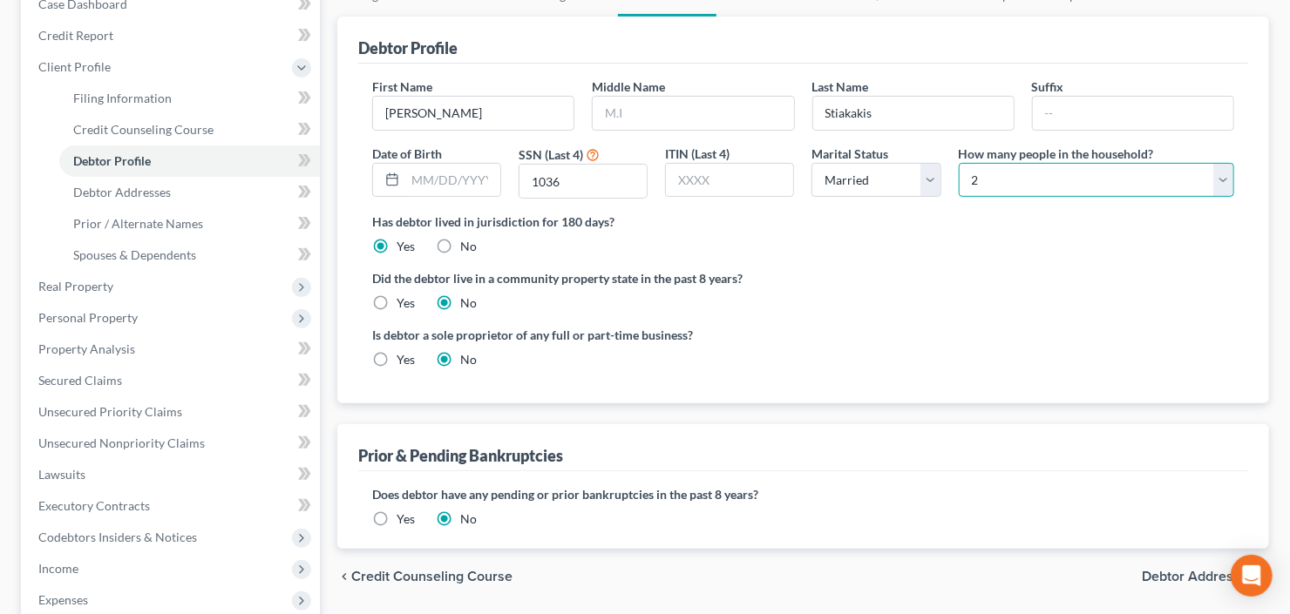
scroll to position [279, 0]
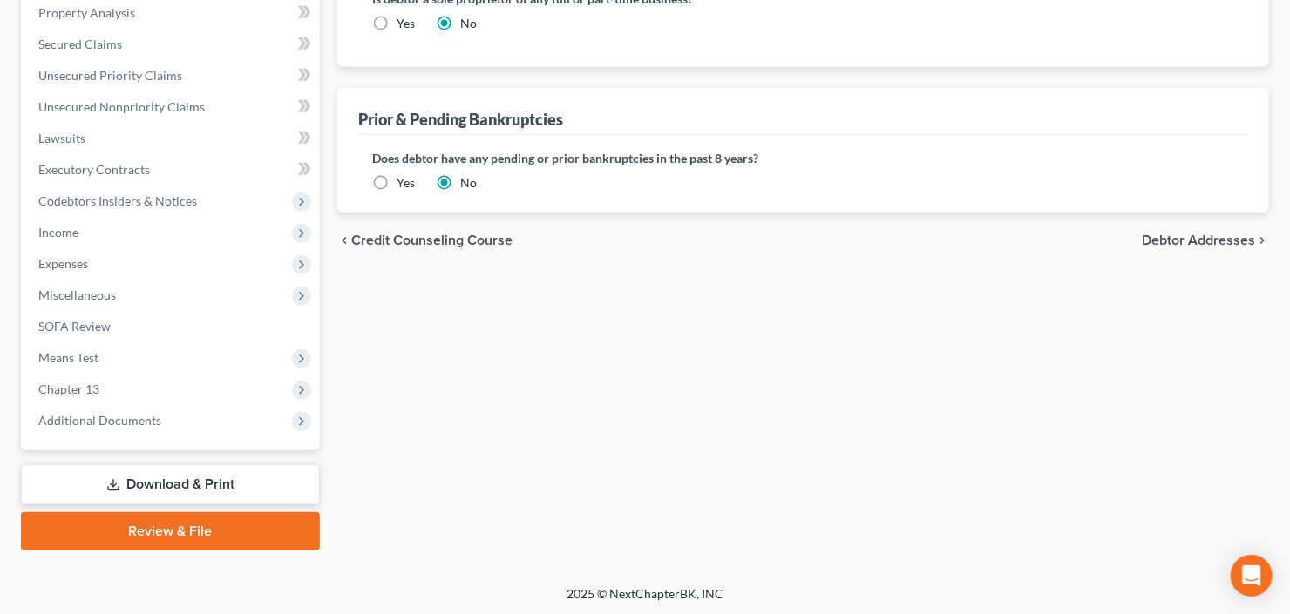
click at [177, 493] on link "Download & Print" at bounding box center [170, 484] width 299 height 41
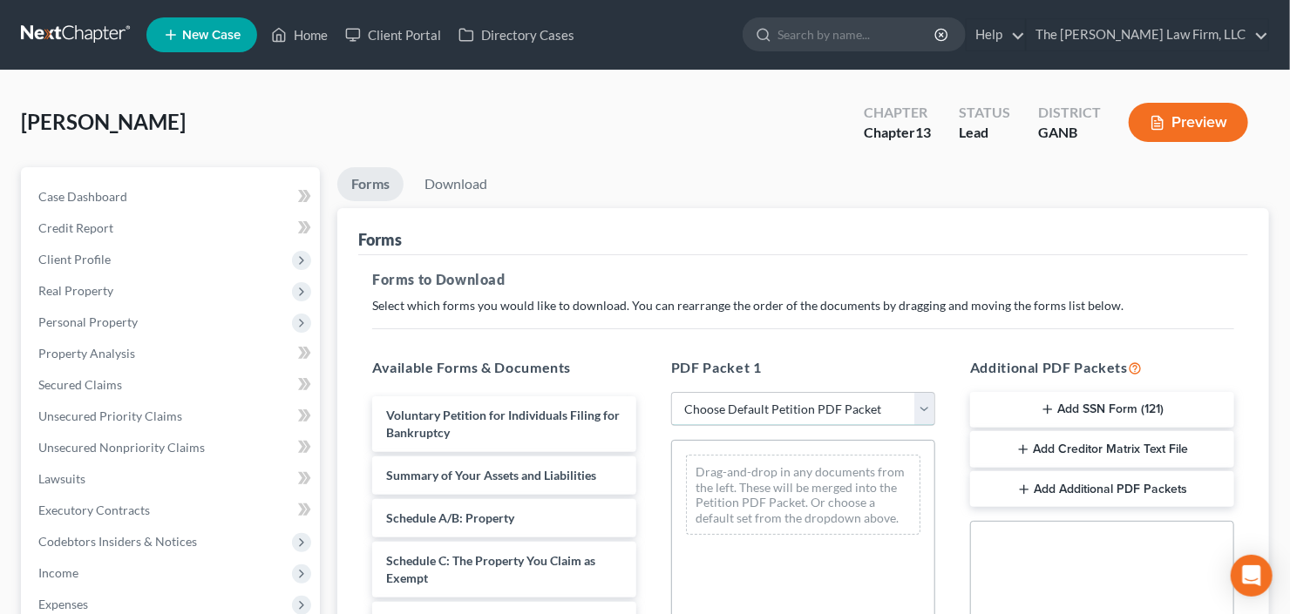
click at [767, 410] on select "Choose Default Petition PDF Packet Complete Bankruptcy Petition (all forms and …" at bounding box center [803, 409] width 264 height 35
select select "0"
click at [671, 392] on select "Choose Default Petition PDF Packet Complete Bankruptcy Petition (all forms and …" at bounding box center [803, 409] width 264 height 35
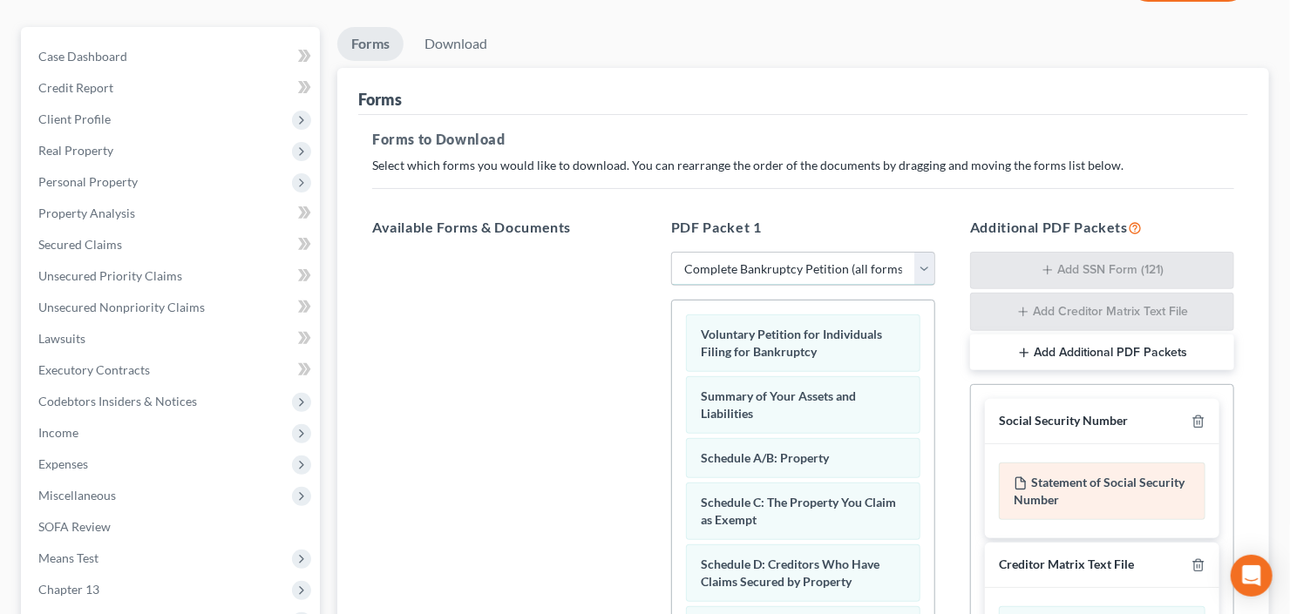
scroll to position [279, 0]
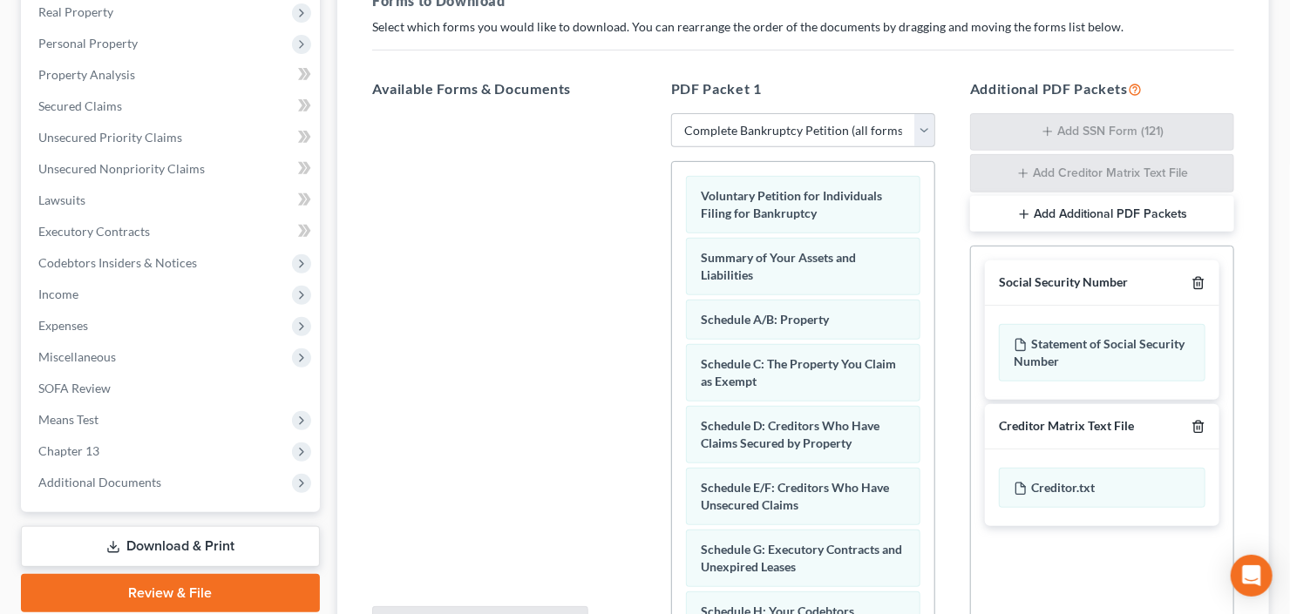
click at [1201, 276] on icon "button" at bounding box center [1198, 283] width 14 height 14
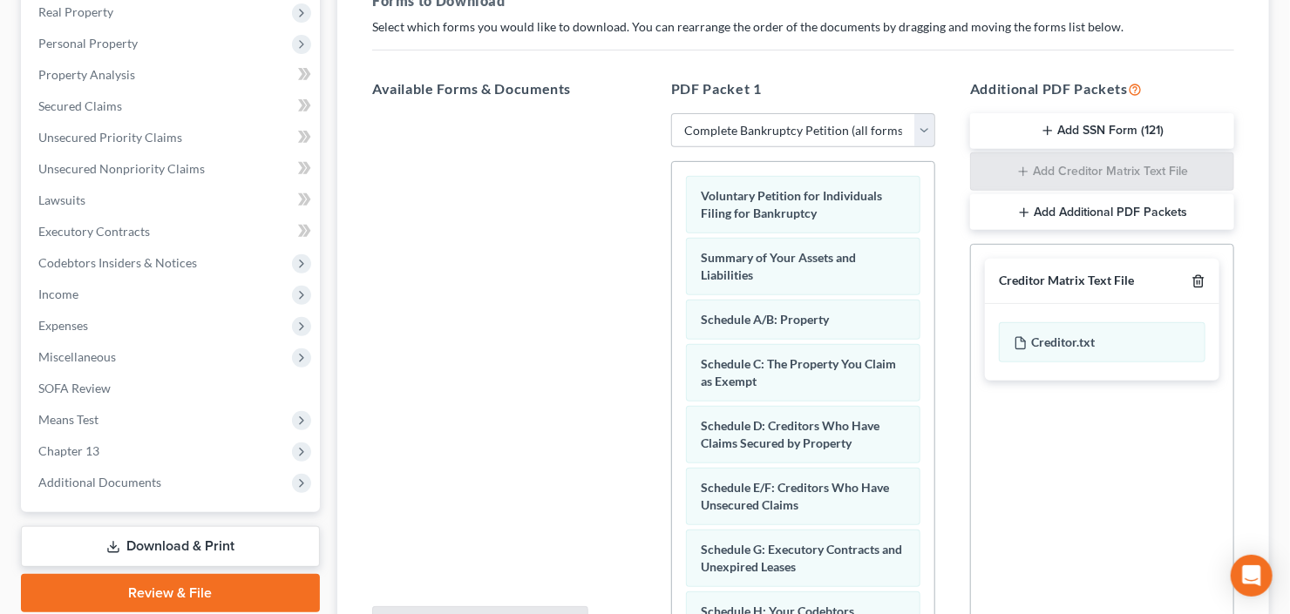
click at [1201, 276] on icon "button" at bounding box center [1198, 281] width 8 height 11
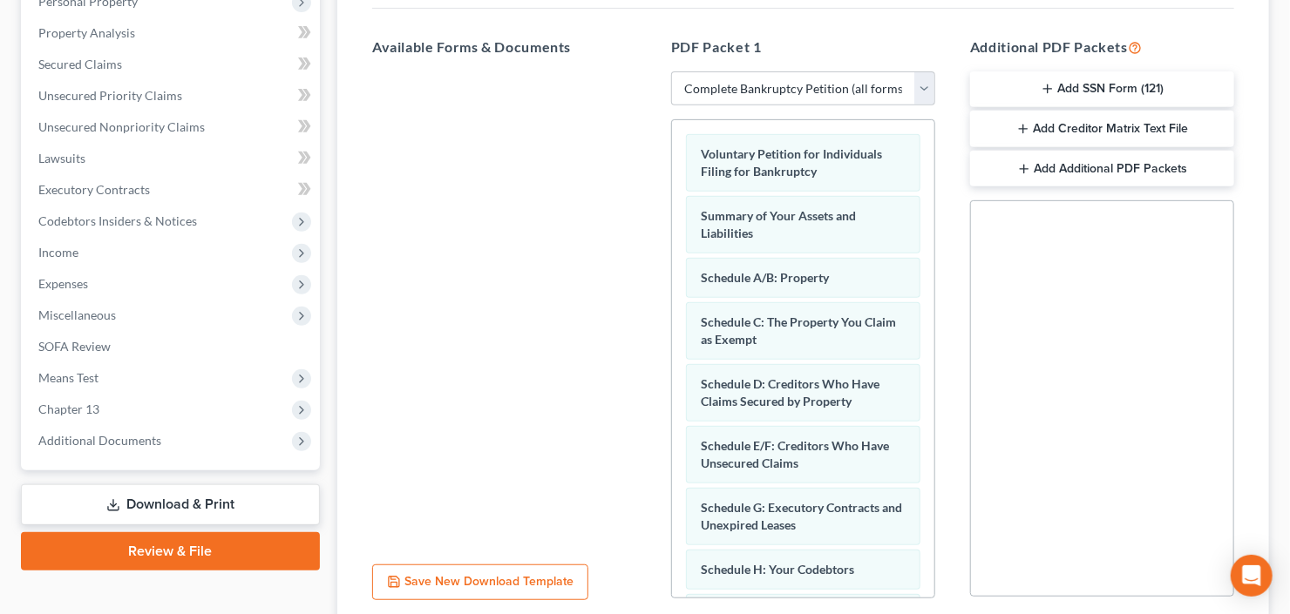
click at [1203, 510] on div "Social Security Number Statement of Social Security Number Creditor Matrix Text…" at bounding box center [1102, 398] width 264 height 396
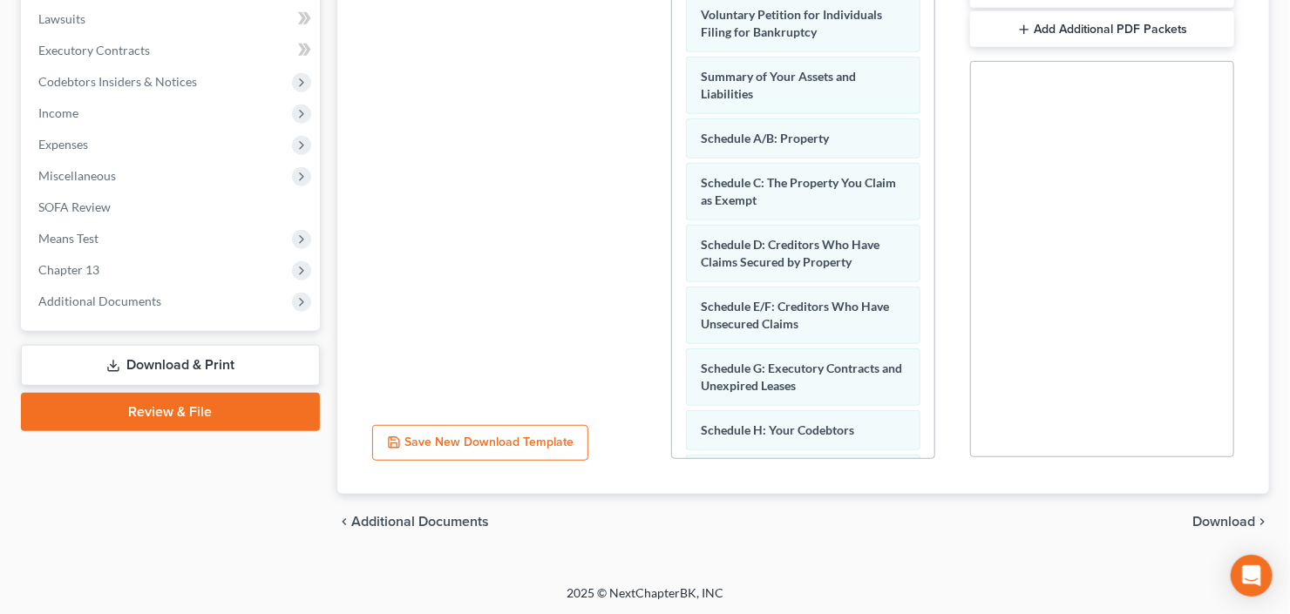
click at [1216, 518] on span "Download" at bounding box center [1223, 522] width 63 height 14
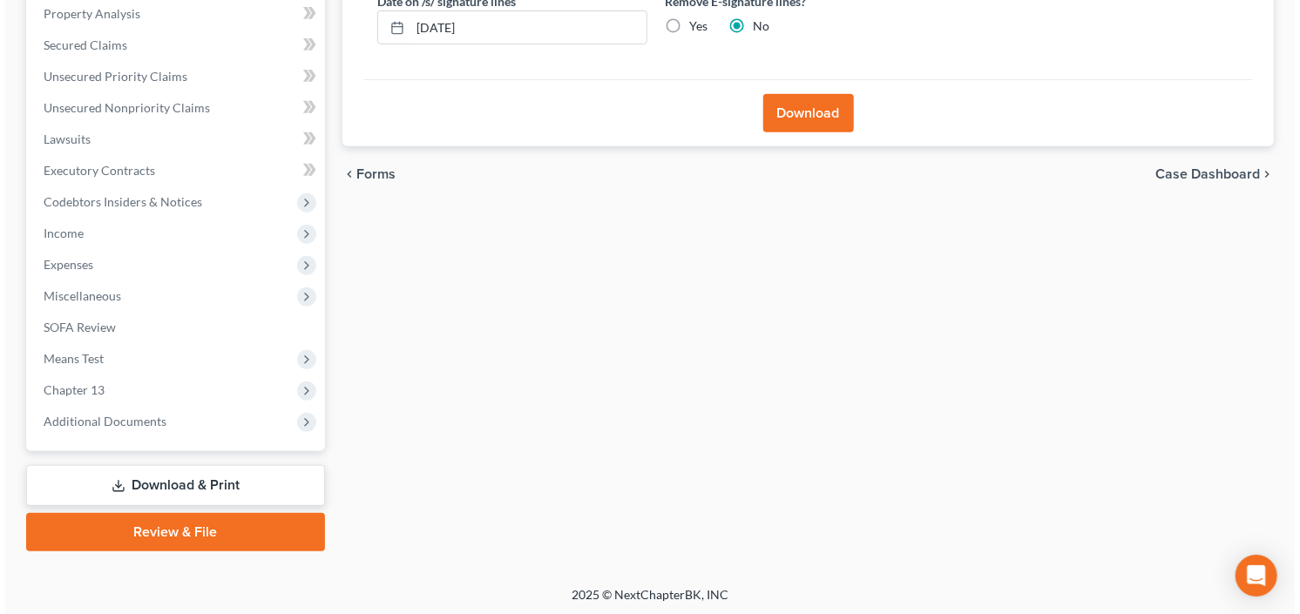
scroll to position [0, 0]
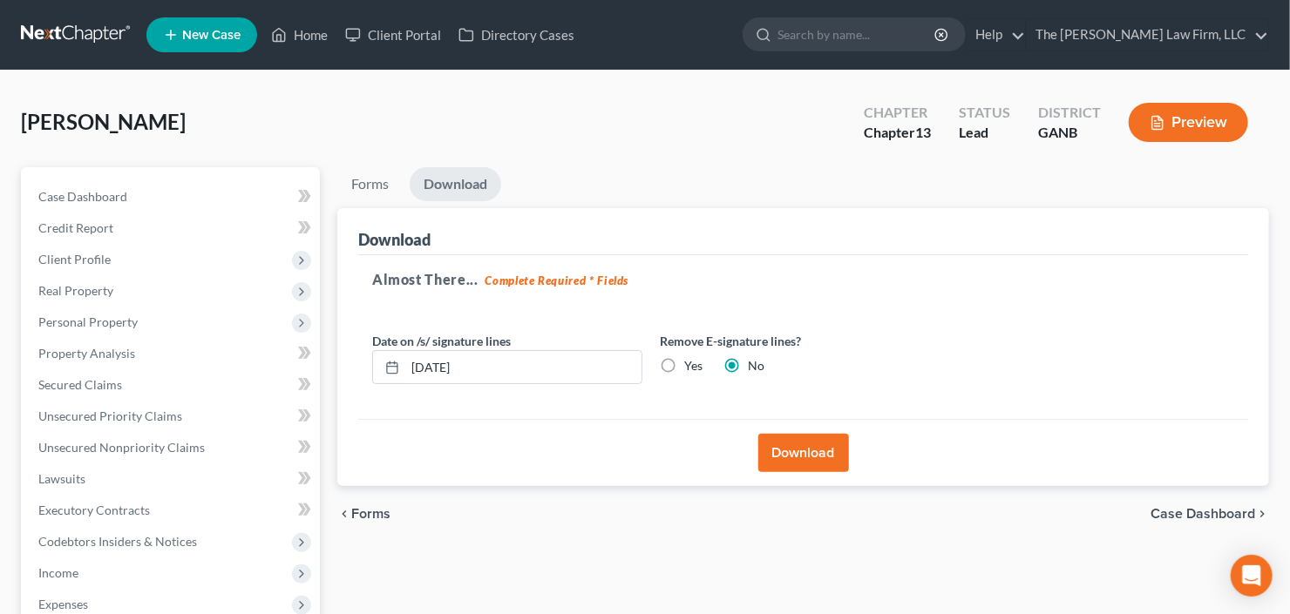
click at [790, 444] on button "Download" at bounding box center [803, 453] width 91 height 38
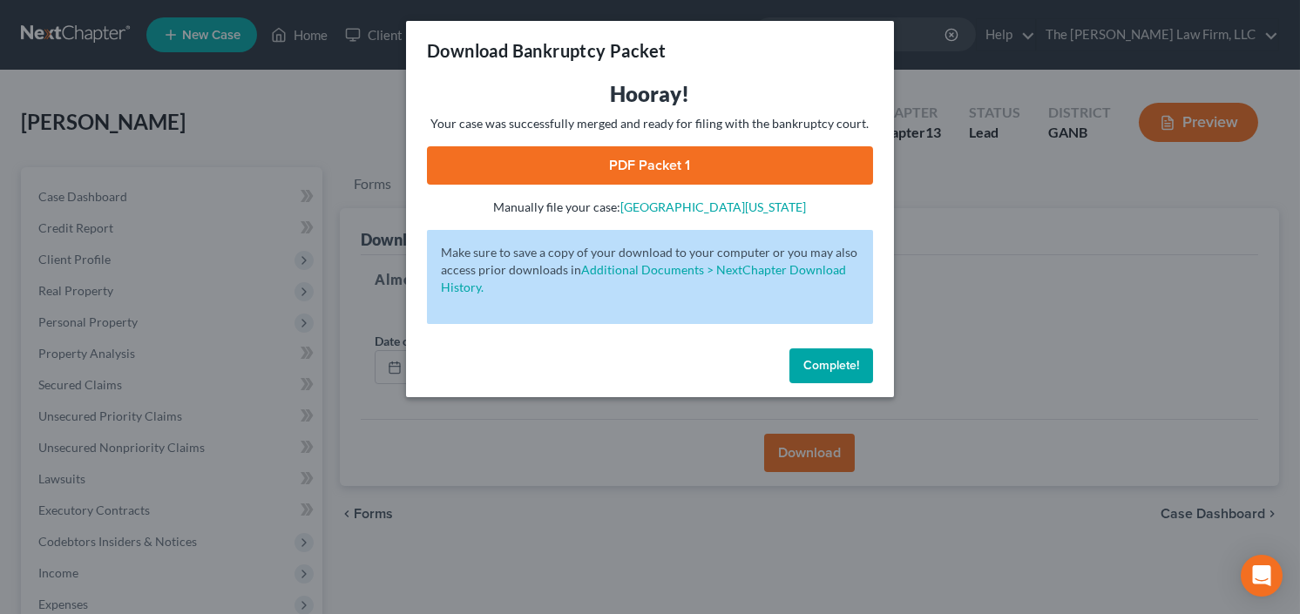
click at [595, 153] on link "PDF Packet 1" at bounding box center [650, 165] width 446 height 38
